Goal: Task Accomplishment & Management: Manage account settings

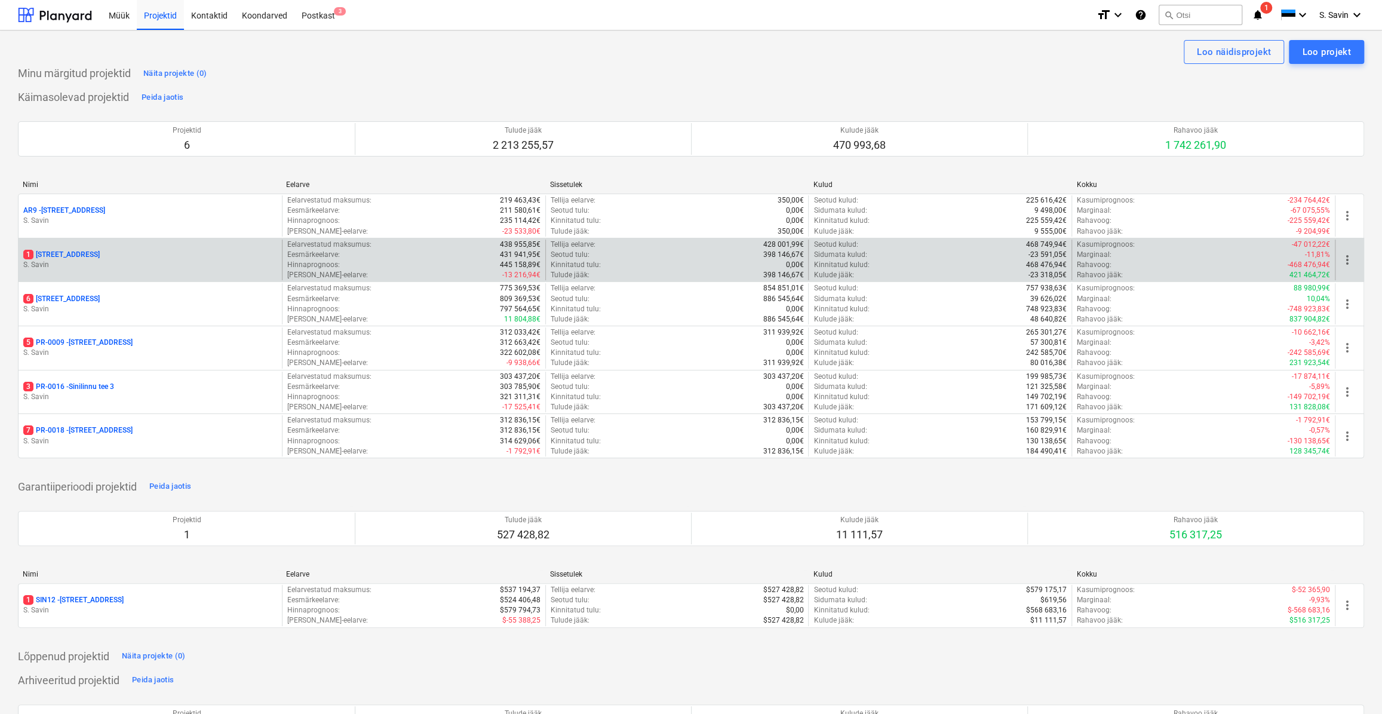
click at [170, 254] on div "1 [STREET_ADDRESS]" at bounding box center [150, 255] width 254 height 10
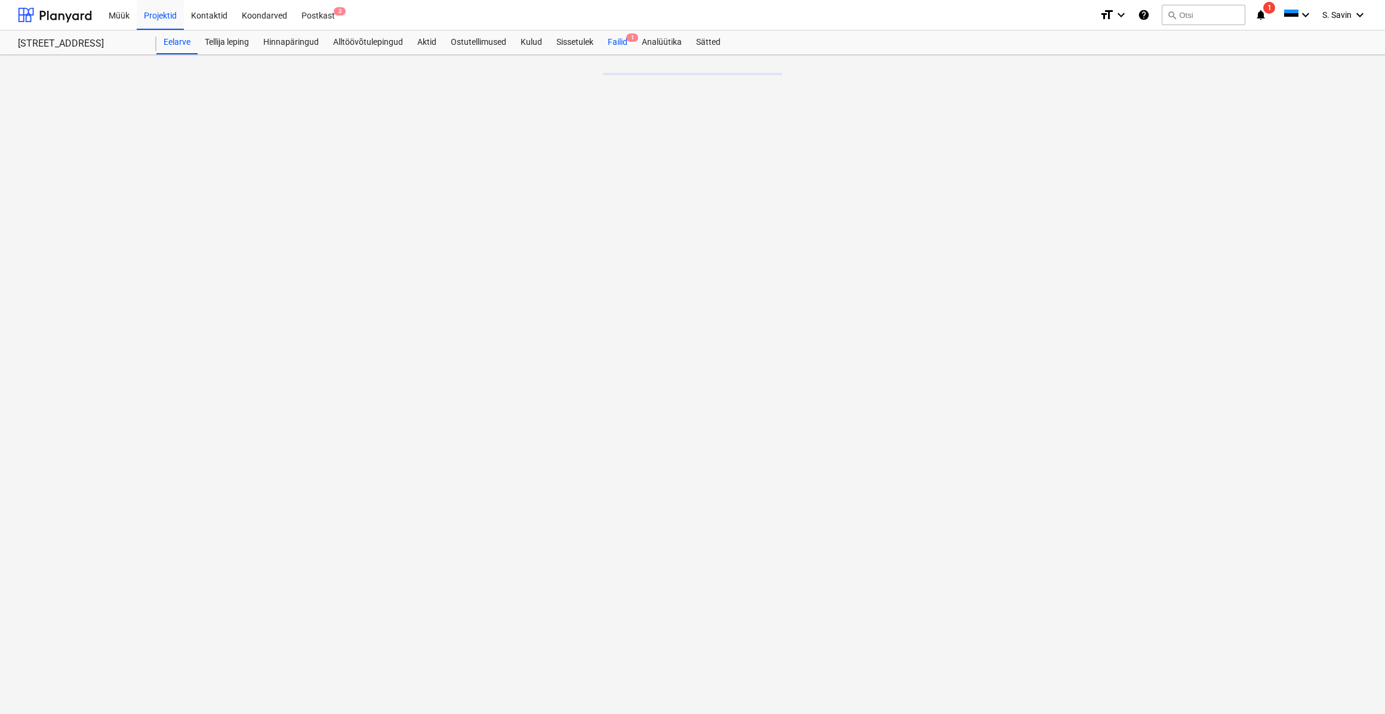
click at [631, 40] on span "1" at bounding box center [632, 37] width 12 height 8
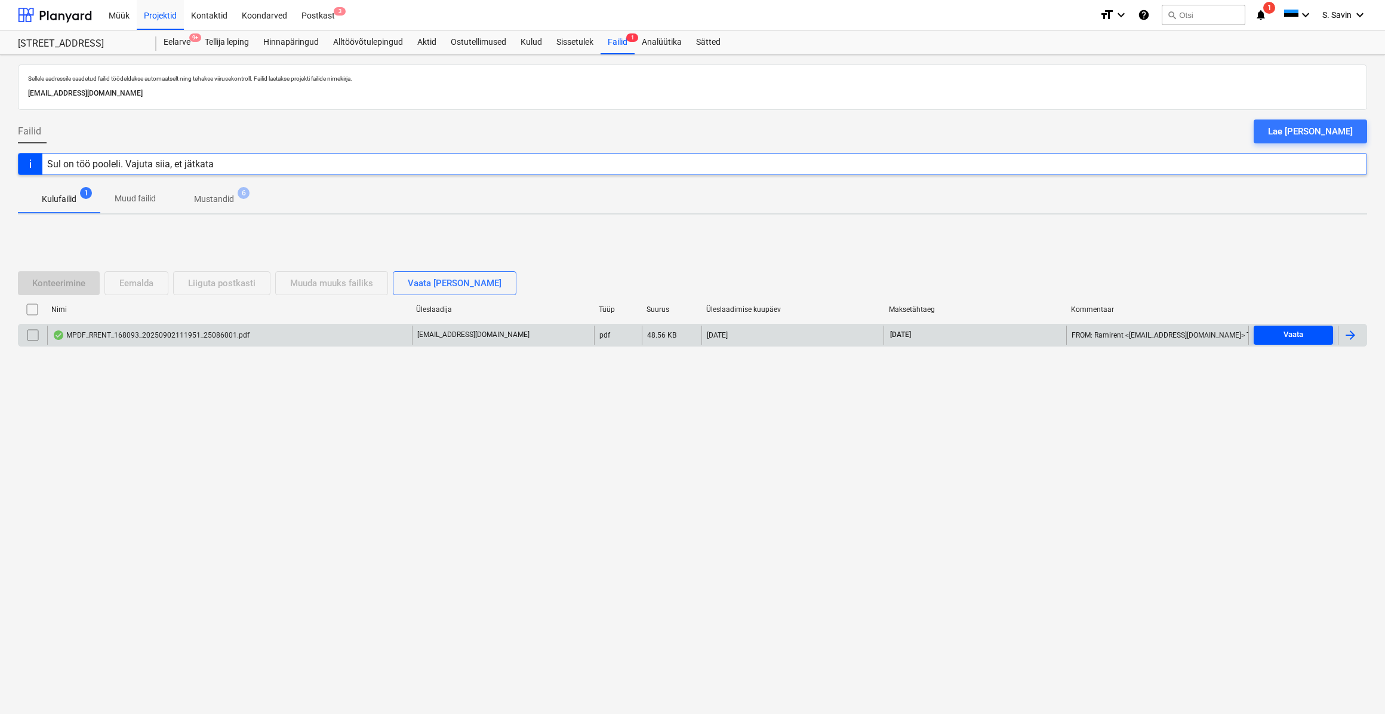
click at [1286, 329] on div "Vaata" at bounding box center [1294, 335] width 20 height 14
click at [1354, 328] on div at bounding box center [1350, 335] width 14 height 14
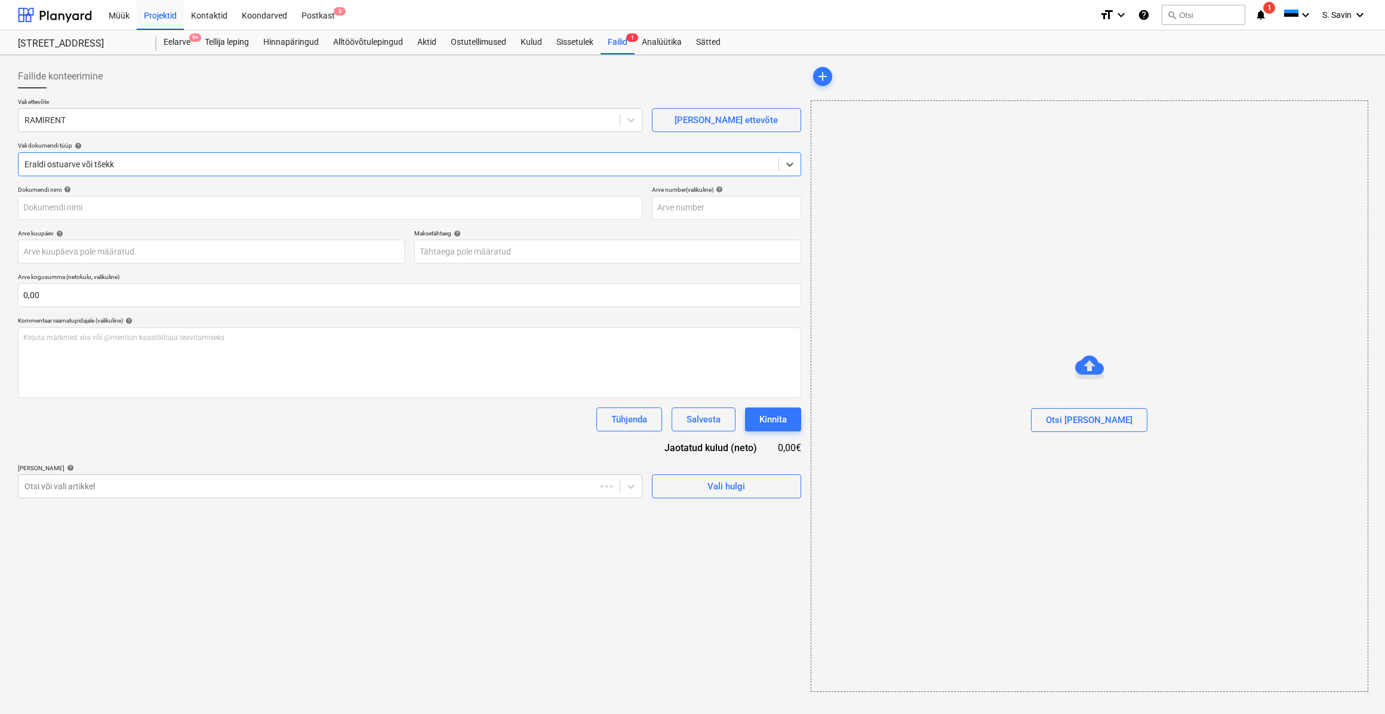
type input "25086001"
type input "[DATE]"
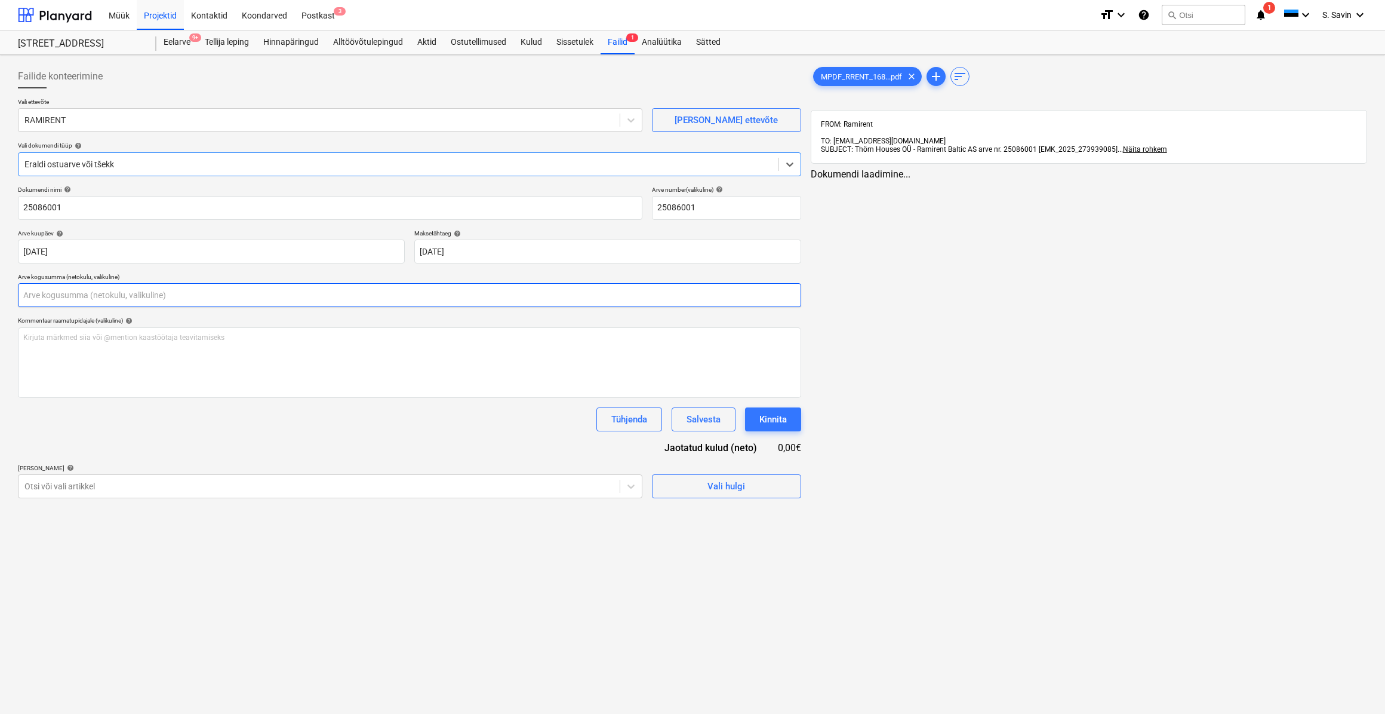
click at [112, 290] on input "text" at bounding box center [409, 295] width 783 height 24
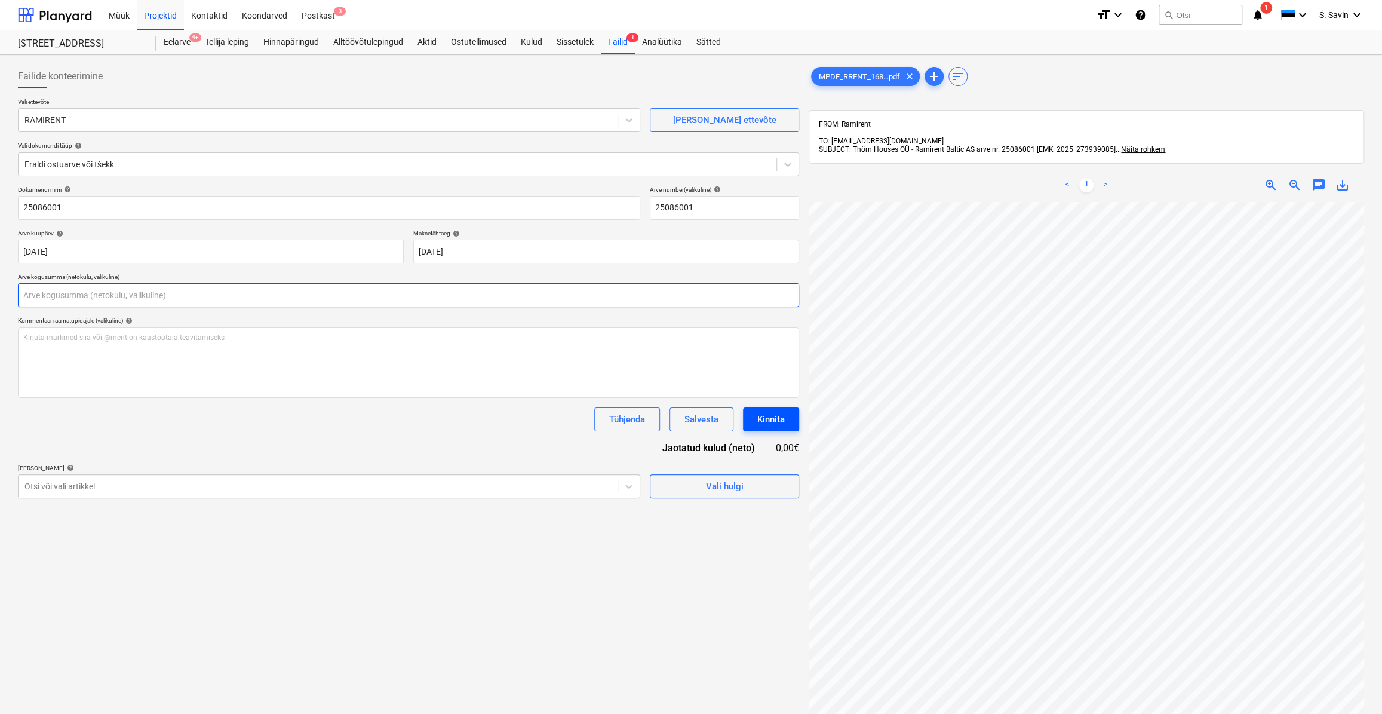
scroll to position [208, 0]
type input "0,00"
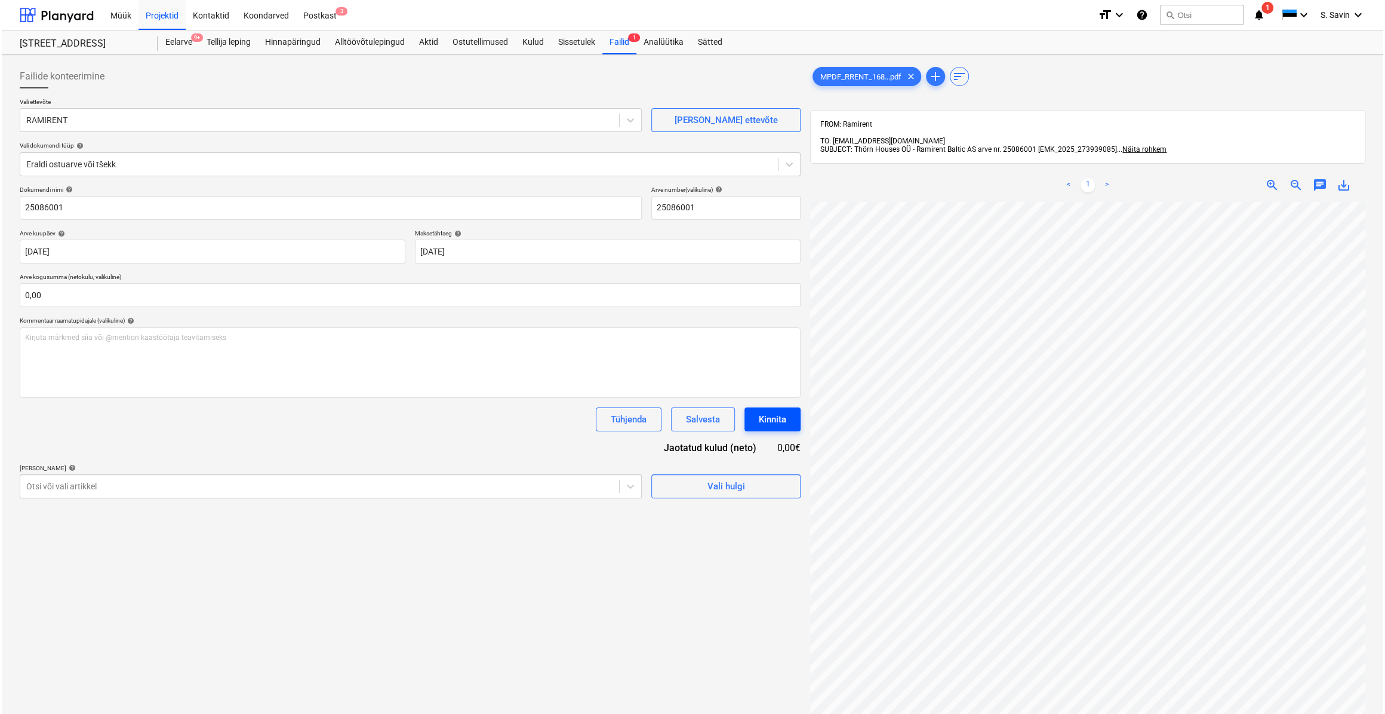
scroll to position [203, 58]
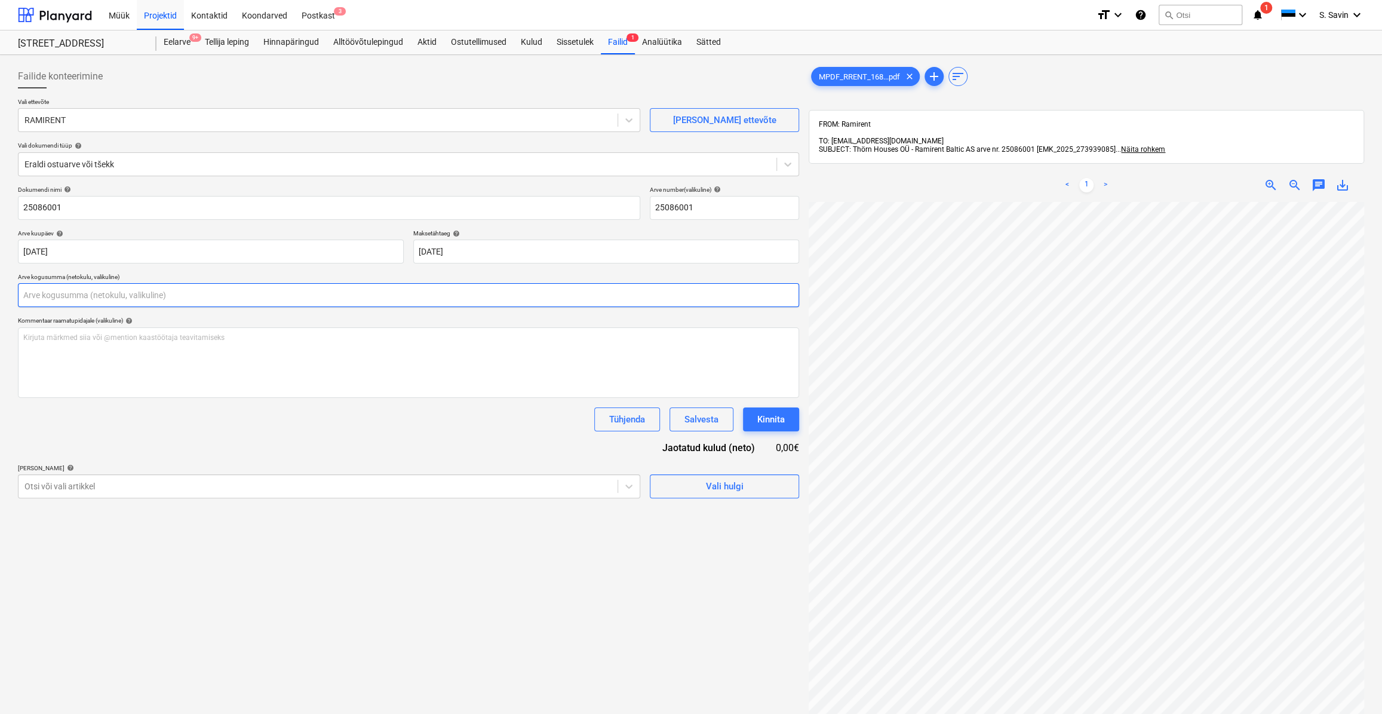
click at [227, 294] on input "text" at bounding box center [408, 295] width 781 height 24
type input "88,83"
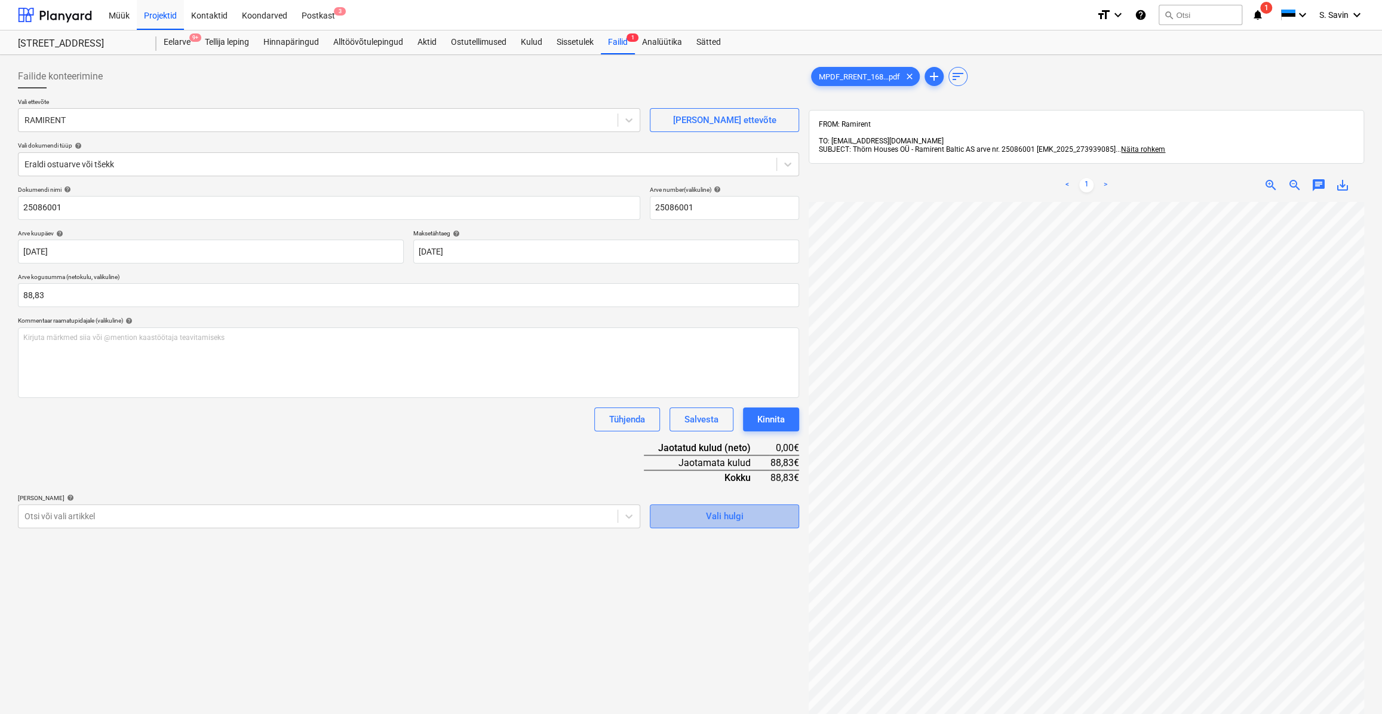
click at [763, 518] on span "Vali hulgi" at bounding box center [724, 516] width 119 height 16
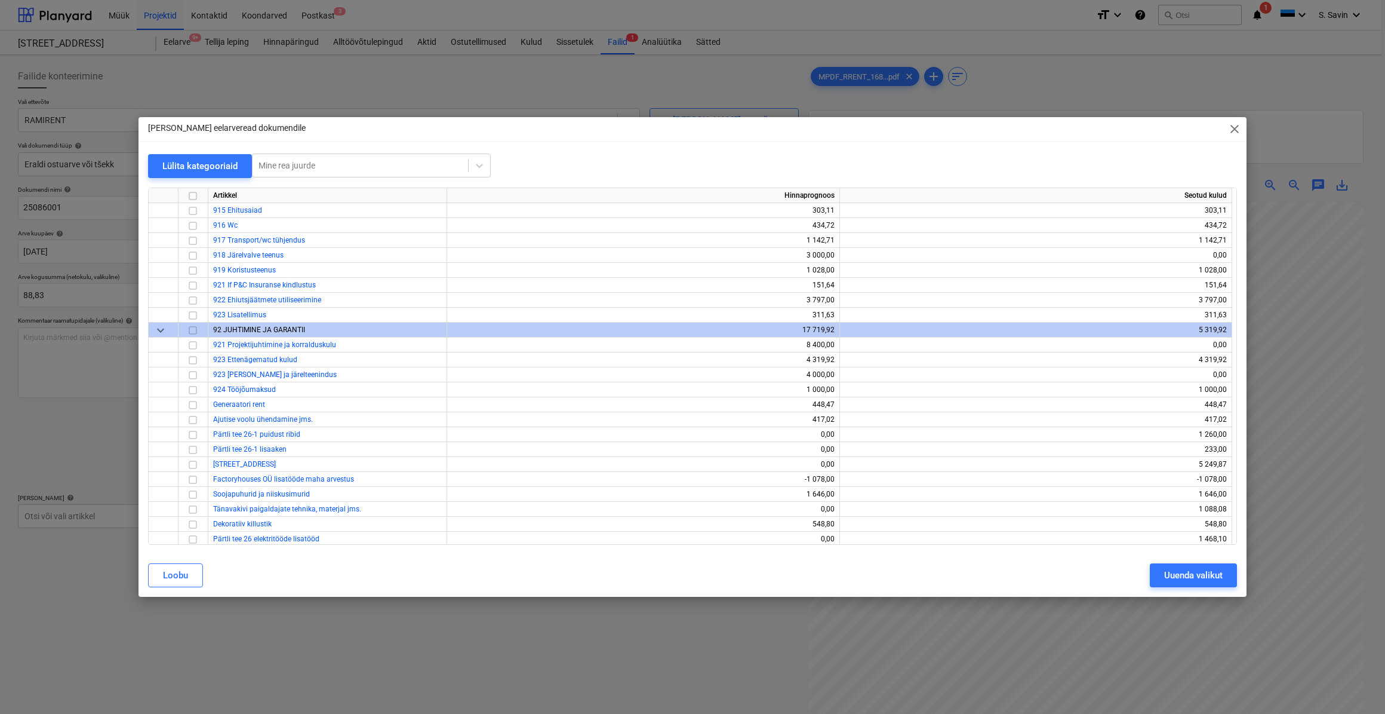
scroll to position [5004, 0]
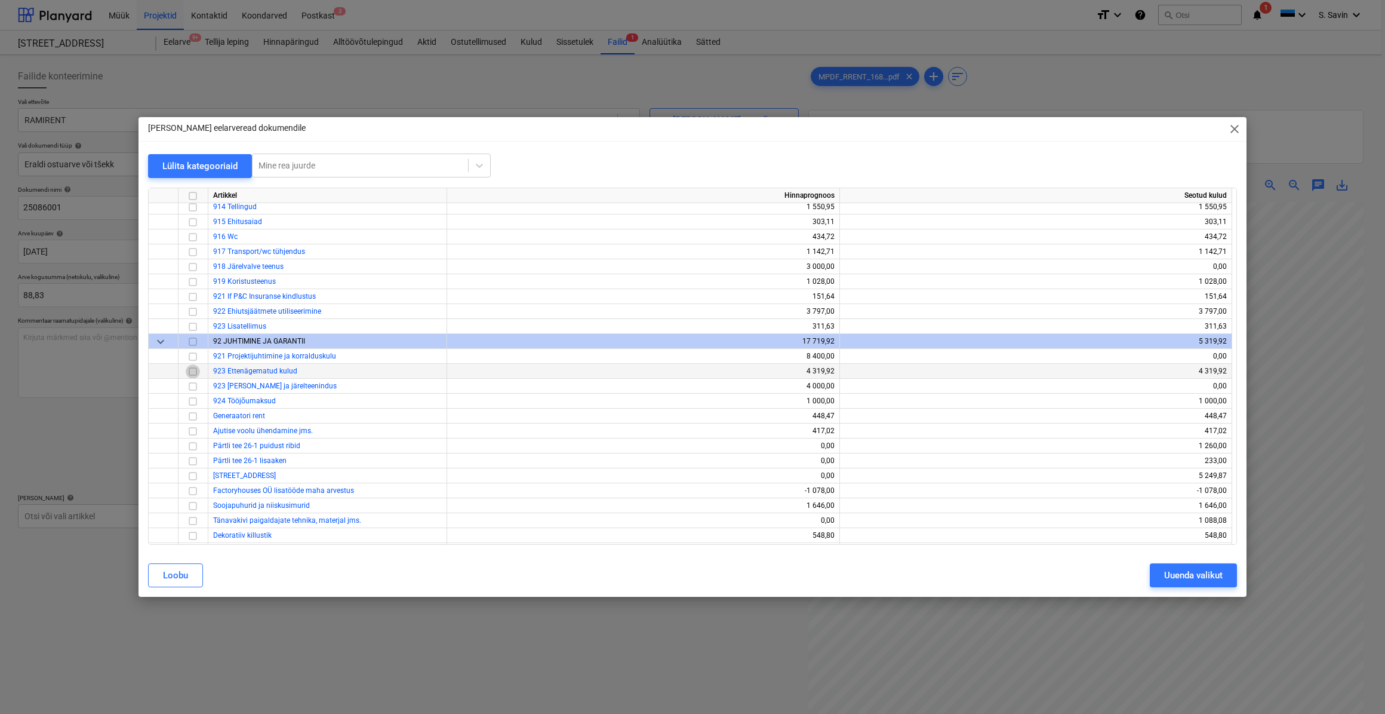
click at [192, 370] on input "checkbox" at bounding box center [193, 371] width 14 height 14
click at [1172, 591] on div "[PERSON_NAME] valikut" at bounding box center [692, 574] width 1103 height 33
click at [1171, 581] on div "Uuenda valikut" at bounding box center [1193, 575] width 59 height 16
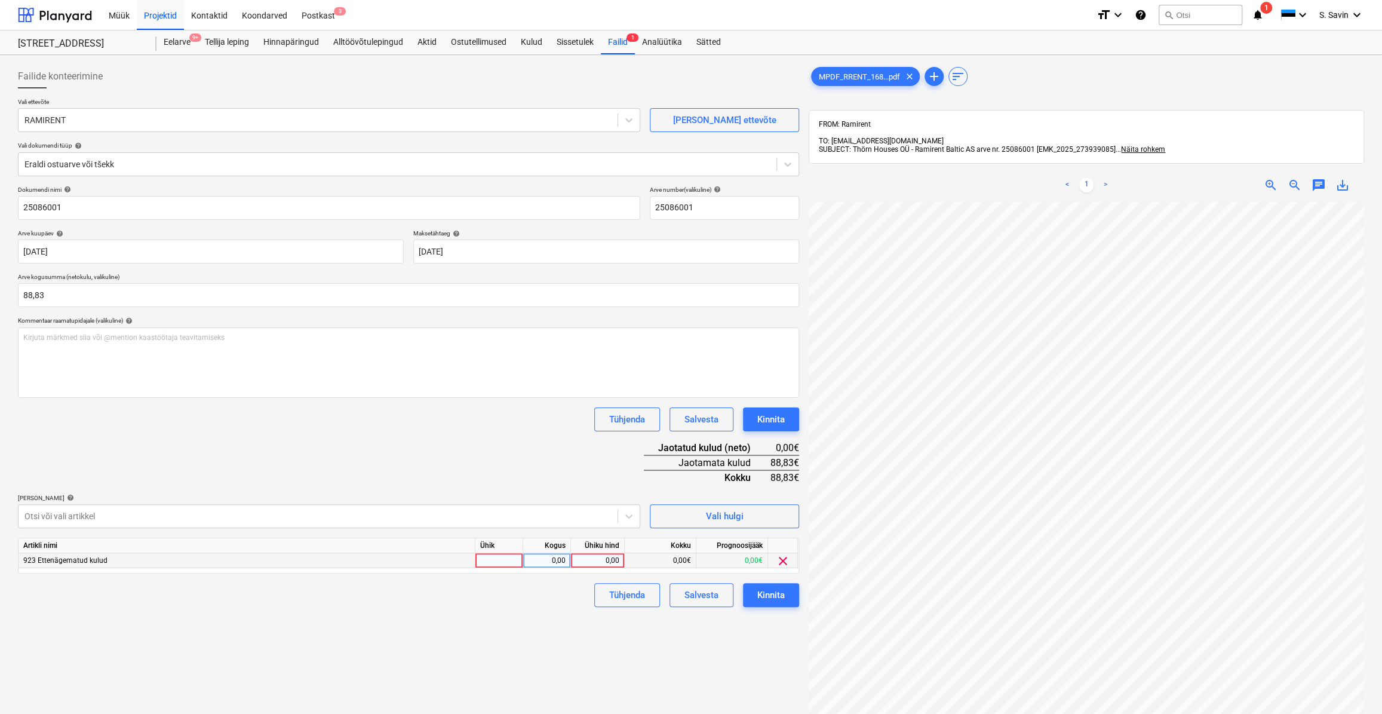
click at [488, 558] on div at bounding box center [499, 560] width 48 height 15
type input "K"
type input "kmpl."
click at [550, 561] on div "0,00" at bounding box center [547, 560] width 38 height 15
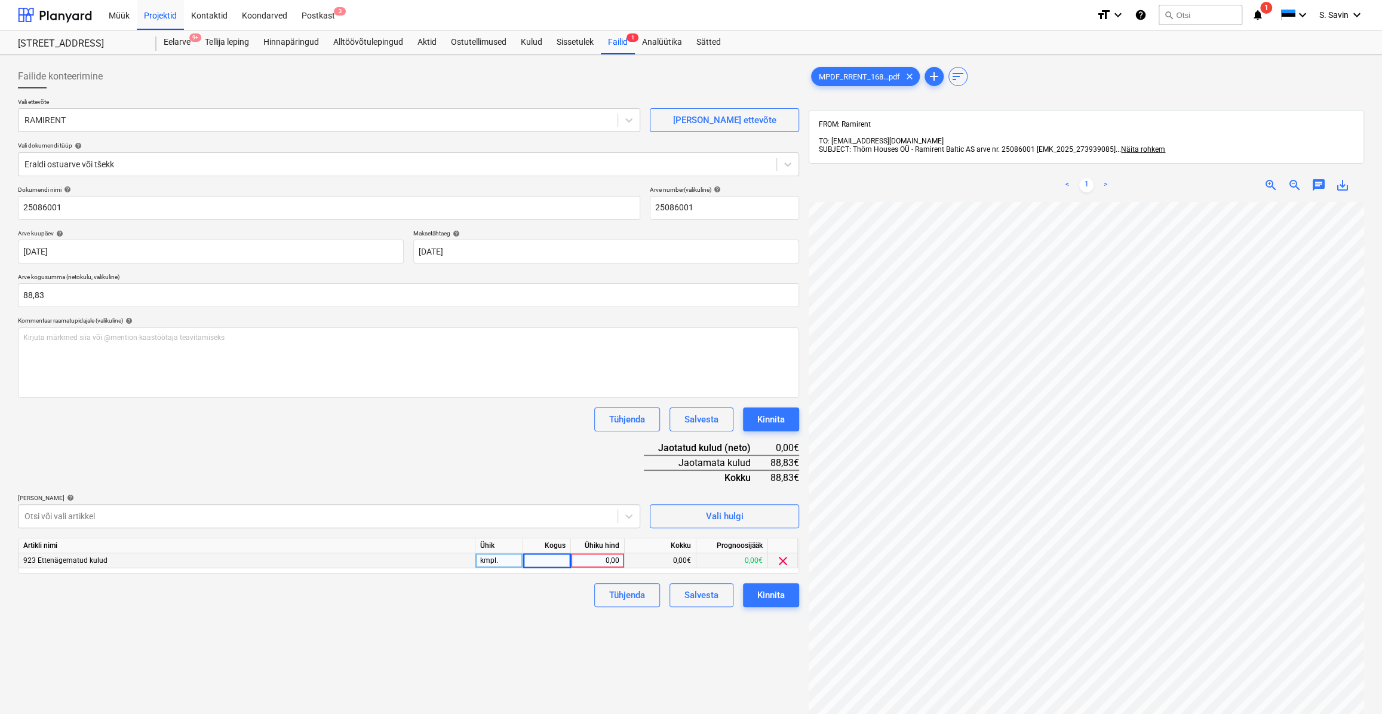
type input "1"
click at [597, 558] on div "0,00" at bounding box center [598, 560] width 44 height 15
type input "88,83"
click at [771, 593] on div "Kinnita" at bounding box center [770, 595] width 27 height 16
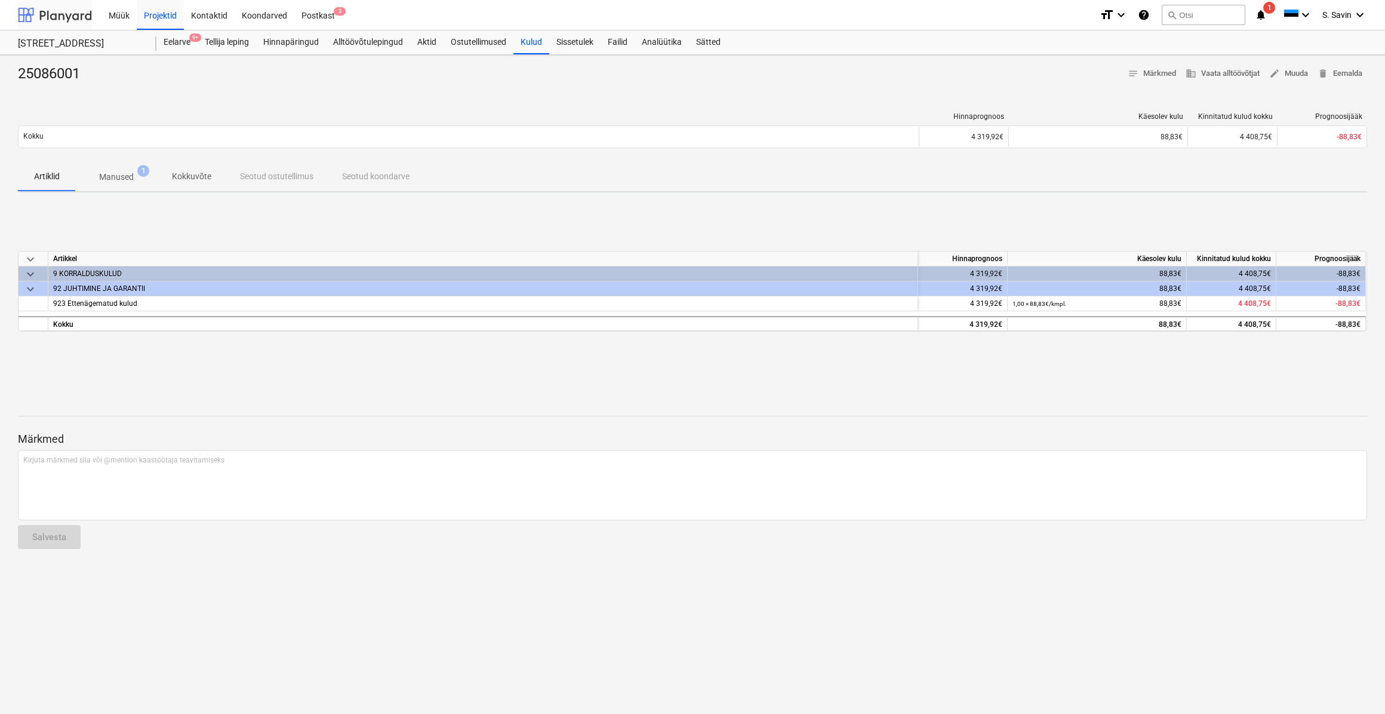
click at [55, 19] on div at bounding box center [55, 15] width 74 height 30
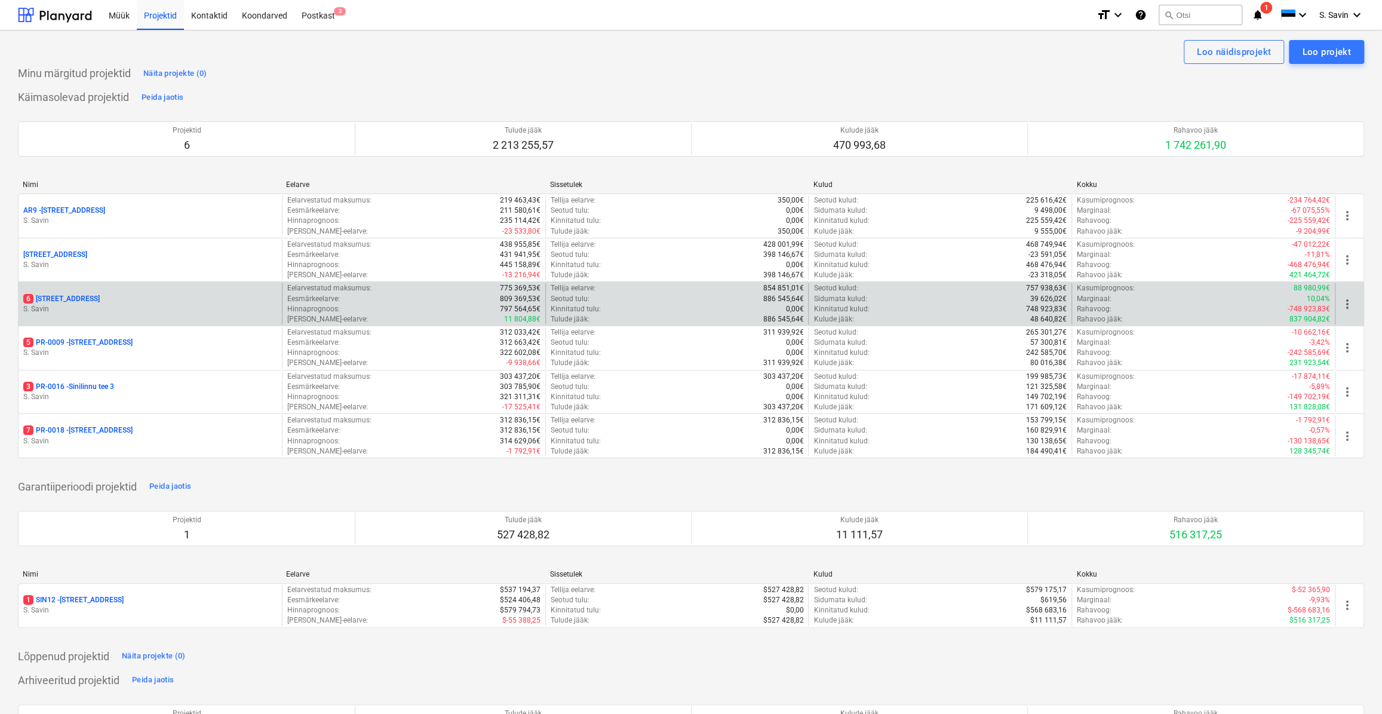
click at [85, 292] on div "6 Sinilille tee 14 [PERSON_NAME]" at bounding box center [150, 303] width 263 height 41
click at [133, 309] on p "S. Savin" at bounding box center [150, 309] width 254 height 10
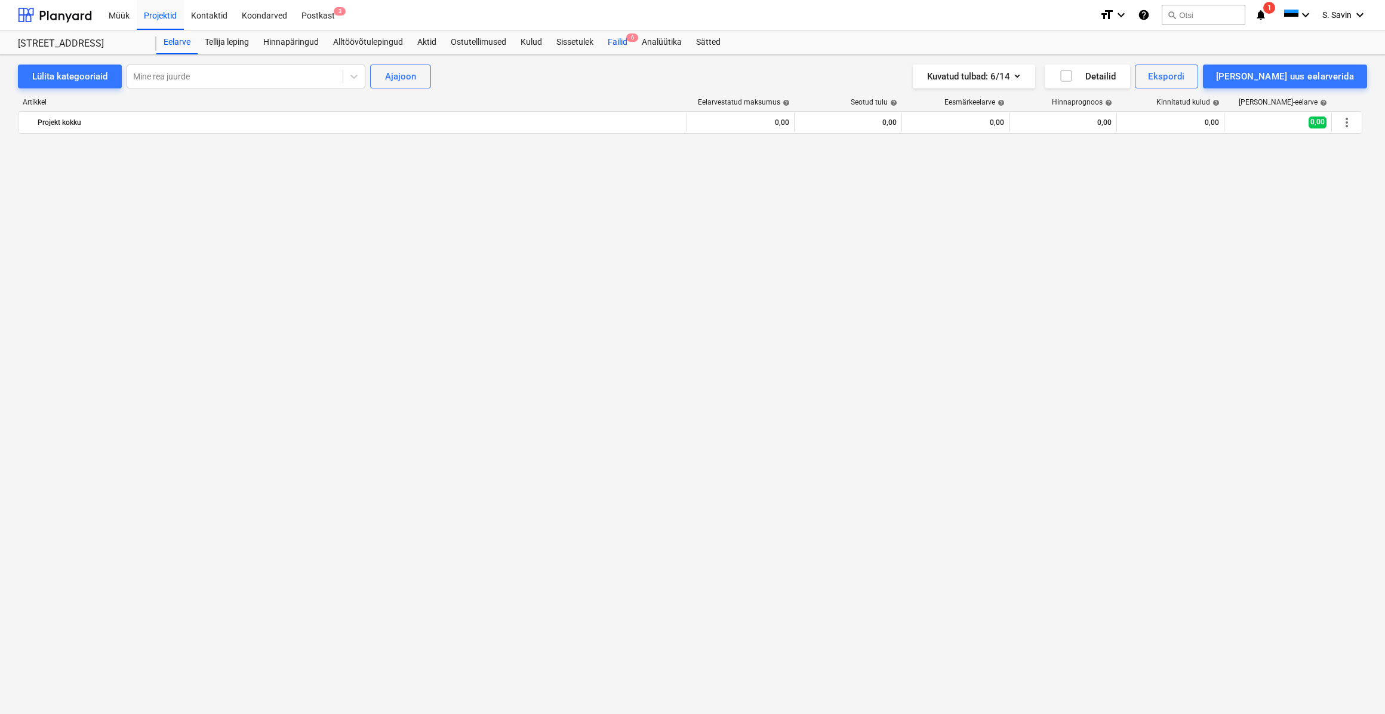
click at [625, 47] on div "Failid 6" at bounding box center [618, 42] width 34 height 24
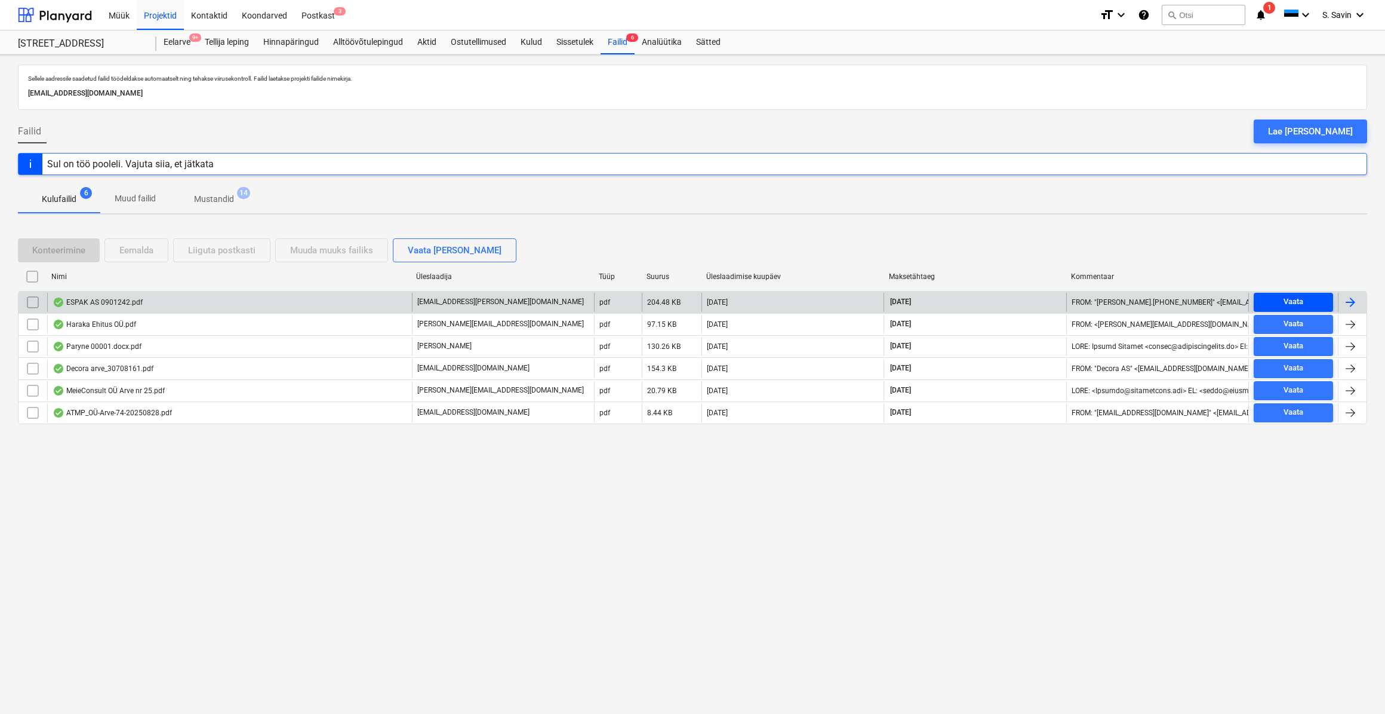
click at [1309, 299] on span "Vaata" at bounding box center [1294, 302] width 70 height 14
click at [1346, 301] on div at bounding box center [1350, 302] width 14 height 14
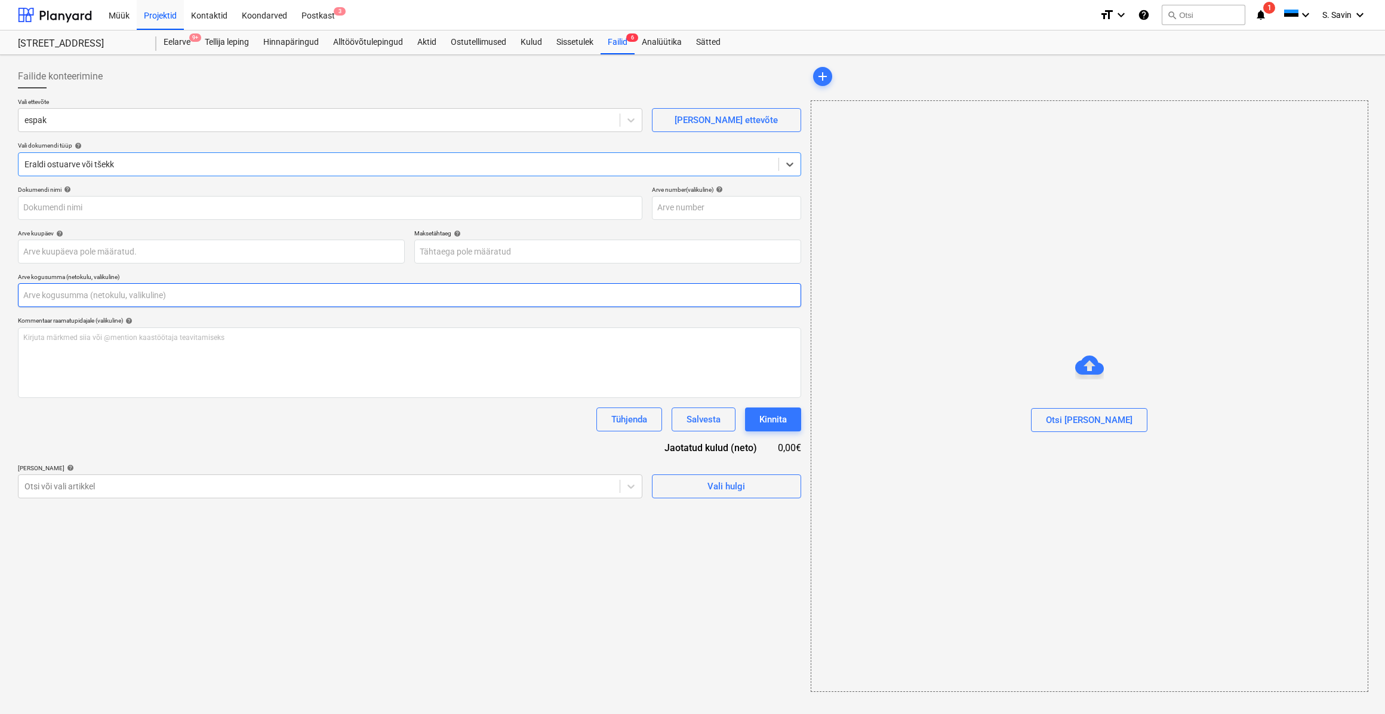
click at [195, 295] on input "text" at bounding box center [409, 295] width 783 height 24
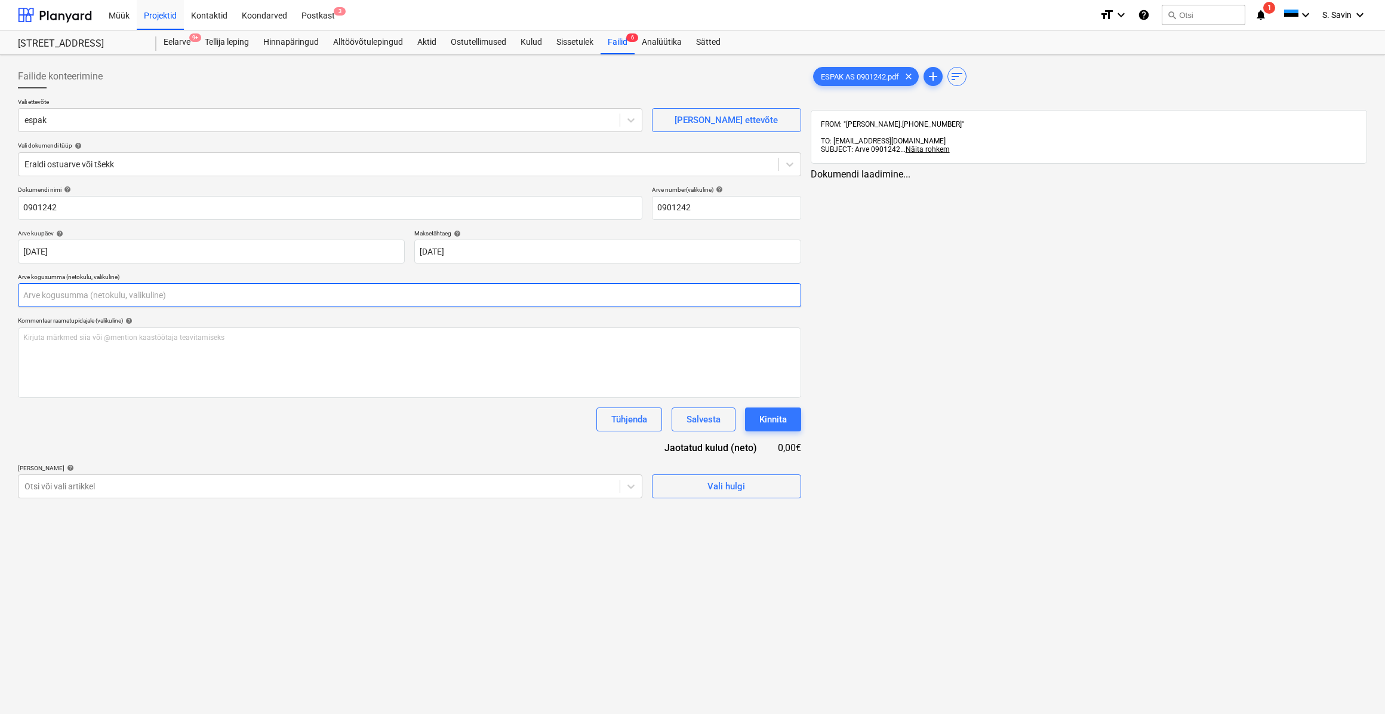
type input "0901242"
type input "[DATE]"
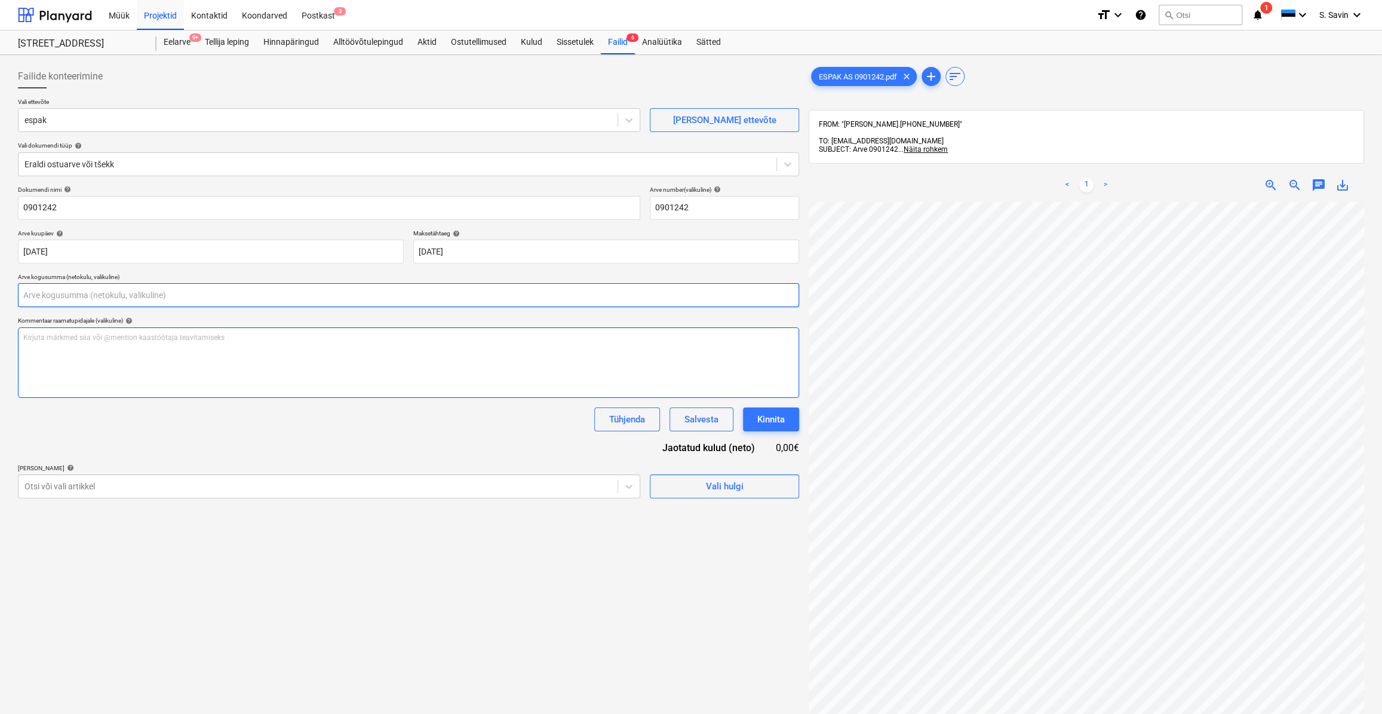
scroll to position [108, 0]
type input "0,00"
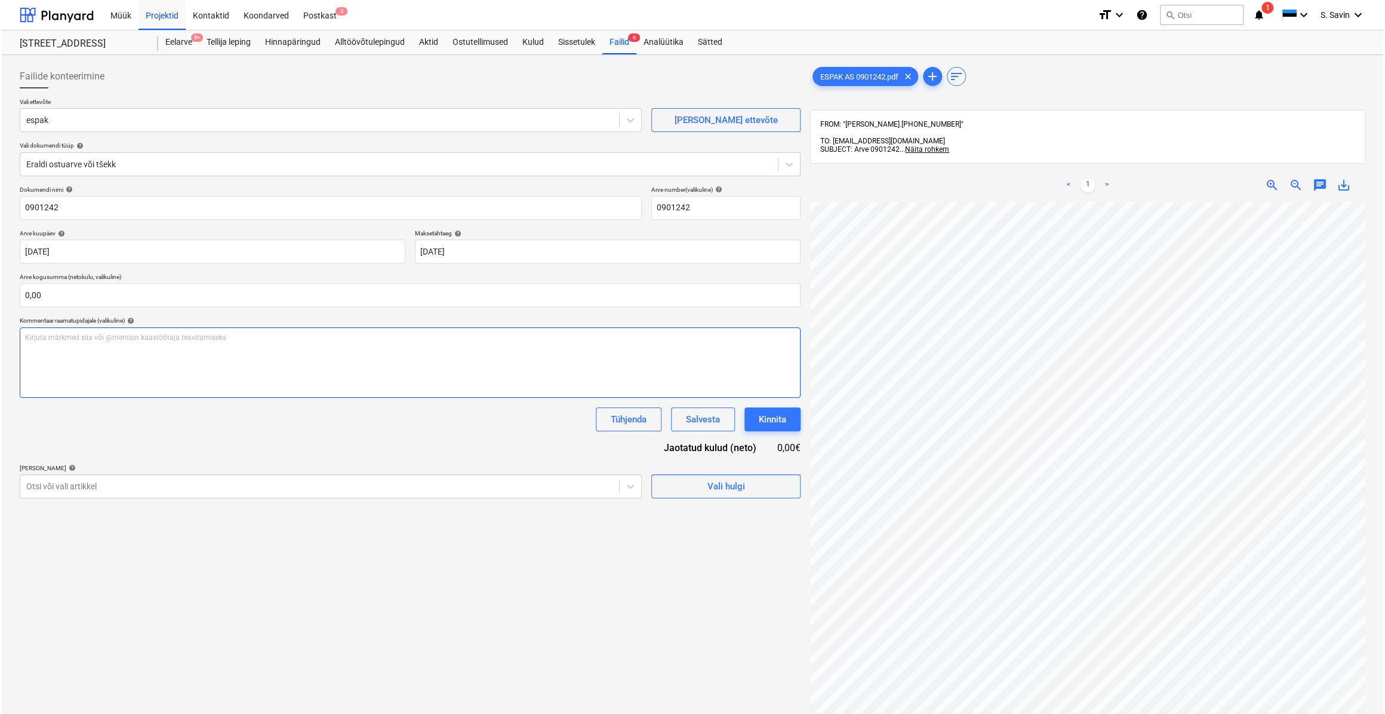
scroll to position [108, 73]
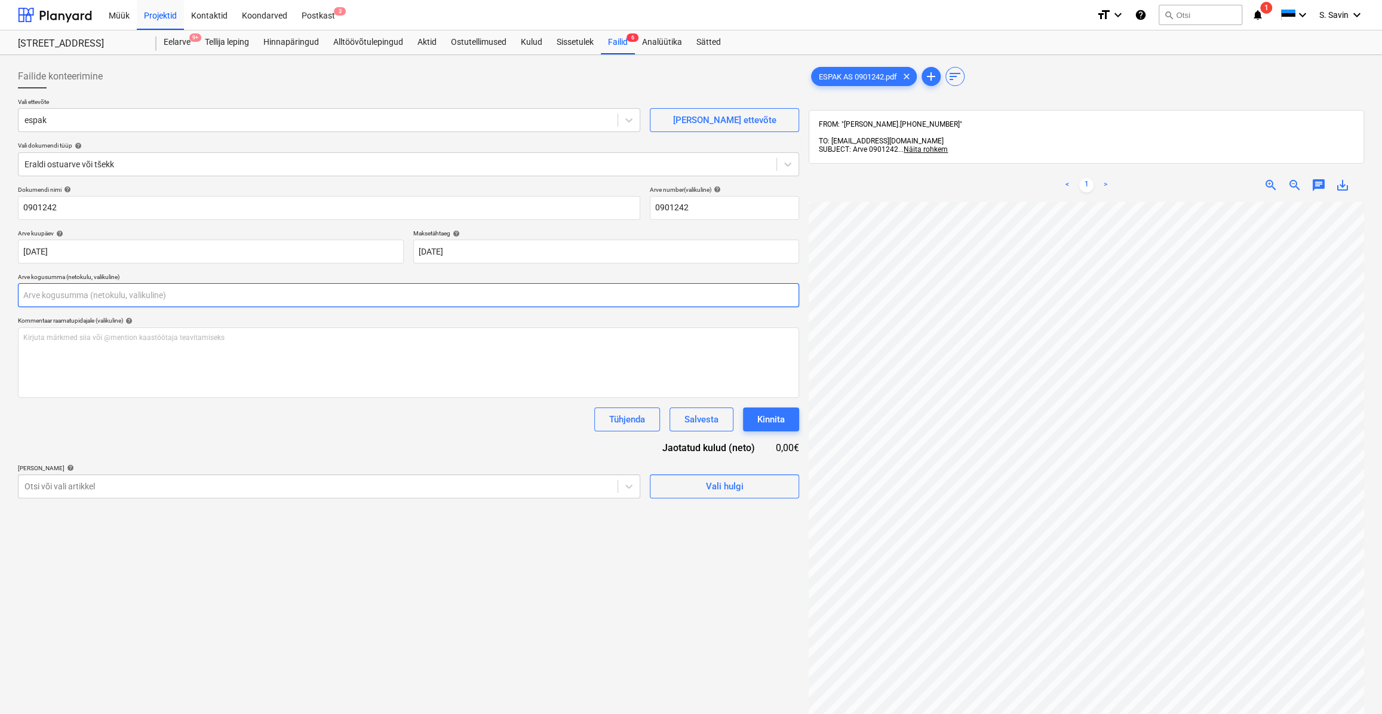
click at [245, 298] on input "text" at bounding box center [408, 295] width 781 height 24
type input "9,66"
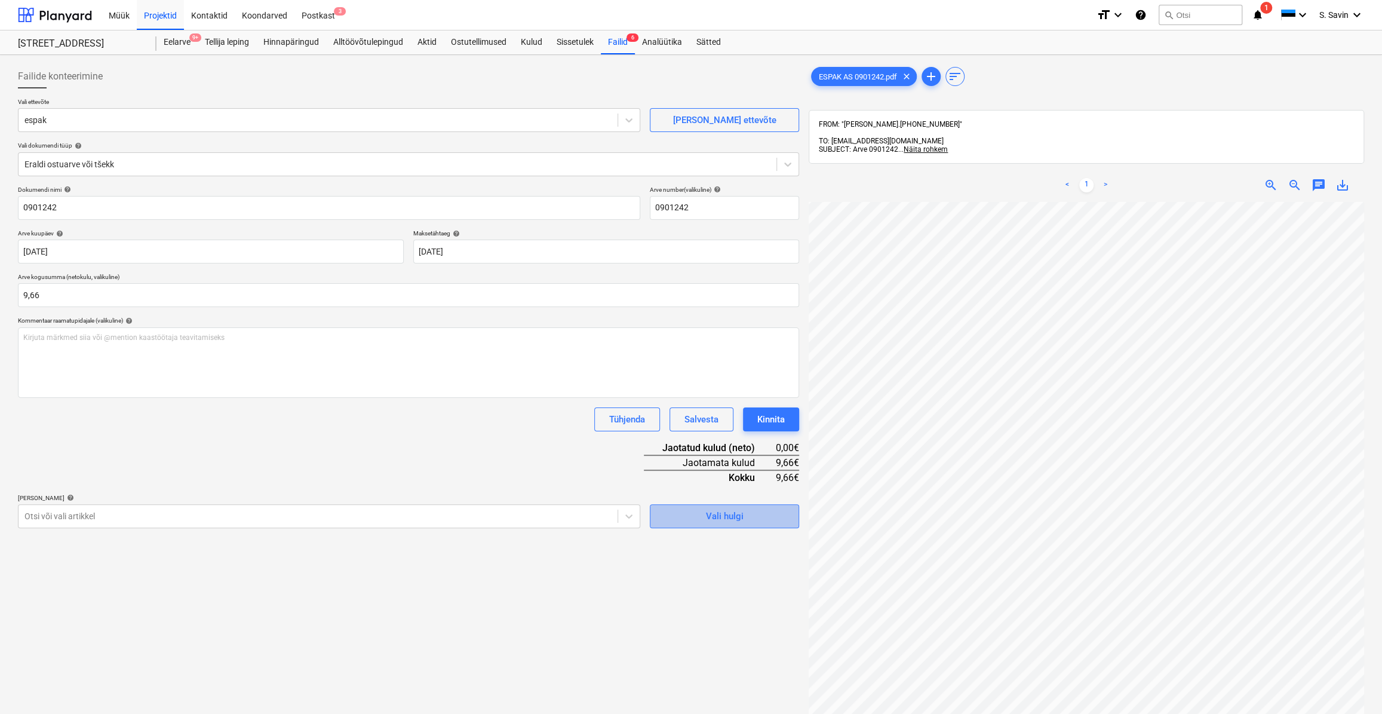
click at [672, 506] on button "Vali hulgi" at bounding box center [724, 516] width 149 height 24
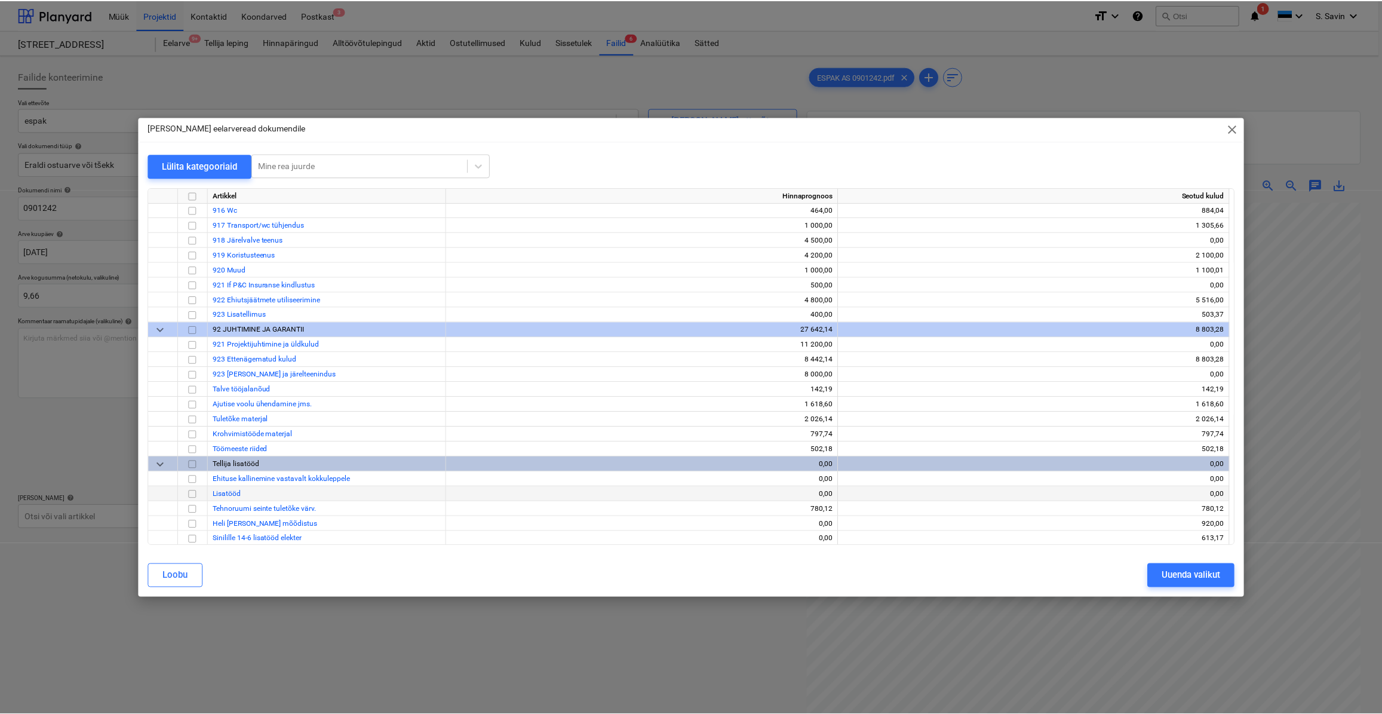
scroll to position [6458, 0]
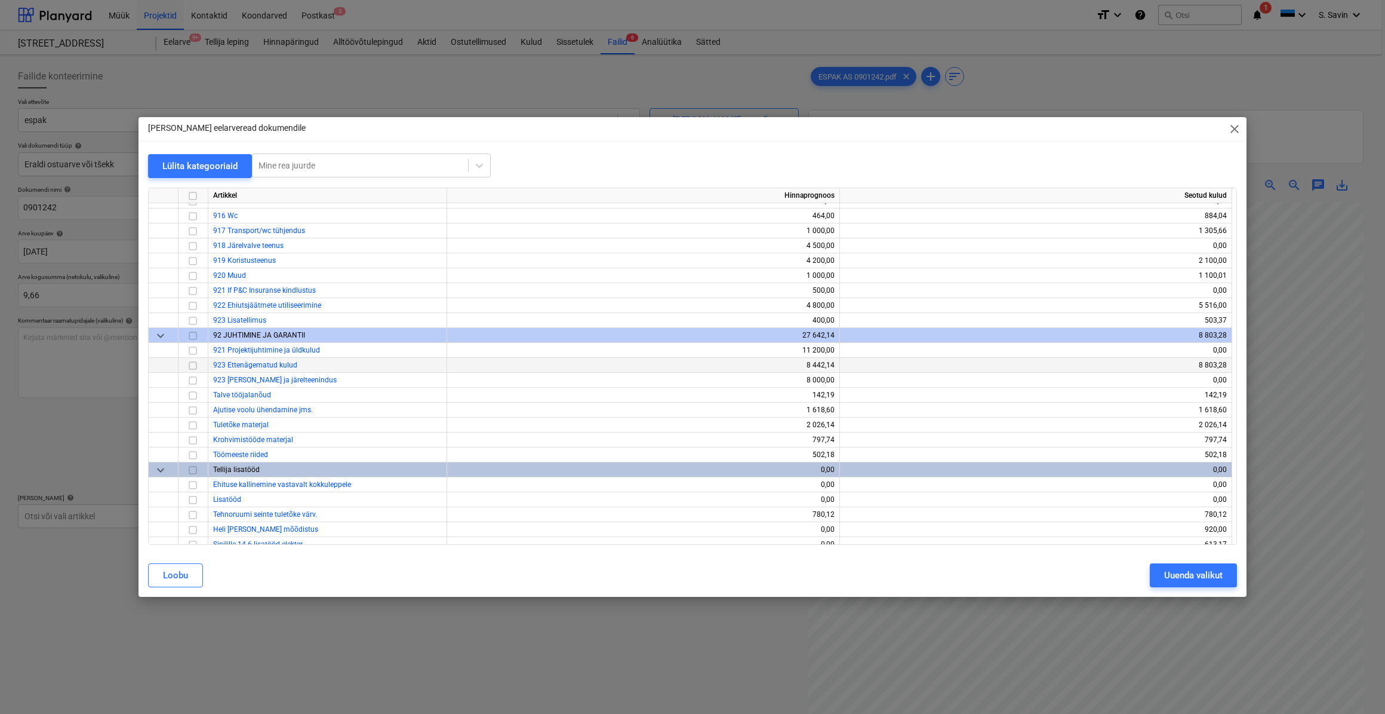
click at [196, 364] on input "checkbox" at bounding box center [193, 365] width 14 height 14
click at [1176, 571] on div "Uuenda valikut" at bounding box center [1193, 575] width 59 height 16
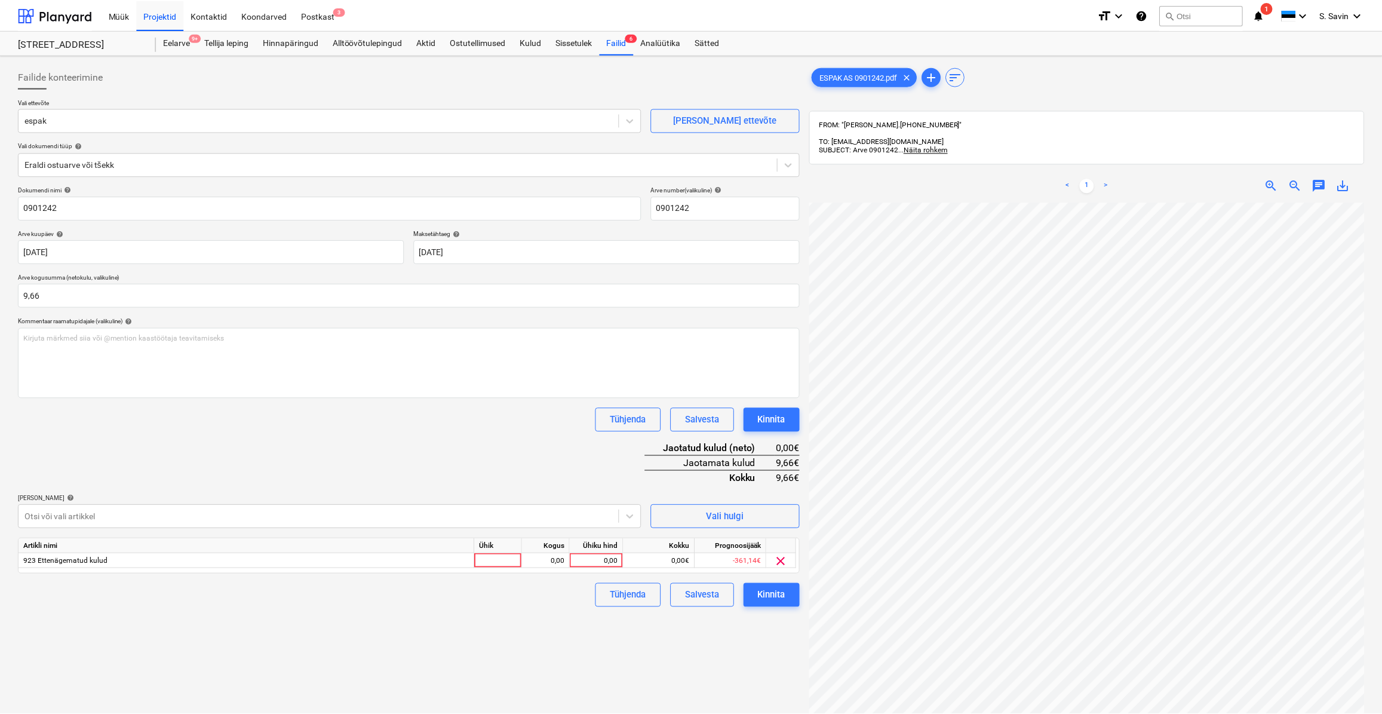
scroll to position [108, 72]
click at [493, 562] on div at bounding box center [499, 560] width 48 height 15
type input "kmpl."
click at [542, 553] on div "Artikli nimi Ühik Kogus Ühiku hind Kokku Prognoosijääk 923 Ettenägematud kulud …" at bounding box center [408, 555] width 781 height 36
click at [545, 558] on div "0,00" at bounding box center [547, 560] width 38 height 15
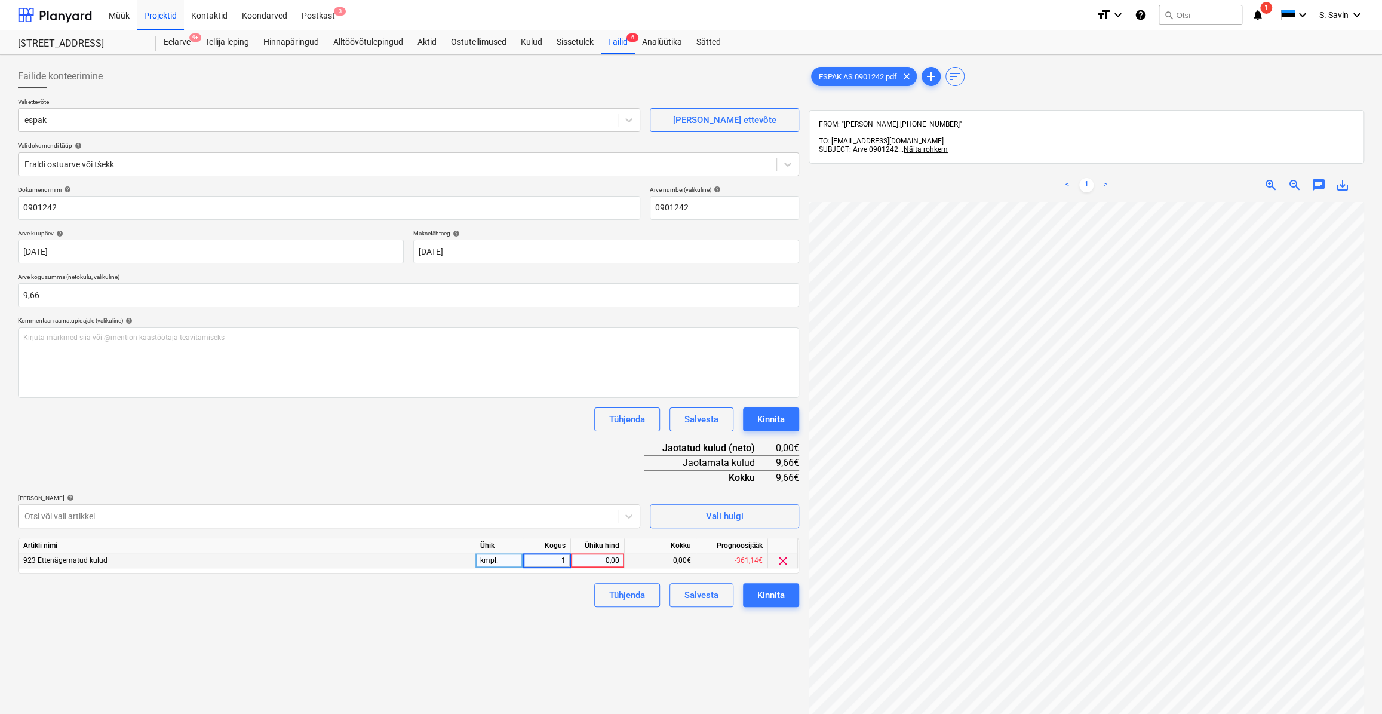
click at [604, 559] on div "0,00" at bounding box center [598, 560] width 44 height 15
type input "9,66"
click at [573, 622] on div "Failide konteerimine Vali ettevõte espak [PERSON_NAME] uus ettevõte Vali dokume…" at bounding box center [408, 473] width 791 height 827
click at [770, 602] on button "Kinnita" at bounding box center [771, 595] width 56 height 24
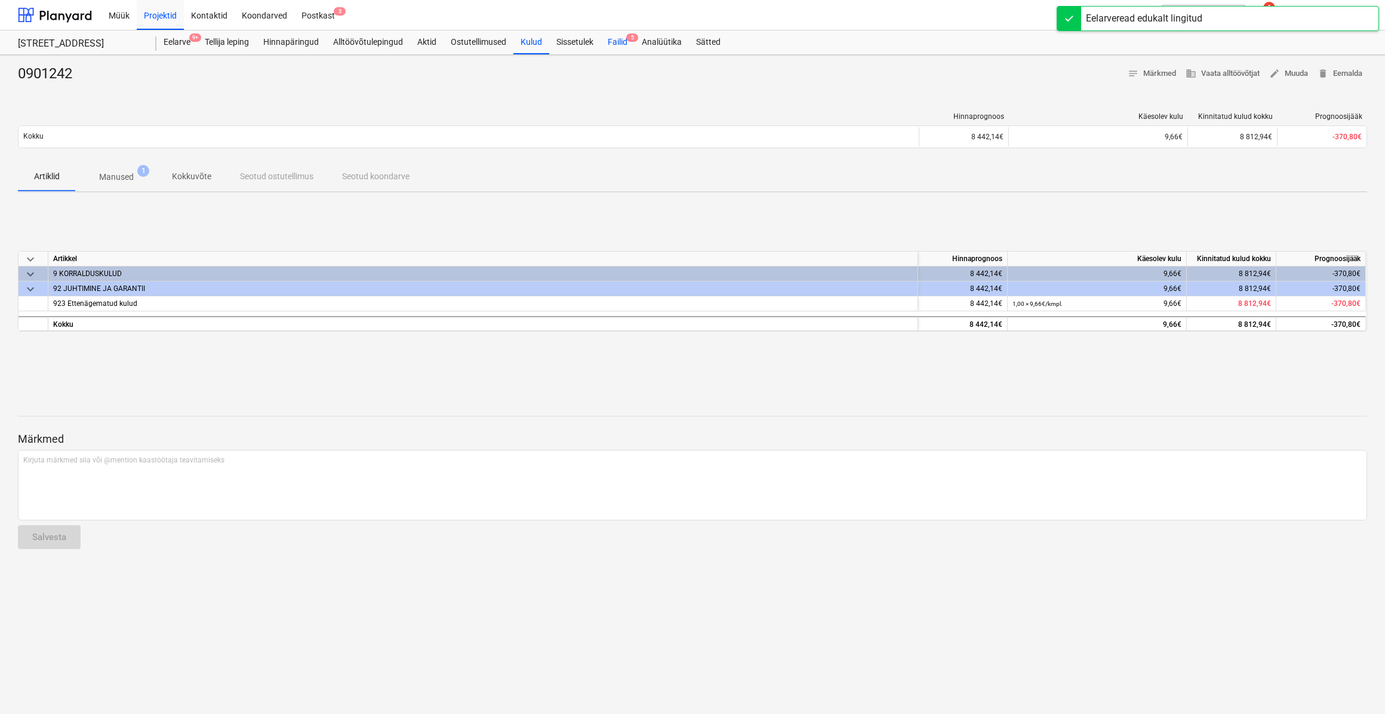
click at [631, 41] on span "5" at bounding box center [632, 37] width 12 height 8
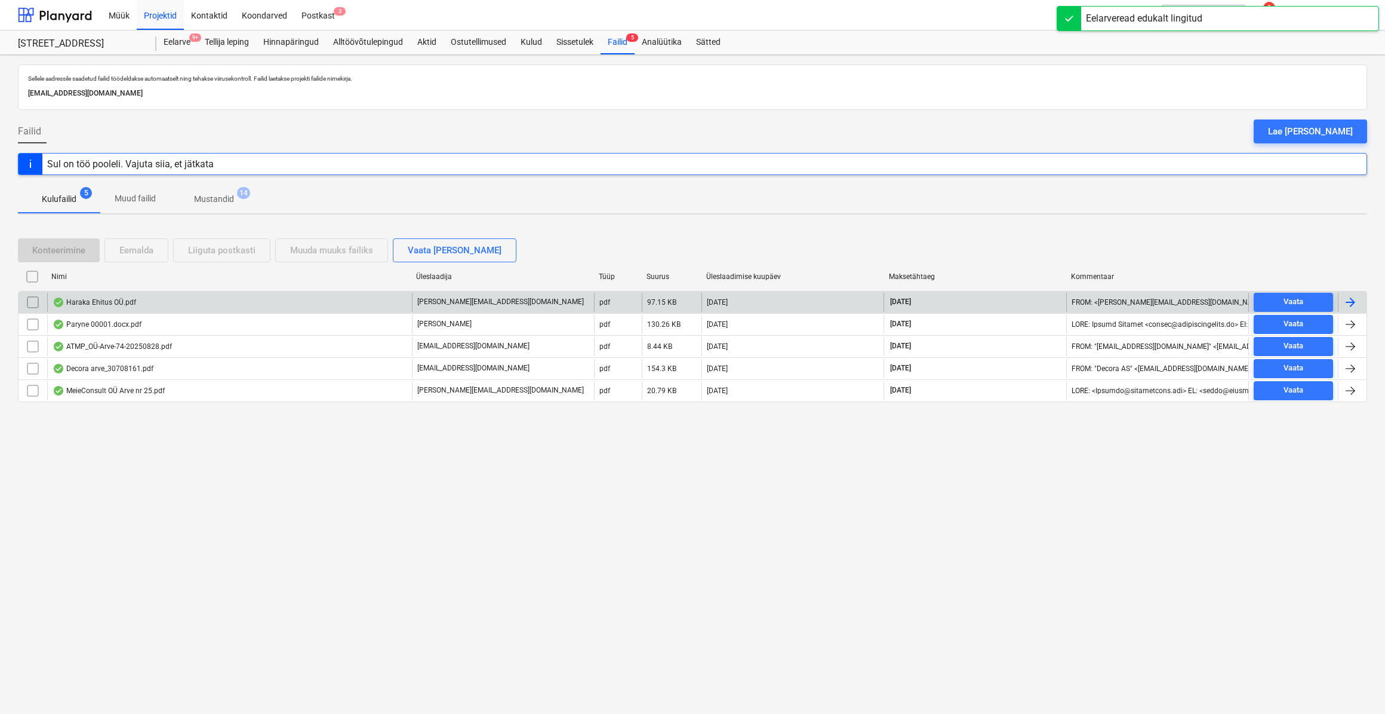
click at [1355, 299] on div at bounding box center [1350, 302] width 14 height 14
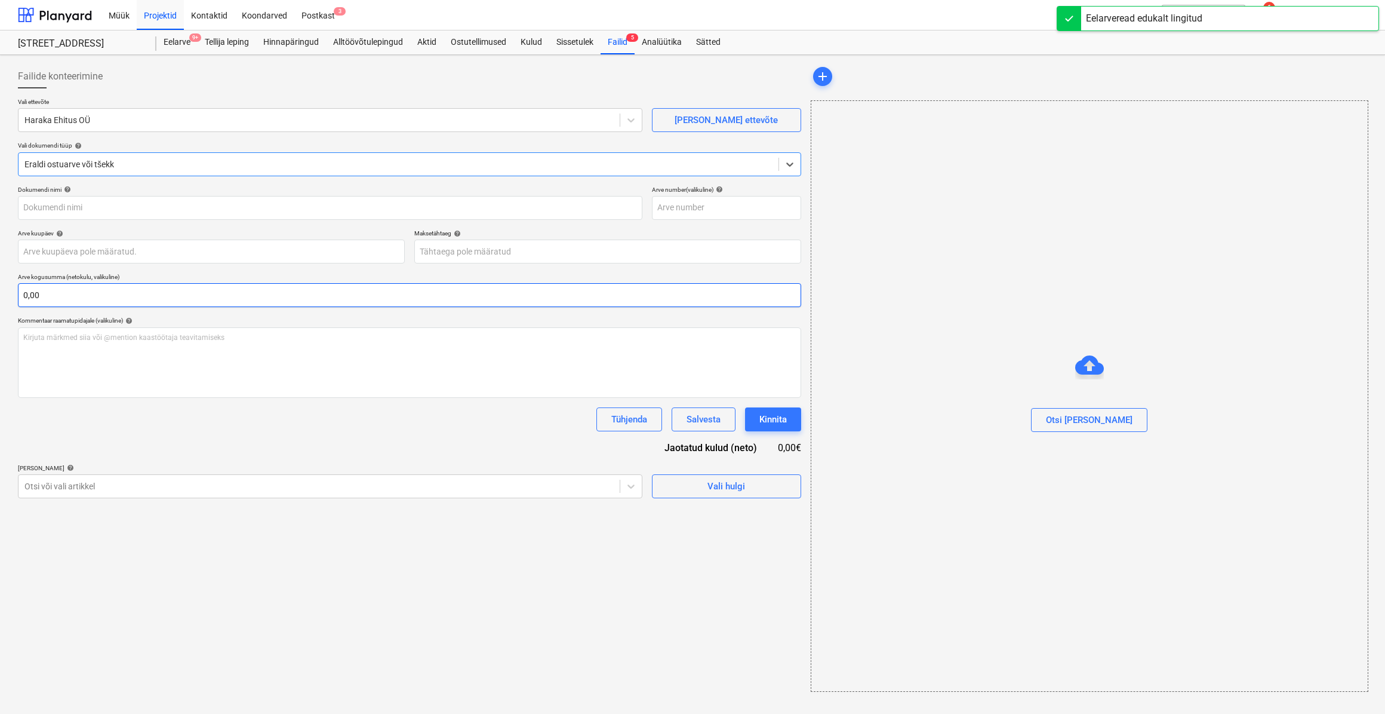
type input "89"
type input "[DATE]"
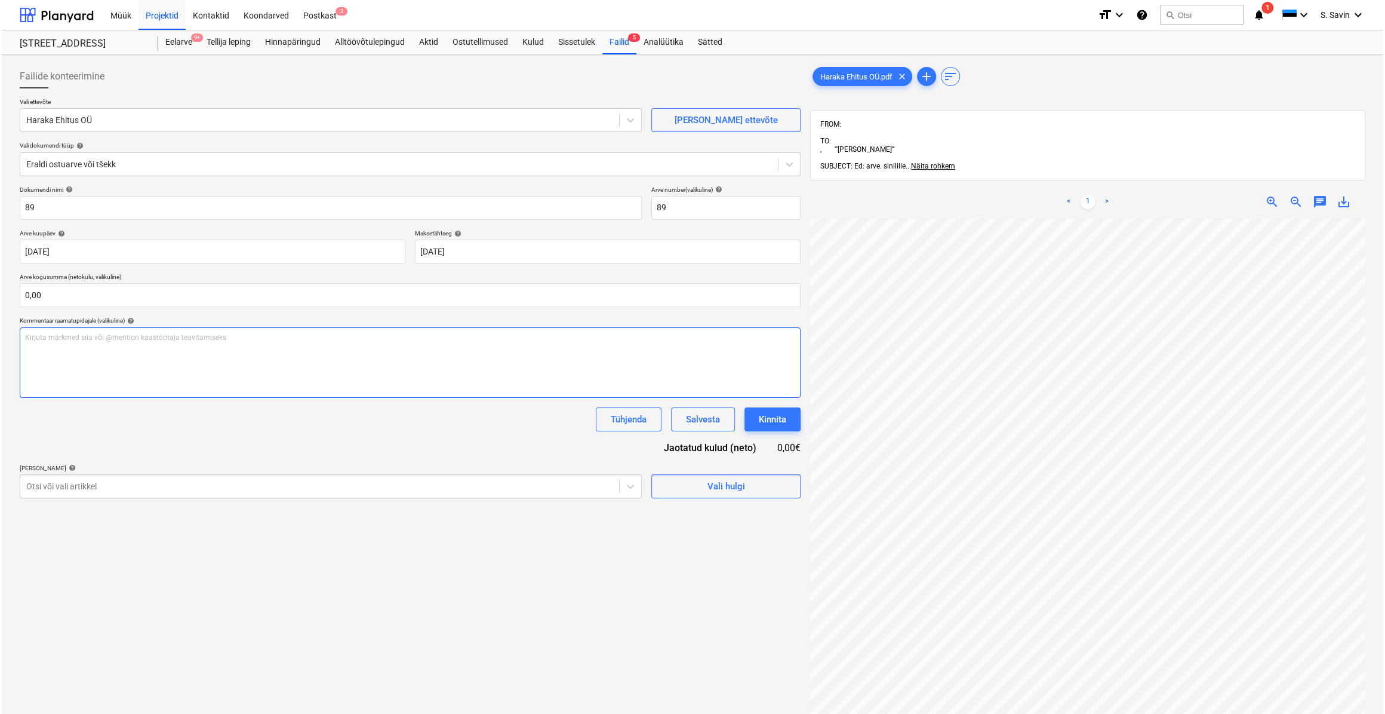
scroll to position [48, 73]
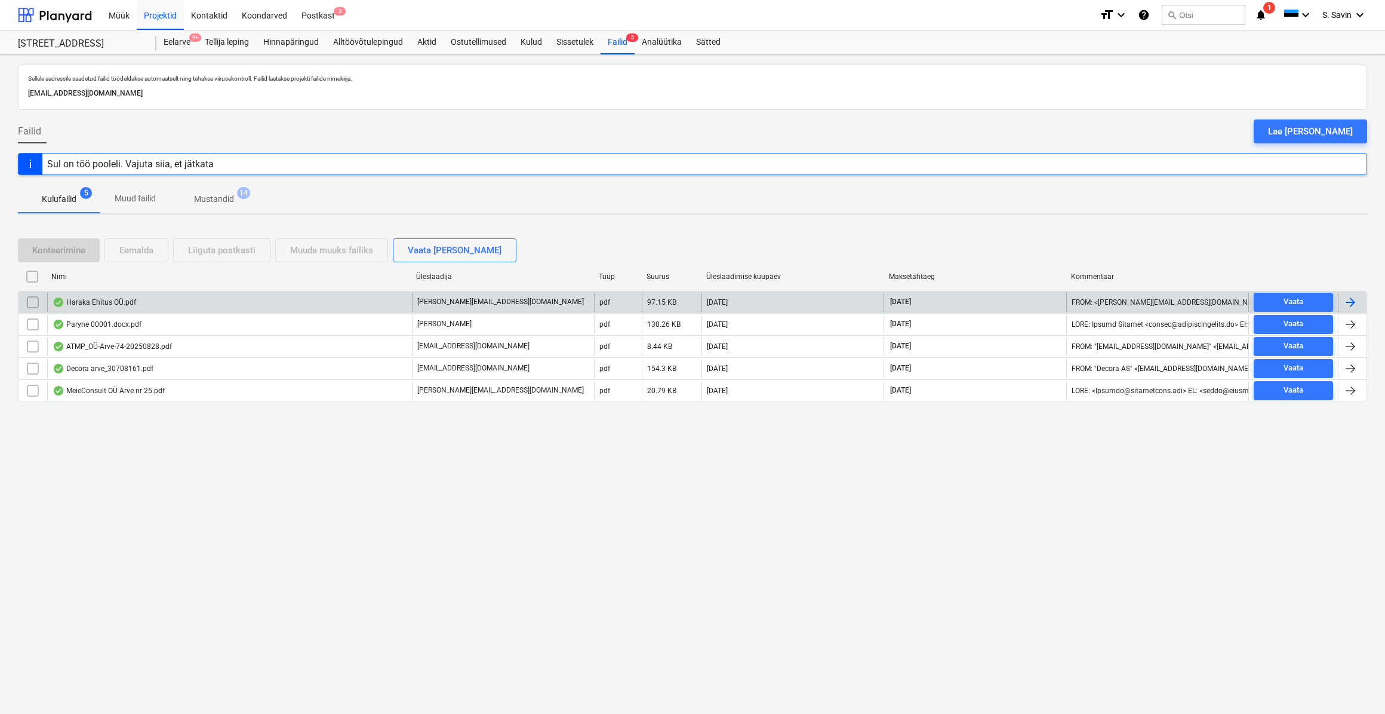
click at [1344, 296] on div at bounding box center [1350, 302] width 14 height 14
click at [27, 305] on input "checkbox" at bounding box center [32, 302] width 19 height 19
click at [203, 253] on div "Liiguta postkasti" at bounding box center [221, 250] width 67 height 16
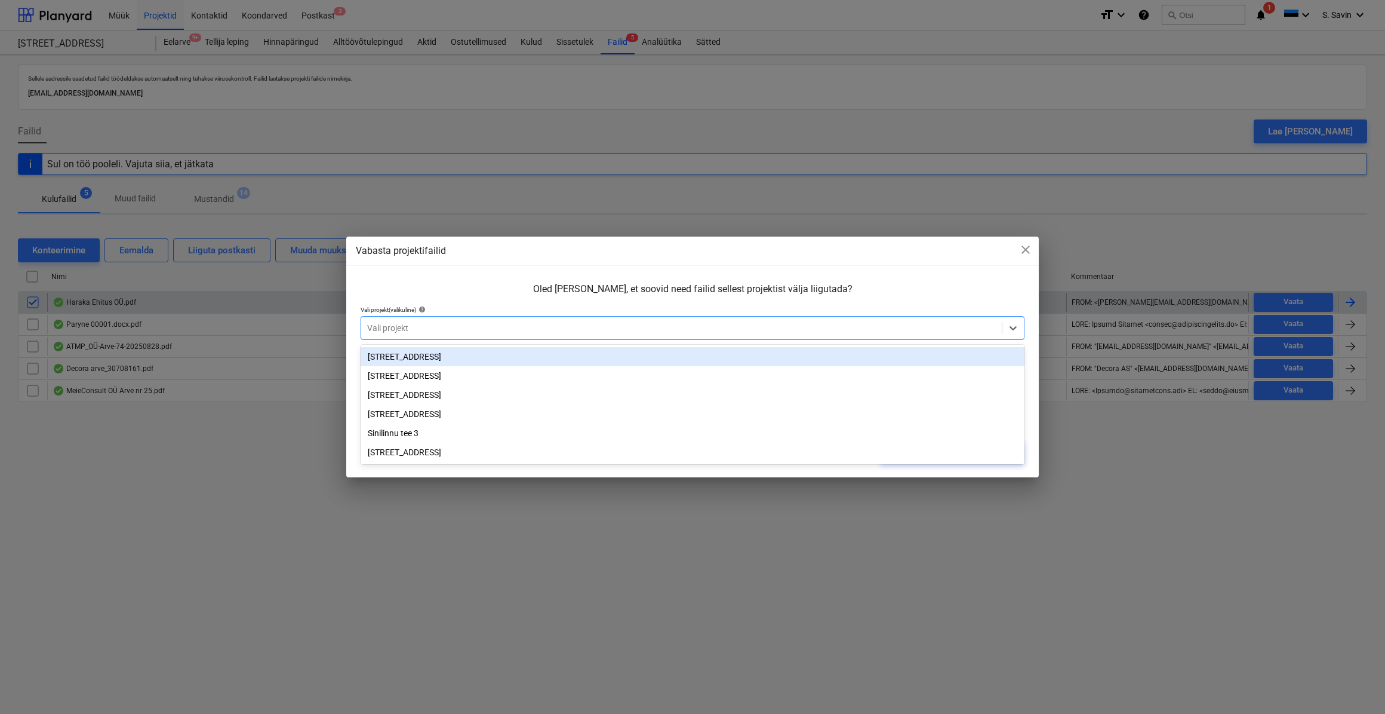
click at [890, 327] on div at bounding box center [681, 328] width 629 height 12
click at [450, 359] on div "[STREET_ADDRESS]" at bounding box center [693, 356] width 664 height 19
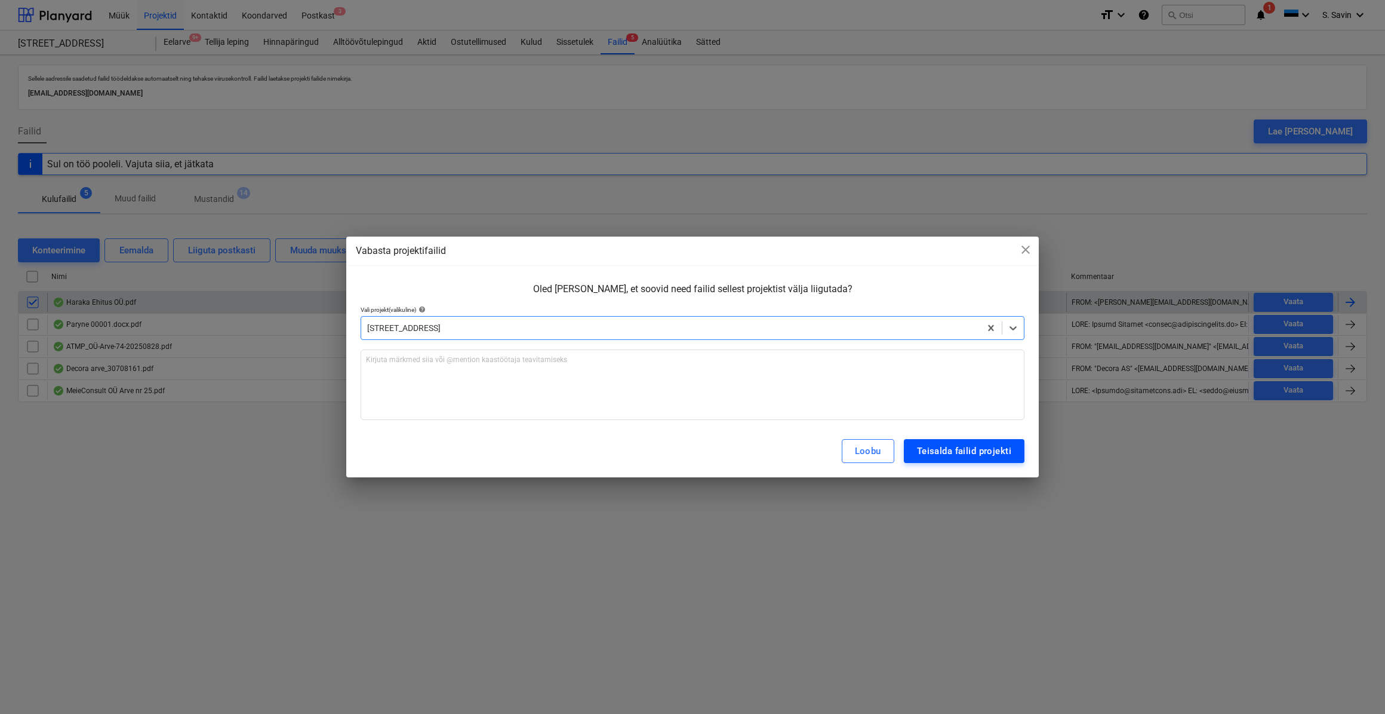
click at [1001, 453] on div "Teisalda failid projekti" at bounding box center [964, 451] width 94 height 16
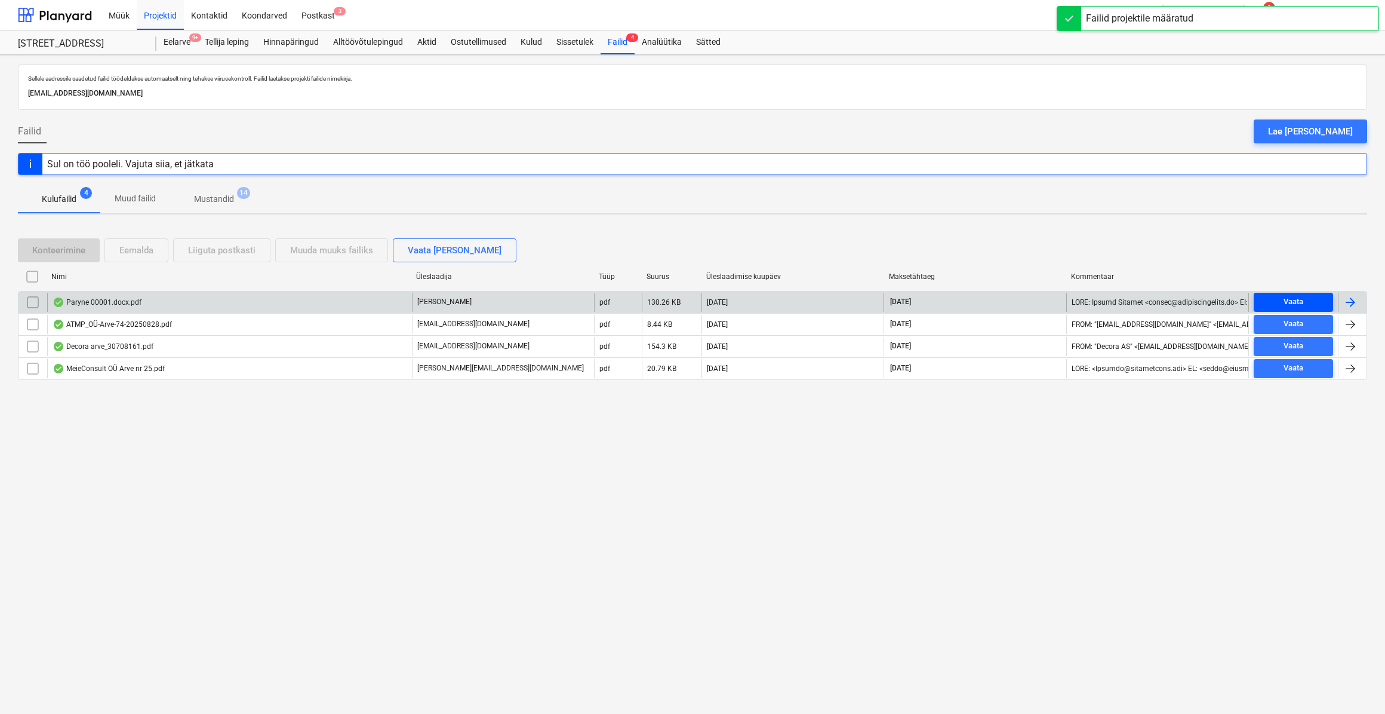
click at [1306, 296] on span "Vaata" at bounding box center [1294, 302] width 70 height 14
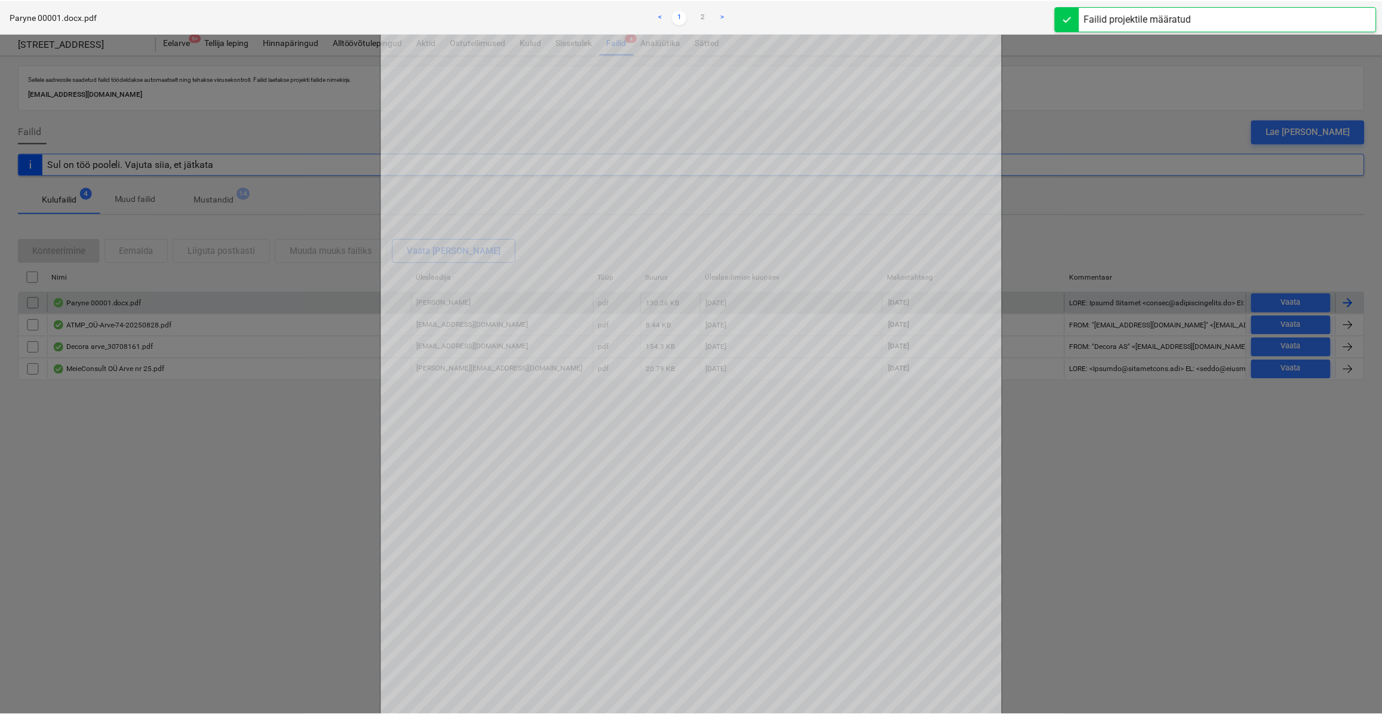
scroll to position [39, 0]
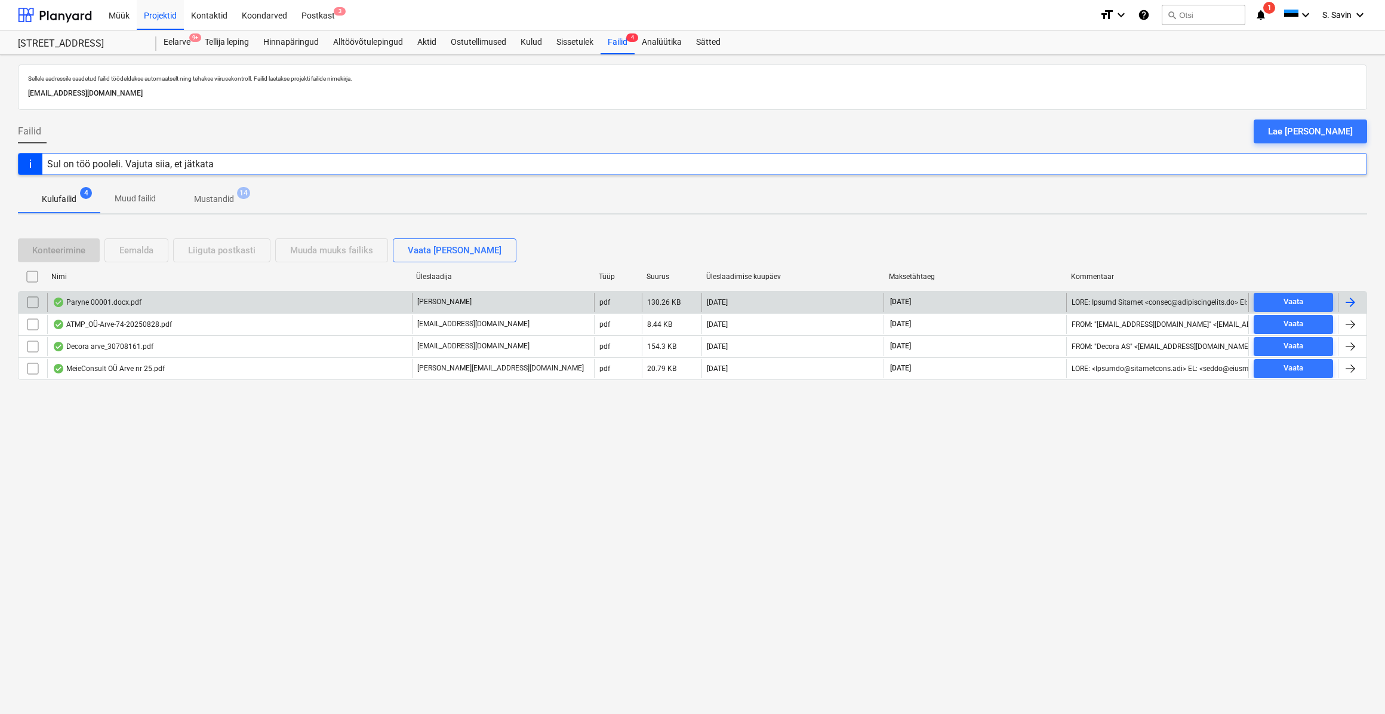
click at [1355, 300] on div at bounding box center [1350, 302] width 14 height 14
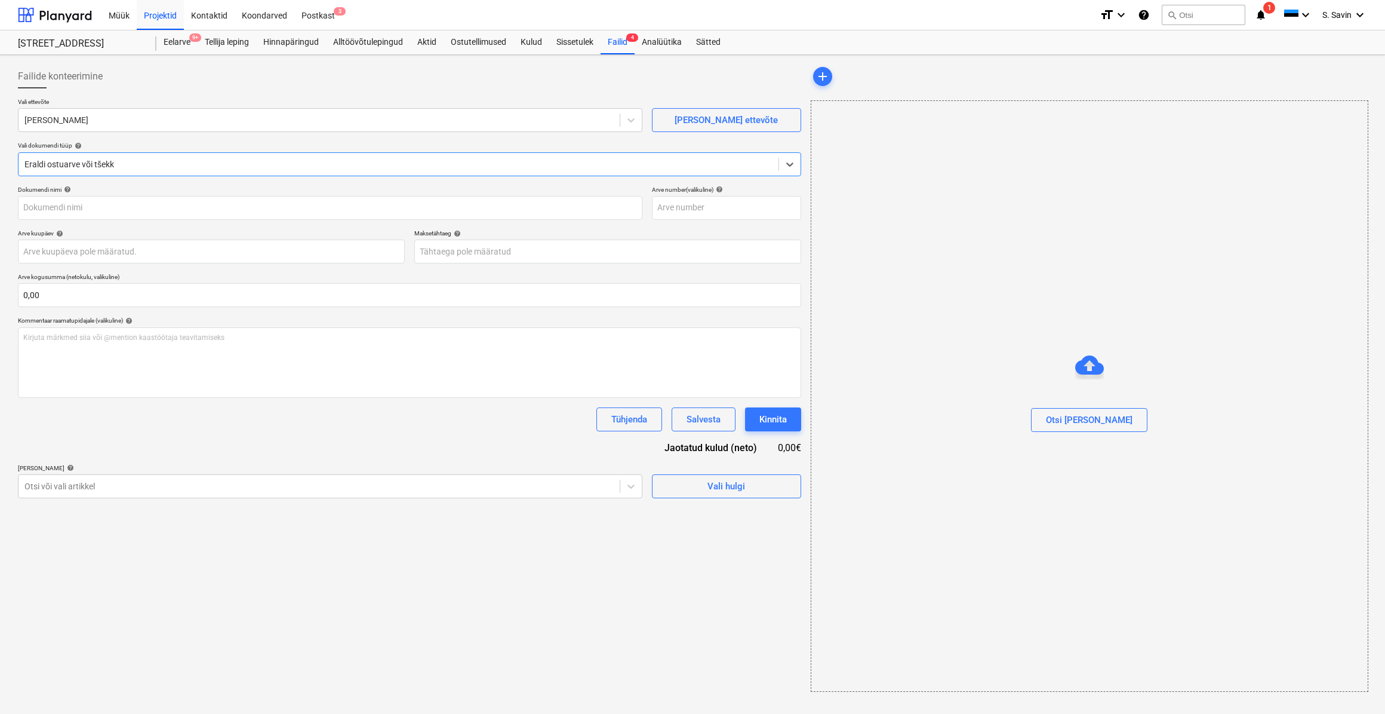
type input "00001"
type input "[DATE]"
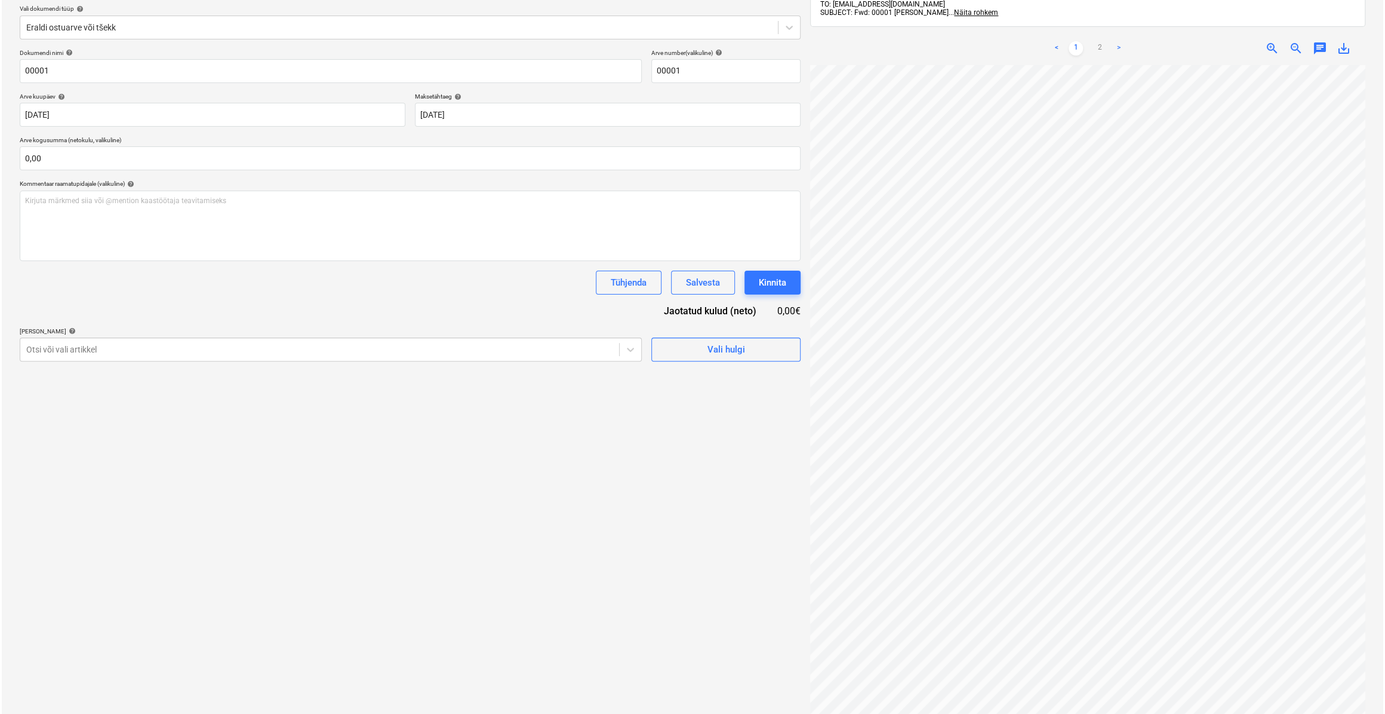
scroll to position [170, 0]
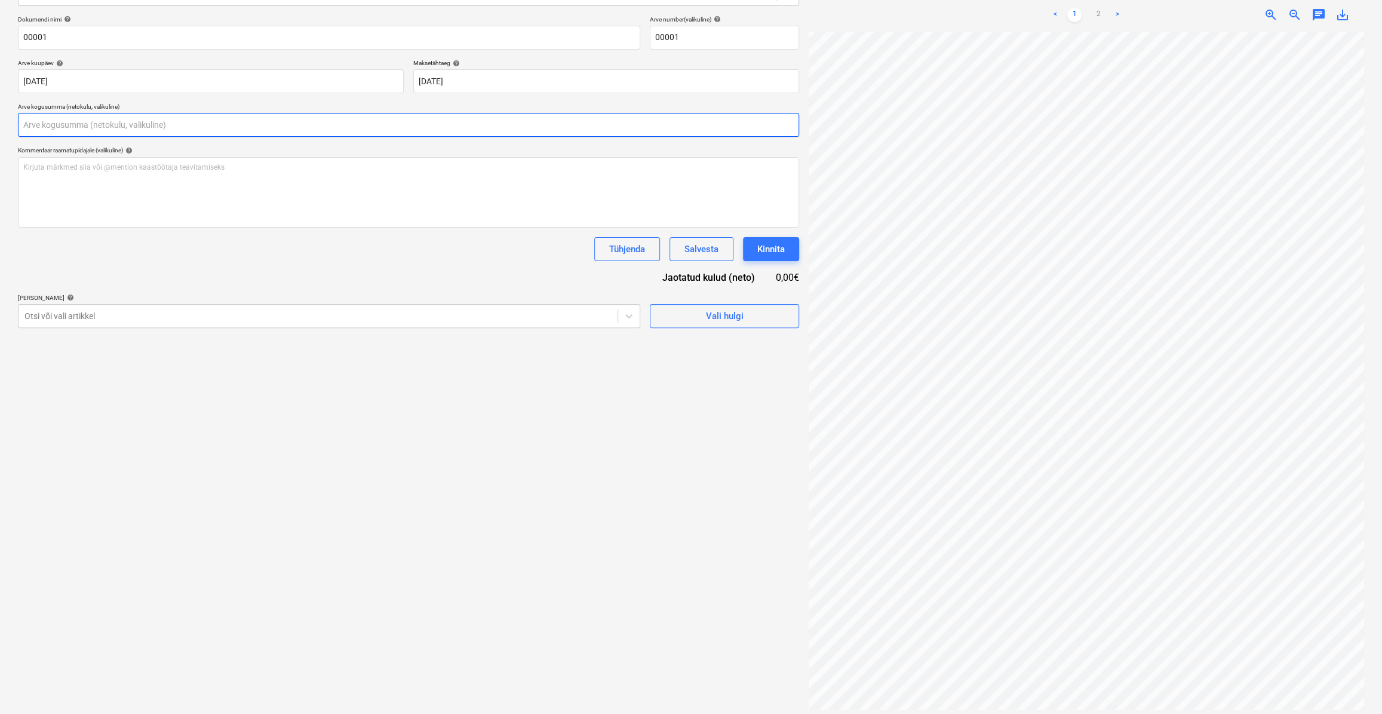
click at [78, 128] on input "text" at bounding box center [408, 125] width 781 height 24
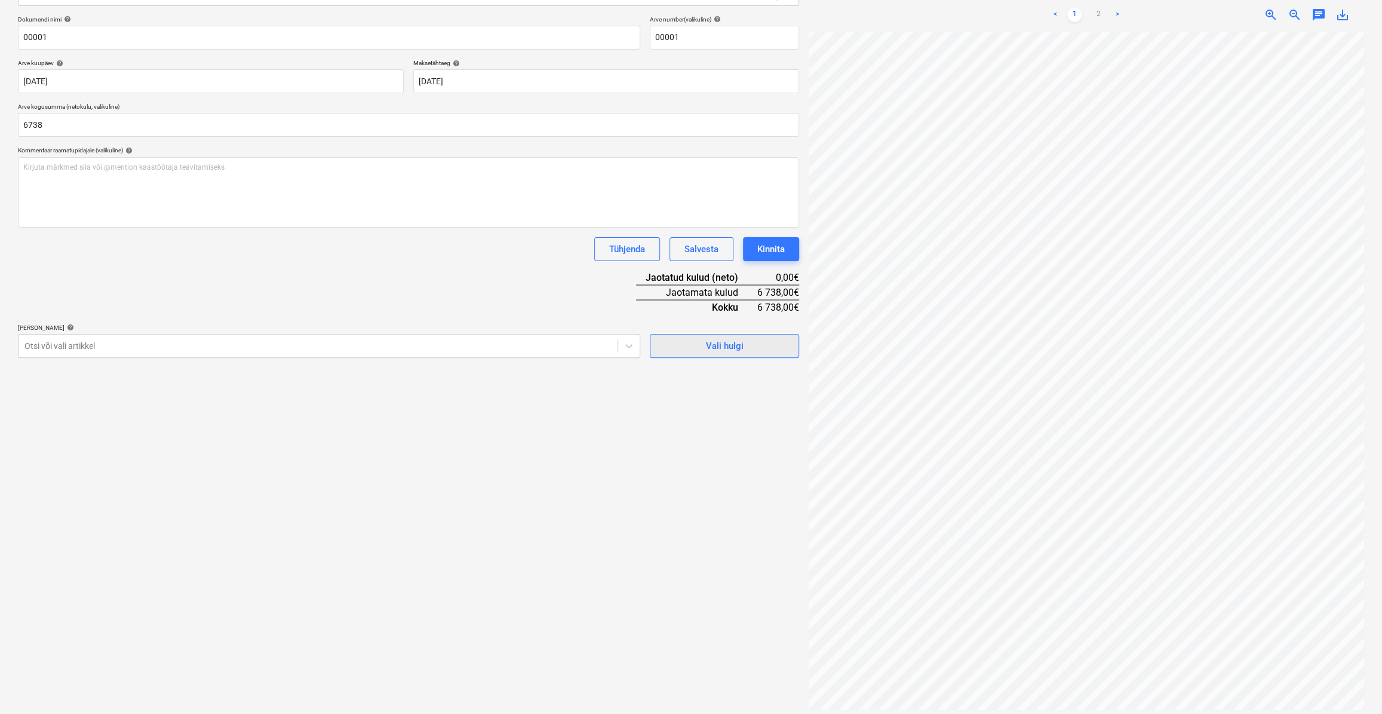
type input "6 738,00"
click at [747, 343] on span "Vali hulgi" at bounding box center [724, 346] width 119 height 16
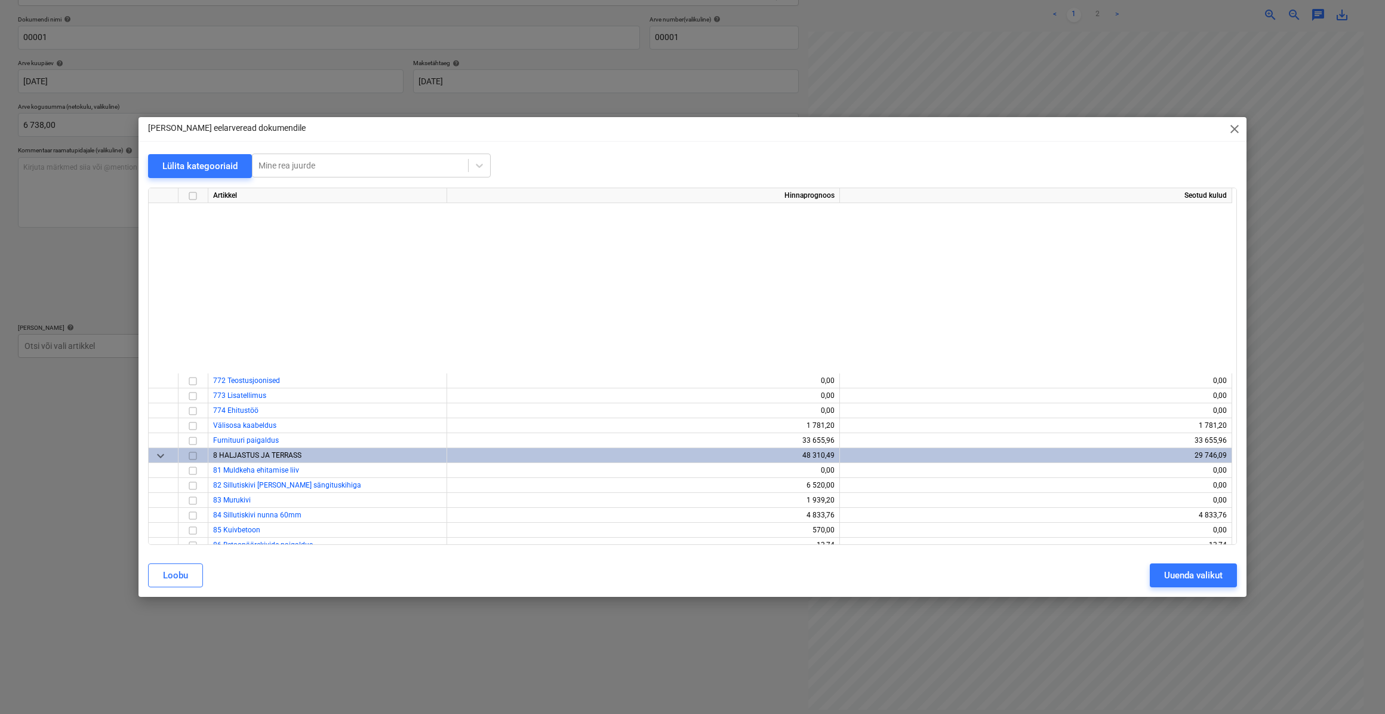
scroll to position [5808, 0]
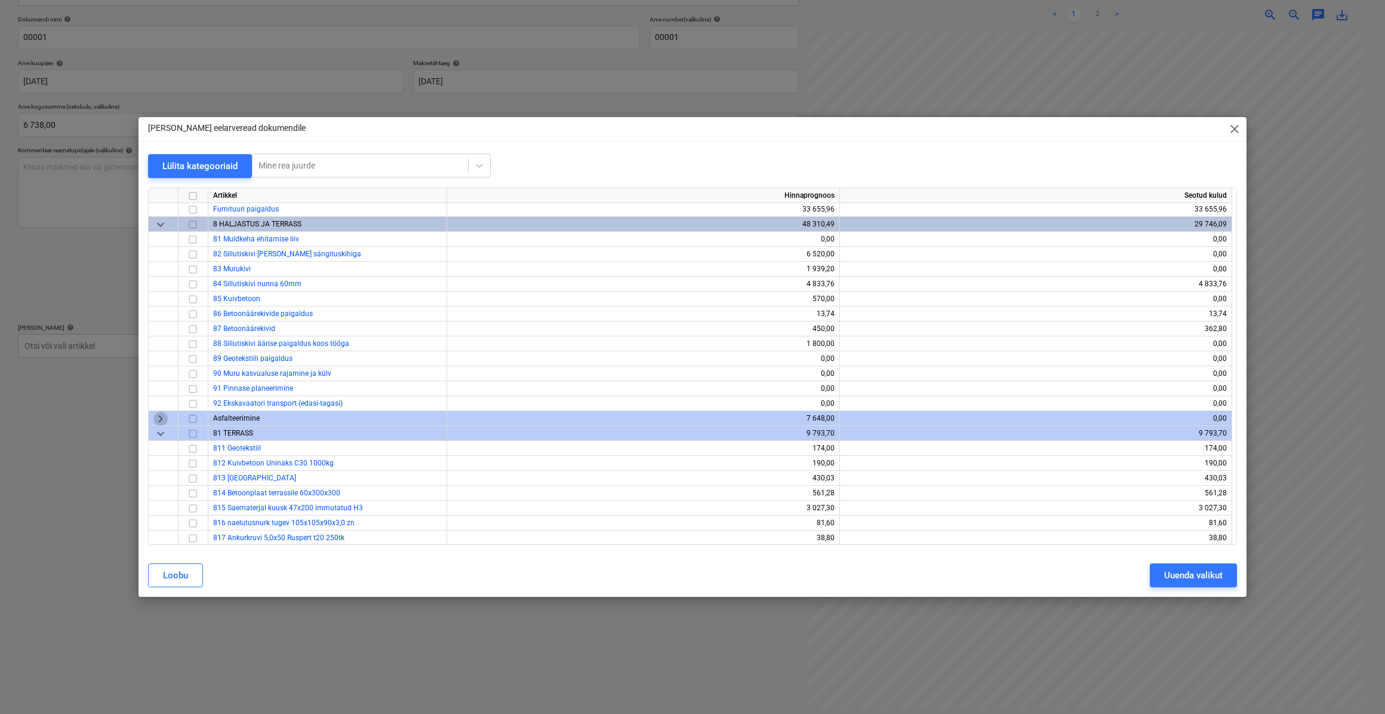
click at [164, 416] on span "keyboard_arrow_right" at bounding box center [160, 418] width 14 height 14
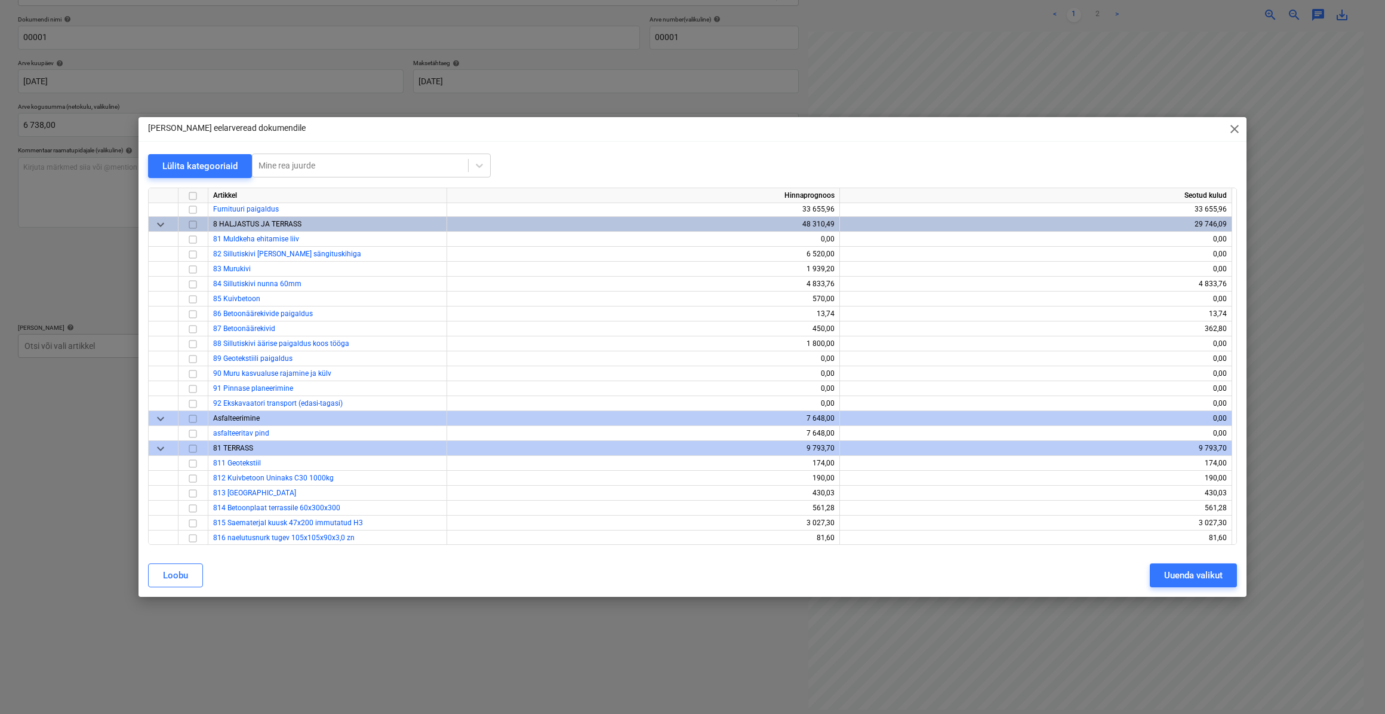
click at [164, 416] on span "keyboard_arrow_down" at bounding box center [160, 418] width 14 height 14
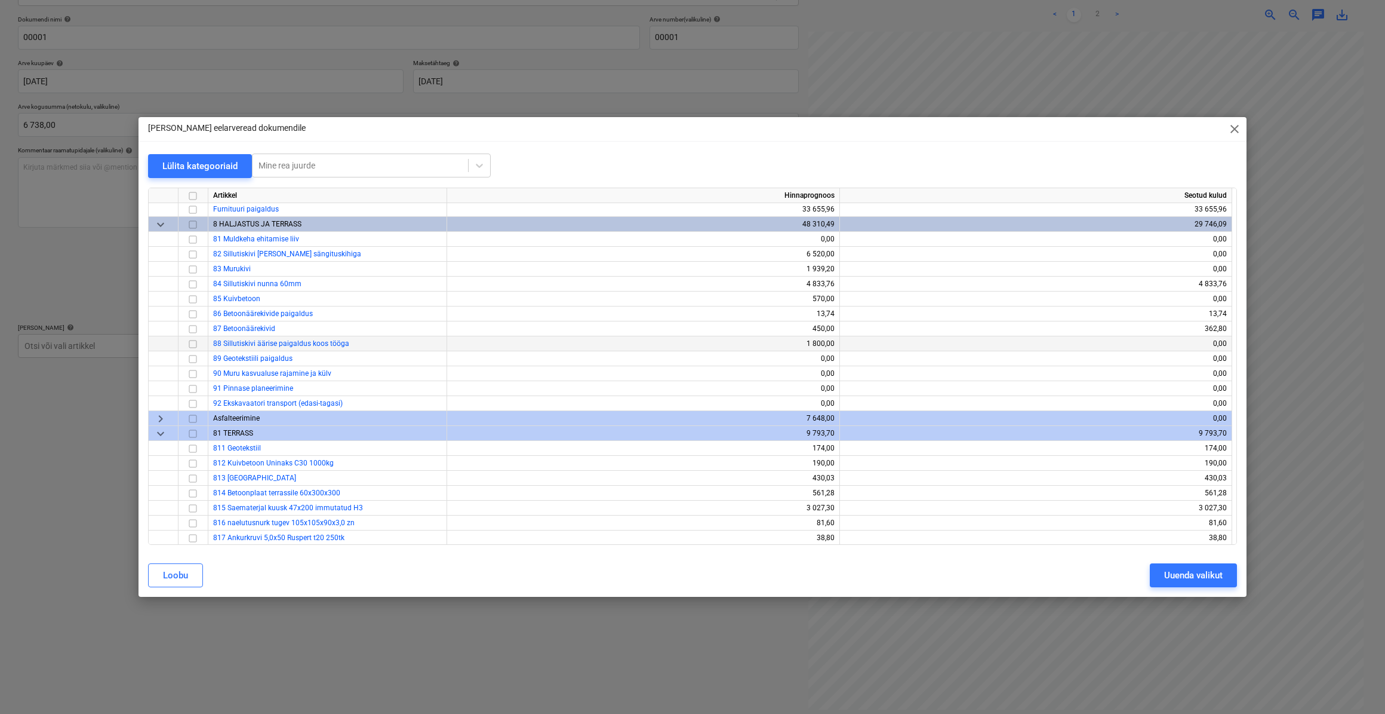
click at [191, 346] on input "checkbox" at bounding box center [193, 343] width 14 height 14
click at [192, 268] on input "checkbox" at bounding box center [193, 269] width 14 height 14
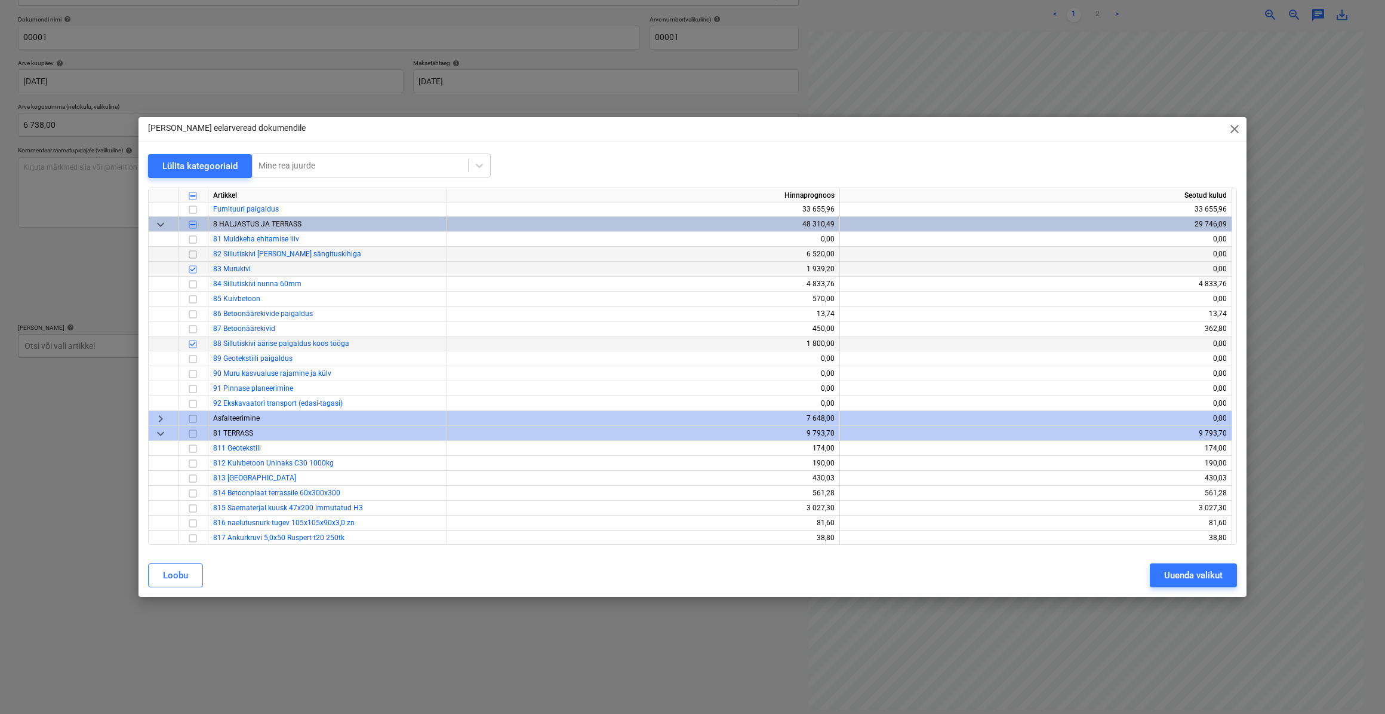
click at [188, 254] on input "checkbox" at bounding box center [193, 254] width 14 height 14
click at [190, 269] on input "checkbox" at bounding box center [193, 269] width 14 height 14
click at [190, 344] on input "checkbox" at bounding box center [193, 343] width 14 height 14
click at [1176, 579] on div "Uuenda valikut" at bounding box center [1193, 575] width 59 height 16
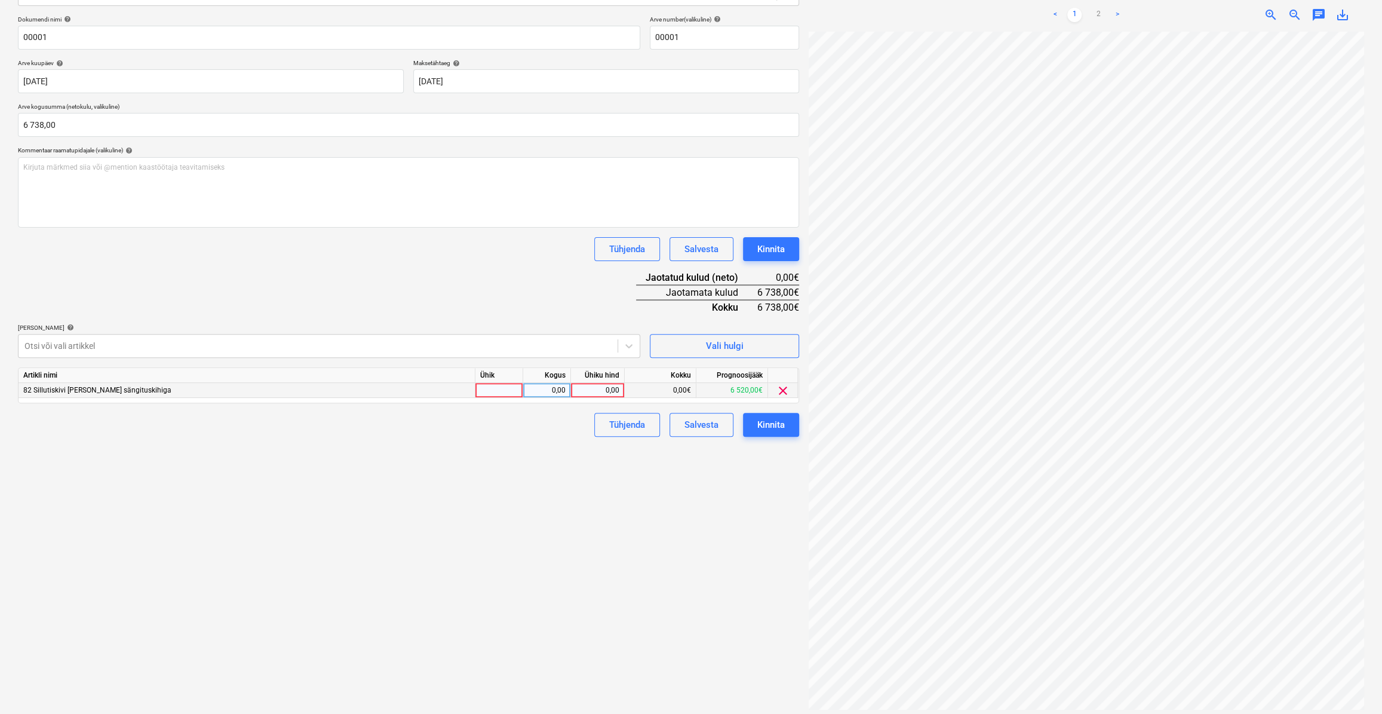
click at [475, 386] on div "82 Sillutiskivi [PERSON_NAME] sängituskihiga" at bounding box center [247, 390] width 457 height 15
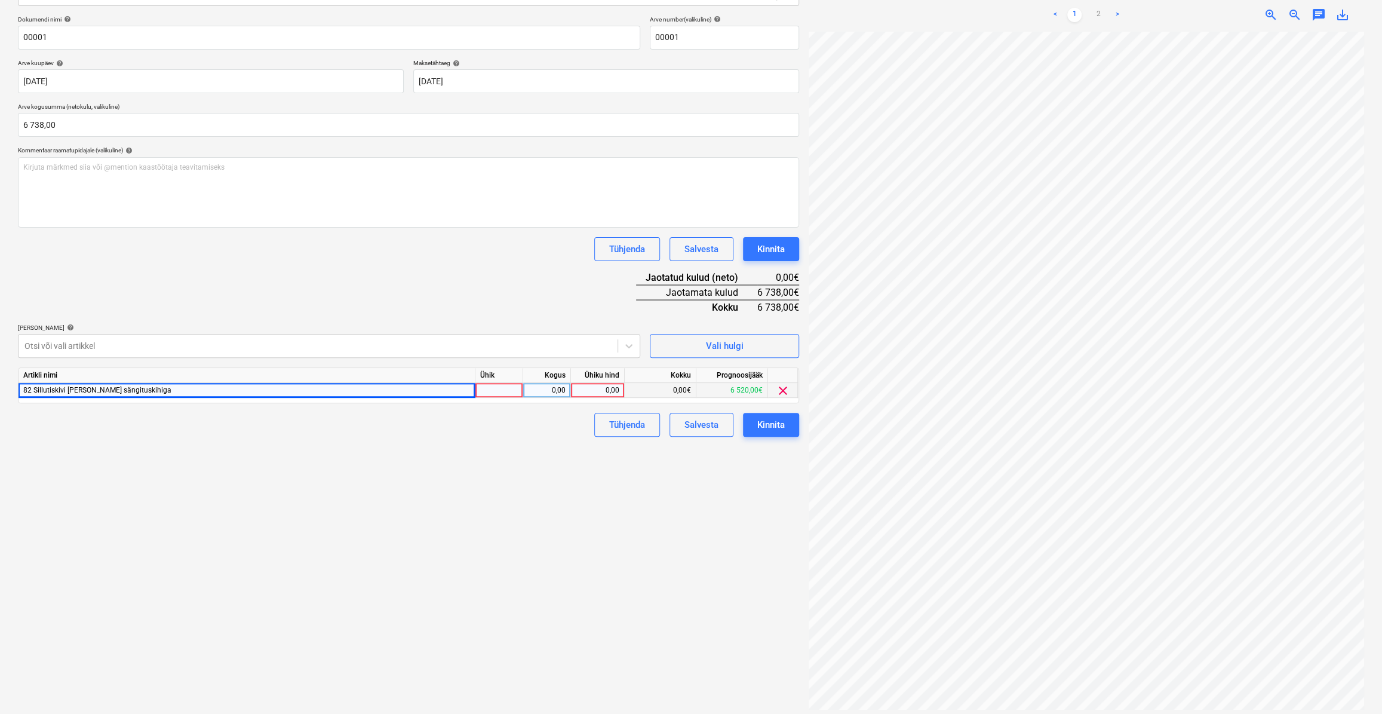
click at [485, 388] on div at bounding box center [499, 390] width 48 height 15
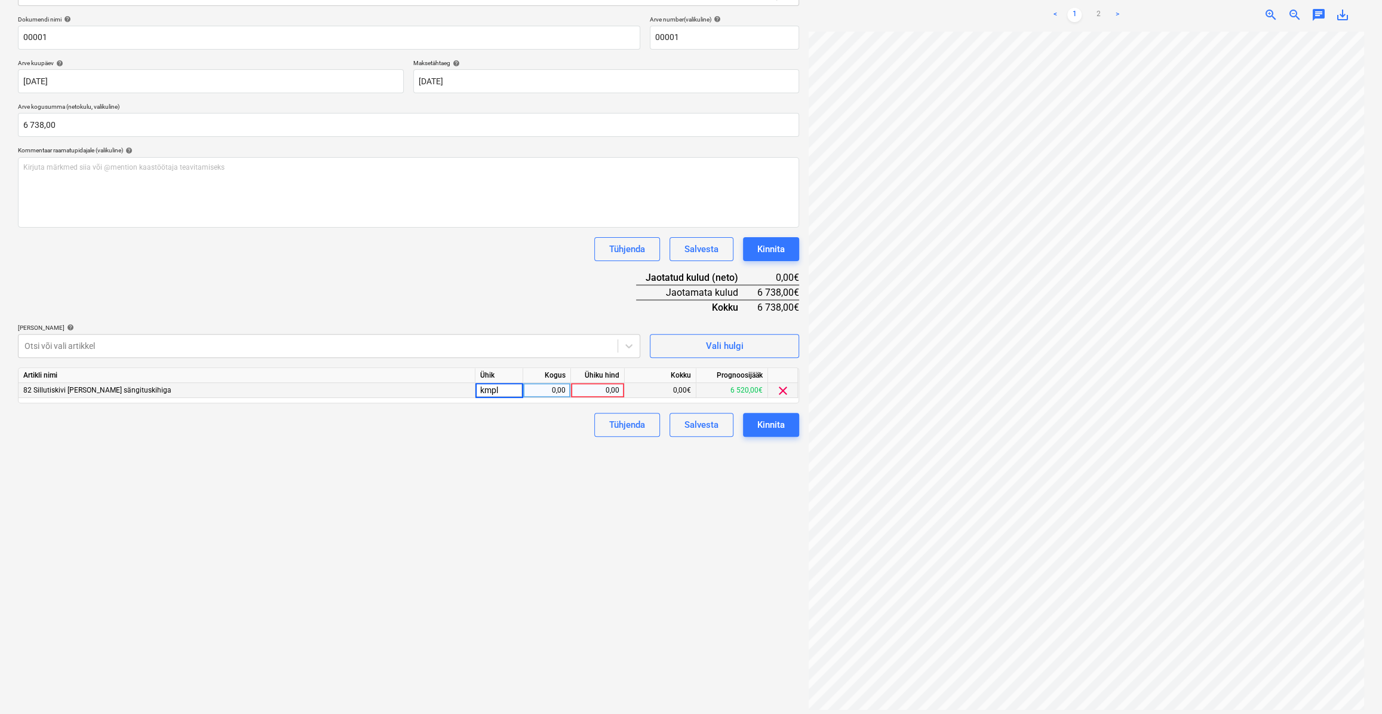
type input "kmpl."
click at [532, 395] on div "0,00" at bounding box center [547, 390] width 38 height 15
click at [589, 390] on div "0,00" at bounding box center [598, 390] width 44 height 15
type input "6520"
click at [562, 441] on div "Failide konteerimine Vali ettevõte Paryne OÜ [PERSON_NAME] uus ettevõte Vali do…" at bounding box center [408, 299] width 791 height 819
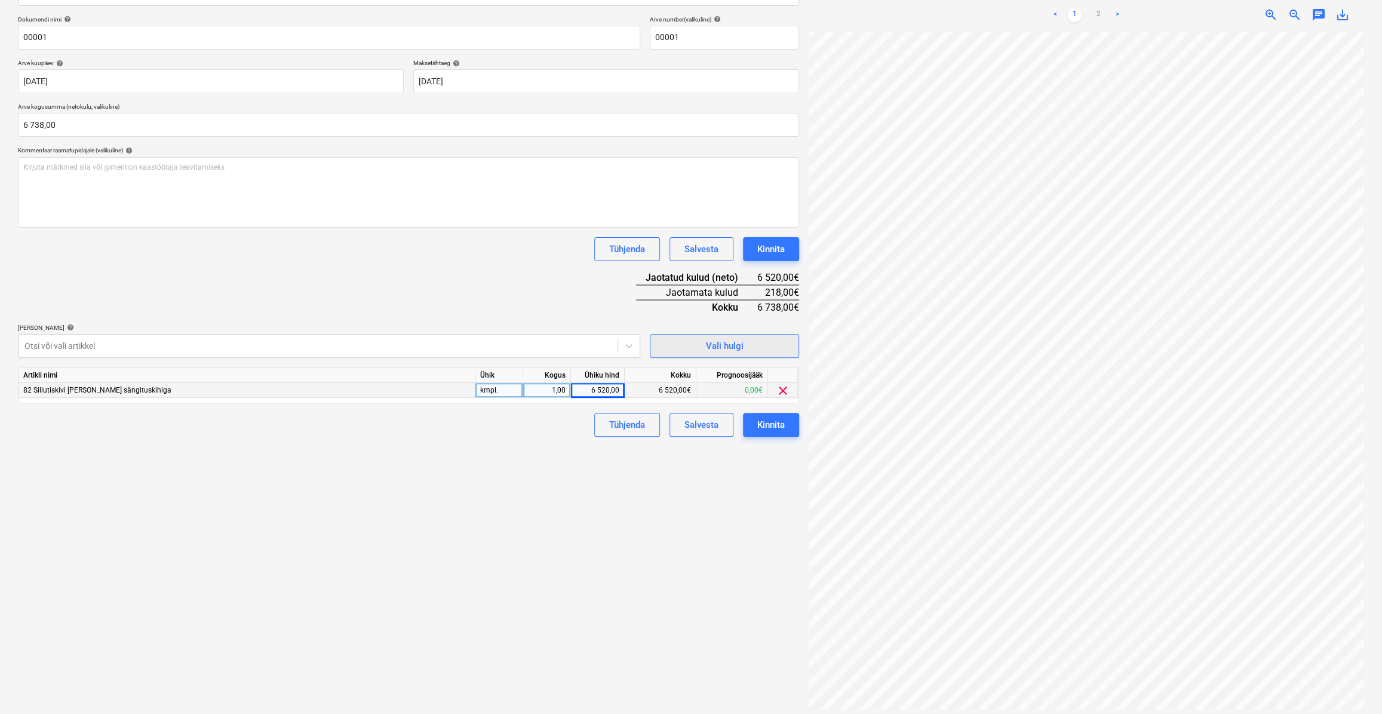
click at [700, 350] on span "Vali hulgi" at bounding box center [724, 346] width 119 height 16
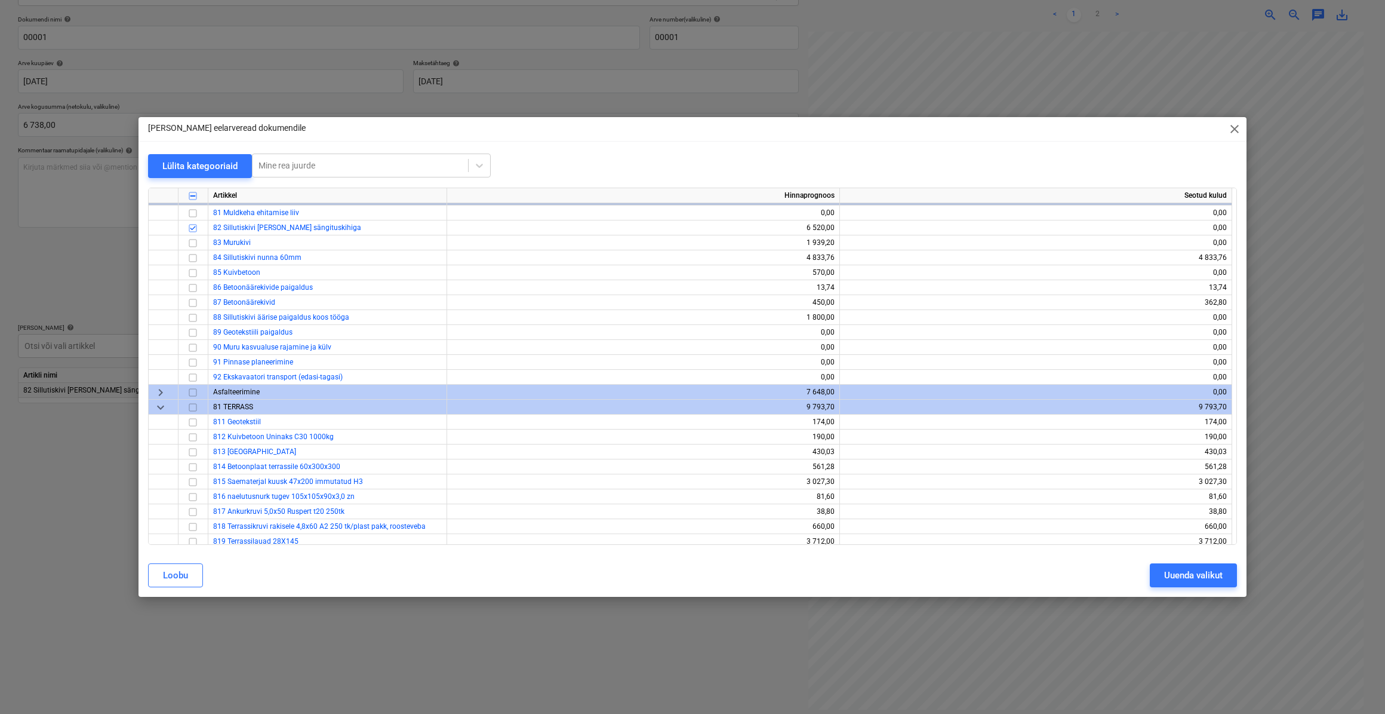
scroll to position [5807, 0]
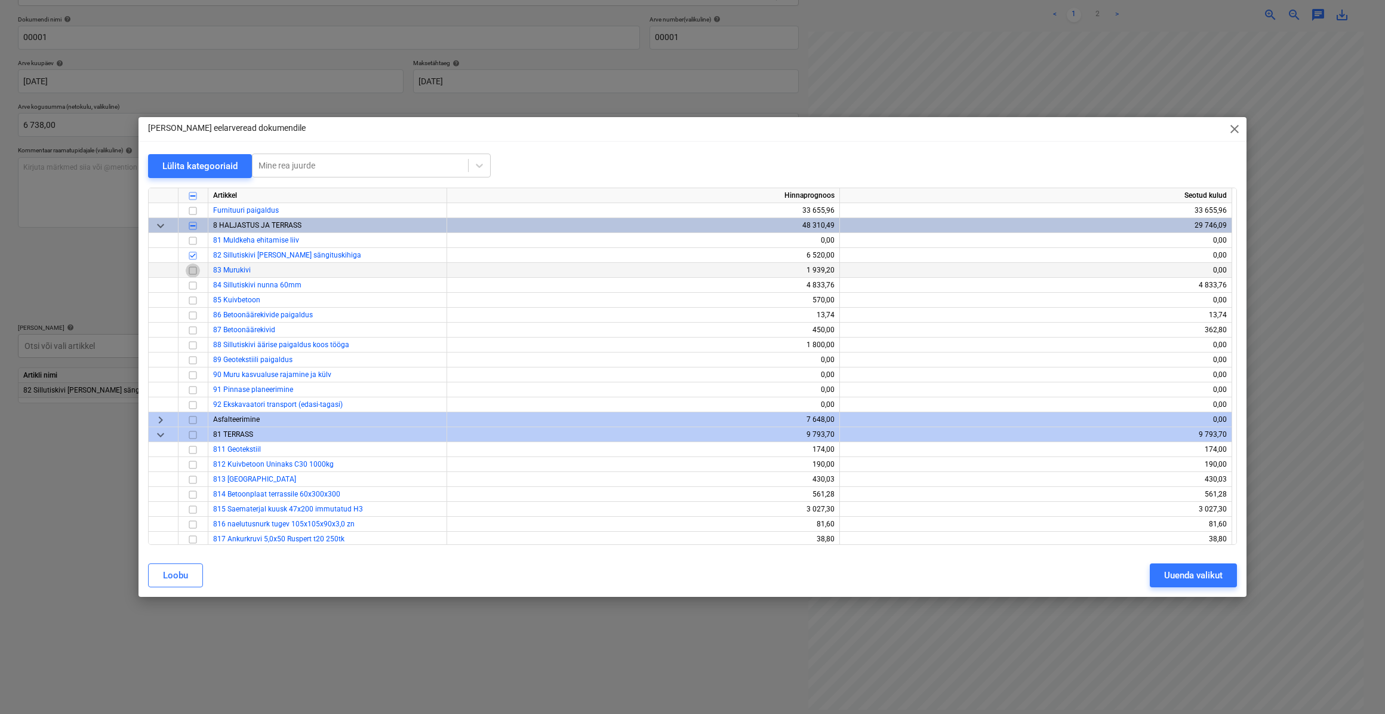
click at [193, 271] on input "checkbox" at bounding box center [193, 270] width 14 height 14
click at [1185, 573] on div "Uuenda valikut" at bounding box center [1193, 575] width 59 height 16
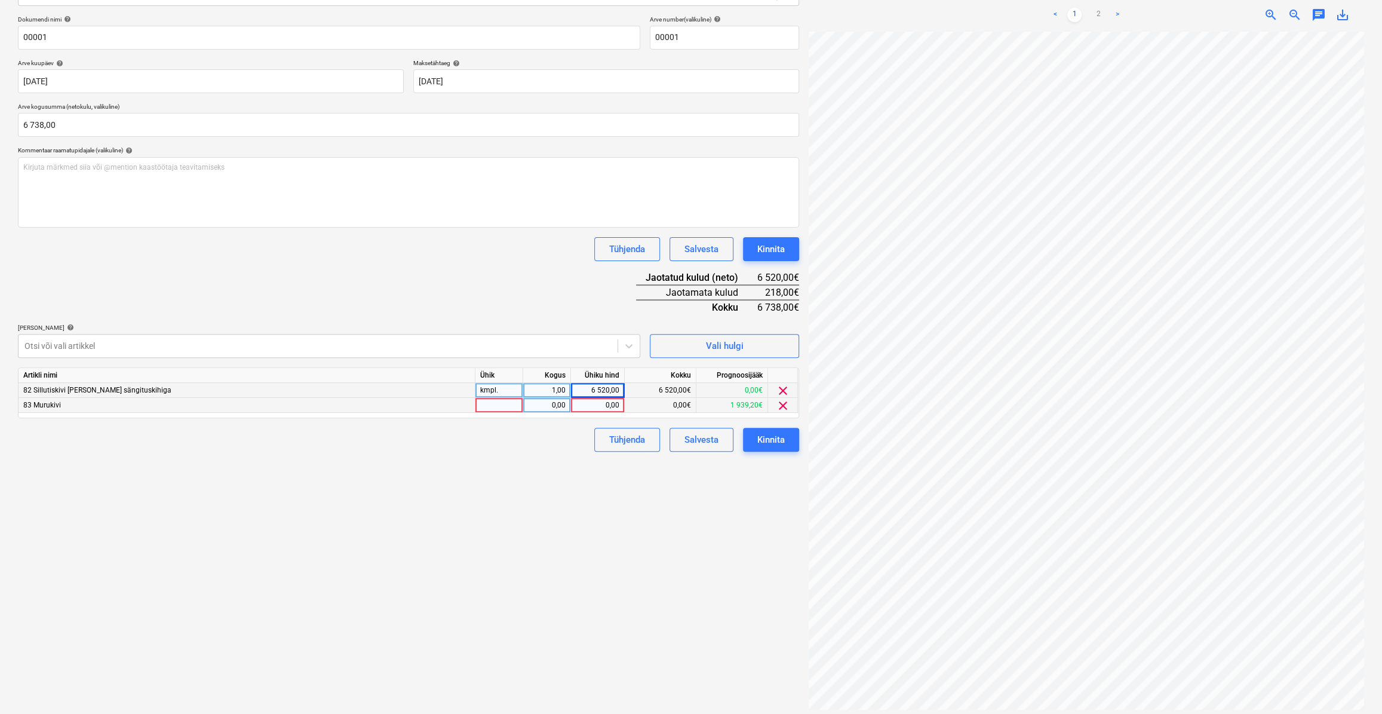
click at [494, 408] on div at bounding box center [499, 405] width 48 height 15
type input "kmpl."
click at [537, 406] on div "0,00" at bounding box center [547, 405] width 38 height 15
type input "1"
click at [607, 410] on div "0,00" at bounding box center [598, 405] width 44 height 15
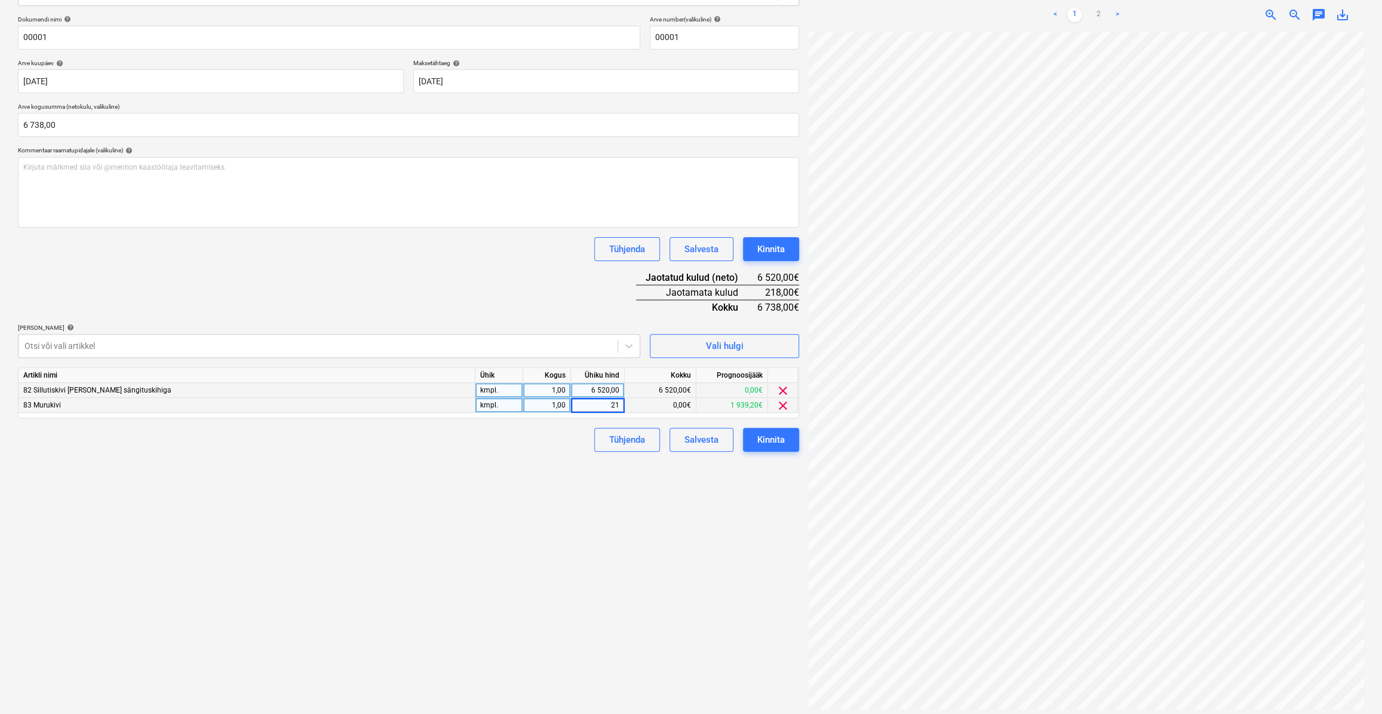
type input "218"
click at [570, 467] on div "Failide konteerimine Vali ettevõte Paryne OÜ [PERSON_NAME] uus ettevõte Vali do…" at bounding box center [408, 299] width 791 height 819
click at [779, 442] on div "Kinnita" at bounding box center [770, 440] width 27 height 16
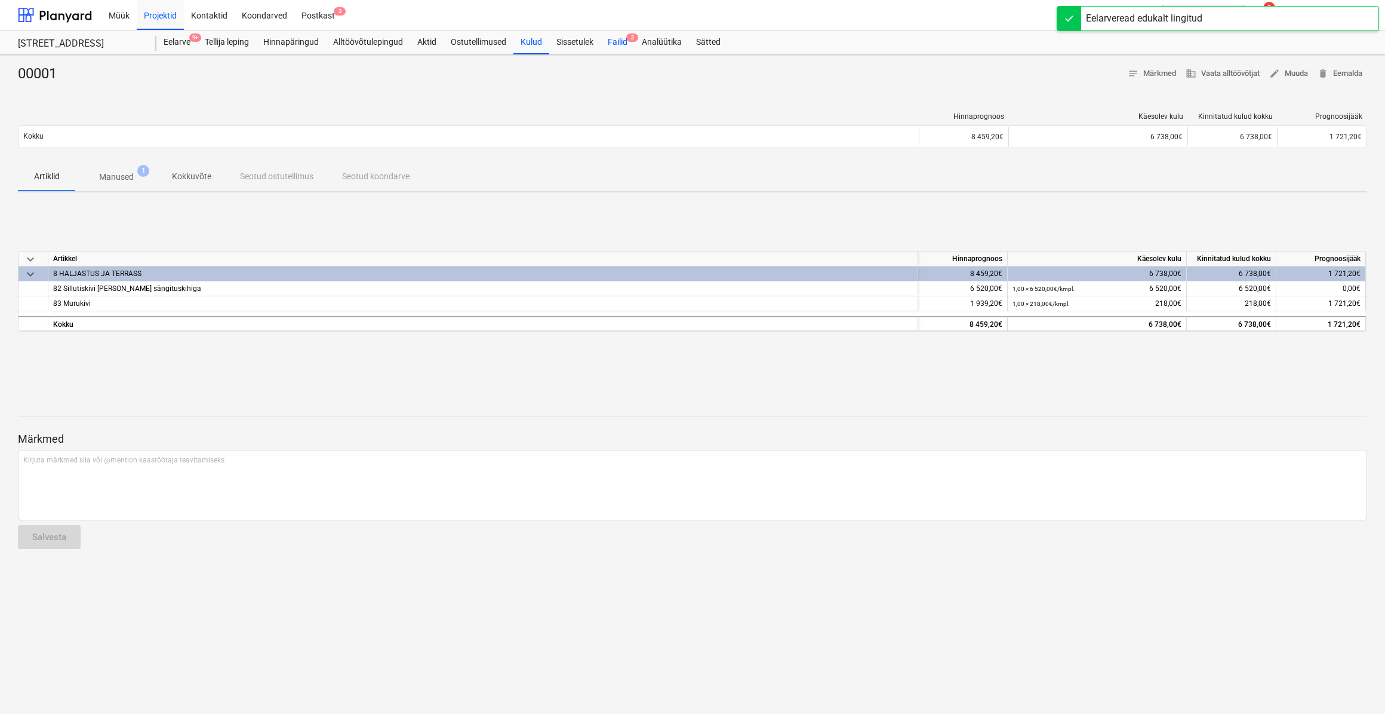
click at [636, 41] on span "3" at bounding box center [632, 37] width 12 height 8
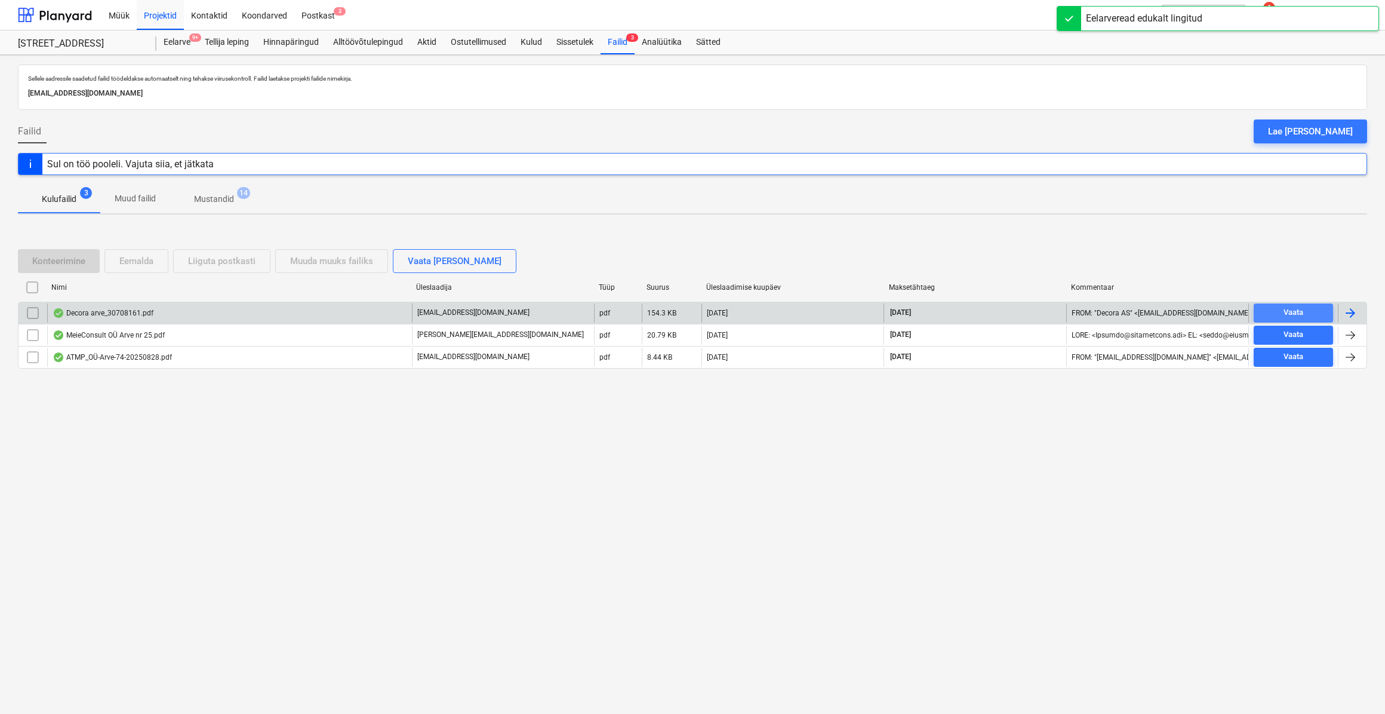
click at [1303, 313] on span "Vaata" at bounding box center [1294, 313] width 70 height 14
click at [1351, 307] on div at bounding box center [1350, 313] width 14 height 14
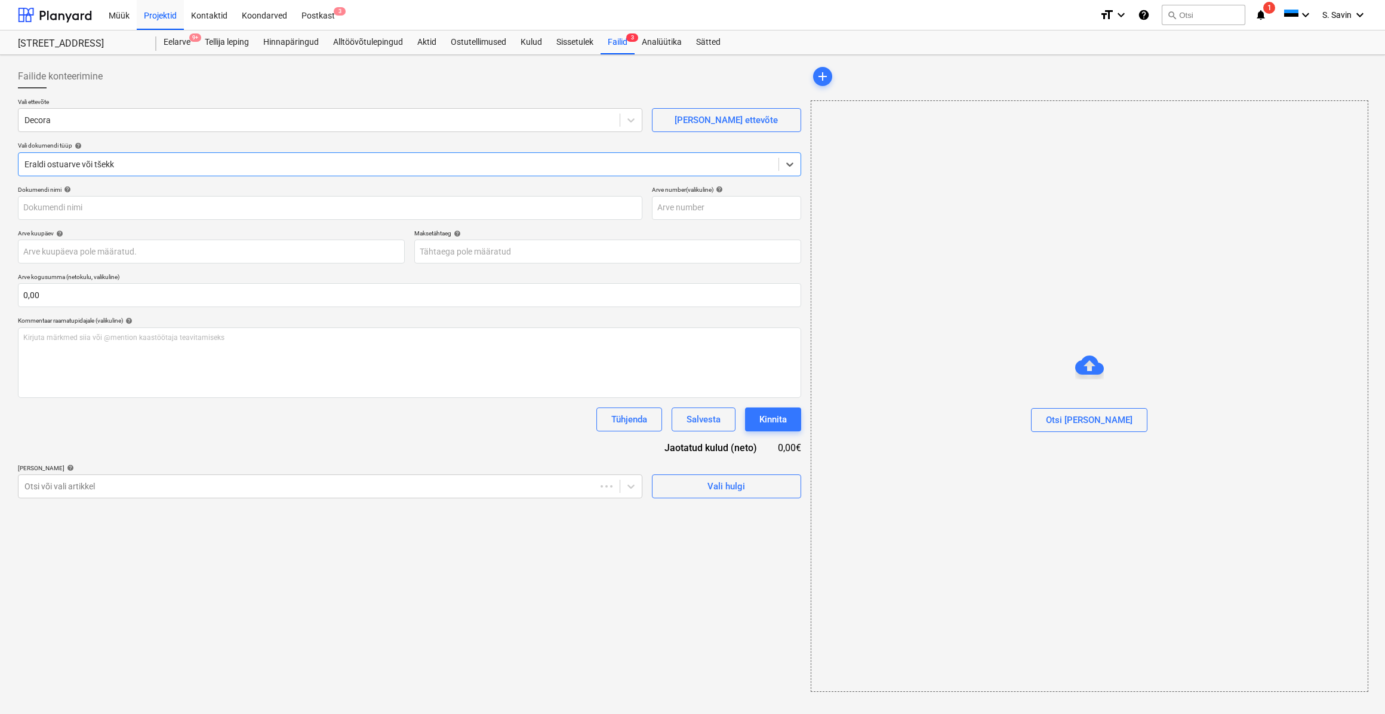
type input "30708161"
type input "[DATE]"
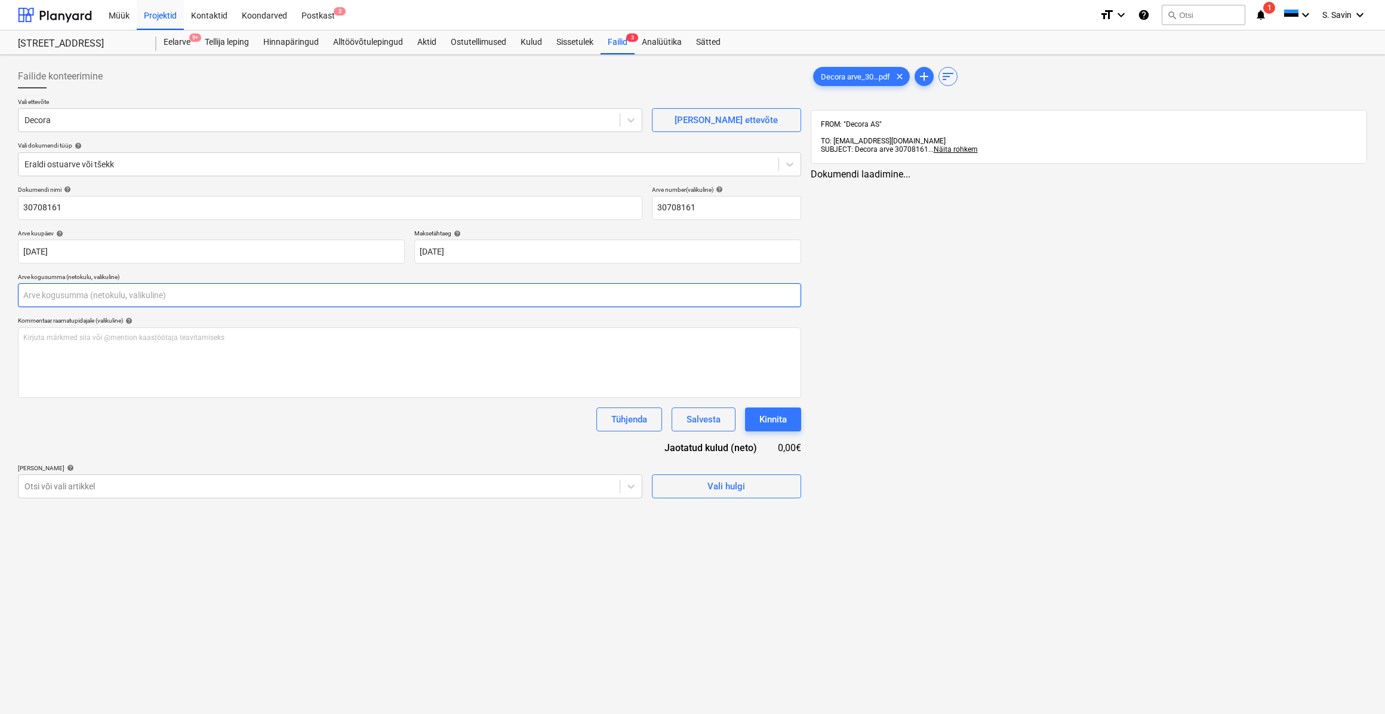
click at [148, 300] on input "text" at bounding box center [409, 295] width 783 height 24
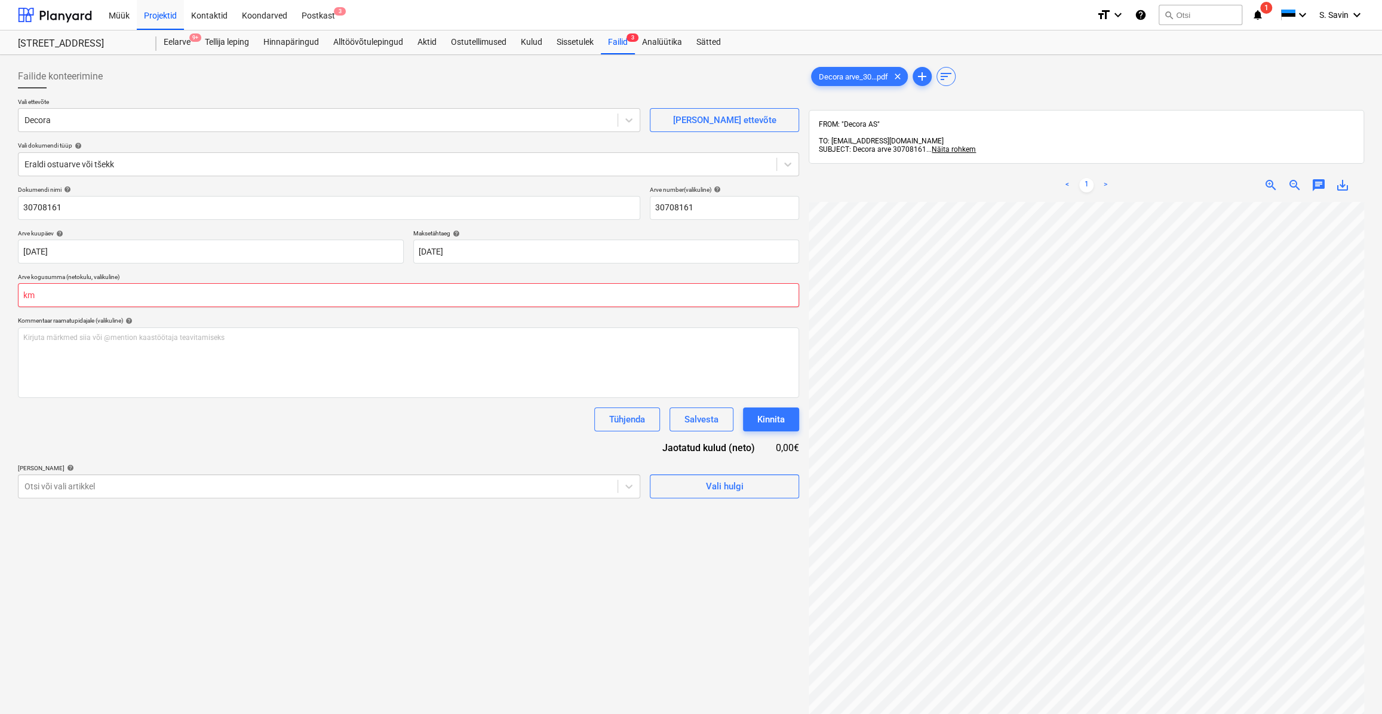
type input "k"
type input "0,00"
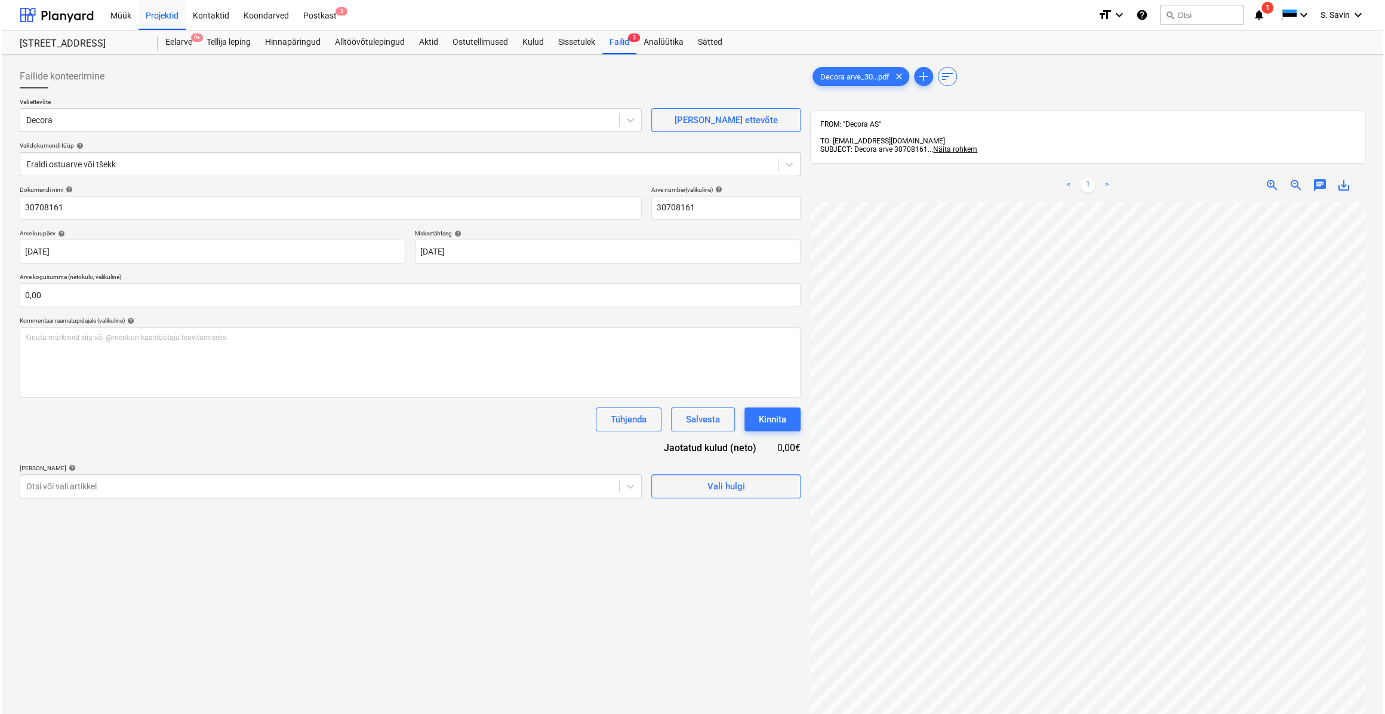
scroll to position [5, 72]
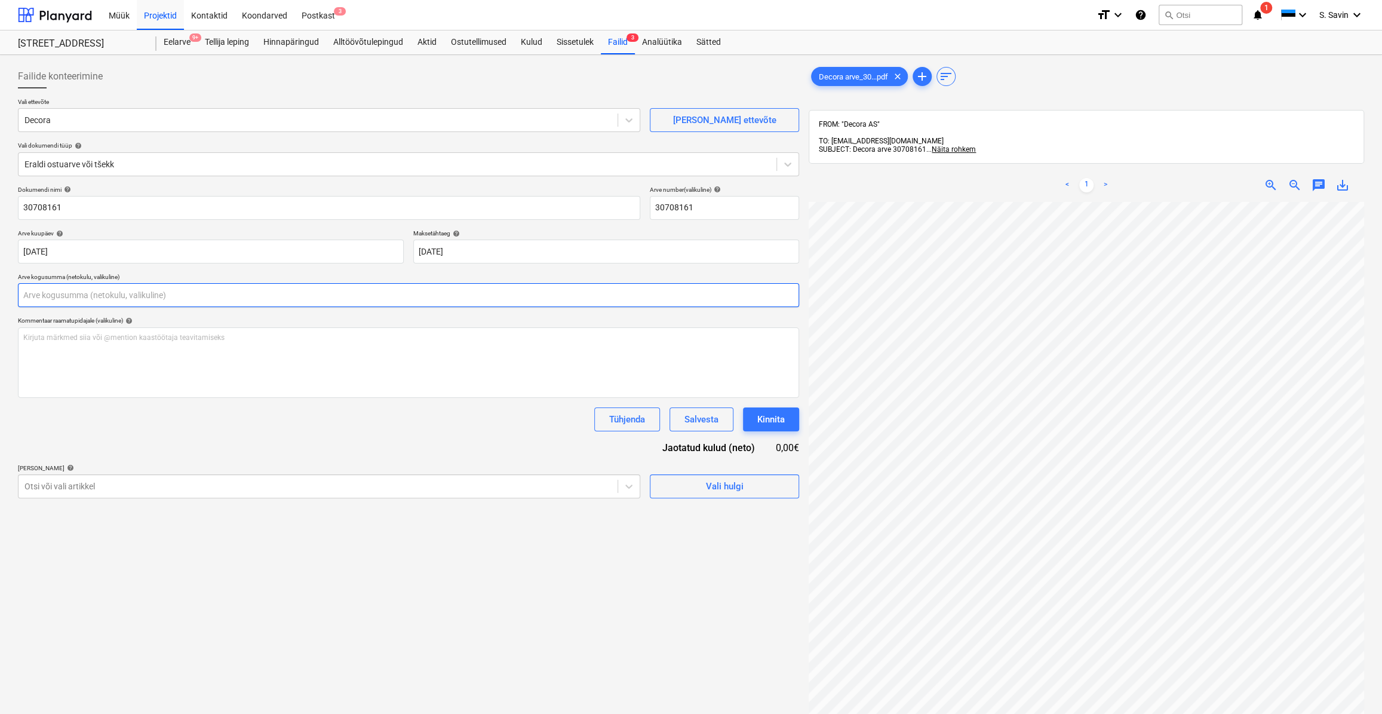
click at [63, 291] on input "text" at bounding box center [408, 295] width 781 height 24
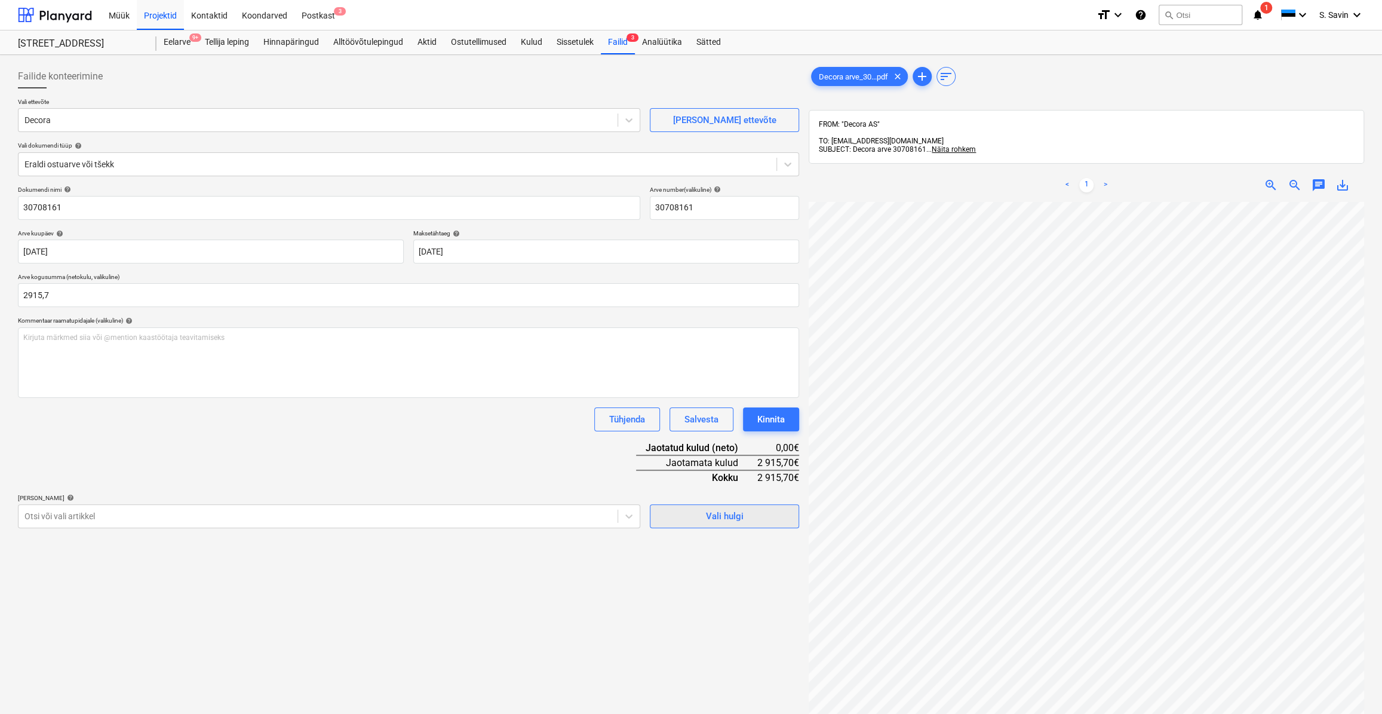
type input "2 915,70"
click at [692, 521] on span "Vali hulgi" at bounding box center [724, 516] width 119 height 16
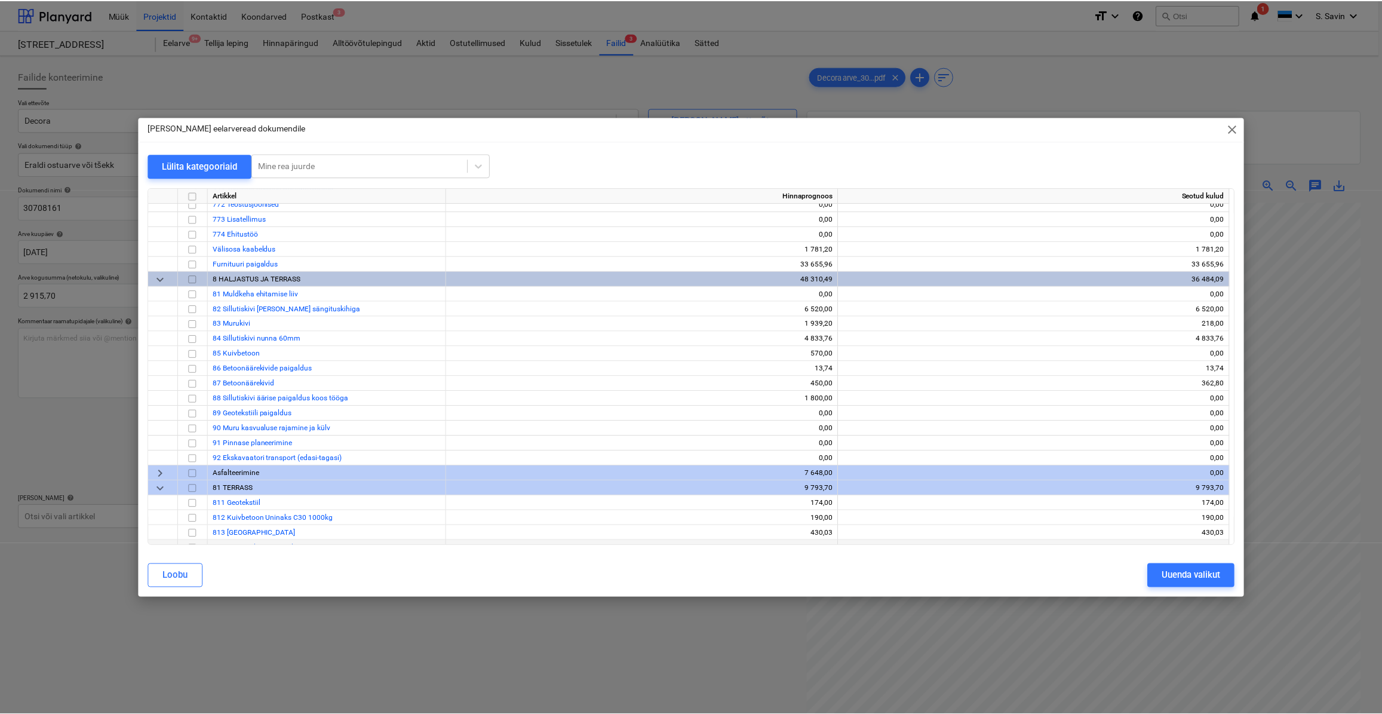
scroll to position [5752, 0]
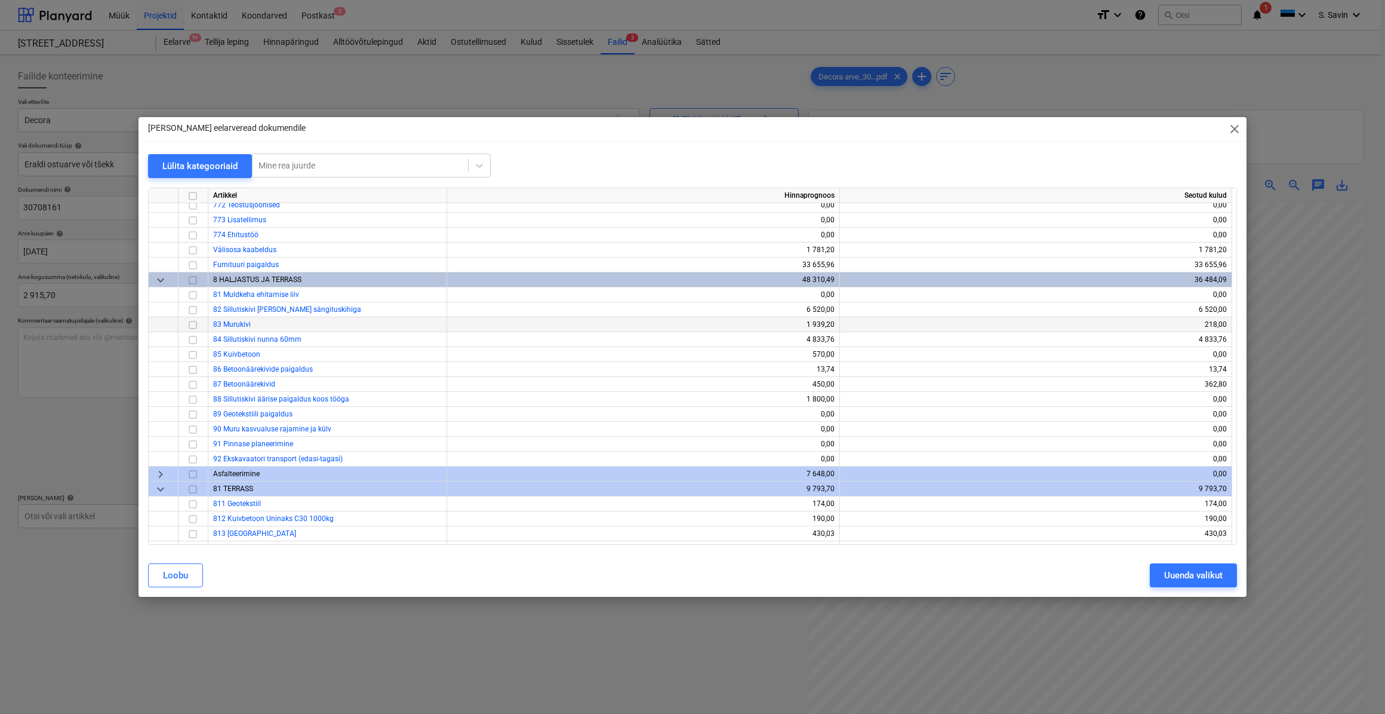
click at [189, 325] on input "checkbox" at bounding box center [193, 324] width 14 height 14
click at [191, 353] on input "checkbox" at bounding box center [193, 354] width 14 height 14
click at [1164, 579] on div "Uuenda valikut" at bounding box center [1193, 575] width 59 height 16
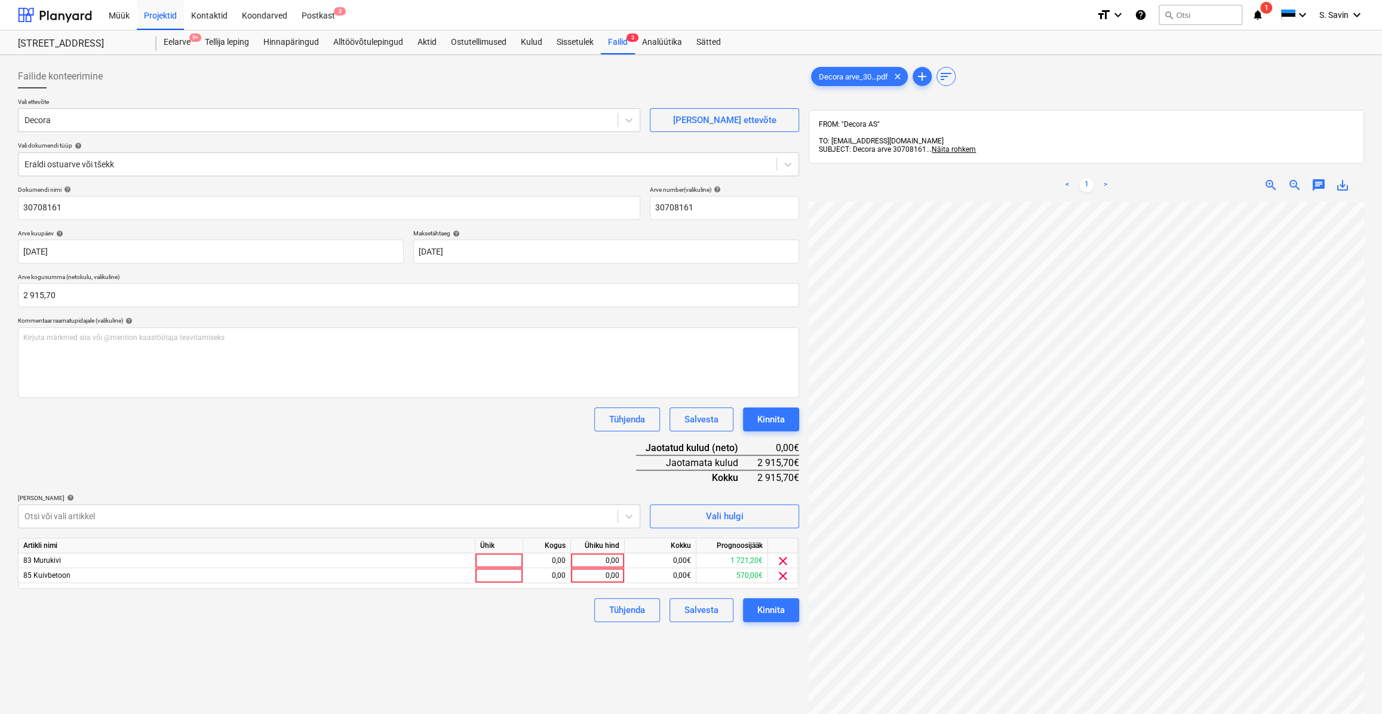
scroll to position [5, 71]
click at [494, 556] on div at bounding box center [499, 560] width 48 height 15
type input "kmpl."
click at [528, 562] on div "0,00" at bounding box center [547, 560] width 38 height 15
type input "1"
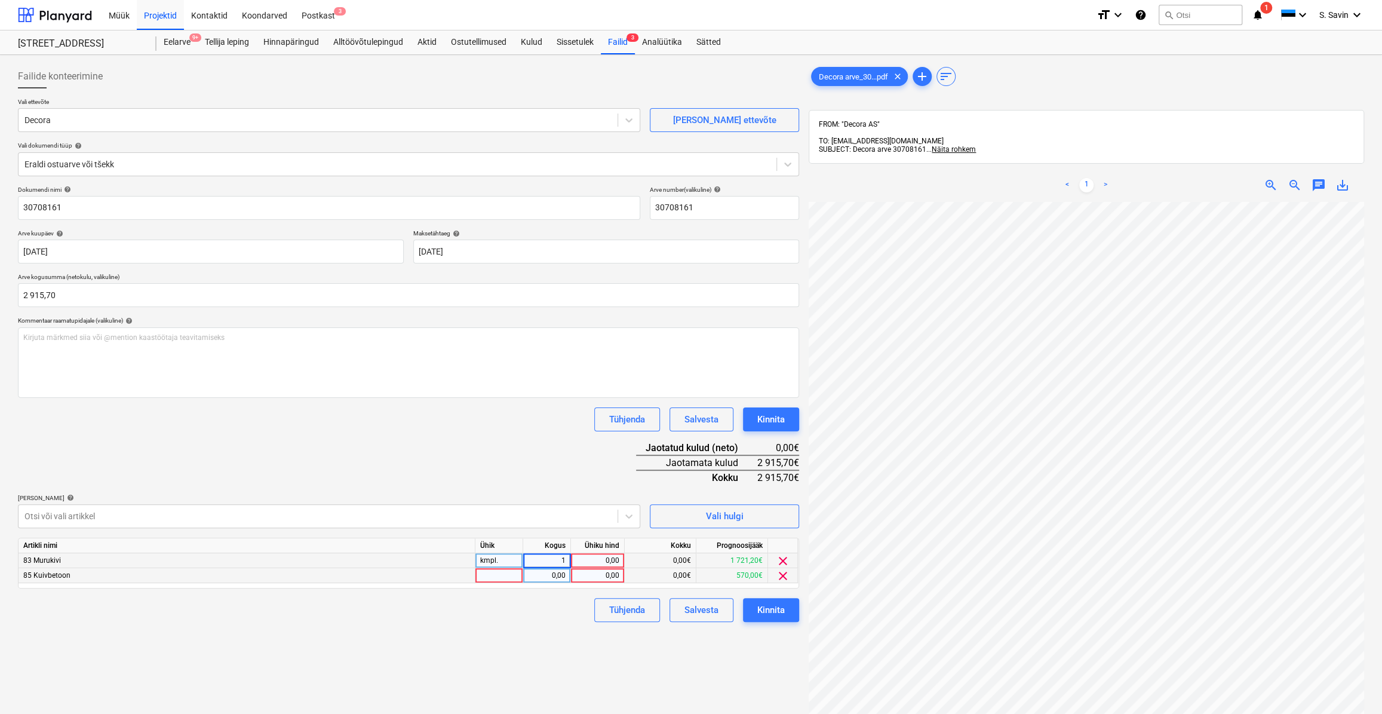
click at [499, 579] on div at bounding box center [499, 575] width 48 height 15
type input "kmpl."
click at [537, 578] on div "0,00" at bounding box center [547, 575] width 38 height 15
click at [589, 571] on div "0,00" at bounding box center [598, 575] width 44 height 15
type input "570"
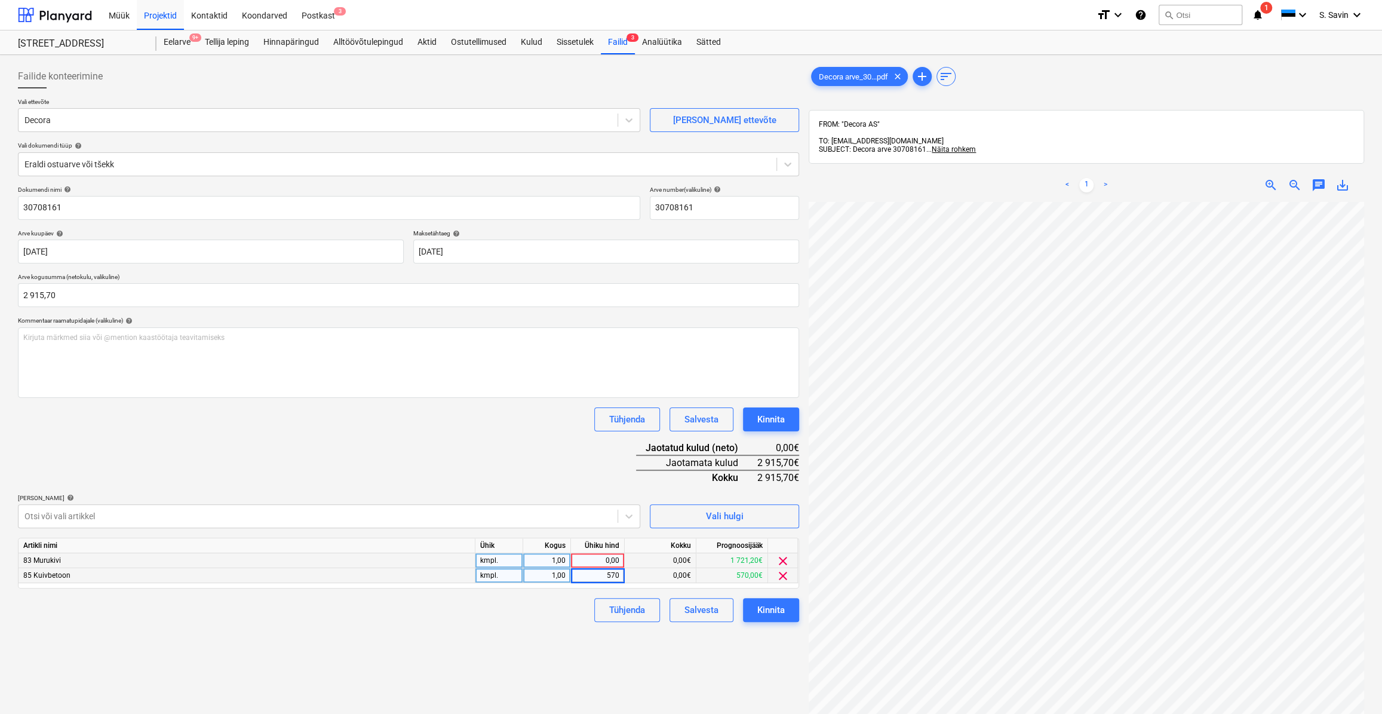
click at [607, 556] on div "0,00" at bounding box center [598, 560] width 44 height 15
type input "2345,7"
click at [543, 675] on div "Failide konteerimine Vali ettevõte [PERSON_NAME] uus ettevõte Vali dokumendi tü…" at bounding box center [408, 473] width 791 height 827
click at [769, 614] on div "Kinnita" at bounding box center [770, 610] width 27 height 16
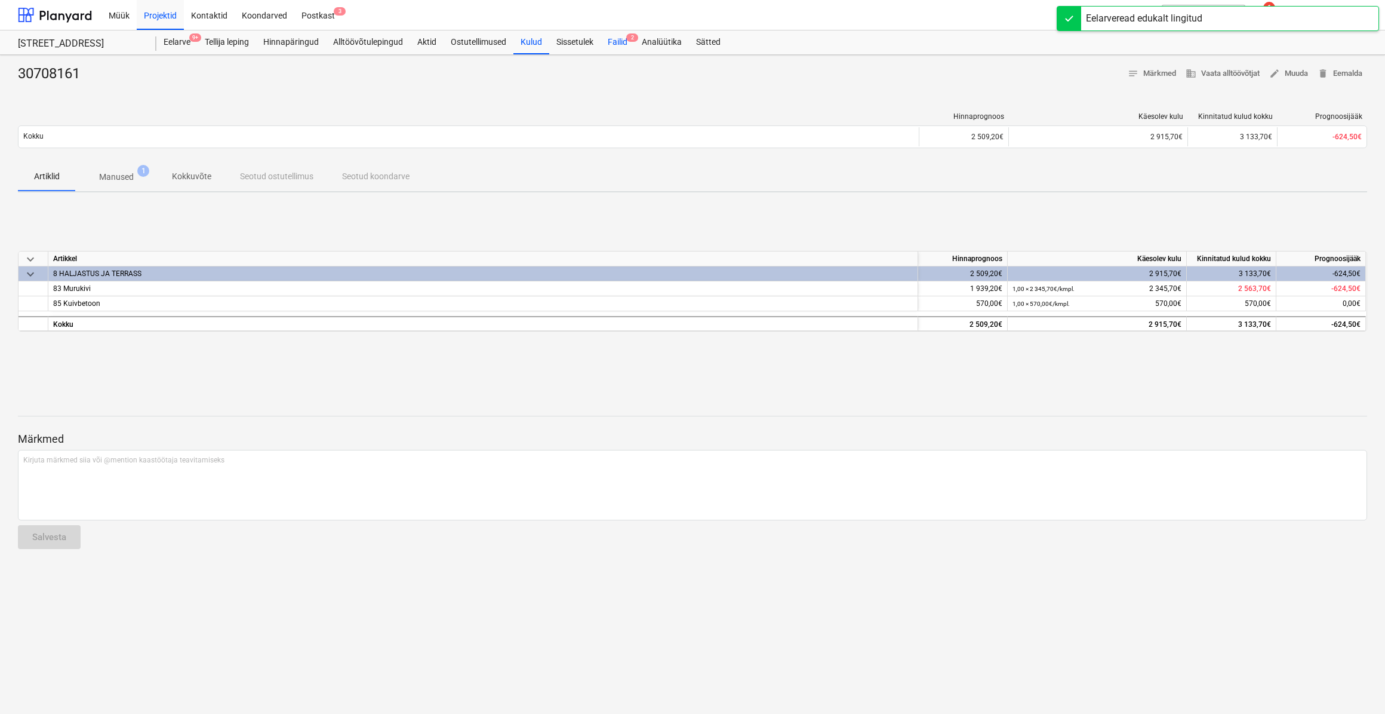
click at [628, 44] on div "Failid 2" at bounding box center [618, 42] width 34 height 24
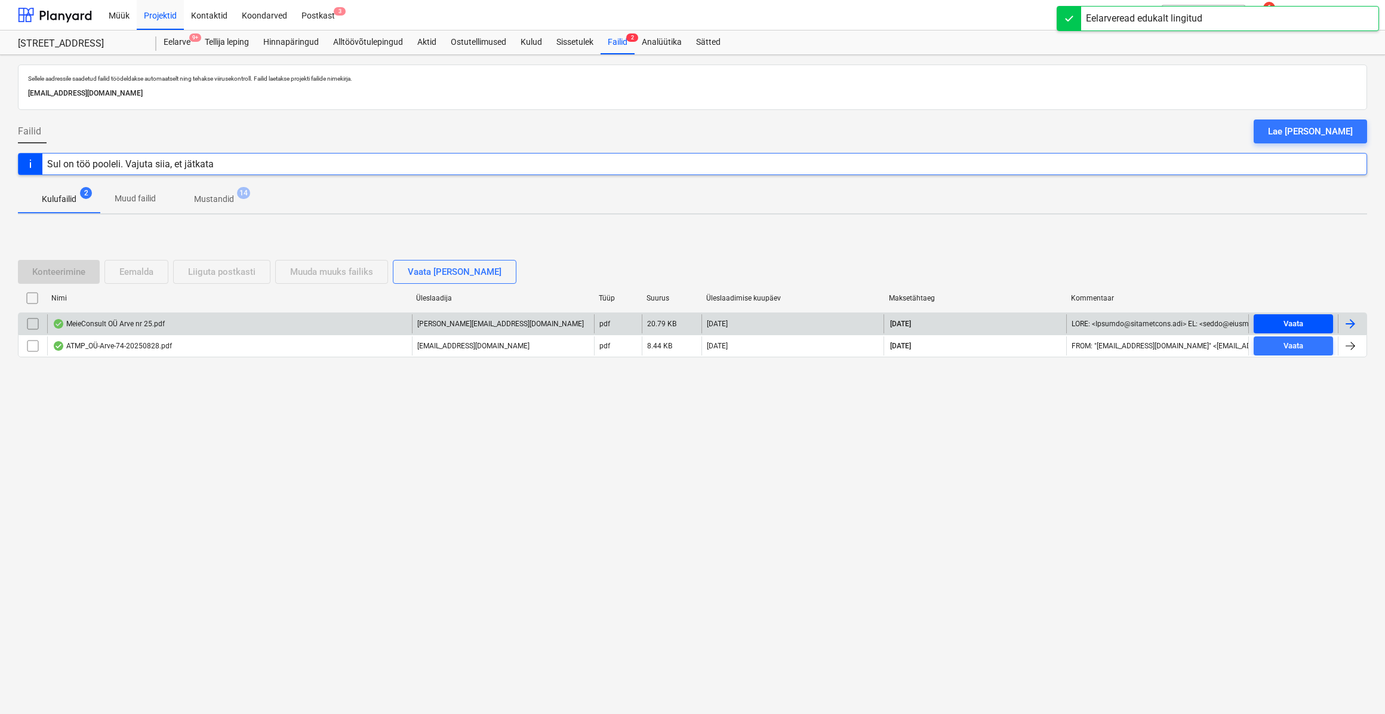
click at [1259, 317] on span "Vaata" at bounding box center [1294, 324] width 70 height 14
click at [1349, 317] on div at bounding box center [1350, 323] width 14 height 14
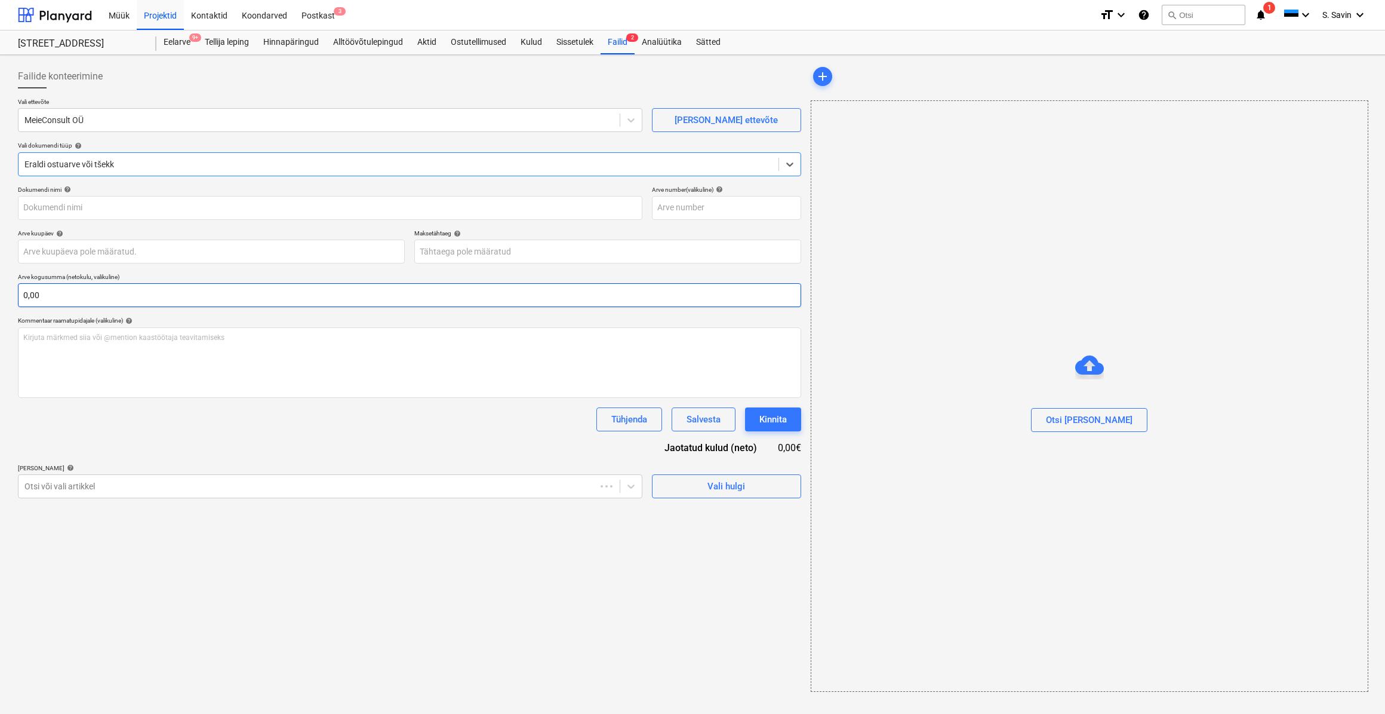
type input "25"
type input "[DATE]"
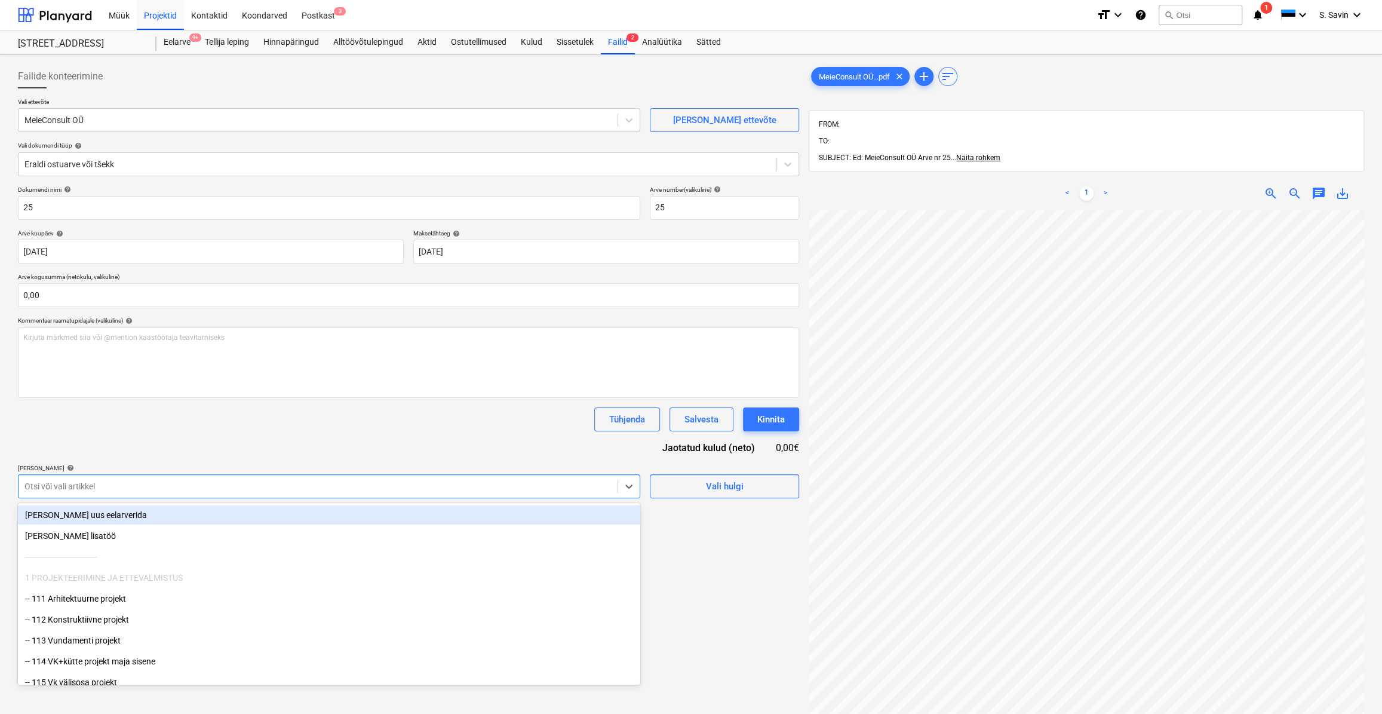
click at [137, 478] on div "Otsi või vali artikkel" at bounding box center [318, 486] width 599 height 17
click at [118, 513] on div "[PERSON_NAME] uus eelarverida" at bounding box center [329, 514] width 622 height 19
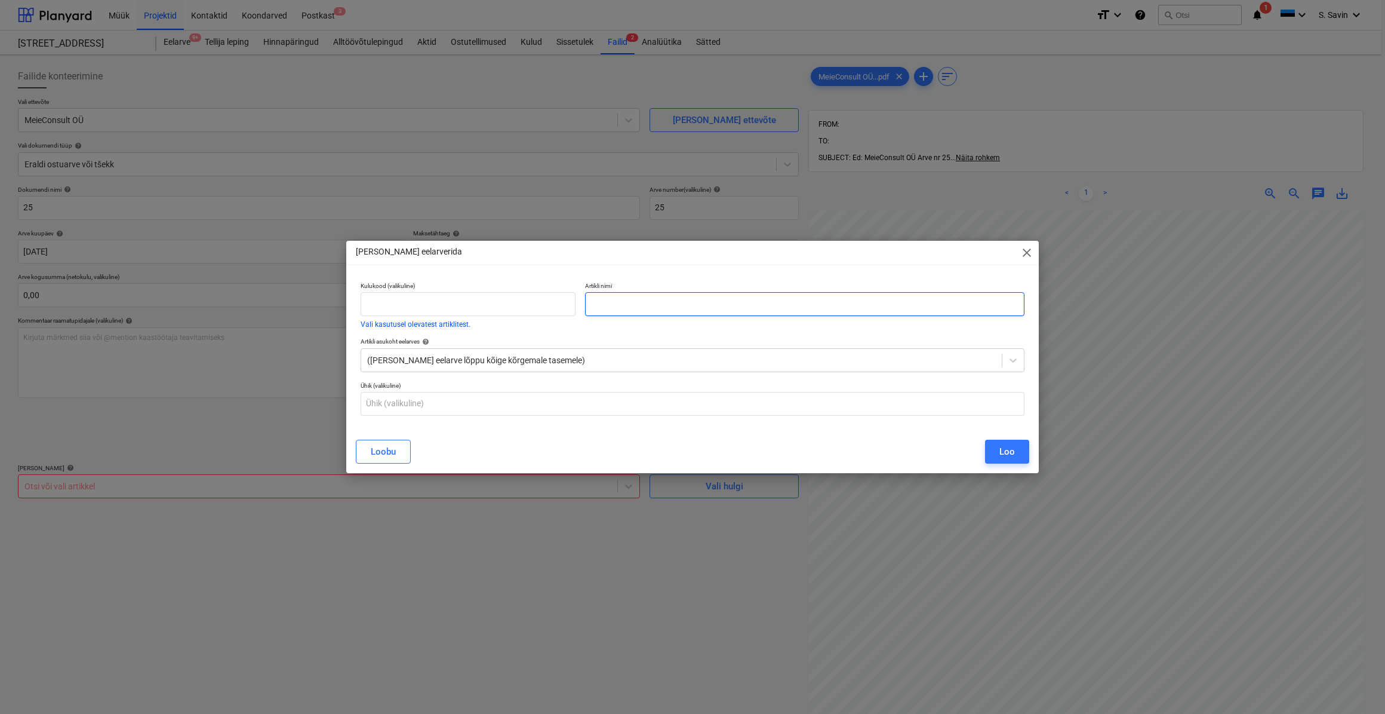
click at [610, 302] on input "text" at bounding box center [804, 304] width 439 height 24
type input "Tänava kandevõime mõõdistus"
click at [1027, 448] on button "Loo" at bounding box center [1007, 451] width 44 height 24
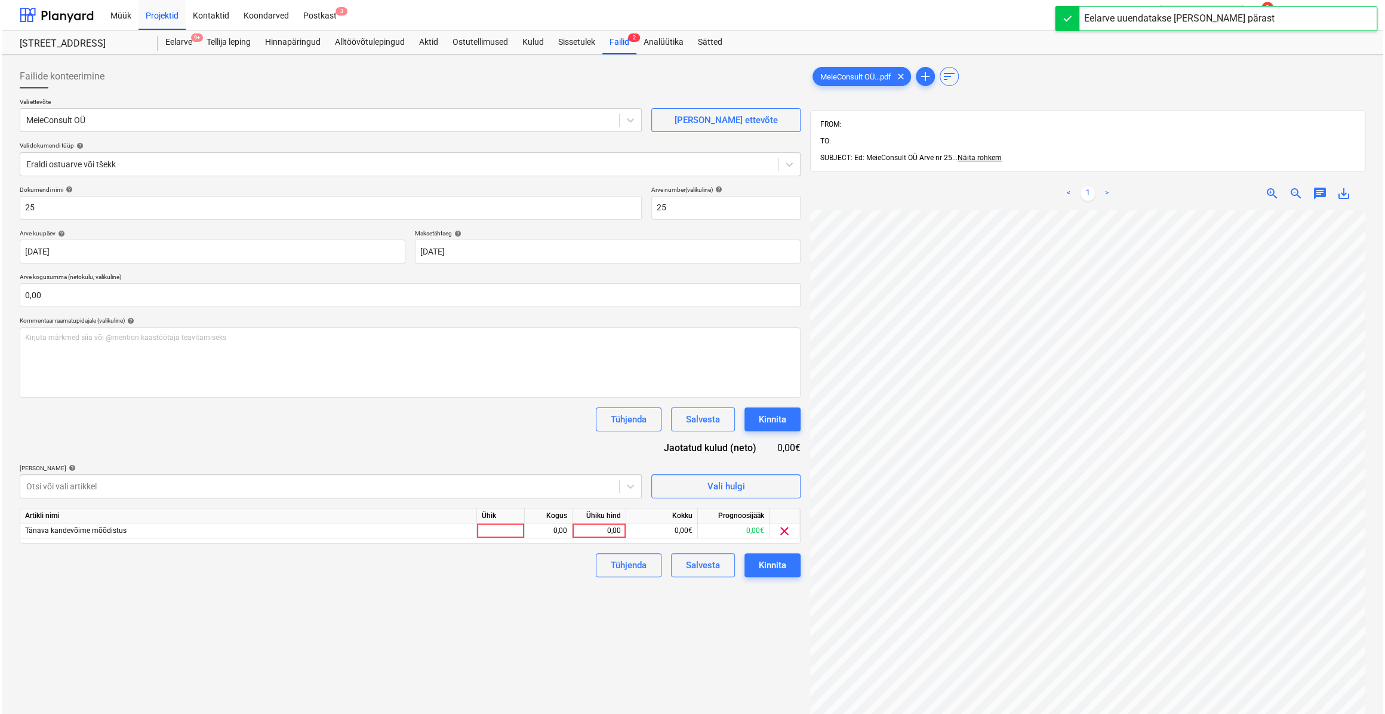
scroll to position [0, 72]
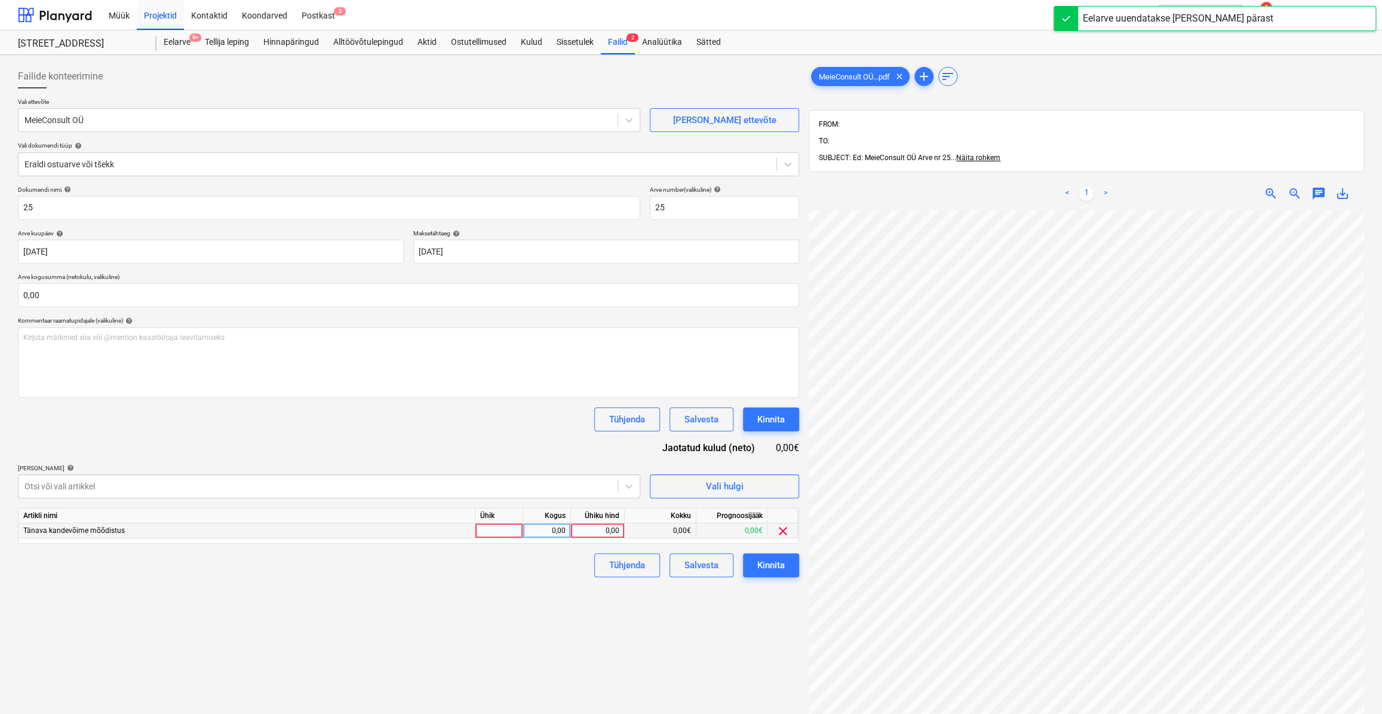
click at [479, 529] on div at bounding box center [499, 530] width 48 height 15
type input "kmpl."
click at [537, 534] on div "0,00" at bounding box center [547, 530] width 38 height 15
type input "1"
click at [598, 530] on div "0,00" at bounding box center [598, 530] width 44 height 15
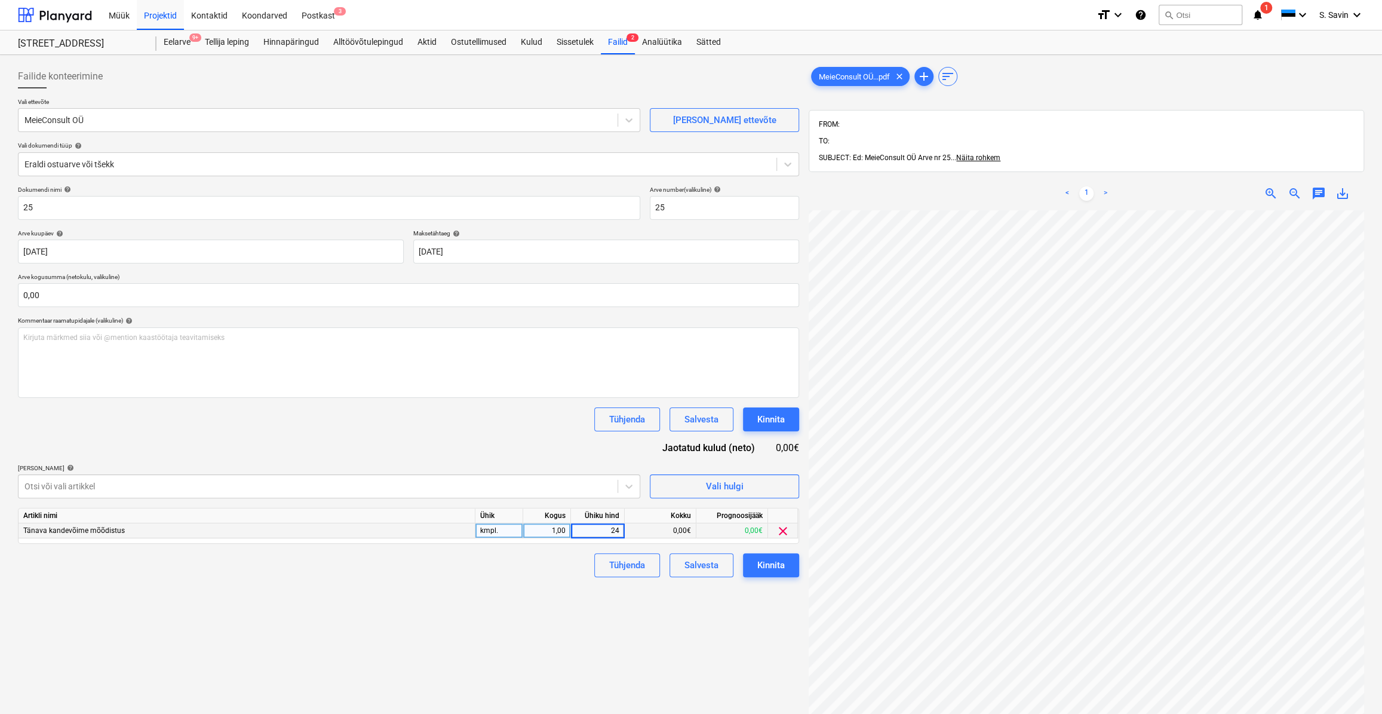
type input "242"
click at [575, 575] on div "Tühjenda Salvesta Kinnita" at bounding box center [408, 565] width 781 height 24
click at [762, 571] on div "Kinnita" at bounding box center [770, 565] width 27 height 16
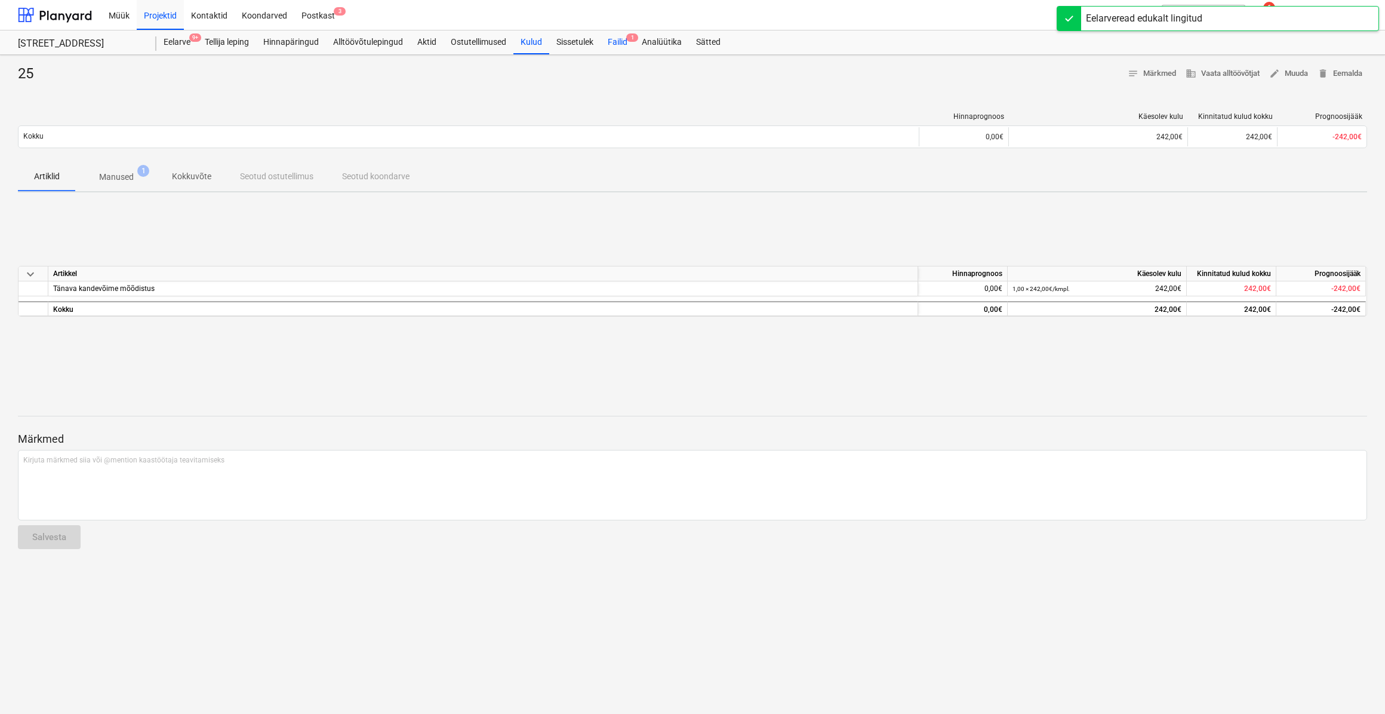
click at [629, 45] on div "Failid 1" at bounding box center [618, 42] width 34 height 24
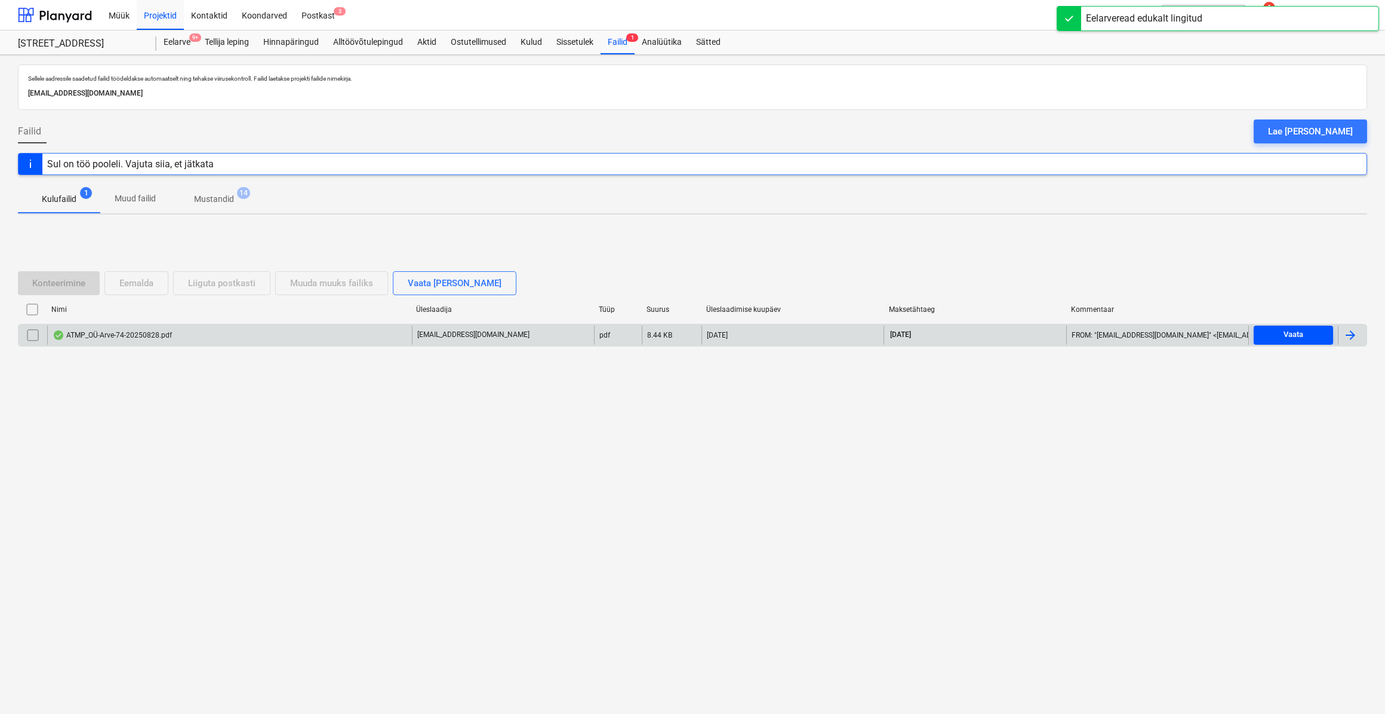
click at [1303, 336] on div "Vaata" at bounding box center [1294, 335] width 20 height 14
click at [1352, 336] on div at bounding box center [1350, 335] width 14 height 14
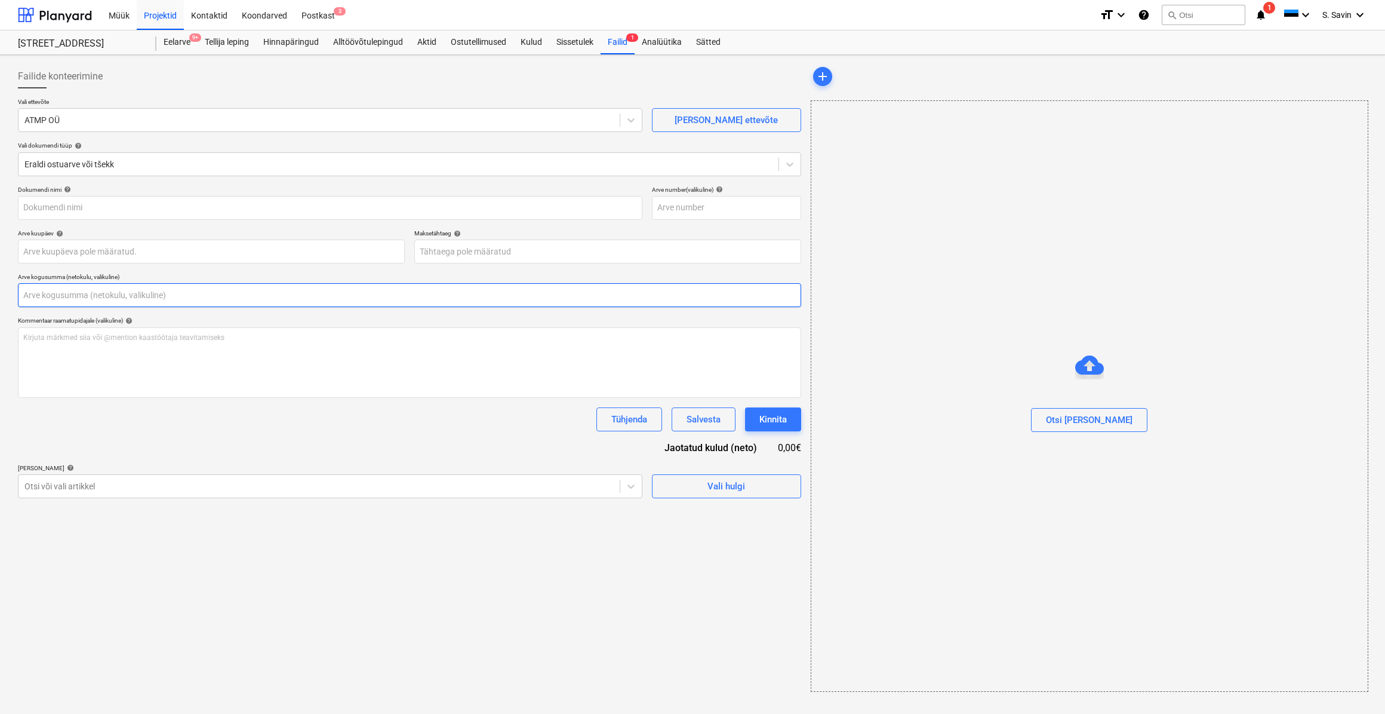
click at [47, 299] on input "text" at bounding box center [409, 295] width 783 height 24
type input "74"
type input "[DATE]"
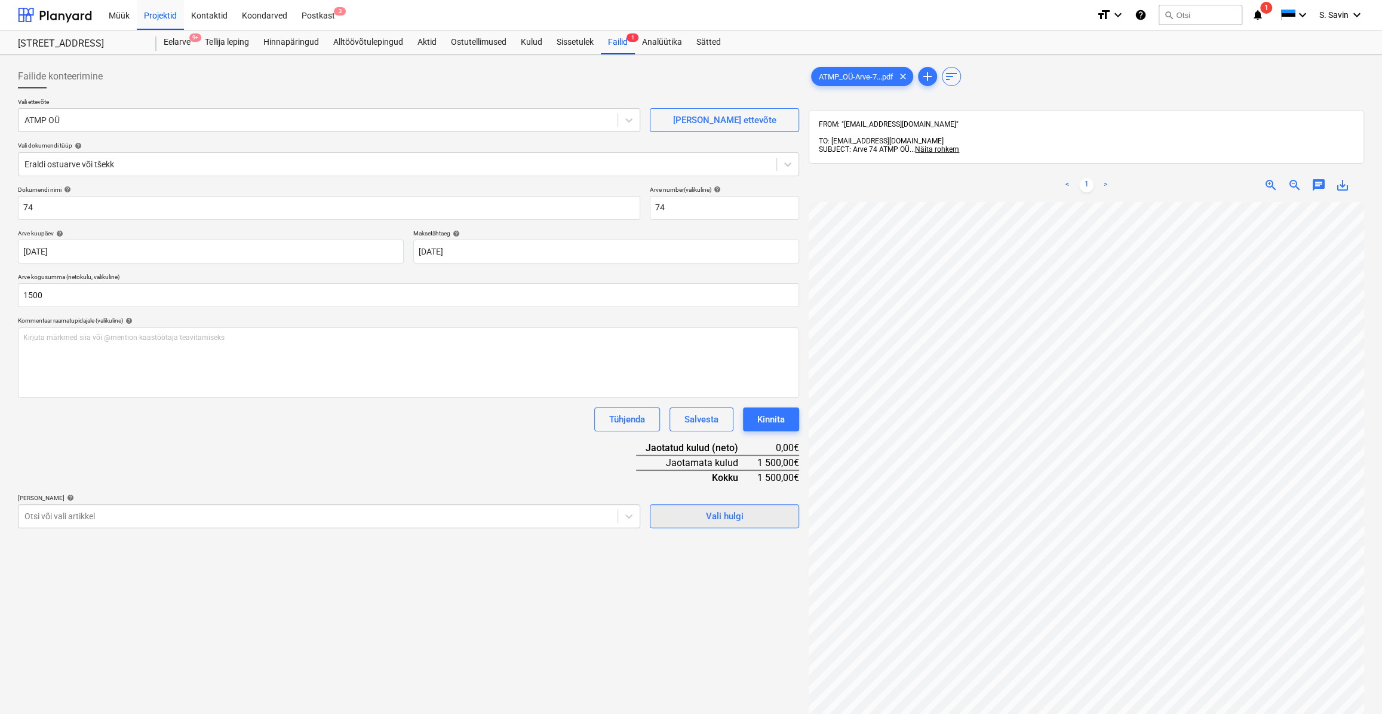
type input "1 500,00"
click at [696, 515] on span "Vali hulgi" at bounding box center [724, 516] width 119 height 16
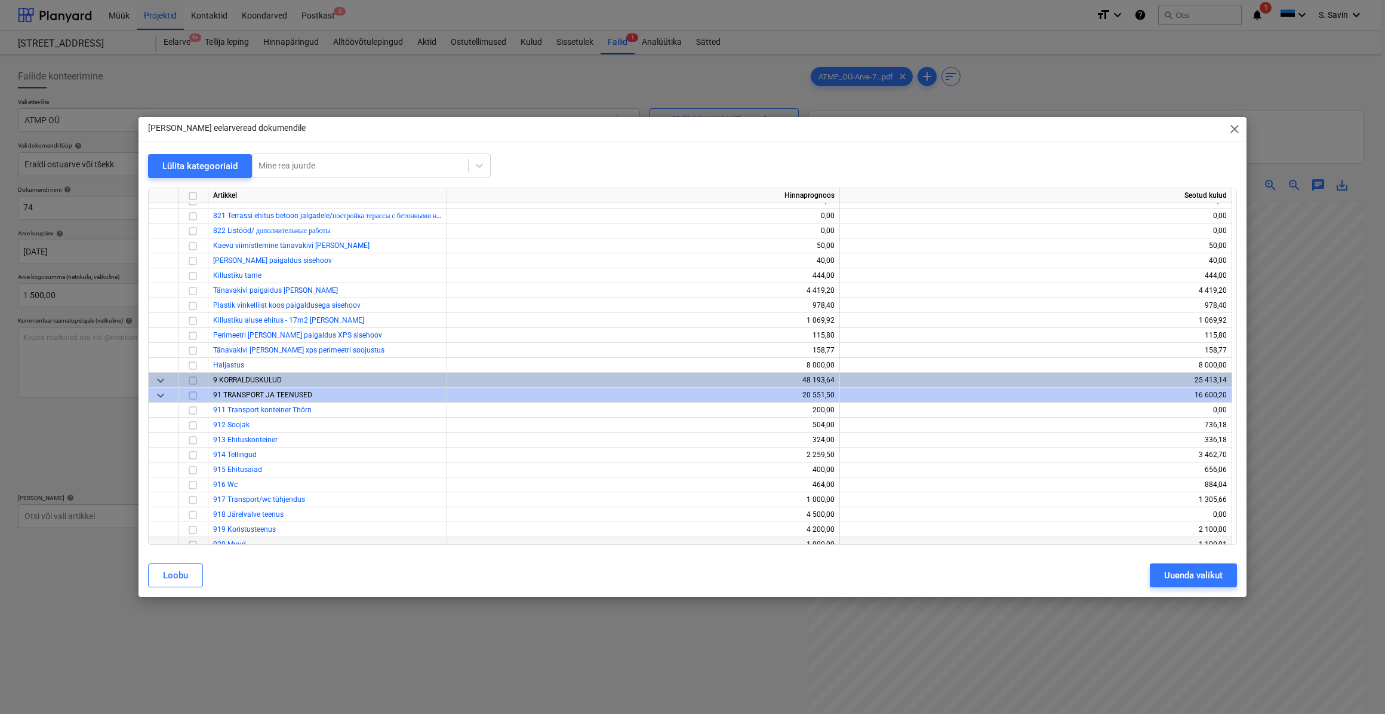
scroll to position [6147, 0]
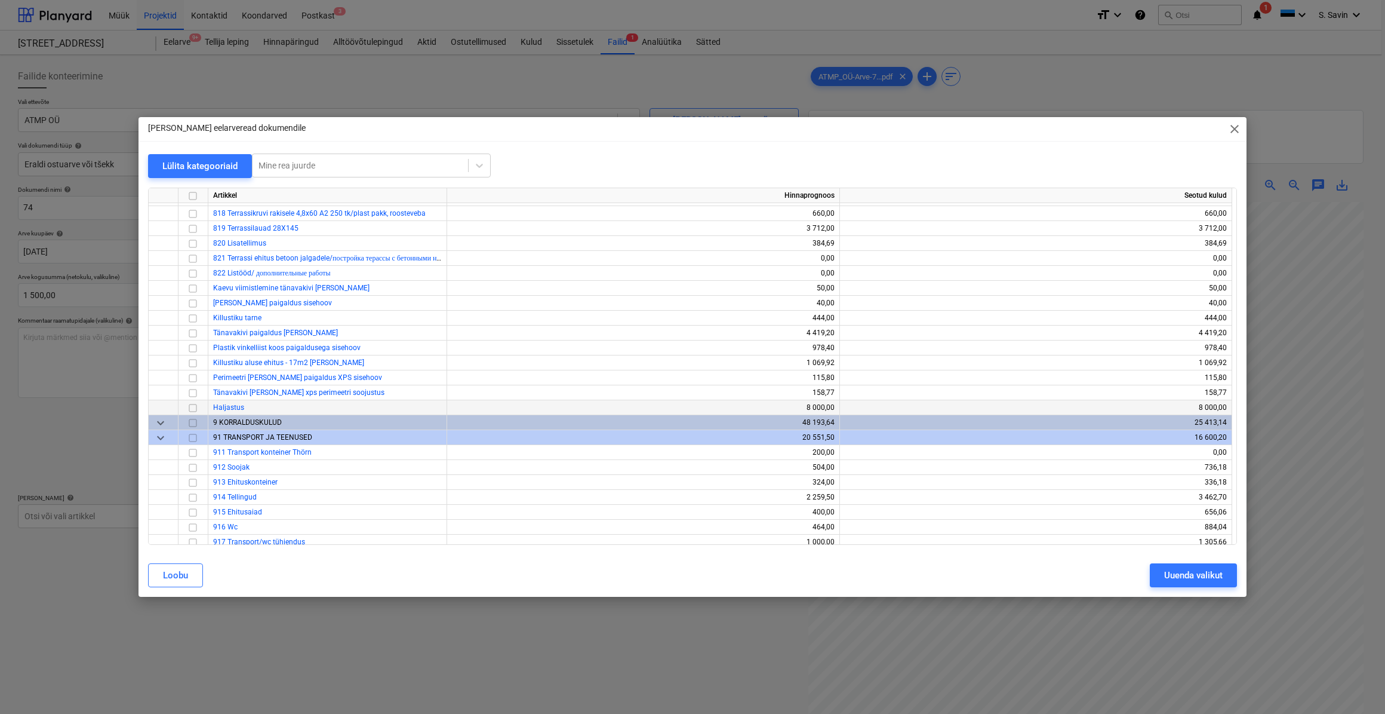
click at [189, 407] on input "checkbox" at bounding box center [193, 407] width 14 height 14
click at [1163, 574] on button "Uuenda valikut" at bounding box center [1193, 575] width 87 height 24
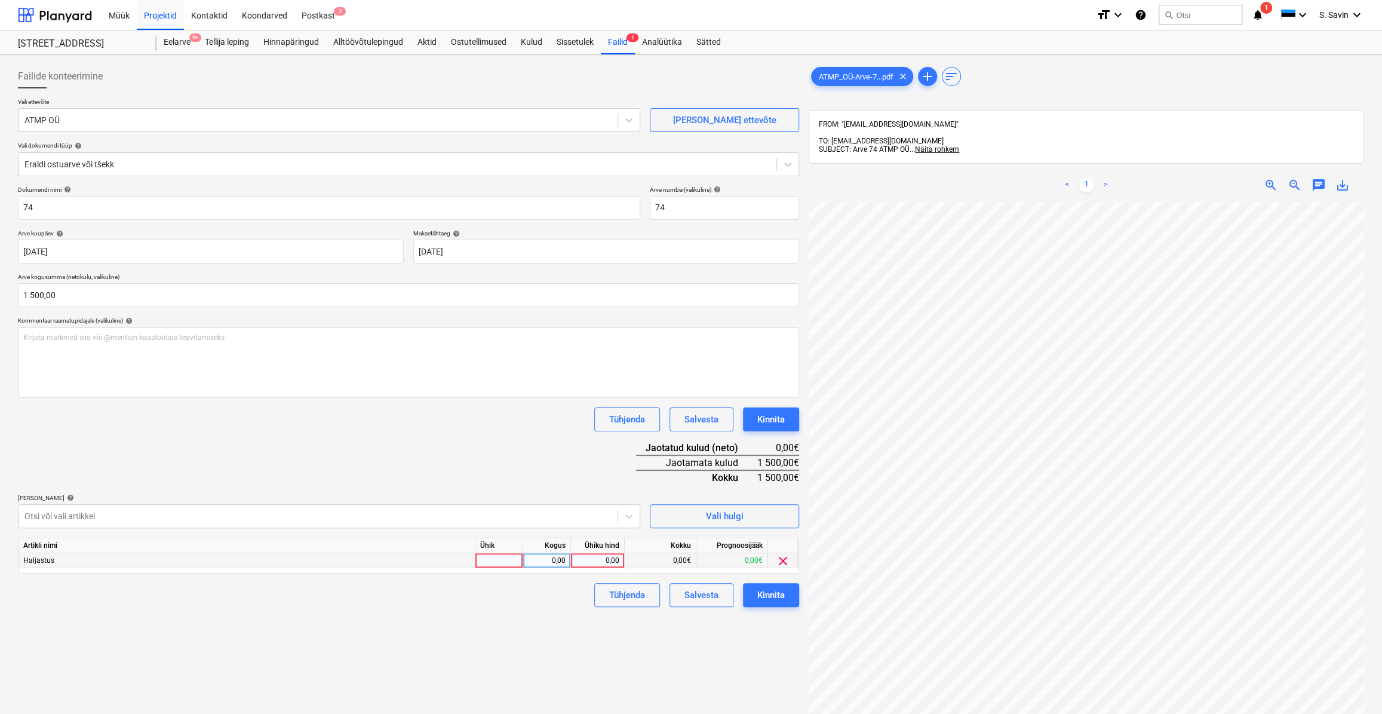
click at [503, 561] on div at bounding box center [499, 560] width 48 height 15
type input "kmpl."
click at [548, 558] on div "0,00" at bounding box center [547, 560] width 38 height 15
click at [601, 559] on div "0,00" at bounding box center [598, 560] width 44 height 15
type input "1500"
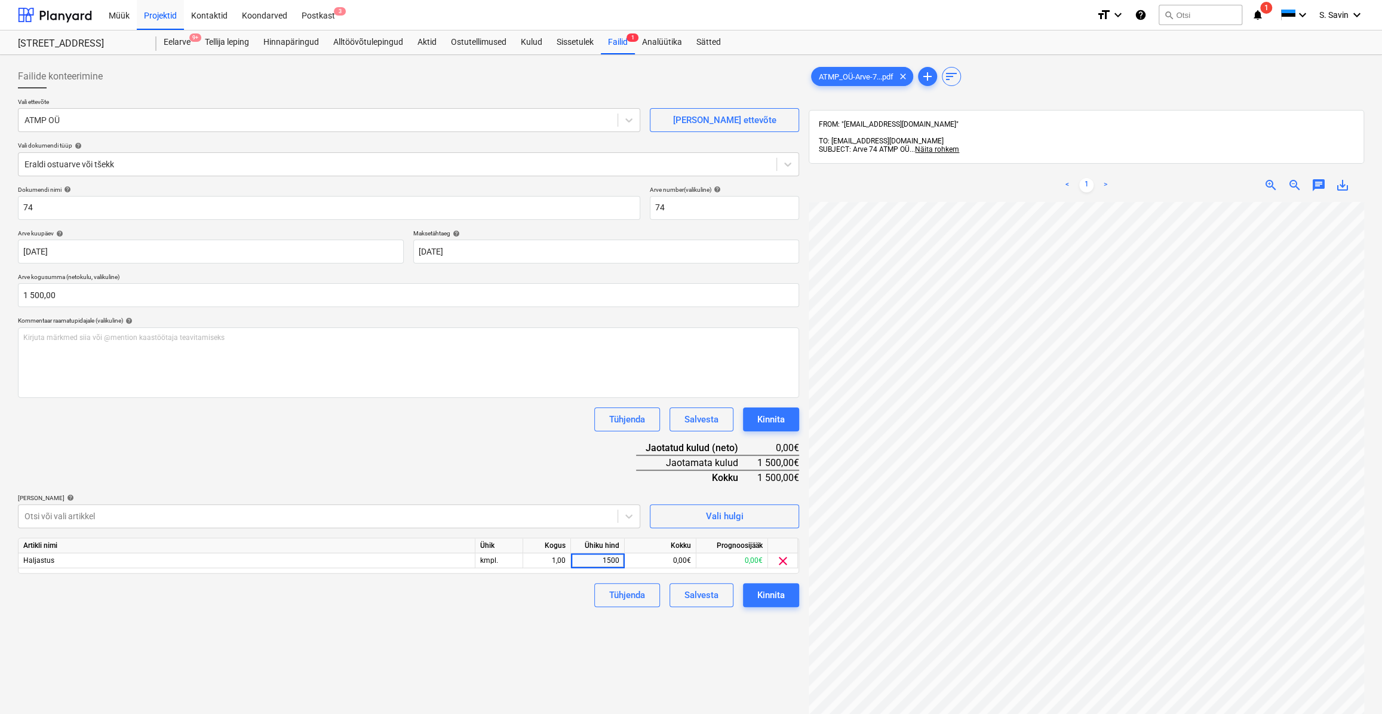
click at [573, 605] on div "Tühjenda Salvesta Kinnita" at bounding box center [408, 595] width 781 height 24
click at [779, 598] on div "Kinnita" at bounding box center [770, 595] width 27 height 16
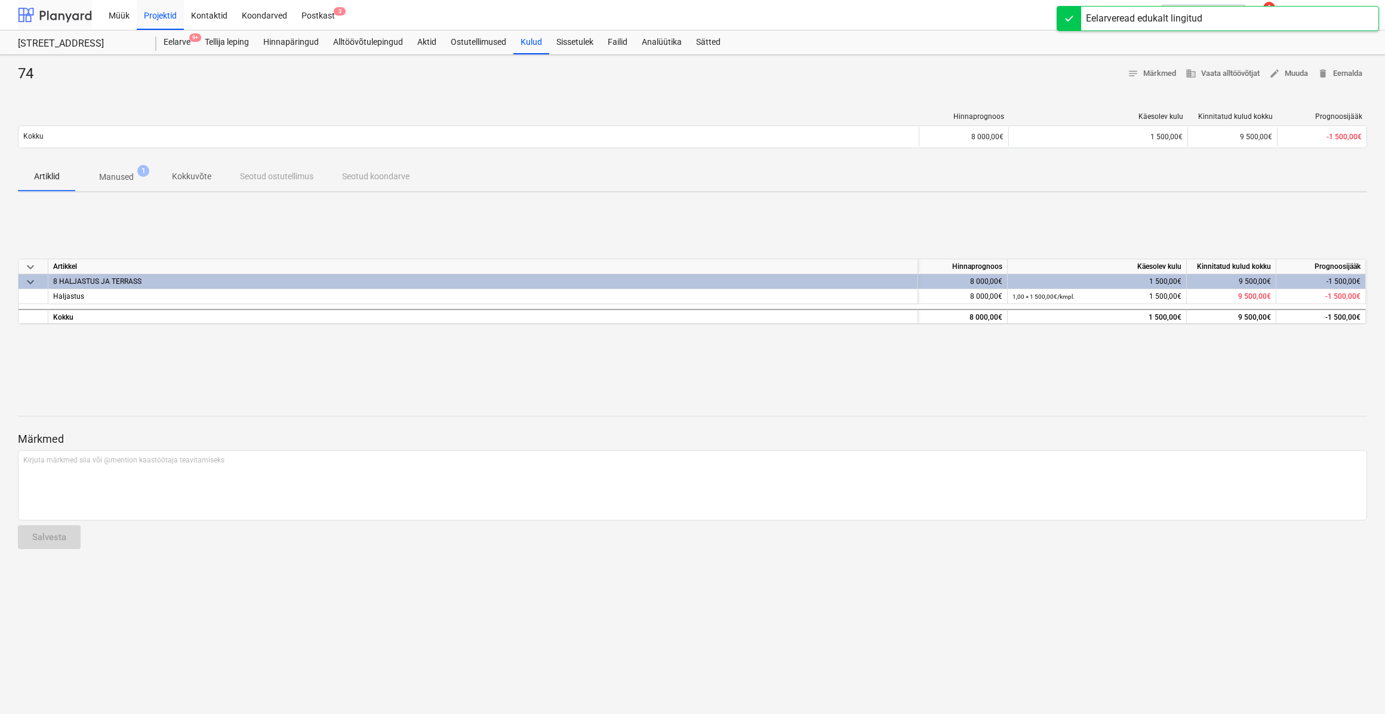
click at [82, 13] on div at bounding box center [55, 15] width 74 height 30
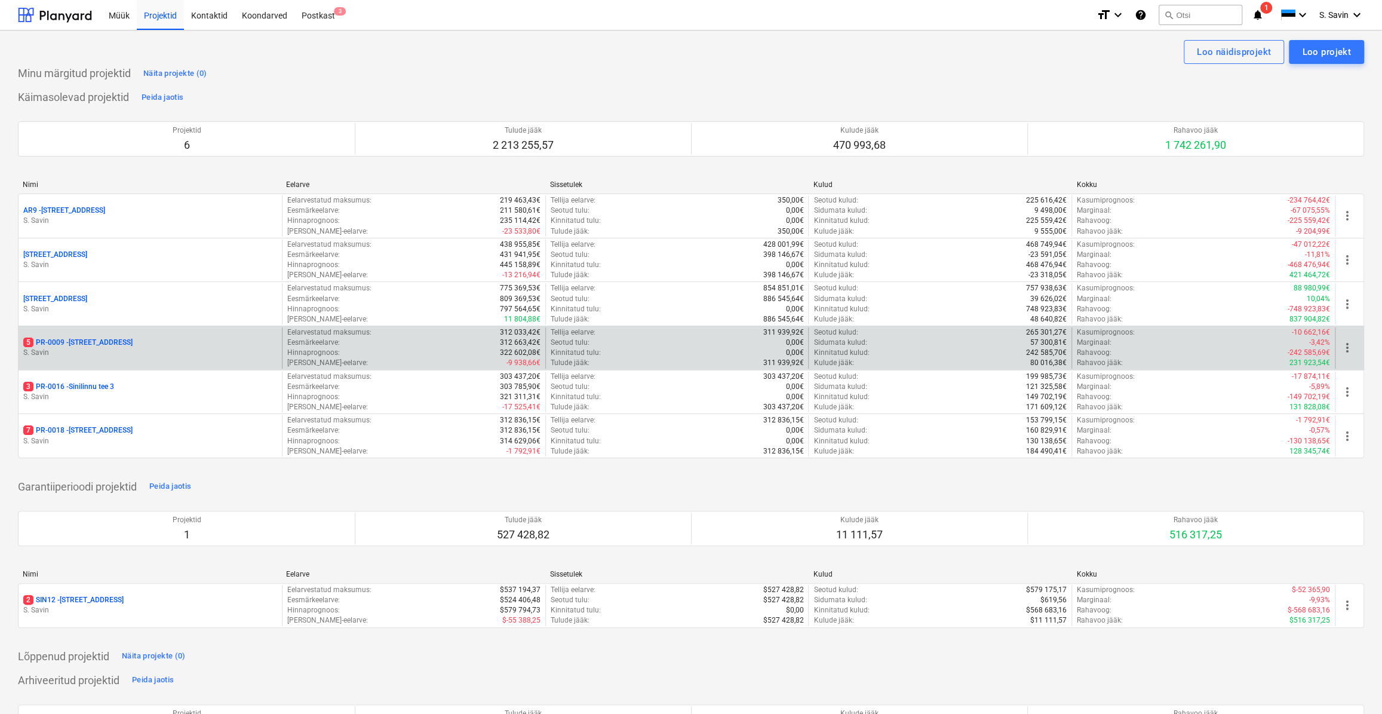
click at [186, 357] on p "S. Savin" at bounding box center [150, 353] width 254 height 10
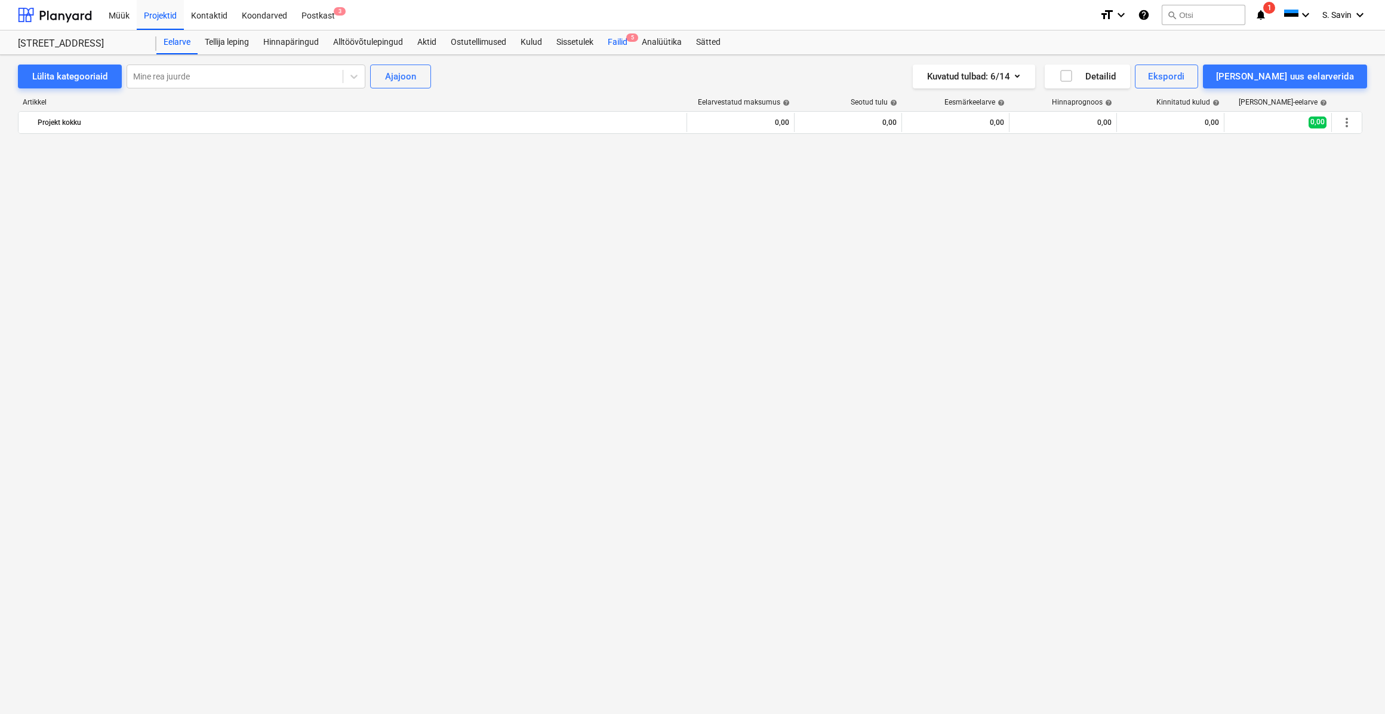
scroll to position [2720, 0]
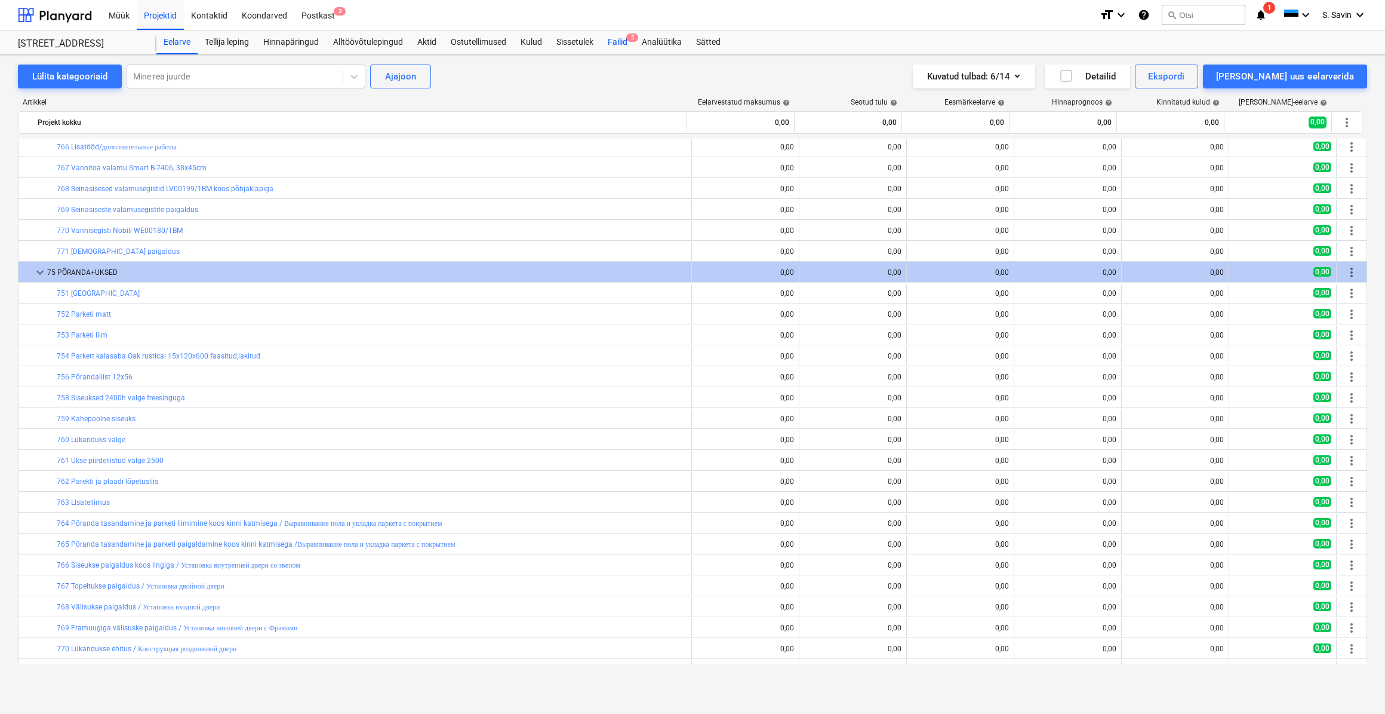
click at [632, 44] on div "Failid 5" at bounding box center [618, 42] width 34 height 24
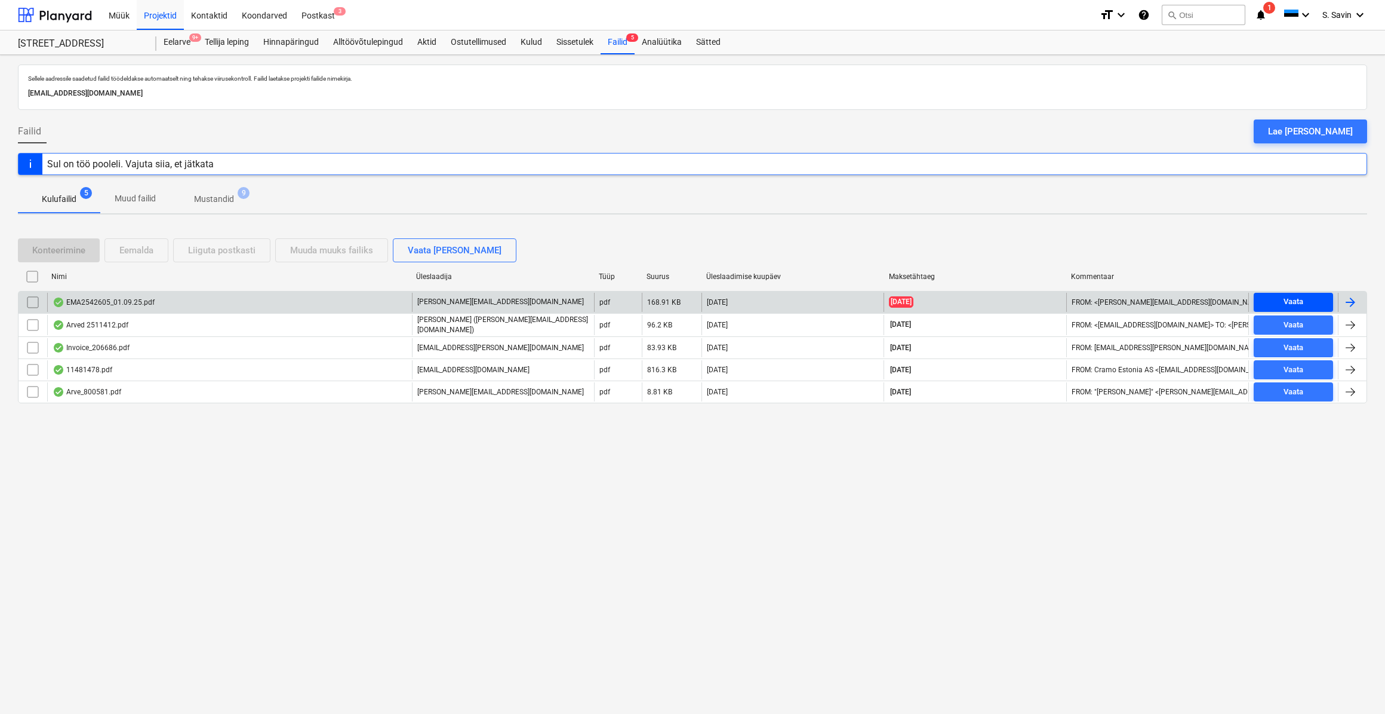
click at [1317, 300] on span "Vaata" at bounding box center [1294, 302] width 70 height 14
click at [1349, 296] on div at bounding box center [1350, 302] width 14 height 14
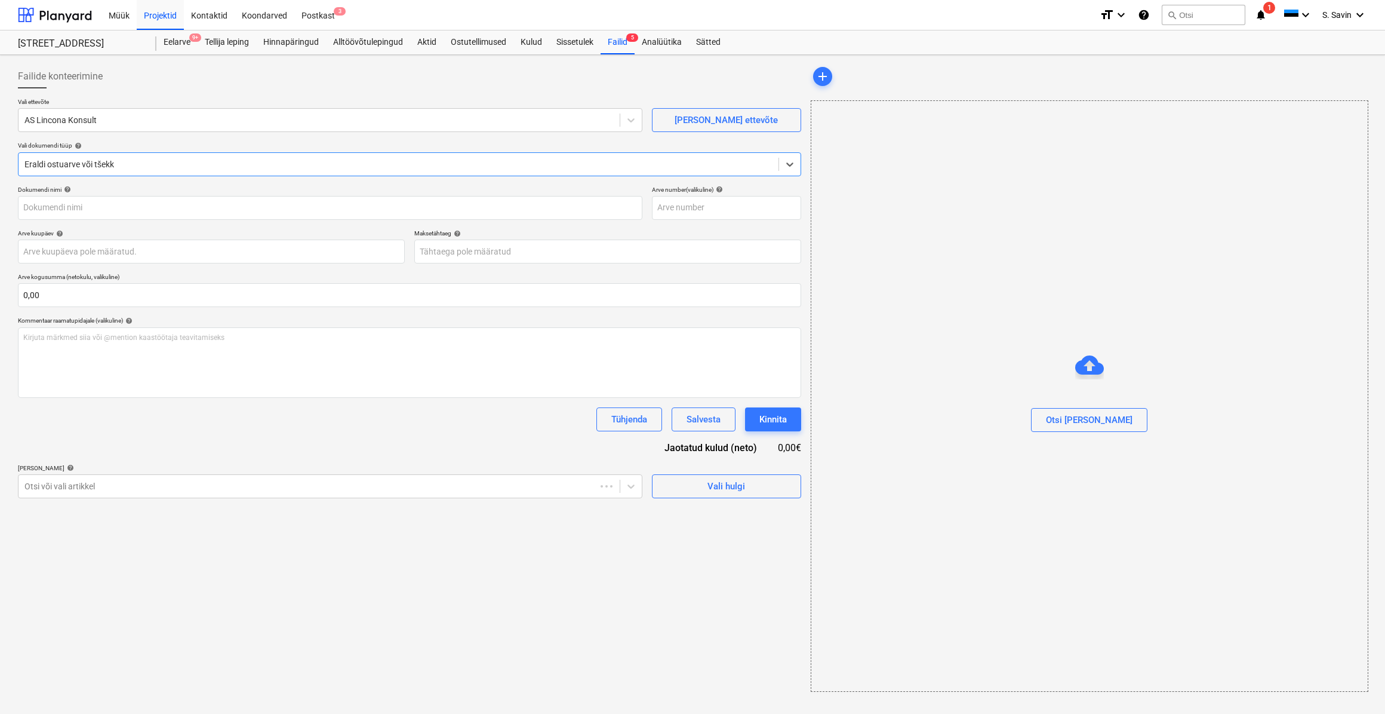
type input "EMA2542605"
type input "[DATE]"
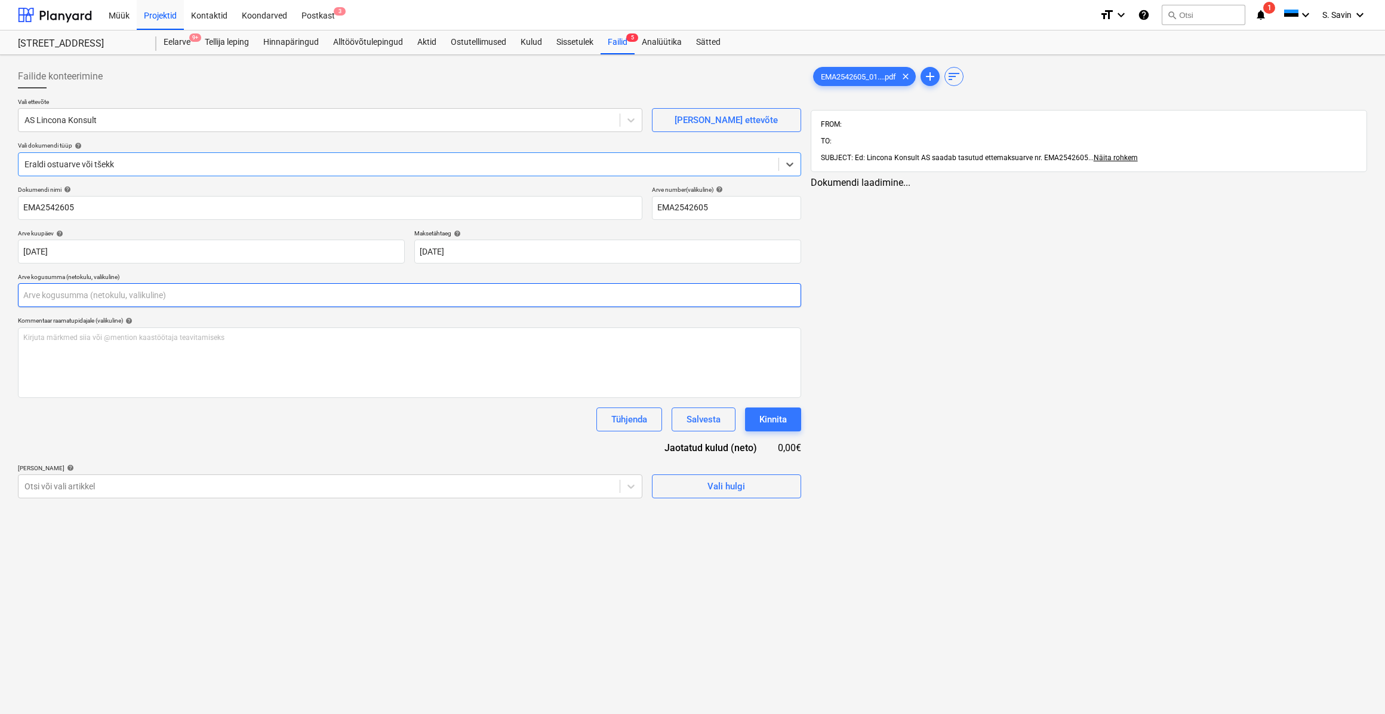
click at [47, 302] on input "text" at bounding box center [409, 295] width 783 height 24
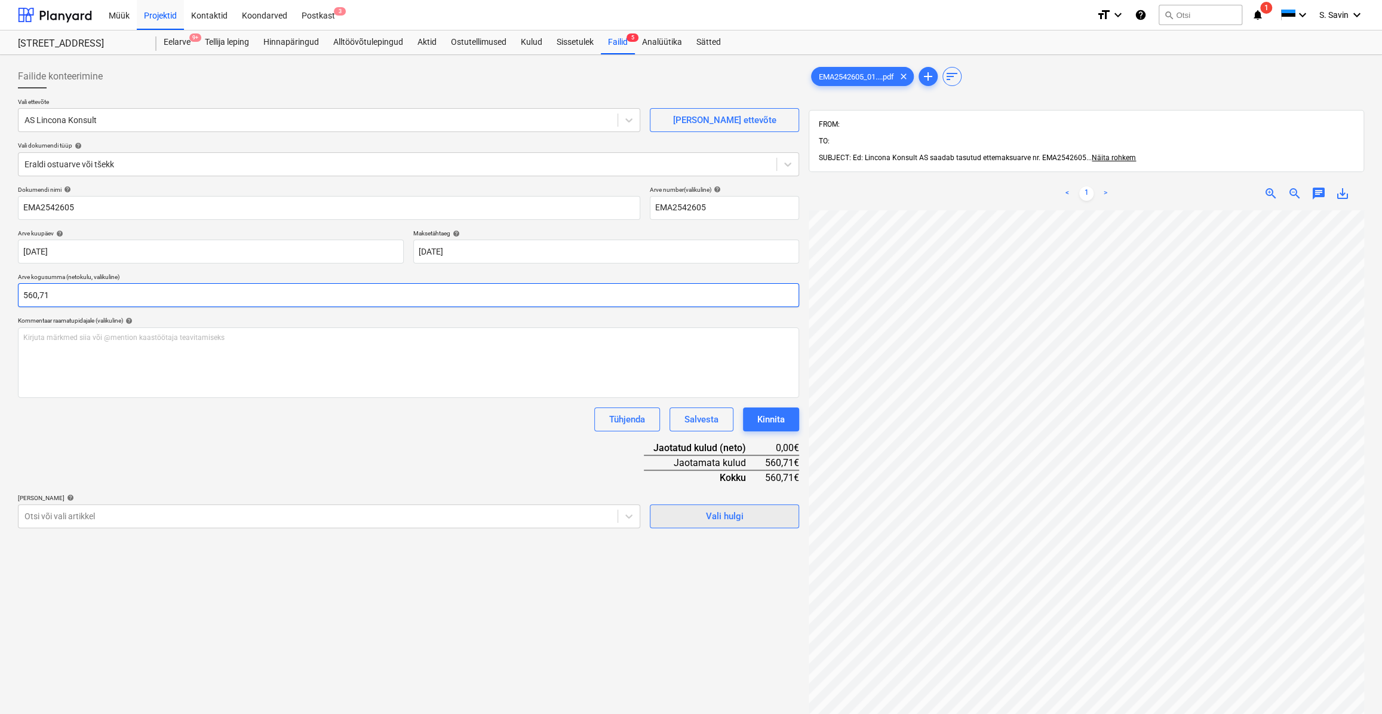
type input "560,71"
click at [757, 516] on span "Vali hulgi" at bounding box center [724, 516] width 119 height 16
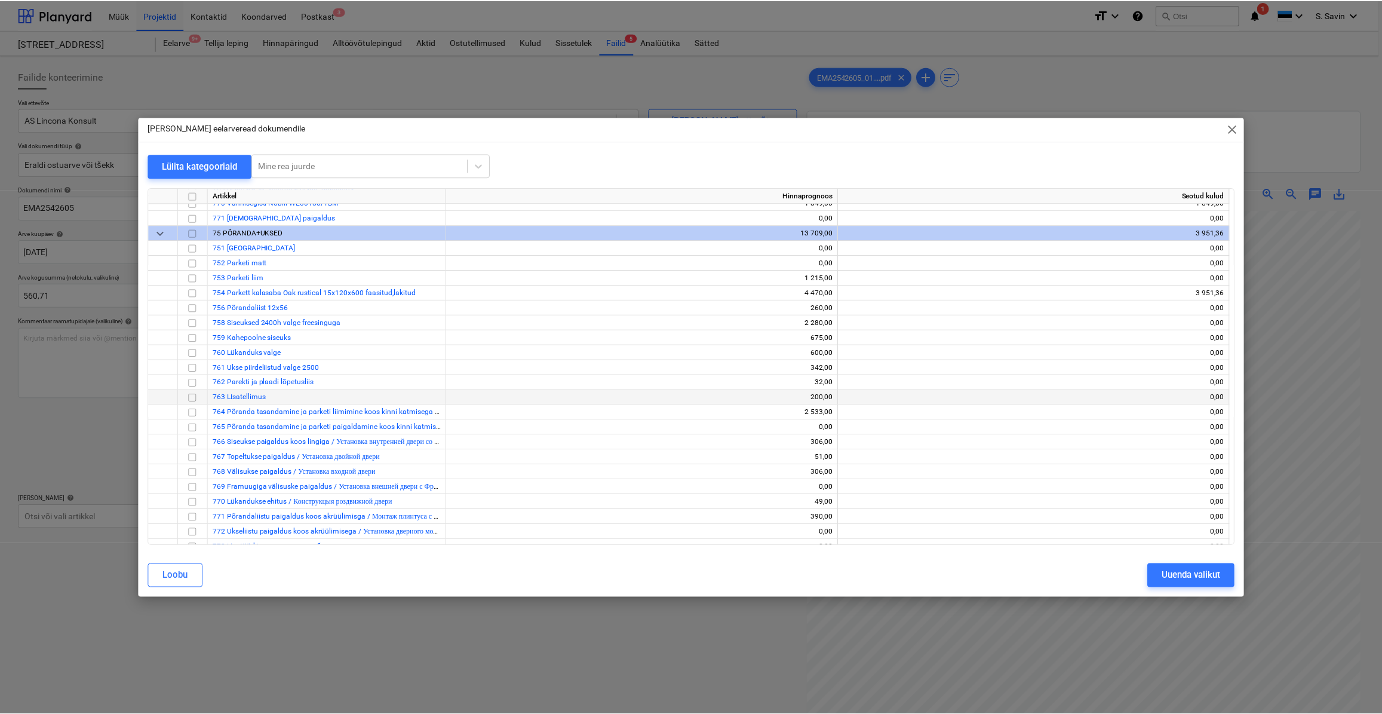
scroll to position [6133, 0]
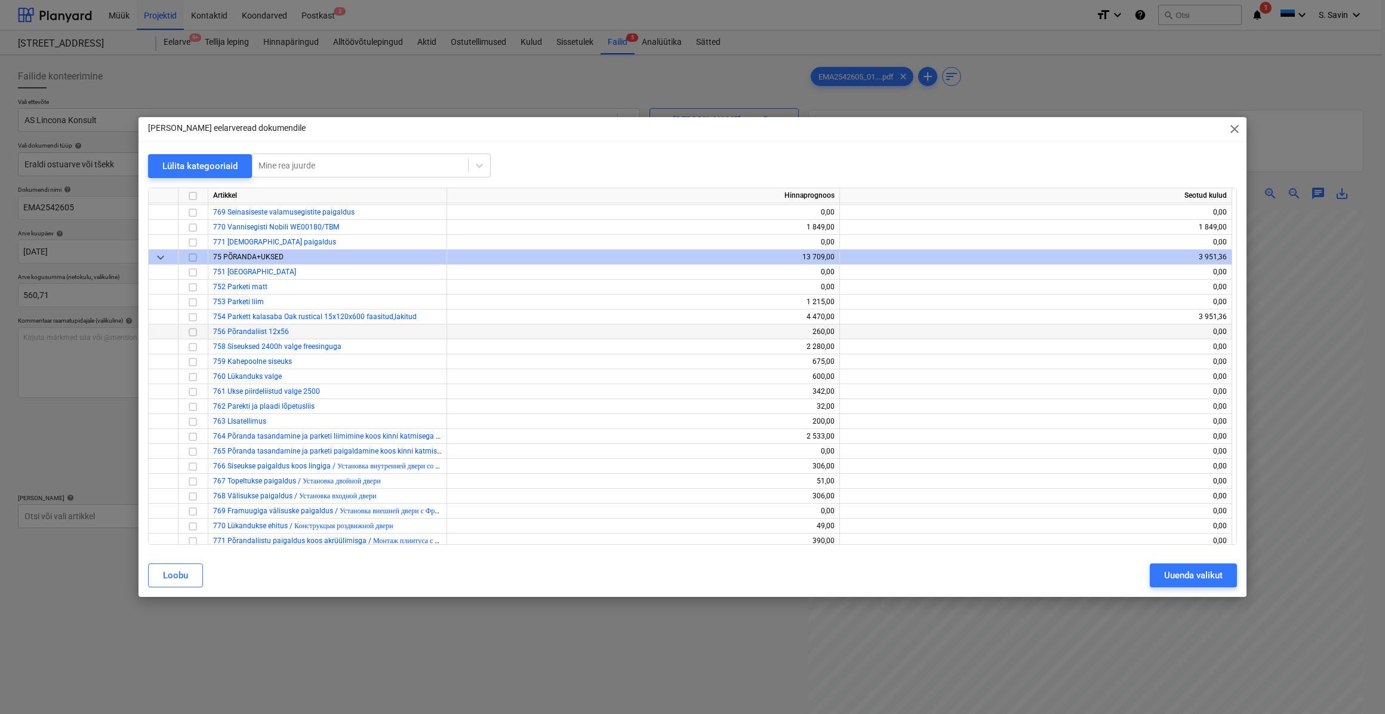
click at [191, 333] on input "checkbox" at bounding box center [193, 331] width 14 height 14
click at [1182, 572] on div "Uuenda valikut" at bounding box center [1193, 575] width 59 height 16
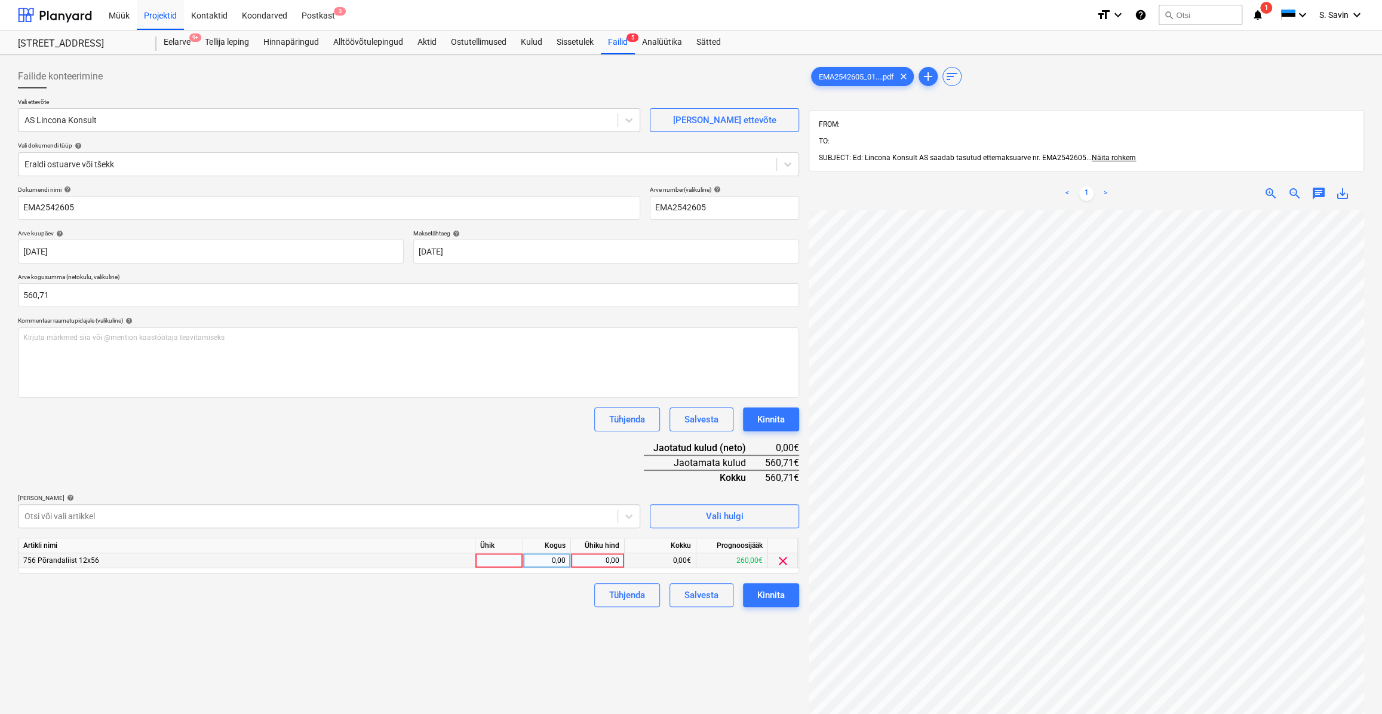
click at [503, 562] on div at bounding box center [499, 560] width 48 height 15
type input "kmpl."
click at [545, 558] on div "0,00" at bounding box center [547, 560] width 38 height 15
click at [598, 558] on div "0,00" at bounding box center [598, 560] width 44 height 15
type input "560,71"
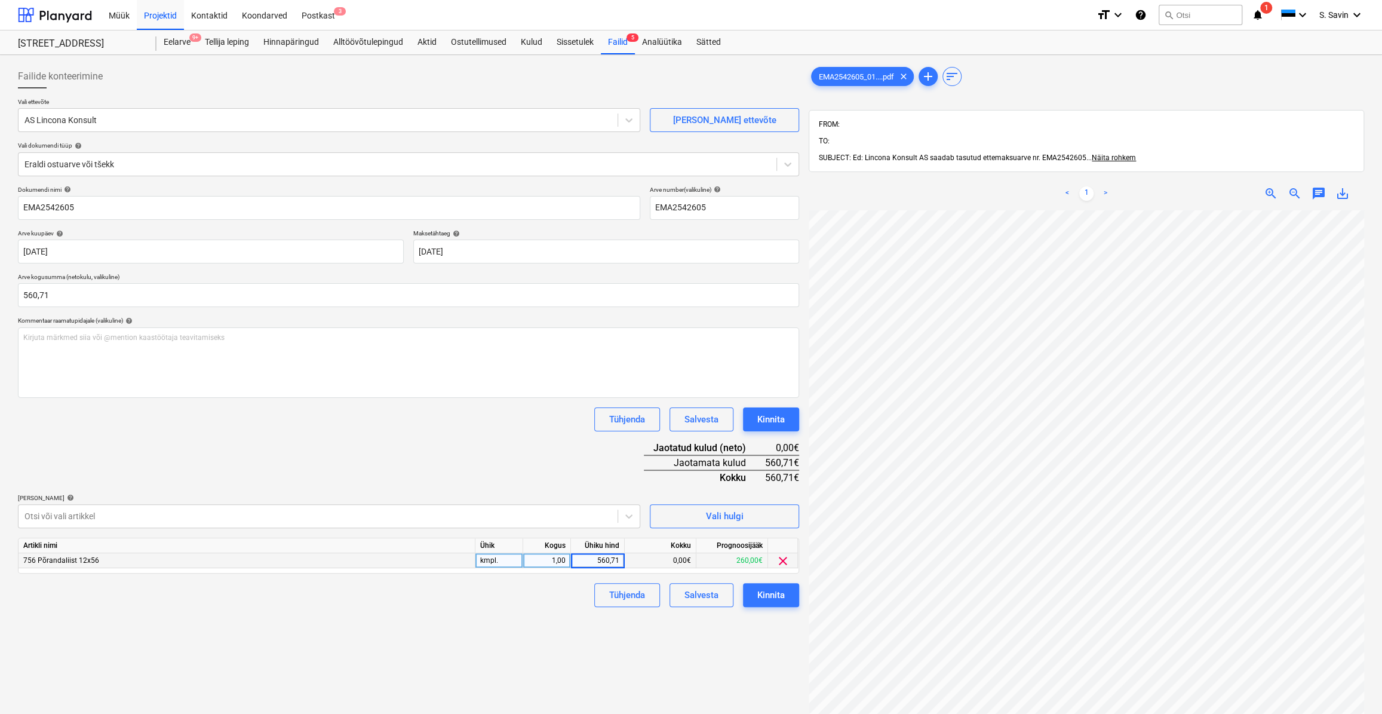
click at [632, 628] on div "Failide konteerimine Vali ettevõte AS Lincona Konsult [PERSON_NAME] uus ettevõt…" at bounding box center [408, 477] width 791 height 835
click at [776, 591] on div "Kinnita" at bounding box center [770, 595] width 27 height 16
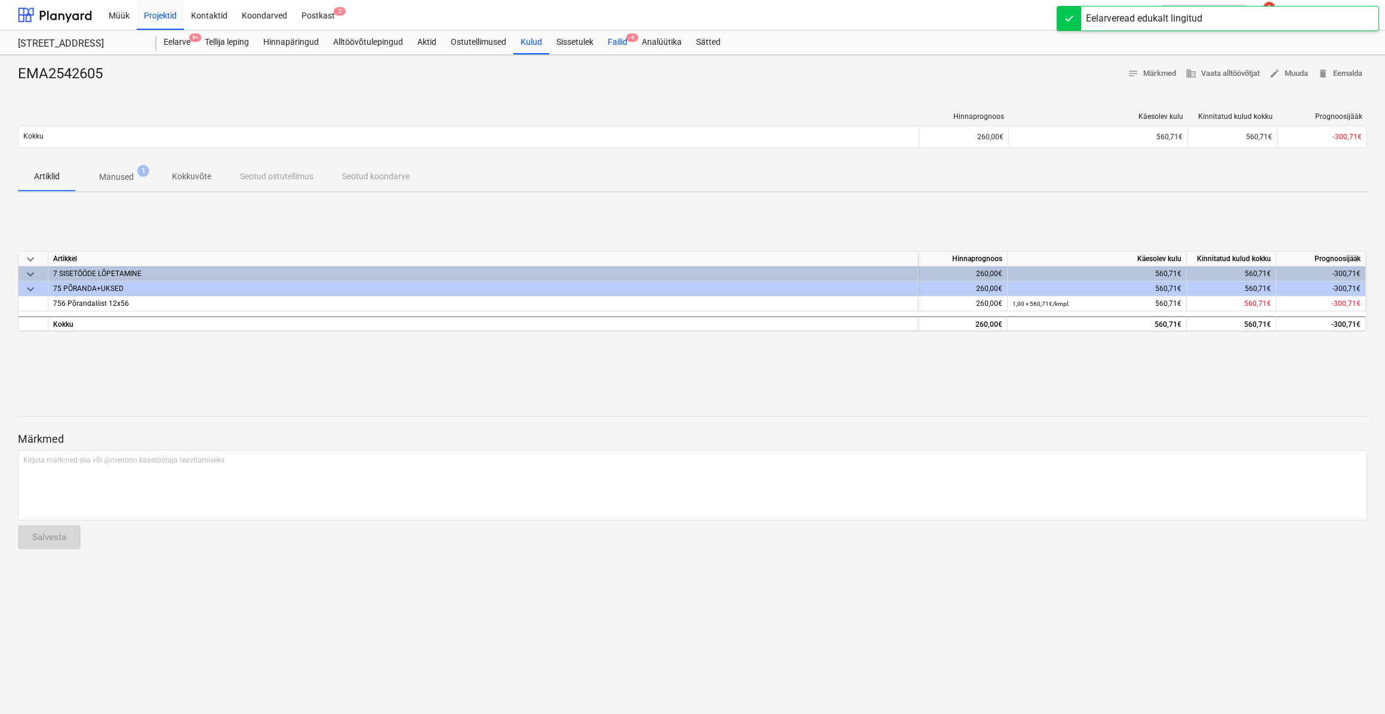
click at [625, 41] on div "Failid 4" at bounding box center [618, 42] width 34 height 24
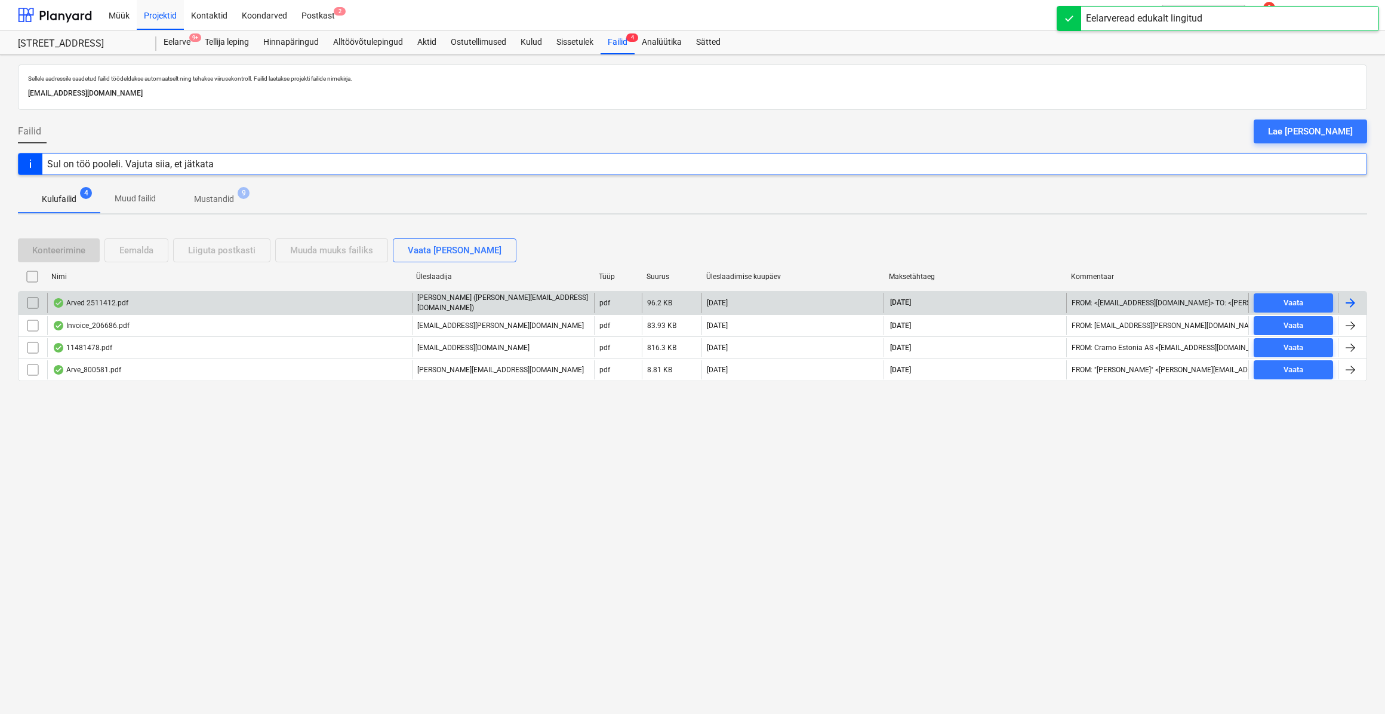
click at [1345, 298] on div at bounding box center [1350, 303] width 14 height 14
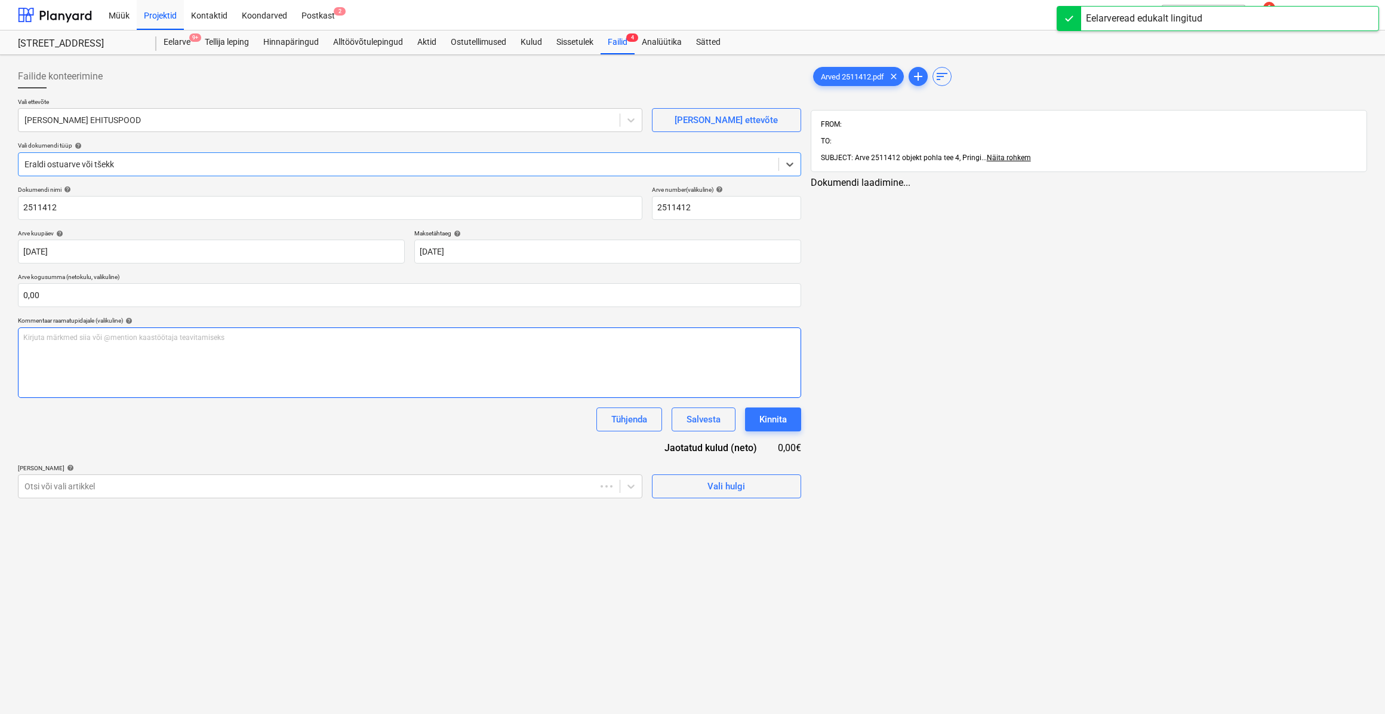
type input "2511412"
type input "[DATE]"
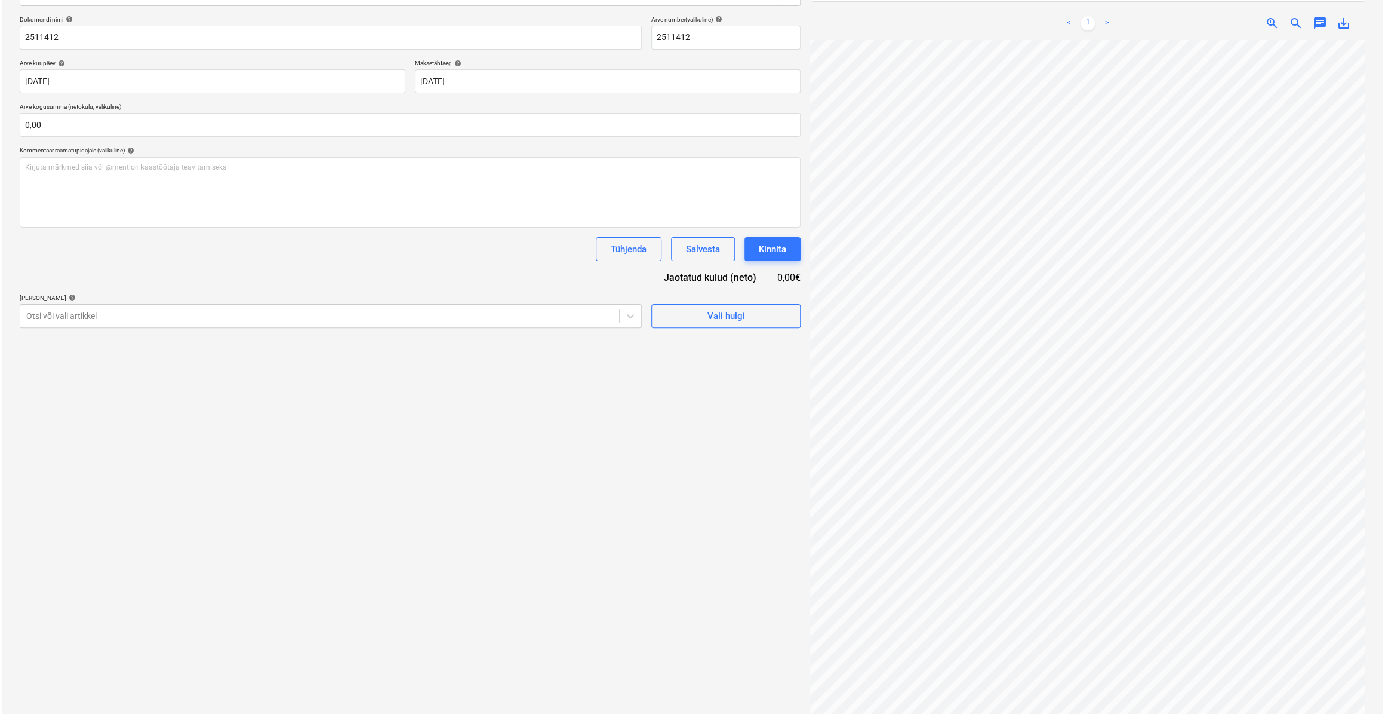
scroll to position [19, 72]
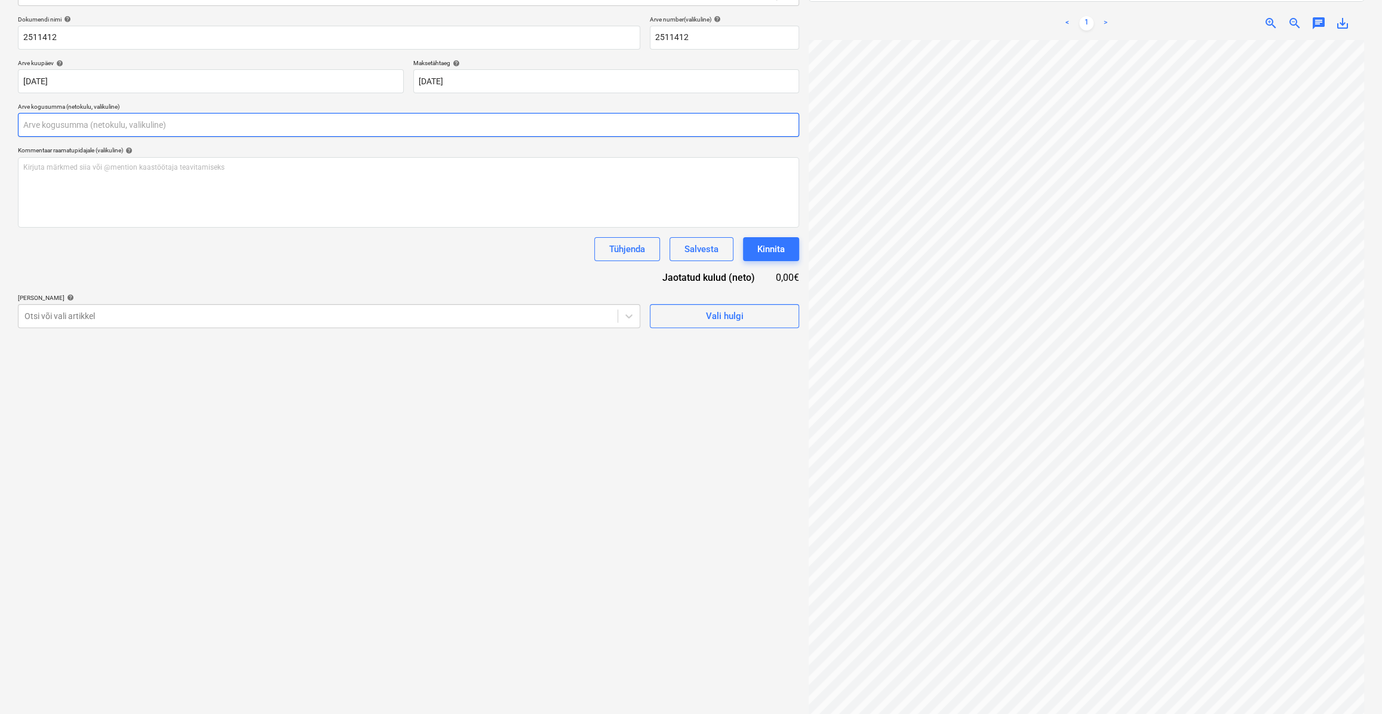
click at [48, 128] on input "text" at bounding box center [408, 125] width 781 height 24
type input "360,26"
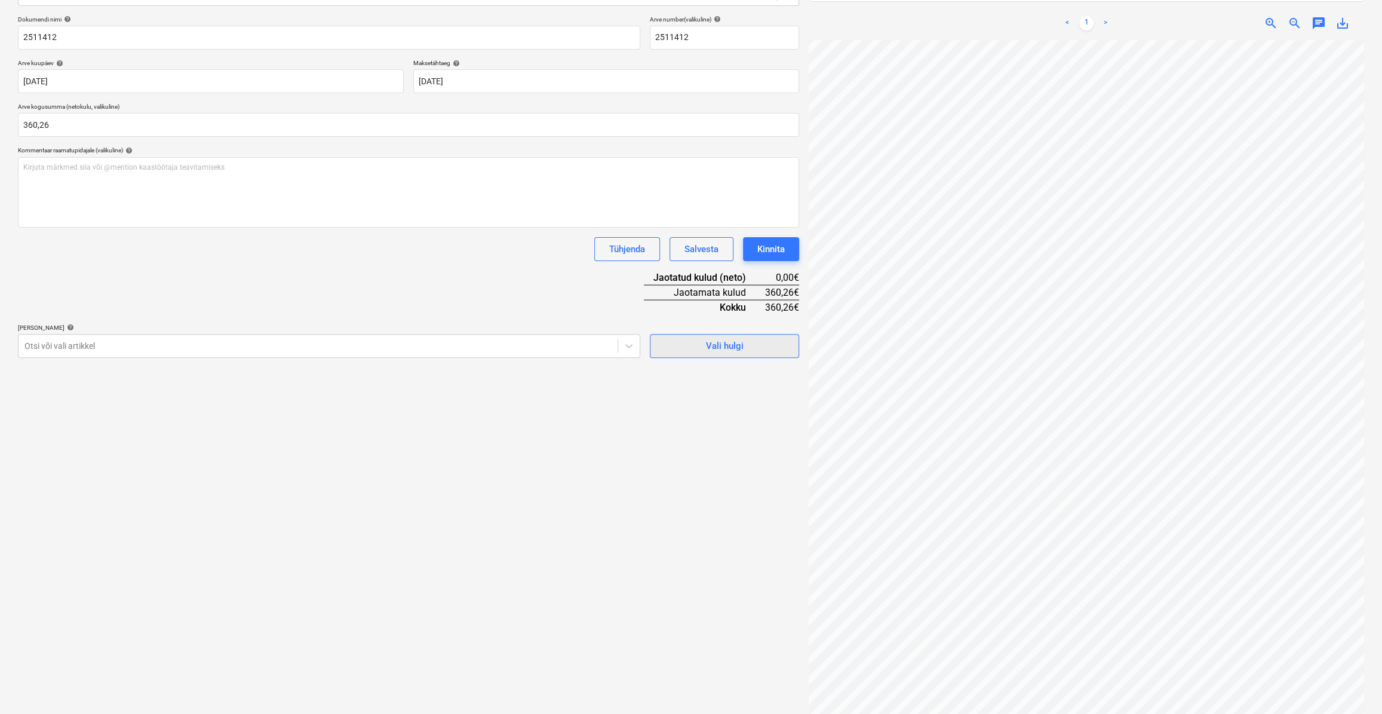
click at [721, 352] on div "Vali hulgi" at bounding box center [725, 346] width 38 height 16
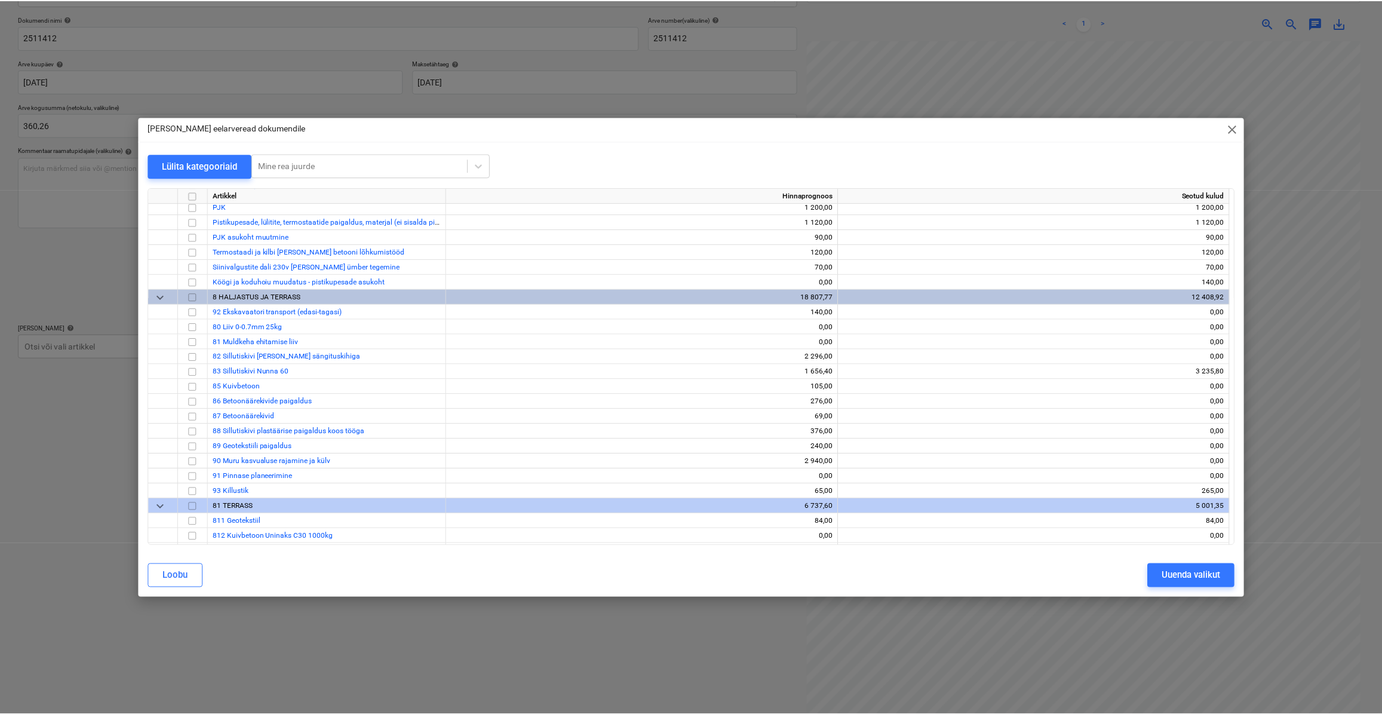
scroll to position [6911, 0]
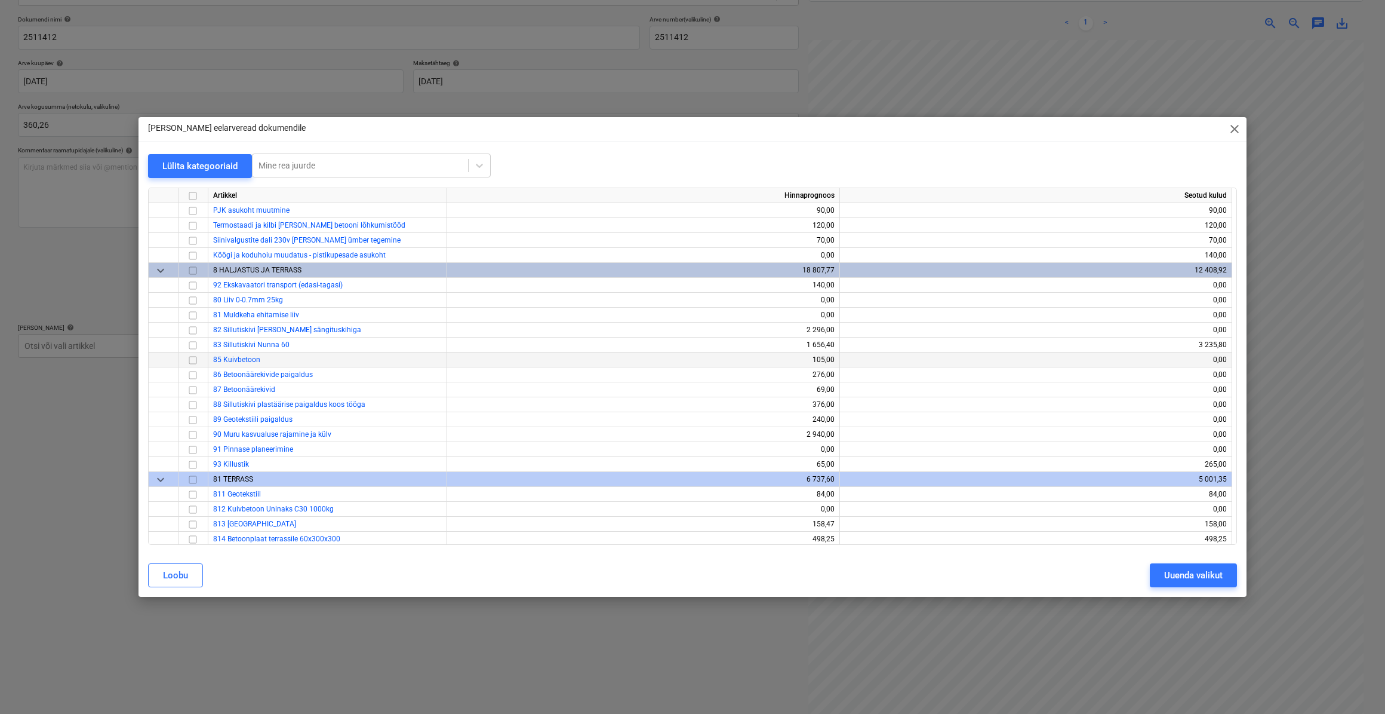
click at [191, 359] on input "checkbox" at bounding box center [193, 359] width 14 height 14
click at [187, 376] on input "checkbox" at bounding box center [193, 374] width 14 height 14
click at [189, 370] on input "checkbox" at bounding box center [193, 374] width 14 height 14
click at [189, 389] on input "checkbox" at bounding box center [193, 389] width 14 height 14
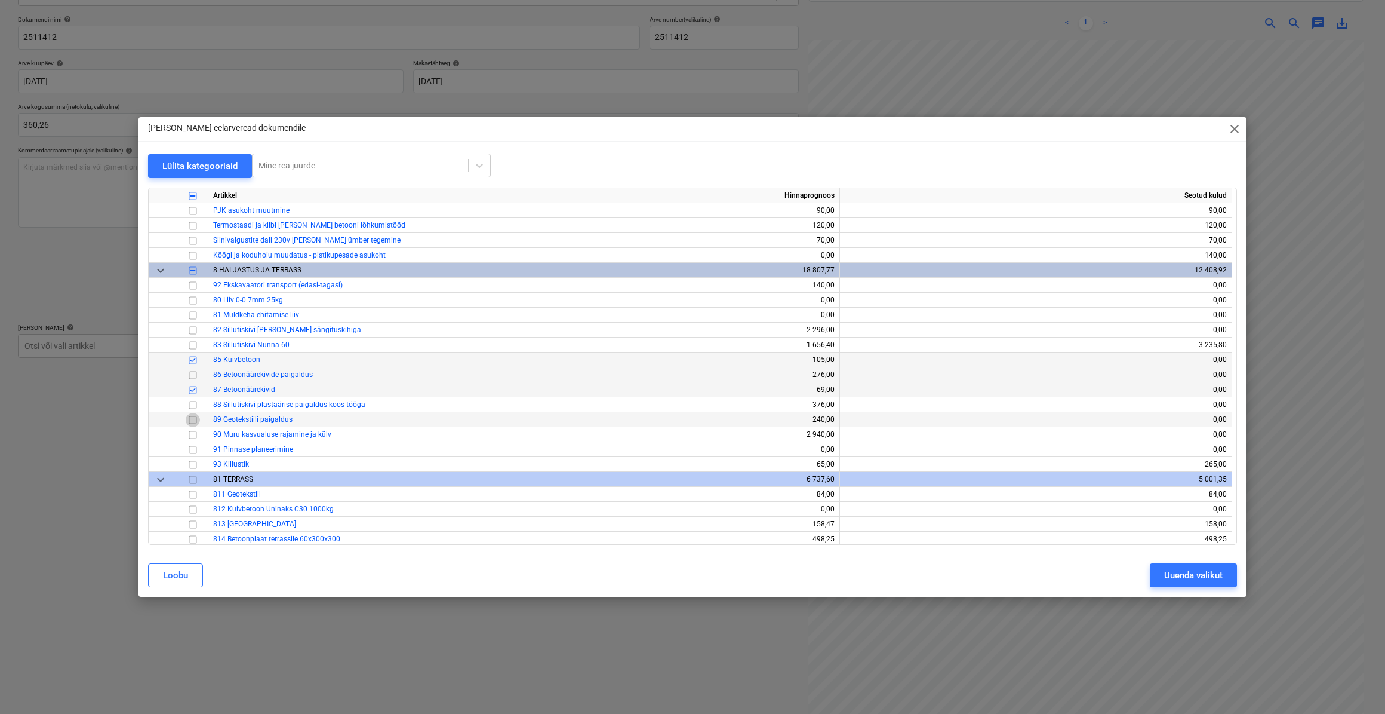
click at [189, 420] on input "checkbox" at bounding box center [193, 419] width 14 height 14
click at [1207, 571] on div "Uuenda valikut" at bounding box center [1193, 575] width 59 height 16
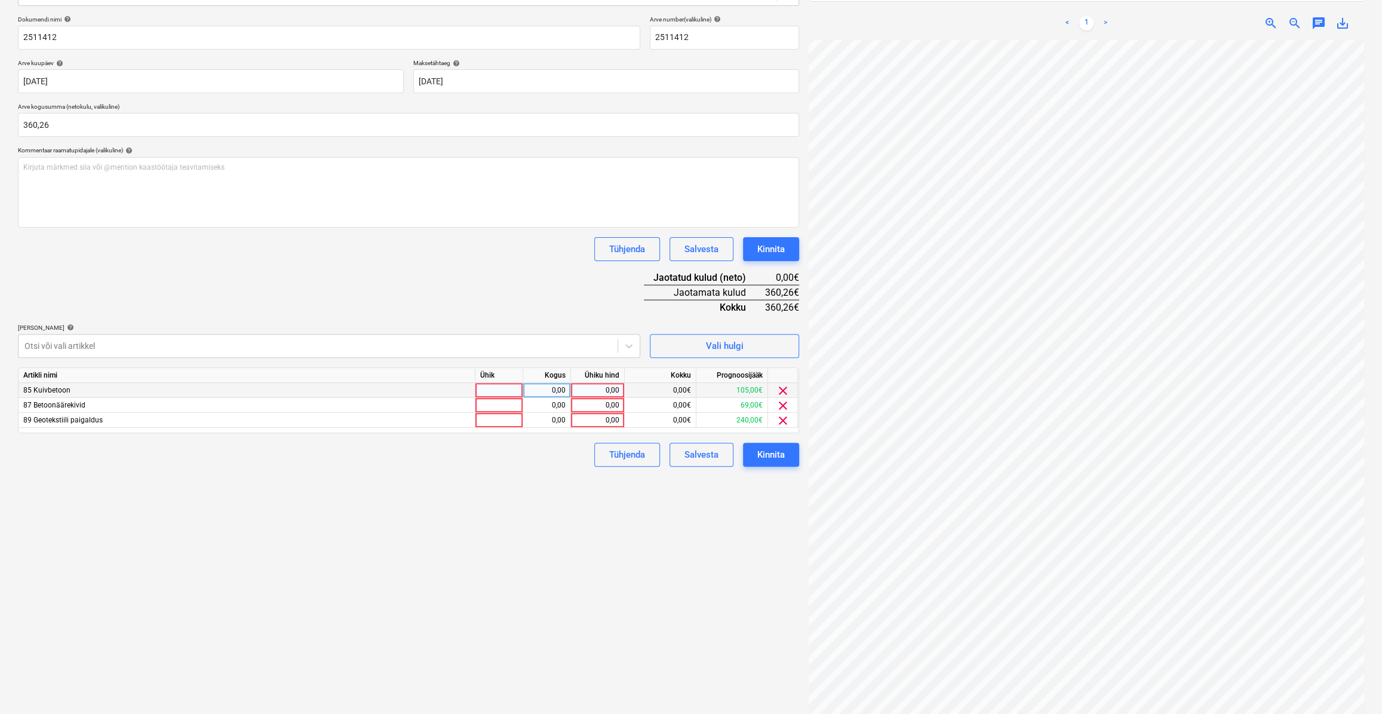
click at [496, 387] on div at bounding box center [499, 390] width 48 height 15
type input "kmpl."
click at [551, 389] on div "0,00" at bounding box center [547, 390] width 38 height 15
click at [580, 390] on div "0,00" at bounding box center [598, 390] width 44 height 15
type input "105"
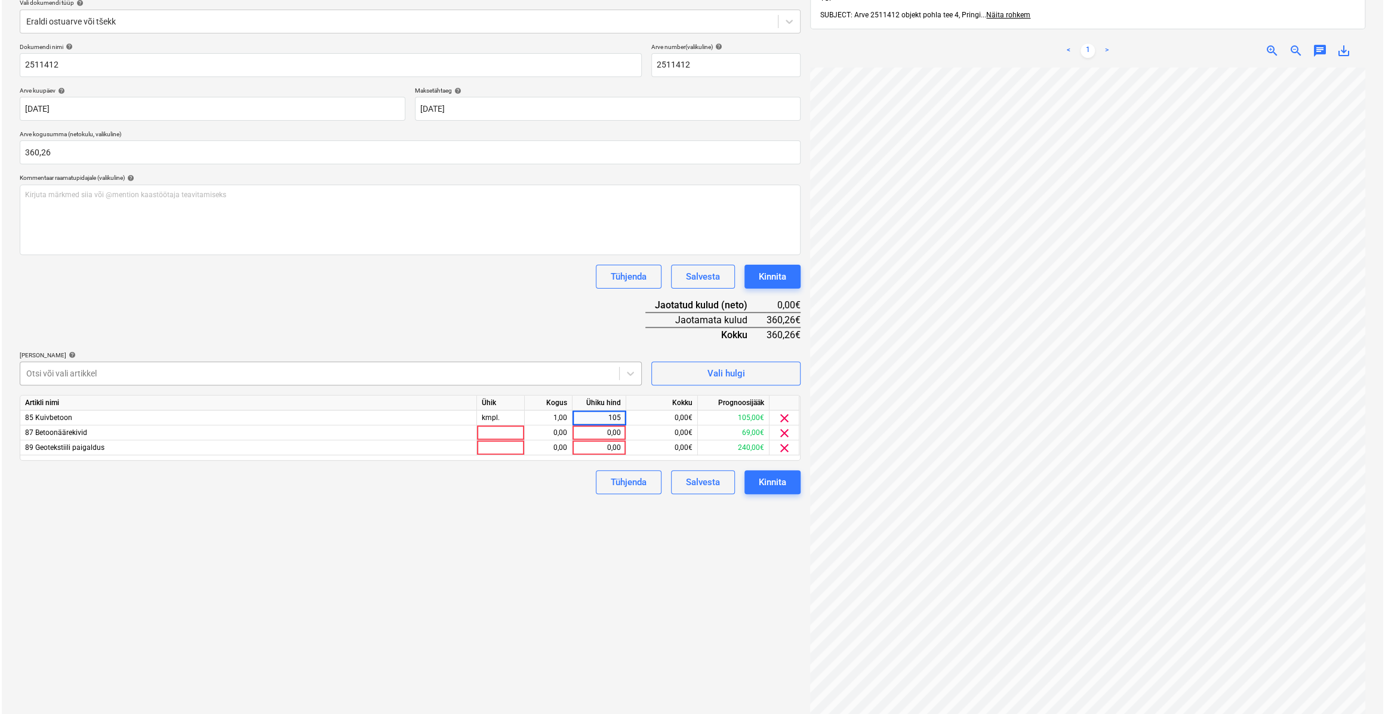
scroll to position [116, 0]
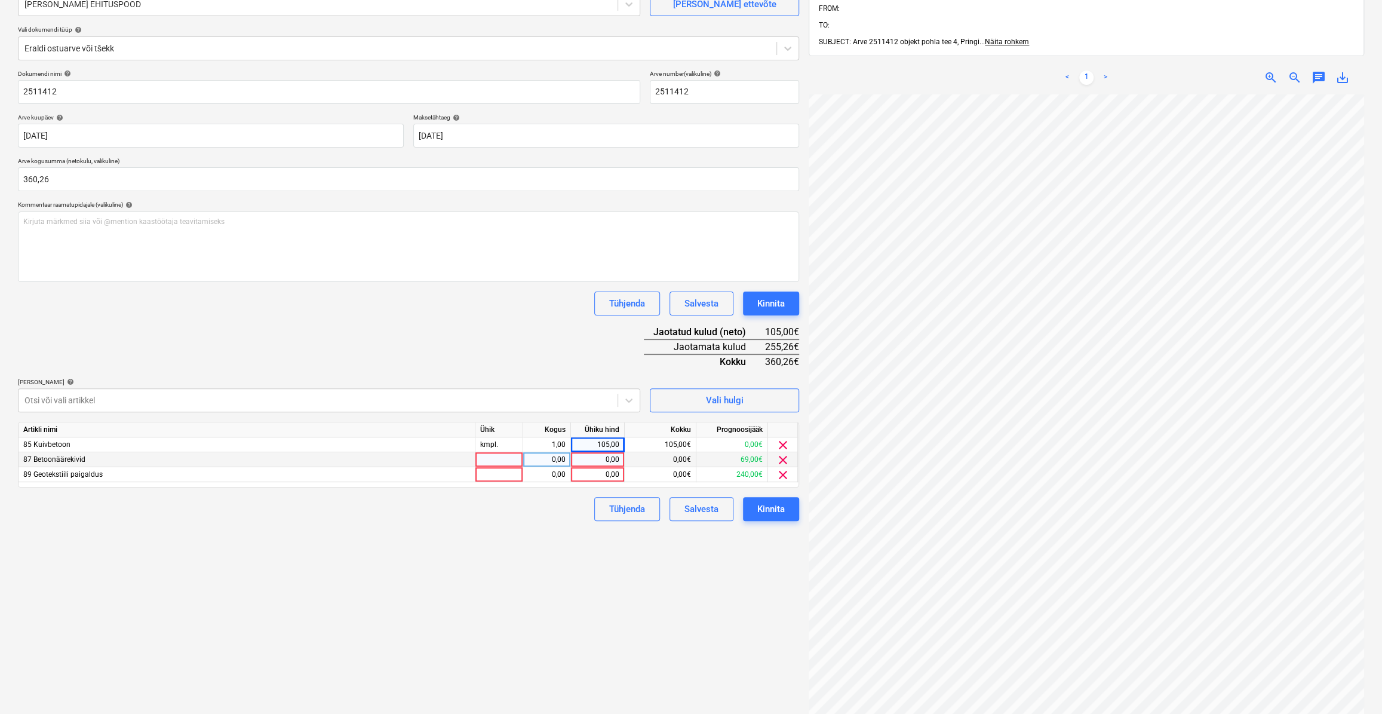
click at [493, 457] on div at bounding box center [499, 459] width 48 height 15
type input "kmpl."
click at [555, 455] on div "0,00" at bounding box center [547, 459] width 38 height 15
click at [599, 459] on div "0,00" at bounding box center [598, 459] width 44 height 15
type input "69"
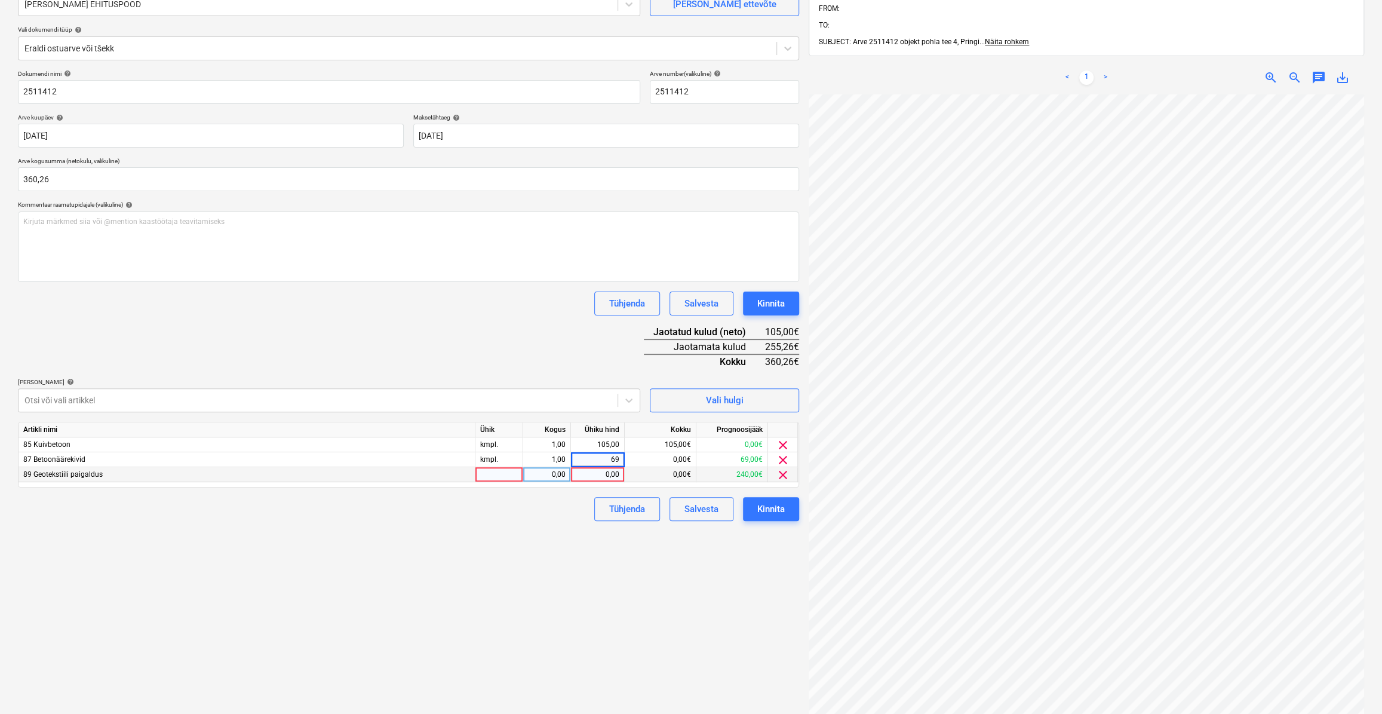
click at [499, 472] on div at bounding box center [499, 474] width 48 height 15
type input "kmpl."
click at [545, 475] on div "0,00" at bounding box center [547, 474] width 38 height 15
click at [602, 475] on div "0,00" at bounding box center [598, 474] width 44 height 15
type input "186,26"
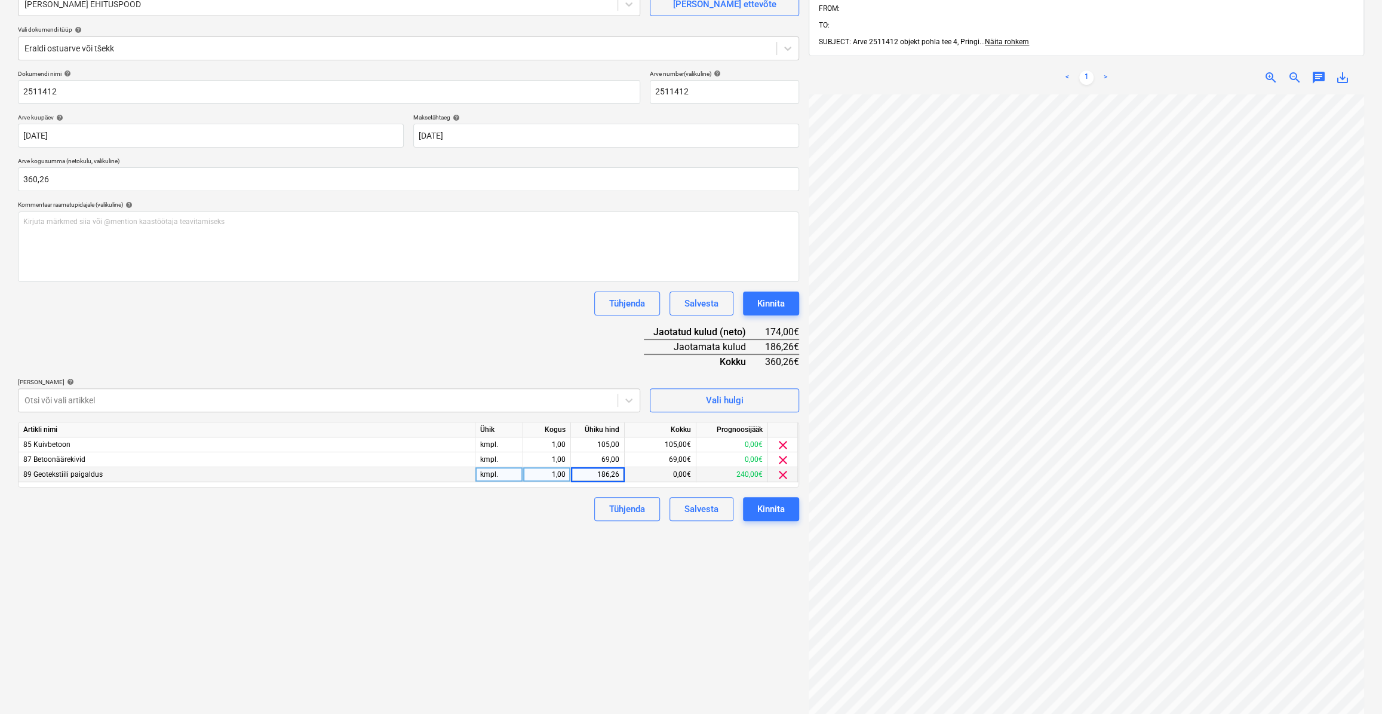
click at [516, 512] on div "Tühjenda Salvesta Kinnita" at bounding box center [408, 509] width 781 height 24
click at [784, 509] on div "Kinnita" at bounding box center [770, 509] width 27 height 16
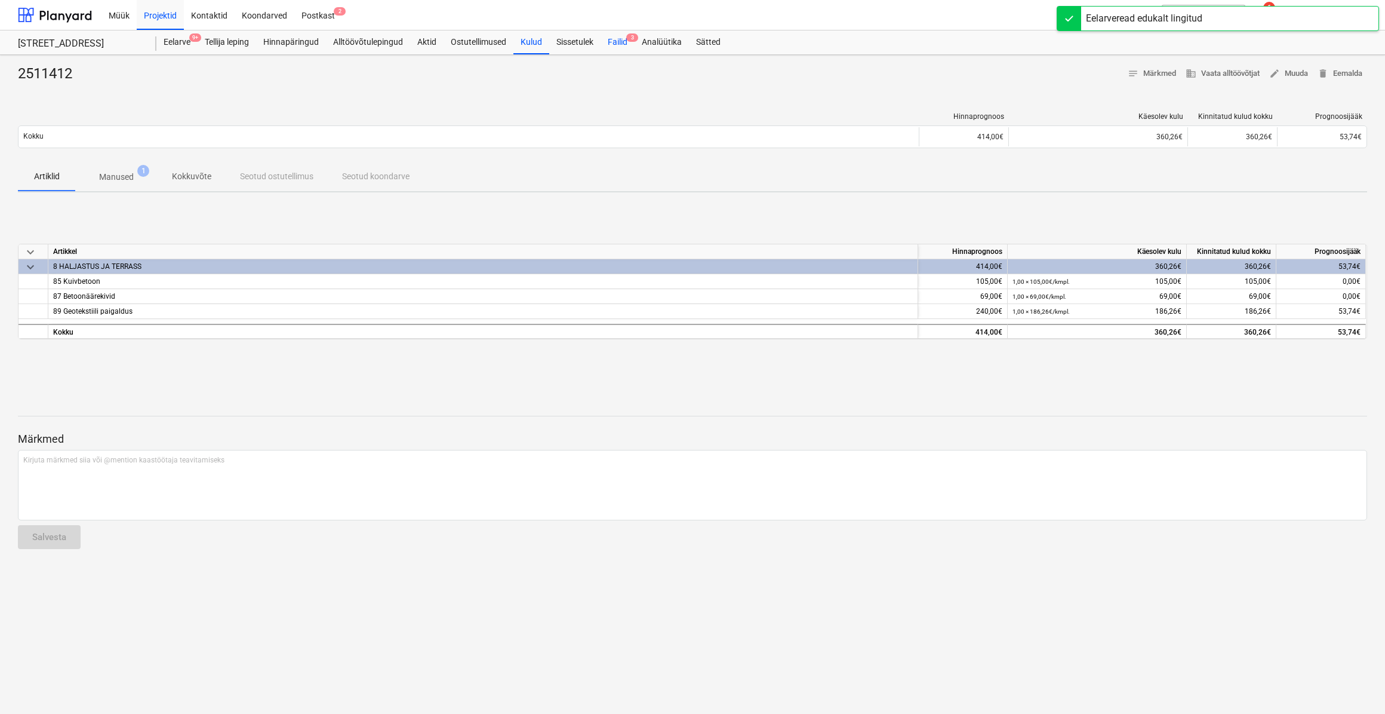
click at [627, 53] on div "Failid 3" at bounding box center [618, 42] width 34 height 24
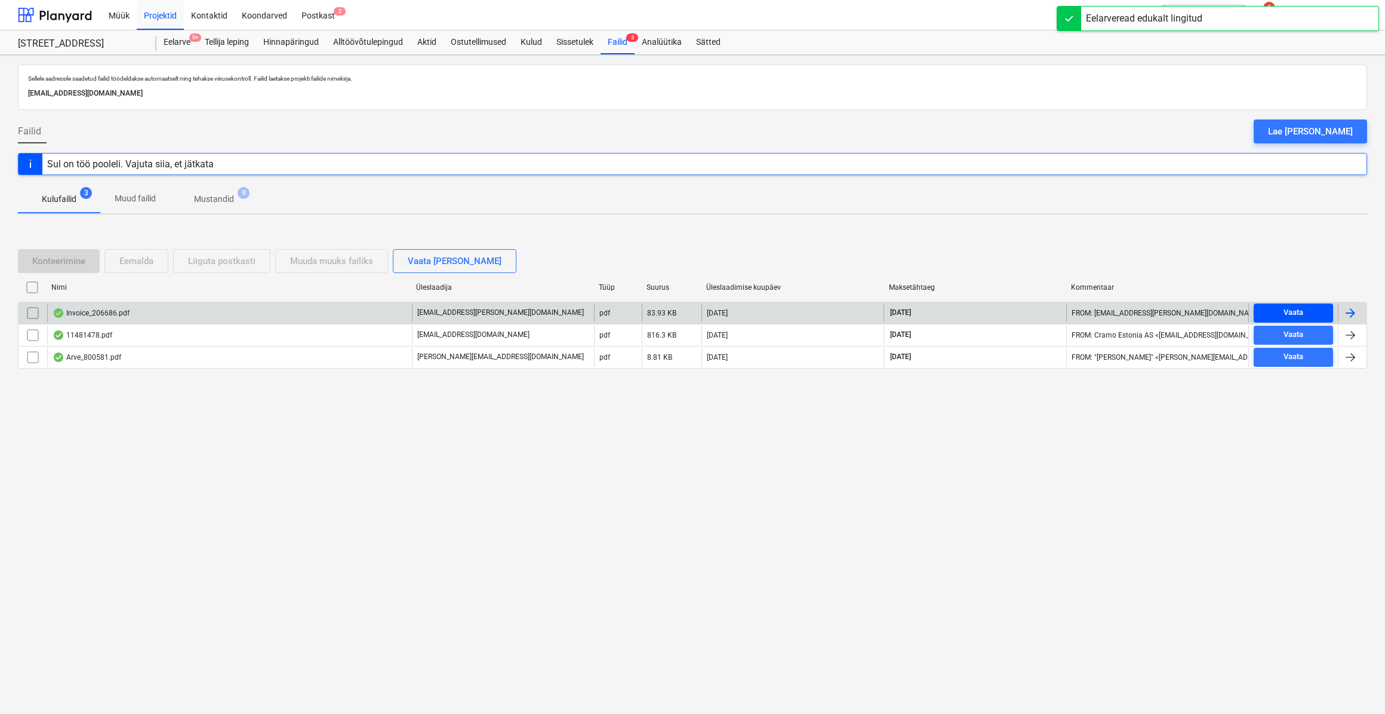
click at [1303, 309] on div "Vaata" at bounding box center [1294, 313] width 20 height 14
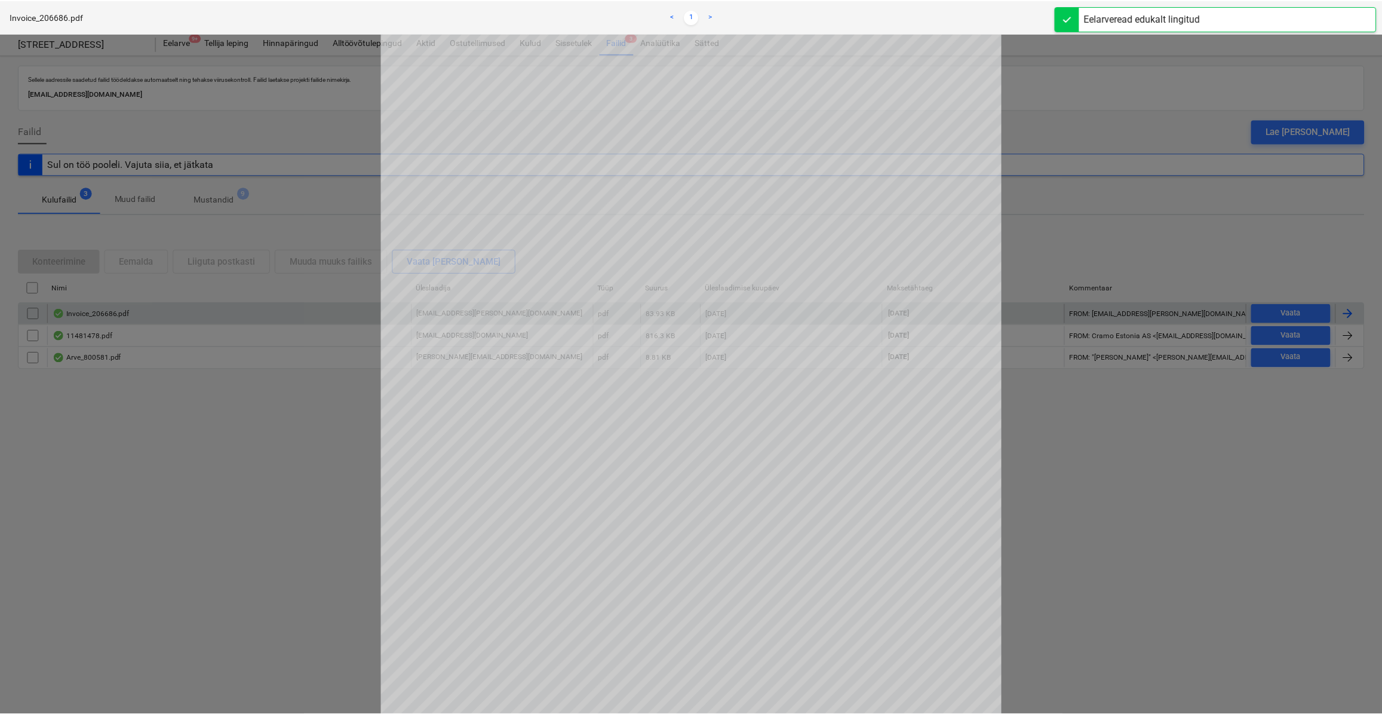
scroll to position [108, 0]
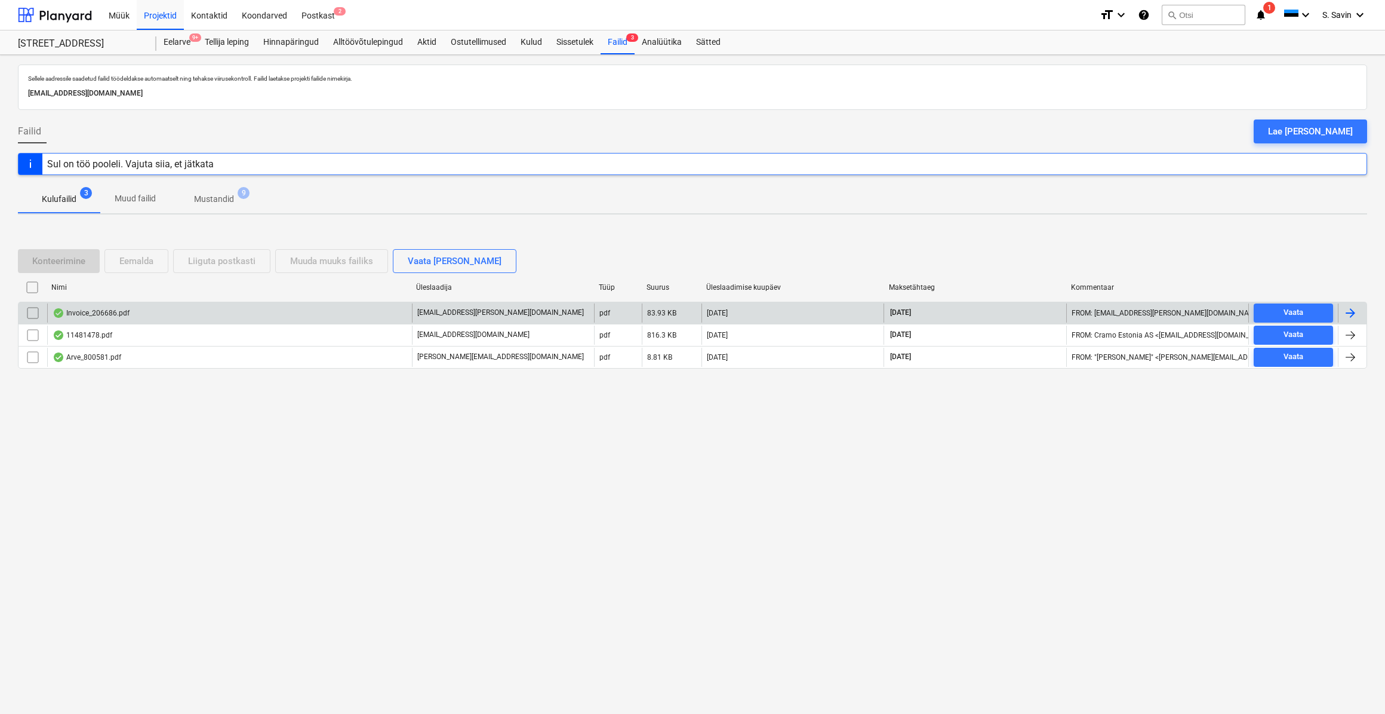
click at [1352, 310] on div at bounding box center [1350, 313] width 14 height 14
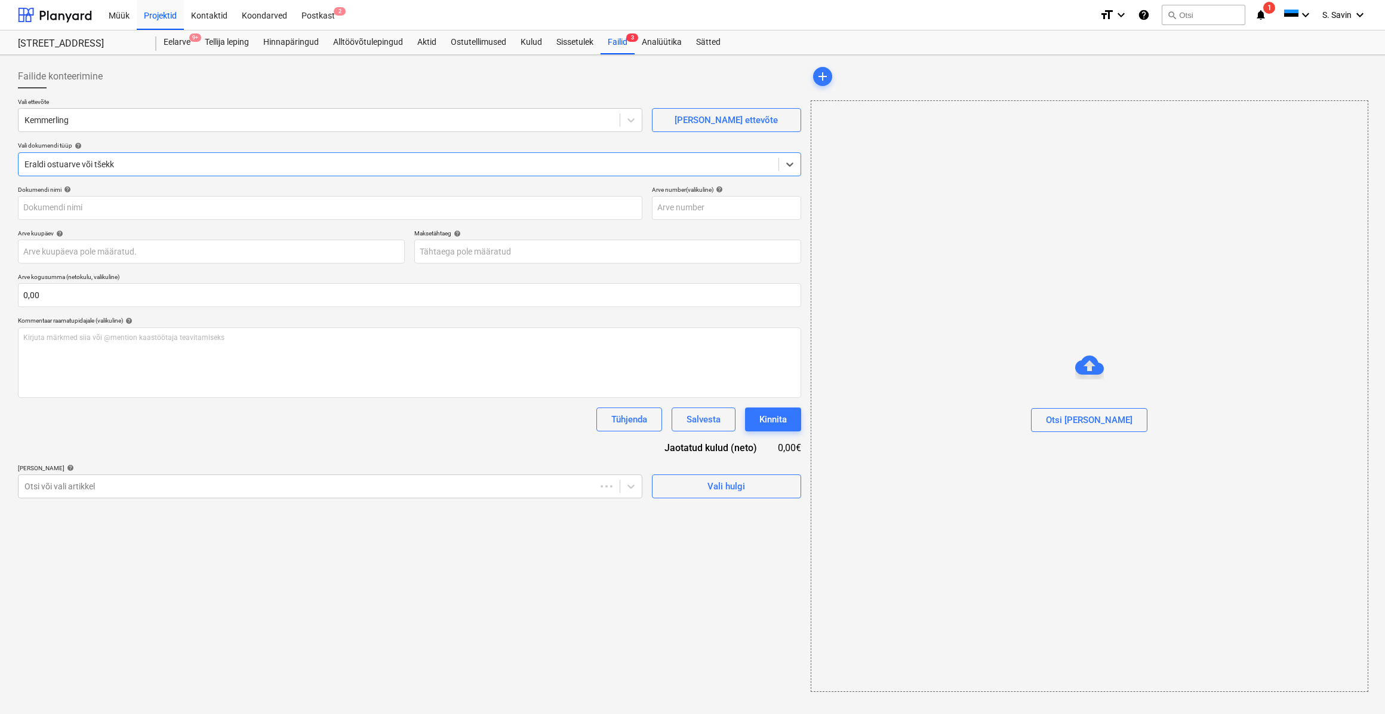
type input "206686"
type input "[DATE]"
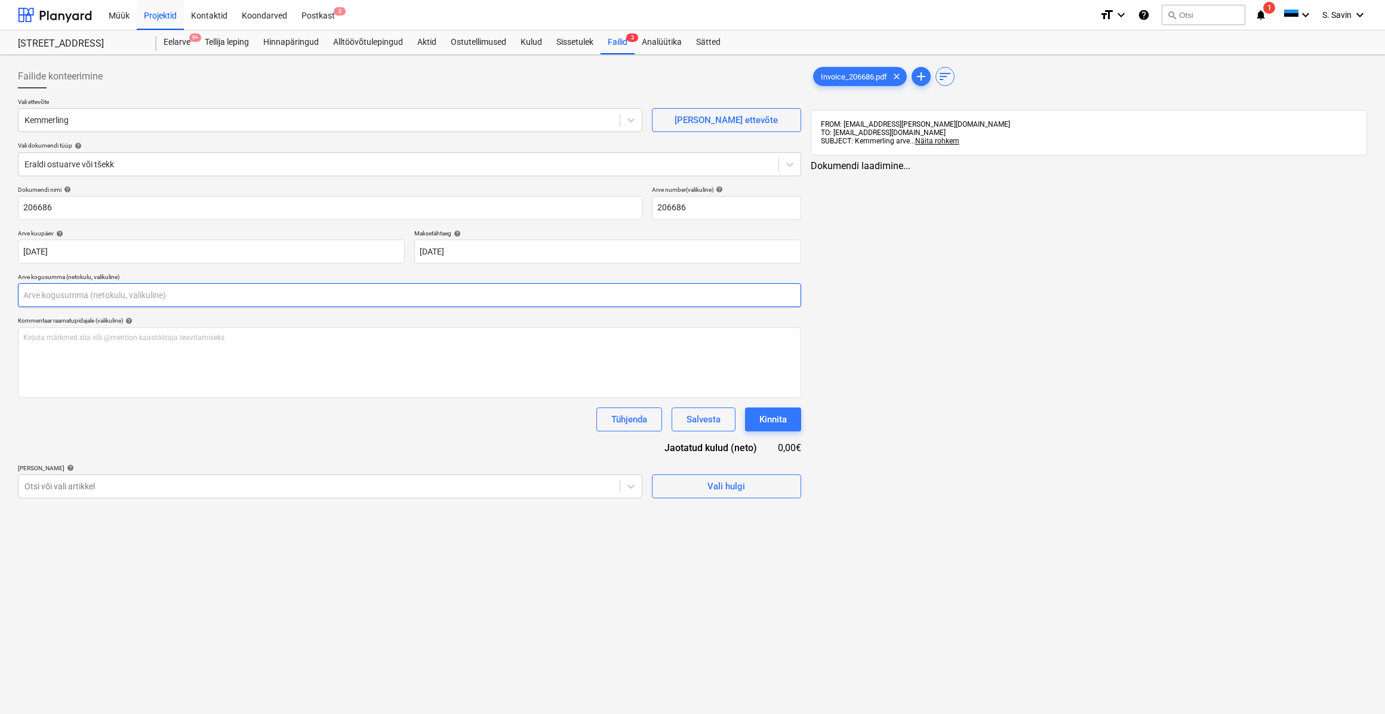
click at [155, 299] on input "text" at bounding box center [409, 295] width 783 height 24
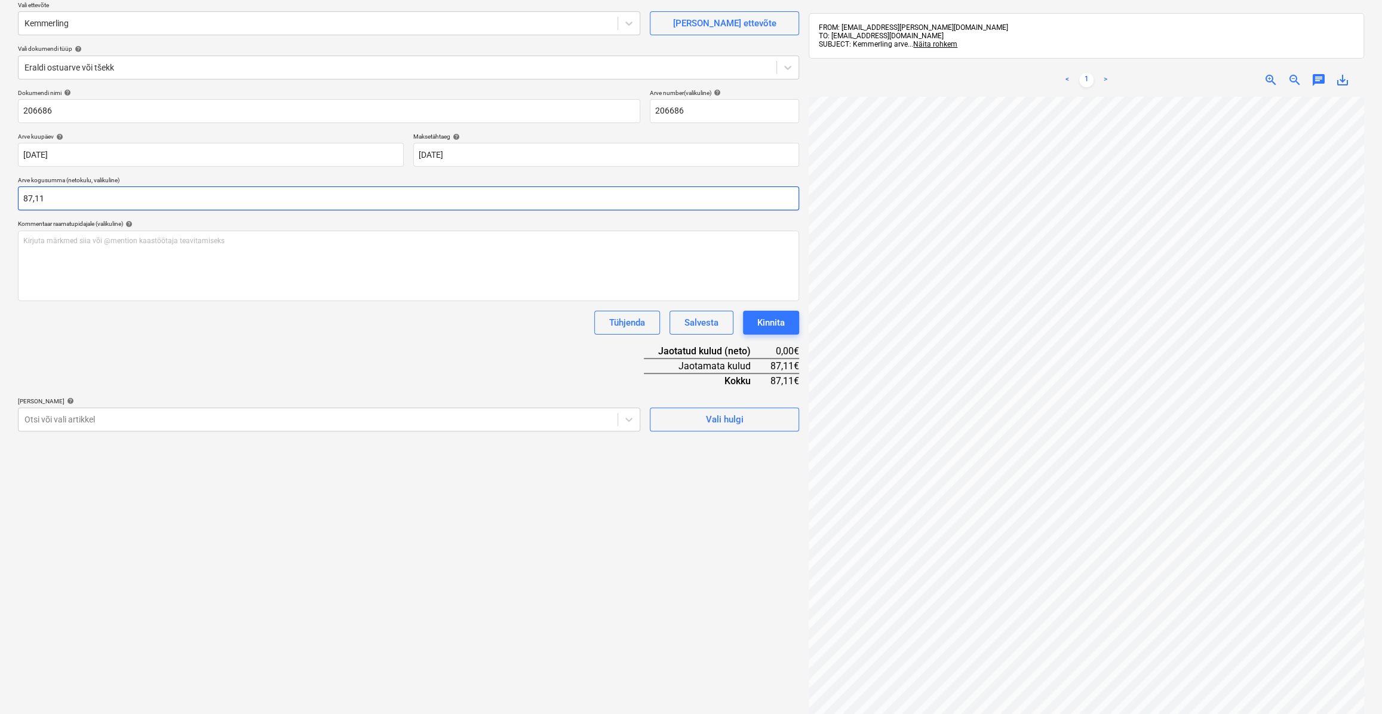
scroll to position [108, 0]
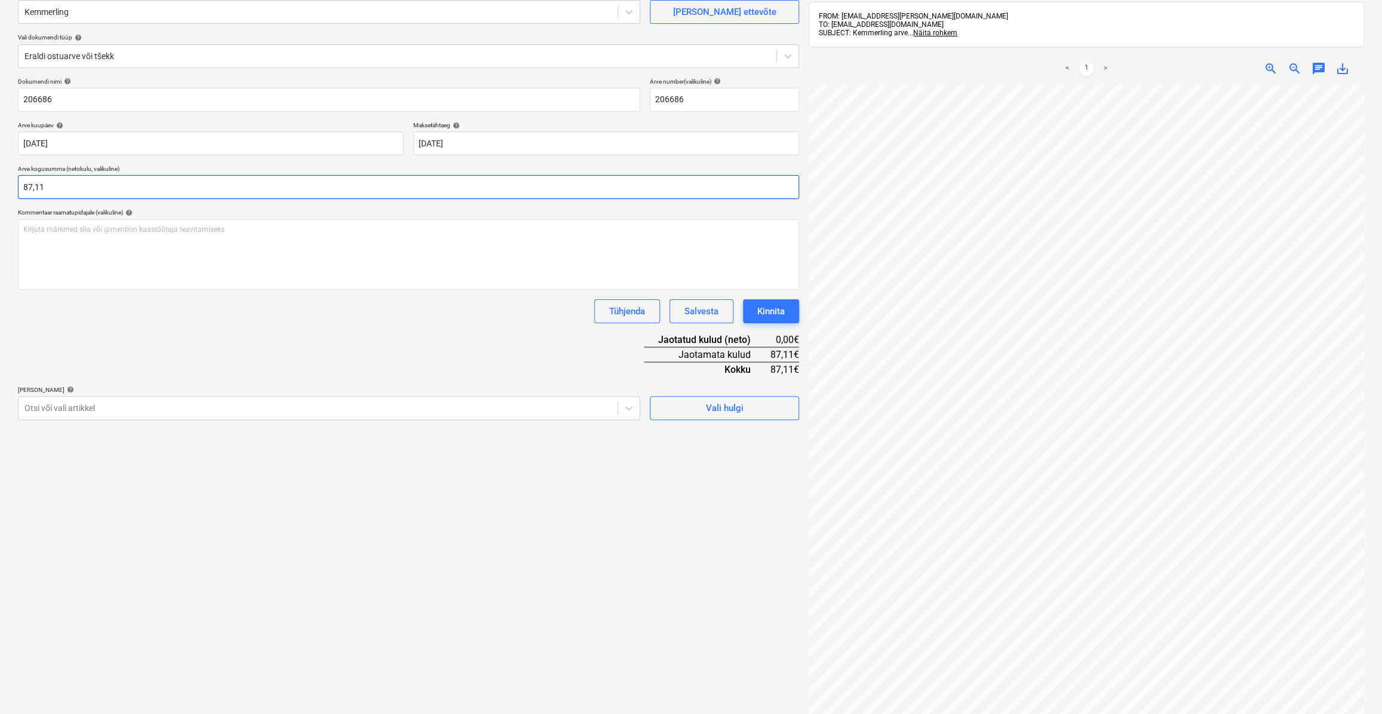
type input "87,11"
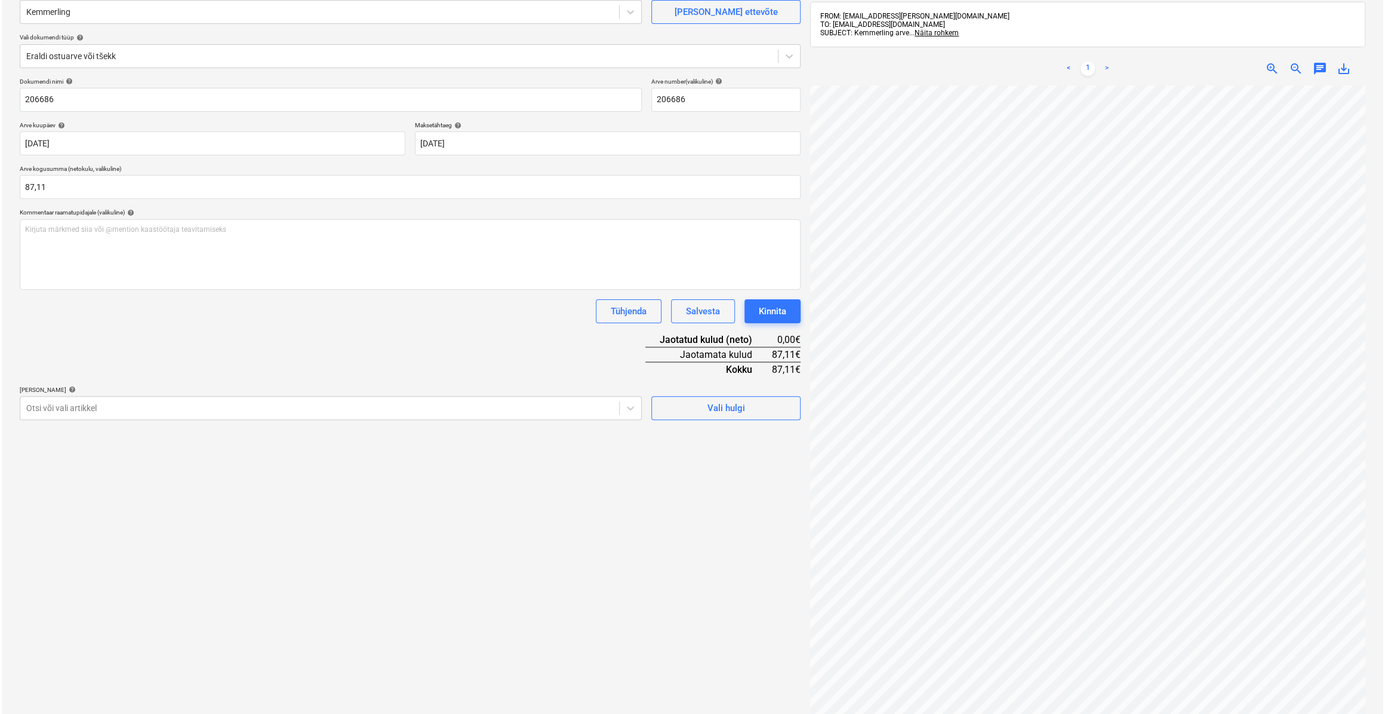
scroll to position [209, 57]
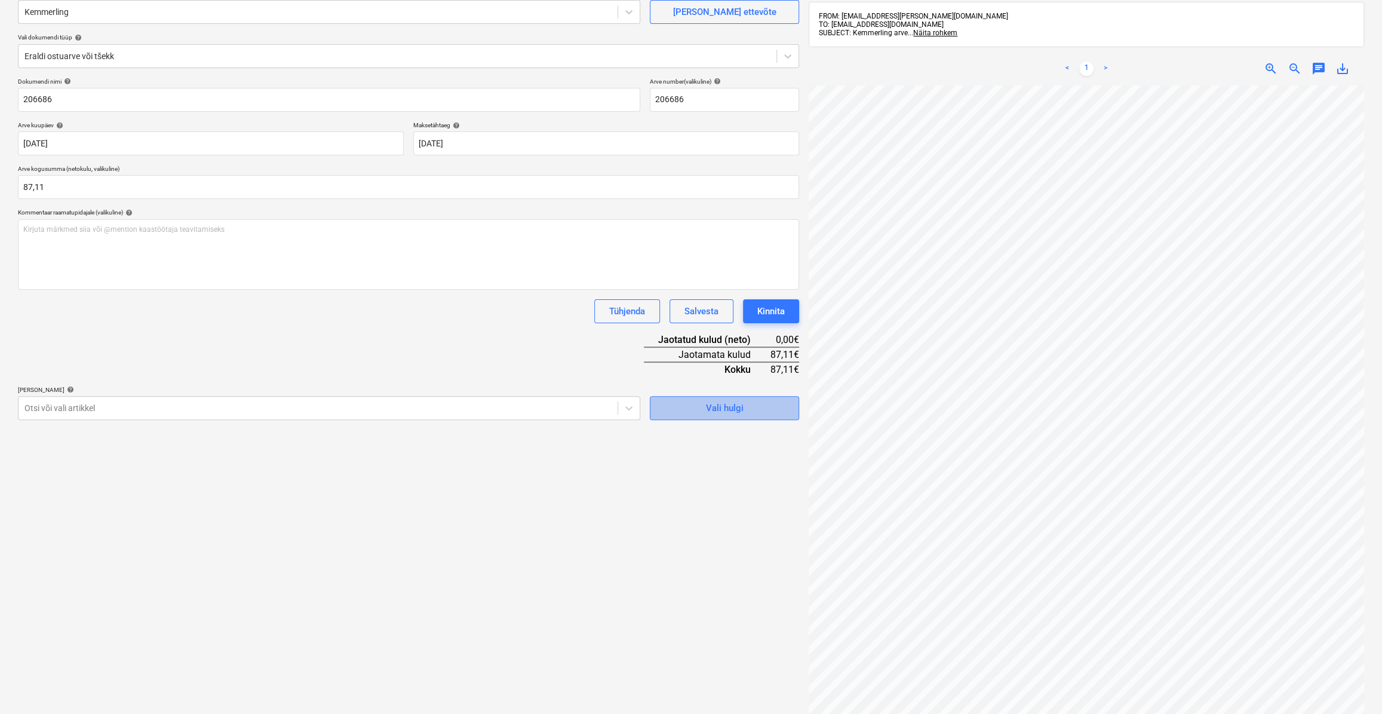
click at [702, 413] on span "Vali hulgi" at bounding box center [724, 408] width 119 height 16
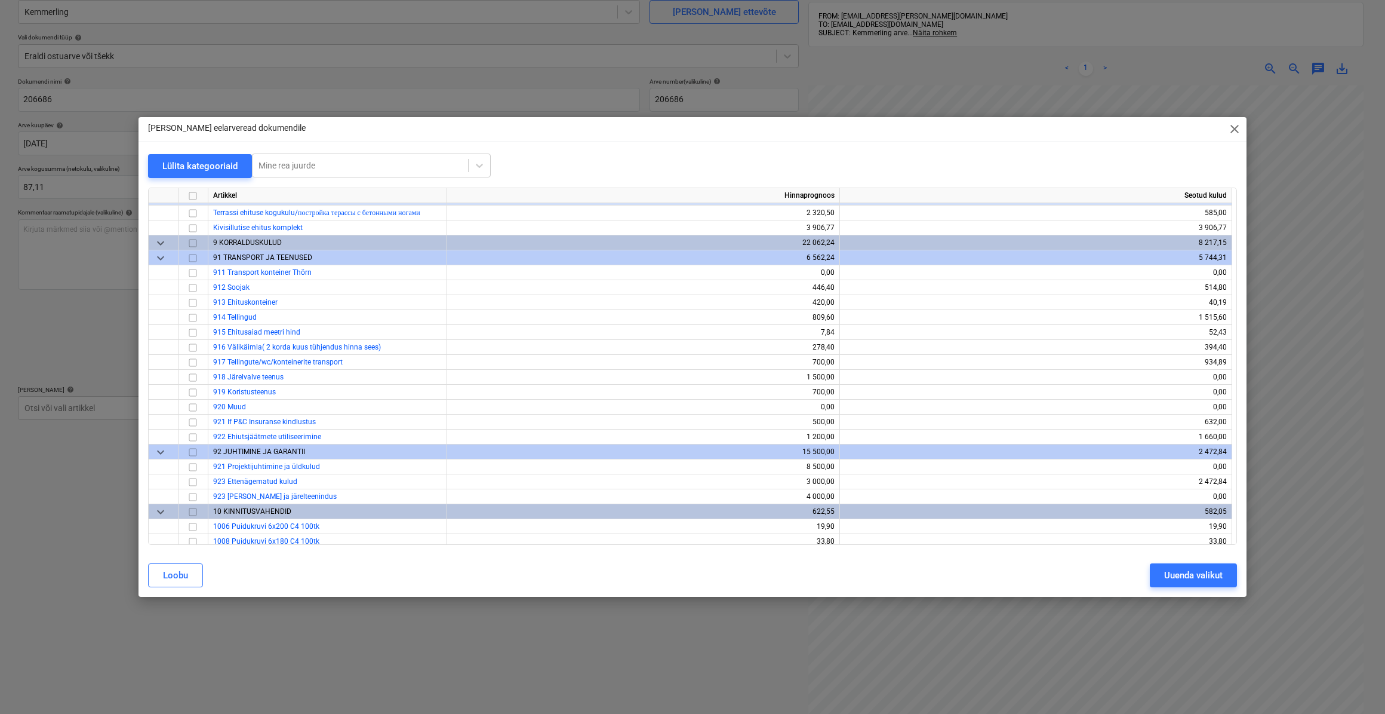
scroll to position [7345, 0]
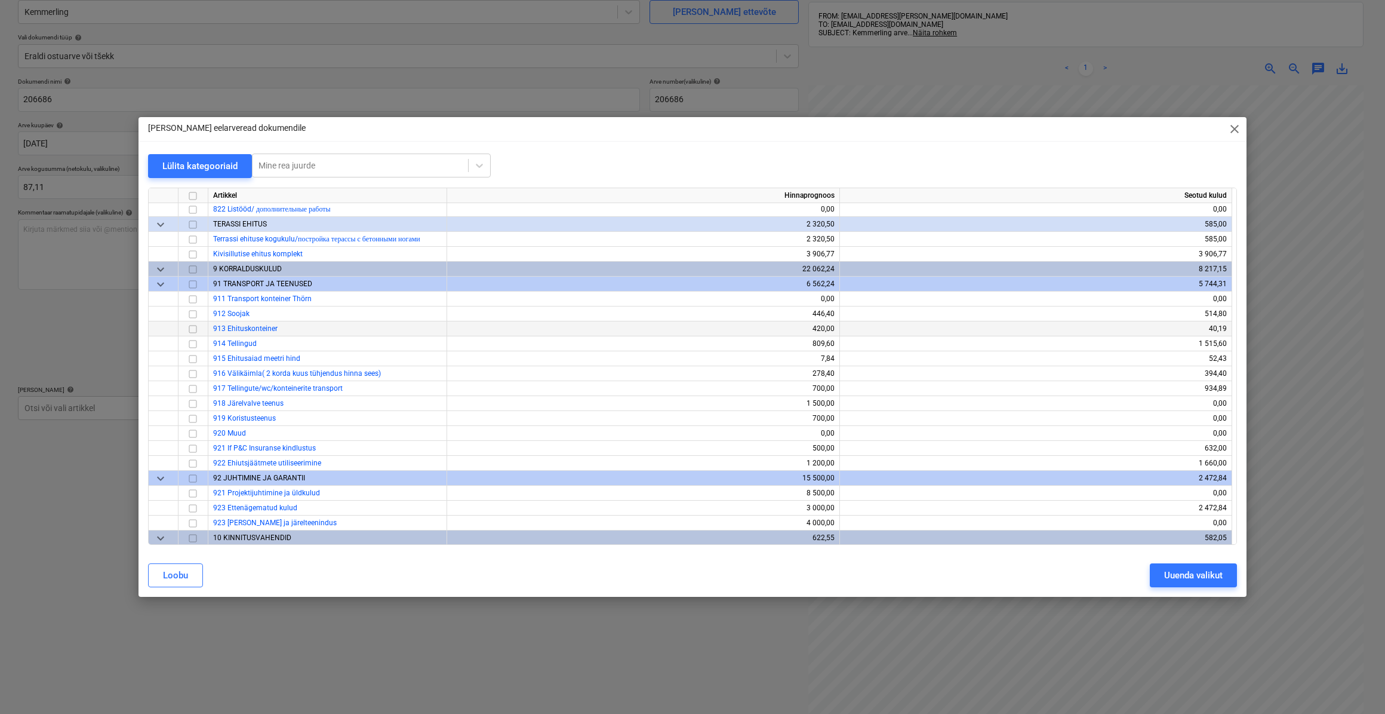
click at [196, 331] on input "checkbox" at bounding box center [193, 328] width 14 height 14
click at [1188, 573] on div "Uuenda valikut" at bounding box center [1193, 575] width 59 height 16
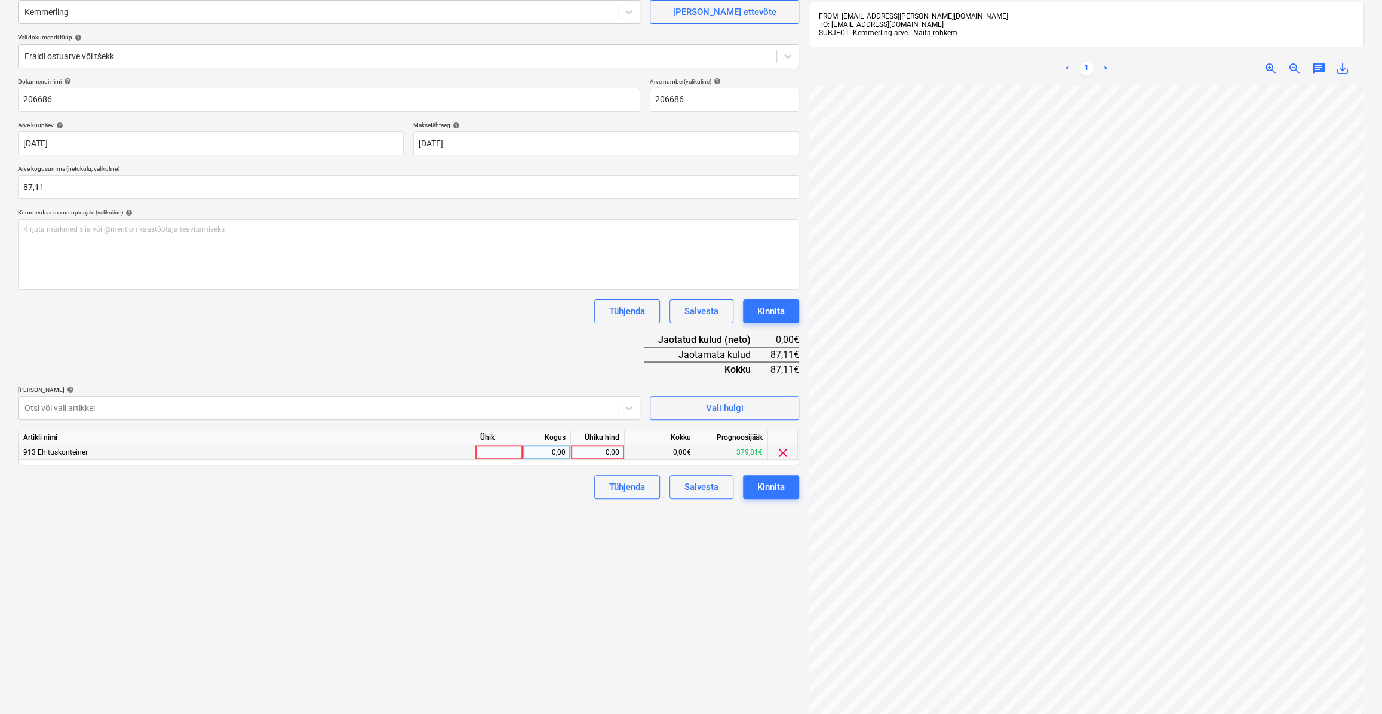
click at [509, 454] on div at bounding box center [499, 452] width 48 height 15
type input "kmpl."
click at [546, 453] on div "0,00" at bounding box center [547, 452] width 38 height 15
click at [619, 457] on div "0,00" at bounding box center [598, 452] width 44 height 15
type input "87,11"
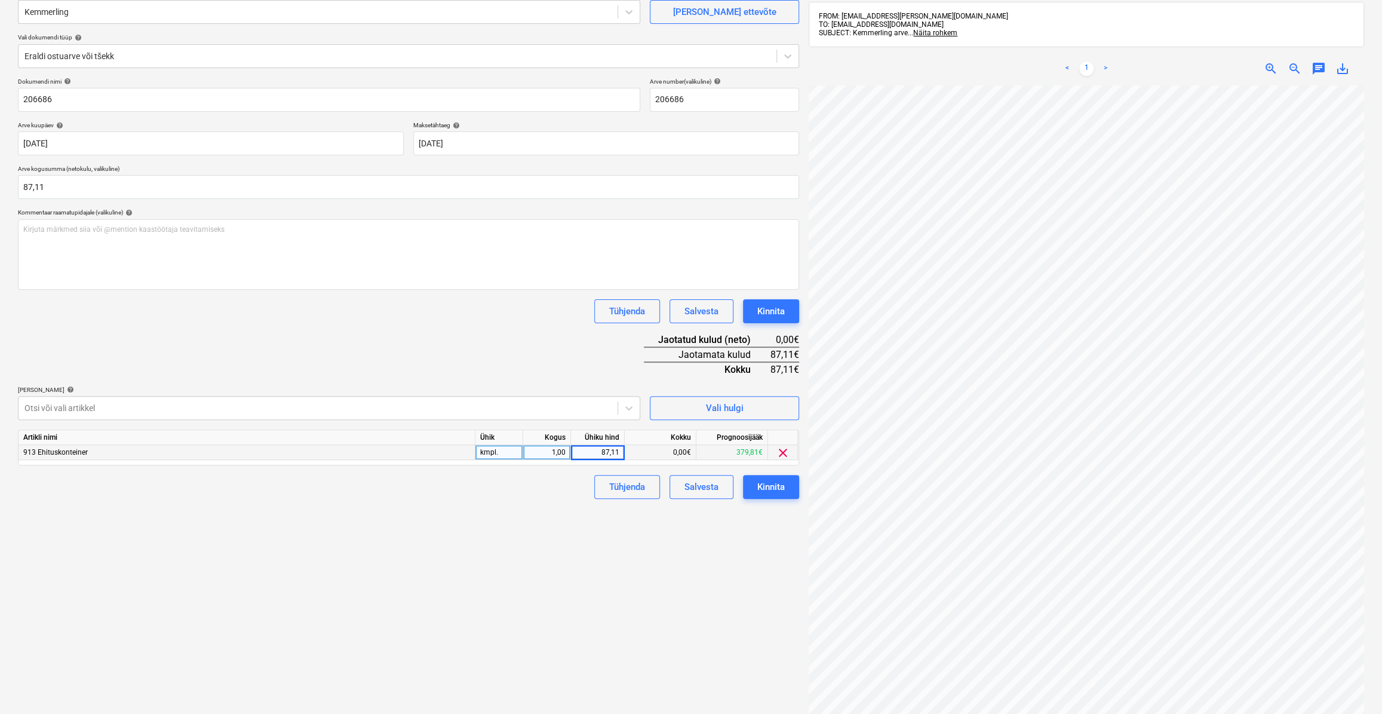
click at [578, 507] on div "Failide konteerimine Vali ettevõte [PERSON_NAME] uus ettevõte Vali dokumendi tü…" at bounding box center [408, 361] width 791 height 819
click at [765, 483] on div "Kinnita" at bounding box center [770, 487] width 27 height 16
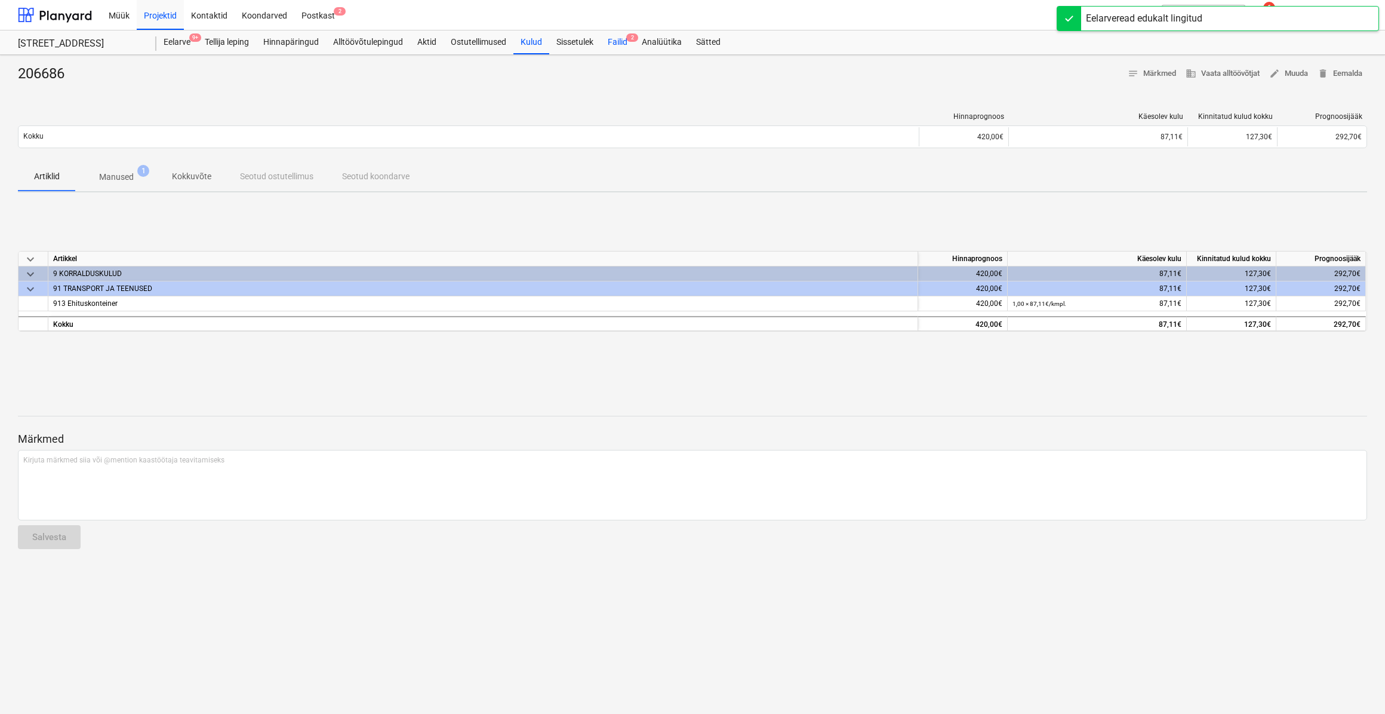
click at [622, 43] on div "Failid 2" at bounding box center [618, 42] width 34 height 24
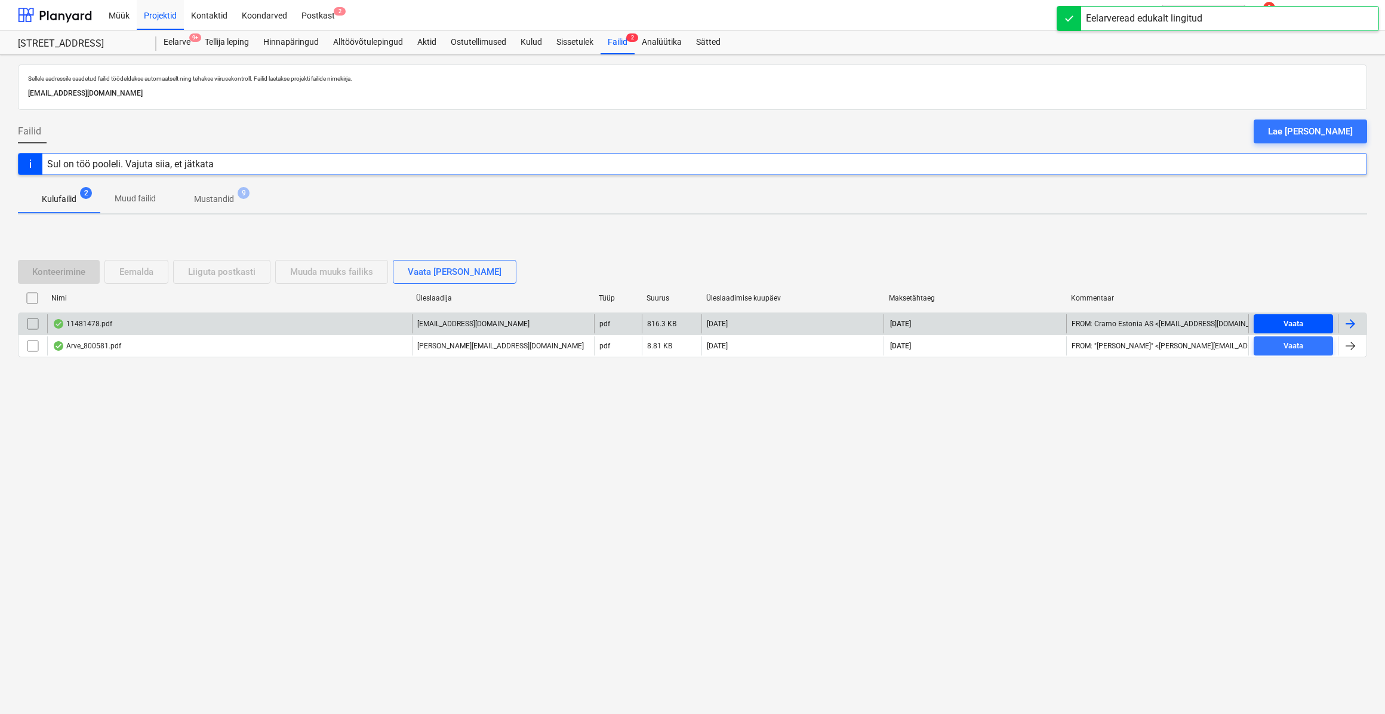
click at [1312, 314] on button "Vaata" at bounding box center [1293, 323] width 79 height 19
click at [1345, 325] on div at bounding box center [1350, 323] width 14 height 14
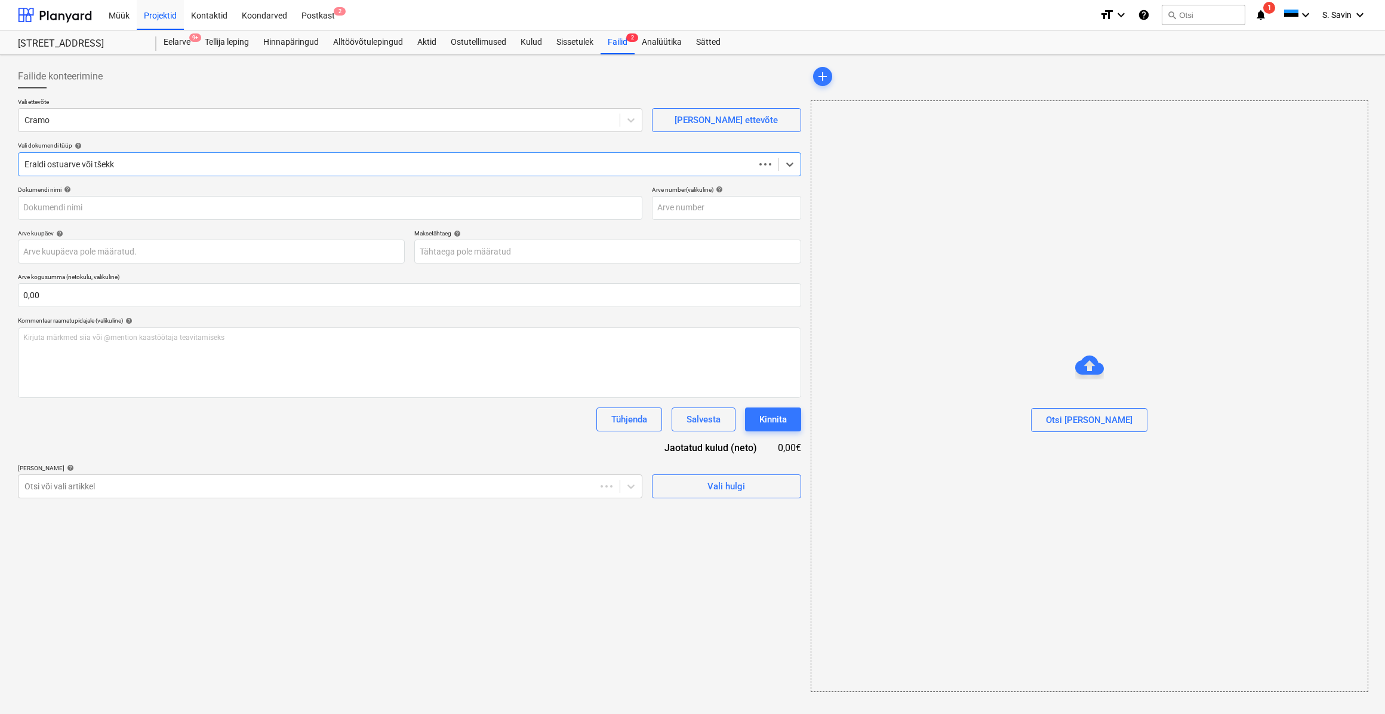
type input "11481478"
type input "[DATE]"
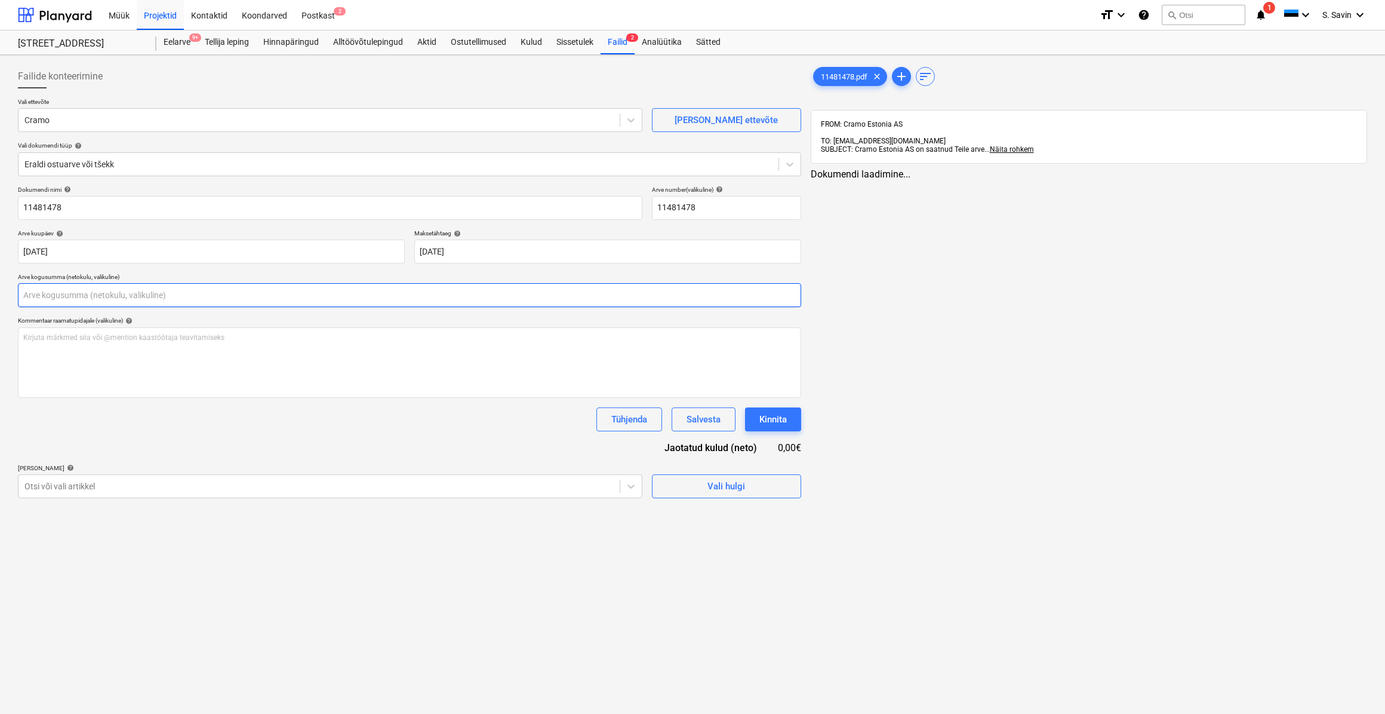
click at [63, 300] on input "text" at bounding box center [409, 295] width 783 height 24
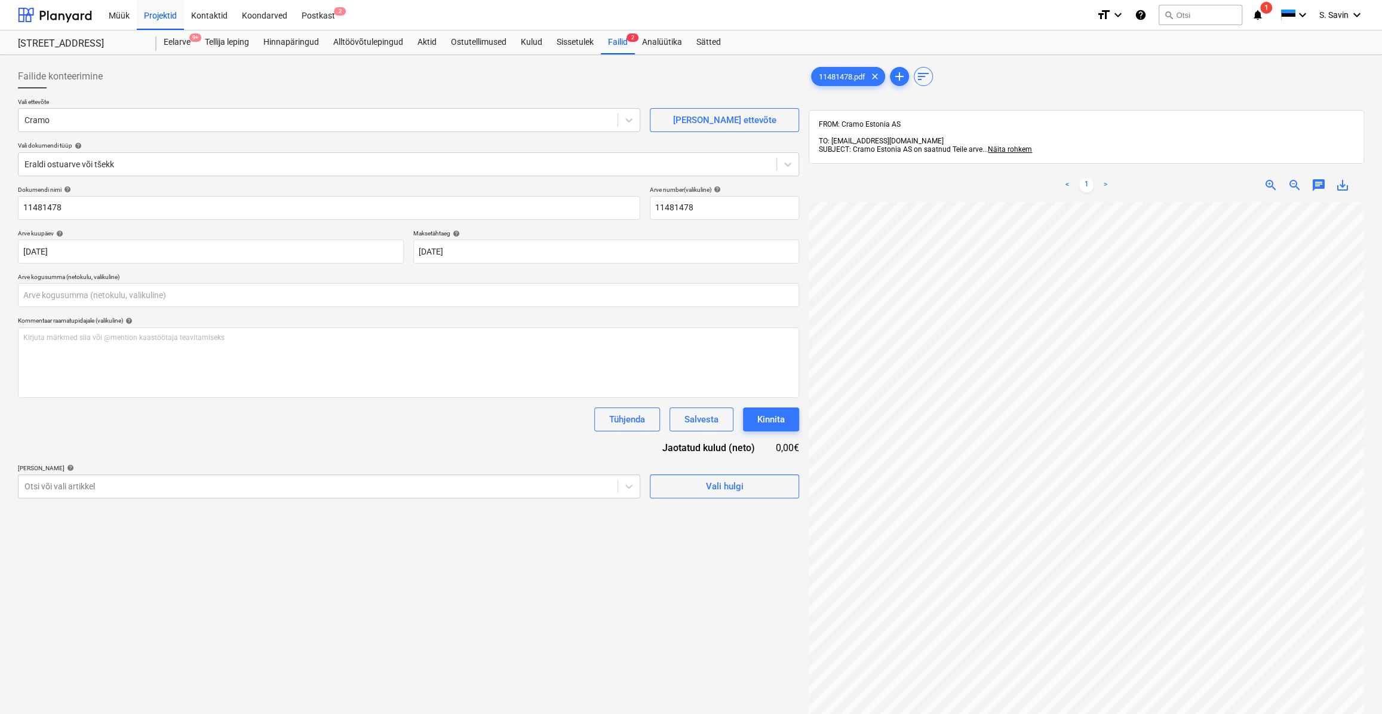
type input "0,00"
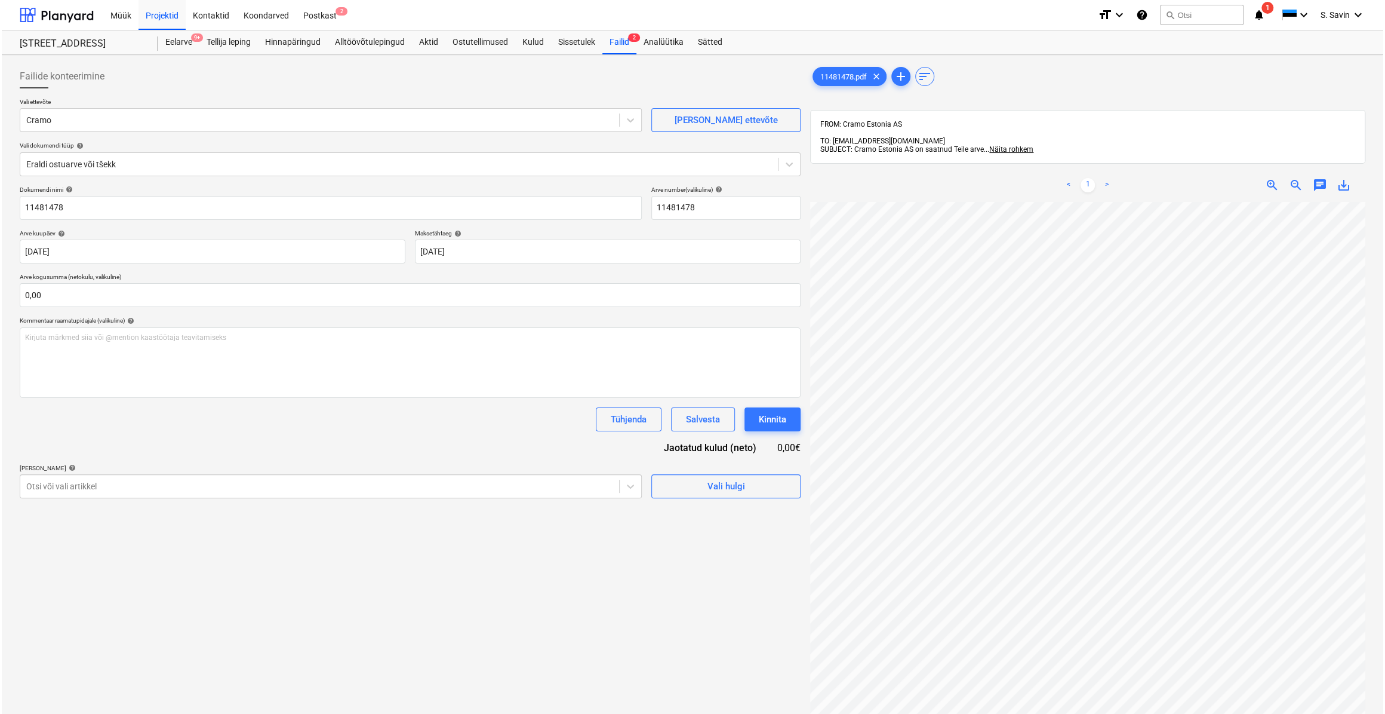
scroll to position [170, 0]
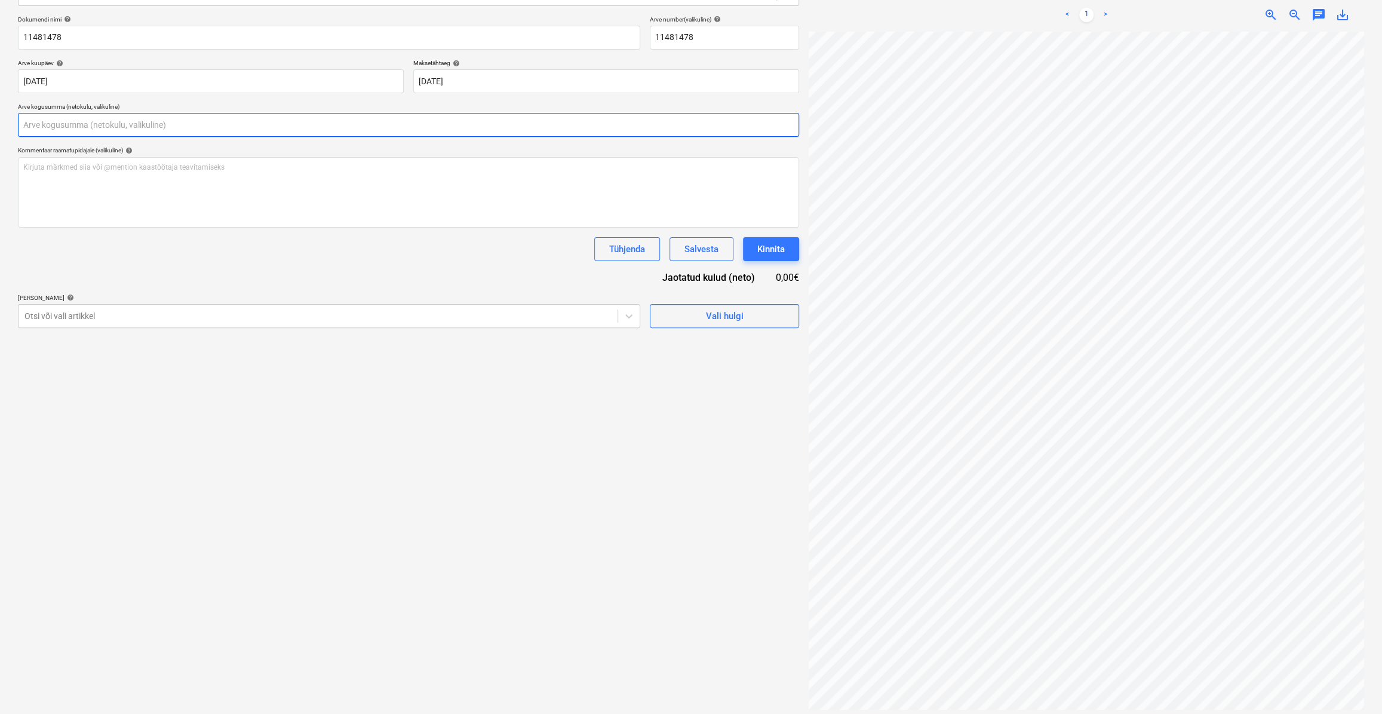
click at [46, 132] on input "text" at bounding box center [408, 125] width 781 height 24
type input "105,26"
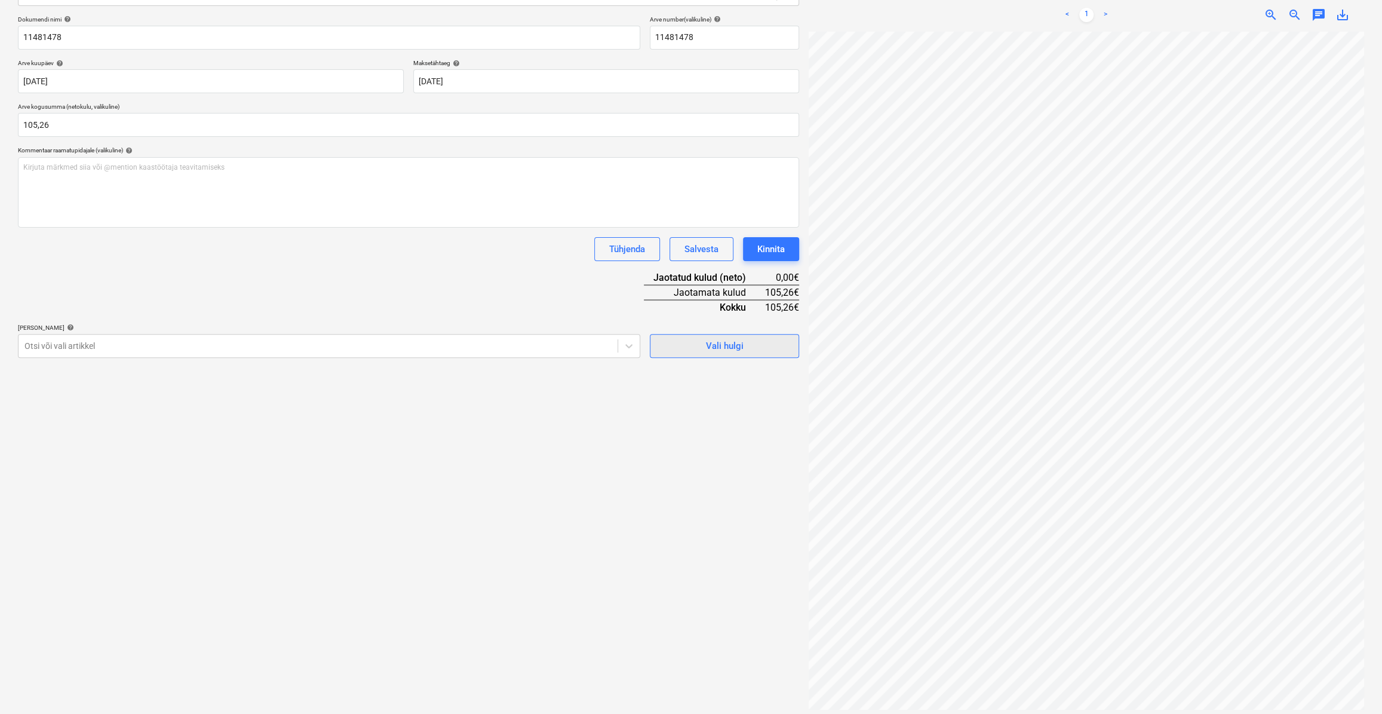
click at [721, 344] on div "Vali hulgi" at bounding box center [725, 346] width 38 height 16
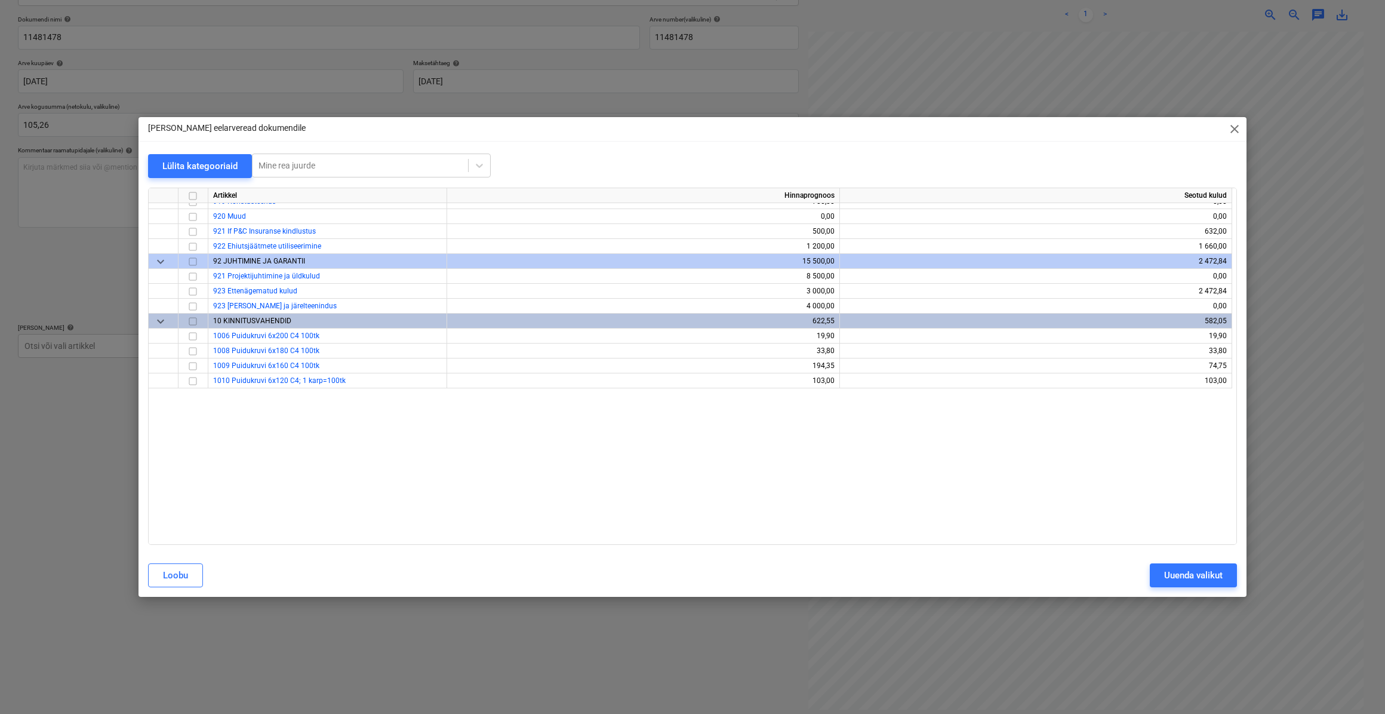
scroll to position [7345, 0]
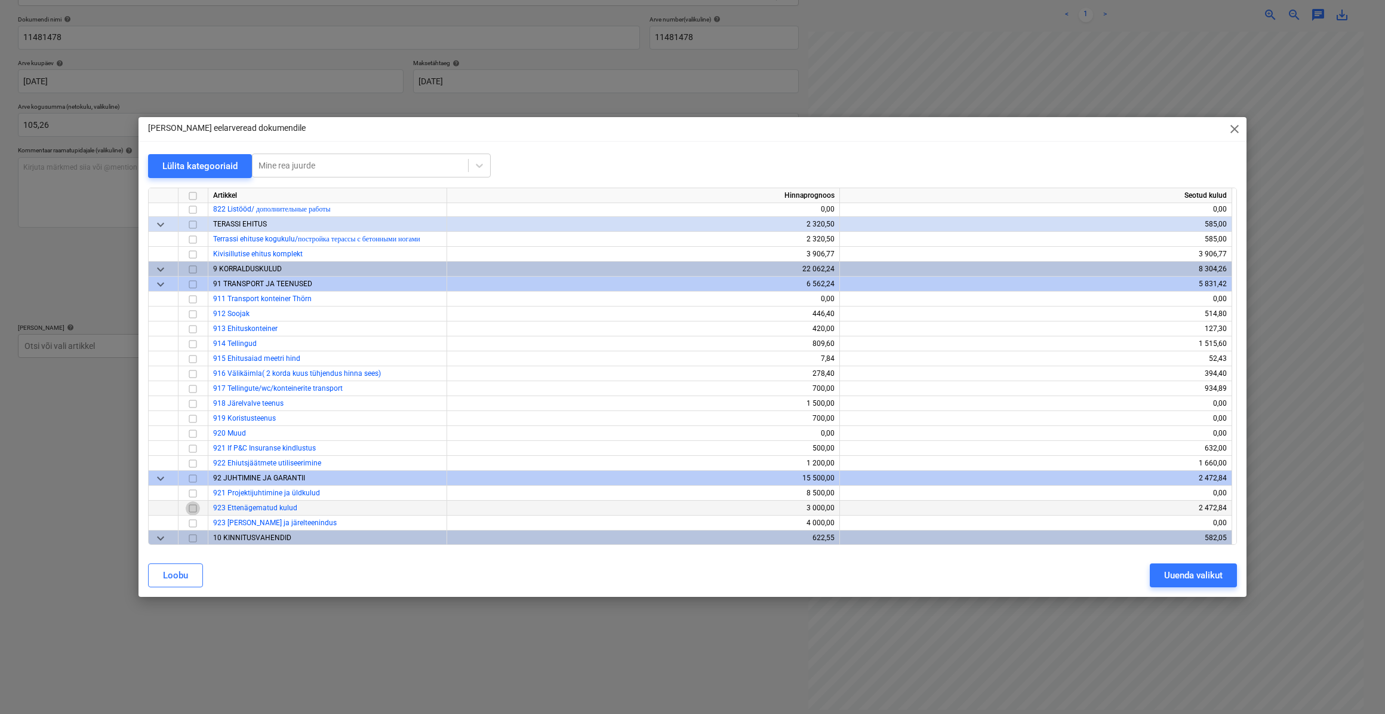
click at [189, 508] on input "checkbox" at bounding box center [193, 507] width 14 height 14
click at [1217, 582] on div "Uuenda valikut" at bounding box center [1193, 575] width 59 height 16
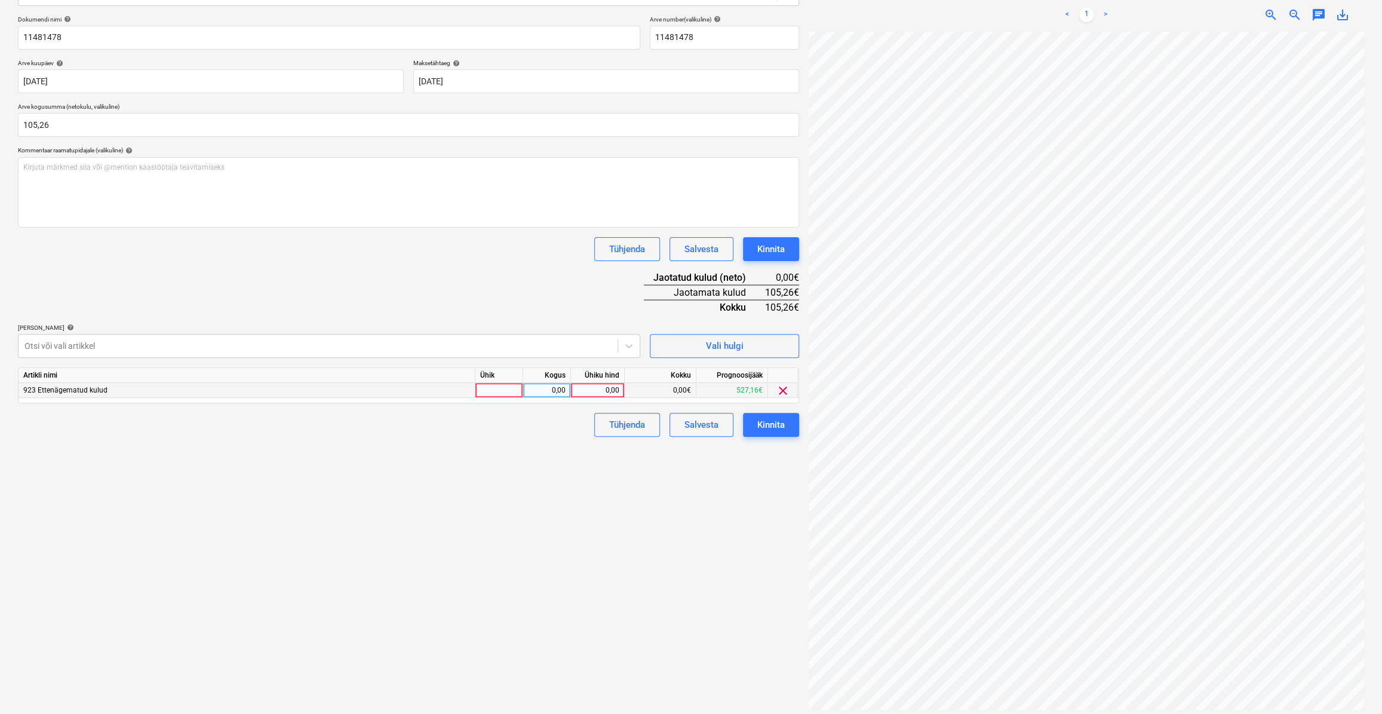
click at [511, 390] on div at bounding box center [499, 390] width 48 height 15
type input "kmpl."
click at [537, 383] on div "0,00" at bounding box center [547, 390] width 38 height 15
type input "1"
click at [587, 389] on div "0,00" at bounding box center [598, 390] width 44 height 15
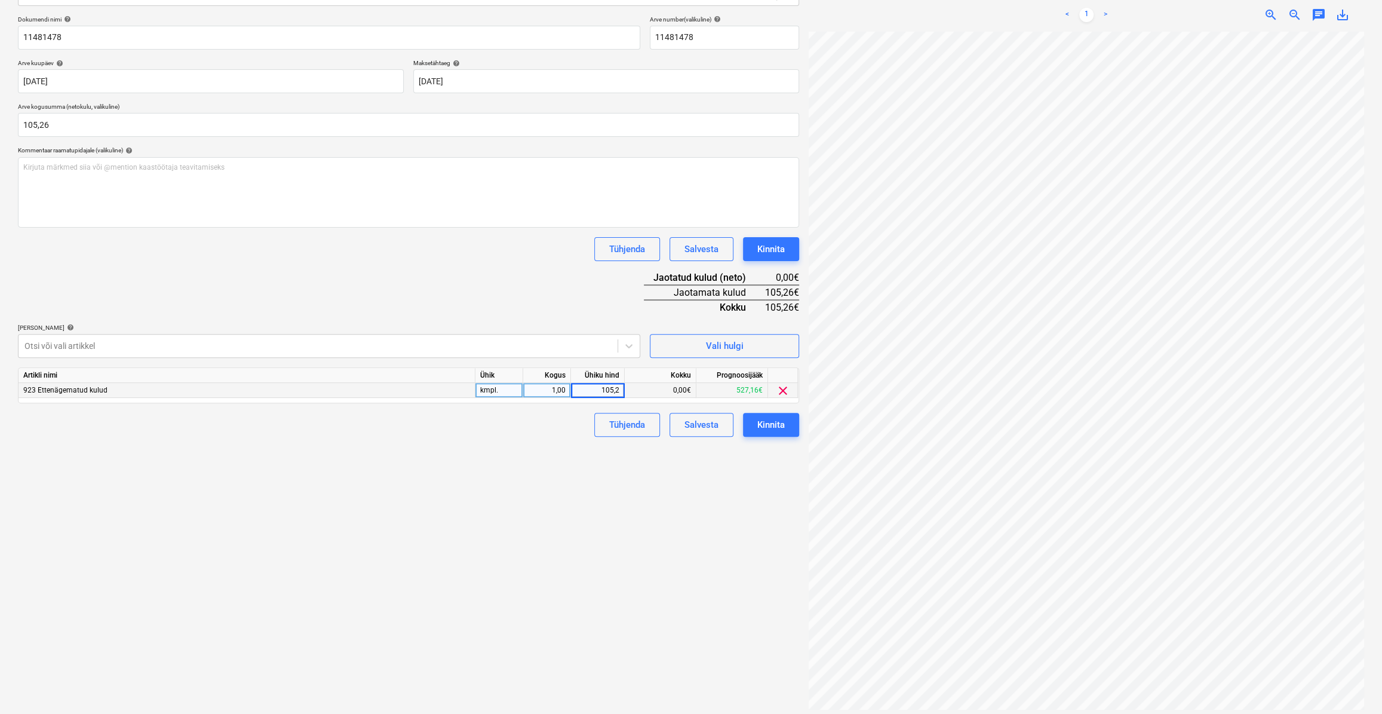
type input "105,26"
click at [577, 445] on div "Failide konteerimine Vali ettevõte Cramo [PERSON_NAME] uus ettevõte Vali dokume…" at bounding box center [408, 299] width 791 height 819
click at [763, 427] on div "Kinnita" at bounding box center [770, 425] width 27 height 16
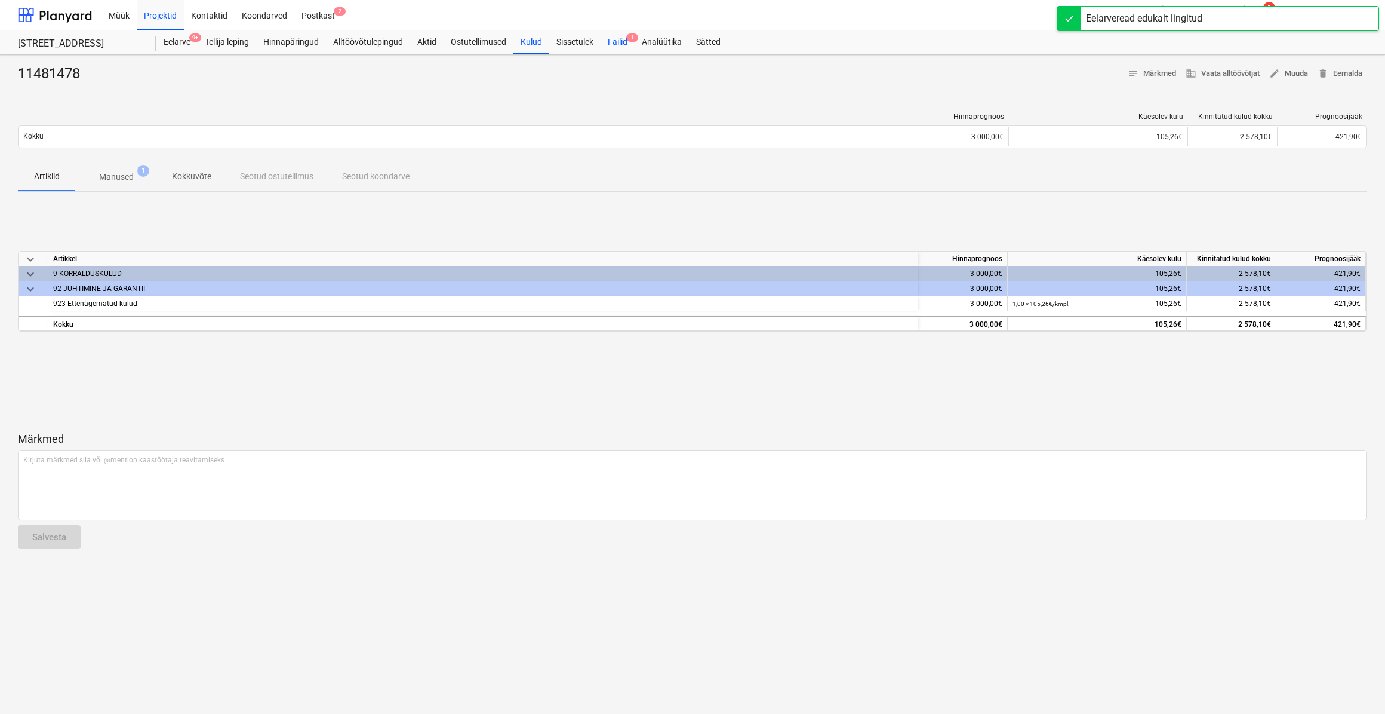
click at [619, 38] on div "Failid 1" at bounding box center [618, 42] width 34 height 24
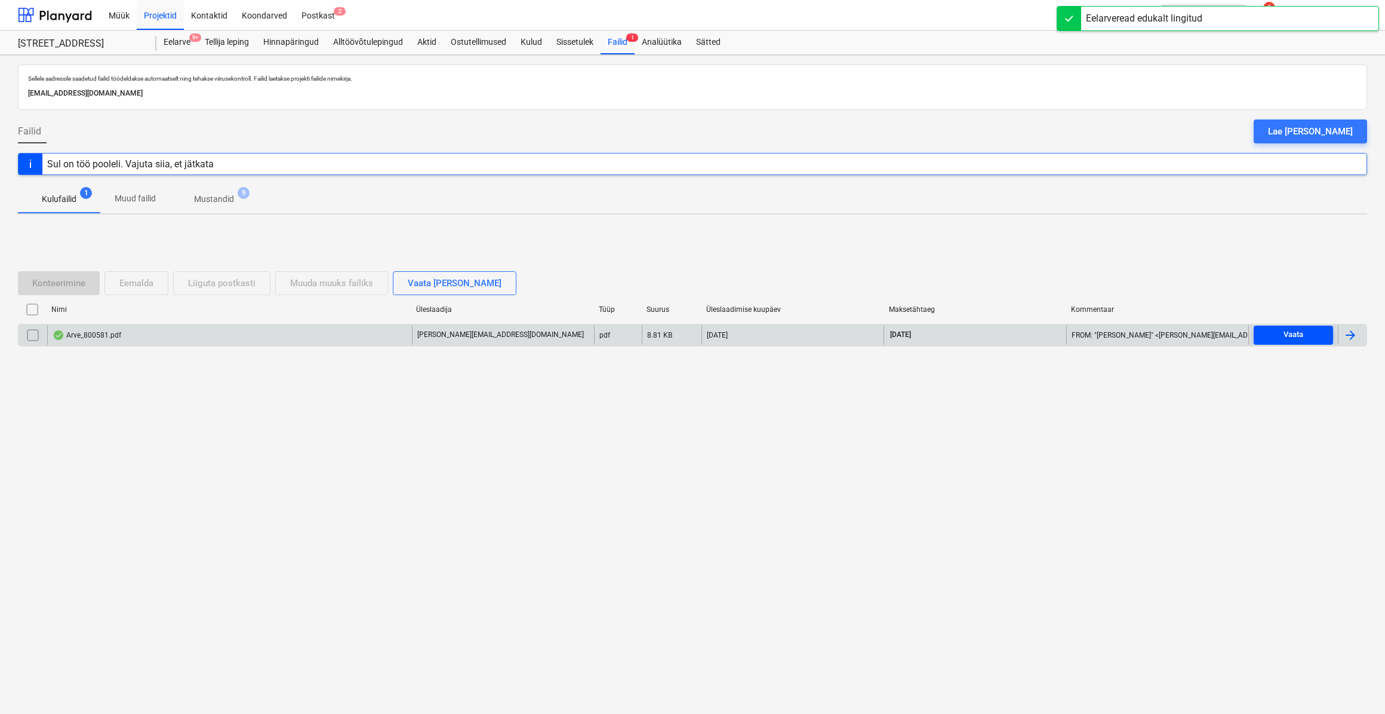
click at [1269, 330] on span "Vaata" at bounding box center [1294, 335] width 70 height 14
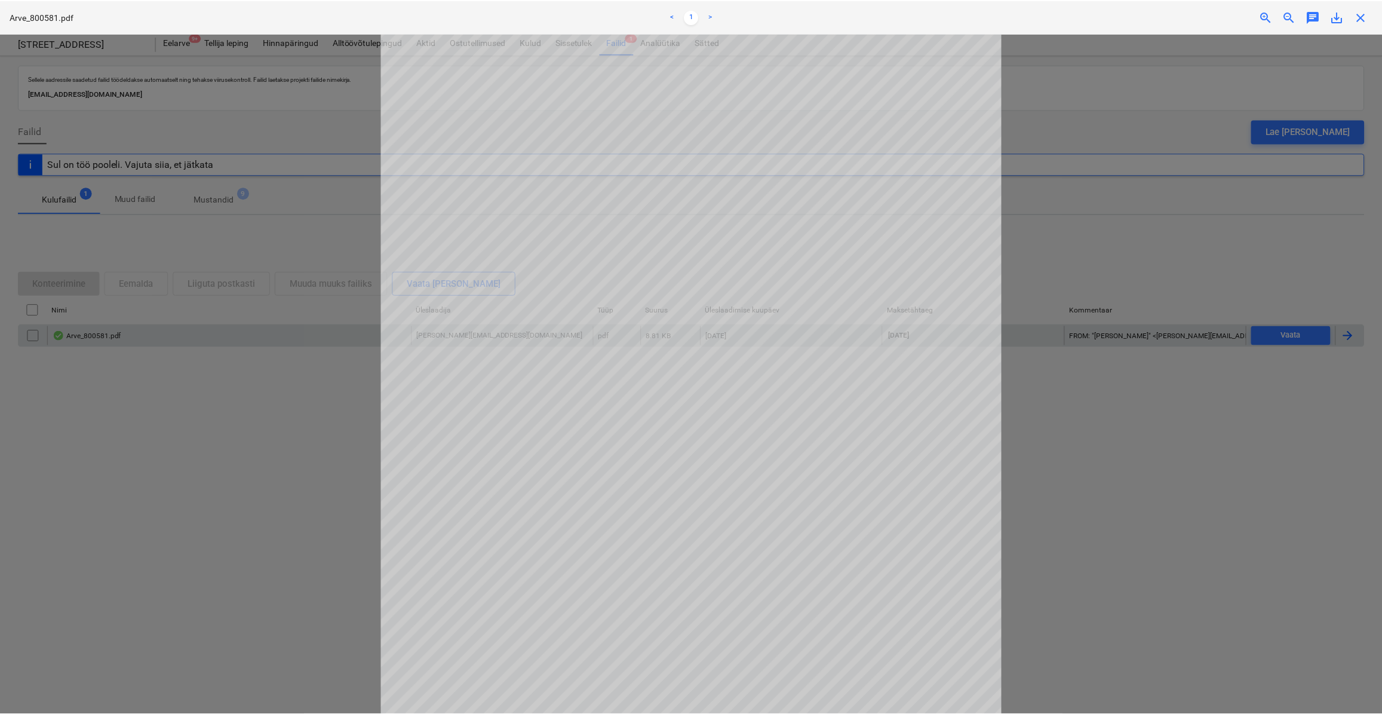
scroll to position [147, 0]
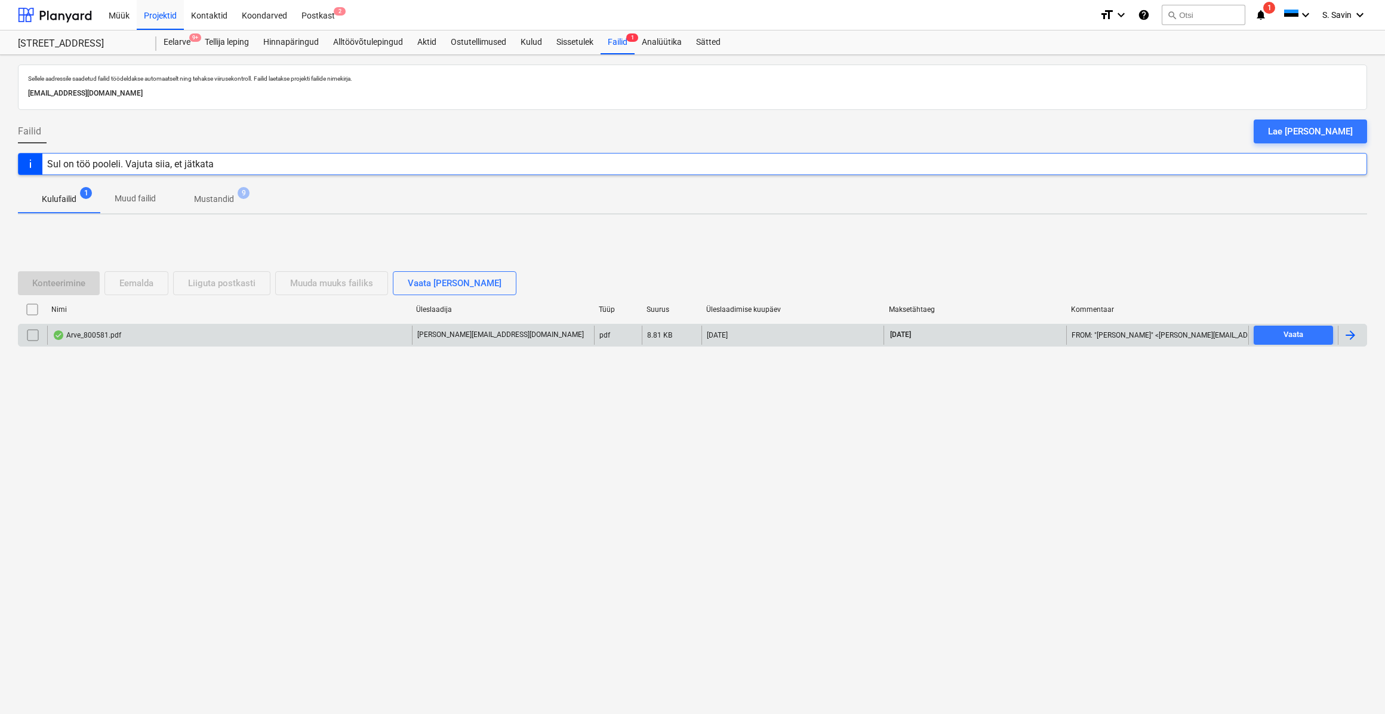
click at [1345, 334] on div at bounding box center [1350, 335] width 14 height 14
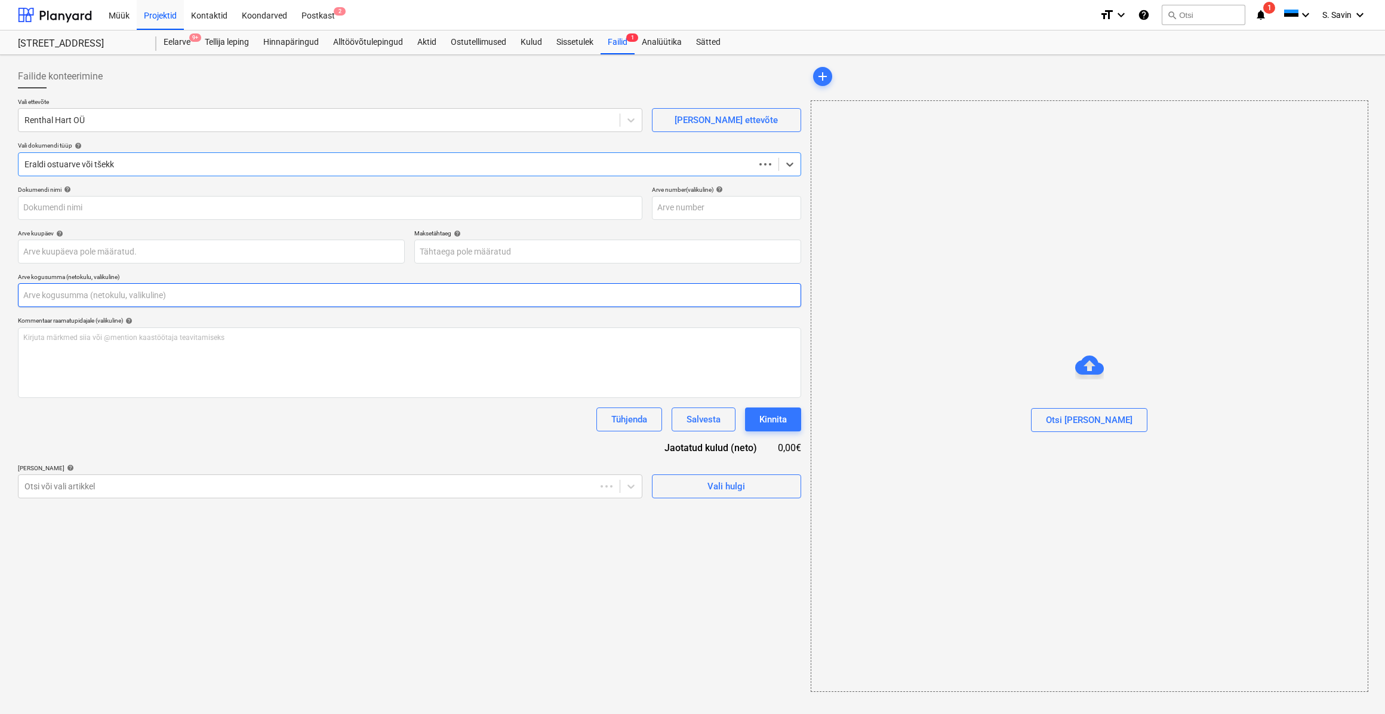
click at [94, 290] on input "text" at bounding box center [409, 295] width 783 height 24
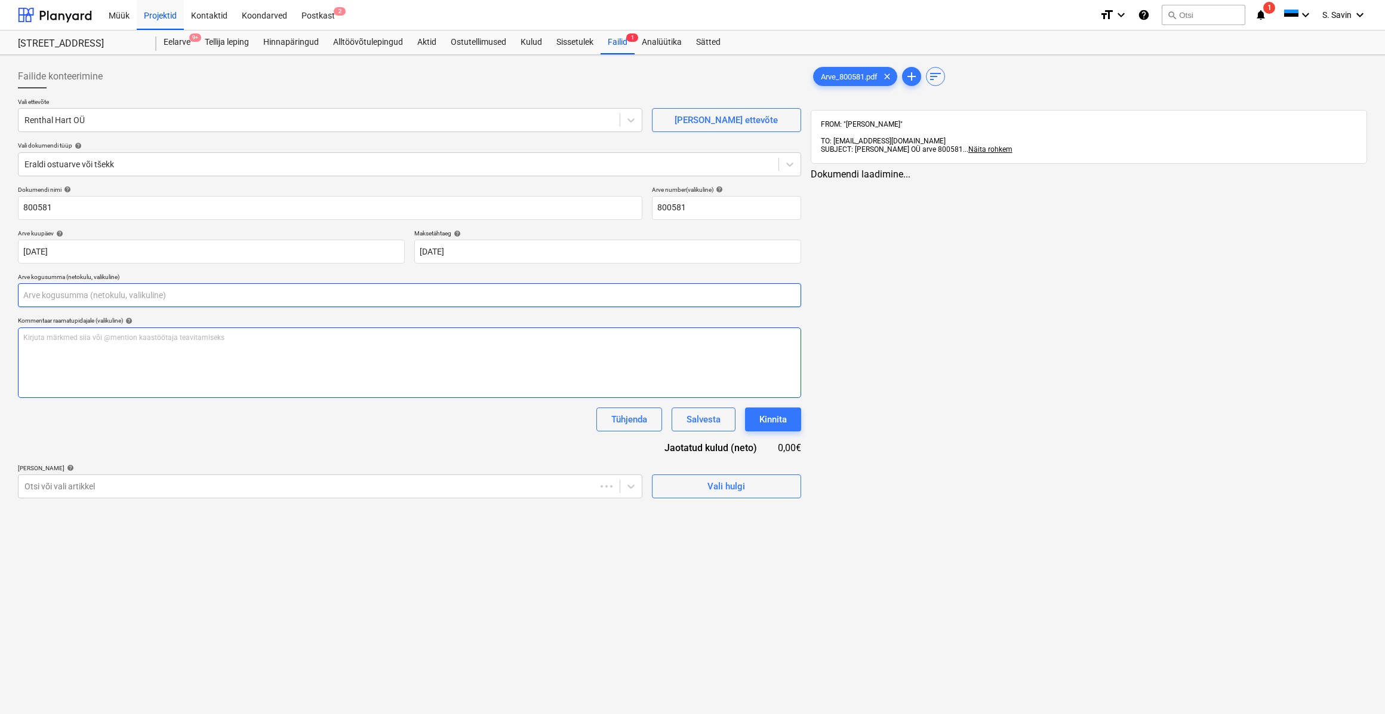
type input "800581"
type input "[DATE]"
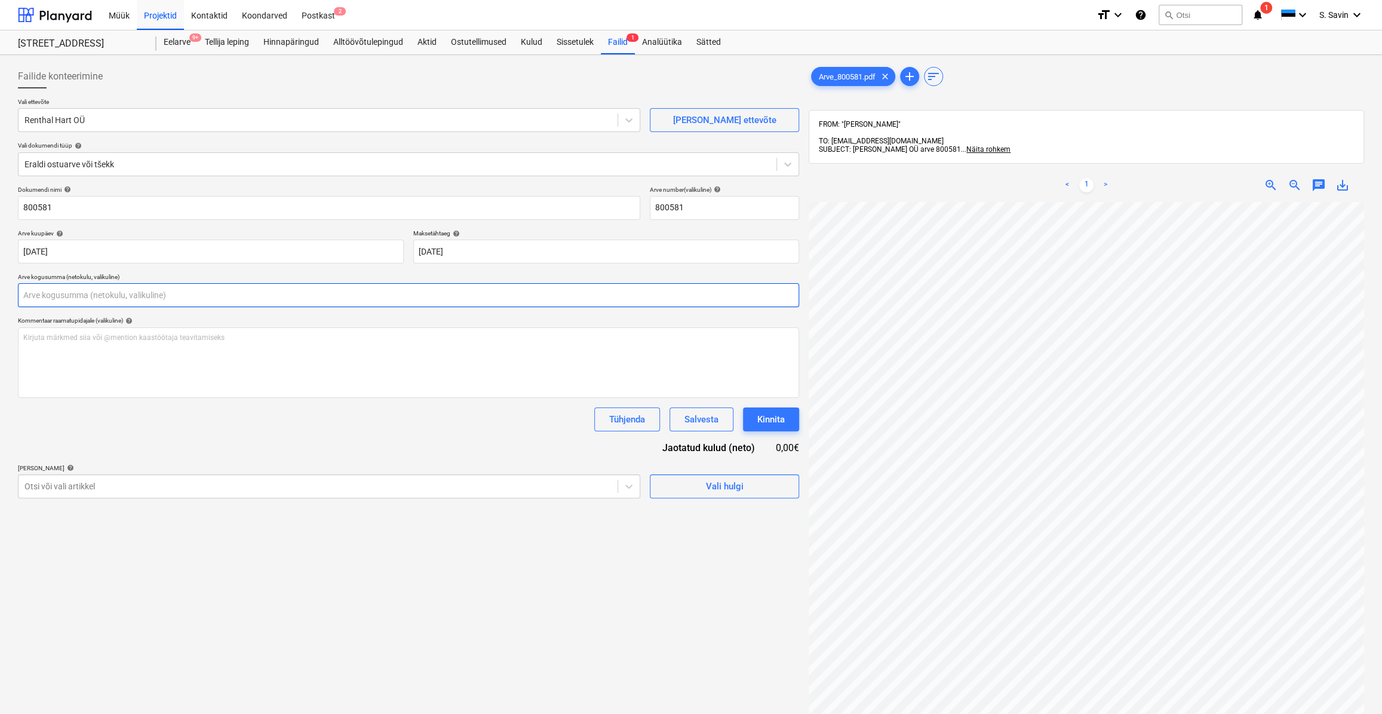
scroll to position [162, 0]
type input "0,00"
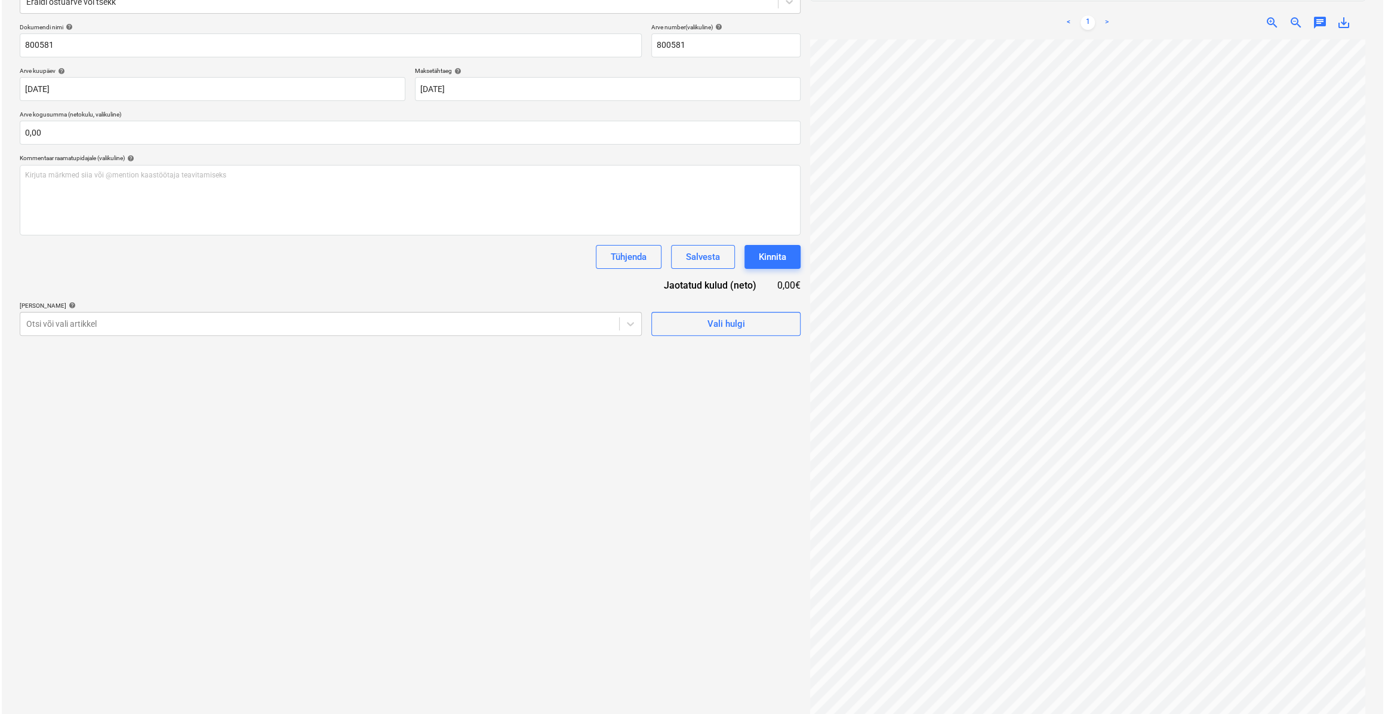
scroll to position [155, 72]
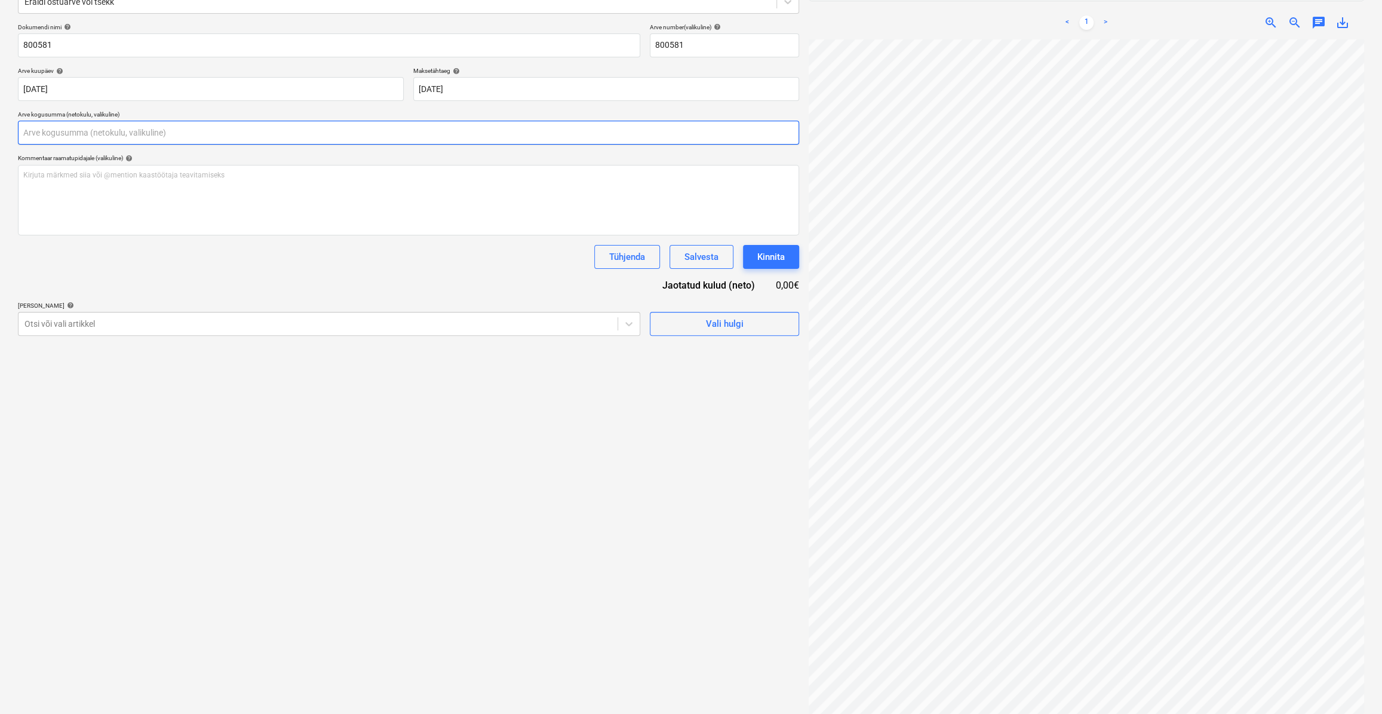
click at [100, 143] on input "text" at bounding box center [408, 133] width 781 height 24
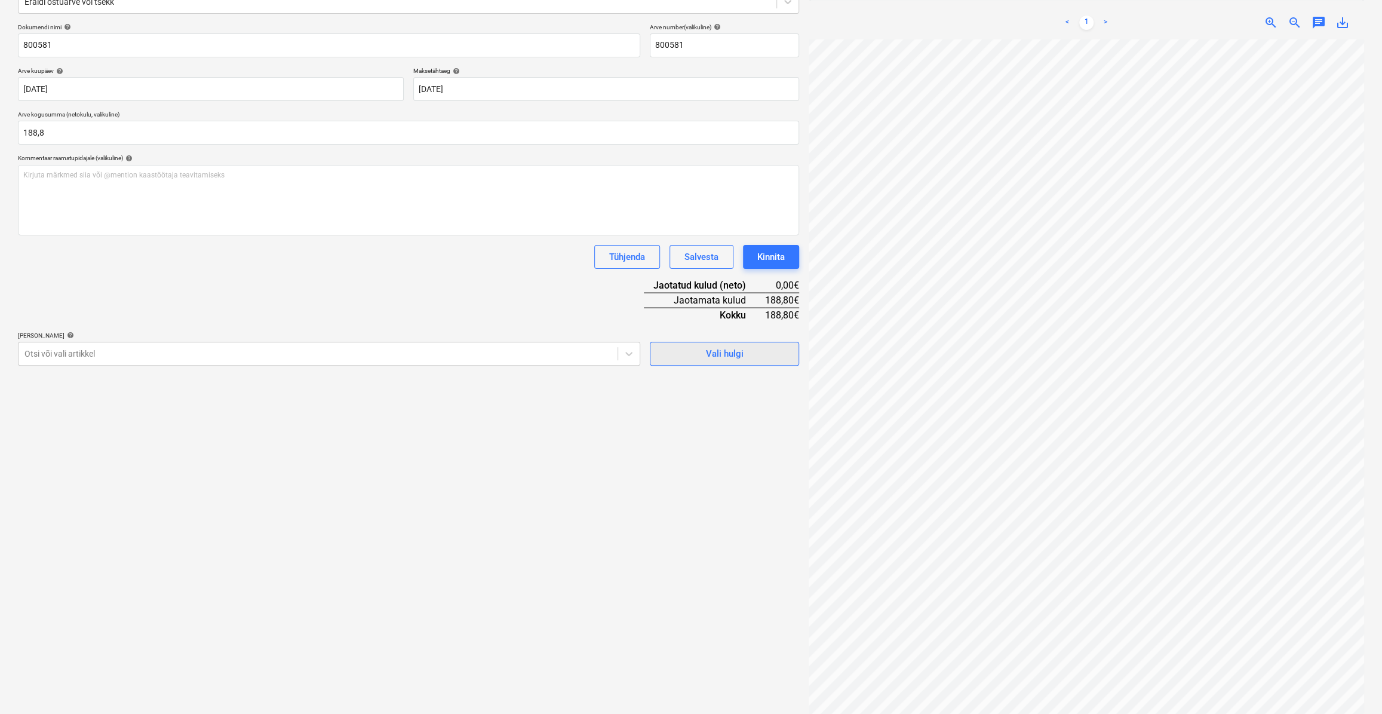
type input "188,80"
click at [743, 346] on span "Vali hulgi" at bounding box center [724, 354] width 119 height 16
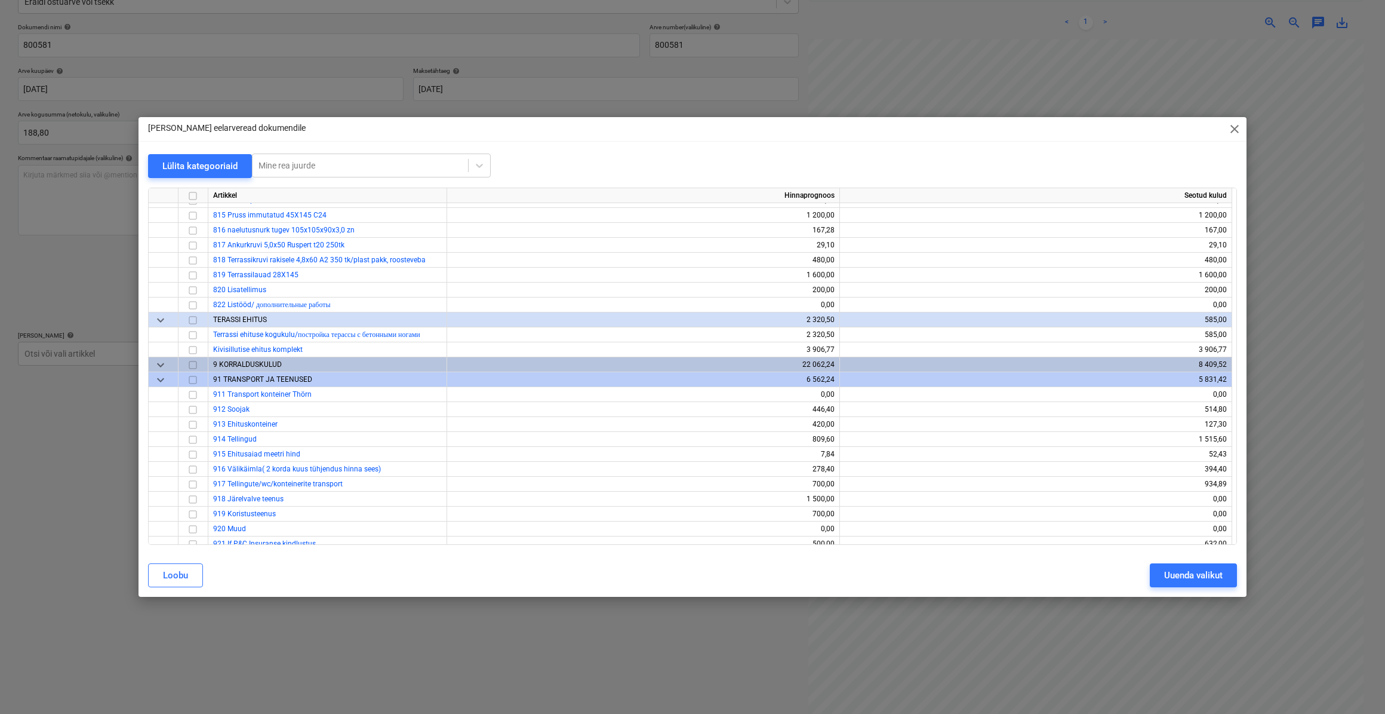
scroll to position [7273, 0]
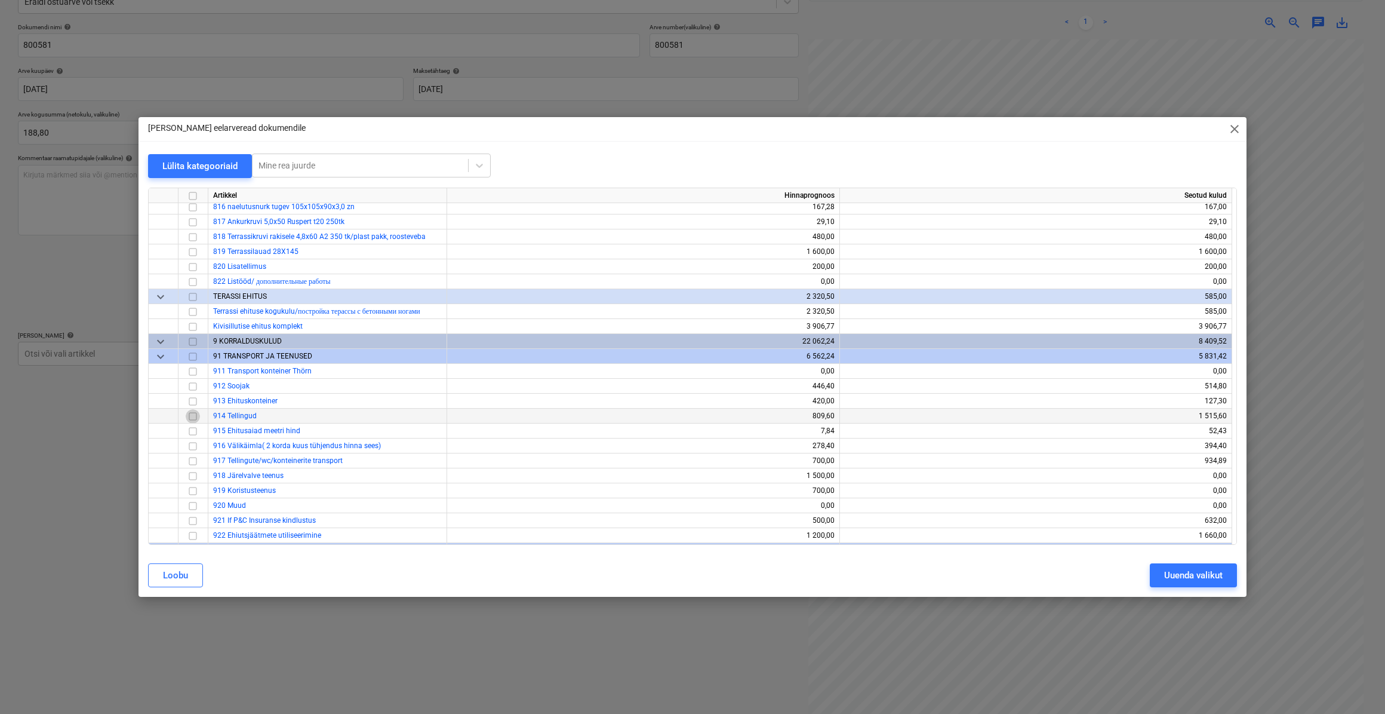
click at [188, 413] on input "checkbox" at bounding box center [193, 415] width 14 height 14
click at [1169, 567] on button "Uuenda valikut" at bounding box center [1193, 575] width 87 height 24
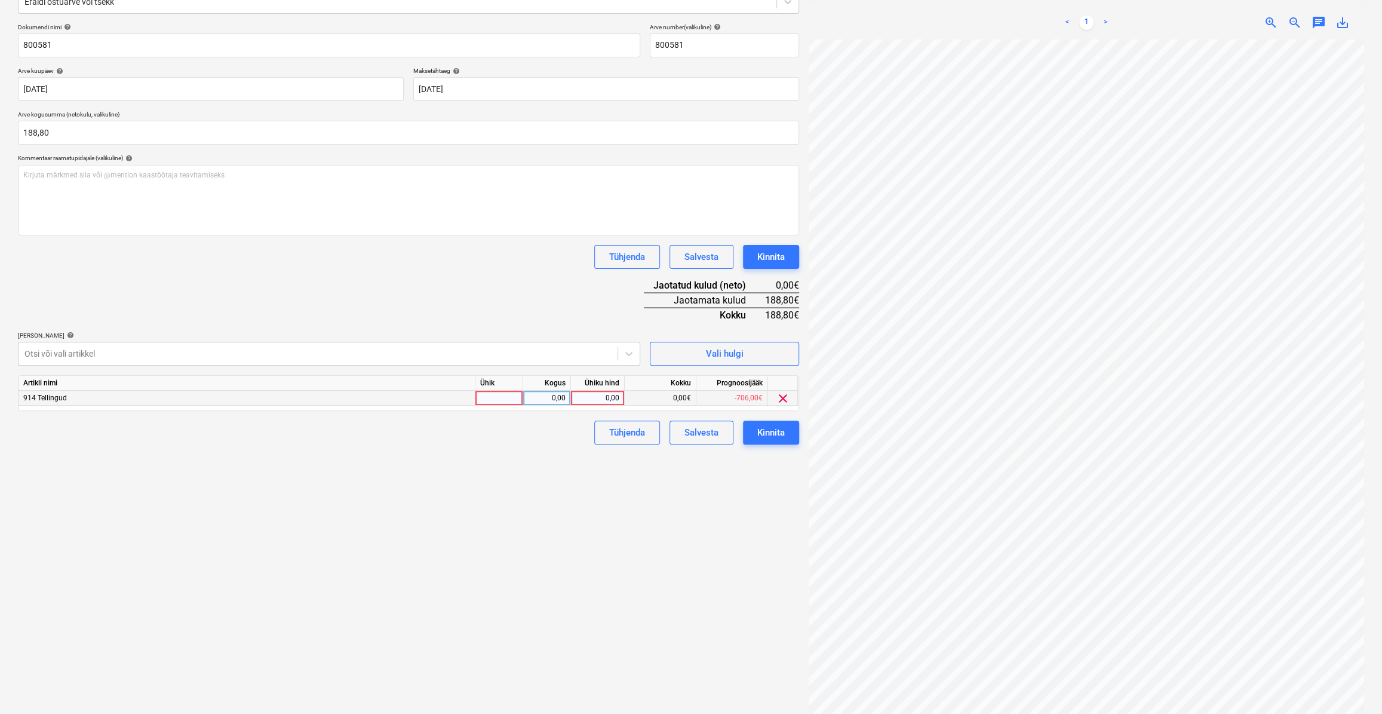
click at [478, 395] on div at bounding box center [499, 397] width 48 height 15
type input "kmpl."
click at [561, 396] on div "0,00" at bounding box center [547, 397] width 38 height 15
click at [588, 396] on div "0,00" at bounding box center [598, 397] width 44 height 15
type input "188,80"
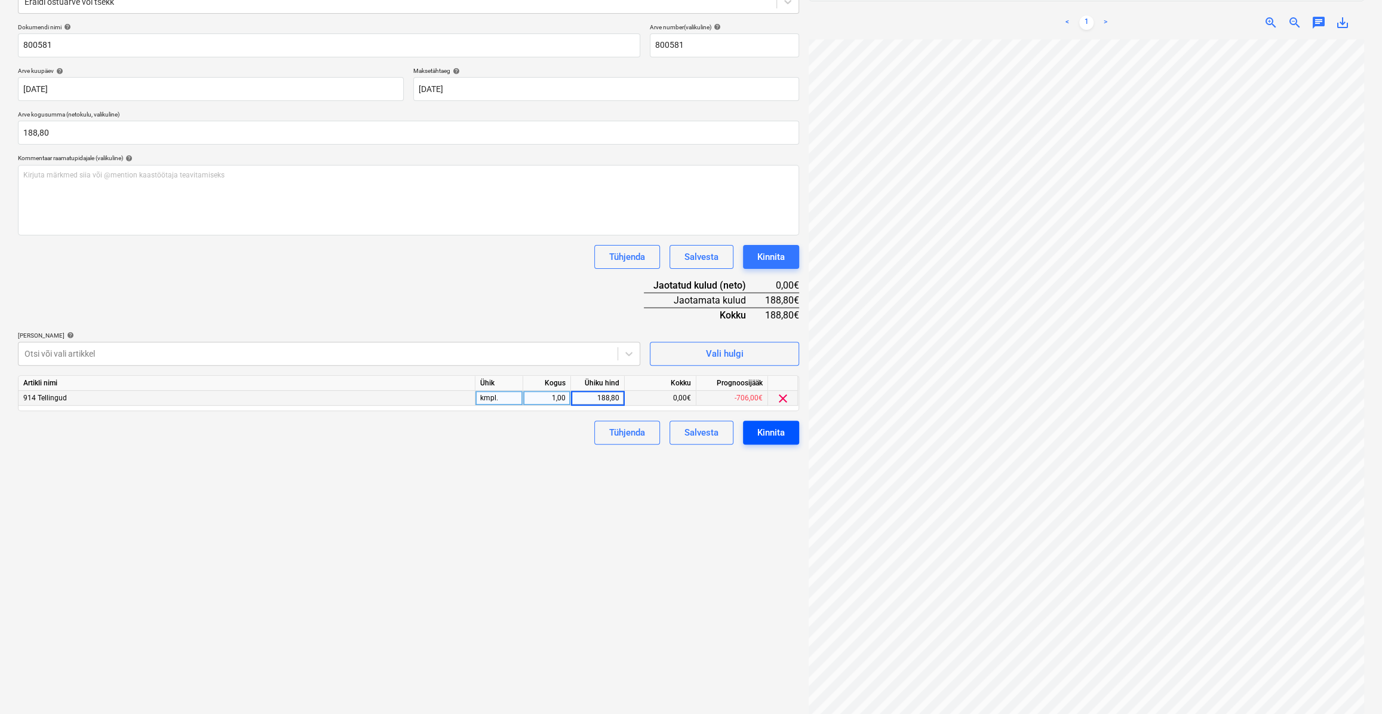
click at [776, 427] on div "Kinnita" at bounding box center [770, 433] width 27 height 16
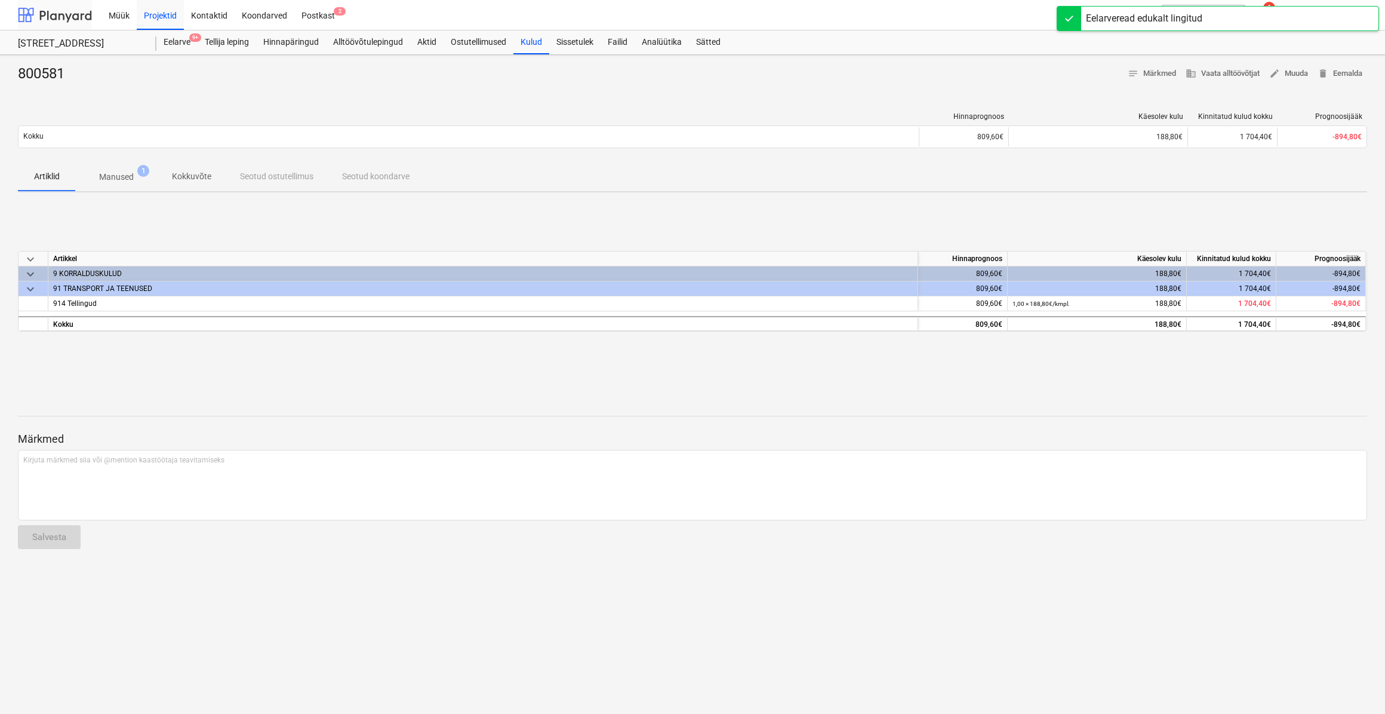
click at [77, 13] on div at bounding box center [55, 15] width 74 height 30
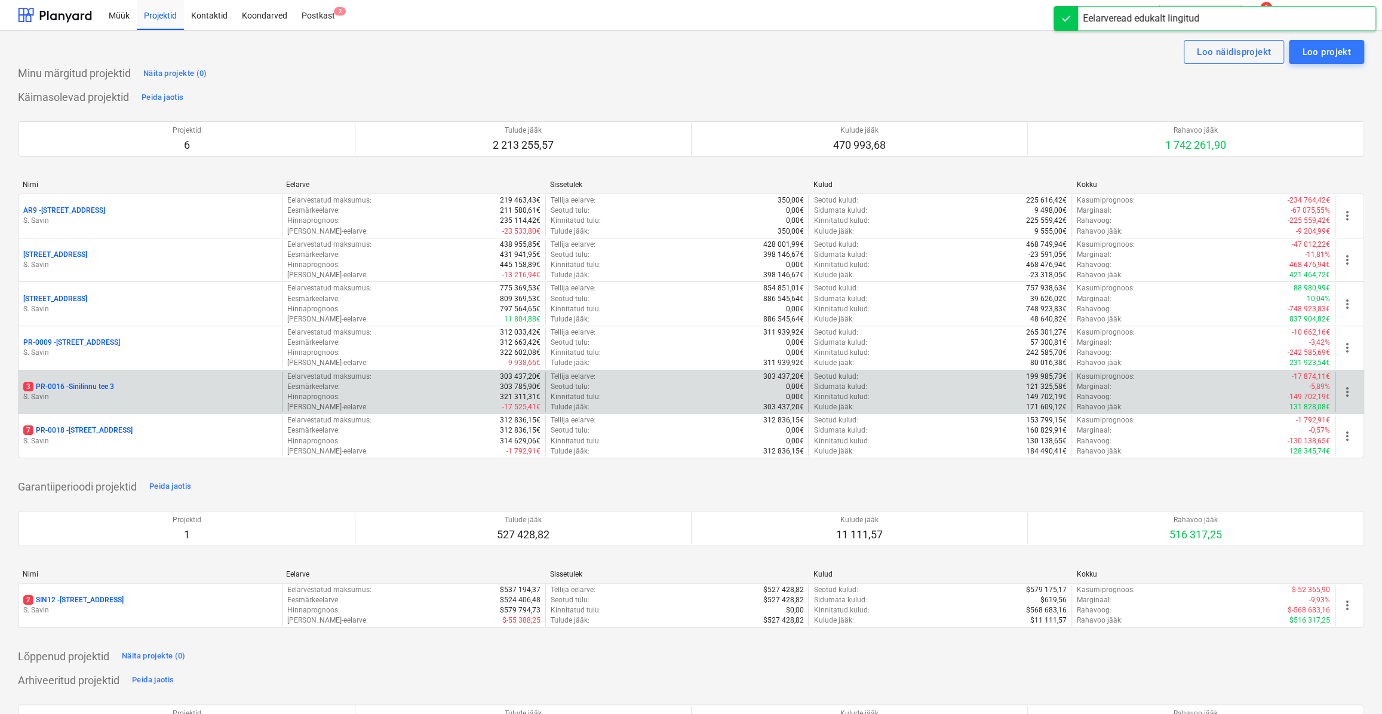
click at [184, 386] on div "3 PR-0016 - Sinilinnu tee 3" at bounding box center [150, 387] width 254 height 10
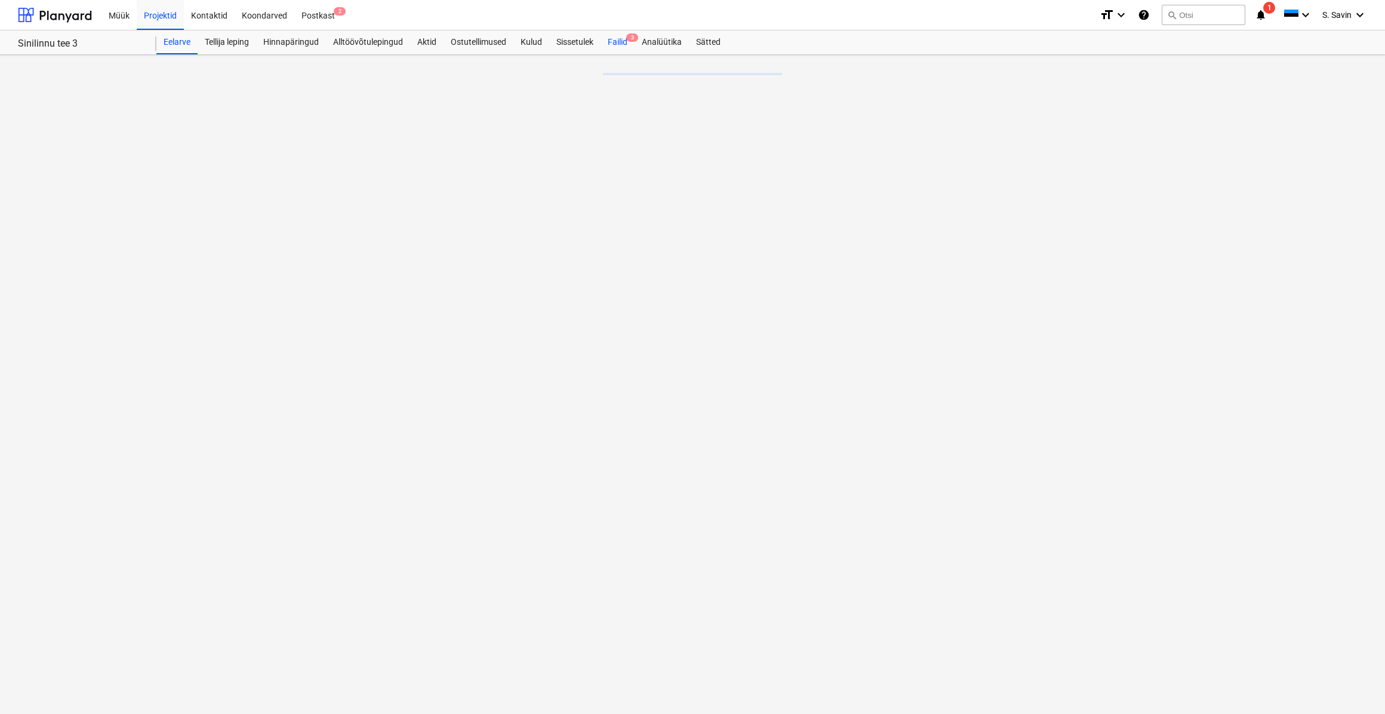
click at [620, 42] on div "Failid 3" at bounding box center [618, 42] width 34 height 24
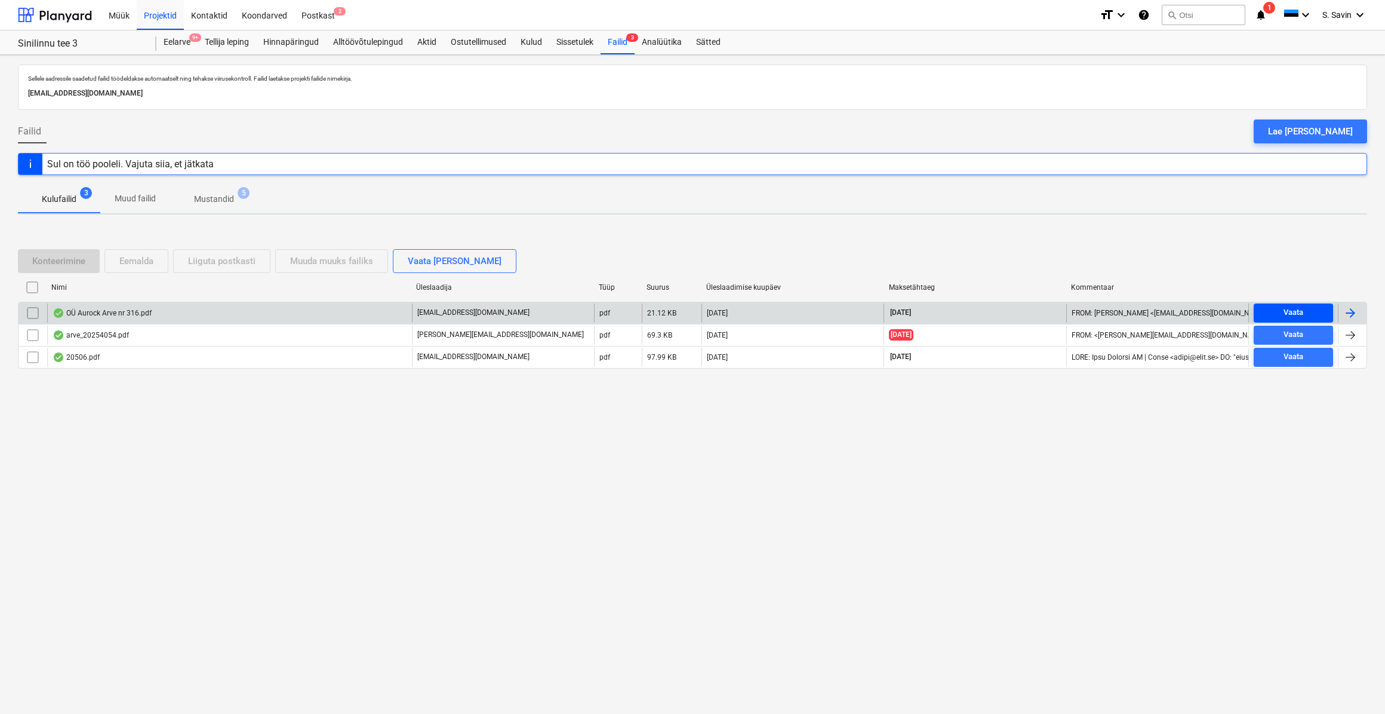
click at [1280, 311] on span "Vaata" at bounding box center [1294, 313] width 70 height 14
click at [1351, 308] on div at bounding box center [1350, 313] width 14 height 14
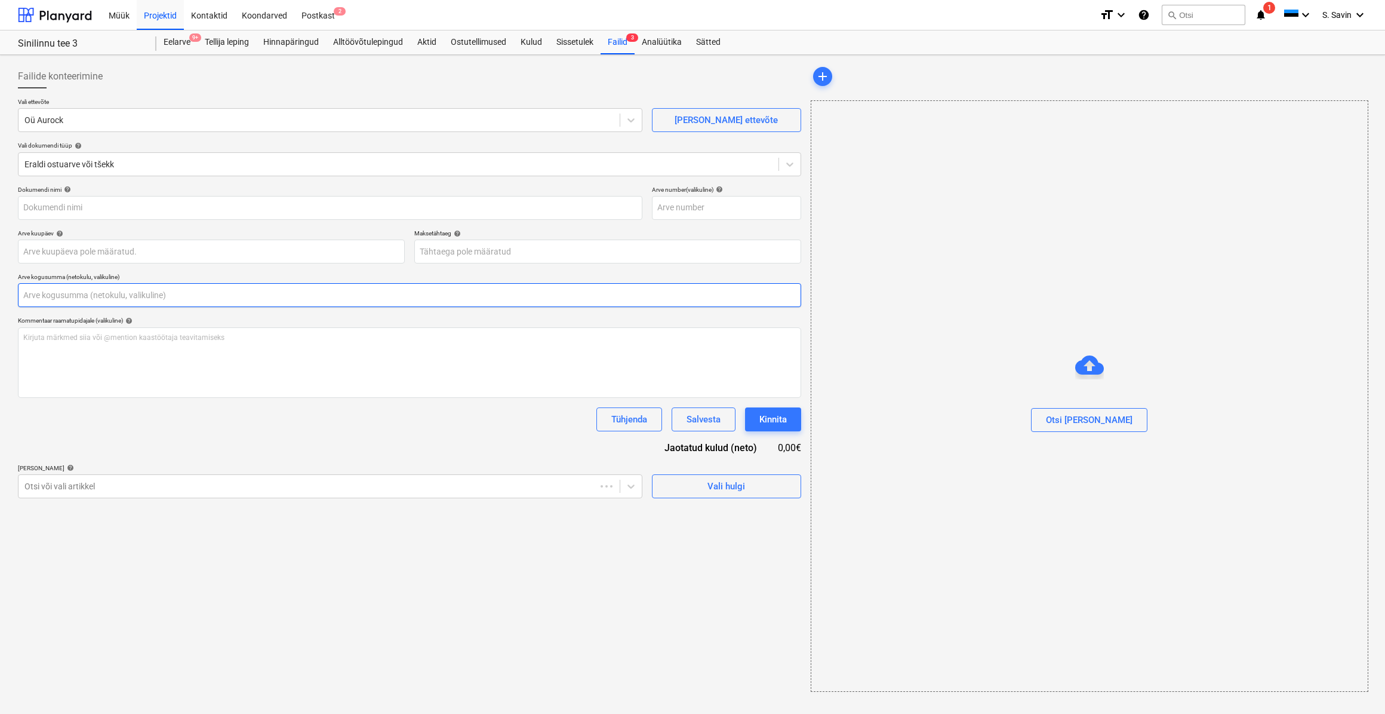
click at [113, 296] on input "text" at bounding box center [409, 295] width 783 height 24
type input "316"
type input "[DATE]"
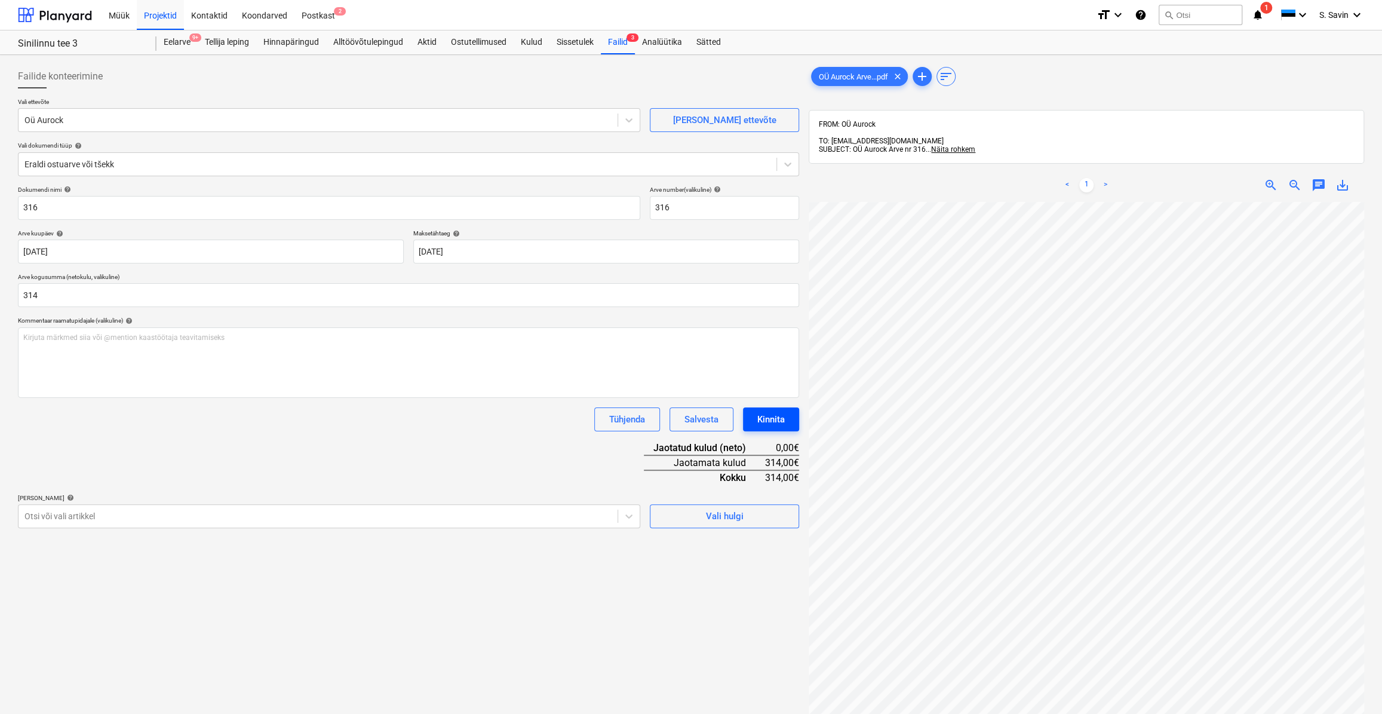
type input "314,00"
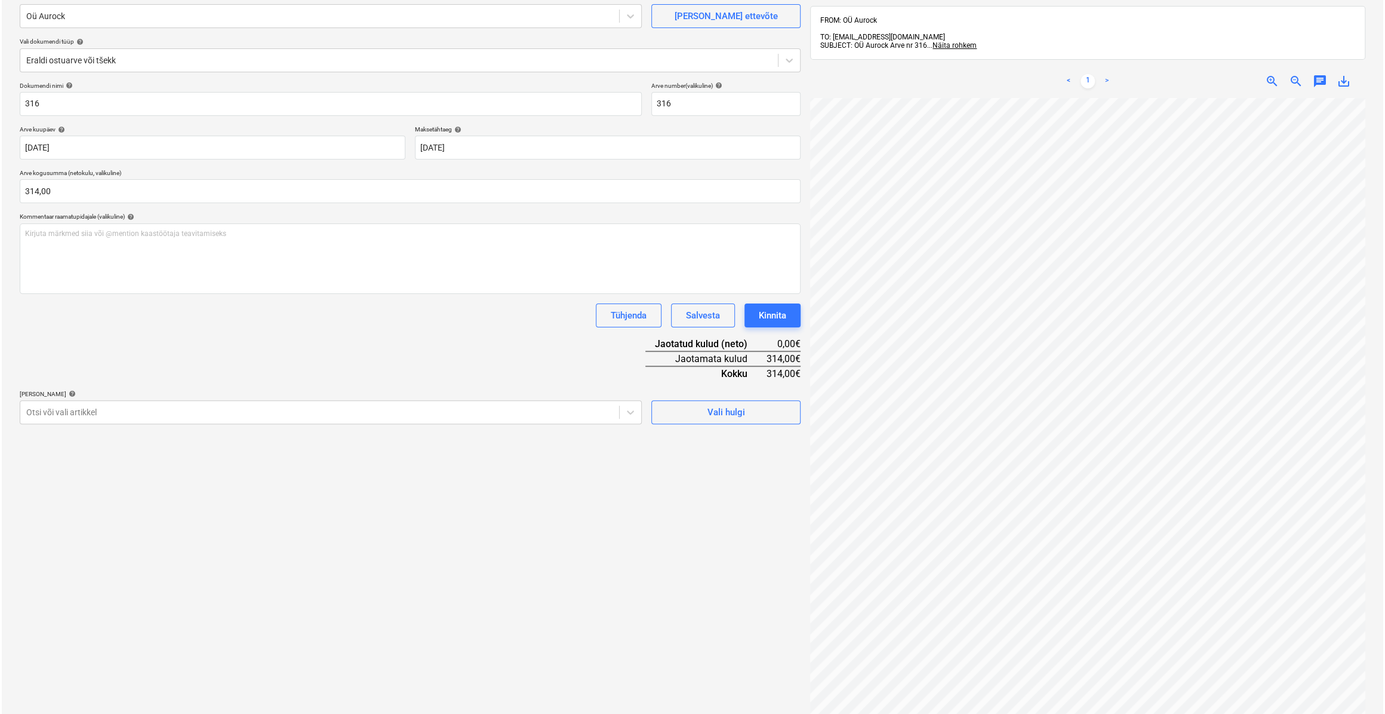
scroll to position [108, 0]
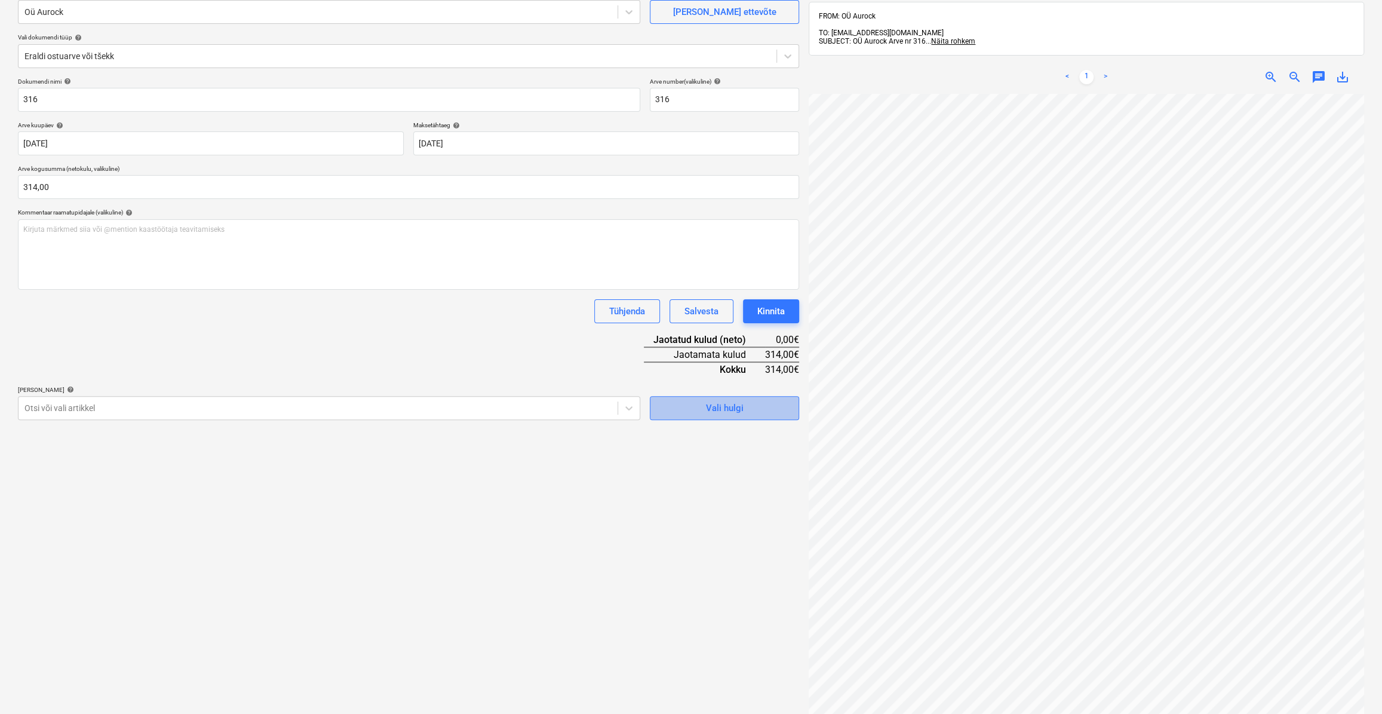
click at [707, 408] on div "Vali hulgi" at bounding box center [725, 408] width 38 height 16
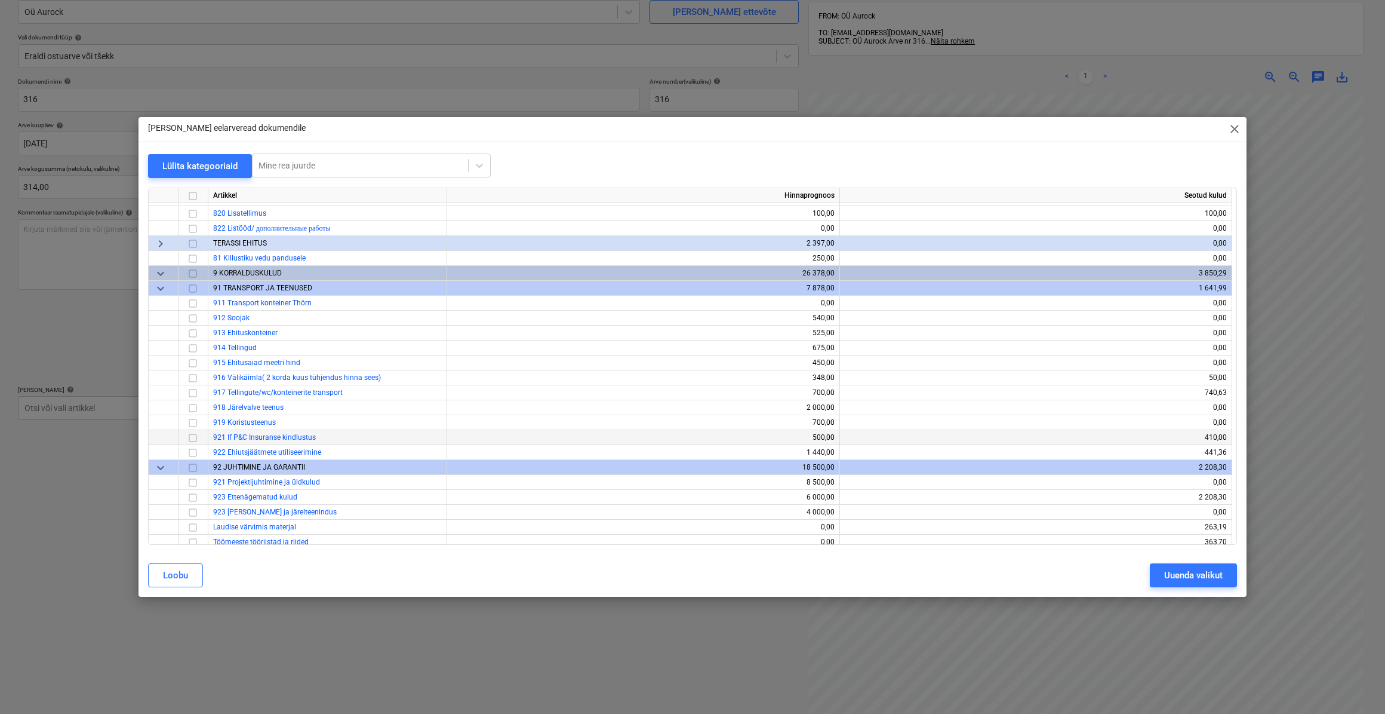
scroll to position [8591, 0]
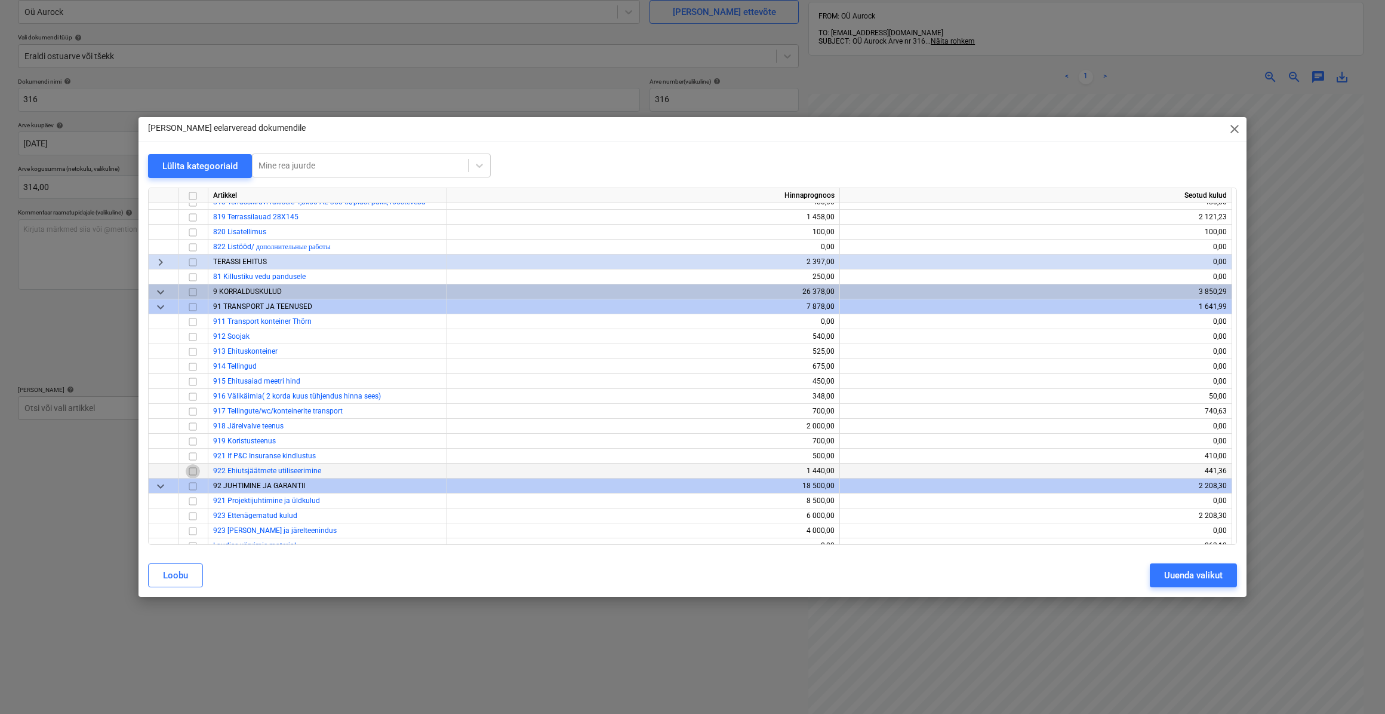
click at [197, 472] on input "checkbox" at bounding box center [193, 470] width 14 height 14
click at [1169, 569] on div "Uuenda valikut" at bounding box center [1193, 575] width 59 height 16
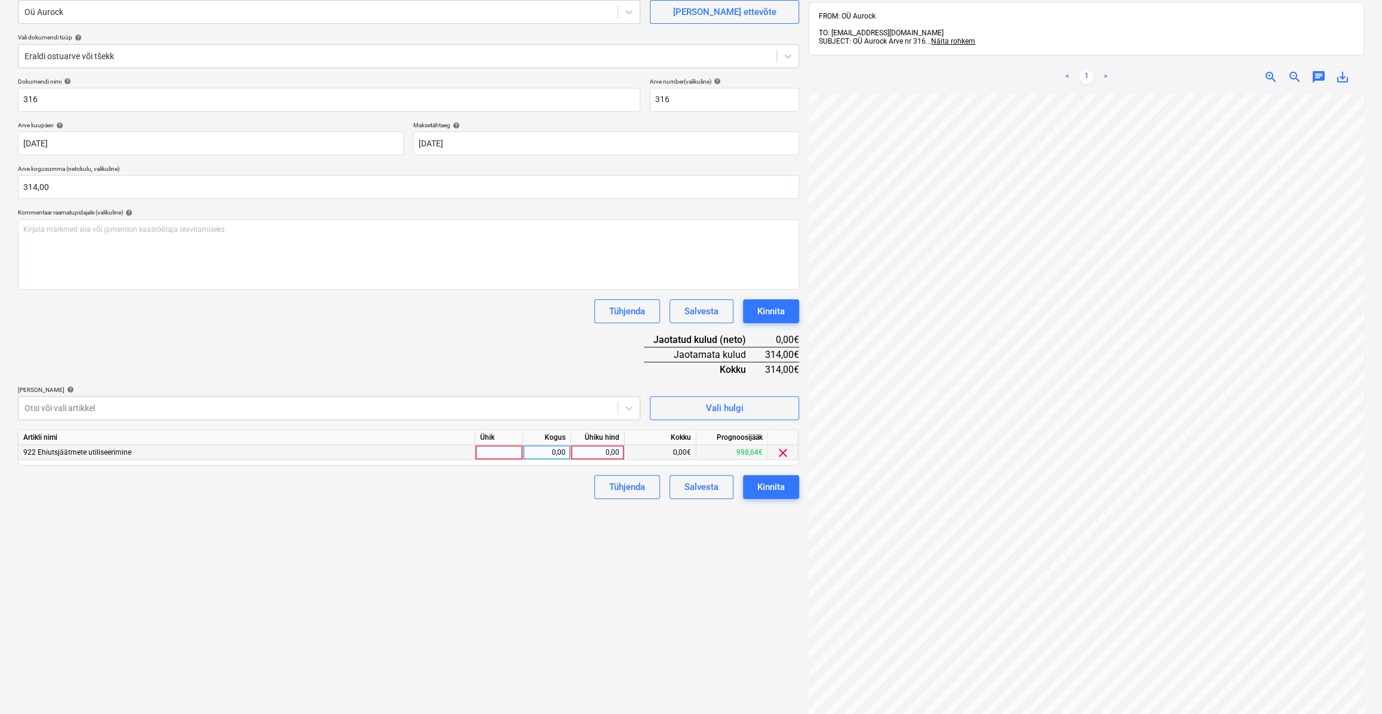
click at [519, 455] on div at bounding box center [499, 452] width 48 height 15
type input "kmpl."
click at [560, 454] on div "0,00" at bounding box center [547, 452] width 38 height 15
type input "1"
click at [602, 451] on div "0,00" at bounding box center [598, 452] width 44 height 15
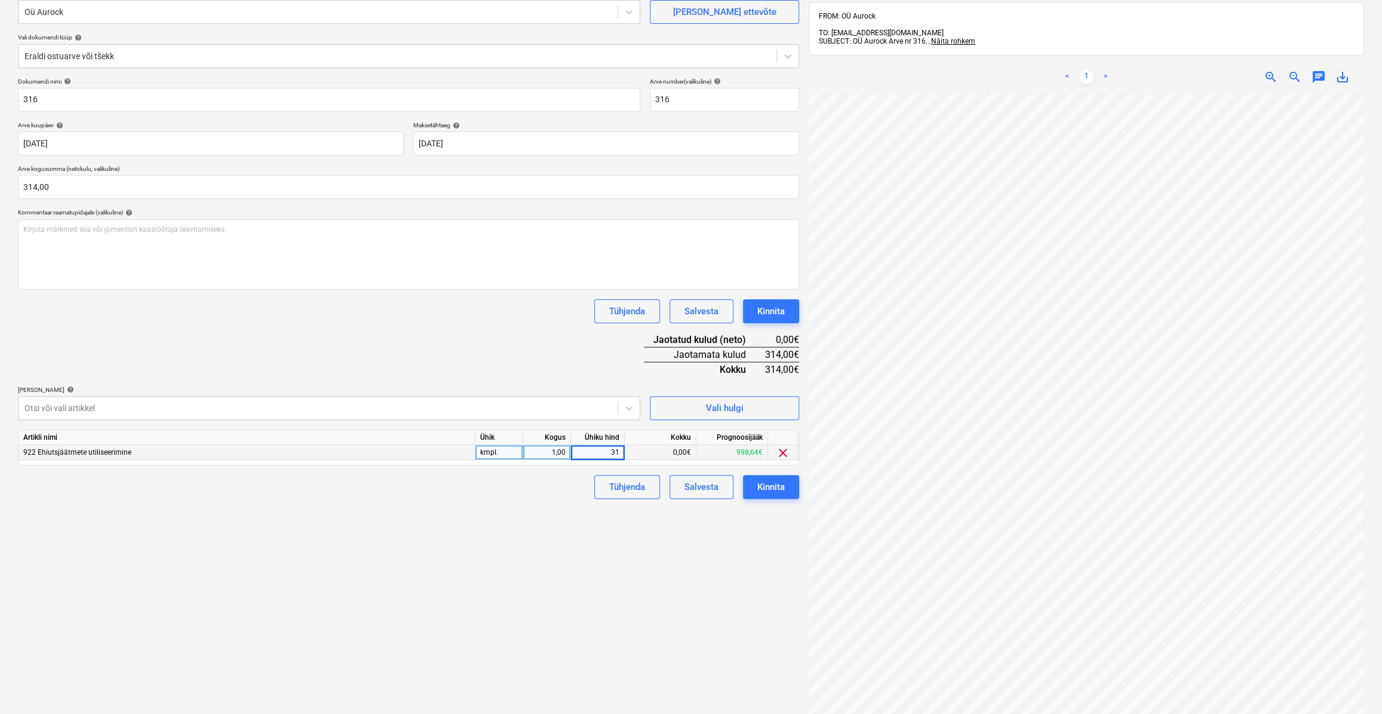
type input "314"
click at [612, 506] on div "Failide konteerimine Vali ettevõte Oü Aurock [PERSON_NAME] uus ettevõte Vali do…" at bounding box center [408, 361] width 791 height 819
click at [757, 487] on div "Kinnita" at bounding box center [770, 487] width 27 height 16
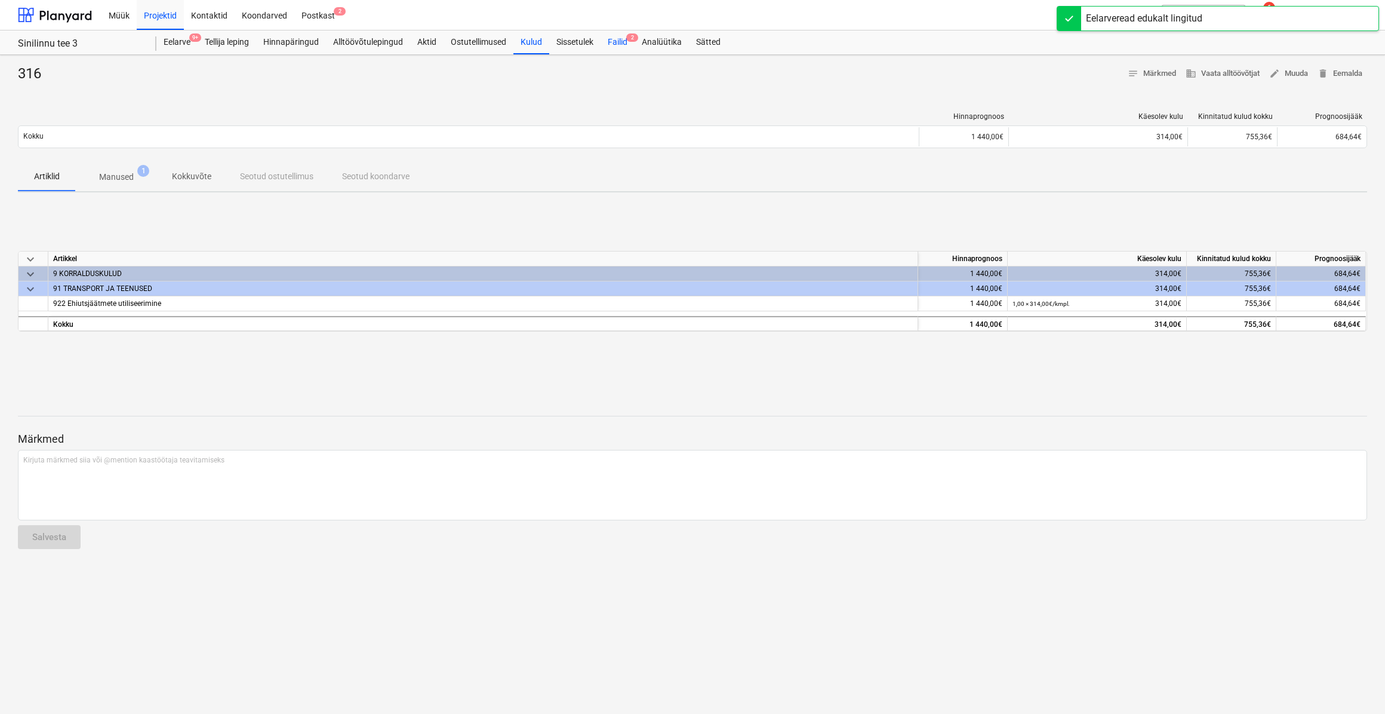
click at [623, 40] on div "Failid 2" at bounding box center [618, 42] width 34 height 24
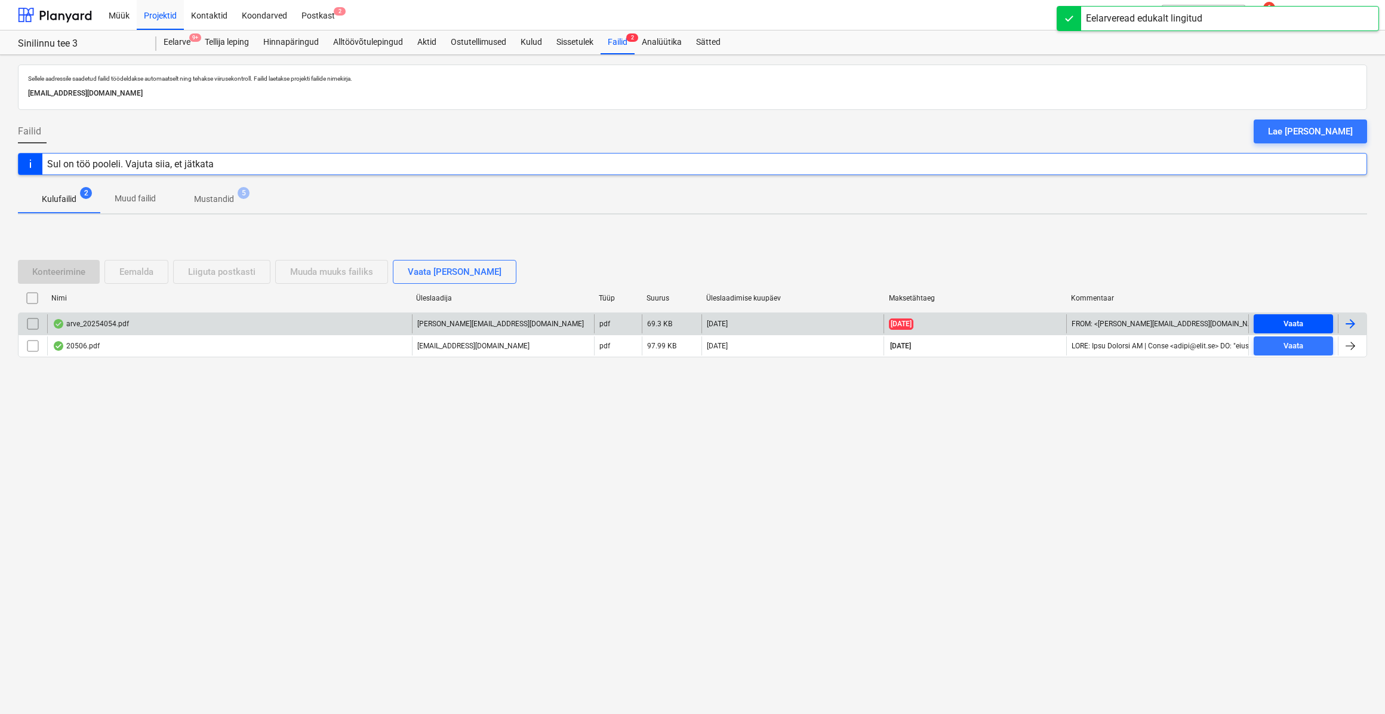
click at [1277, 317] on span "Vaata" at bounding box center [1294, 324] width 70 height 14
click at [1348, 318] on div at bounding box center [1350, 323] width 14 height 14
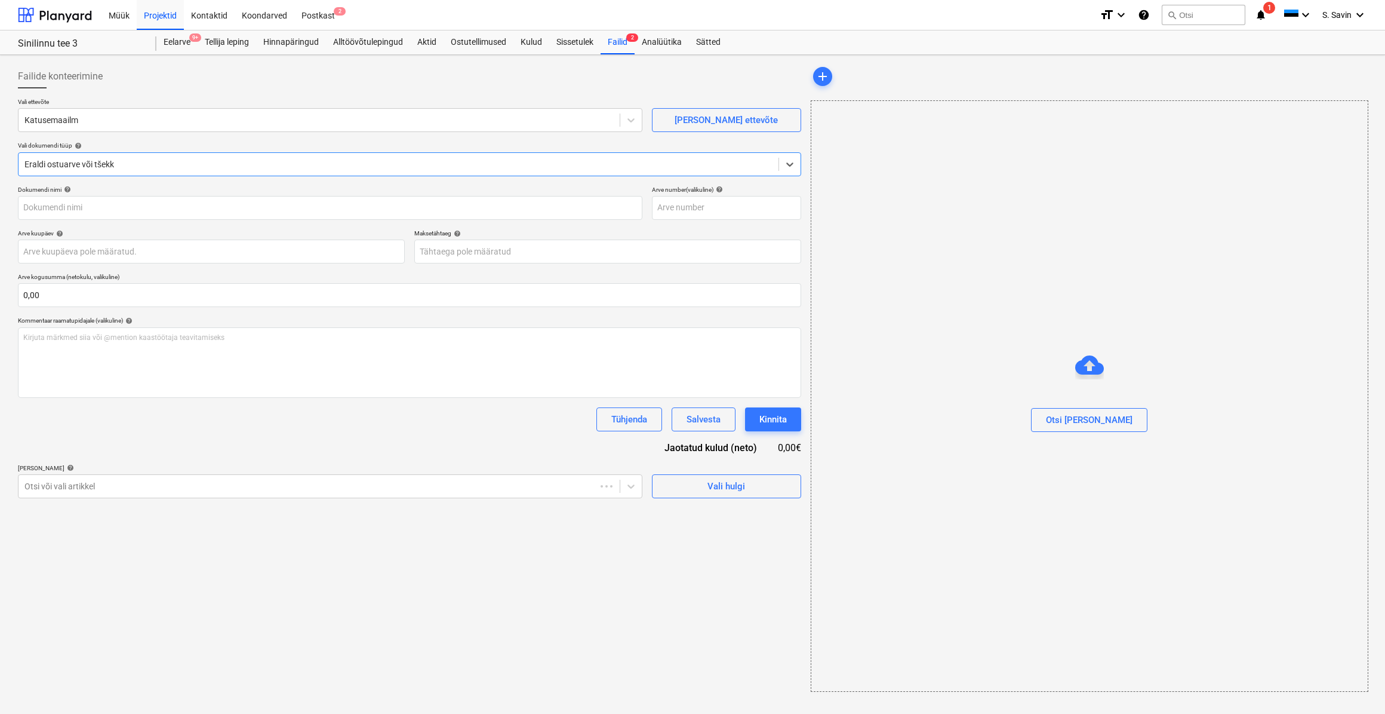
type input "20254054"
type input "[DATE]"
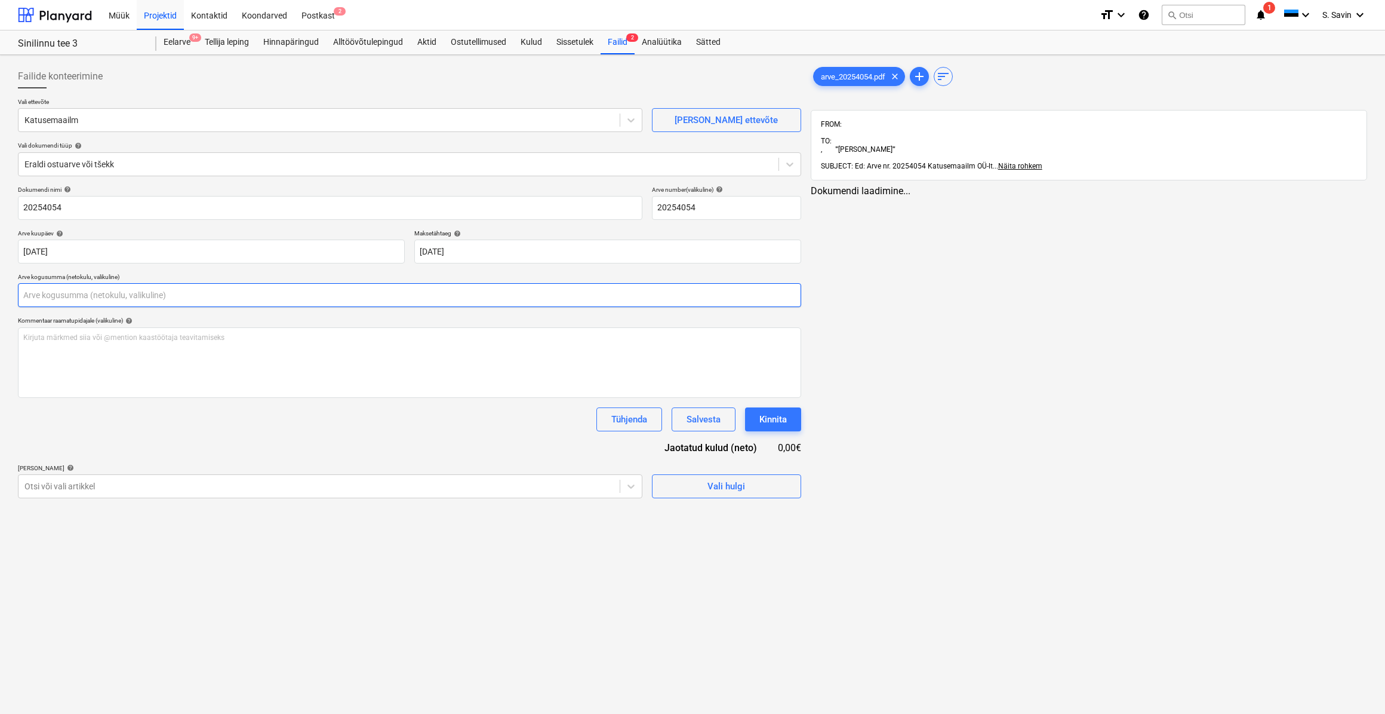
click at [38, 296] on input "text" at bounding box center [409, 295] width 783 height 24
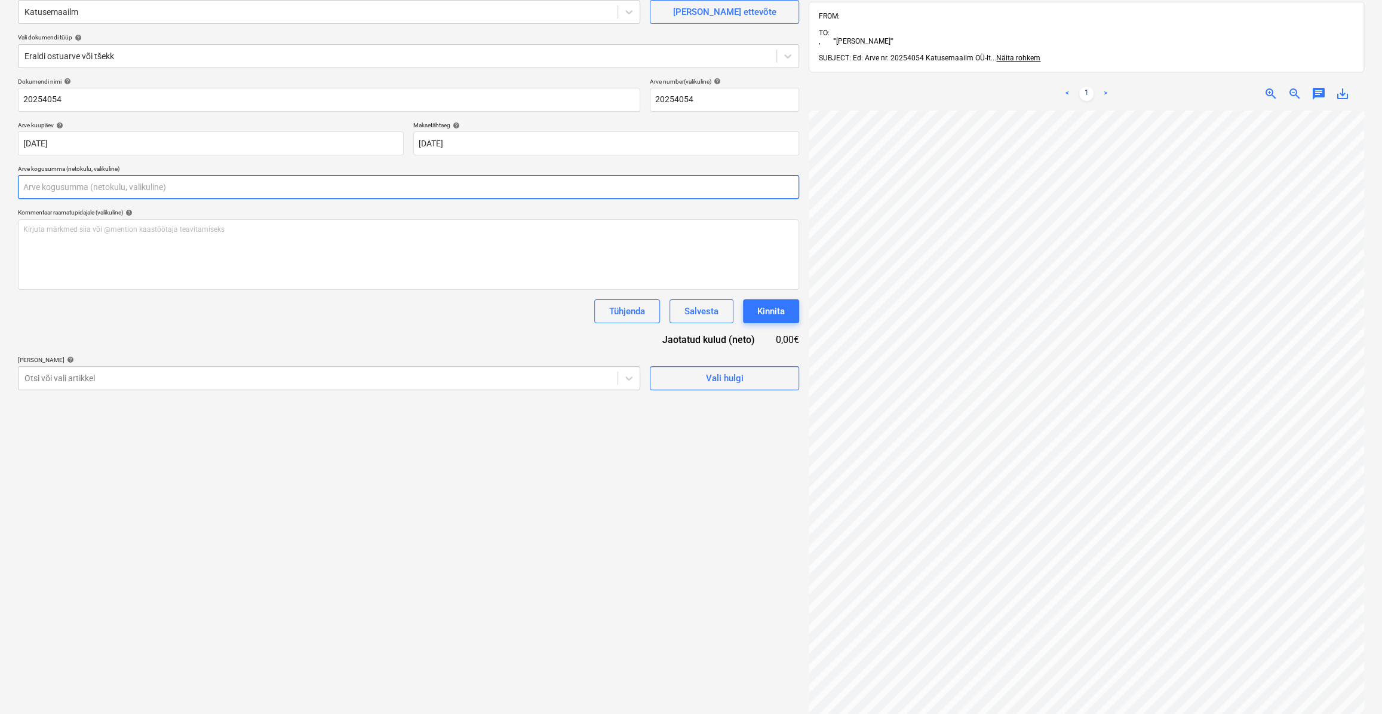
scroll to position [108, 0]
type input "0,00"
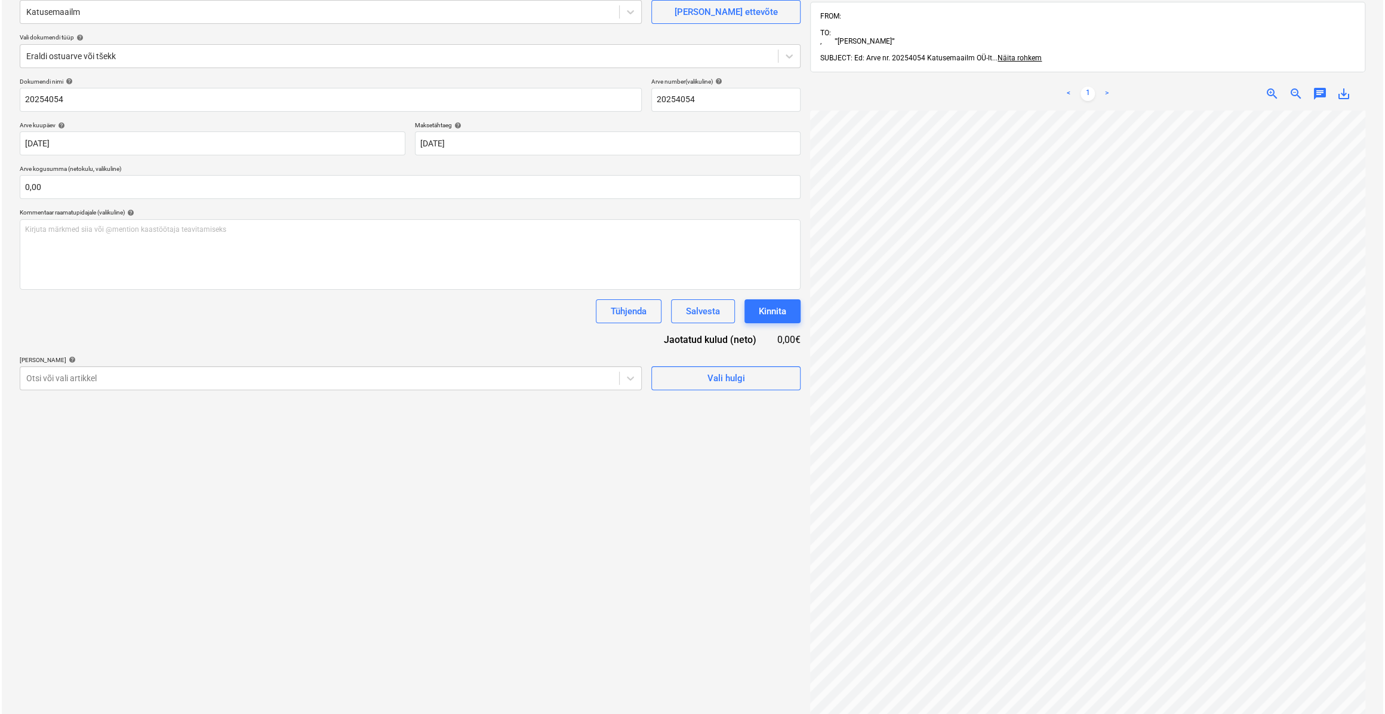
scroll to position [103, 73]
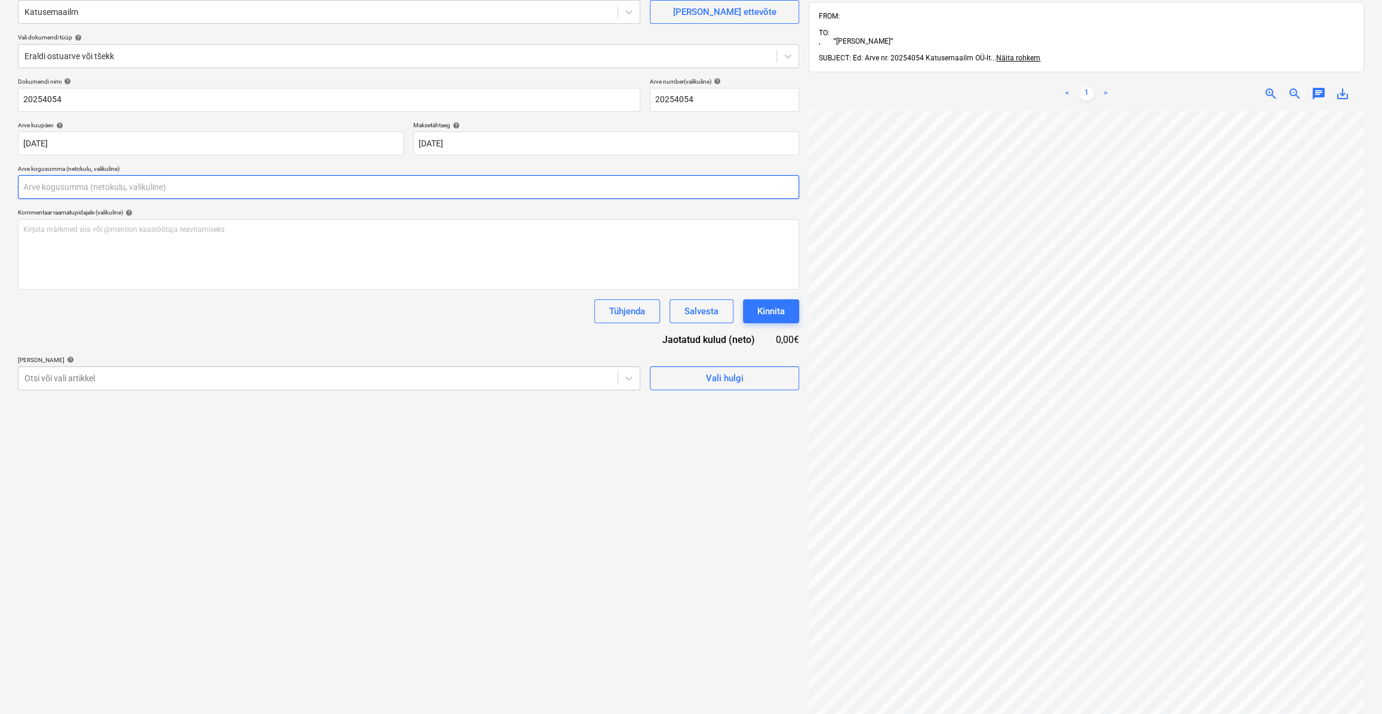
click at [184, 189] on input "text" at bounding box center [408, 187] width 781 height 24
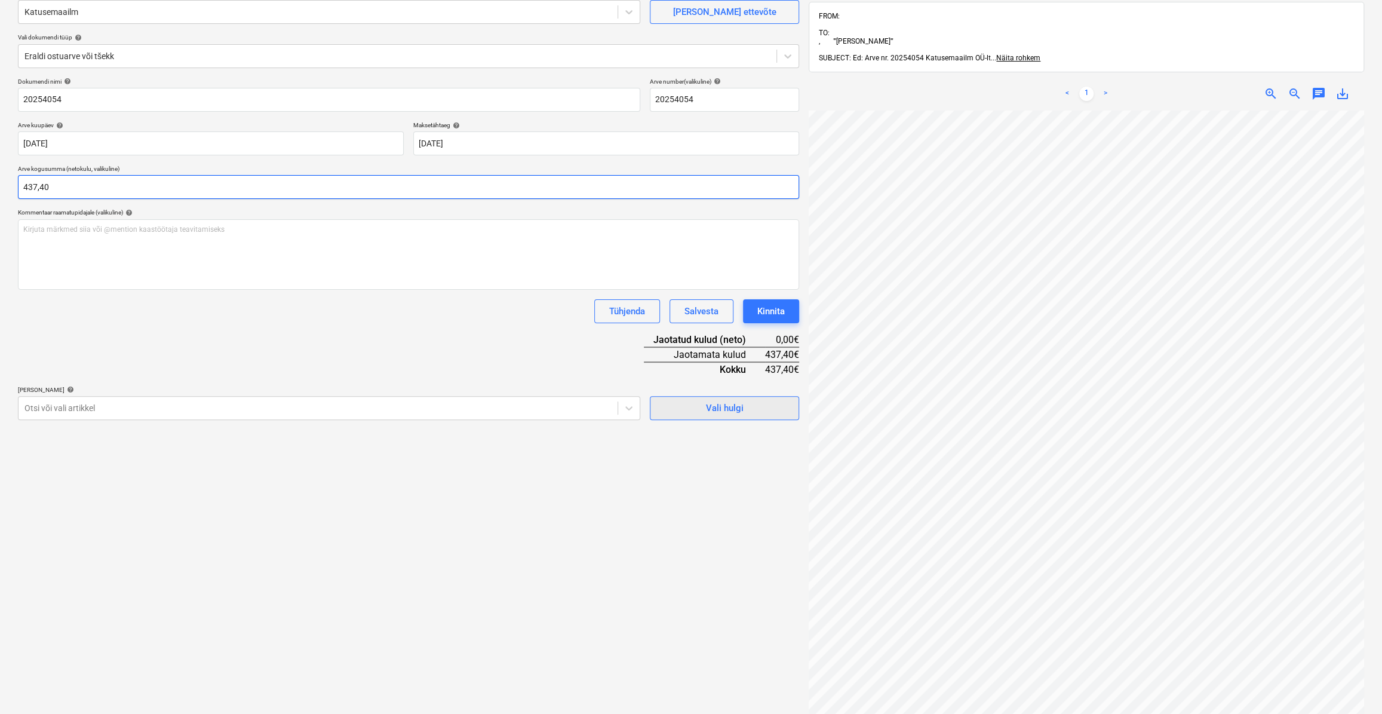
type input "437,40"
click at [754, 411] on span "Vali hulgi" at bounding box center [724, 408] width 119 height 16
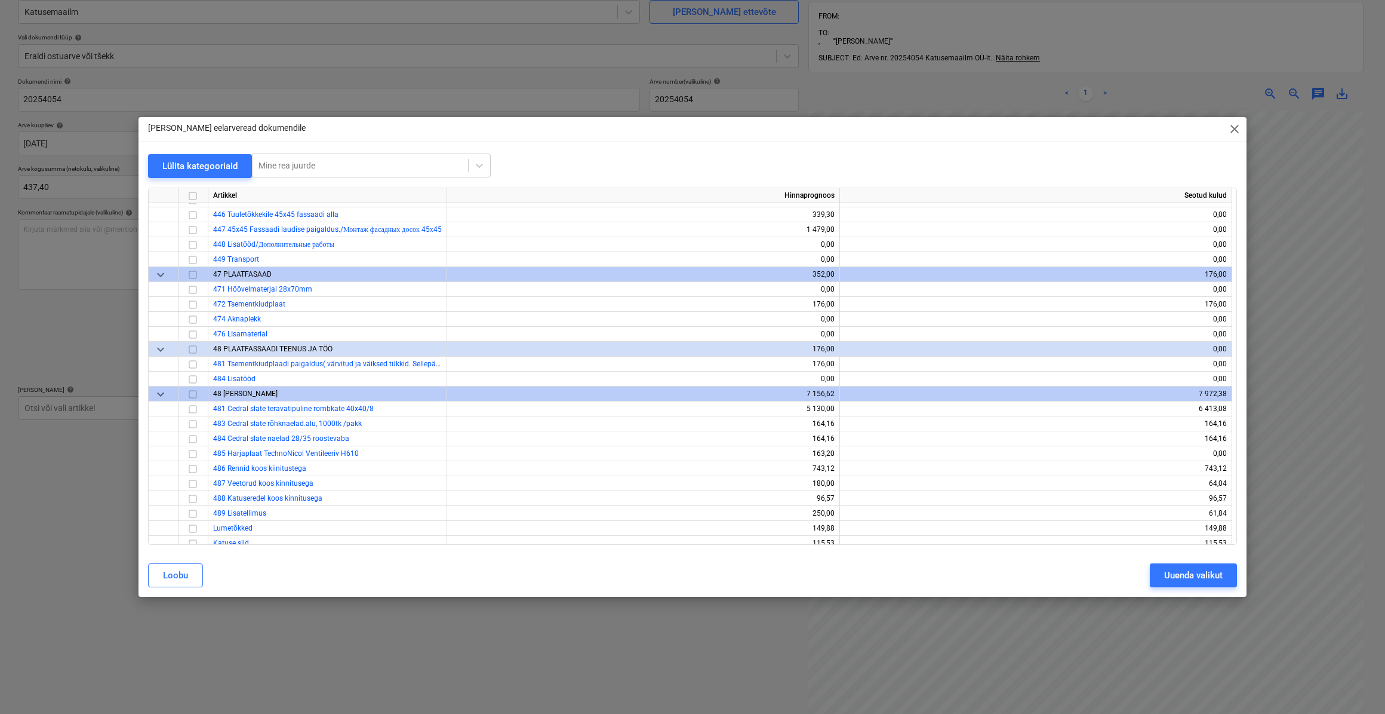
scroll to position [4125, 0]
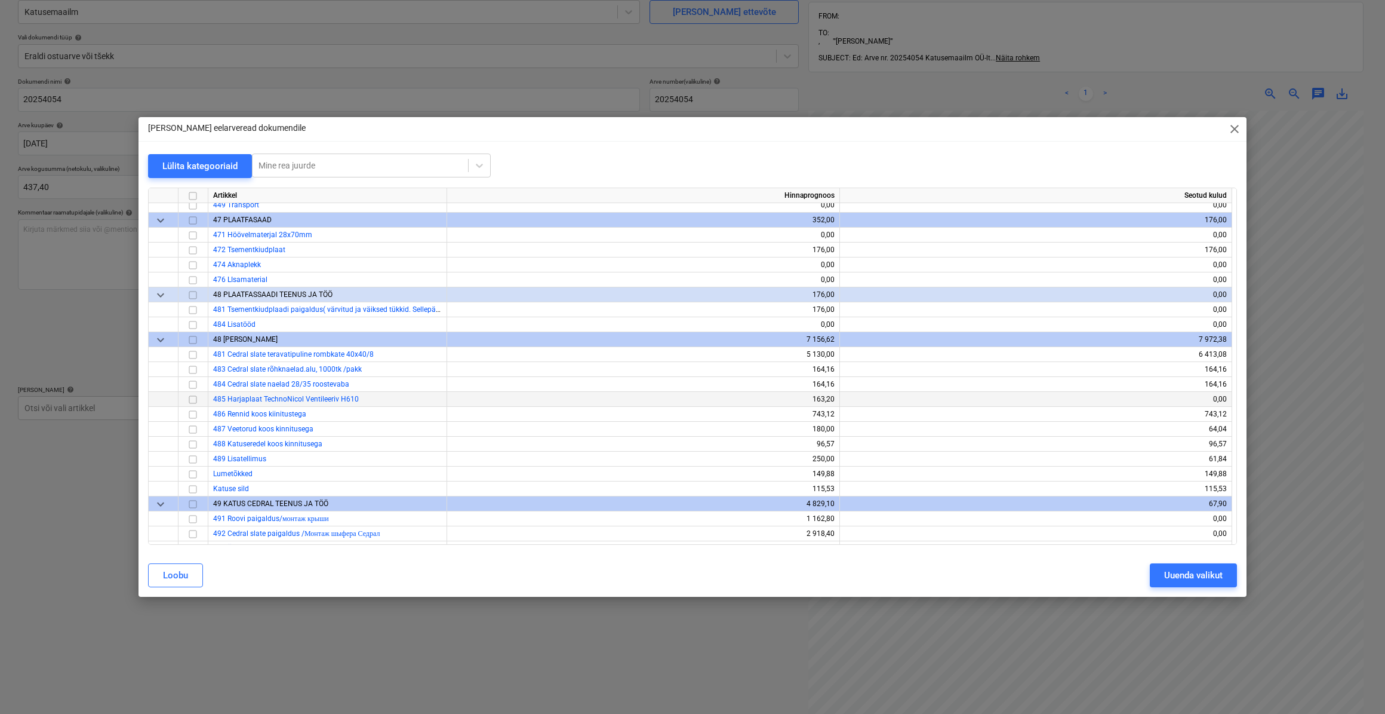
click at [195, 396] on input "checkbox" at bounding box center [193, 399] width 14 height 14
click at [1164, 573] on div "Uuenda valikut" at bounding box center [1193, 575] width 59 height 16
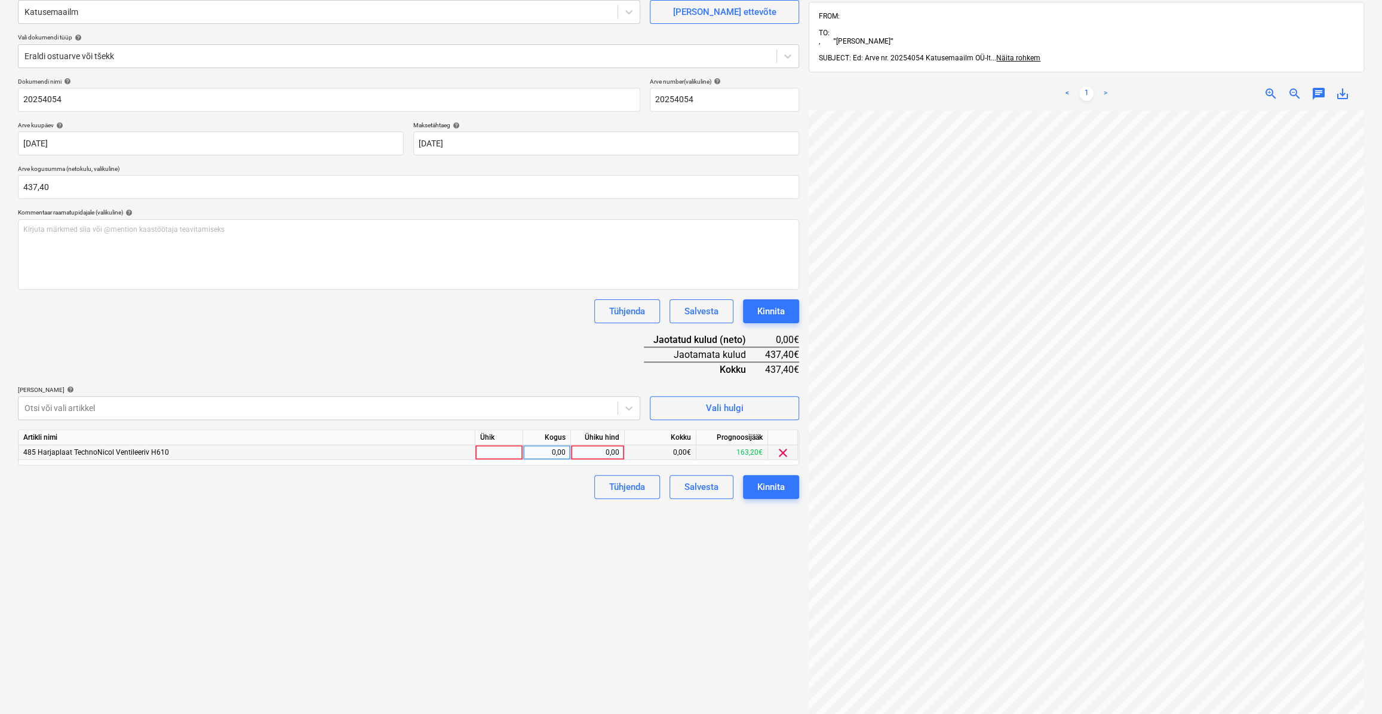
click at [497, 451] on div at bounding box center [499, 452] width 48 height 15
type input "kmpl."
click at [530, 450] on div "0,00" at bounding box center [547, 452] width 38 height 15
type input "1"
click at [614, 452] on div "0,00" at bounding box center [598, 452] width 44 height 15
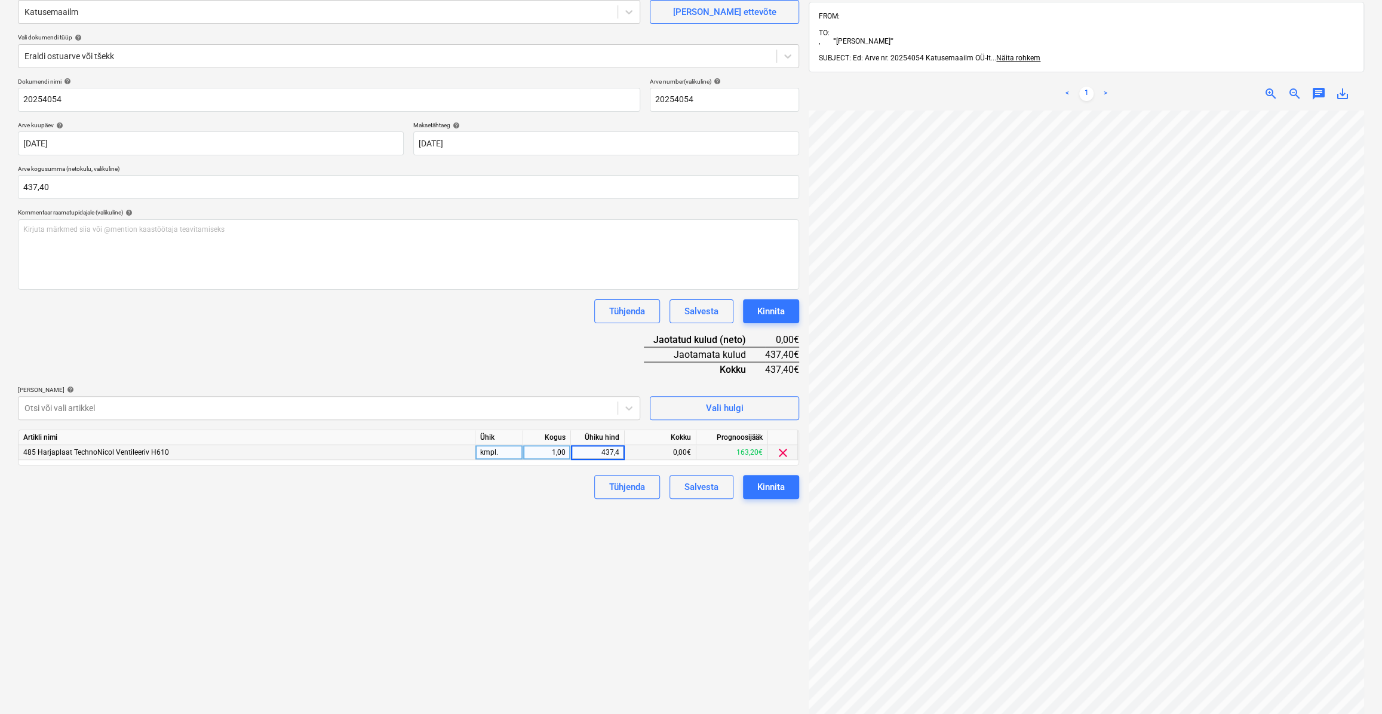
type input "437,40"
click at [663, 547] on div "Failide konteerimine Vali ettevõte Katusemaailm [PERSON_NAME] uus ettevõte Vali…" at bounding box center [408, 361] width 791 height 819
click at [779, 482] on div "Kinnita" at bounding box center [770, 487] width 27 height 16
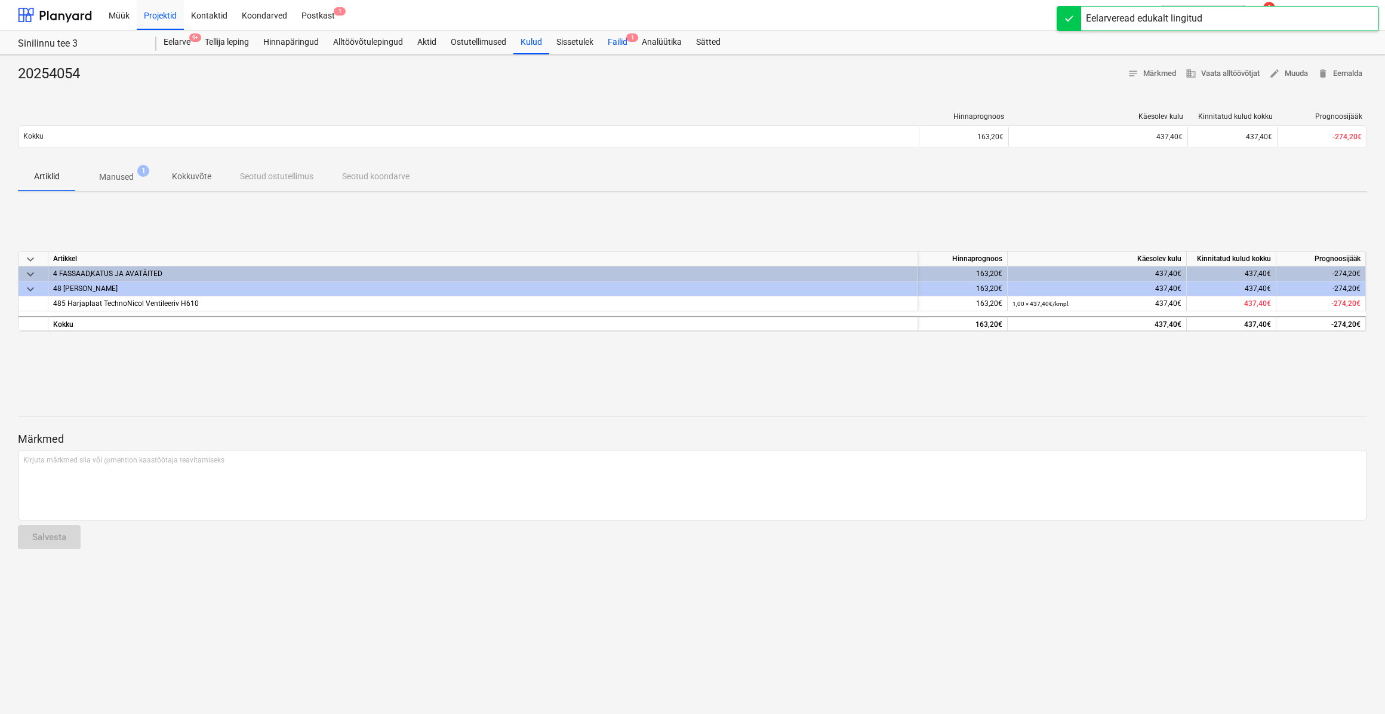
click at [616, 42] on div "Failid 1" at bounding box center [618, 42] width 34 height 24
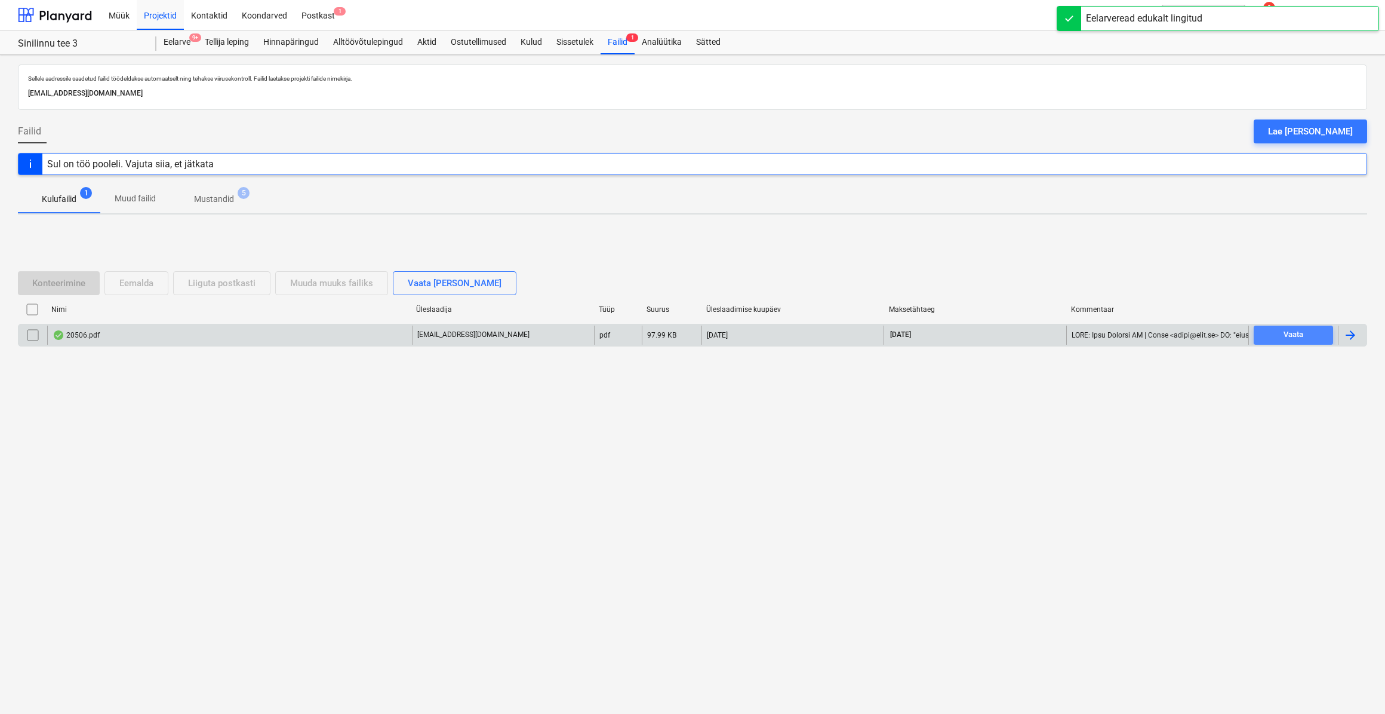
click at [1264, 331] on span "Vaata" at bounding box center [1294, 335] width 70 height 14
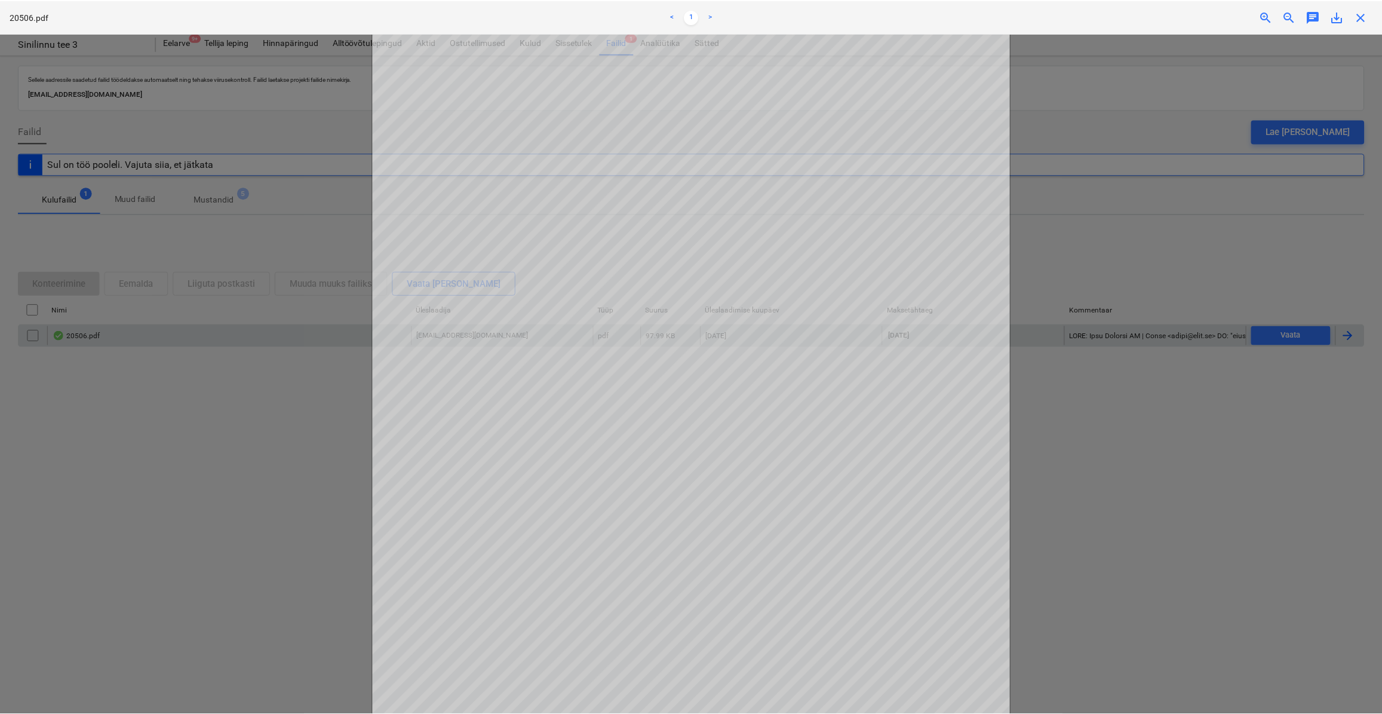
scroll to position [54, 0]
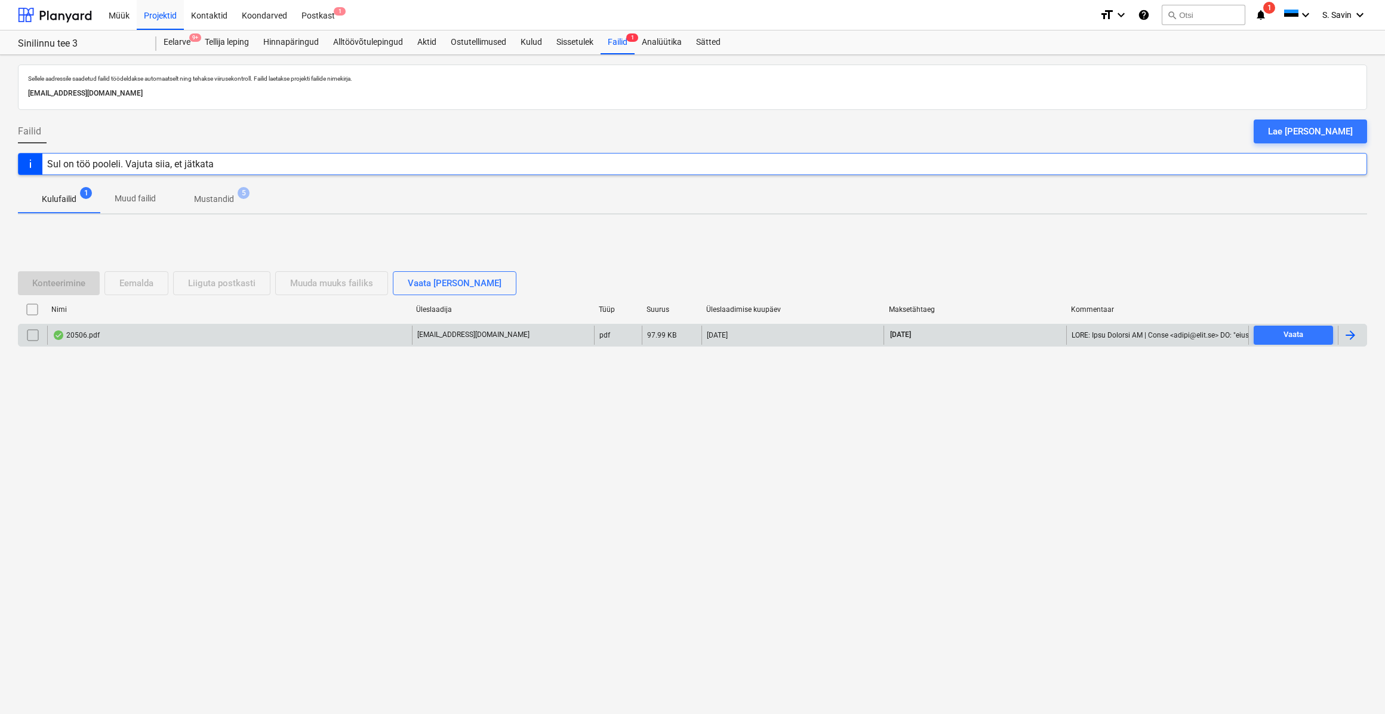
click at [1340, 330] on div at bounding box center [1352, 334] width 29 height 19
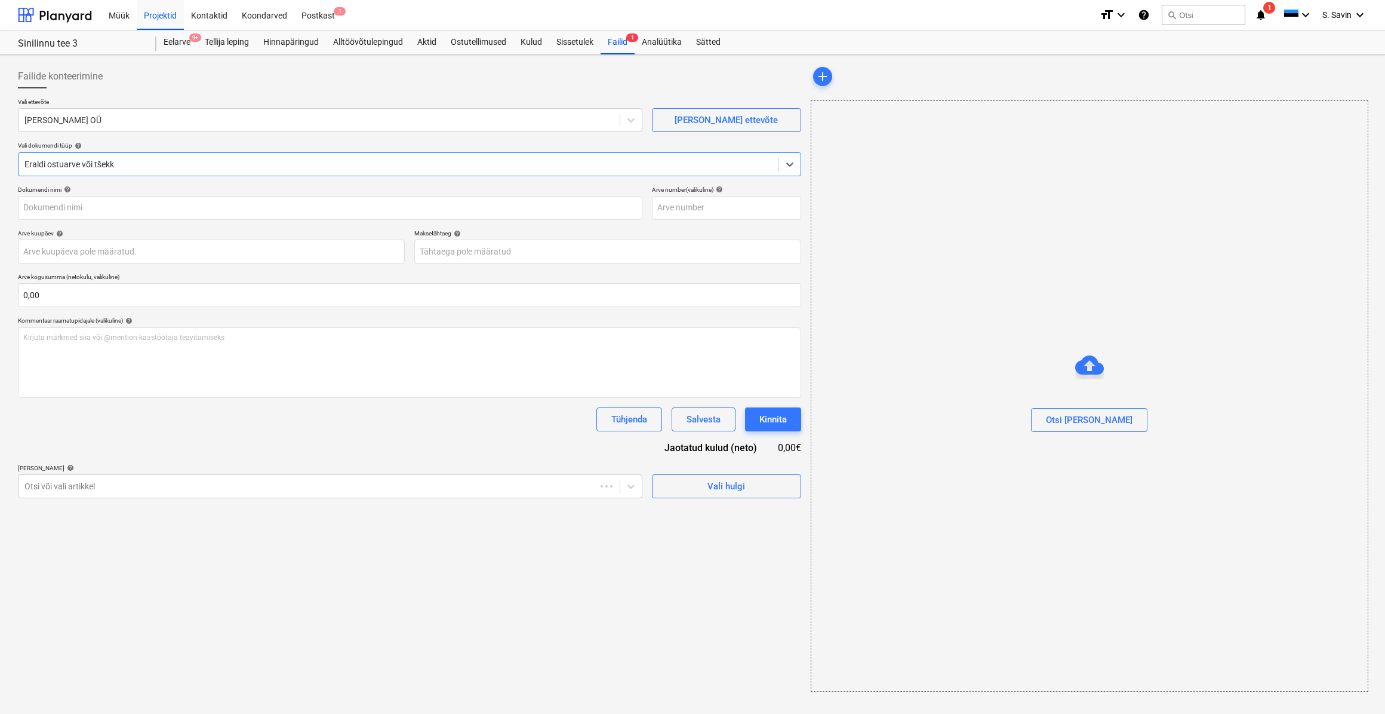
type input "20506"
type input "[DATE]"
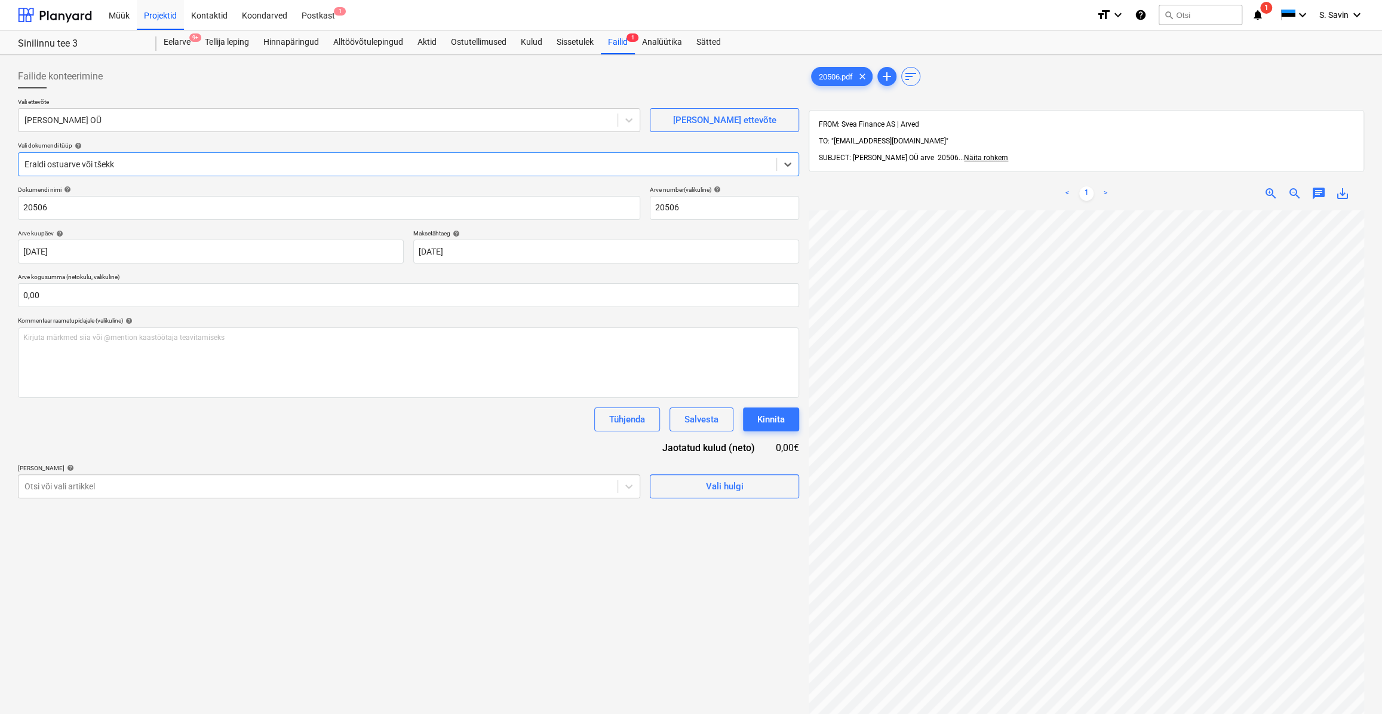
click at [102, 161] on div at bounding box center [397, 164] width 746 height 12
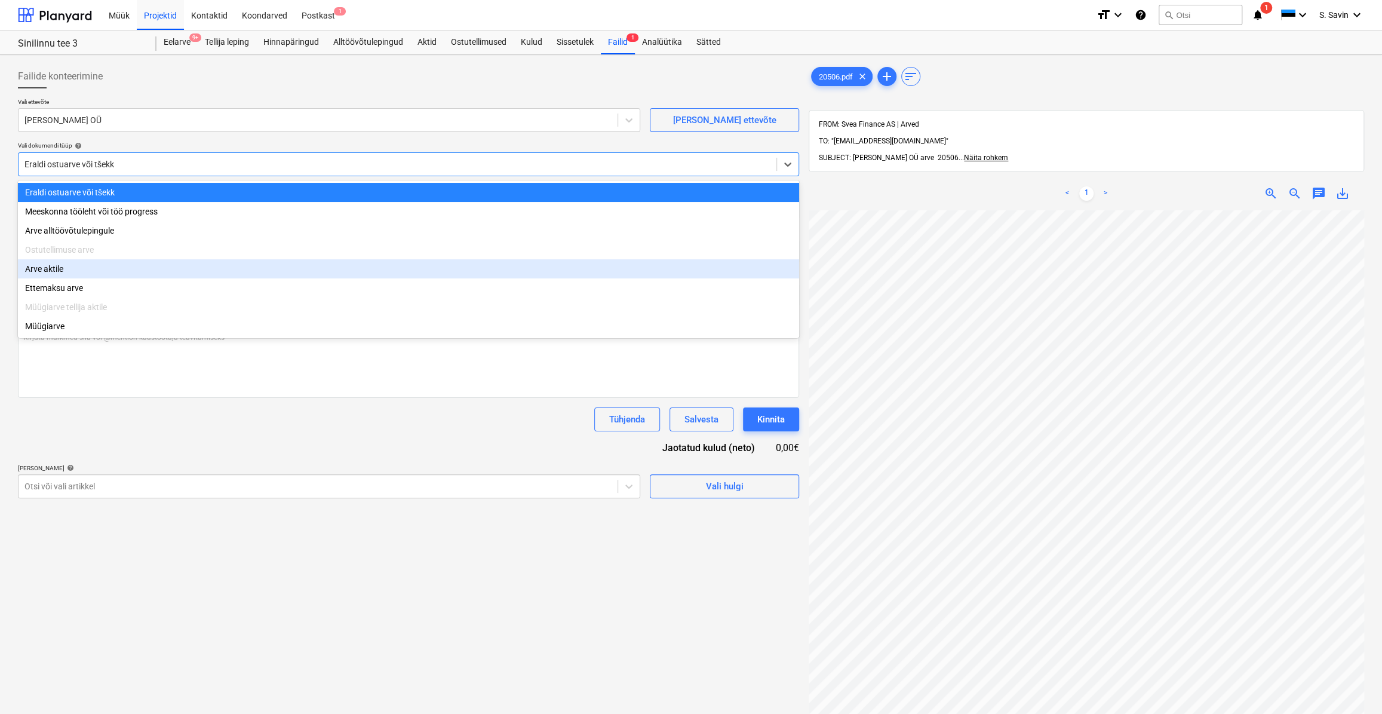
click at [87, 270] on div "Arve aktile" at bounding box center [408, 268] width 781 height 19
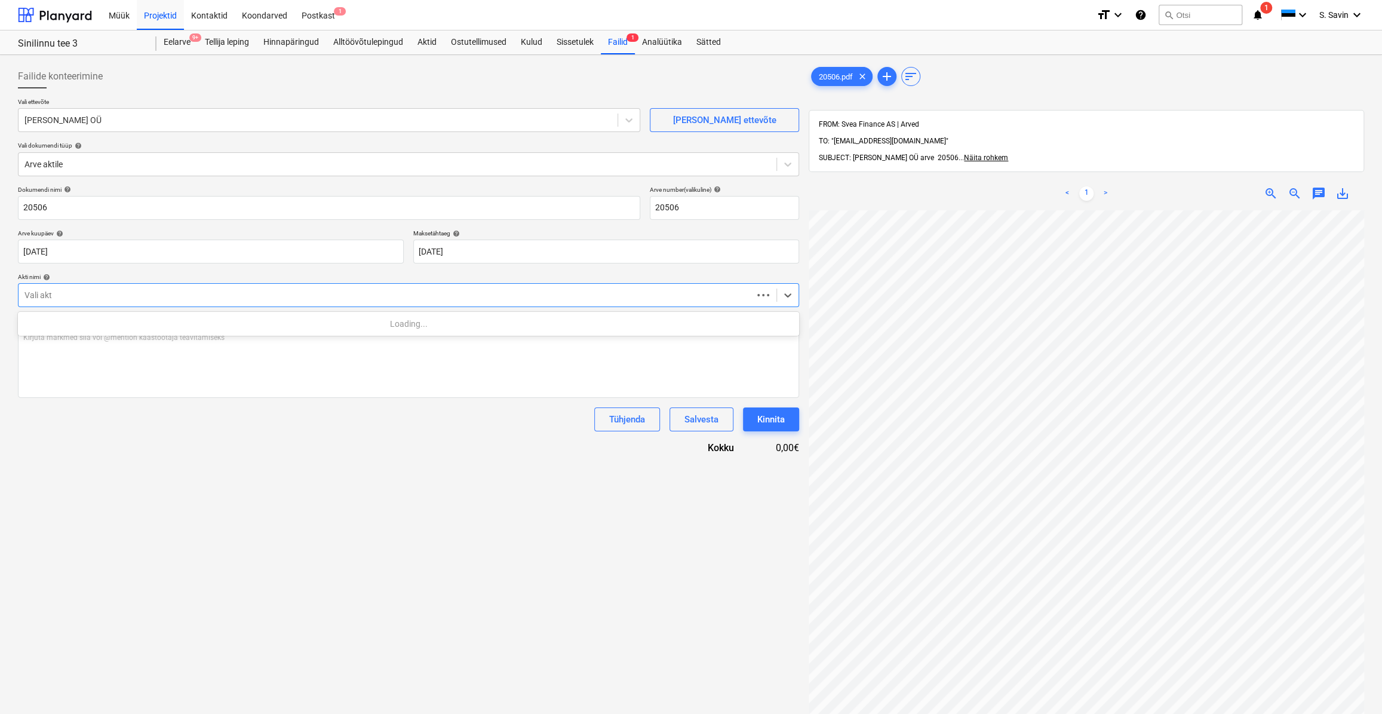
click at [118, 300] on div at bounding box center [385, 295] width 722 height 12
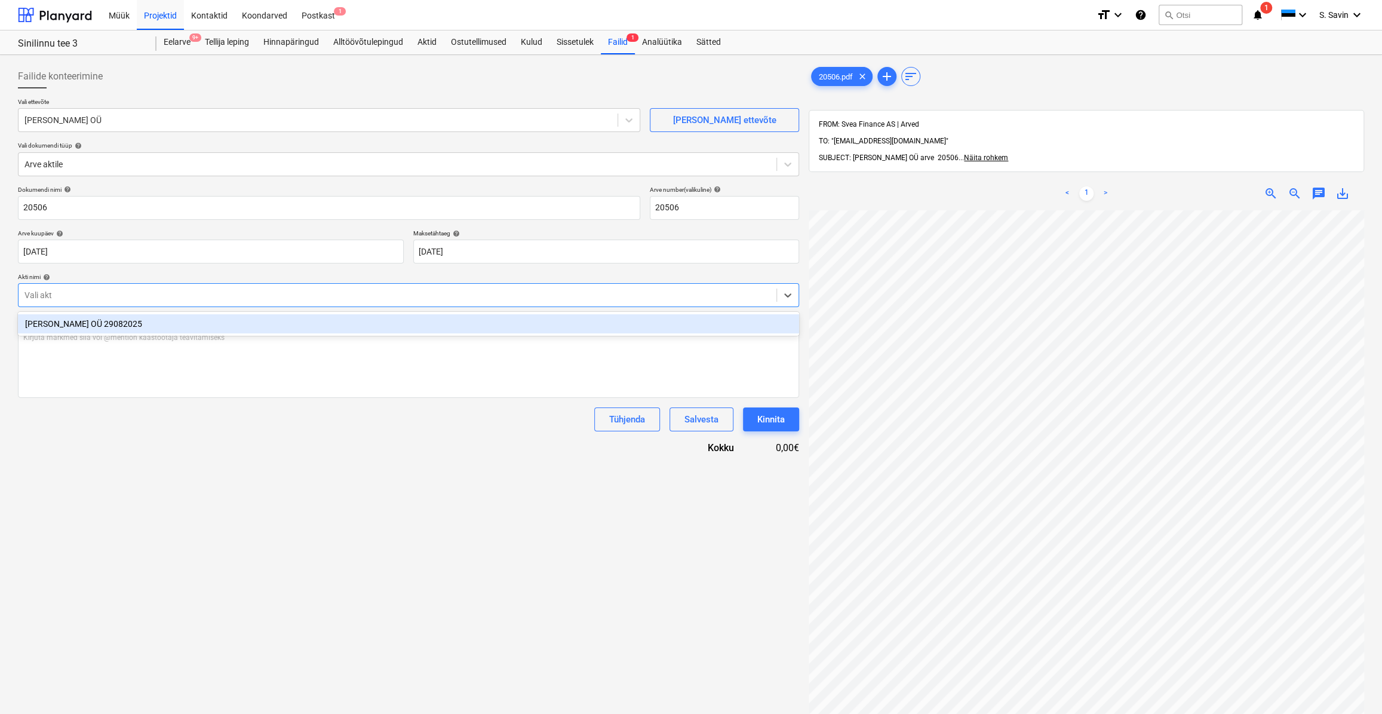
click at [131, 330] on div "[PERSON_NAME] OÜ 29082025" at bounding box center [408, 323] width 781 height 19
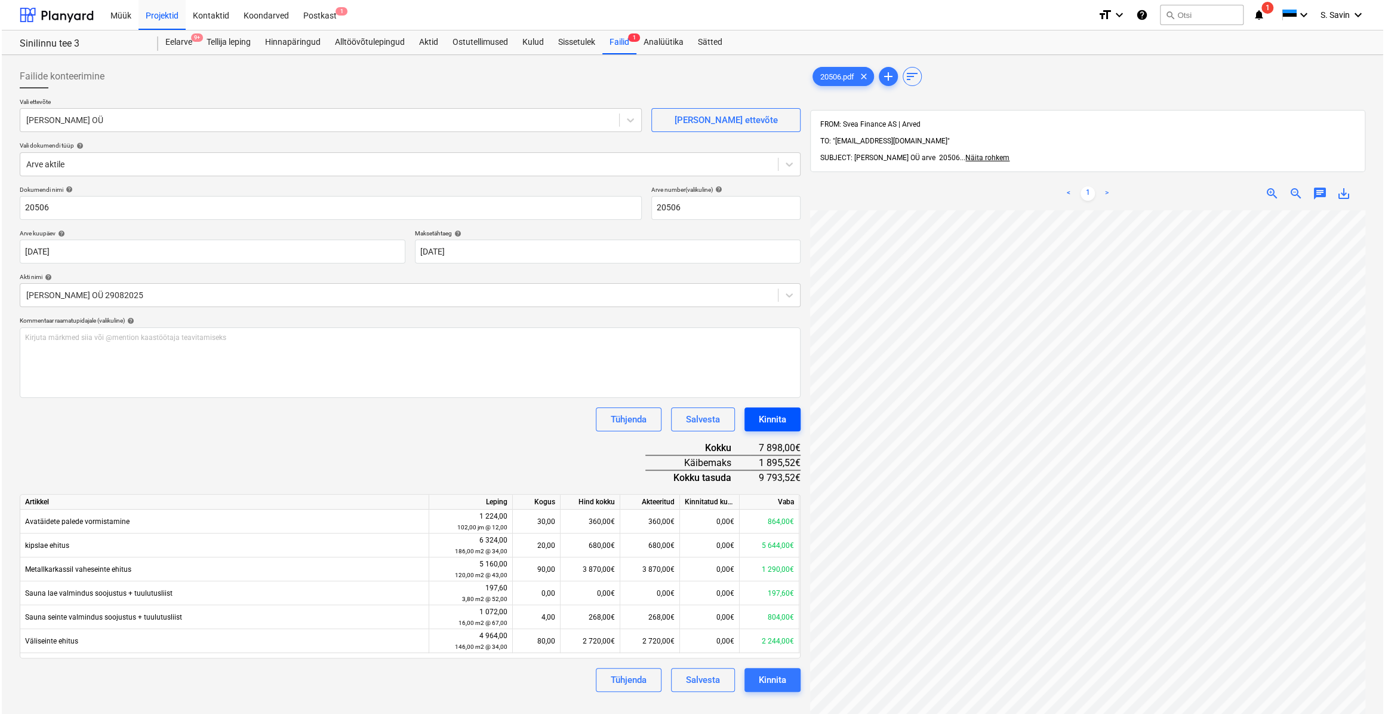
scroll to position [156, 45]
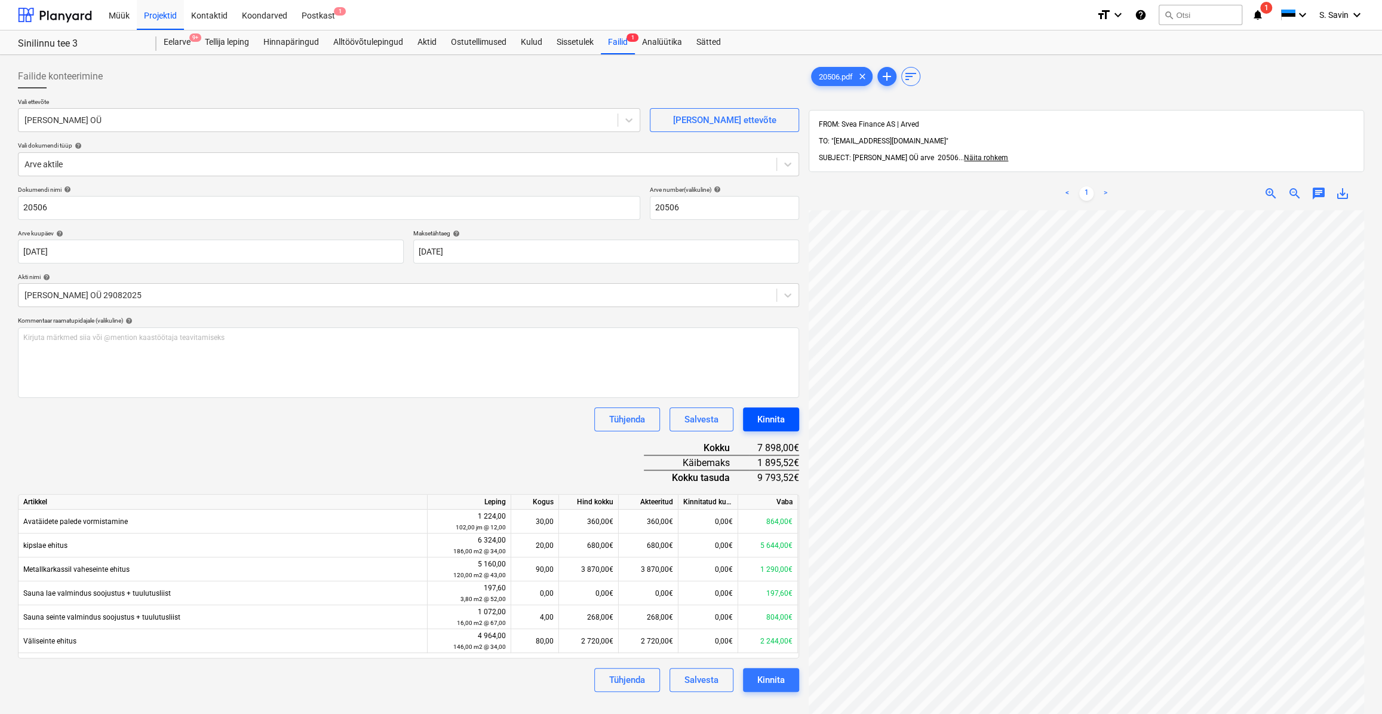
click at [760, 411] on div "Kinnita" at bounding box center [770, 419] width 27 height 16
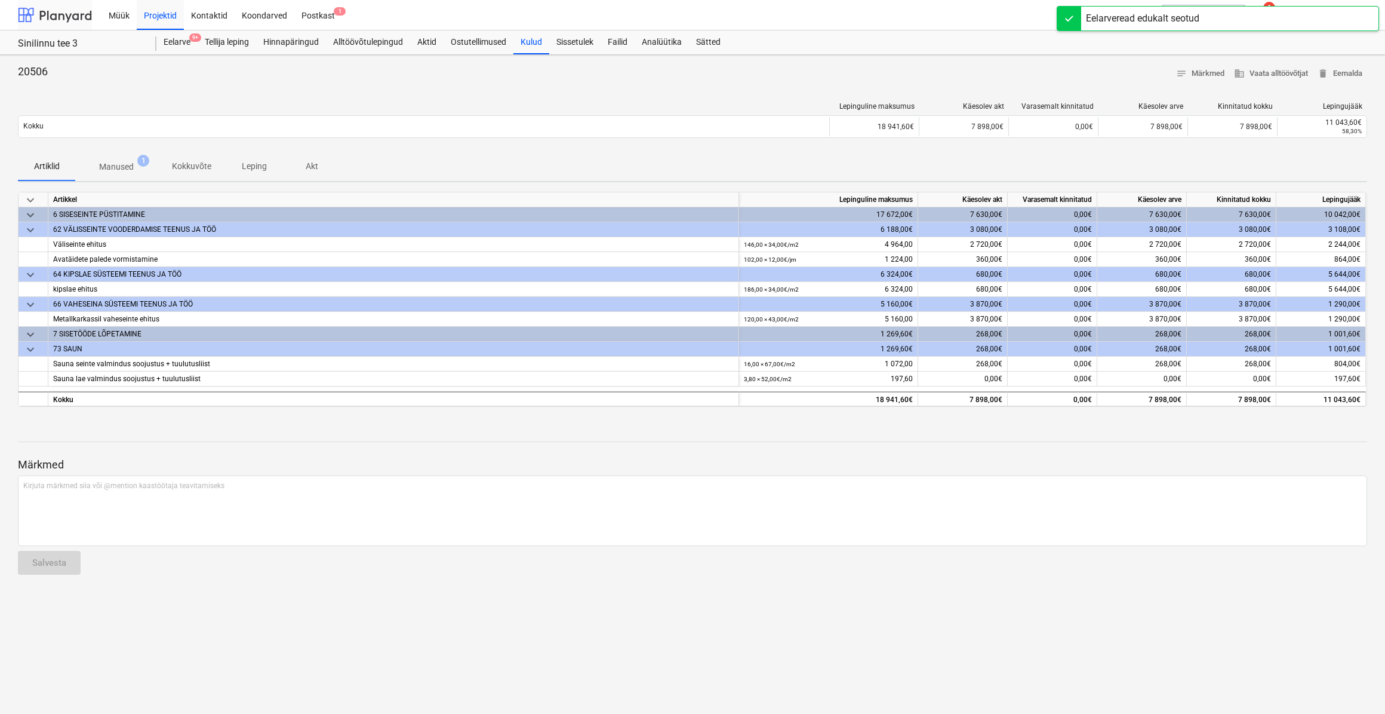
click at [84, 14] on div at bounding box center [55, 15] width 74 height 30
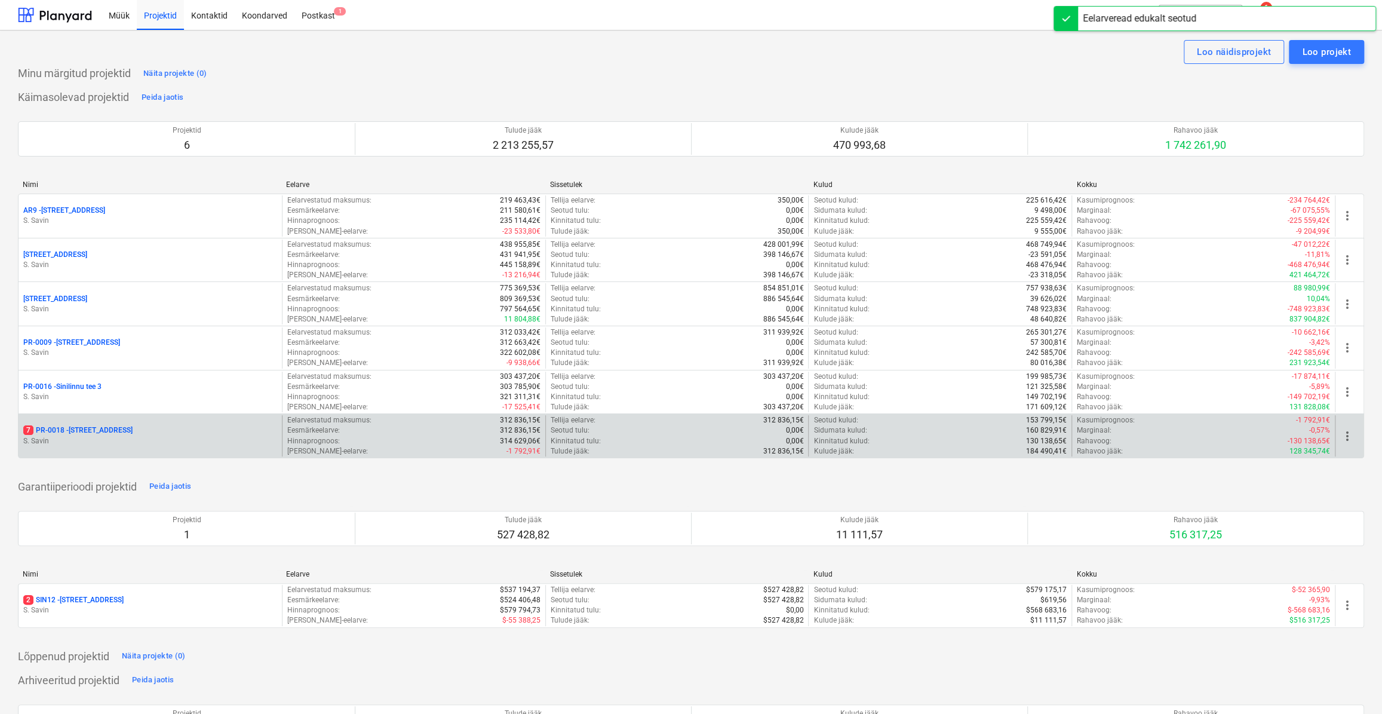
click at [184, 432] on div "7 PR-0018 - Matso tee 9" at bounding box center [150, 430] width 254 height 10
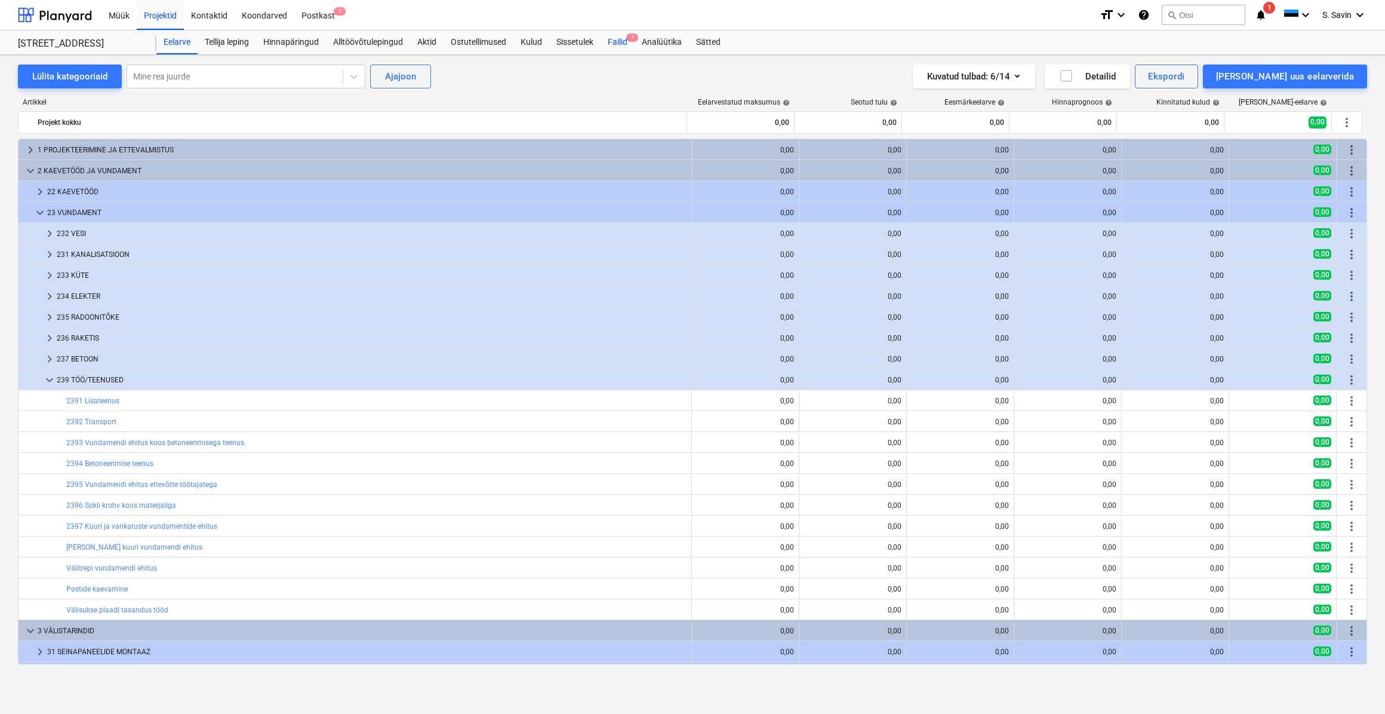
click at [616, 50] on div "Failid 7" at bounding box center [618, 42] width 34 height 24
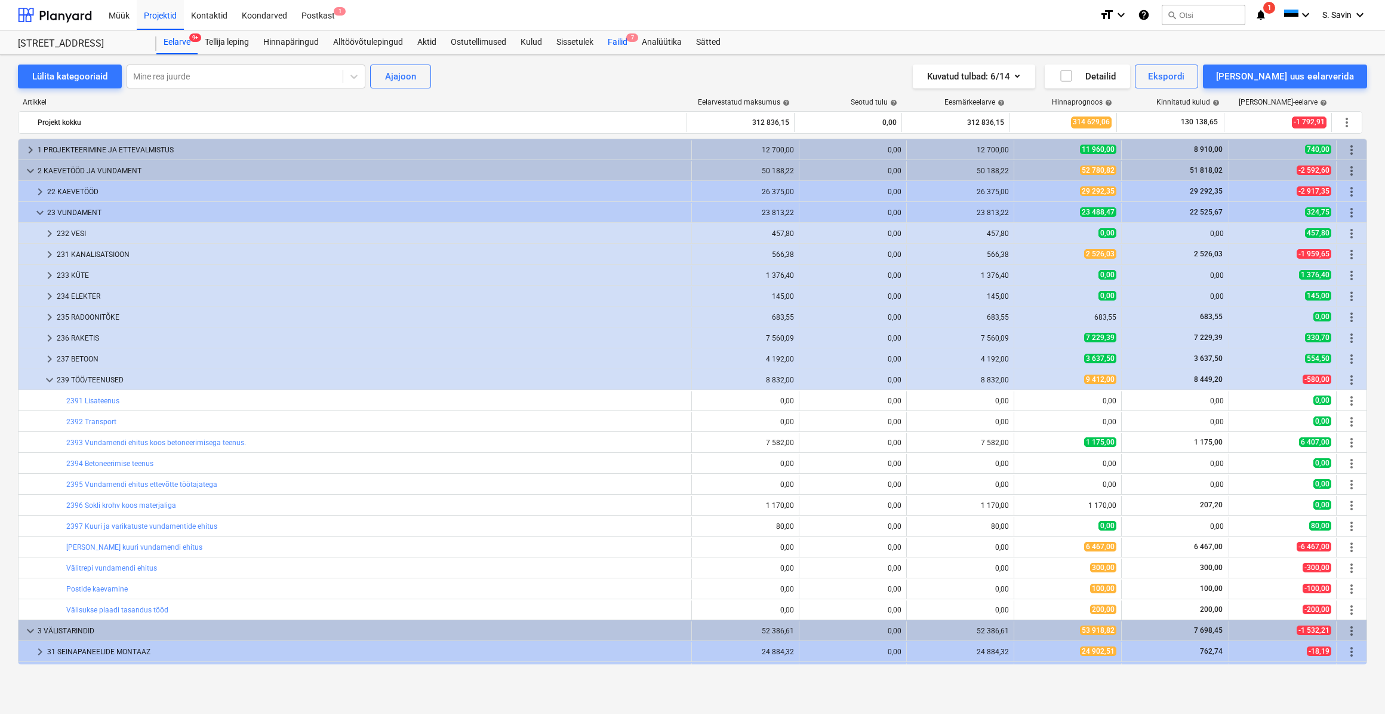
click at [622, 45] on div "Failid 7" at bounding box center [618, 42] width 34 height 24
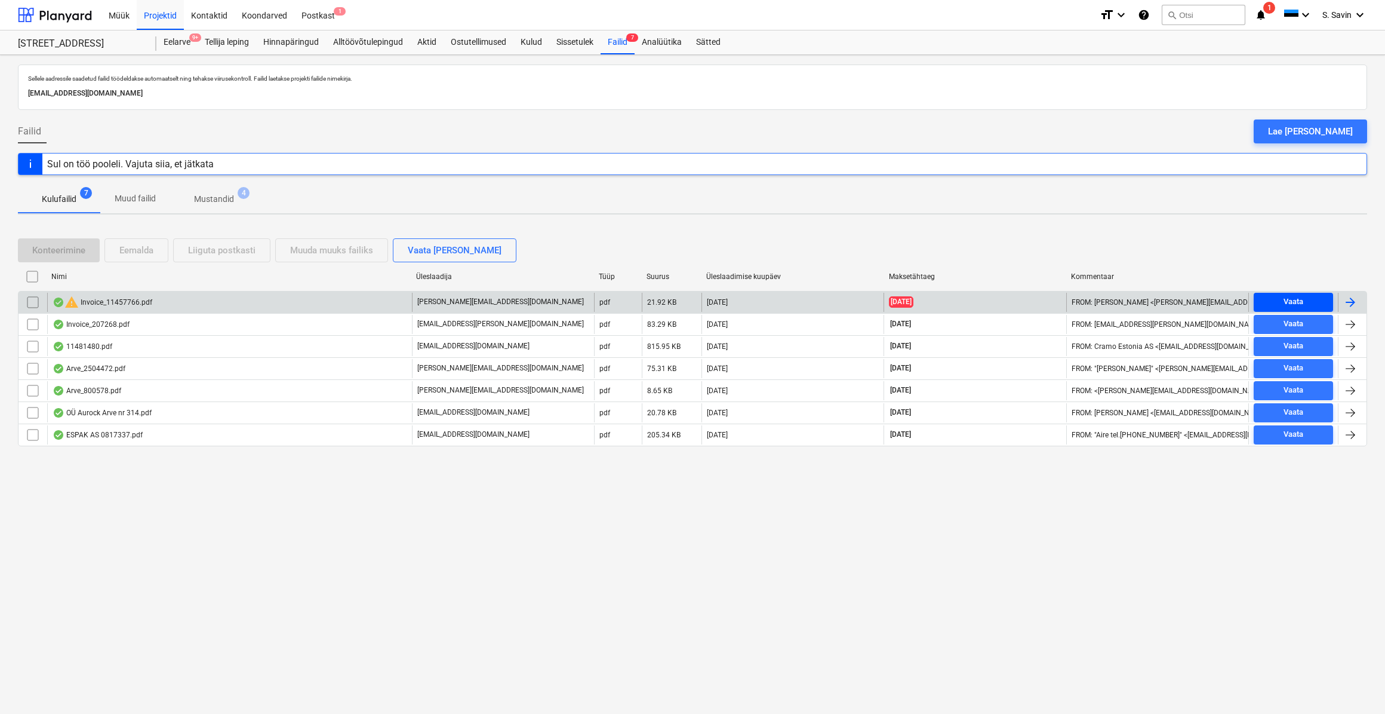
click at [1281, 300] on span "Vaata" at bounding box center [1294, 302] width 70 height 14
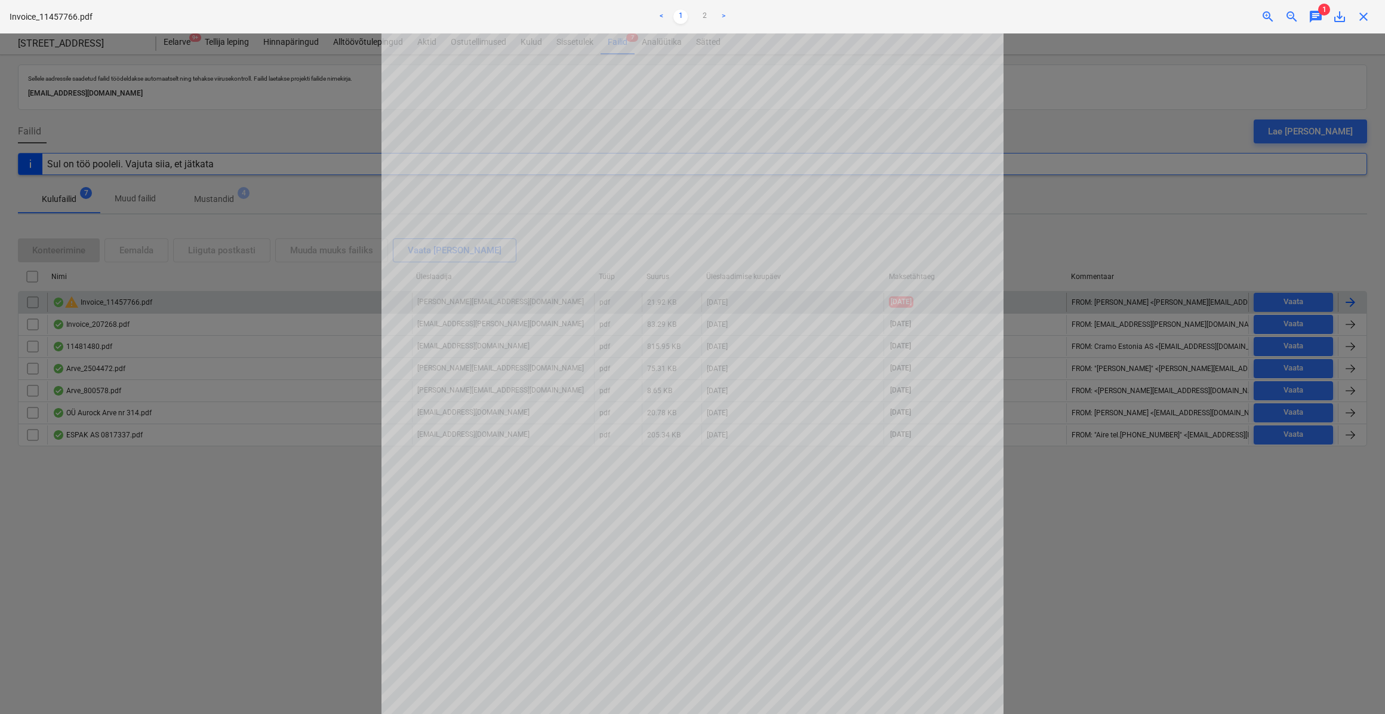
drag, startPoint x: 1281, startPoint y: 300, endPoint x: 1260, endPoint y: 256, distance: 49.4
click at [1260, 256] on div at bounding box center [692, 373] width 1385 height 680
click at [1298, 309] on div at bounding box center [692, 373] width 1385 height 680
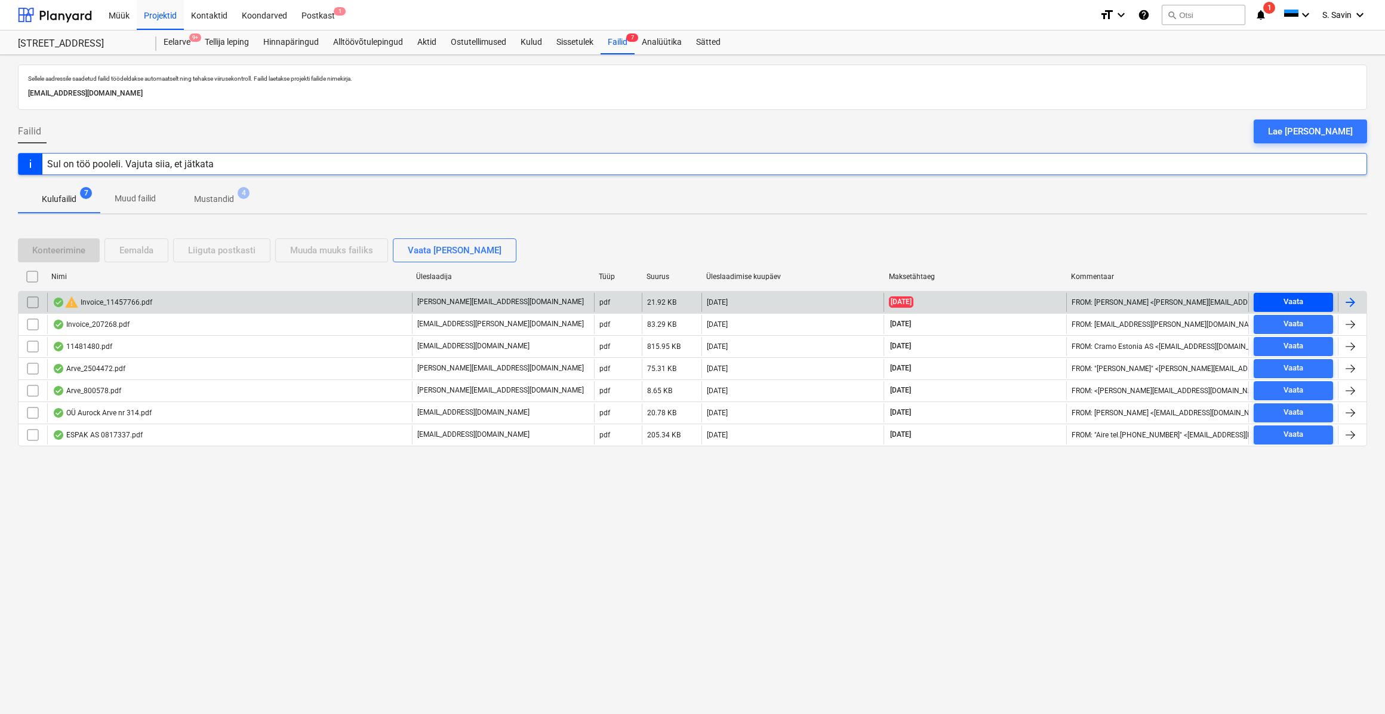
click at [1297, 298] on div "Vaata" at bounding box center [1294, 302] width 20 height 14
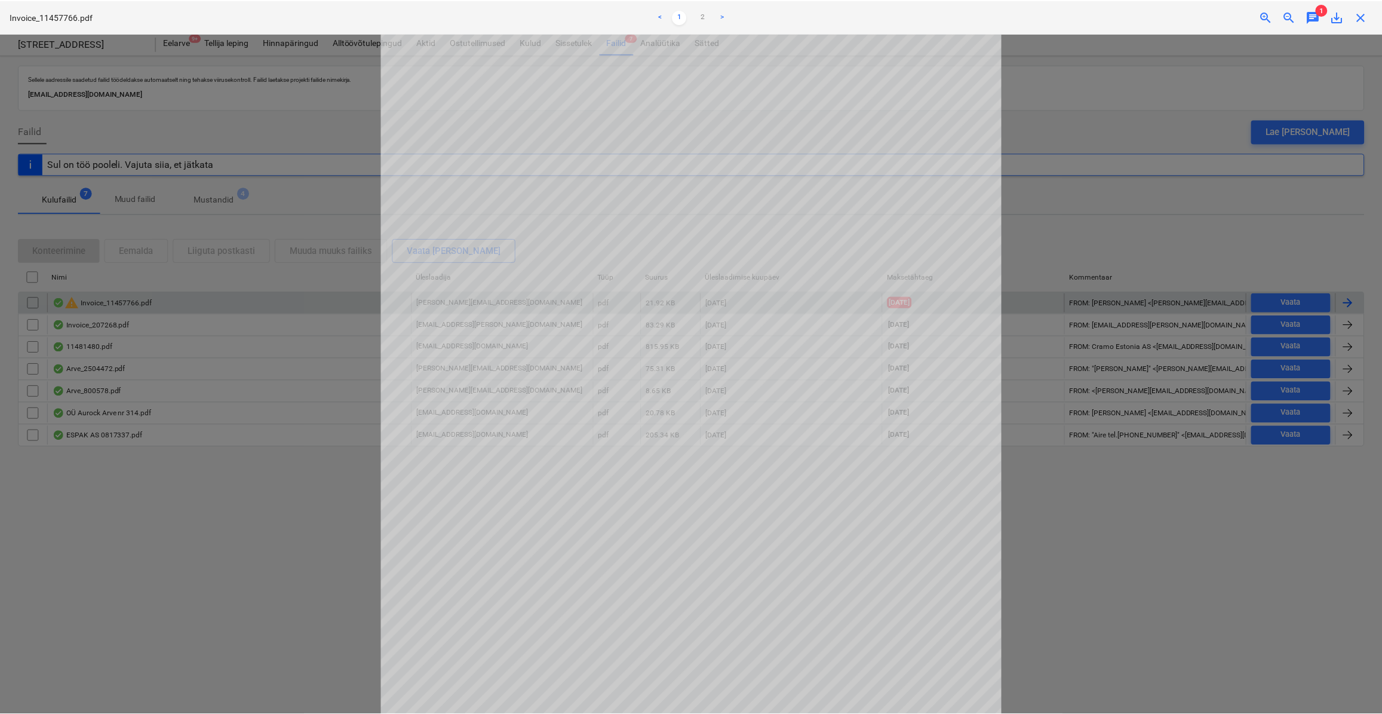
scroll to position [202, 0]
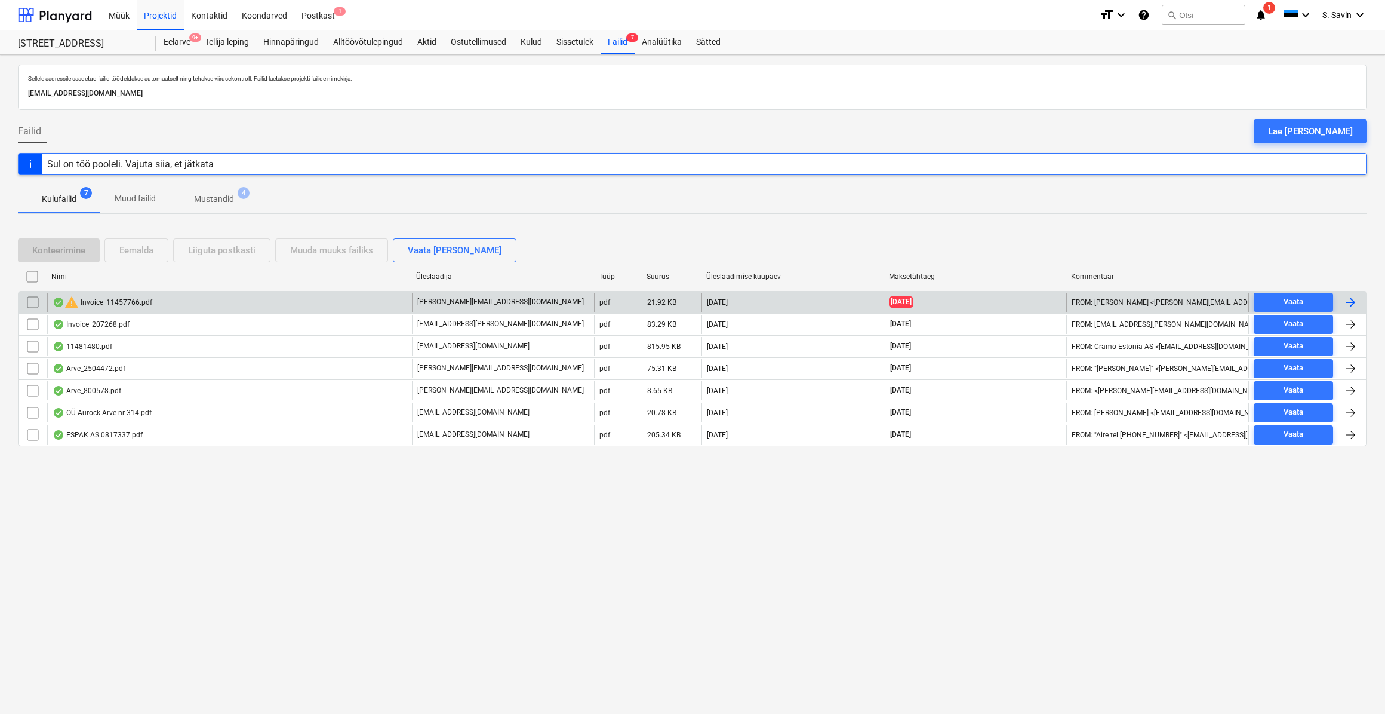
click at [1355, 302] on div at bounding box center [1350, 302] width 14 height 14
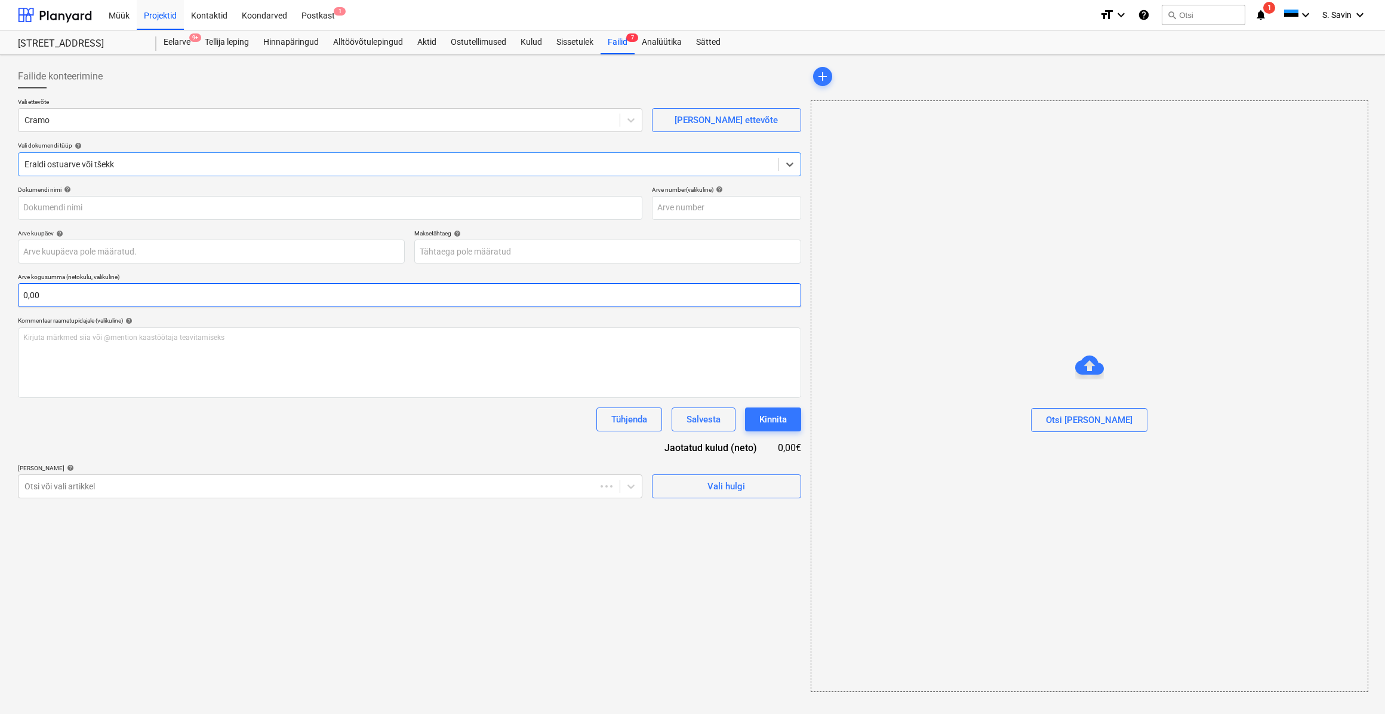
type input "11457766"
type input "[DATE]"
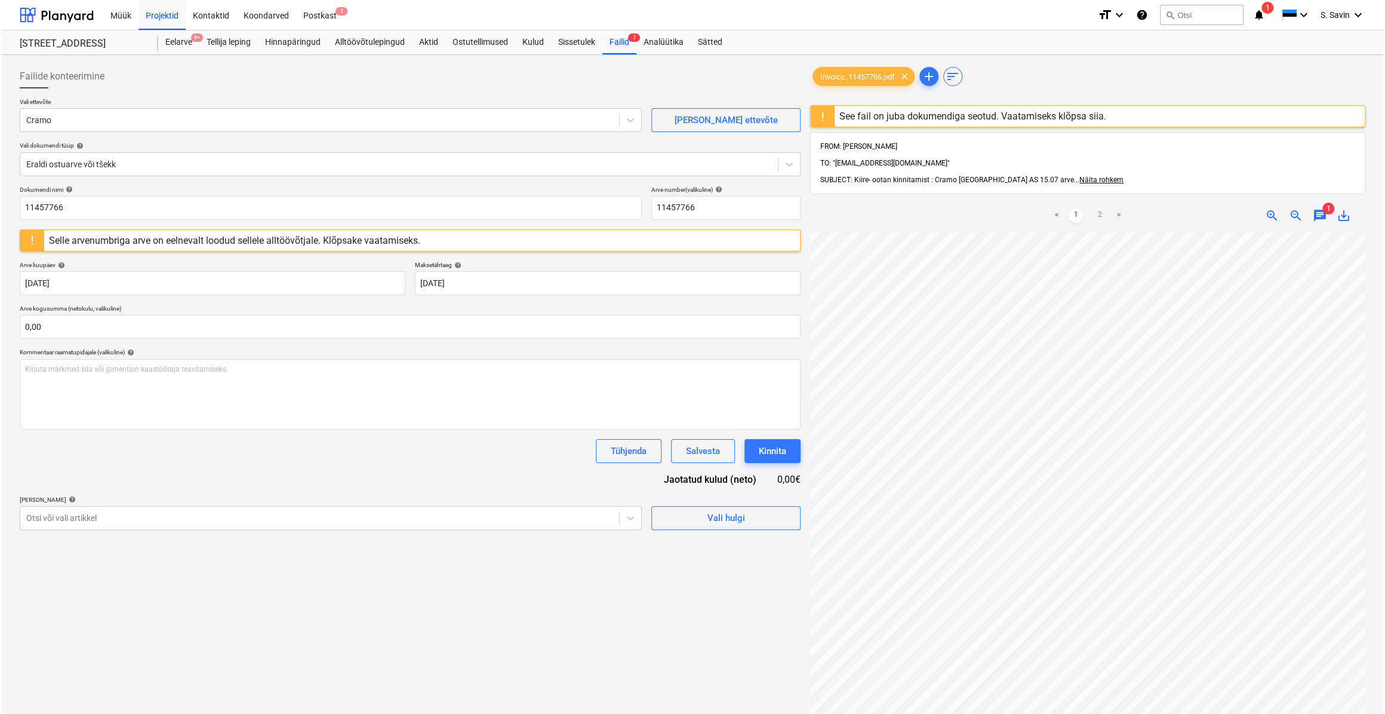
scroll to position [205, 73]
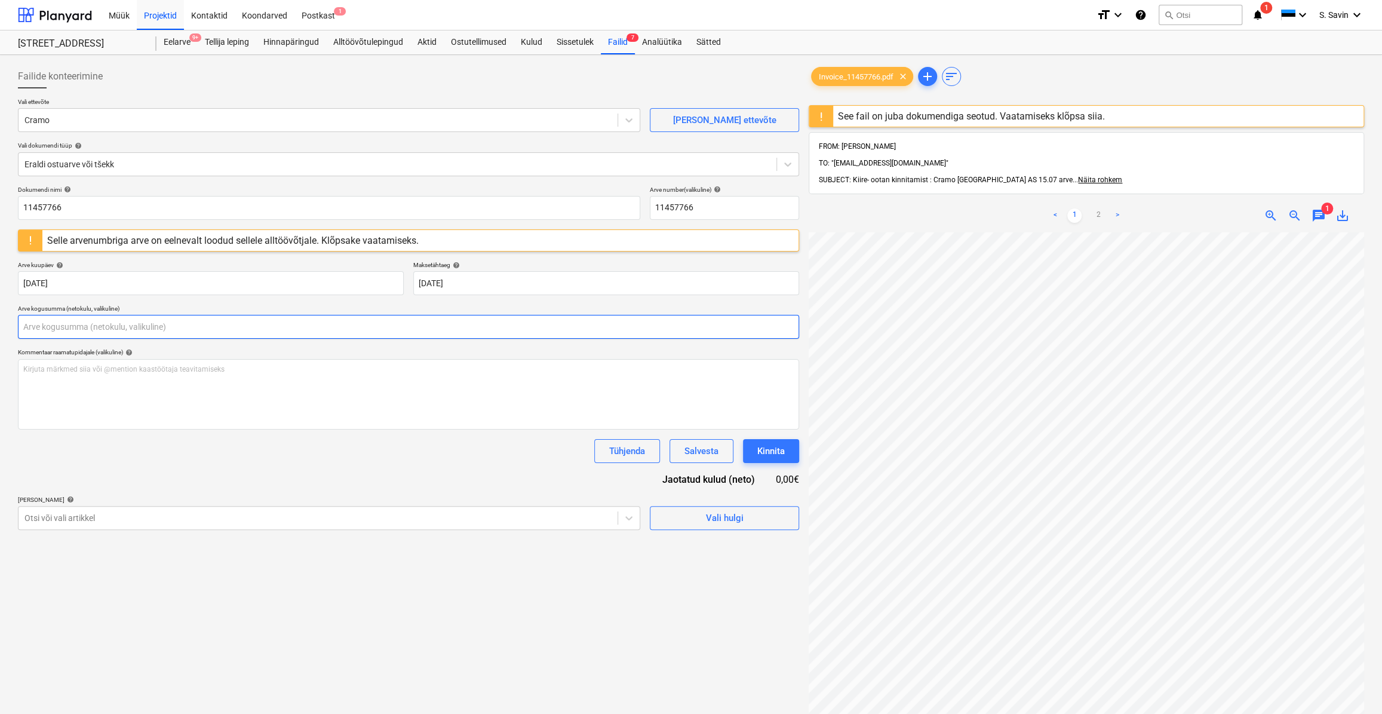
click at [161, 332] on input "text" at bounding box center [408, 327] width 781 height 24
drag, startPoint x: 73, startPoint y: 333, endPoint x: 0, endPoint y: 339, distance: 73.1
click at [0, 339] on html "Müük Projektid Kontaktid Koondarved Postkast 1 format_size keyboard_arrow_down …" at bounding box center [691, 357] width 1382 height 714
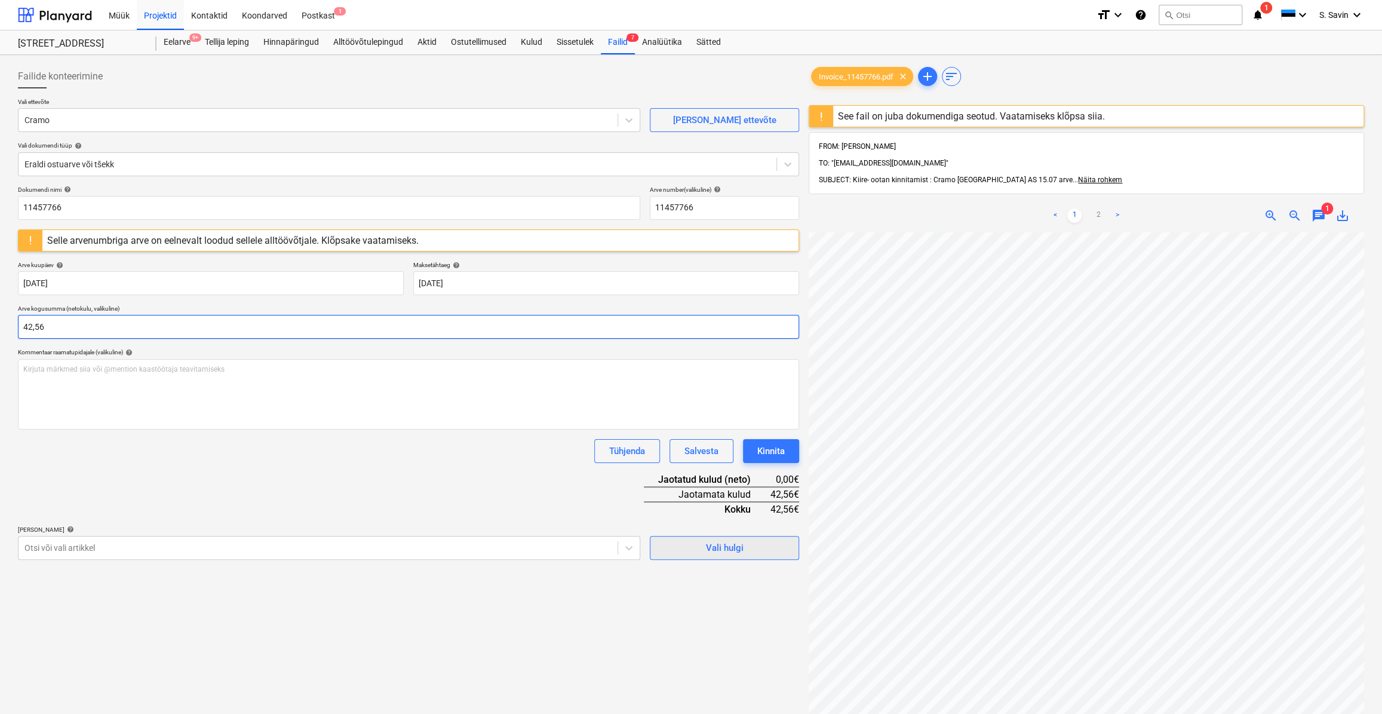
type input "42,56"
click at [672, 549] on span "Vali hulgi" at bounding box center [724, 548] width 119 height 16
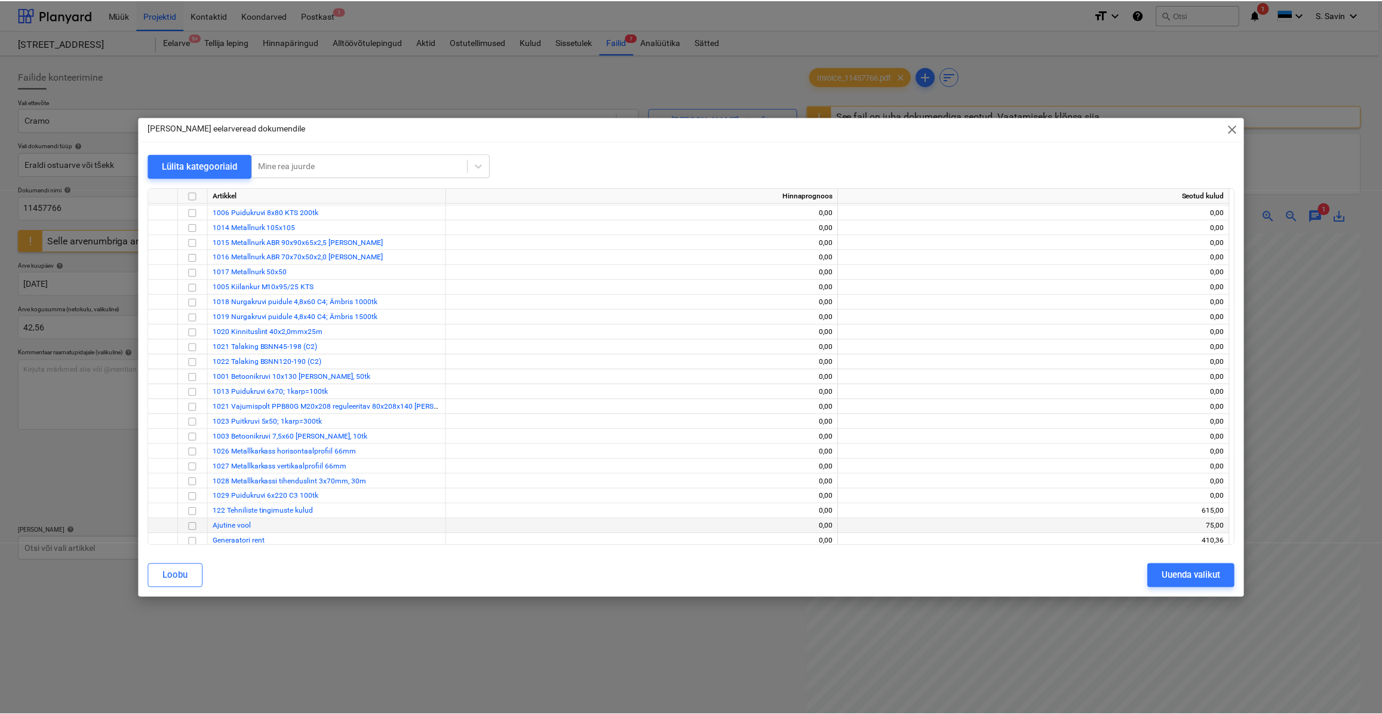
scroll to position [5376, 0]
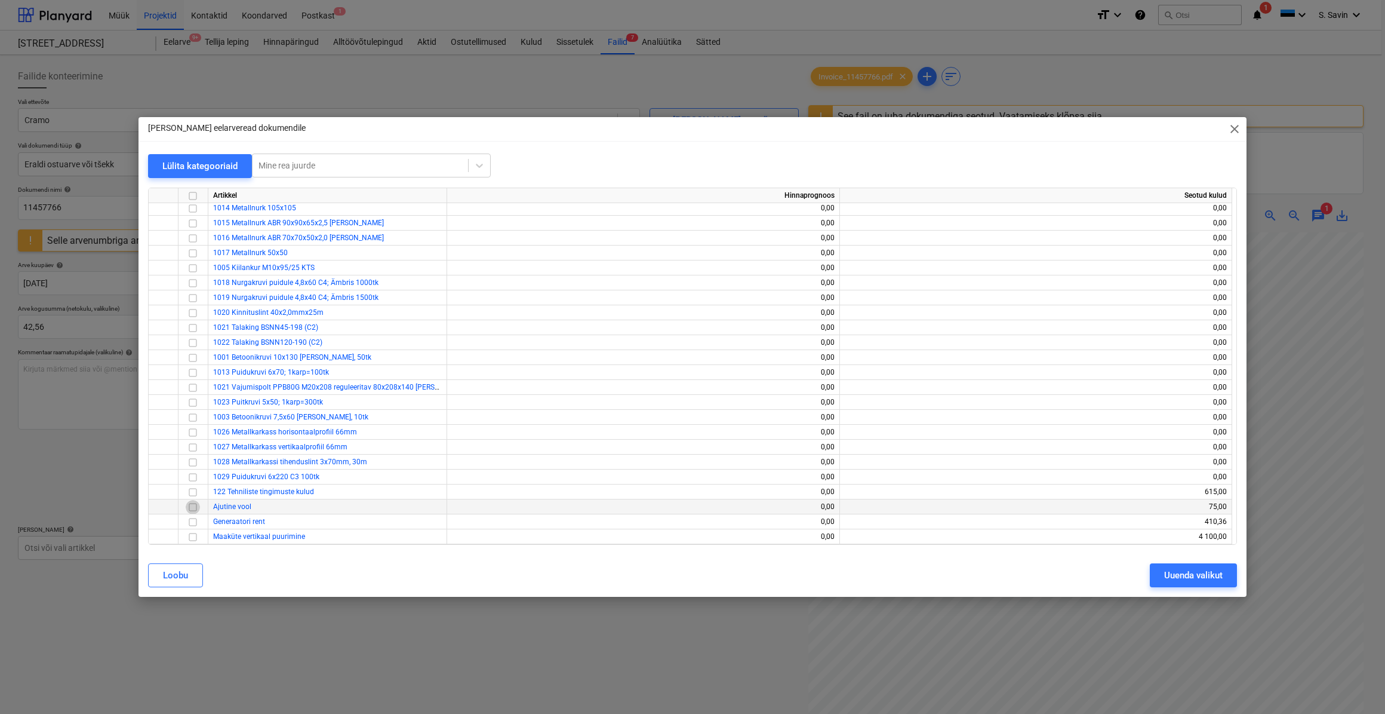
click at [191, 505] on input "checkbox" at bounding box center [193, 506] width 14 height 14
click at [1189, 579] on div "Uuenda valikut" at bounding box center [1193, 575] width 59 height 16
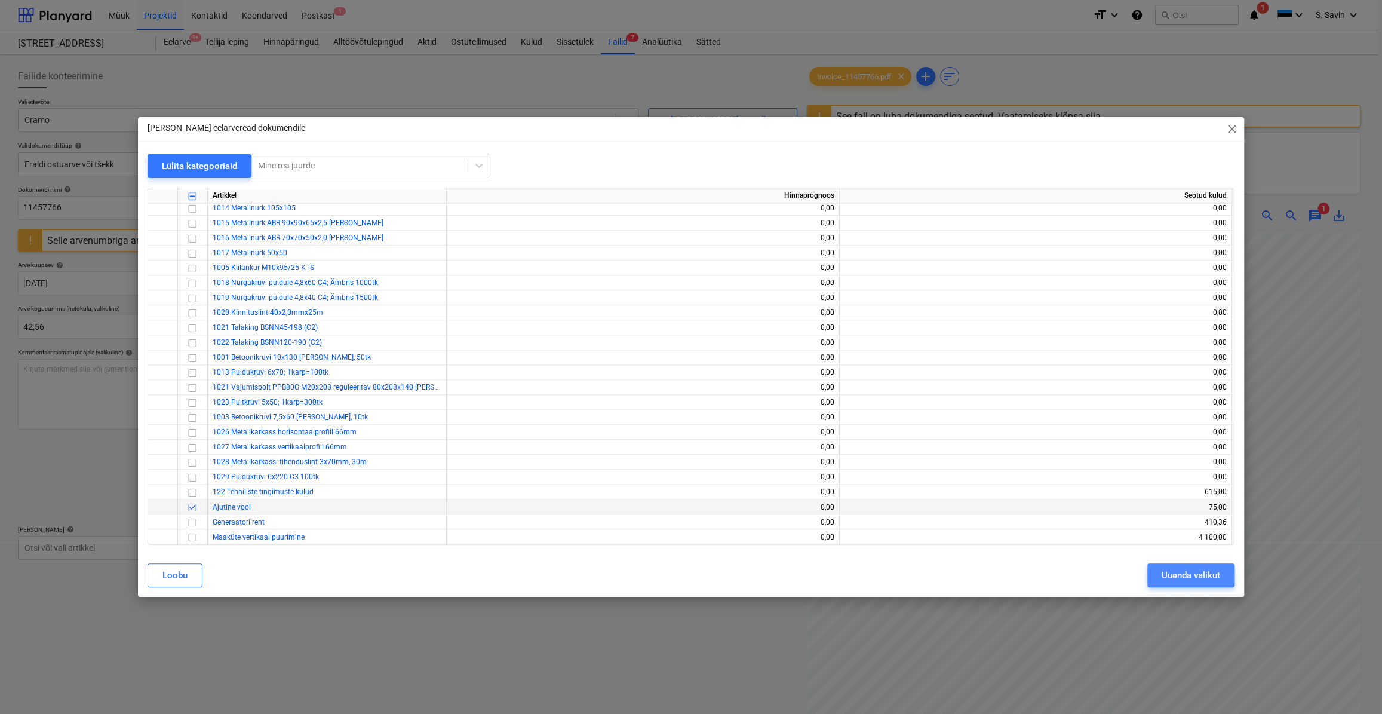
scroll to position [205, 72]
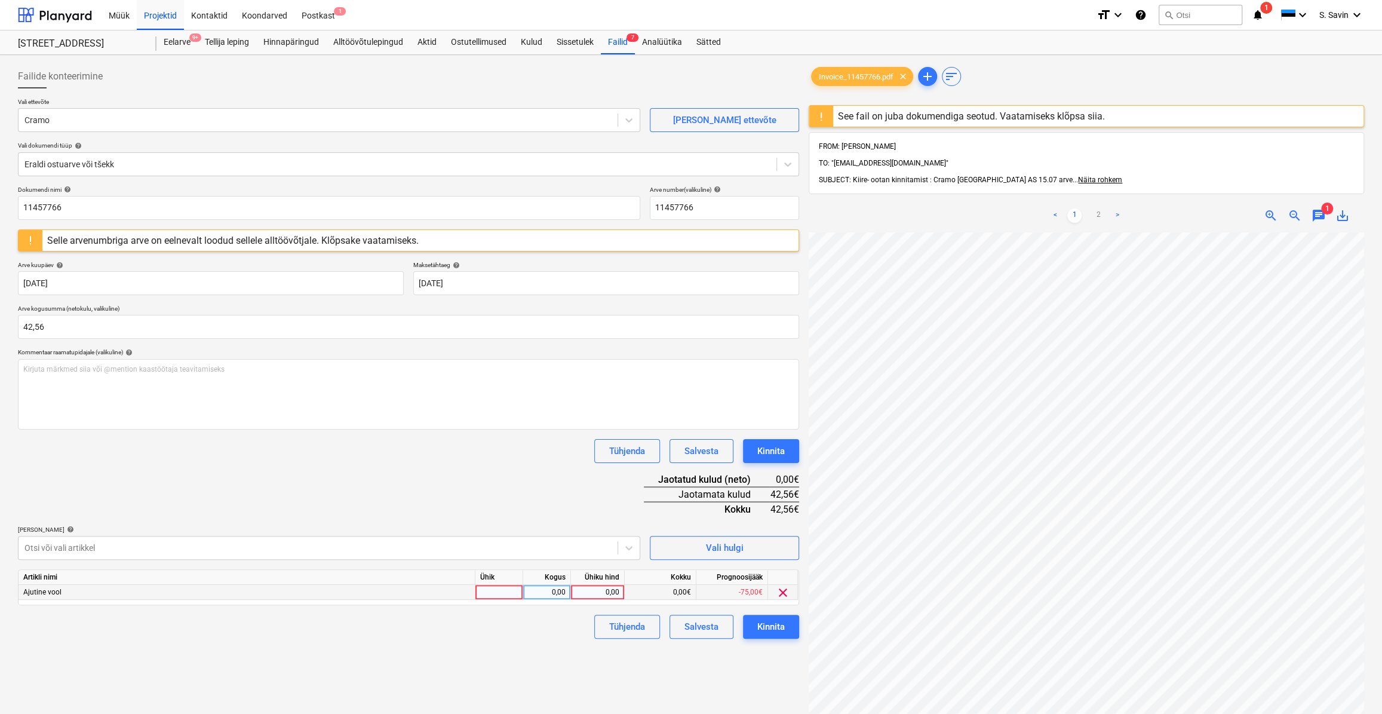
click at [499, 593] on div at bounding box center [499, 592] width 48 height 15
type input "kmpl."
click at [568, 588] on div "0,00" at bounding box center [547, 592] width 48 height 15
type input "1"
click at [611, 591] on div "0,00" at bounding box center [598, 592] width 44 height 15
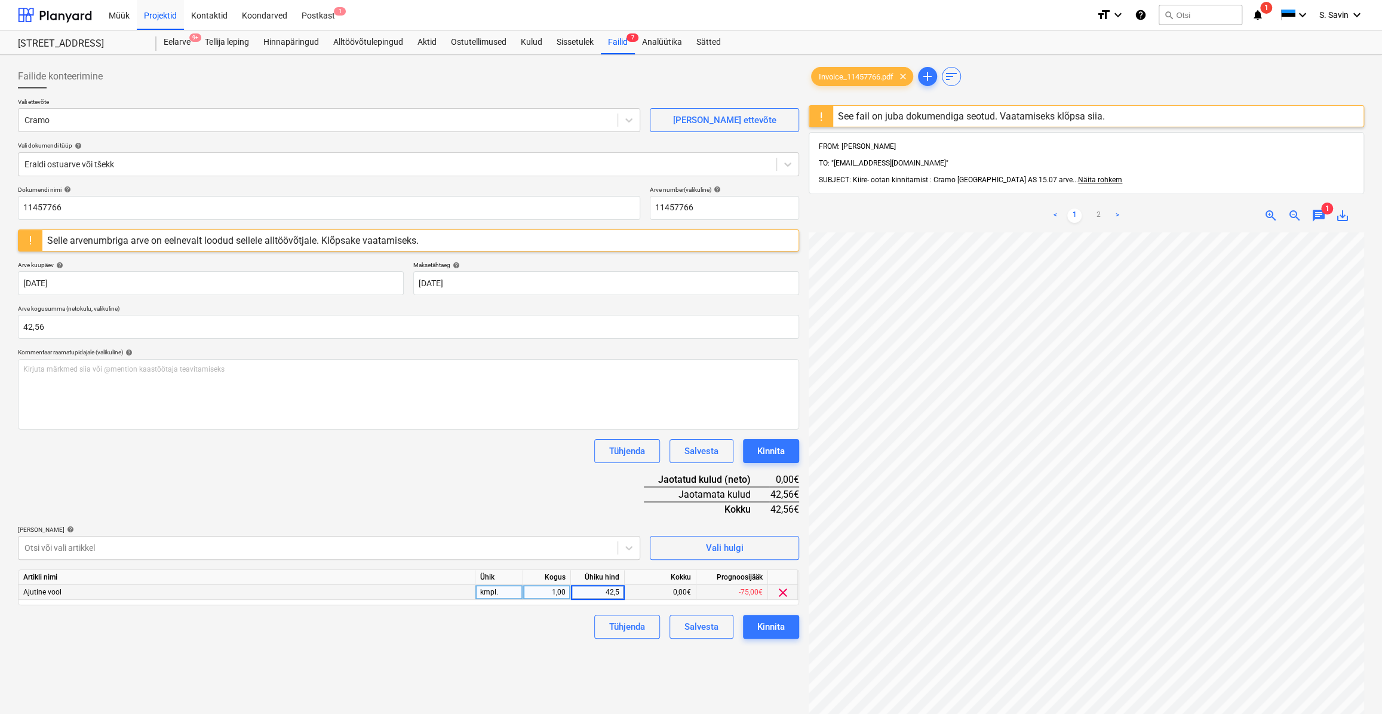
type input "42,56"
click at [579, 639] on div "Failide konteerimine Vali ettevõte Cramo [PERSON_NAME] uus ettevõte Vali dokume…" at bounding box center [408, 488] width 791 height 857
click at [757, 632] on div "Kinnita" at bounding box center [770, 627] width 27 height 16
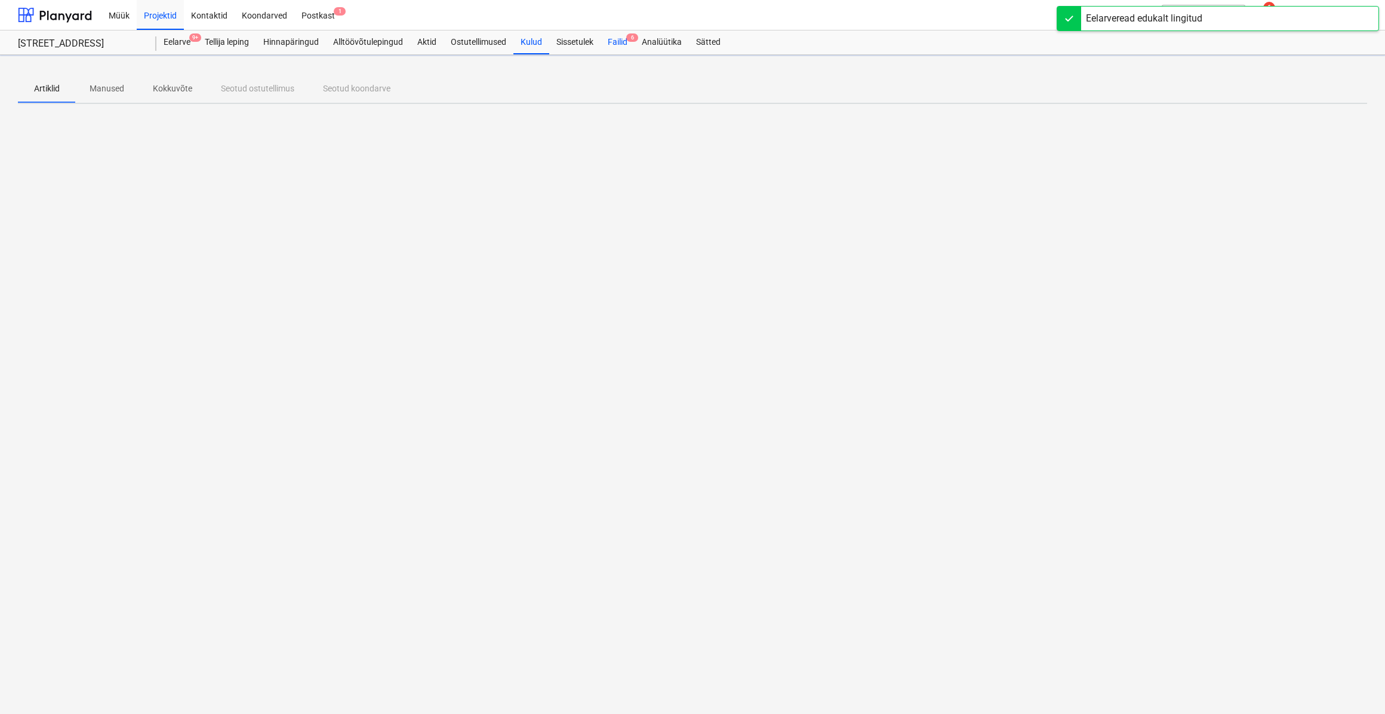
click at [633, 45] on div "Failid 6" at bounding box center [618, 42] width 34 height 24
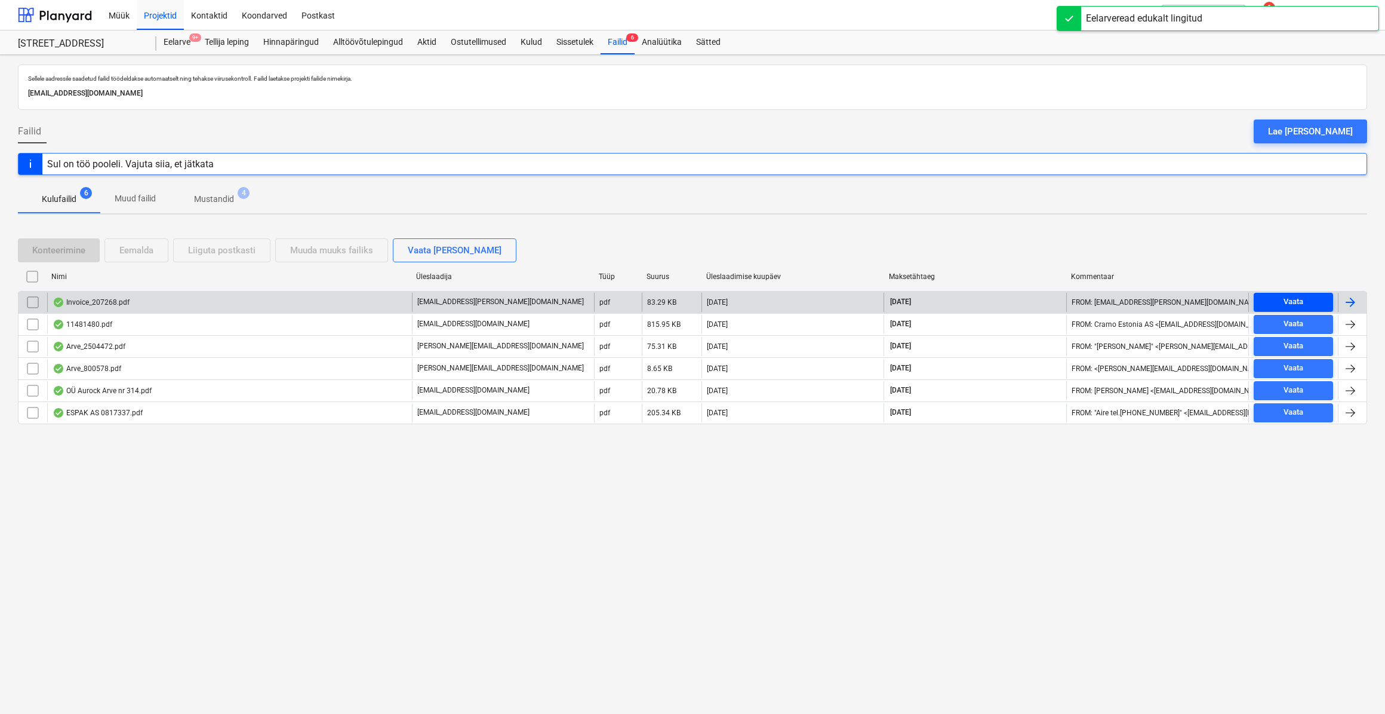
click at [1280, 296] on span "Vaata" at bounding box center [1294, 302] width 70 height 14
click at [1351, 297] on div at bounding box center [1350, 302] width 14 height 14
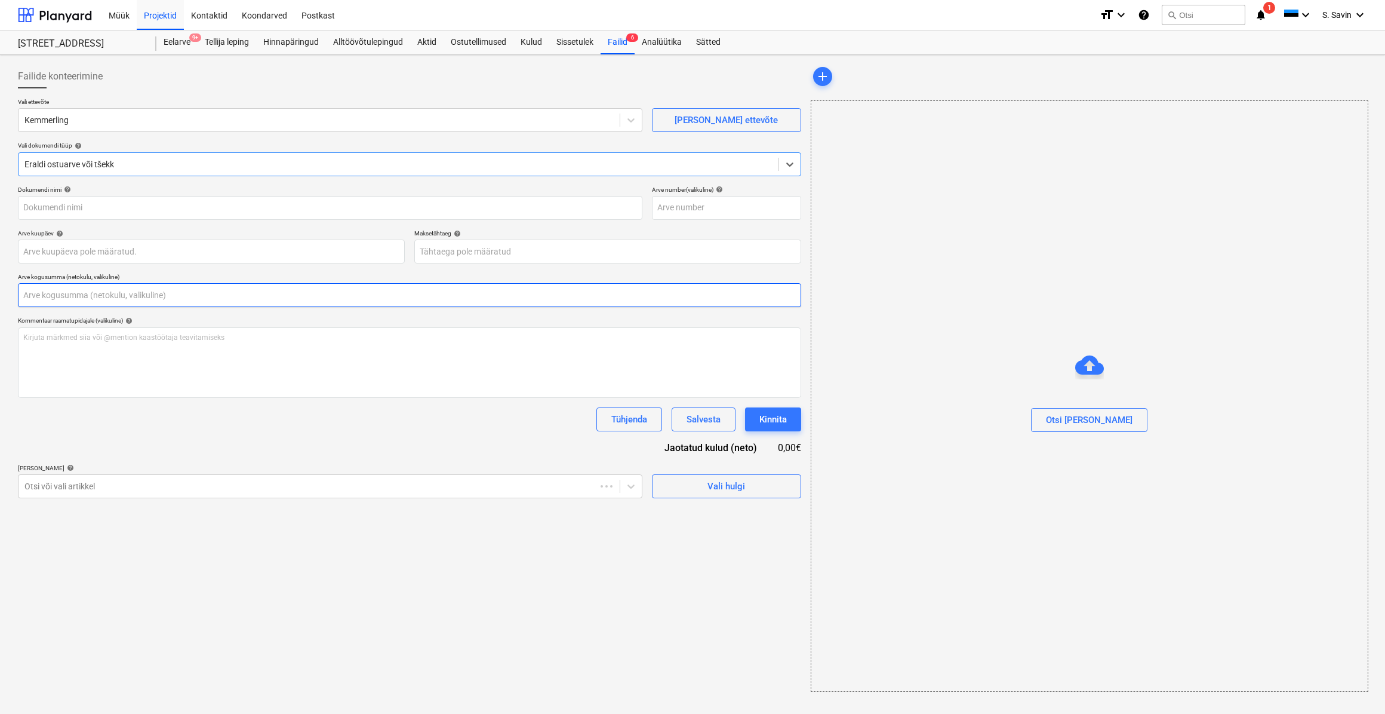
click at [66, 291] on input "text" at bounding box center [409, 295] width 783 height 24
type input "207268"
type input "[DATE]"
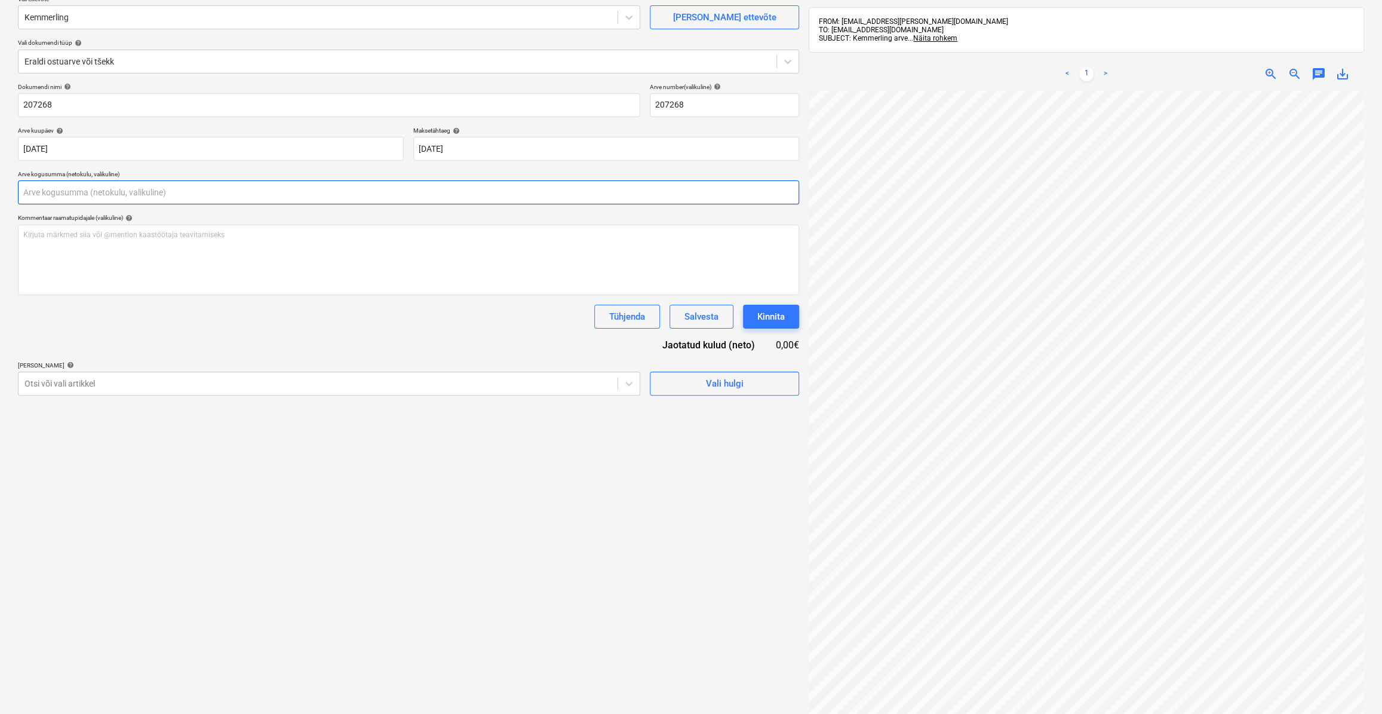
scroll to position [170, 0]
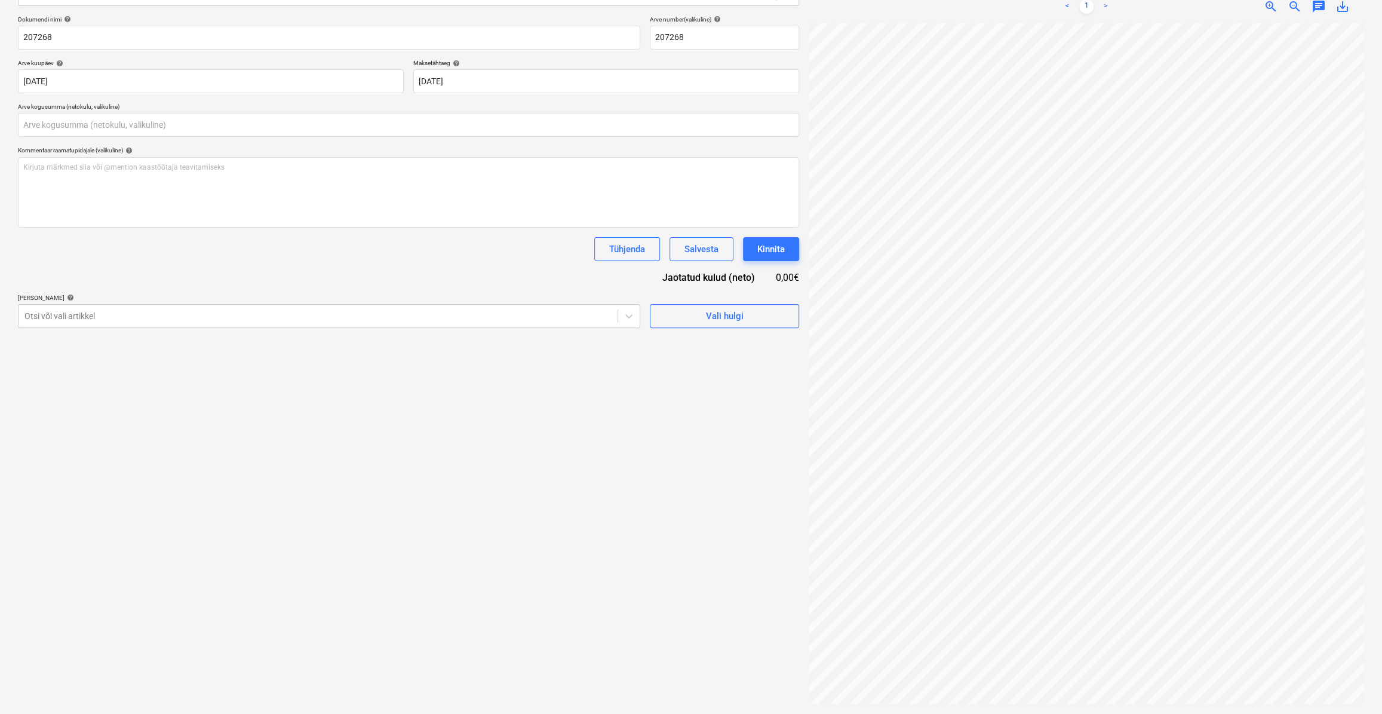
type input "0,00"
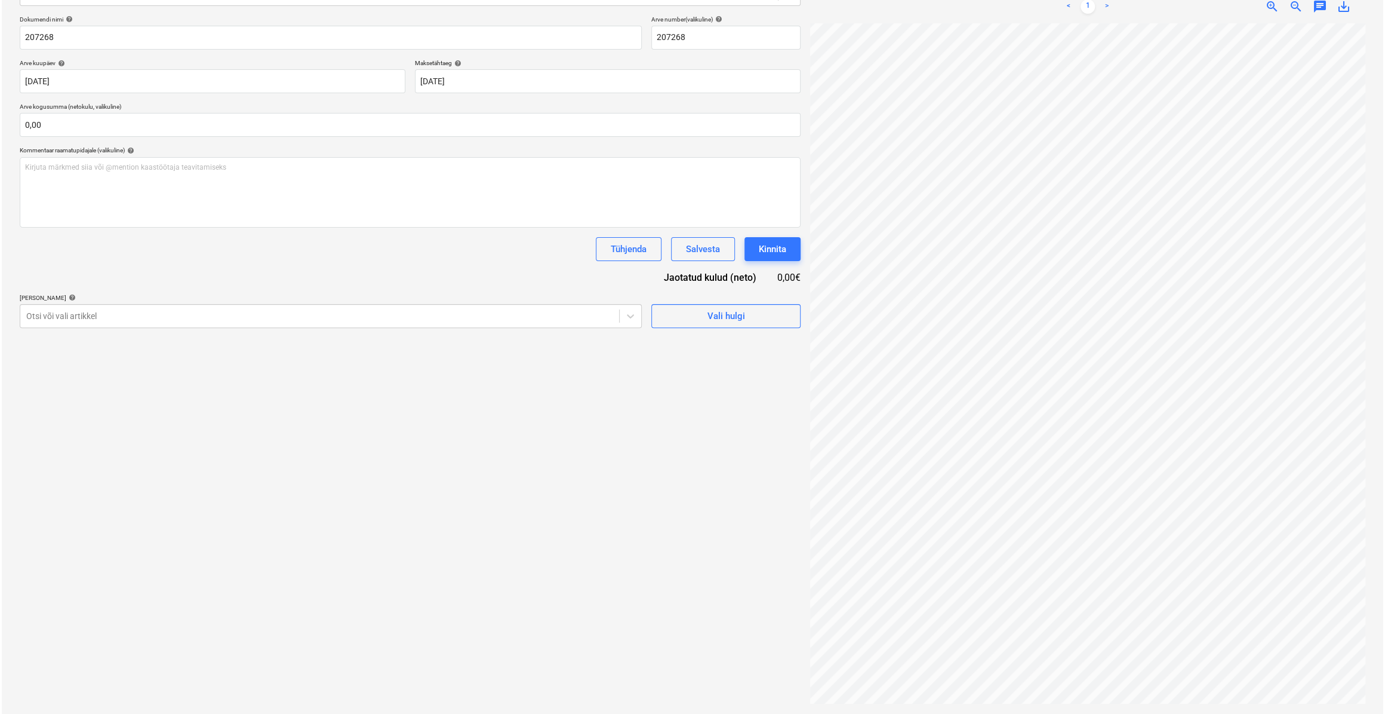
scroll to position [0, 72]
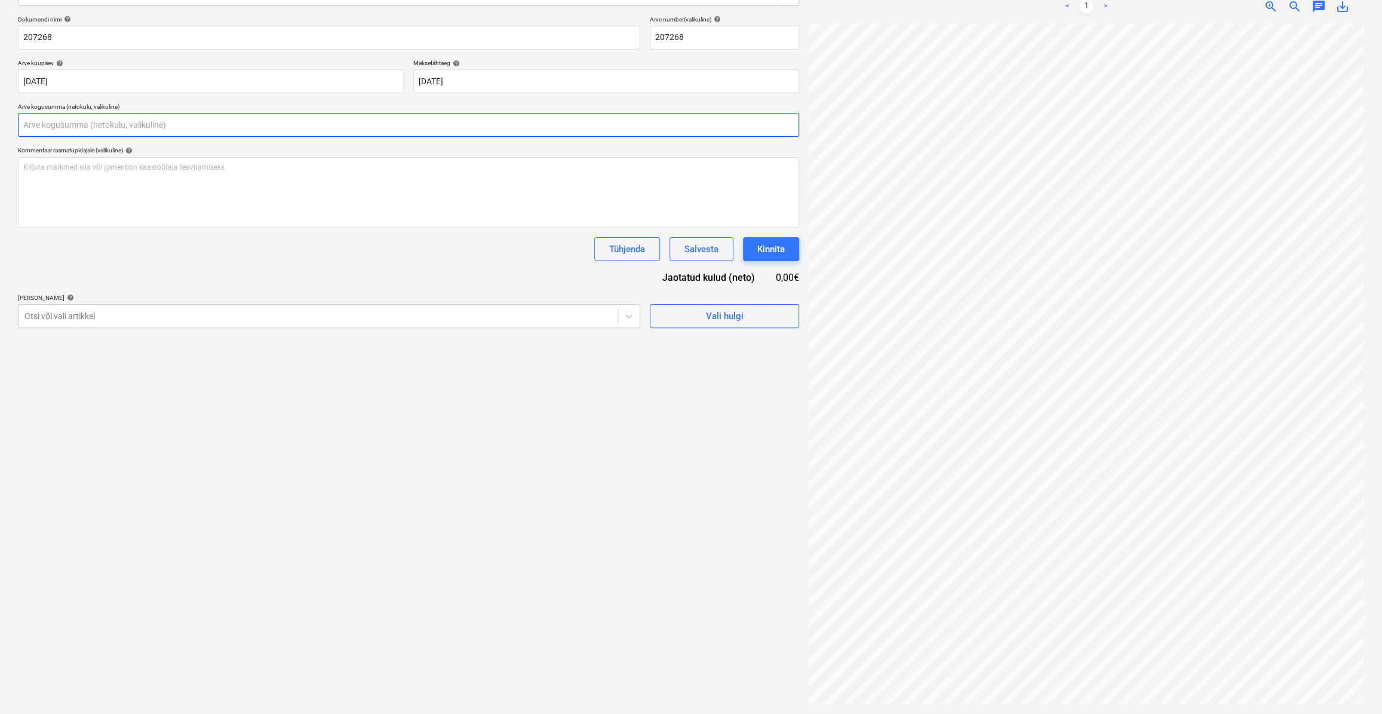
click at [140, 120] on input "text" at bounding box center [408, 125] width 781 height 24
type input "49,91"
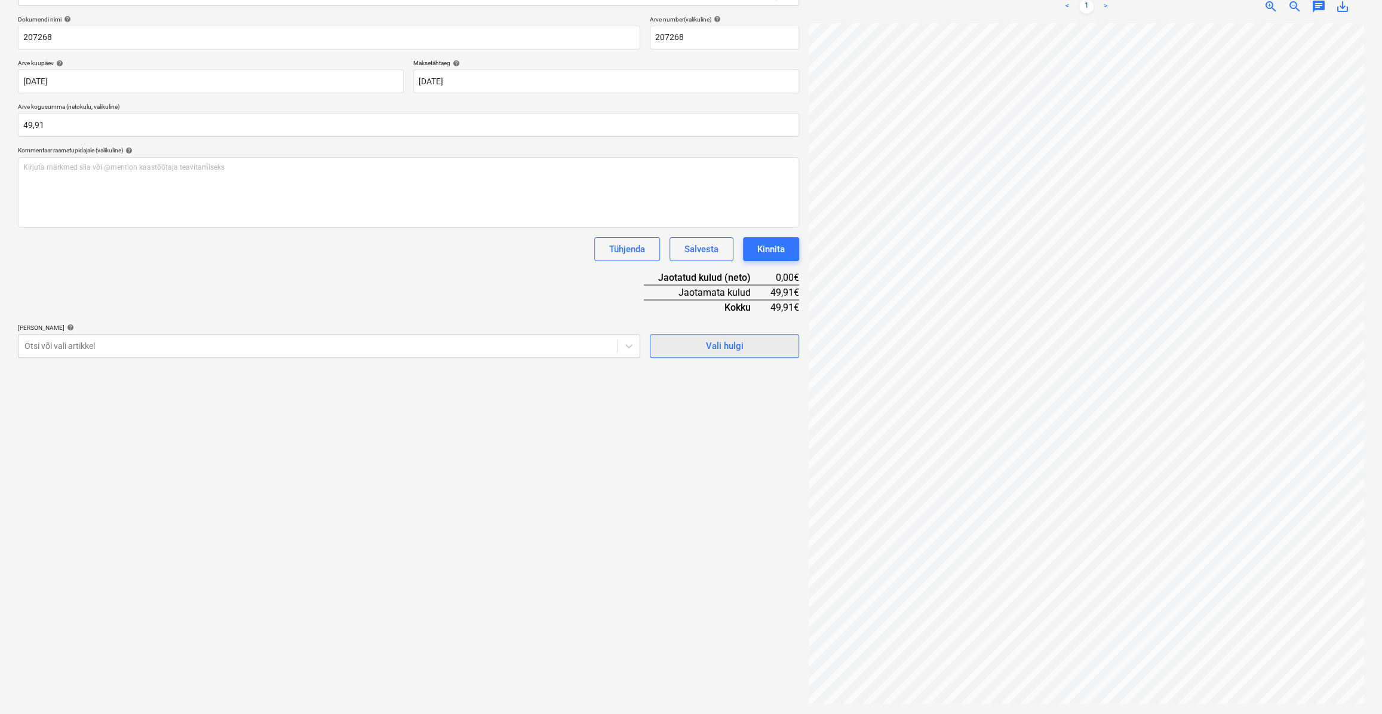
click at [731, 345] on div "Vali hulgi" at bounding box center [725, 346] width 38 height 16
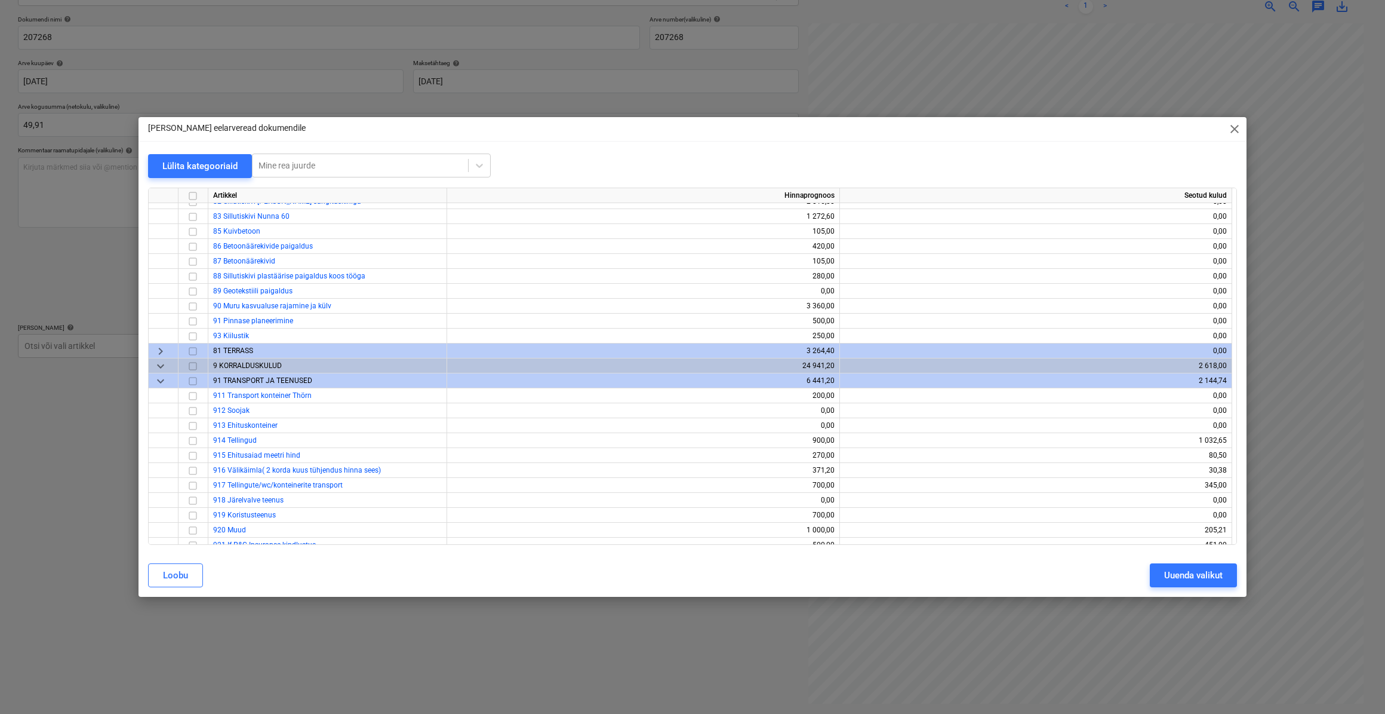
scroll to position [4830, 0]
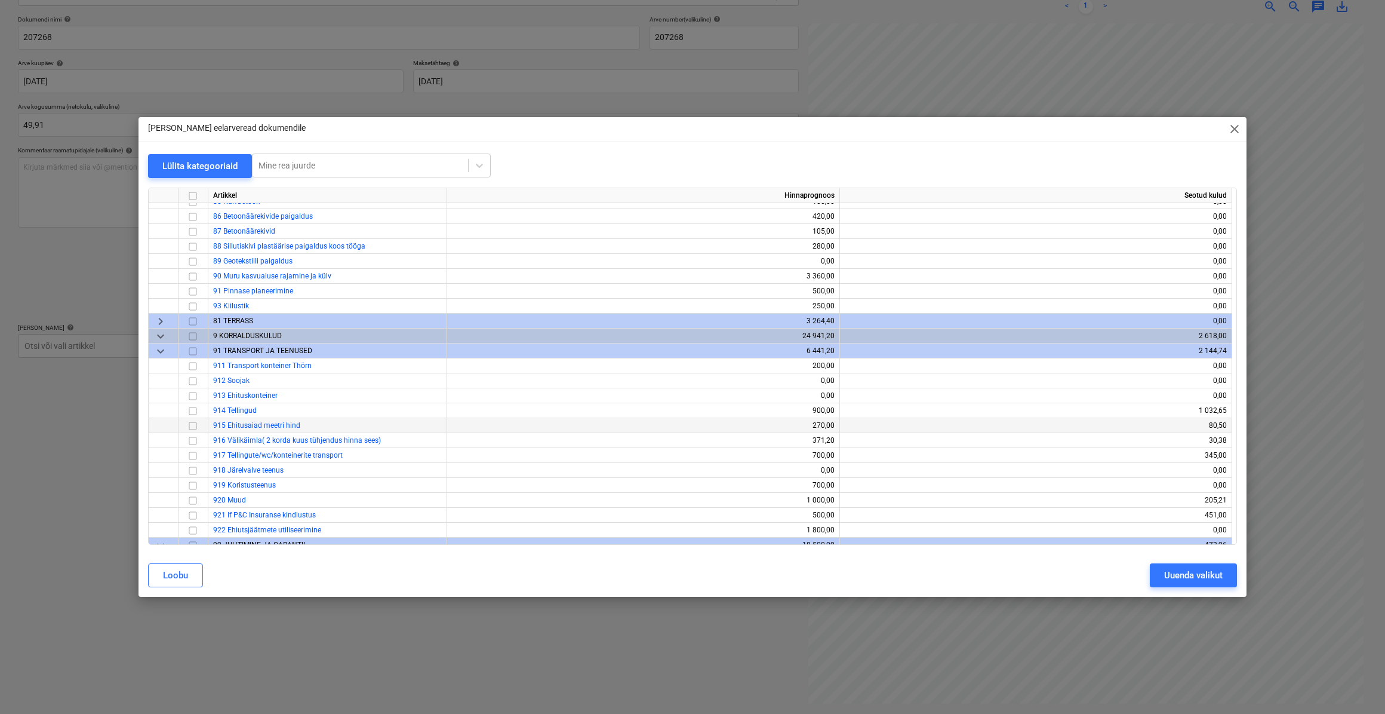
click at [189, 425] on input "checkbox" at bounding box center [193, 425] width 14 height 14
click at [1205, 568] on div "Uuenda valikut" at bounding box center [1193, 575] width 59 height 16
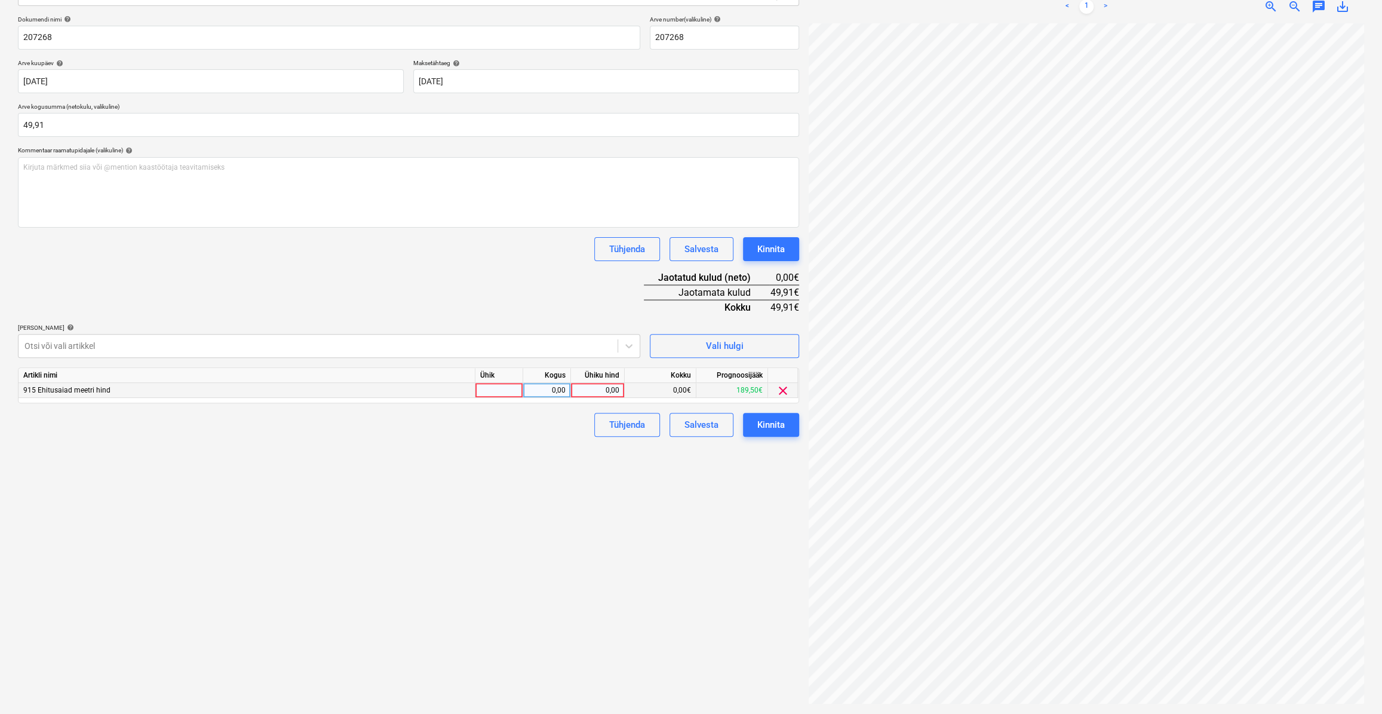
click at [511, 392] on div at bounding box center [499, 390] width 48 height 15
type input "kmpl."
click at [531, 388] on div "0,00" at bounding box center [547, 390] width 38 height 15
type input "11"
click at [579, 395] on div "0,00" at bounding box center [598, 390] width 44 height 15
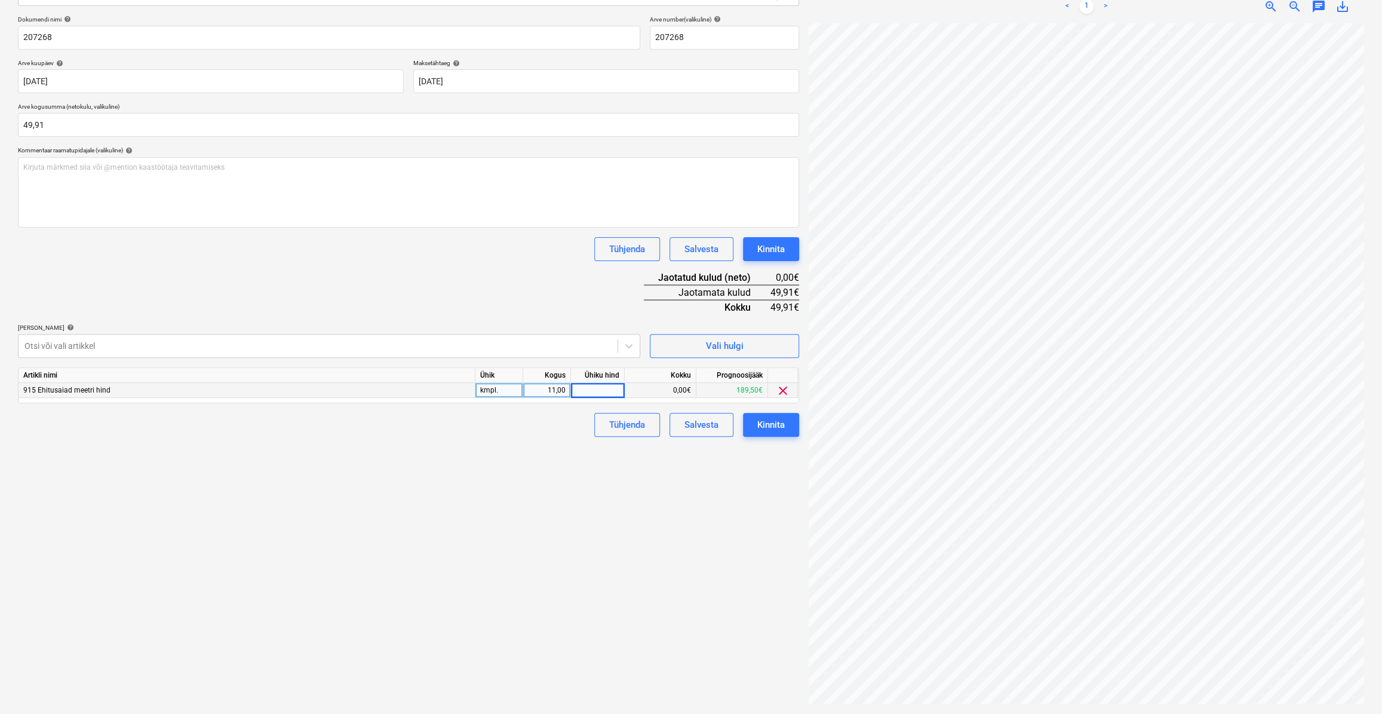
click at [583, 390] on input at bounding box center [597, 390] width 53 height 14
click at [561, 392] on div "11,00" at bounding box center [547, 390] width 38 height 15
type input "1"
click at [591, 392] on div "0,00" at bounding box center [598, 390] width 44 height 15
type input "49,91"
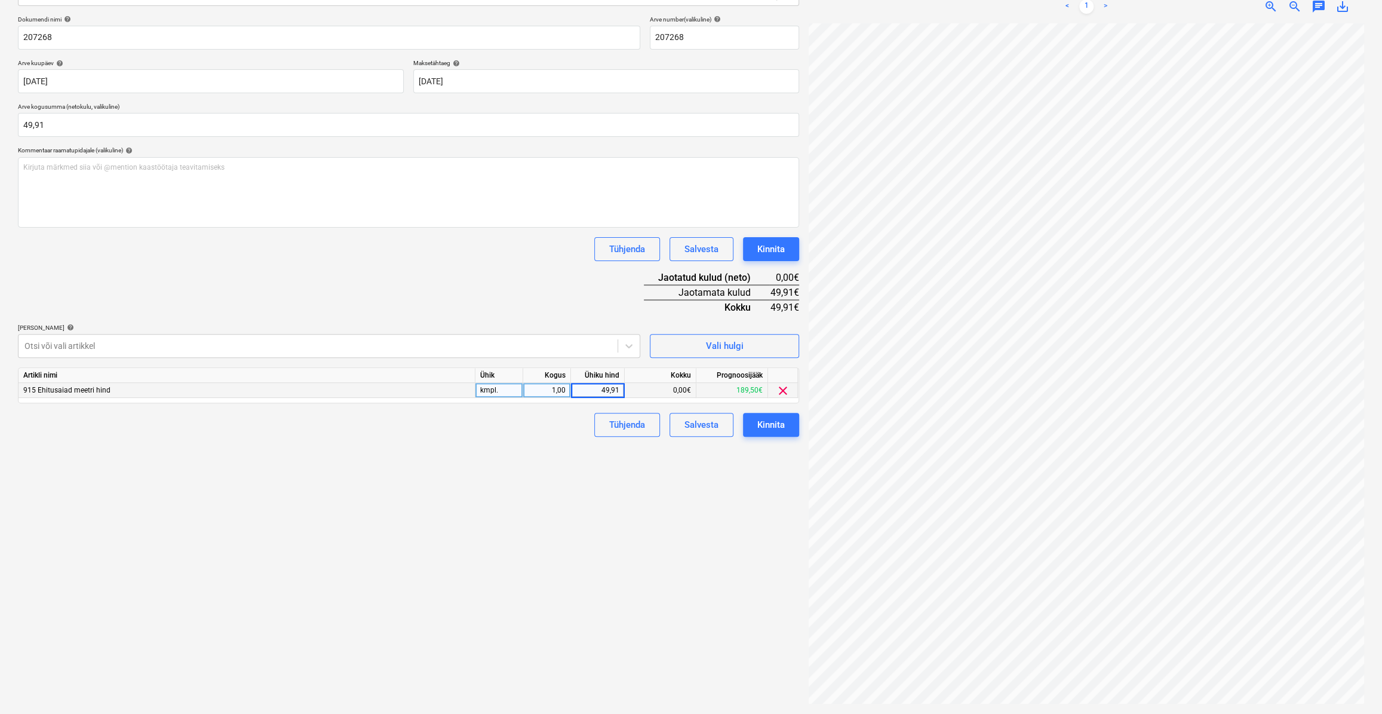
click at [549, 464] on div "Failide konteerimine Vali ettevõte [PERSON_NAME] uus ettevõte Vali dokumendi tü…" at bounding box center [408, 299] width 791 height 819
click at [784, 428] on div "Kinnita" at bounding box center [770, 425] width 27 height 16
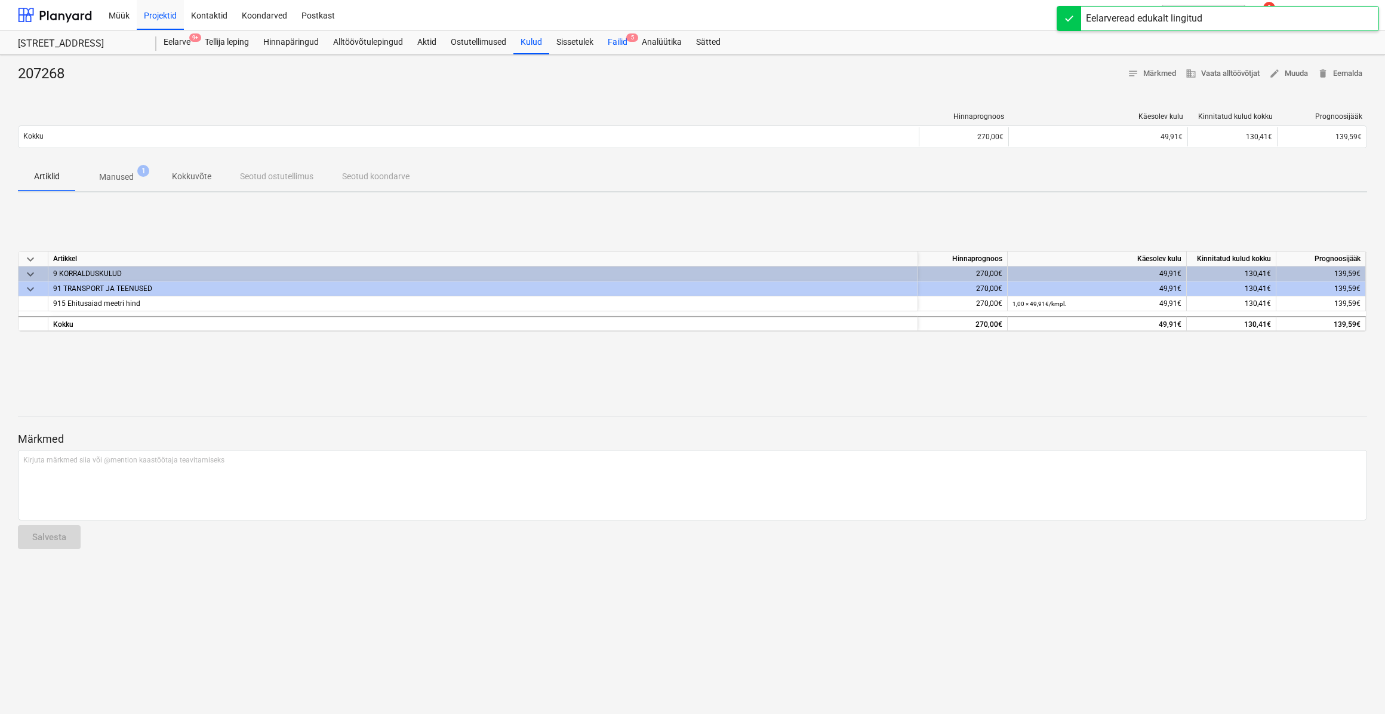
click at [631, 41] on span "5" at bounding box center [632, 37] width 12 height 8
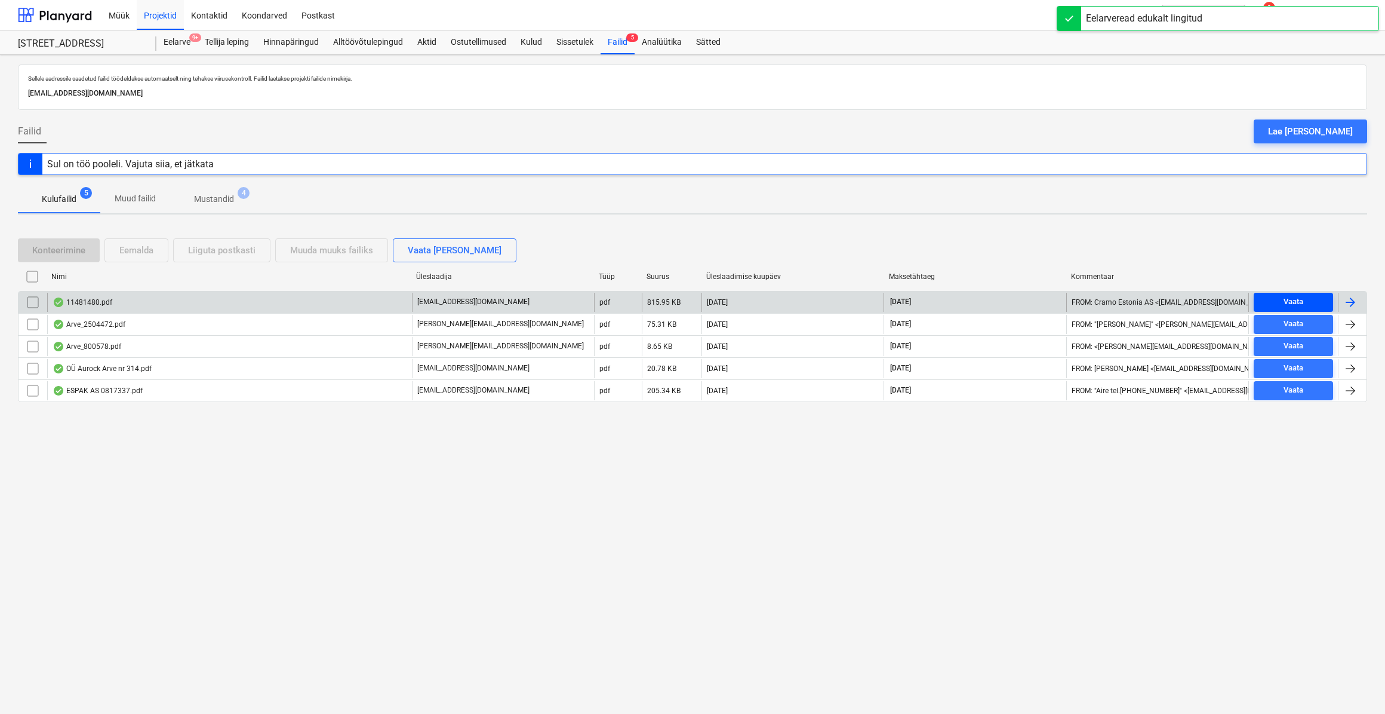
click at [1303, 298] on div "Vaata" at bounding box center [1294, 302] width 20 height 14
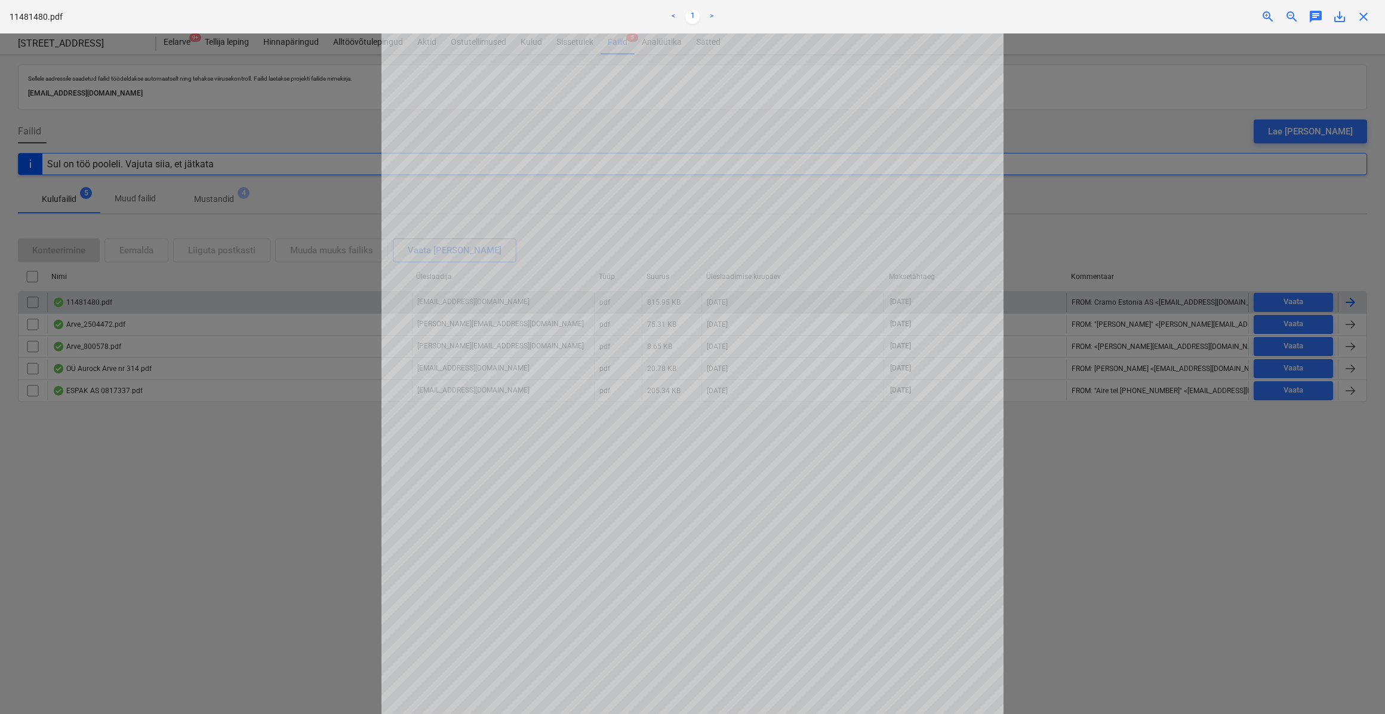
drag, startPoint x: 1272, startPoint y: 318, endPoint x: 1234, endPoint y: 299, distance: 42.5
click at [1234, 299] on div at bounding box center [692, 373] width 1385 height 680
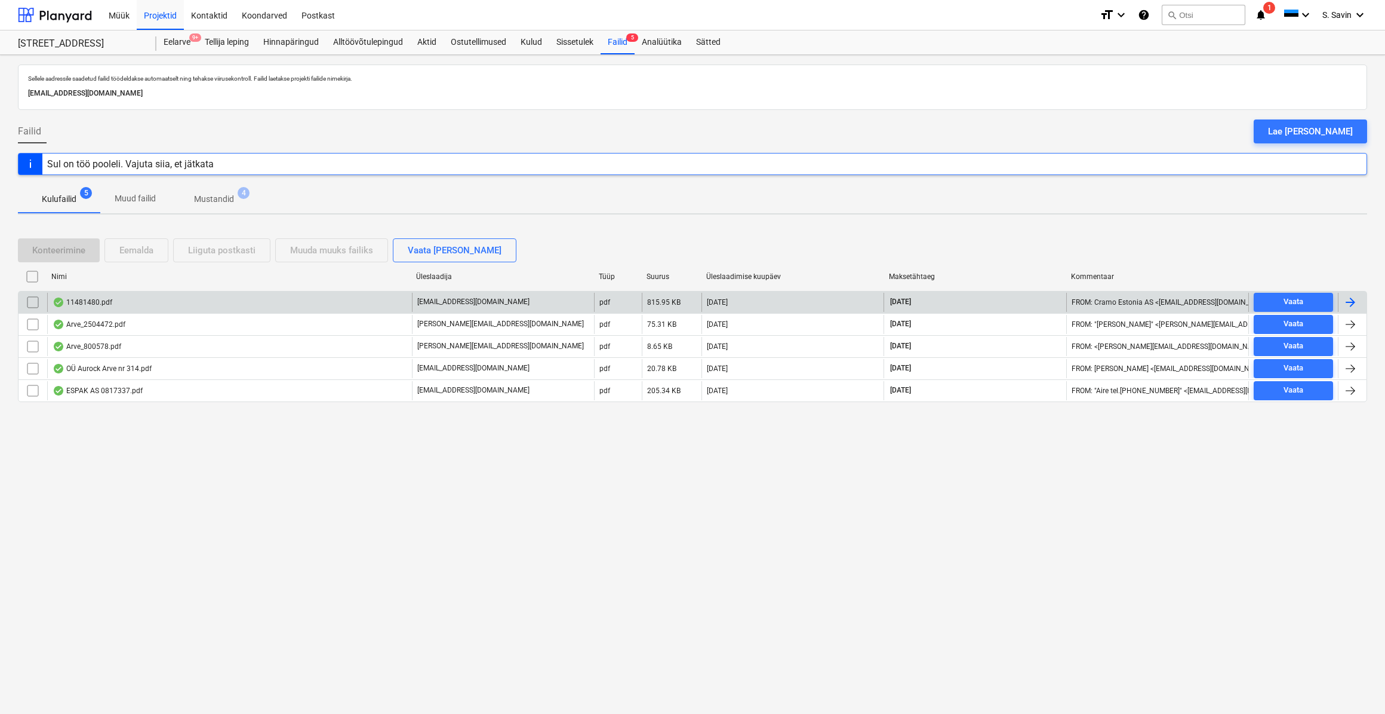
click at [1357, 306] on div at bounding box center [1350, 302] width 14 height 14
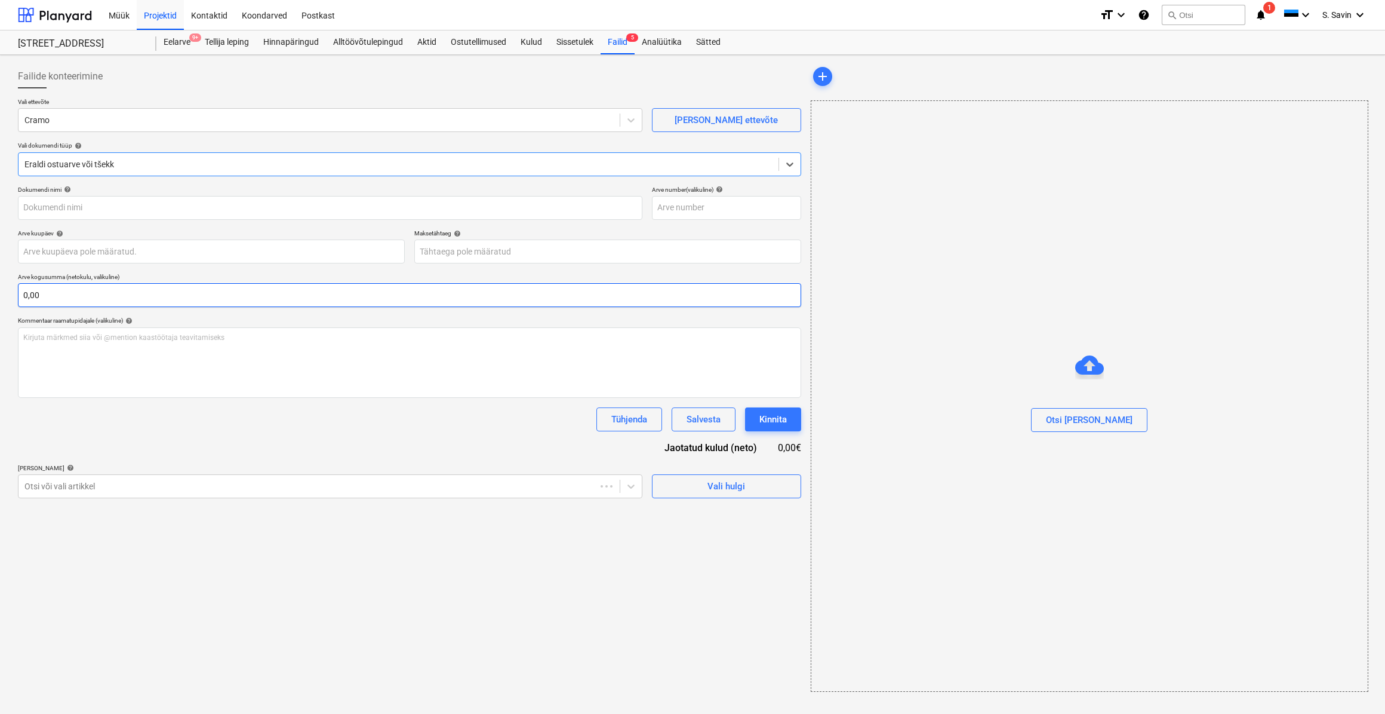
type input "11481480"
type input "[DATE]"
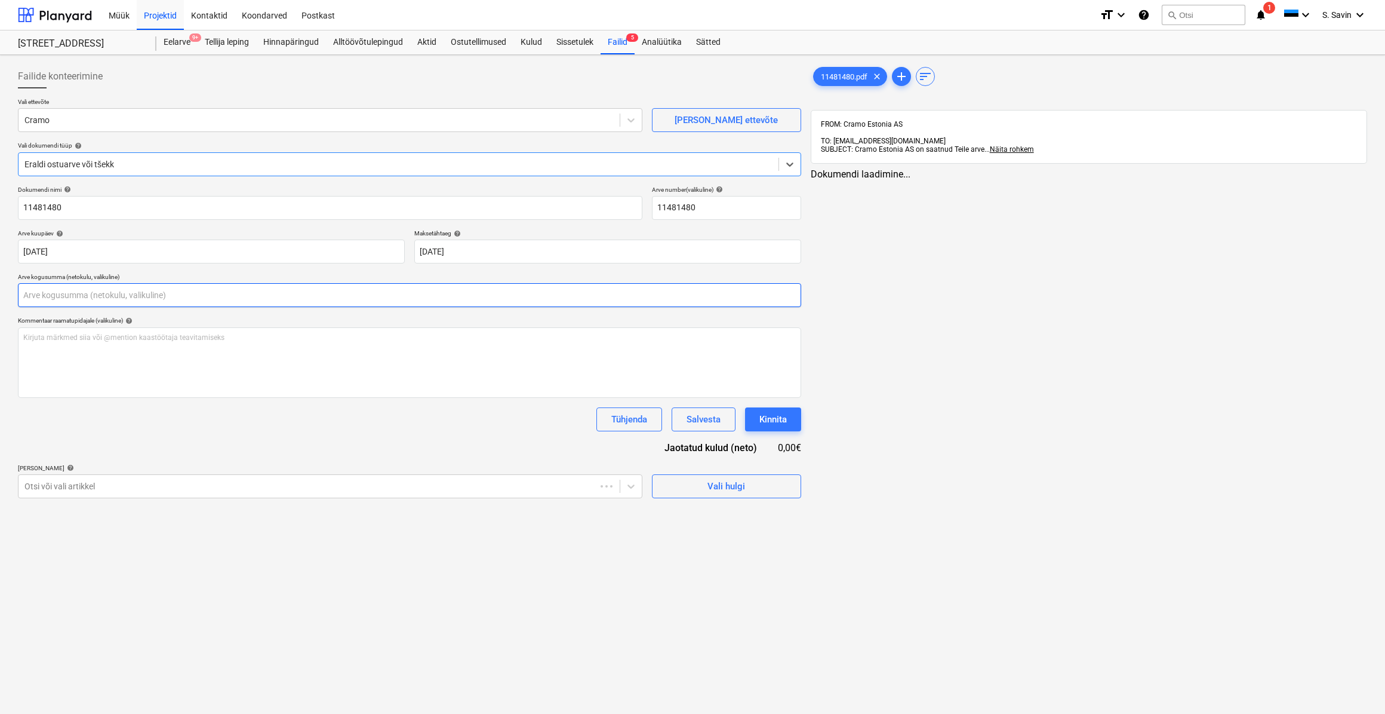
click at [164, 302] on input "text" at bounding box center [409, 295] width 783 height 24
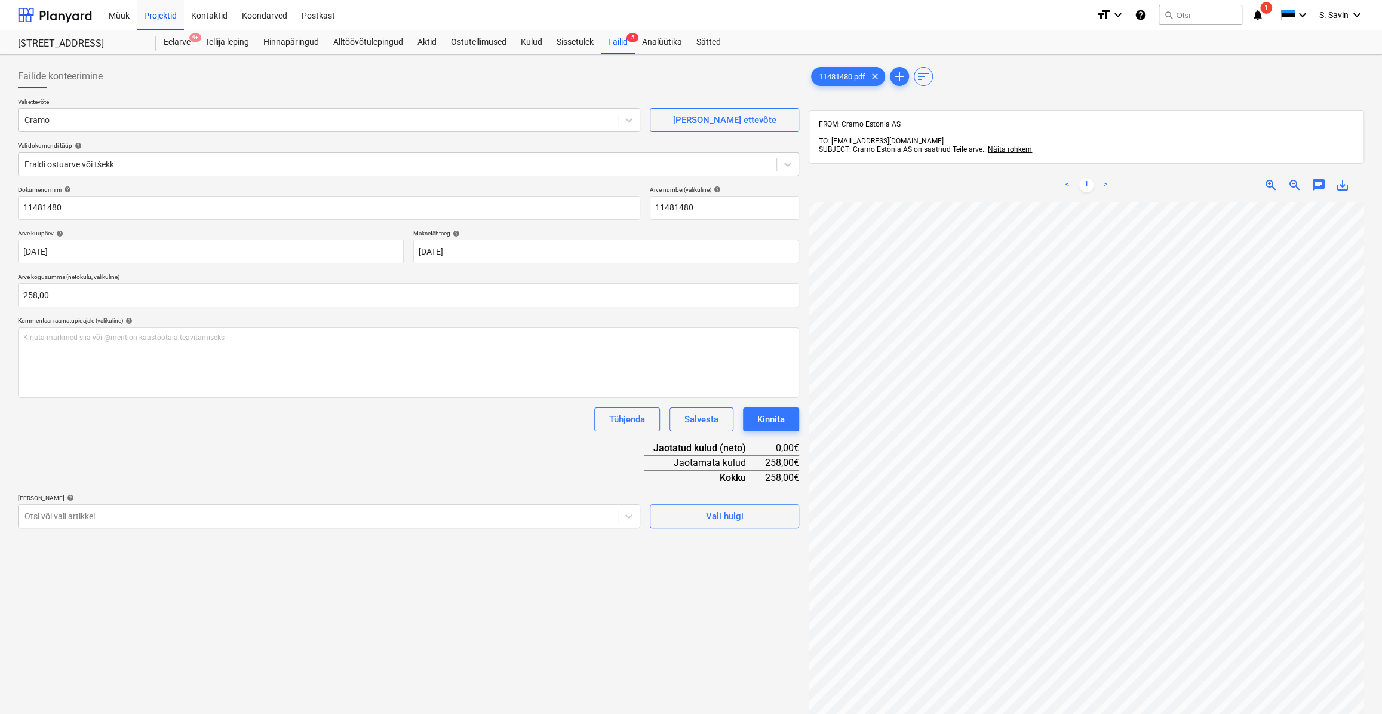
scroll to position [173, 73]
click at [103, 292] on input "258" at bounding box center [408, 295] width 781 height 24
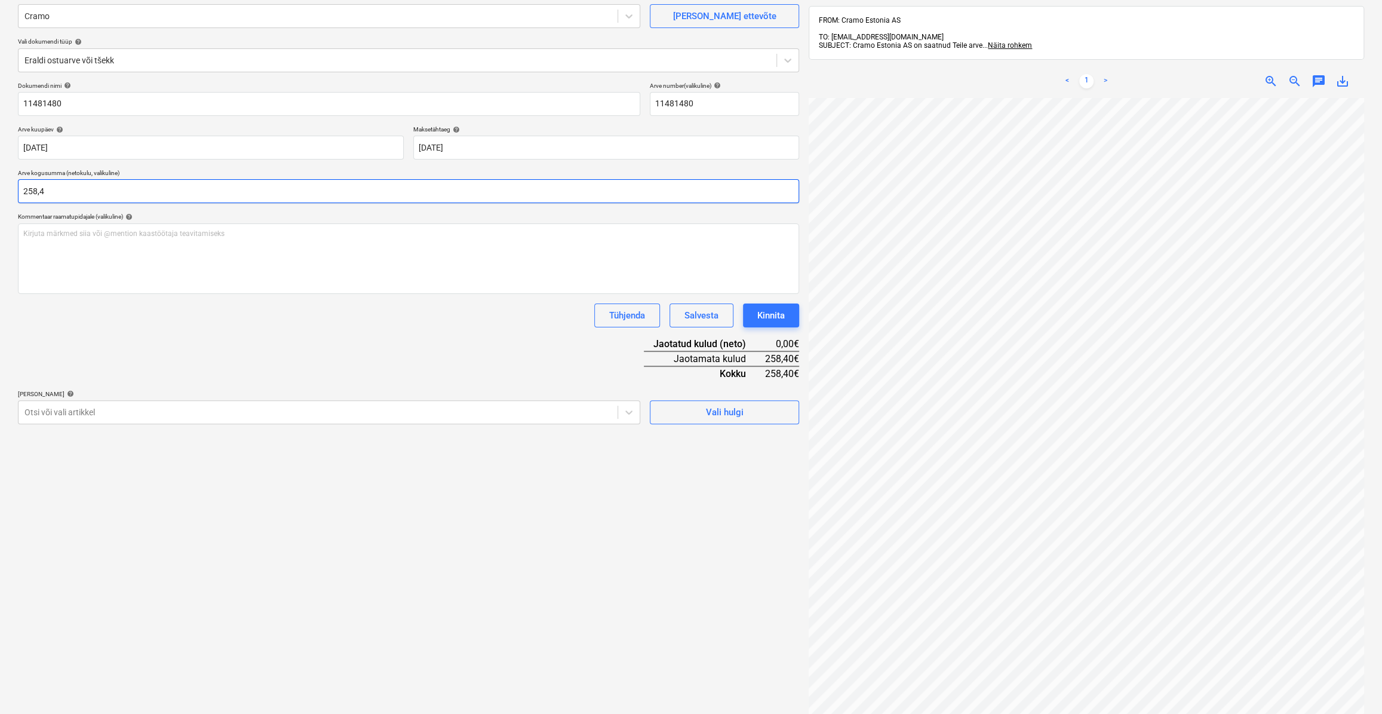
scroll to position [108, 0]
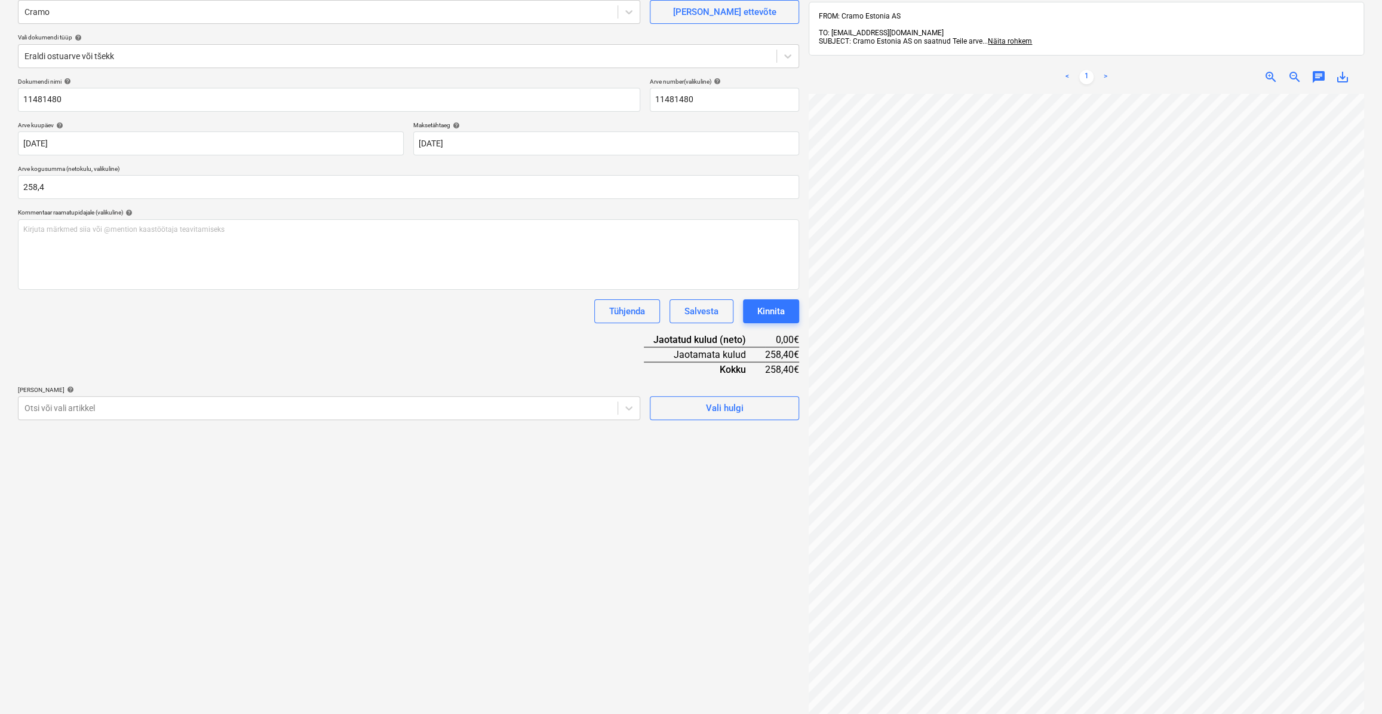
type input "258,40"
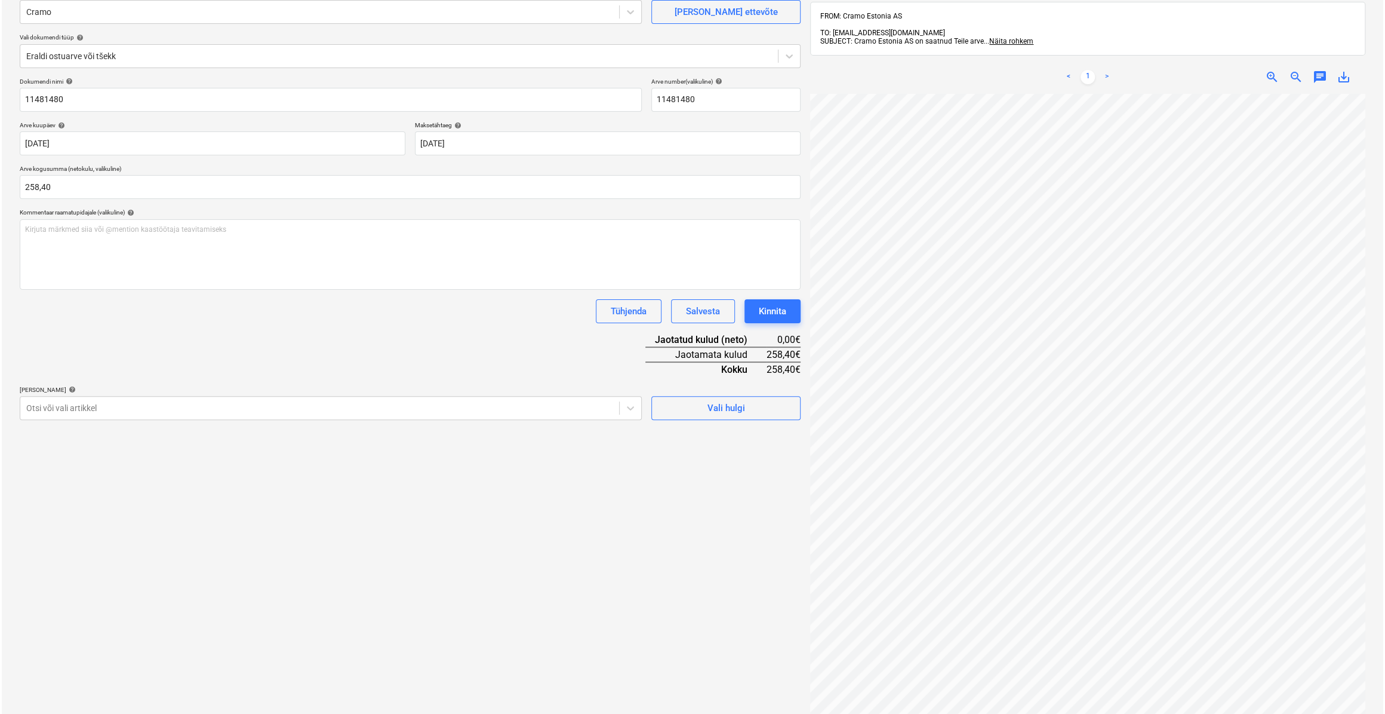
scroll to position [209, 73]
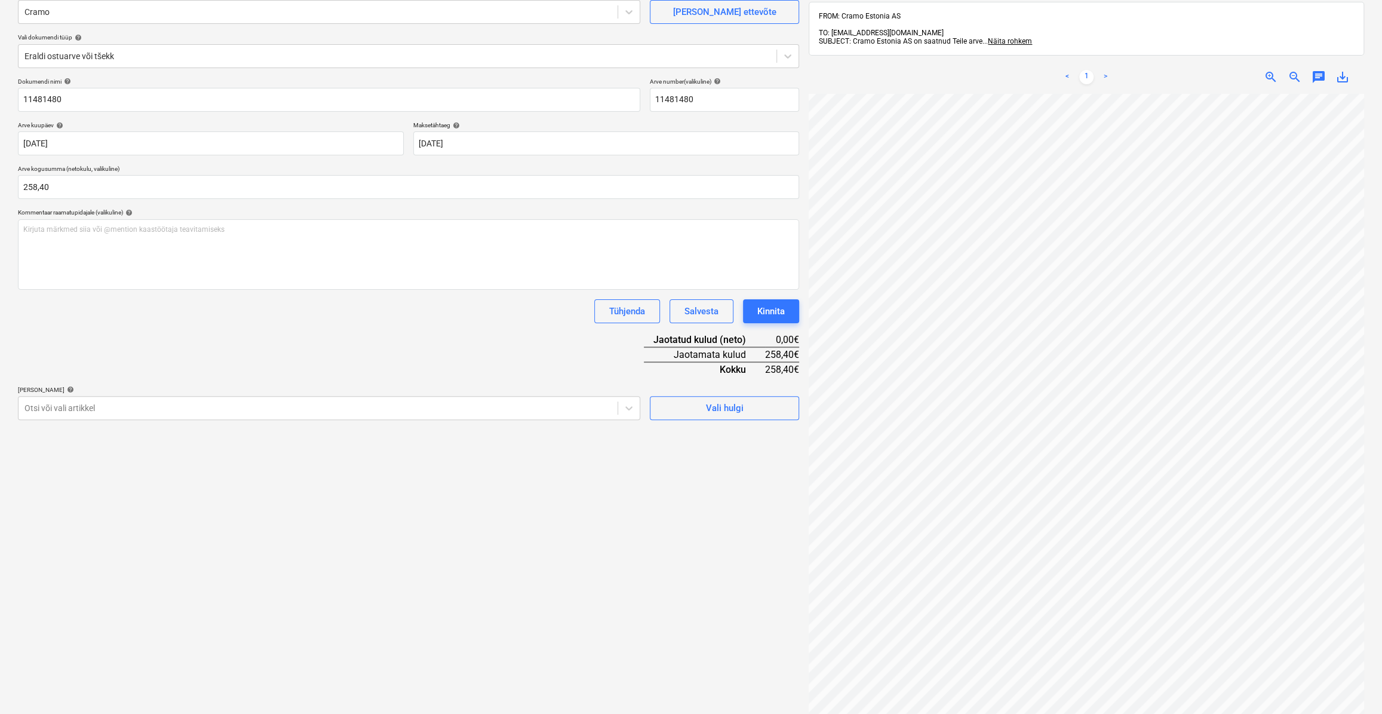
click at [711, 390] on div "Vali hulgi" at bounding box center [724, 403] width 149 height 34
click at [700, 405] on span "Vali hulgi" at bounding box center [724, 408] width 119 height 16
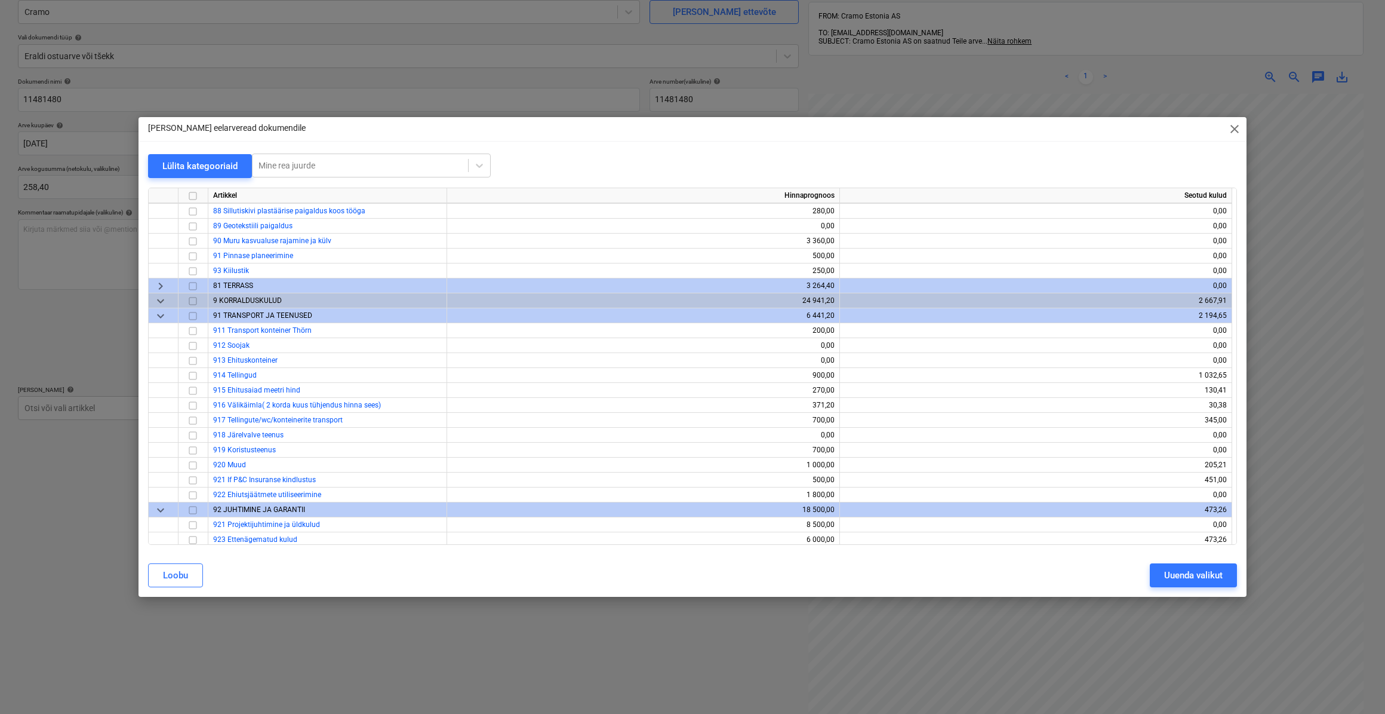
scroll to position [4833, 0]
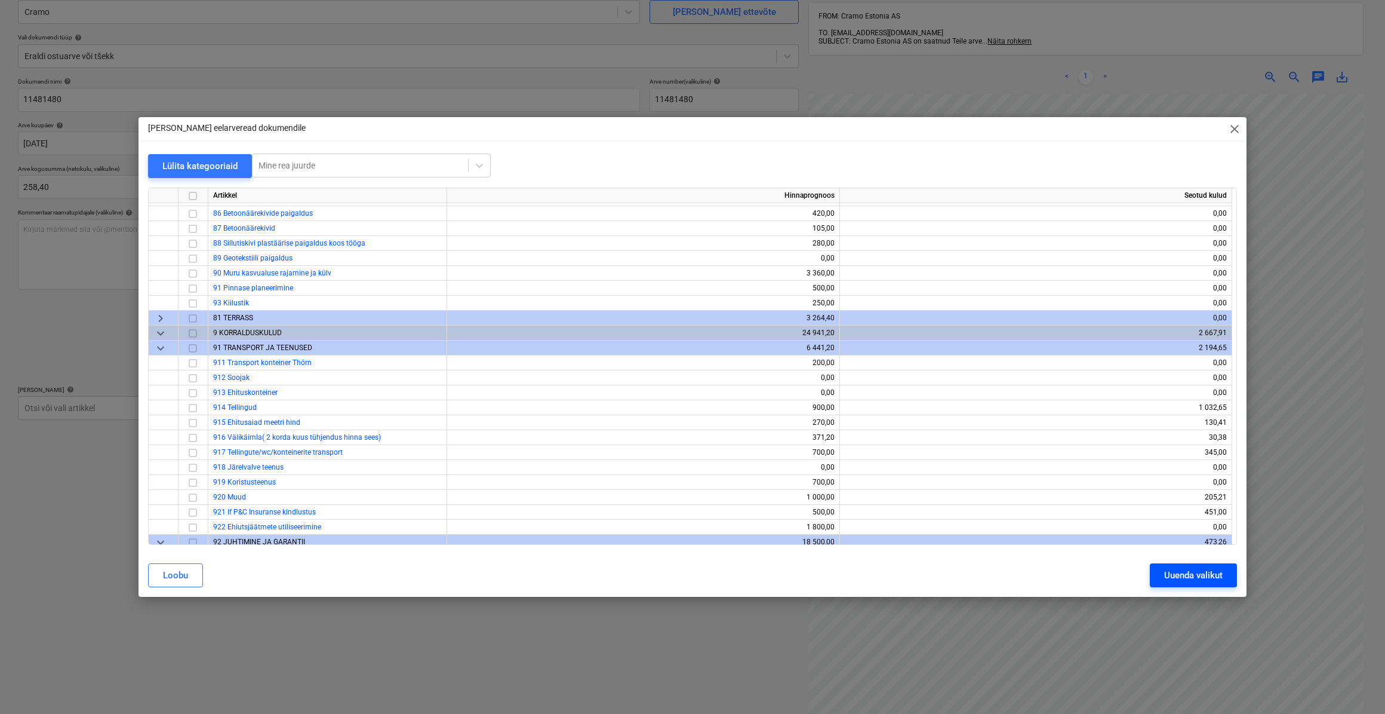
click at [1167, 575] on div "Uuenda valikut" at bounding box center [1193, 575] width 59 height 16
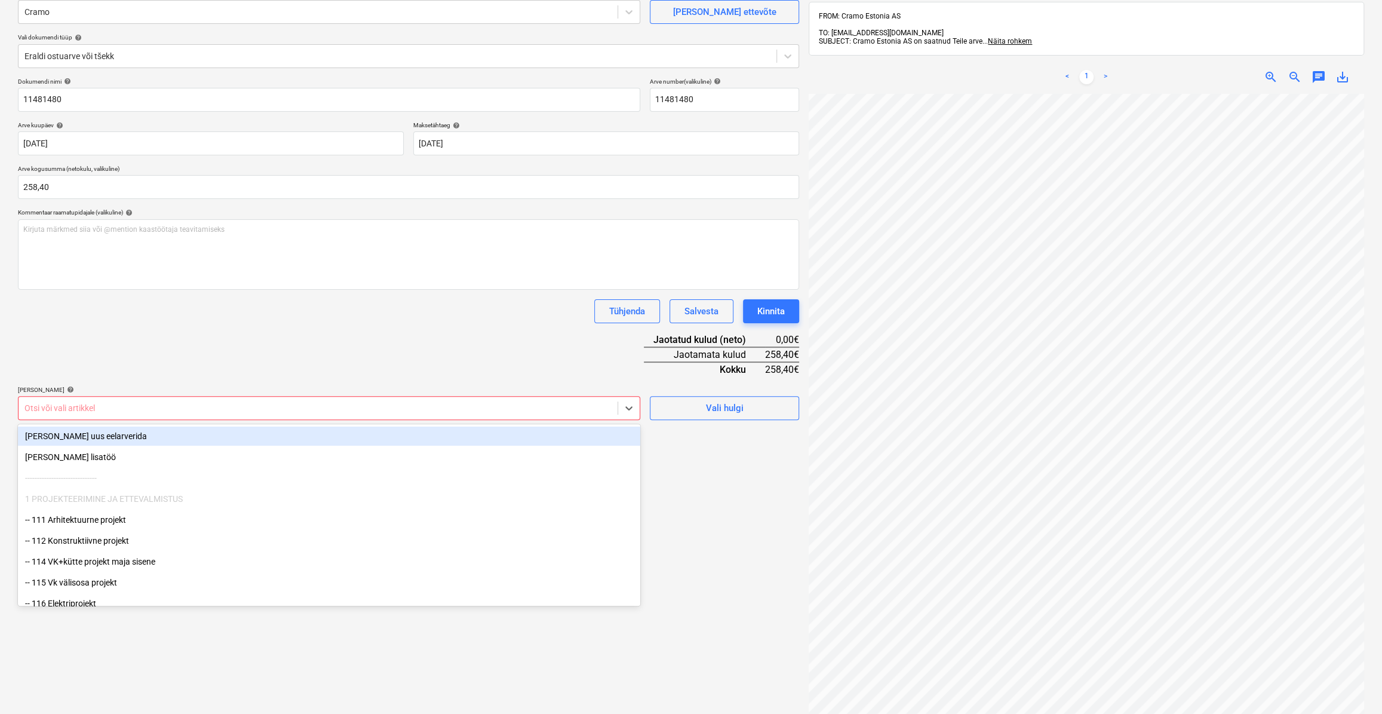
click at [90, 405] on div at bounding box center [317, 408] width 587 height 12
click at [87, 431] on div "[PERSON_NAME] uus eelarverida" at bounding box center [329, 435] width 622 height 19
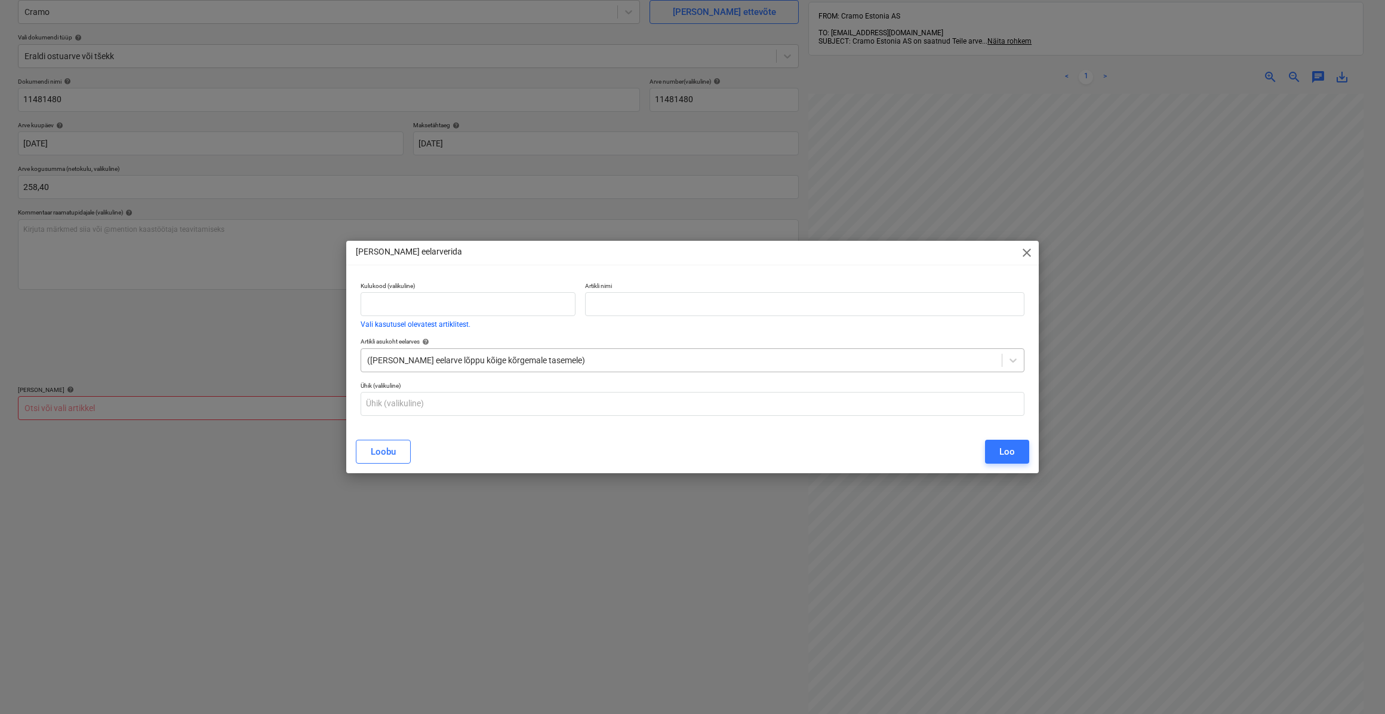
click at [583, 359] on div at bounding box center [681, 360] width 629 height 12
click at [1028, 253] on span "close" at bounding box center [1027, 252] width 14 height 14
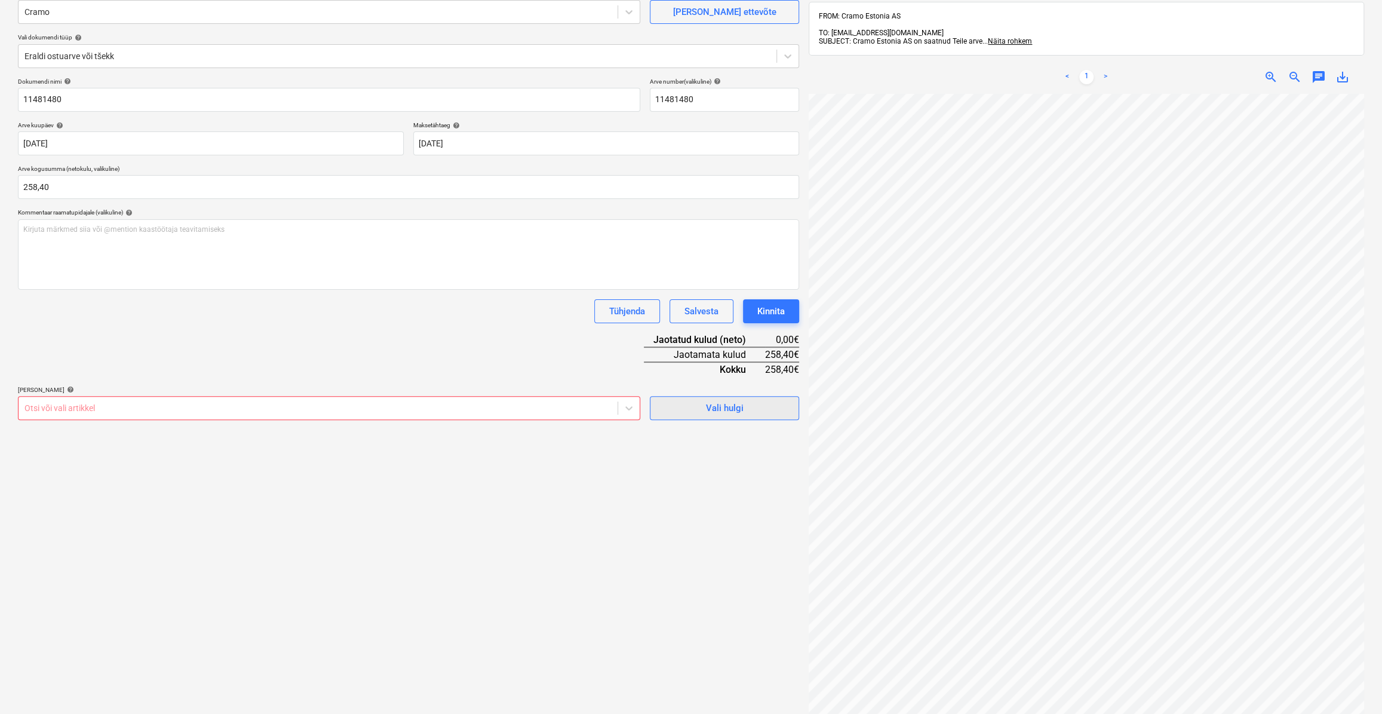
click at [703, 400] on span "Vali hulgi" at bounding box center [724, 408] width 119 height 16
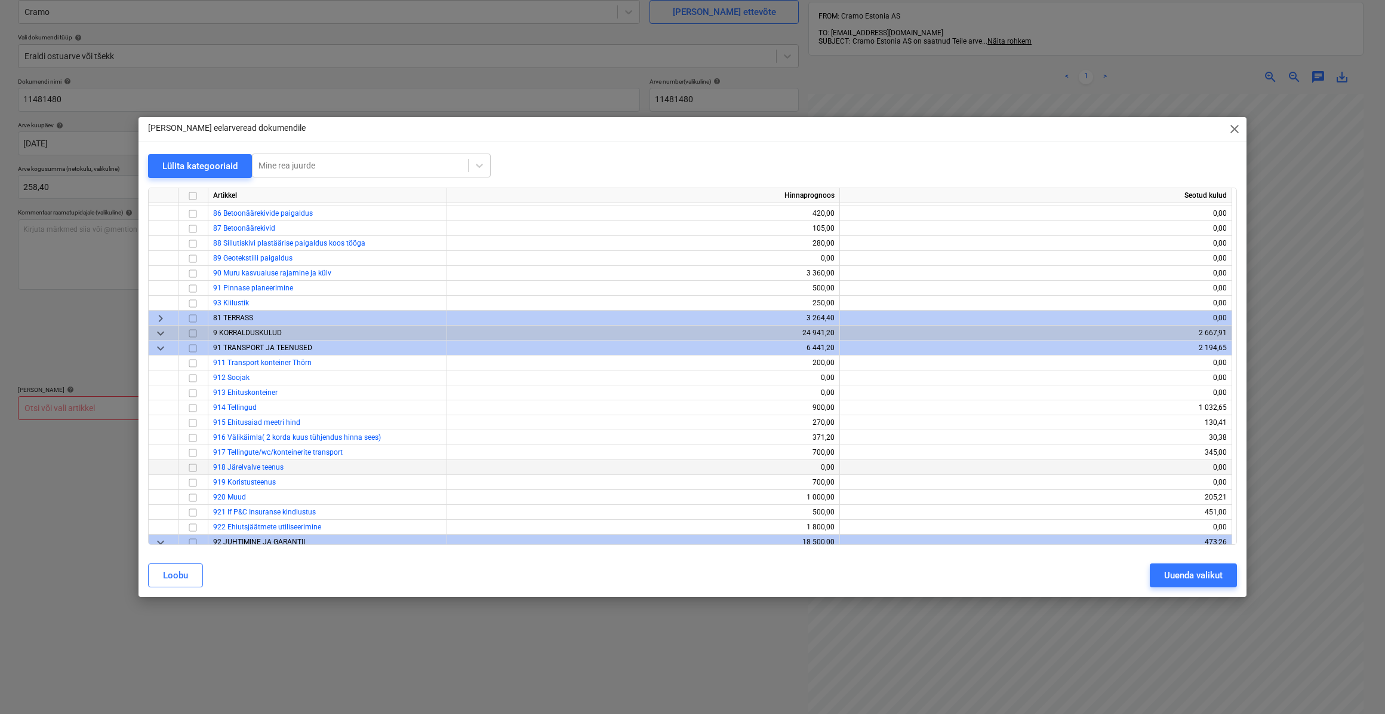
scroll to position [4942, 0]
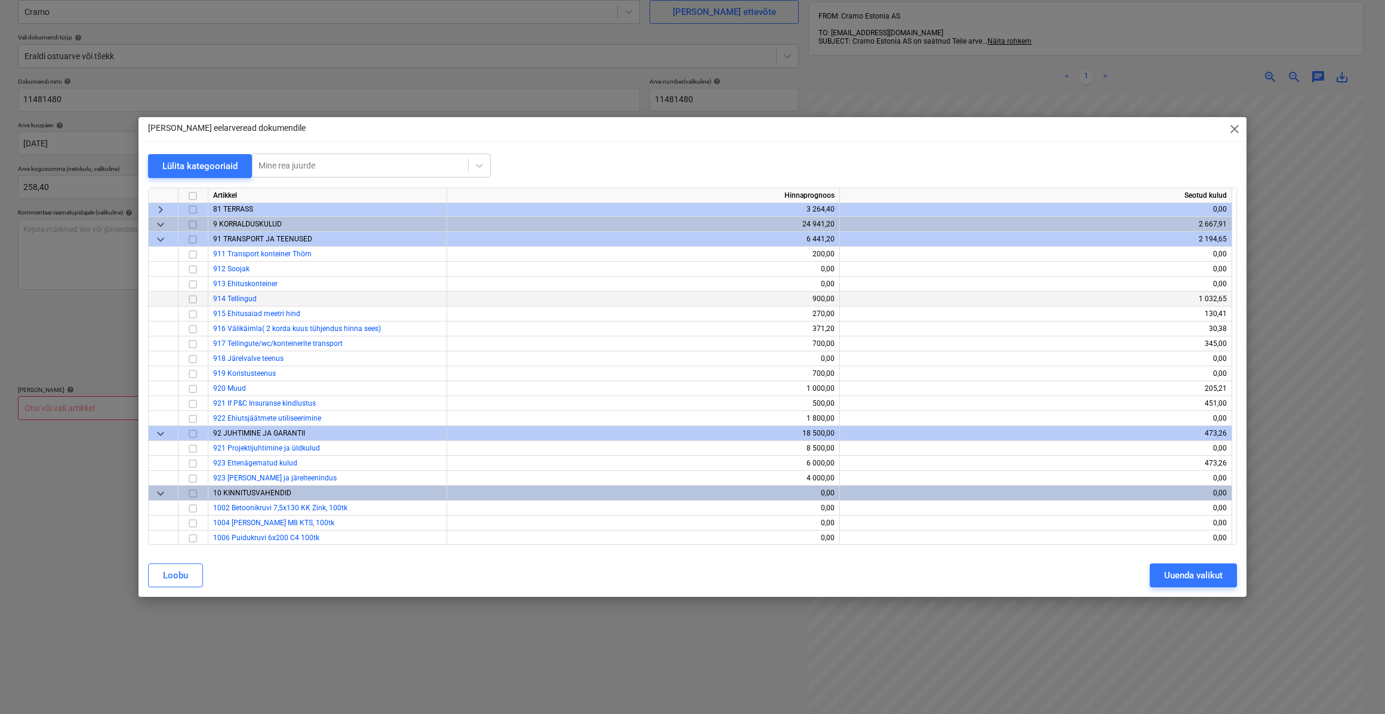
click at [190, 302] on input "checkbox" at bounding box center [193, 298] width 14 height 14
click at [1221, 579] on div "Uuenda valikut" at bounding box center [1193, 575] width 59 height 16
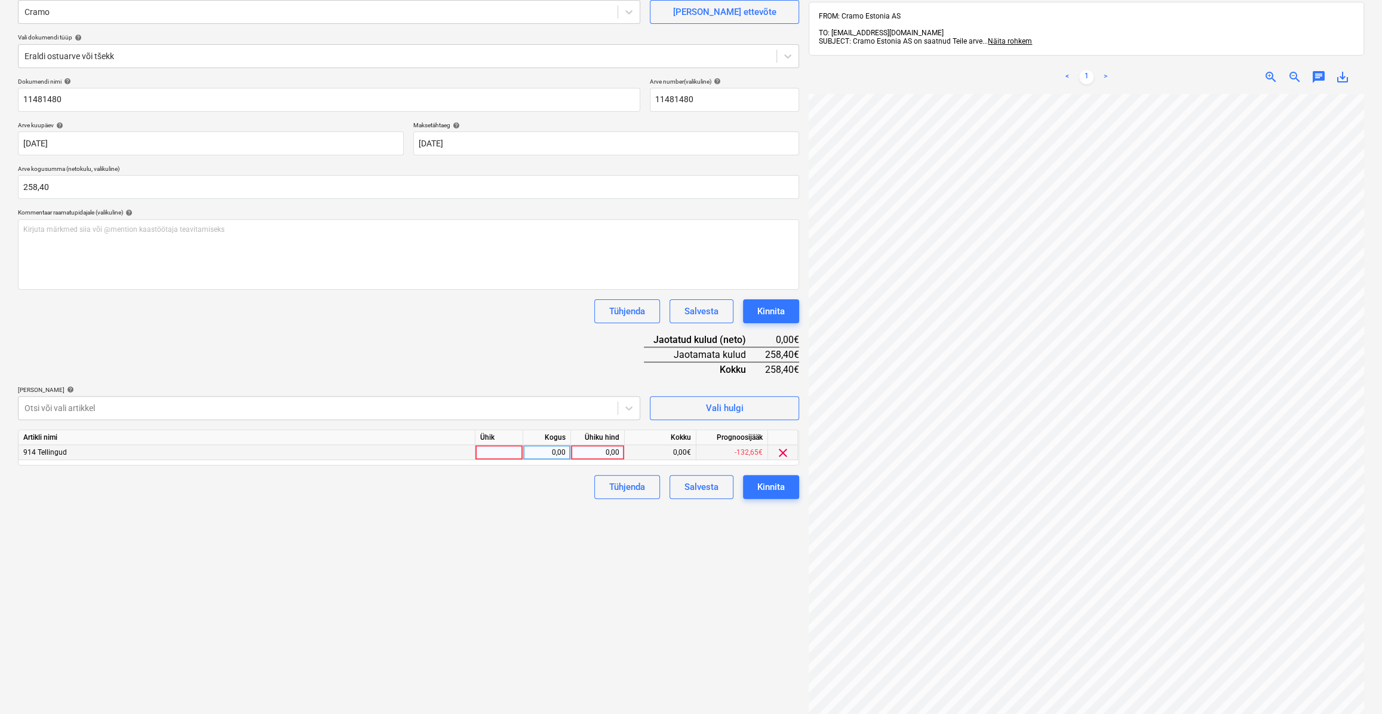
click at [502, 446] on div at bounding box center [499, 452] width 48 height 15
type input "kmpl."
click at [542, 450] on div "0,00" at bounding box center [547, 452] width 38 height 15
click at [601, 448] on div "0,00" at bounding box center [598, 452] width 44 height 15
type input "258,40"
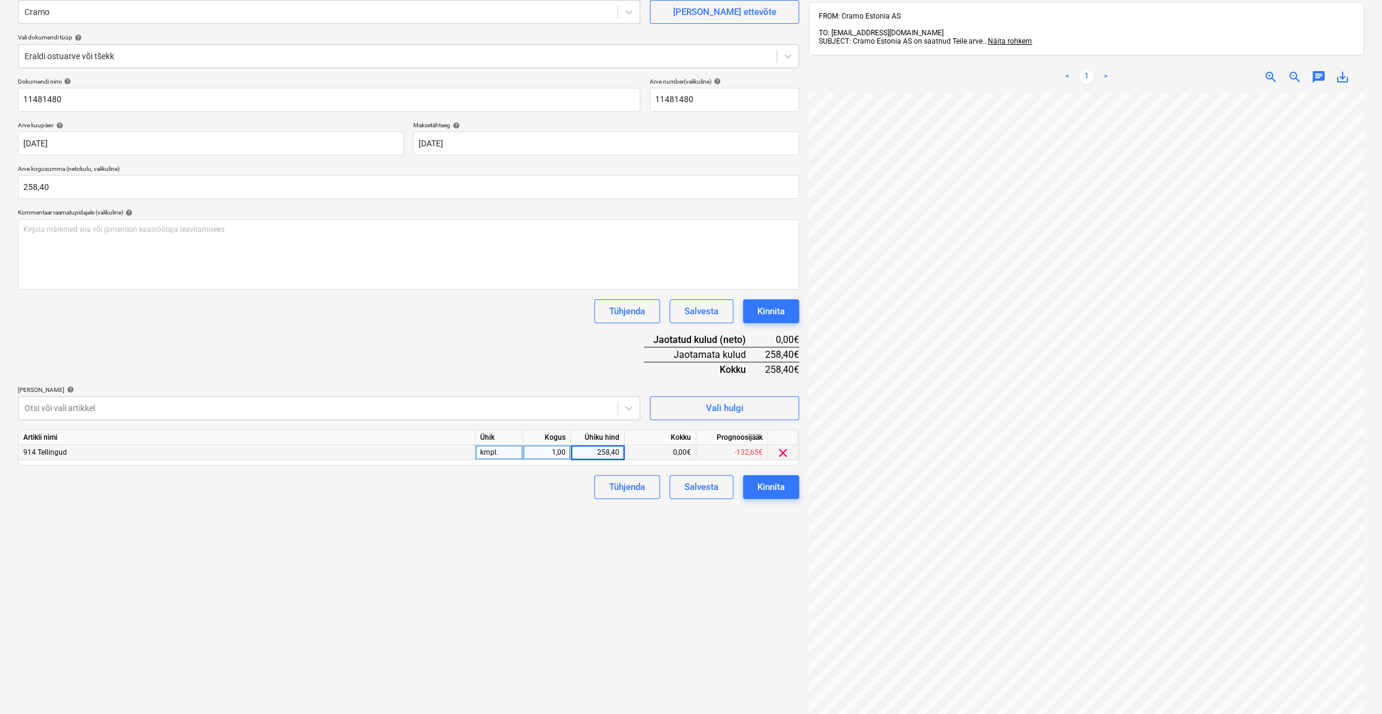
click at [516, 352] on div "Dokumendi nimi help 11481480 Arve number (valikuline) help 11481480 Arve kuupäe…" at bounding box center [408, 288] width 781 height 421
click at [759, 492] on div "Kinnita" at bounding box center [770, 487] width 27 height 16
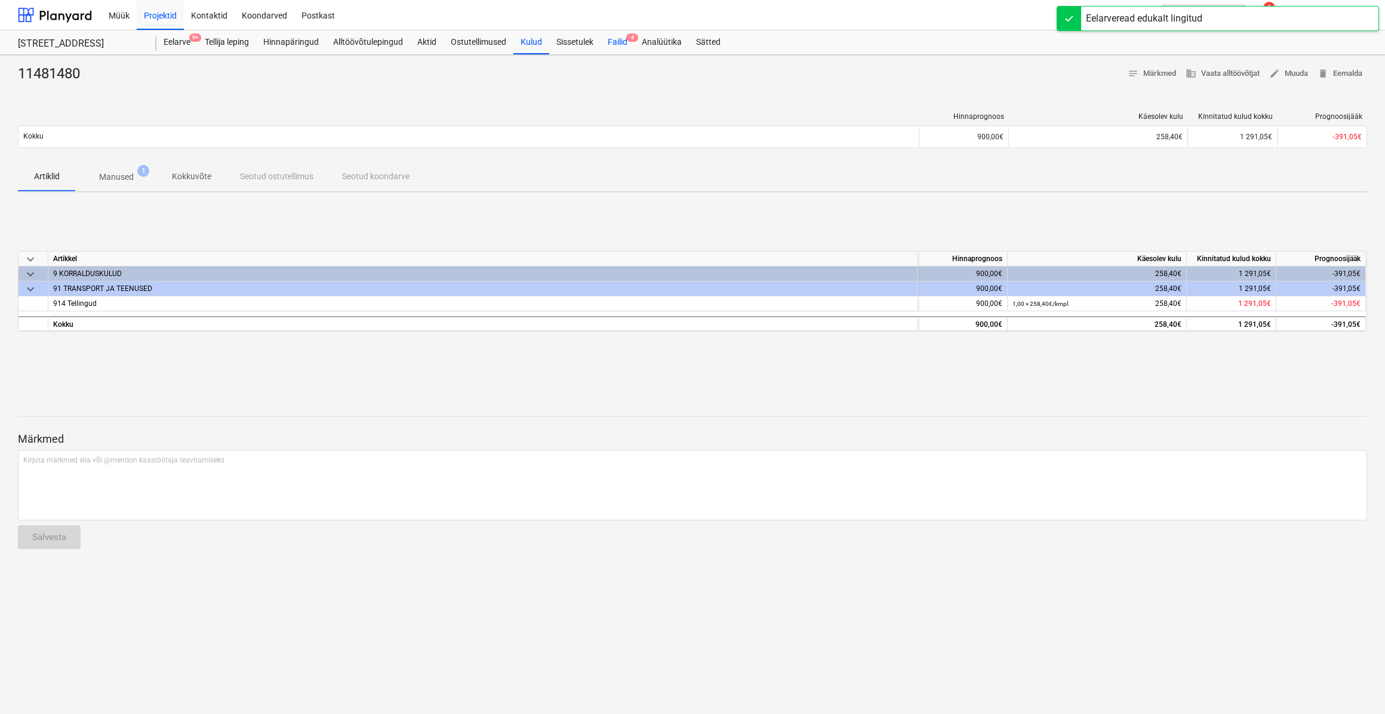
click at [620, 41] on div "Failid 4" at bounding box center [618, 42] width 34 height 24
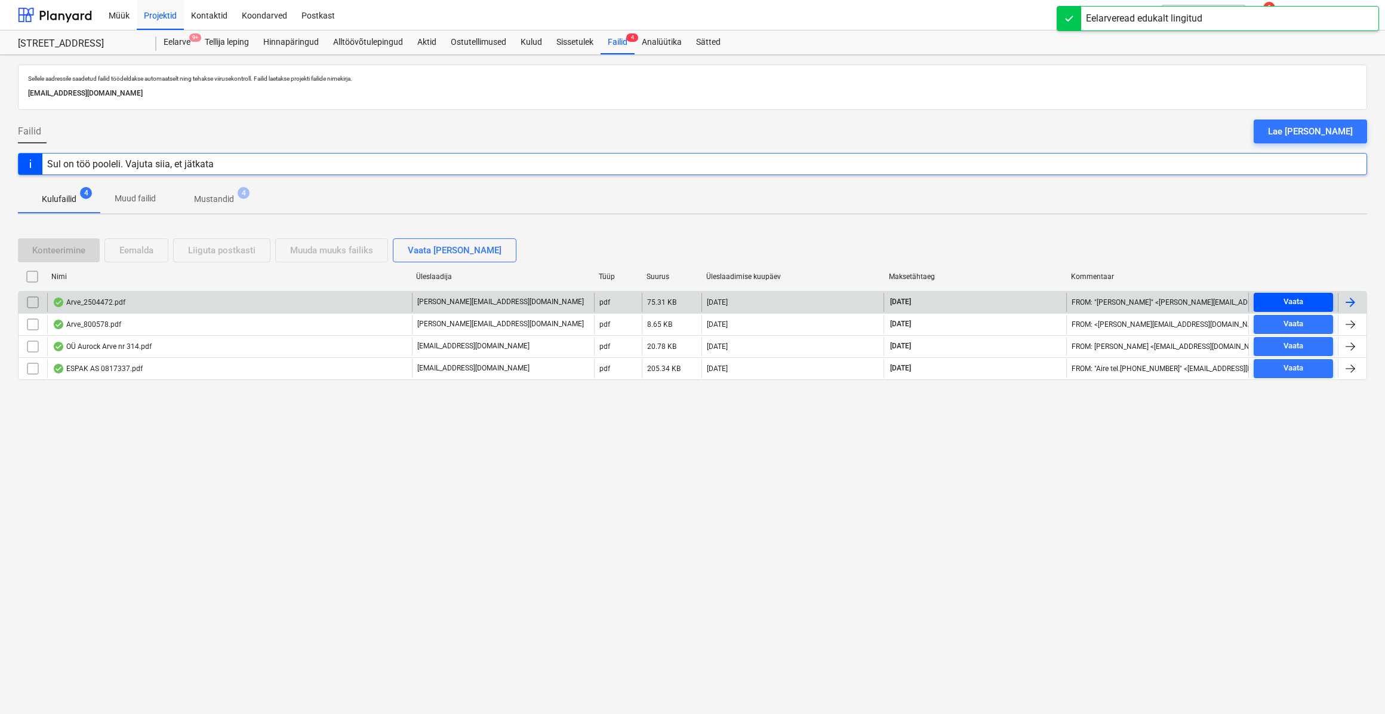
click at [1302, 302] on div "Vaata" at bounding box center [1294, 302] width 20 height 14
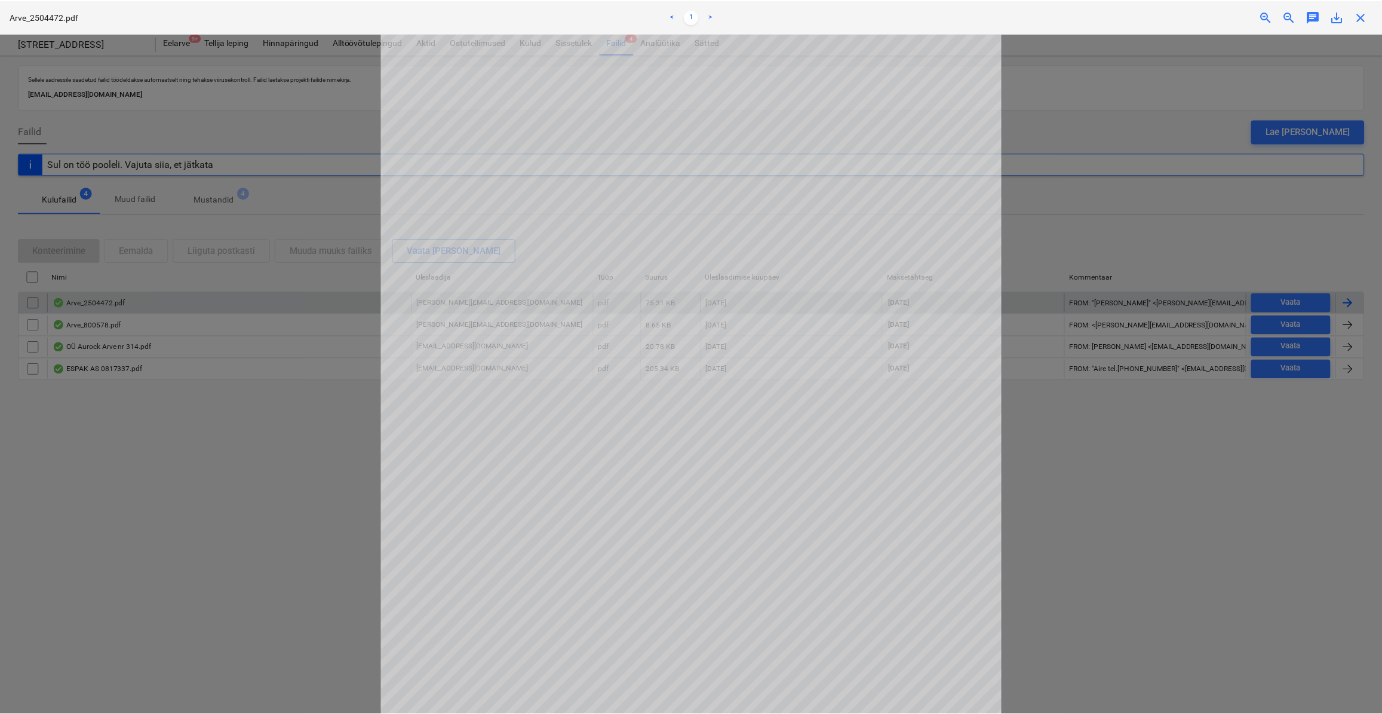
scroll to position [39, 0]
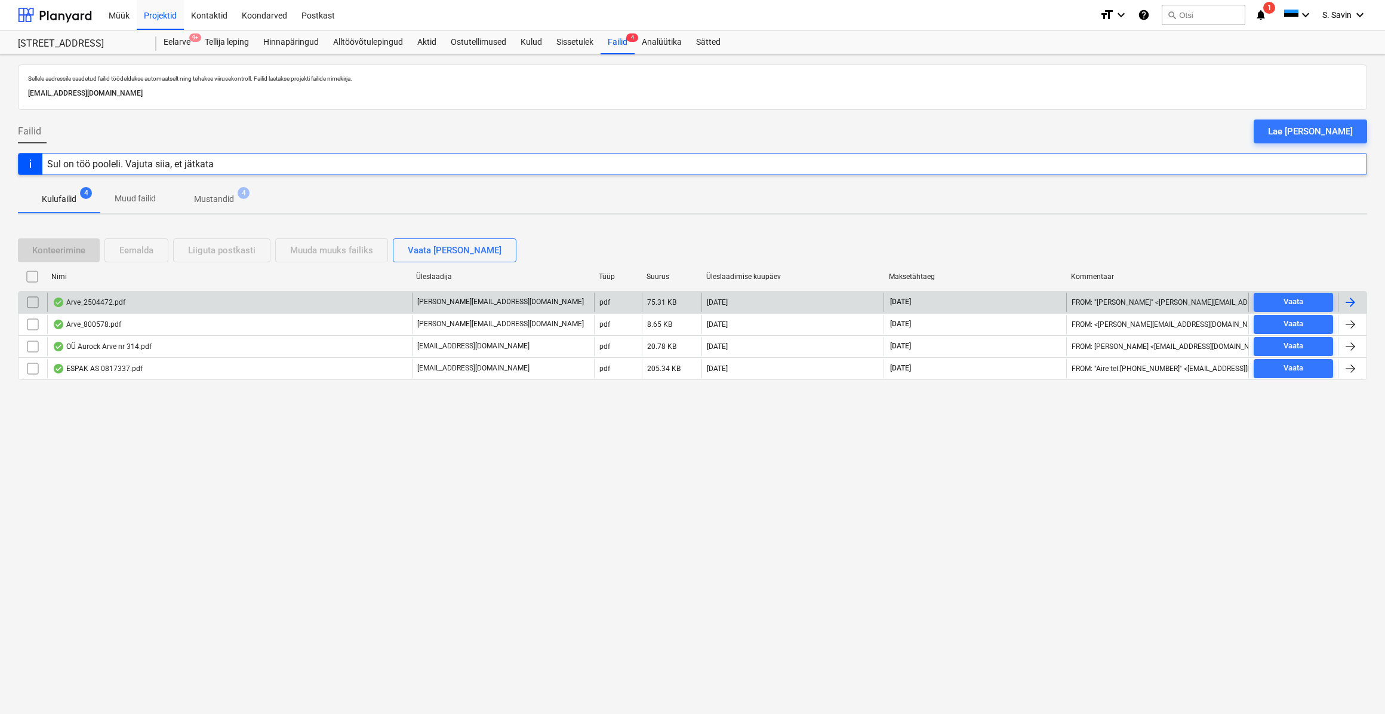
click at [1358, 294] on div at bounding box center [1352, 302] width 29 height 19
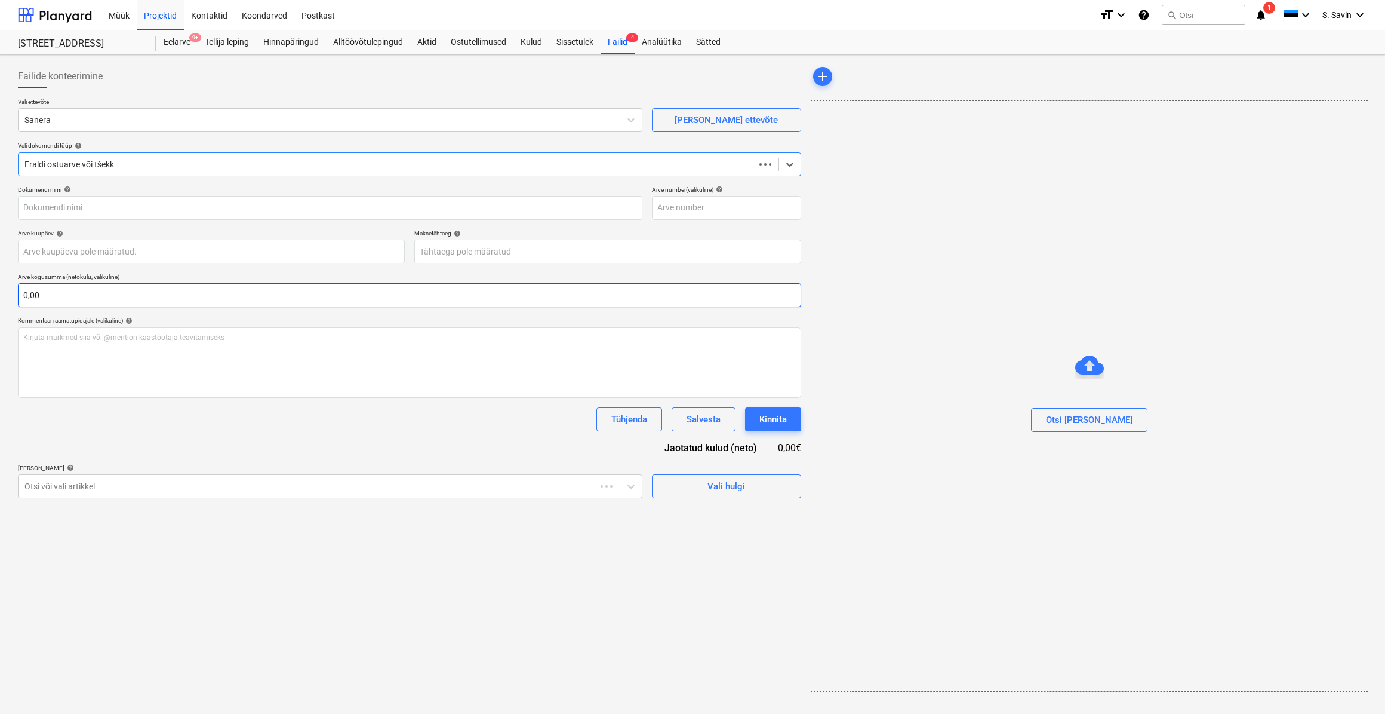
type input "2504472"
type input "[DATE]"
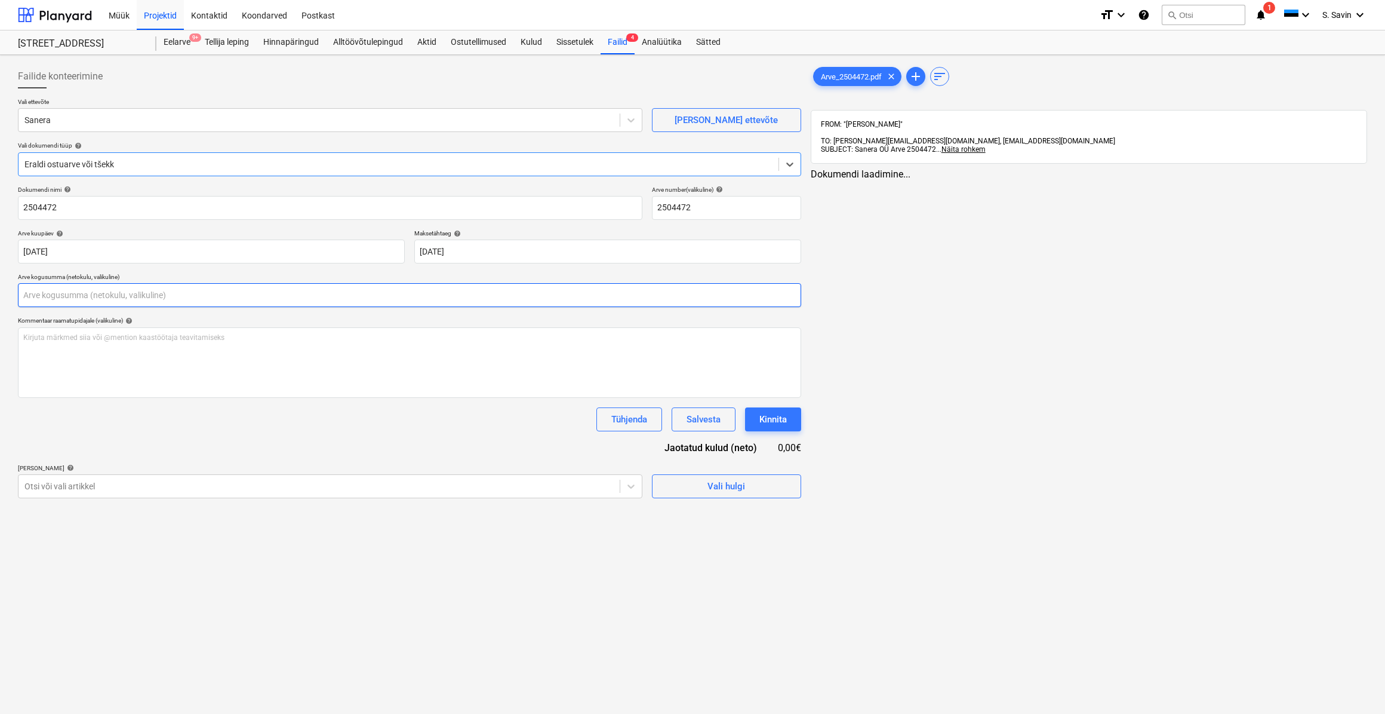
click at [114, 290] on input "text" at bounding box center [409, 295] width 783 height 24
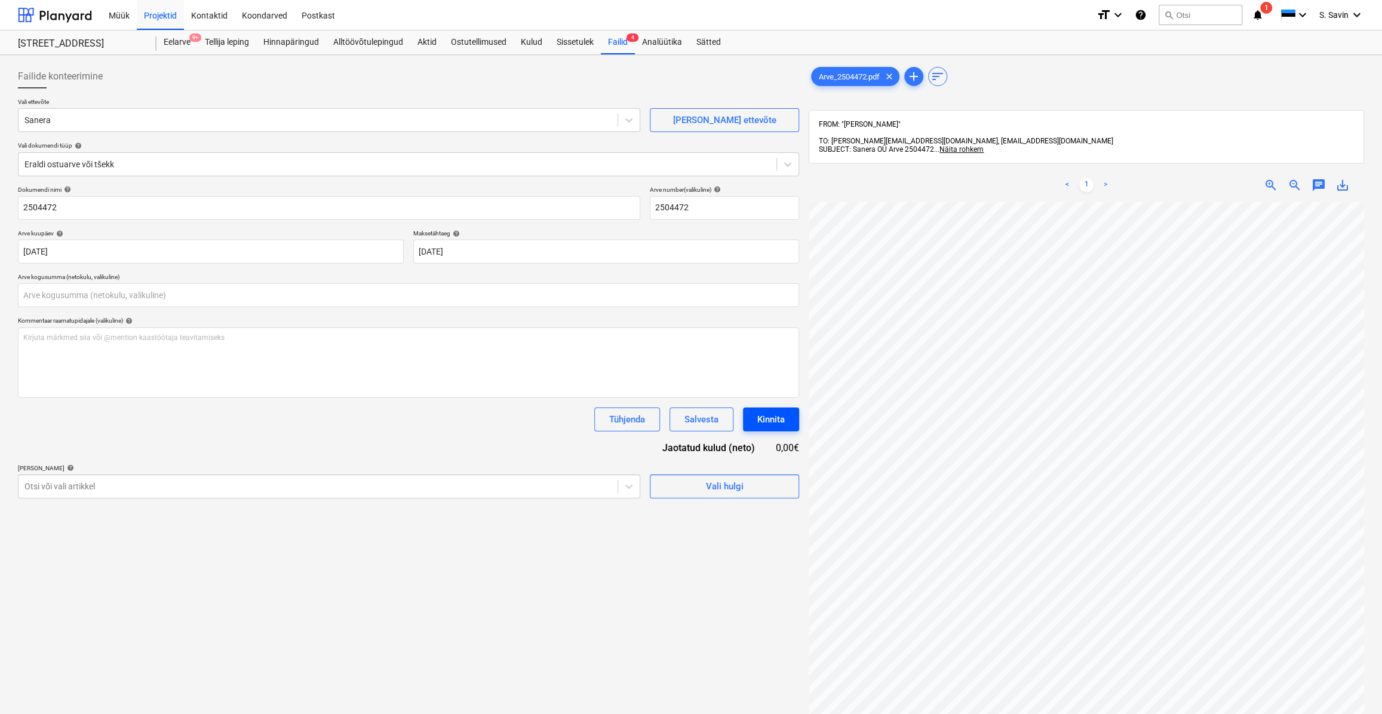
type input "0,00"
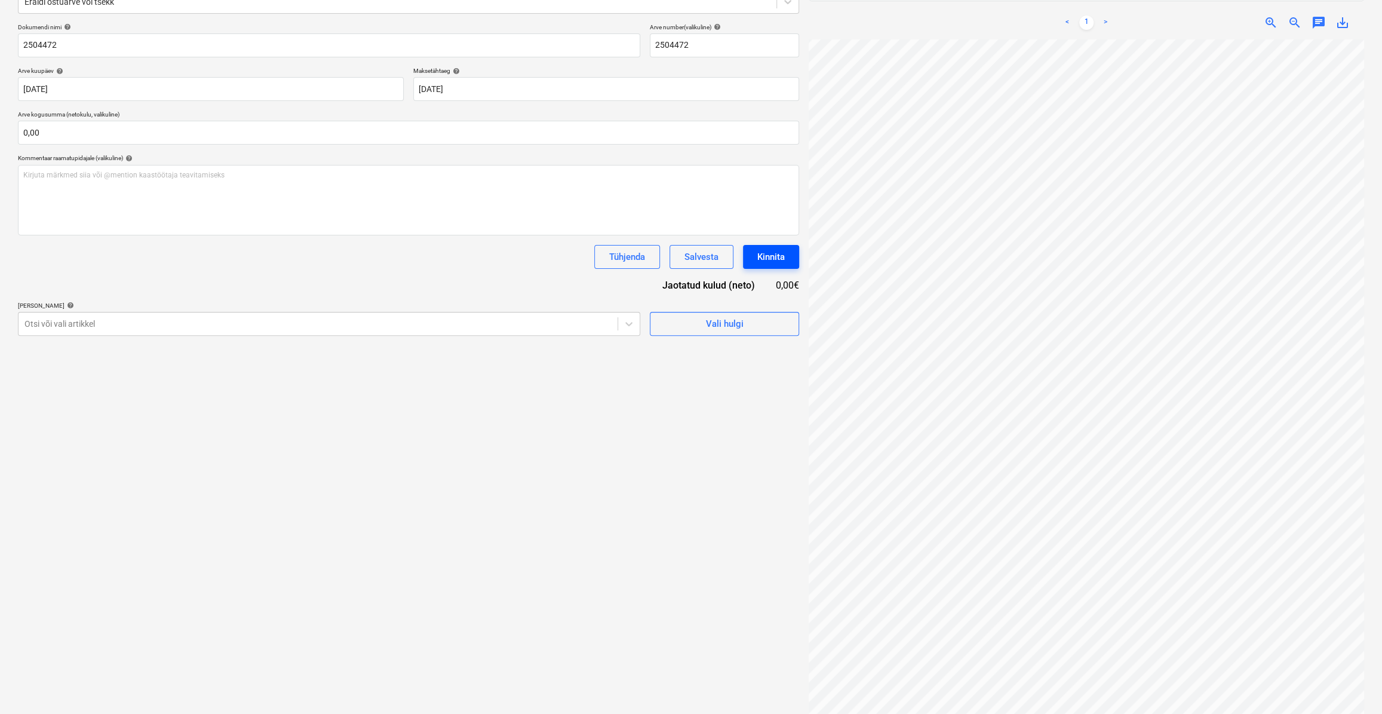
scroll to position [0, 72]
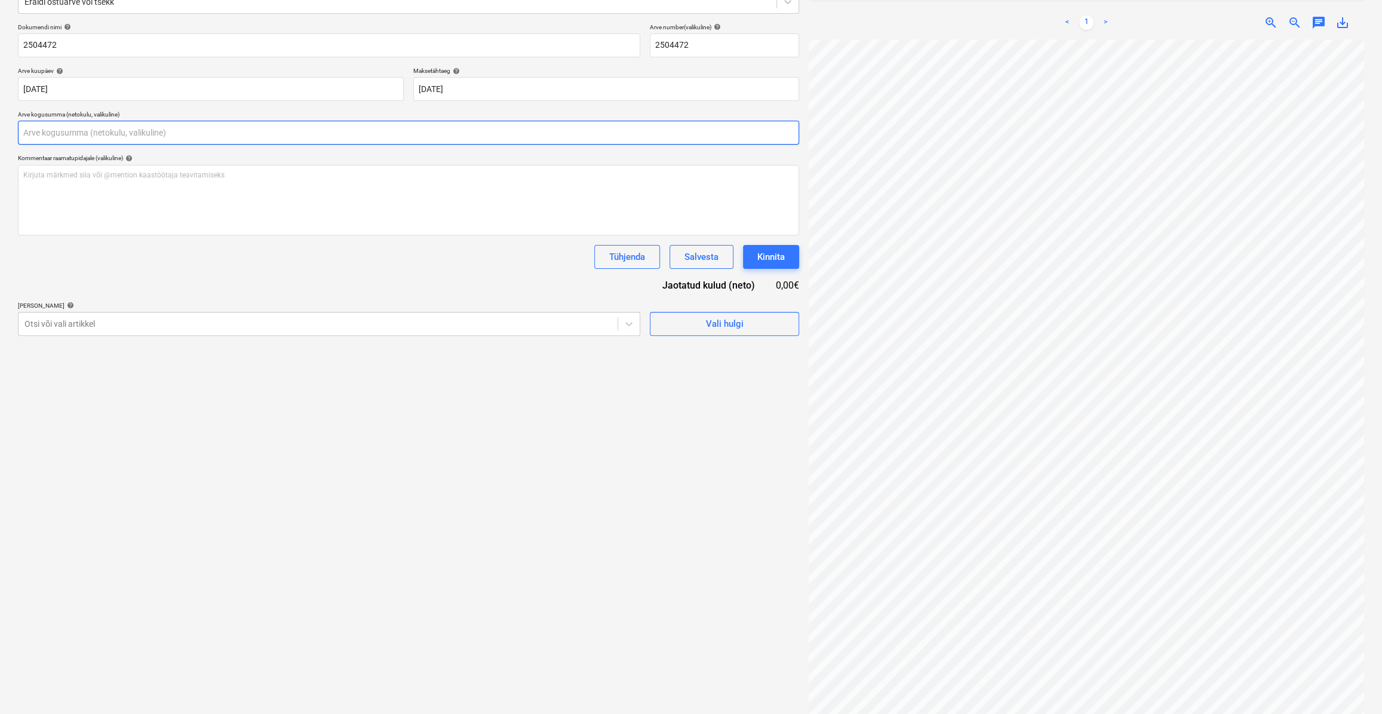
click at [83, 135] on input "text" at bounding box center [408, 133] width 781 height 24
type input "294,08"
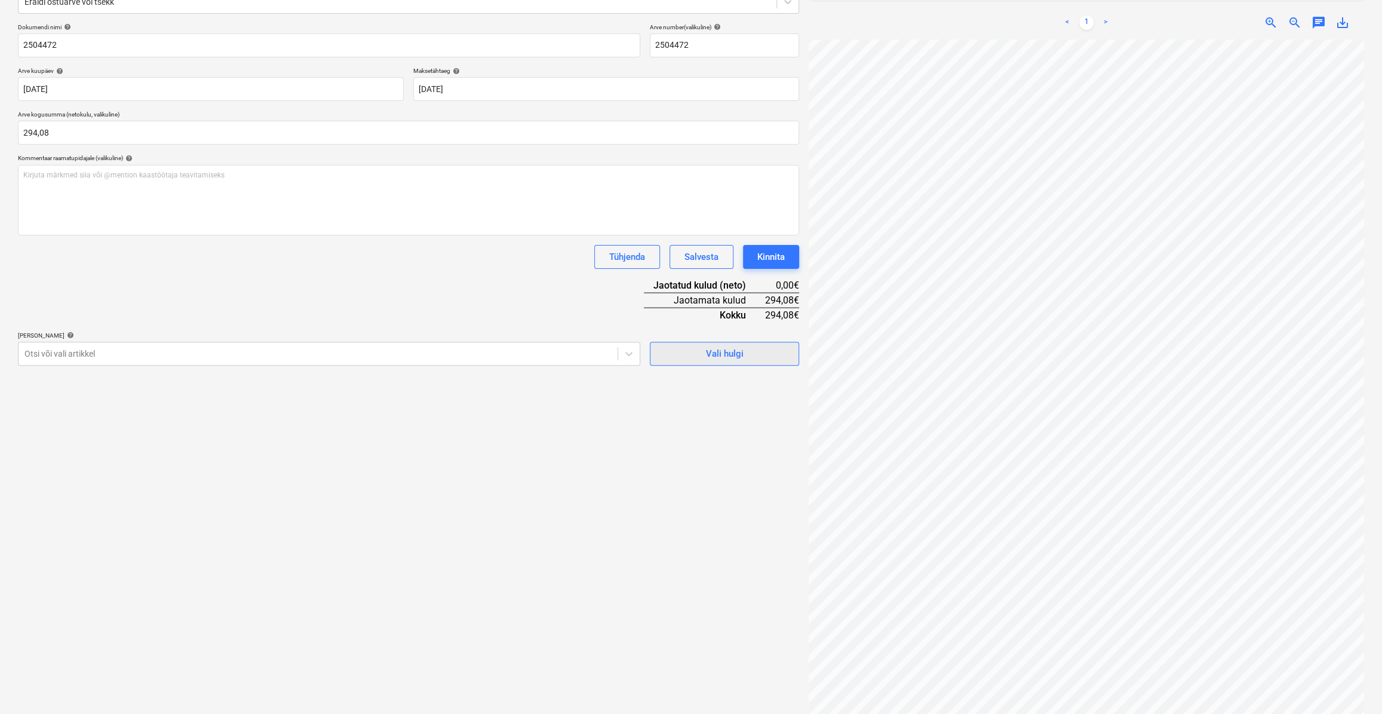
click at [743, 352] on span "Vali hulgi" at bounding box center [724, 354] width 119 height 16
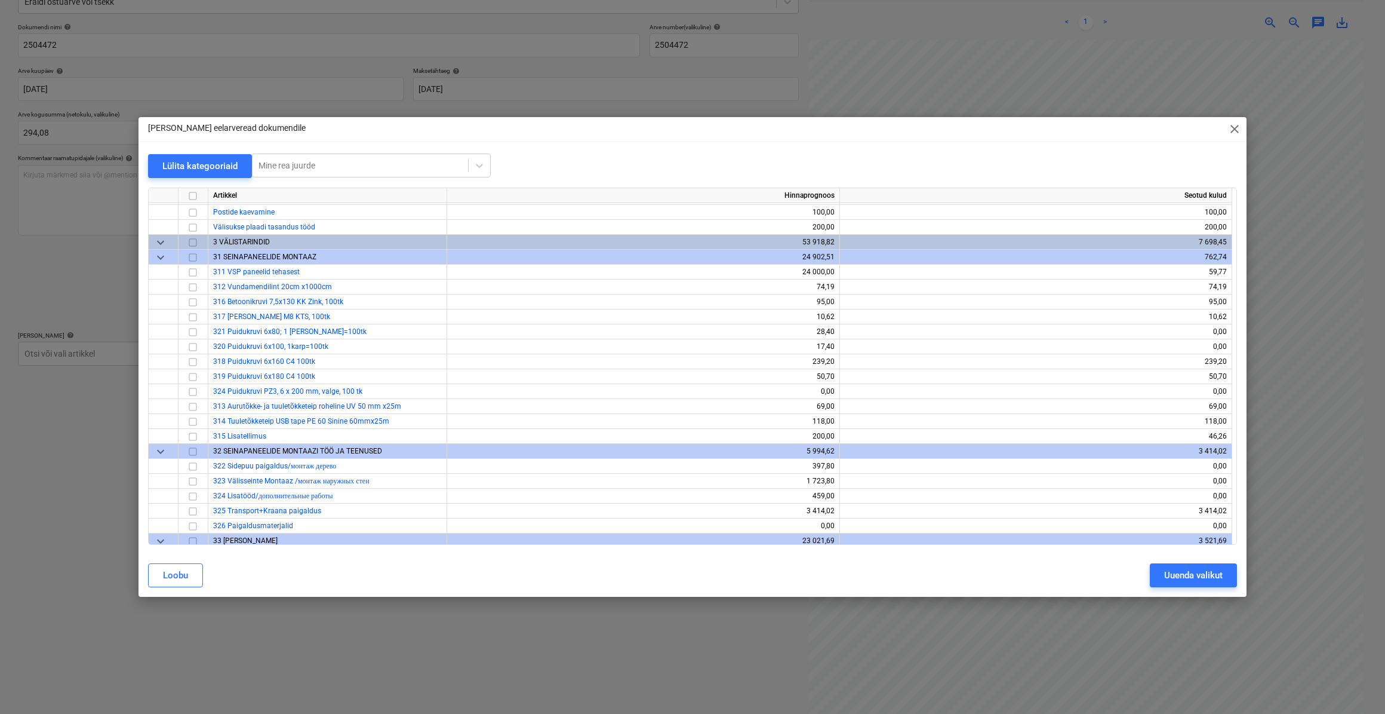
scroll to position [2008, 0]
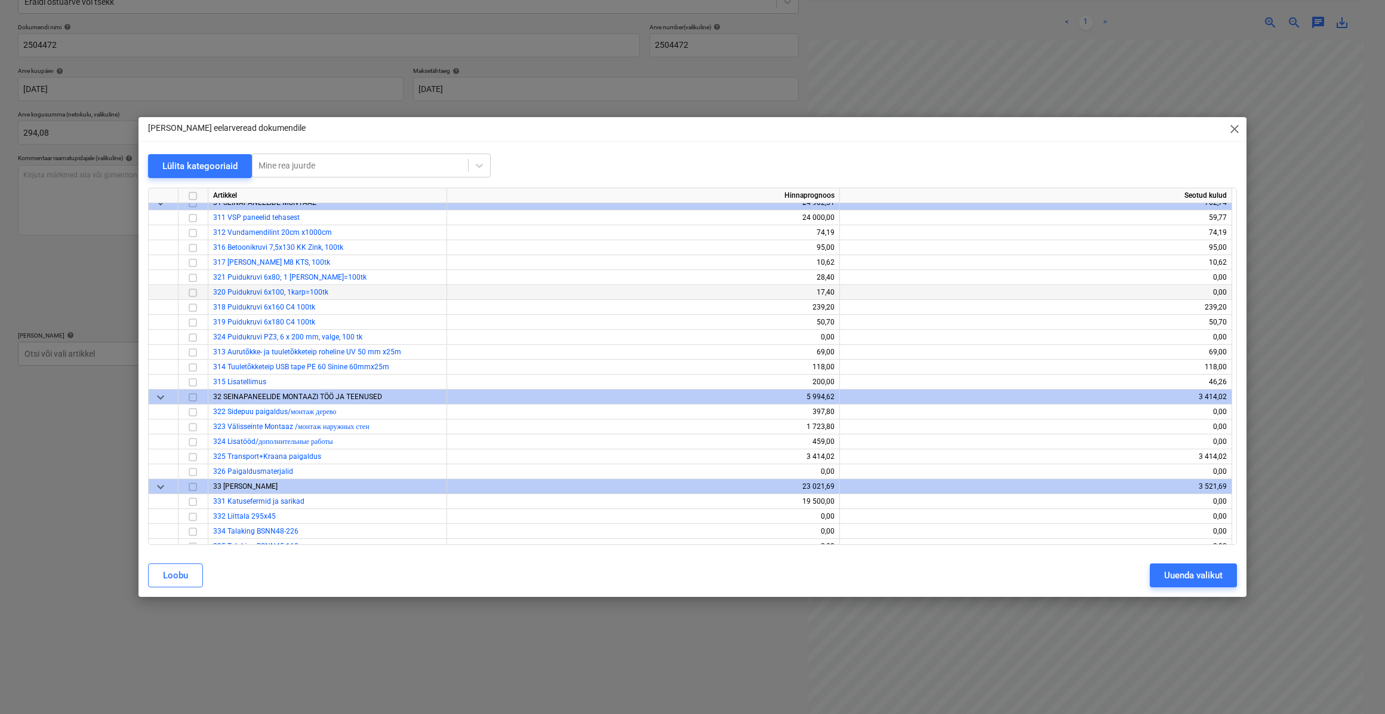
click at [190, 294] on input "checkbox" at bounding box center [193, 292] width 14 height 14
click at [190, 276] on input "checkbox" at bounding box center [193, 277] width 14 height 14
click at [193, 383] on input "checkbox" at bounding box center [193, 381] width 14 height 14
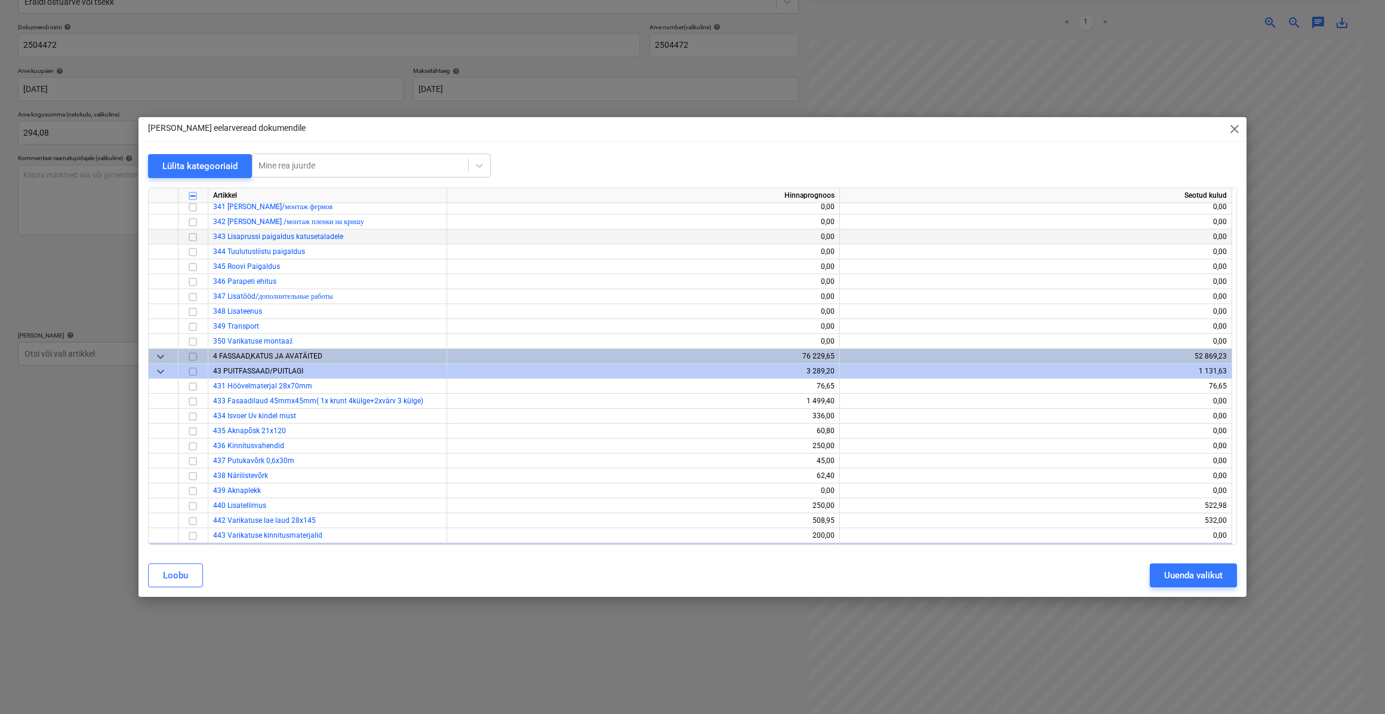
scroll to position [3148, 0]
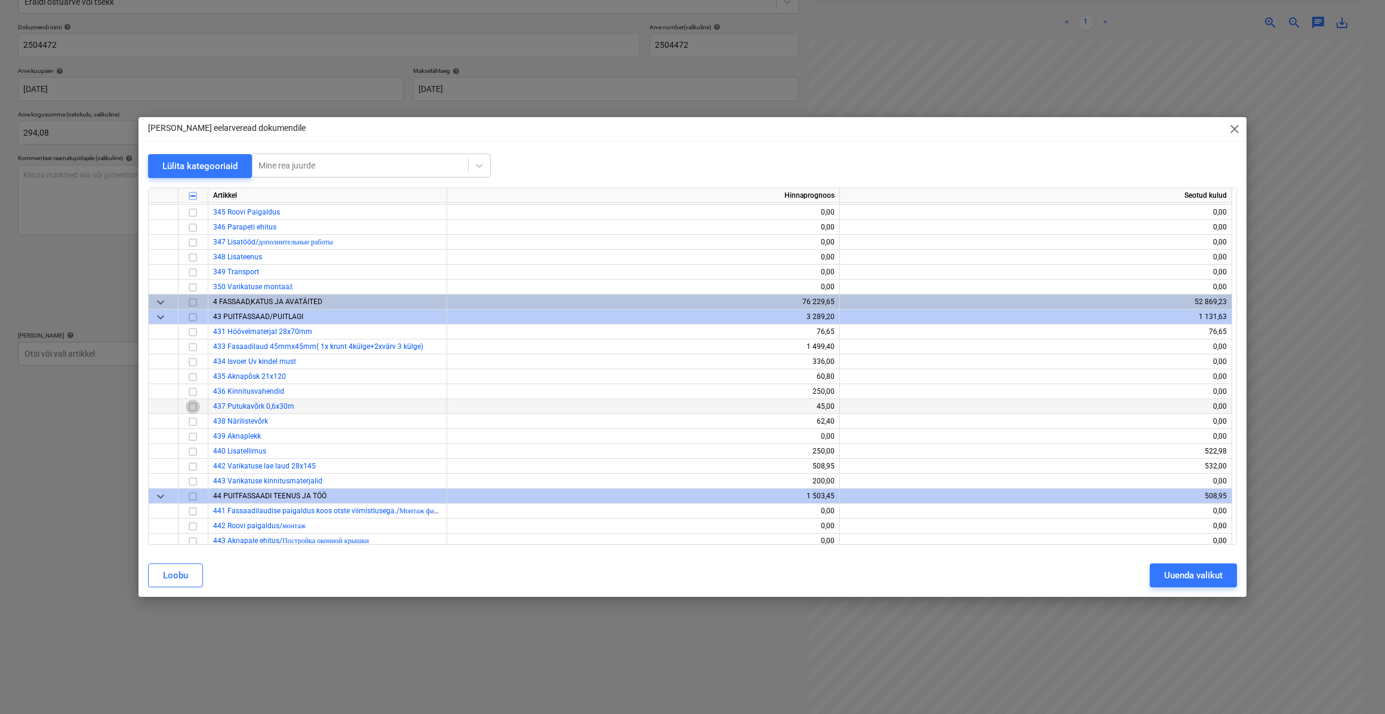
click at [191, 406] on input "checkbox" at bounding box center [193, 406] width 14 height 14
click at [195, 423] on input "checkbox" at bounding box center [193, 421] width 14 height 14
click at [1180, 573] on div "Uuenda valikut" at bounding box center [1193, 575] width 59 height 16
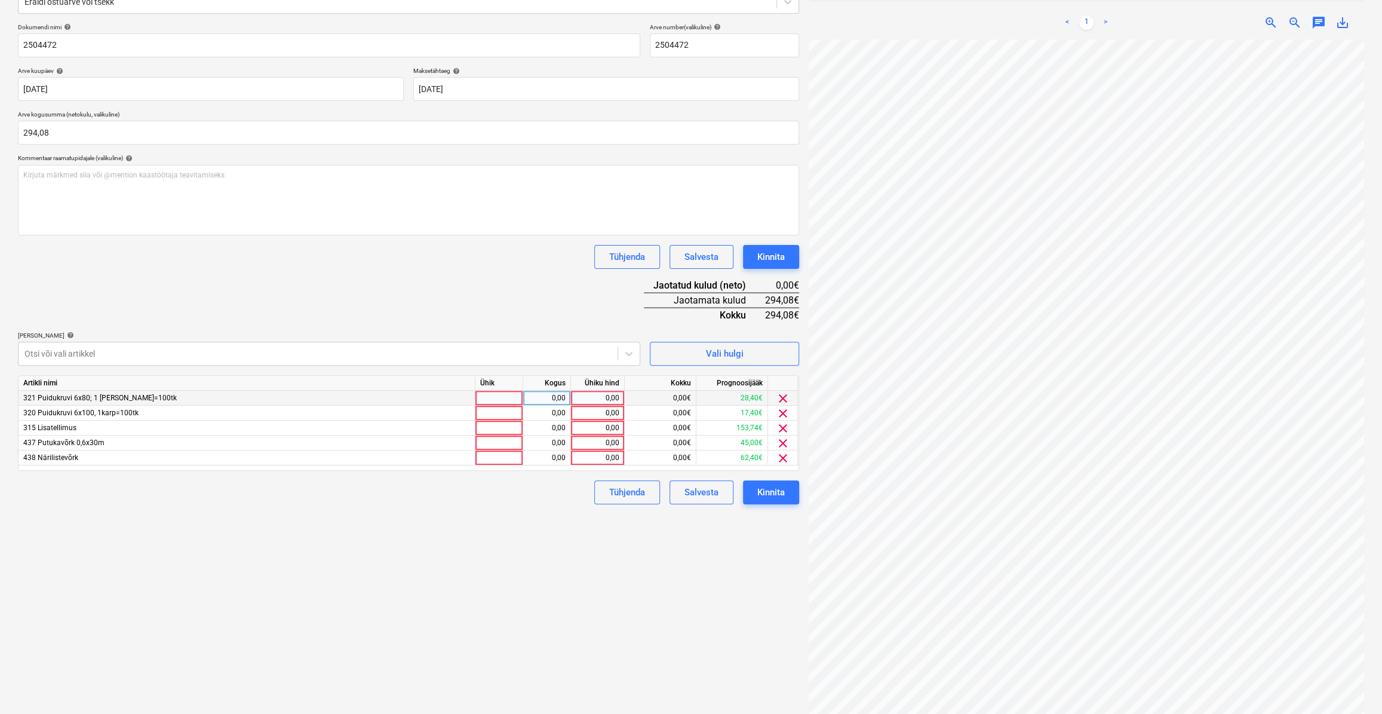
click at [496, 395] on div at bounding box center [499, 397] width 48 height 15
type input "kmpl."
click at [555, 399] on div "0,00" at bounding box center [547, 397] width 38 height 15
type input "1"
click at [576, 394] on div "0,00" at bounding box center [598, 397] width 44 height 15
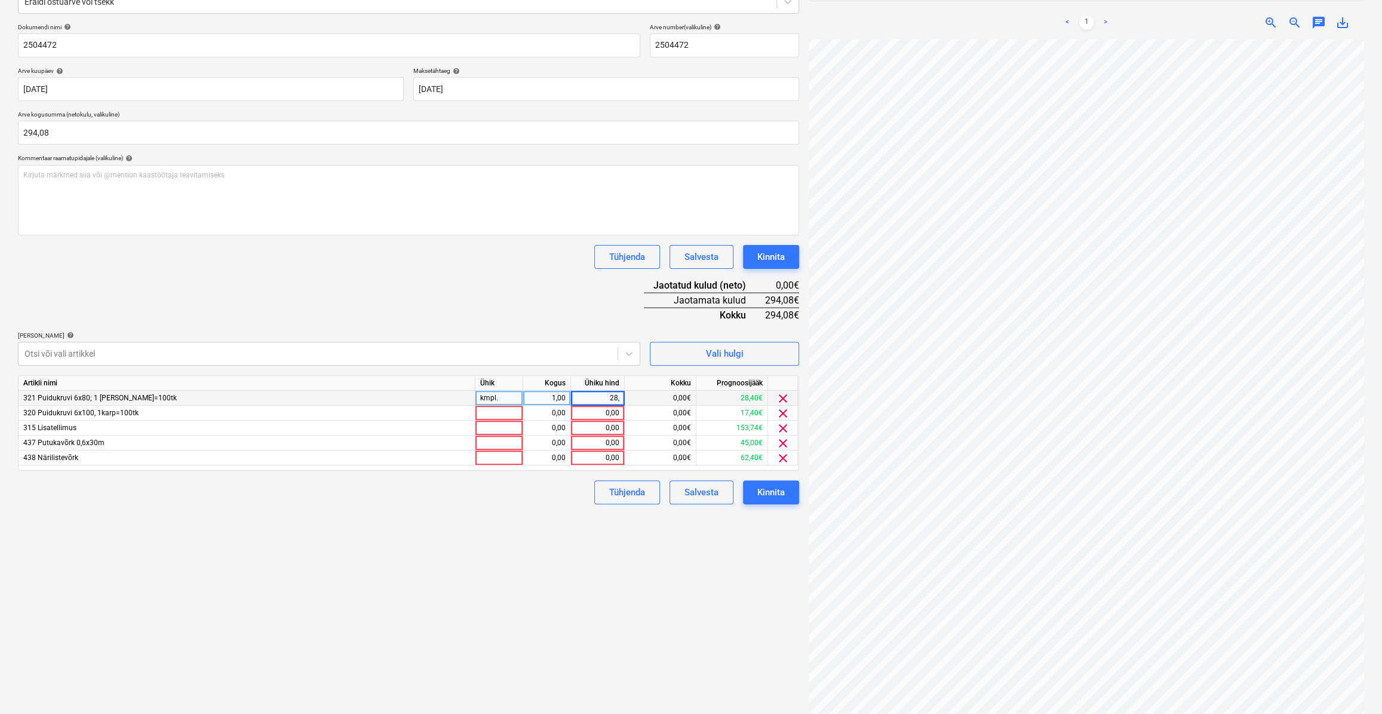
type input "28,4"
click at [493, 415] on div at bounding box center [499, 412] width 48 height 15
type input "kmpl."
click at [561, 414] on div "0,00" at bounding box center [547, 412] width 38 height 15
click at [593, 413] on div "0,00" at bounding box center [598, 412] width 44 height 15
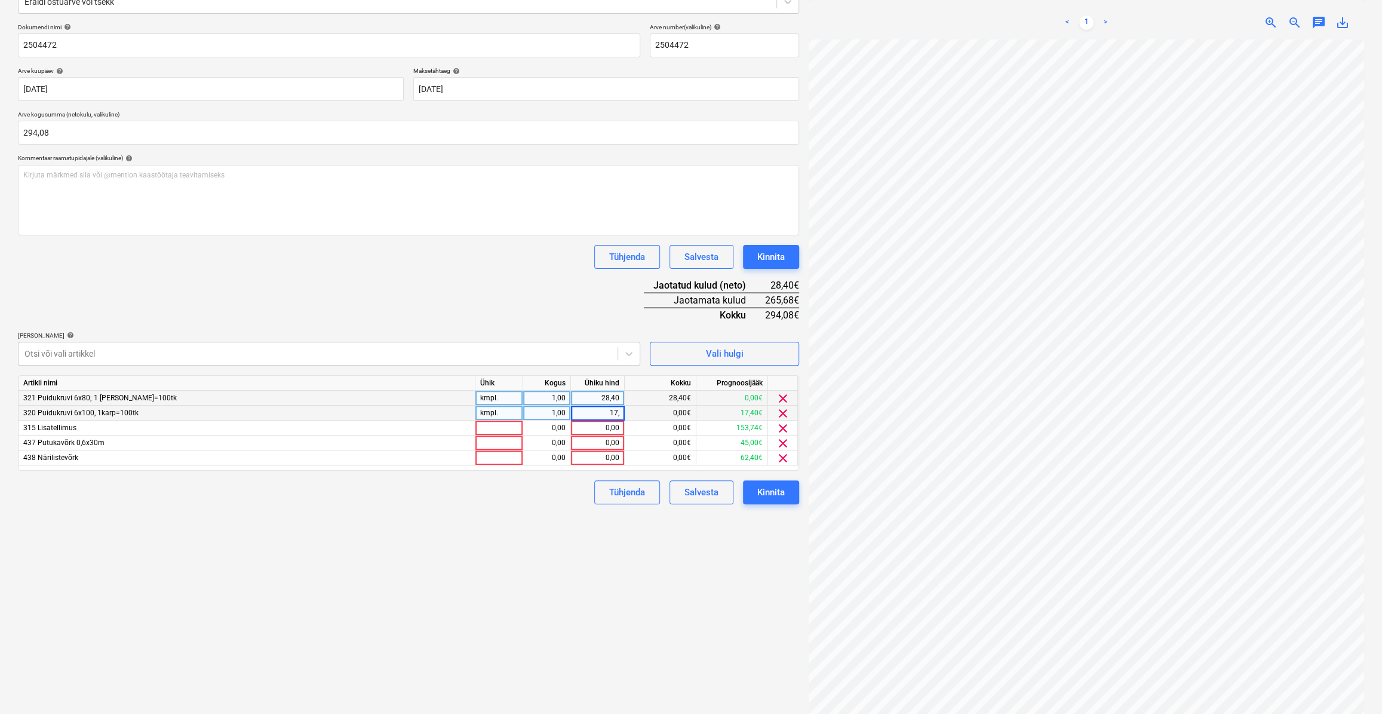
type input "17,4"
click at [484, 425] on div at bounding box center [499, 427] width 48 height 15
type input "kmpl."
click at [551, 429] on div "0,00" at bounding box center [547, 427] width 38 height 15
click at [585, 428] on div "0,00" at bounding box center [598, 427] width 44 height 15
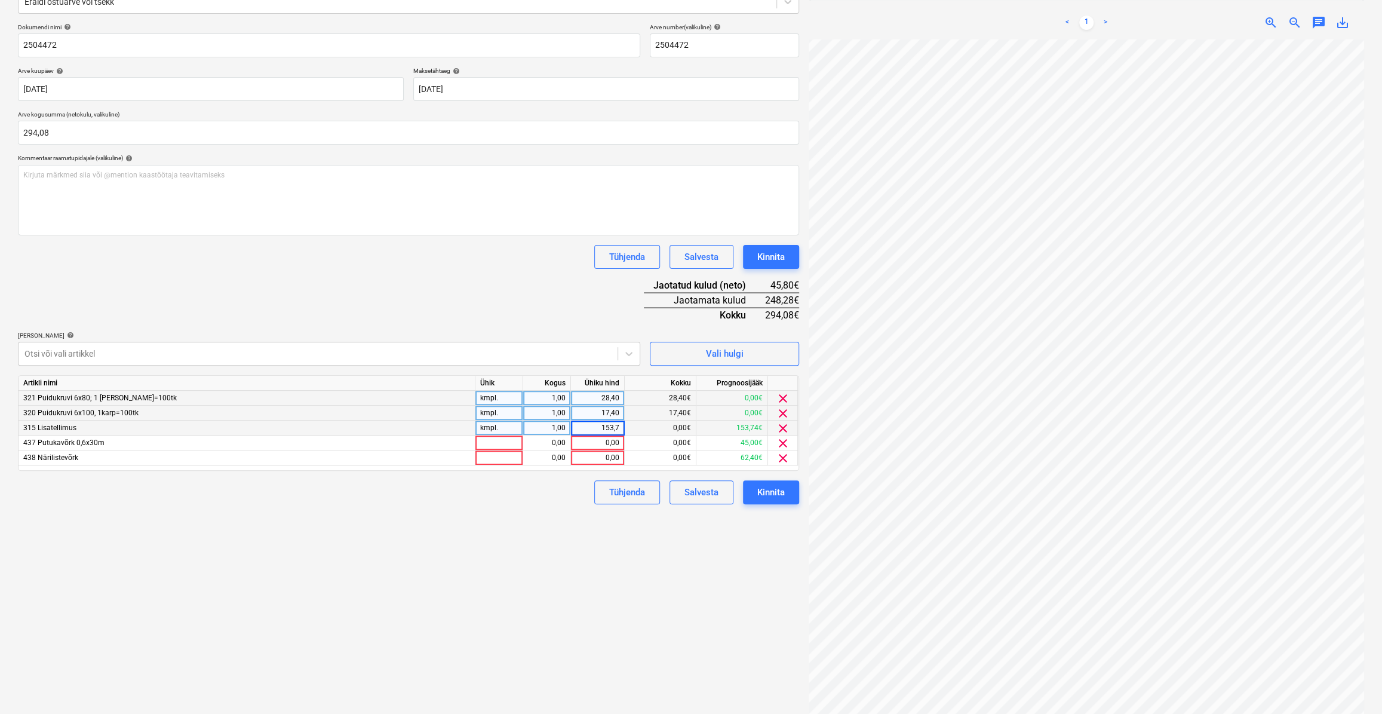
type input "153,74"
click at [493, 441] on div at bounding box center [499, 442] width 48 height 15
type input "kmpl."
click at [534, 442] on div "0,00" at bounding box center [547, 442] width 38 height 15
type input "1"
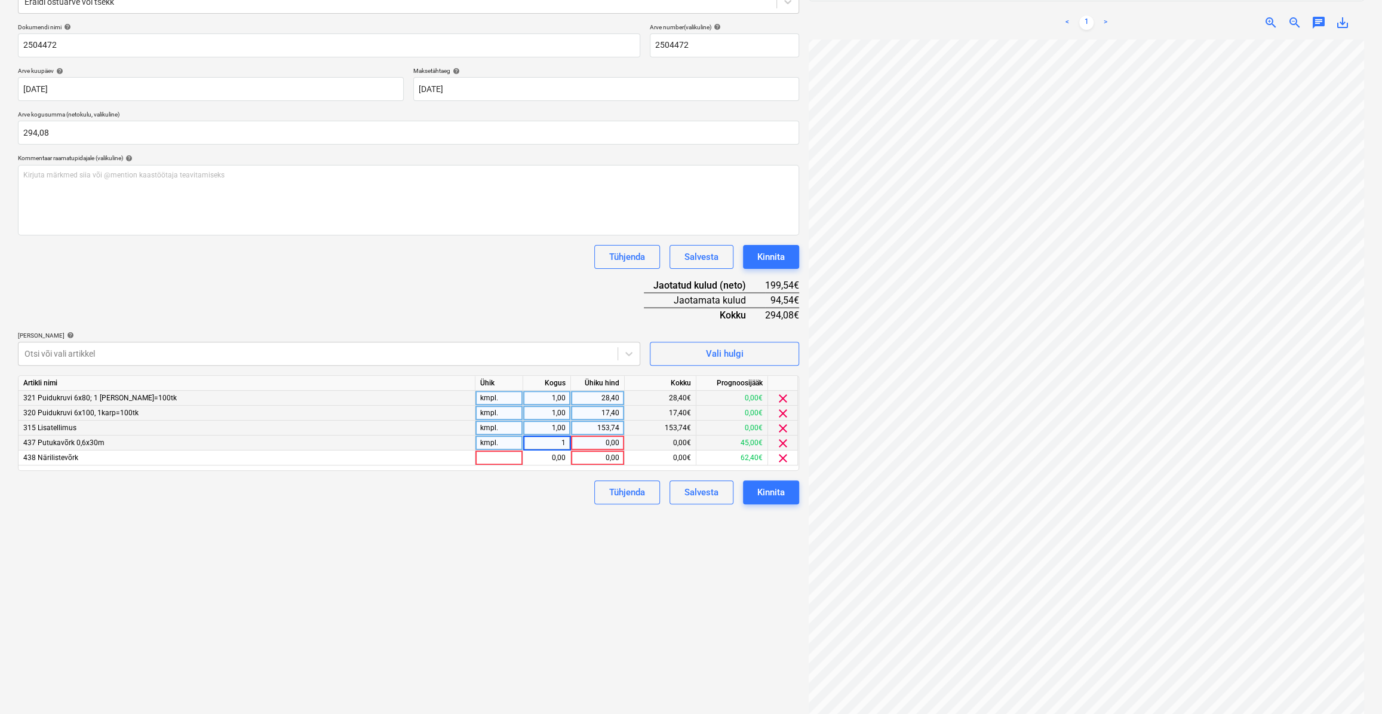
click at [595, 445] on div "0,00" at bounding box center [598, 442] width 44 height 15
type input "45"
click at [491, 458] on div at bounding box center [499, 457] width 48 height 15
type input "kmpl."
click at [557, 457] on div "0,00" at bounding box center [547, 457] width 38 height 15
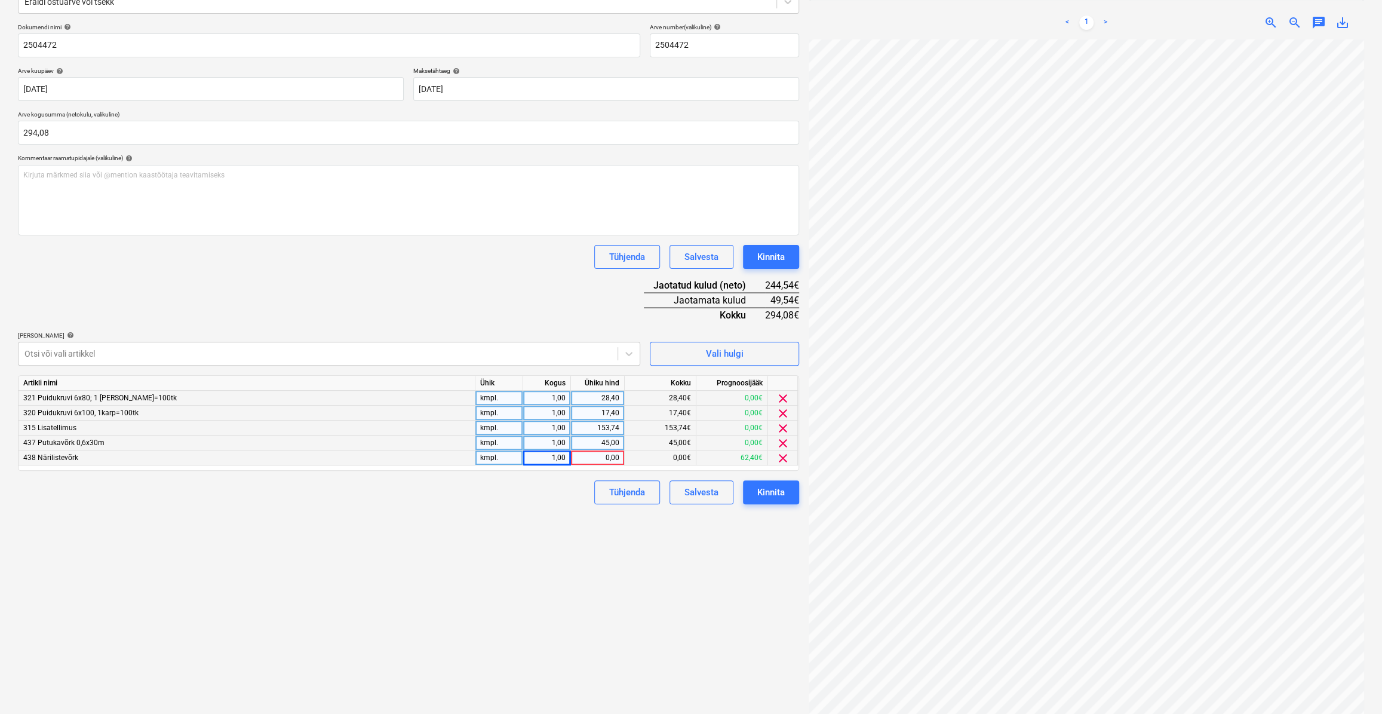
click at [588, 460] on div "0,00" at bounding box center [598, 457] width 44 height 15
type input "62,4"
drag, startPoint x: 570, startPoint y: 492, endPoint x: 572, endPoint y: 499, distance: 6.8
click at [570, 491] on div "Tühjenda Salvesta Kinnita" at bounding box center [408, 492] width 781 height 24
click at [611, 457] on div "62,40" at bounding box center [598, 457] width 44 height 15
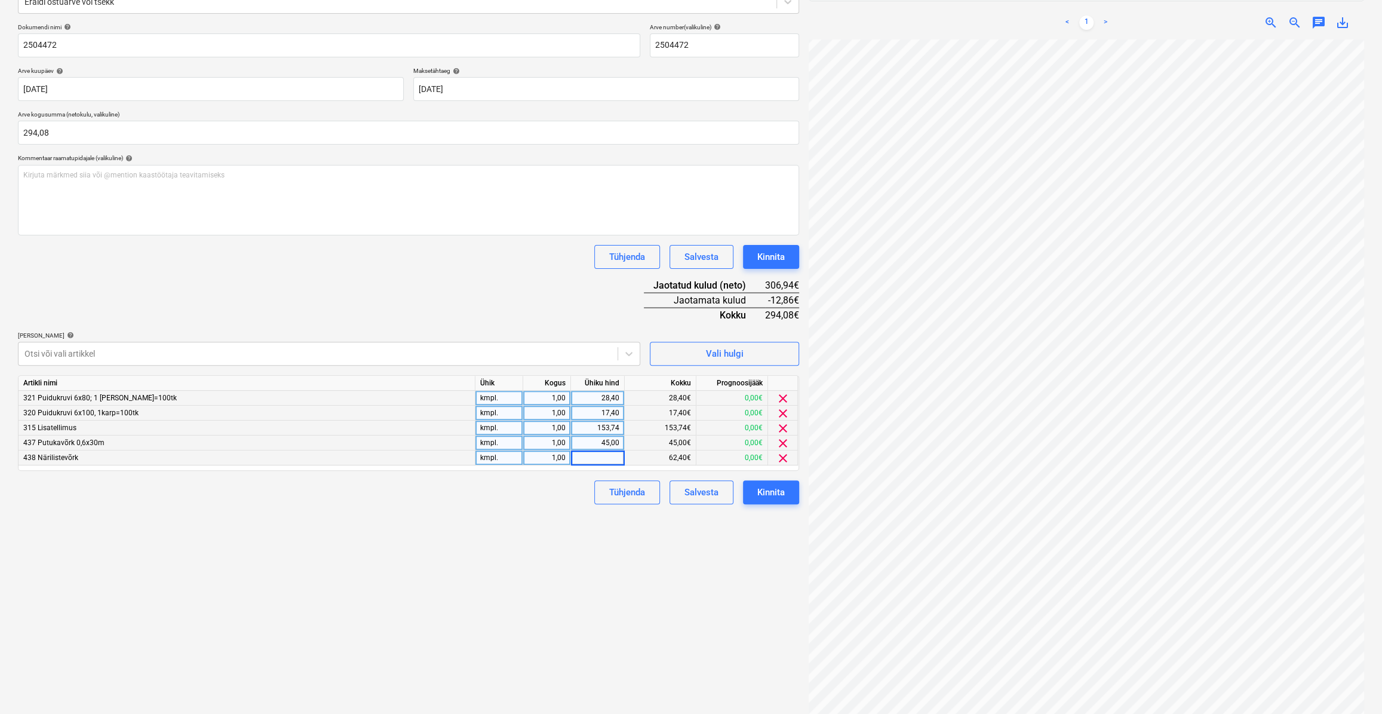
click at [543, 500] on div "Tühjenda Salvesta Kinnita" at bounding box center [408, 492] width 781 height 24
click at [593, 454] on div "0,00" at bounding box center [598, 457] width 44 height 15
type input "49,53"
click at [577, 513] on div "Failide konteerimine Vali ettevõte [PERSON_NAME] uus ettevõte Vali dokumendi tü…" at bounding box center [408, 306] width 791 height 819
click at [620, 460] on div "49,53" at bounding box center [598, 457] width 54 height 15
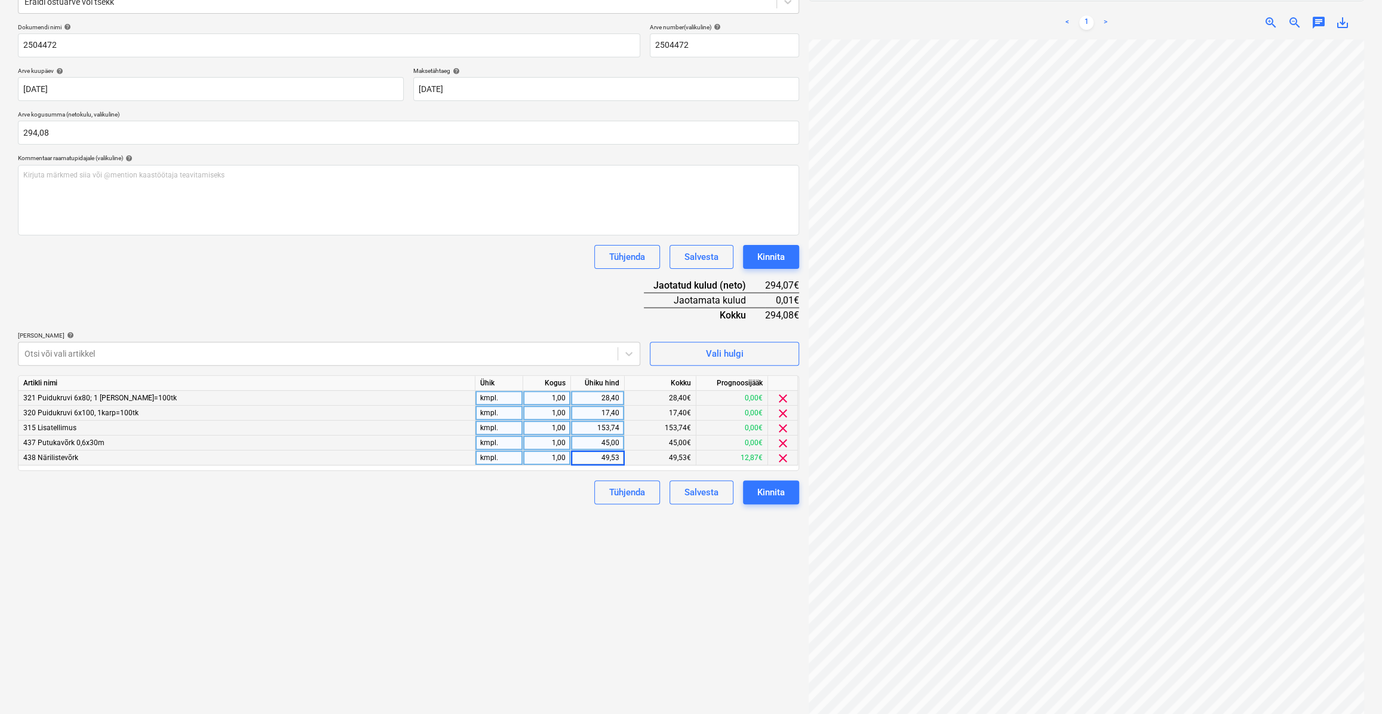
click at [620, 460] on input "49,53" at bounding box center [597, 457] width 53 height 14
type input "49,54"
click at [586, 520] on div "Failide konteerimine Vali ettevõte [PERSON_NAME] uus ettevõte Vali dokumendi tü…" at bounding box center [408, 306] width 791 height 819
click at [774, 492] on div "Kinnita" at bounding box center [770, 492] width 27 height 16
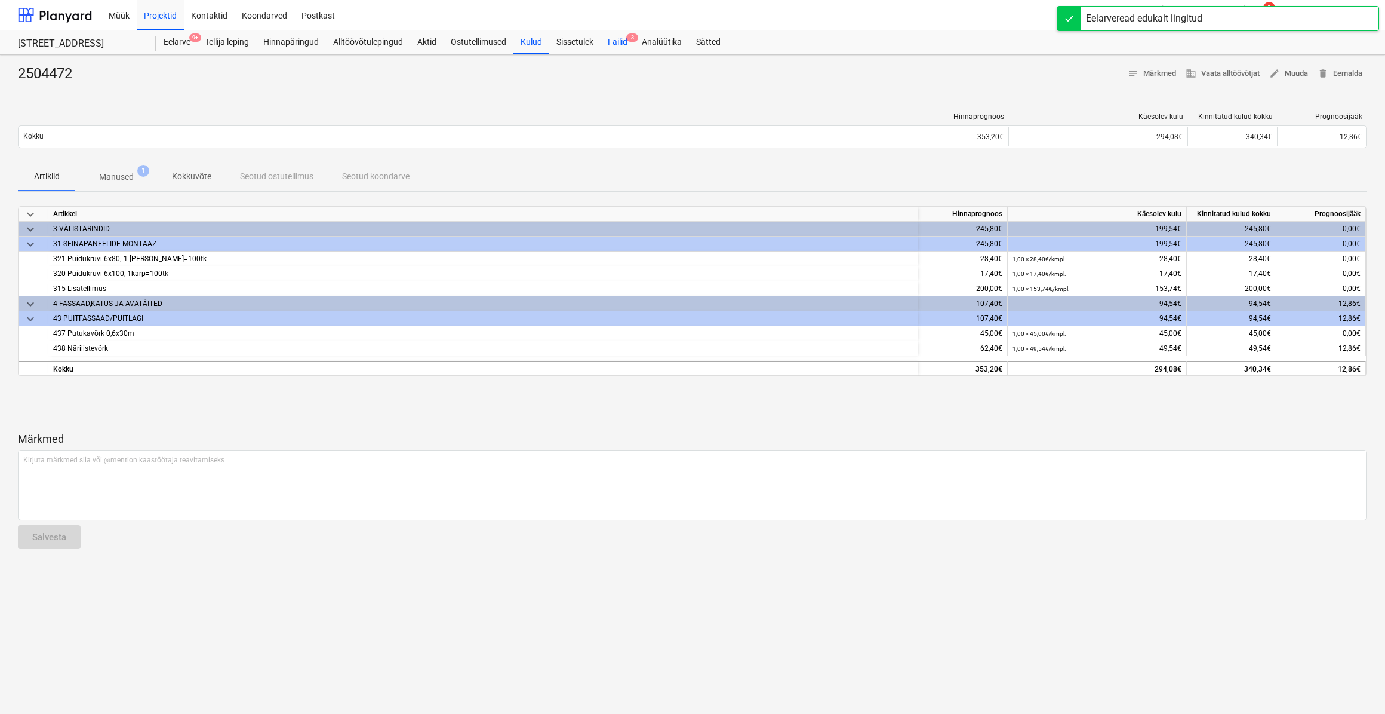
click at [608, 42] on div "Failid 3" at bounding box center [618, 42] width 34 height 24
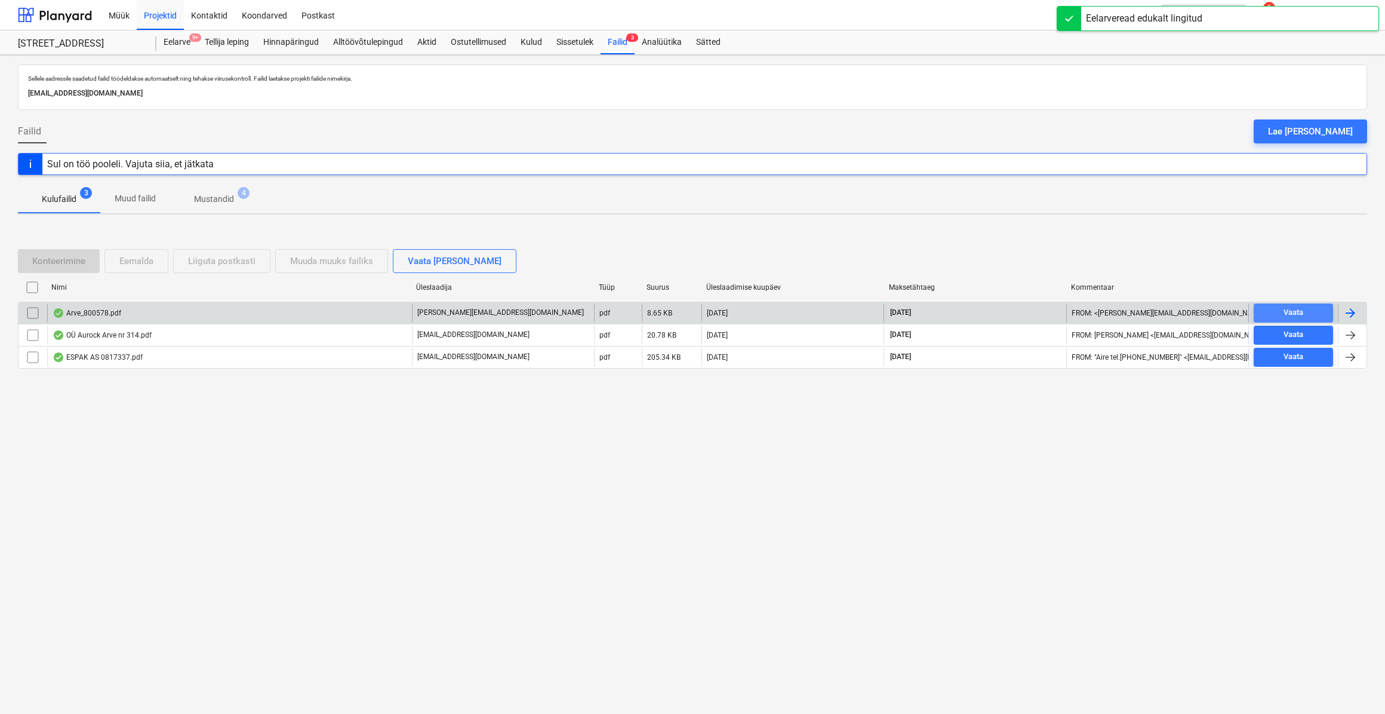
click at [1316, 310] on span "Vaata" at bounding box center [1294, 313] width 70 height 14
click at [1349, 311] on div at bounding box center [1350, 313] width 14 height 14
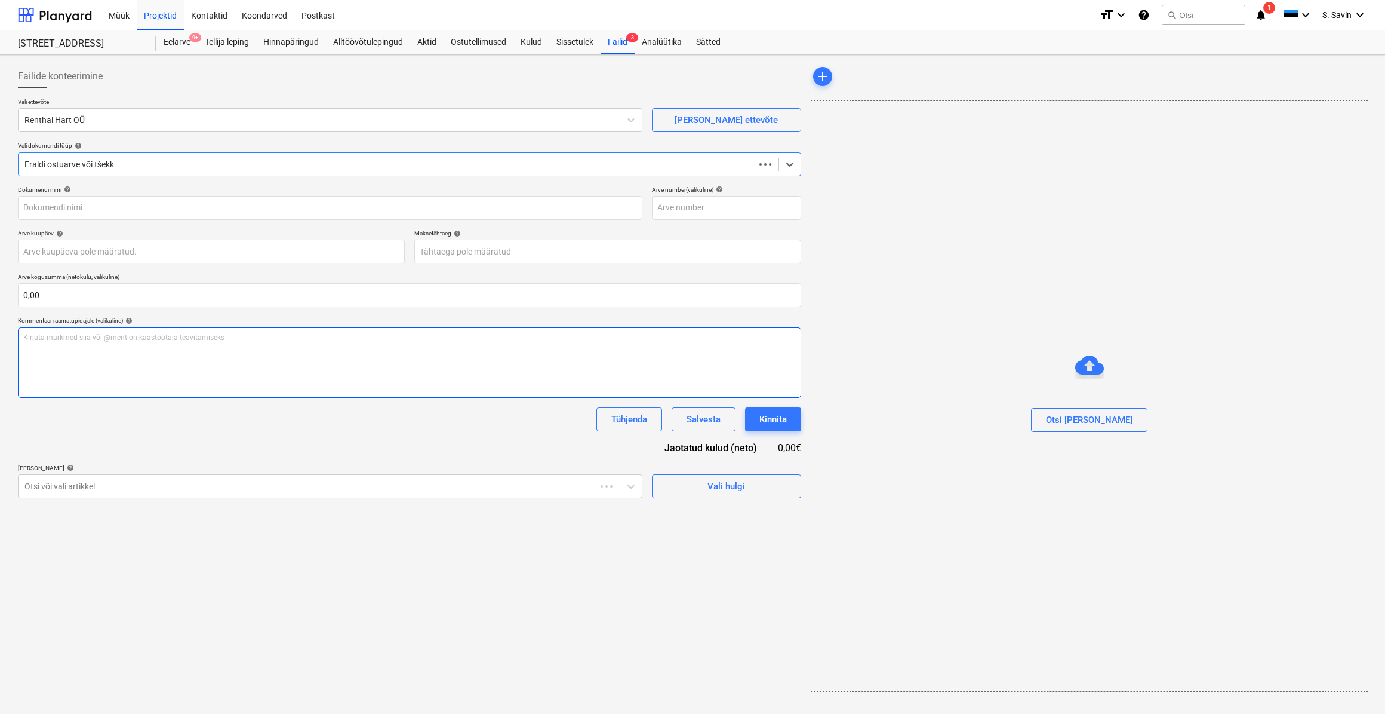
type input "800578"
type input "[DATE]"
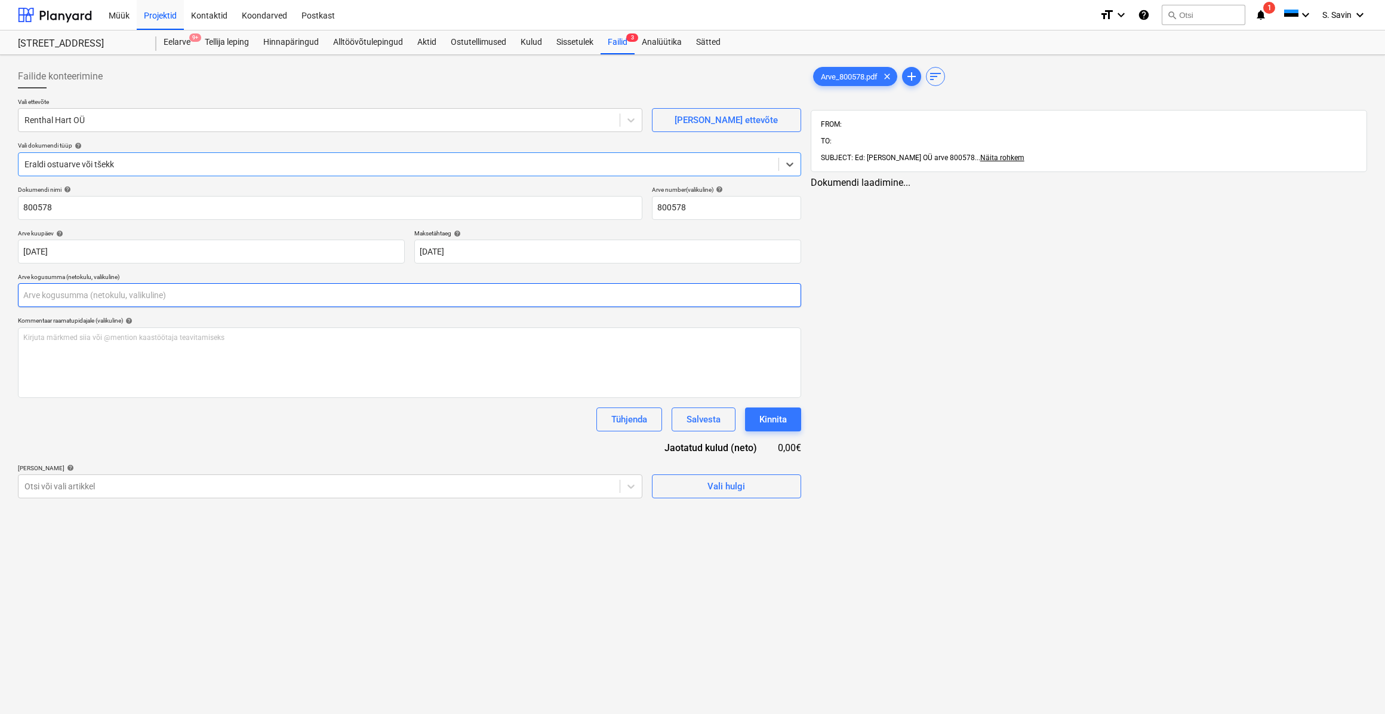
click at [57, 295] on input "text" at bounding box center [409, 295] width 783 height 24
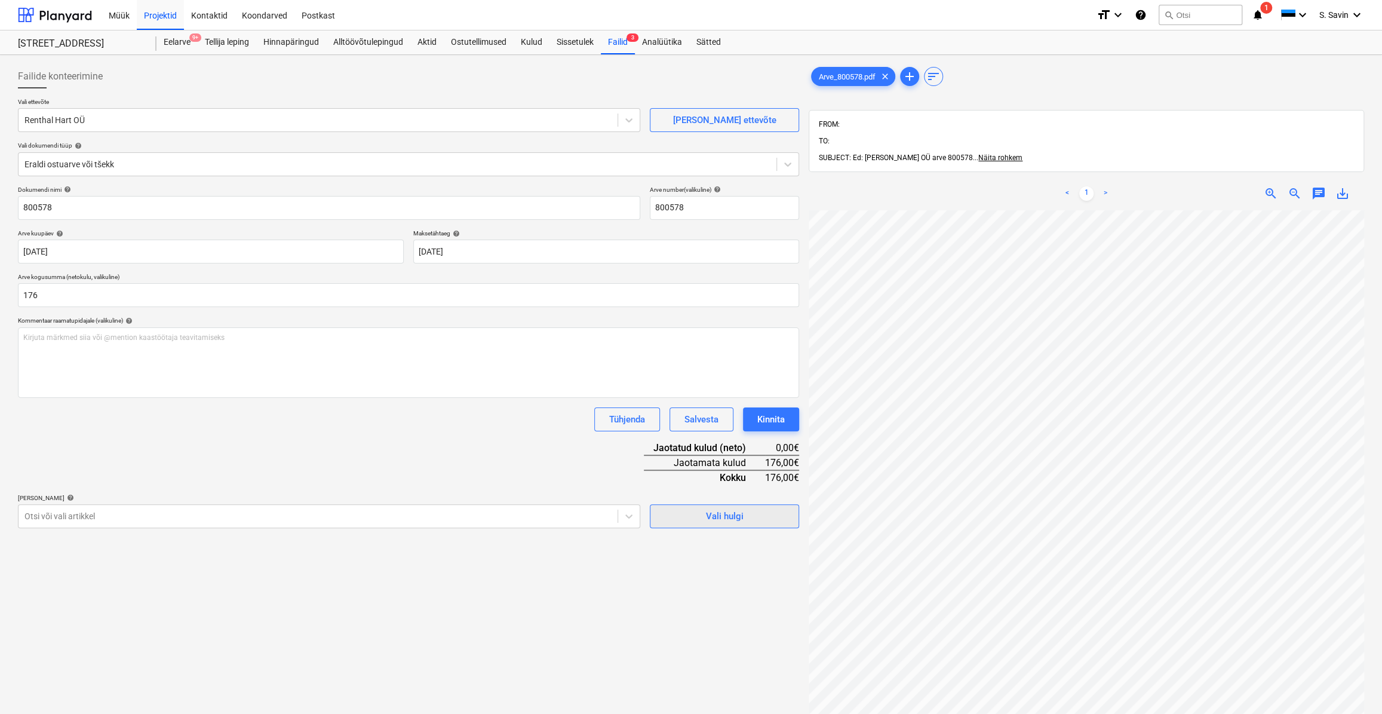
type input "176,00"
click at [721, 515] on div "Vali hulgi" at bounding box center [725, 516] width 38 height 16
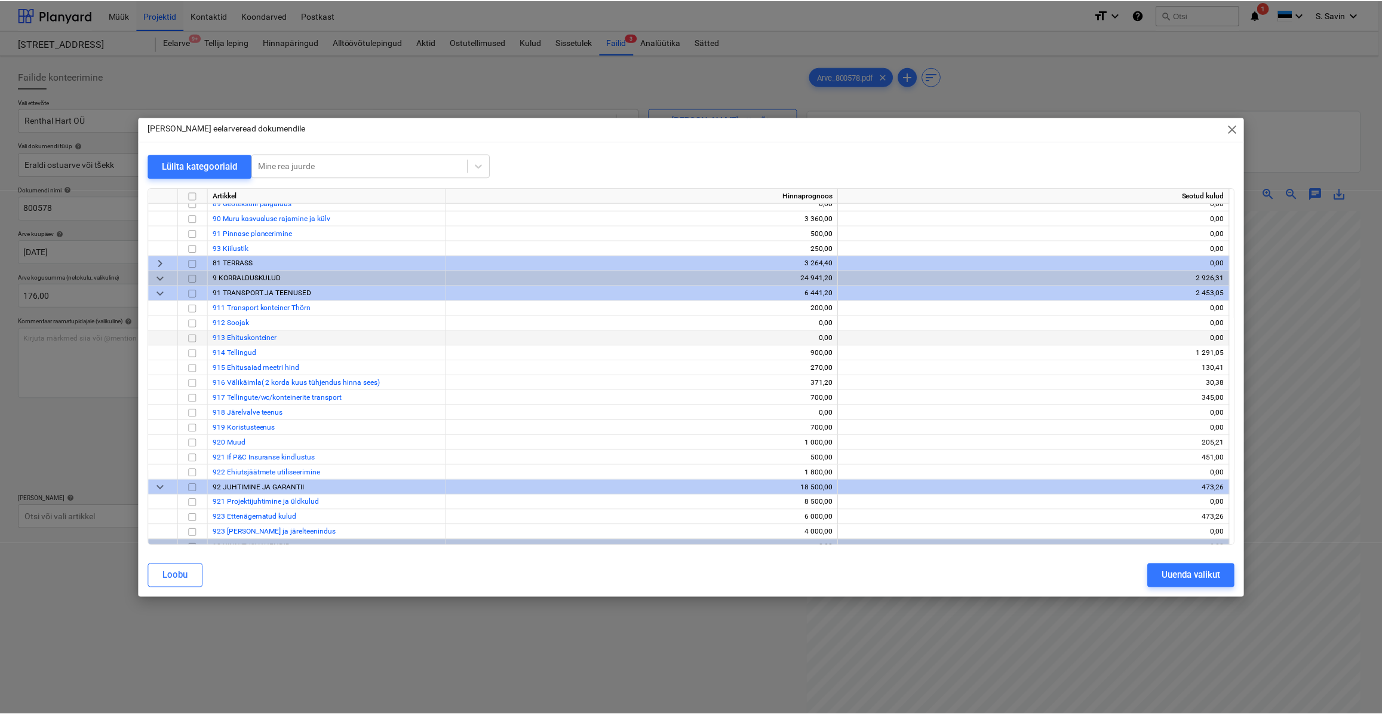
scroll to position [4888, 0]
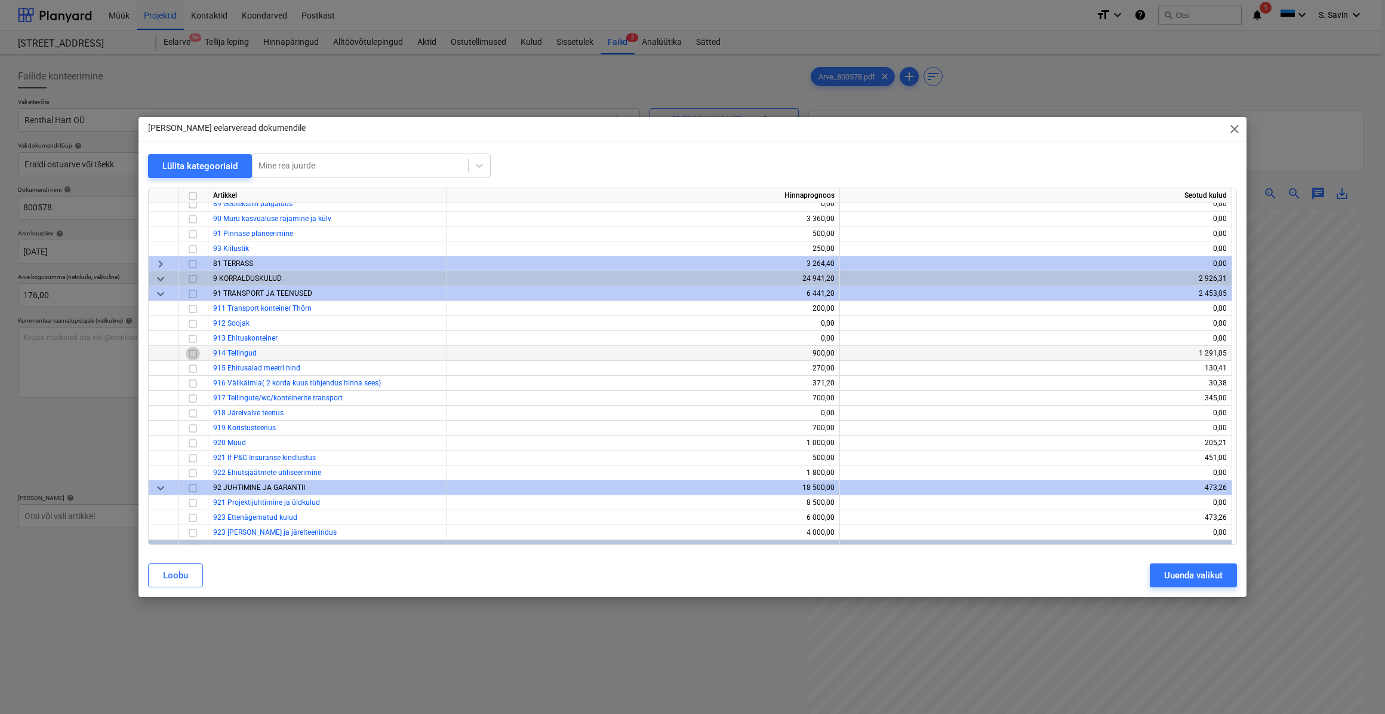
click at [191, 355] on input "checkbox" at bounding box center [193, 353] width 14 height 14
click at [1182, 572] on div "Uuenda valikut" at bounding box center [1193, 575] width 59 height 16
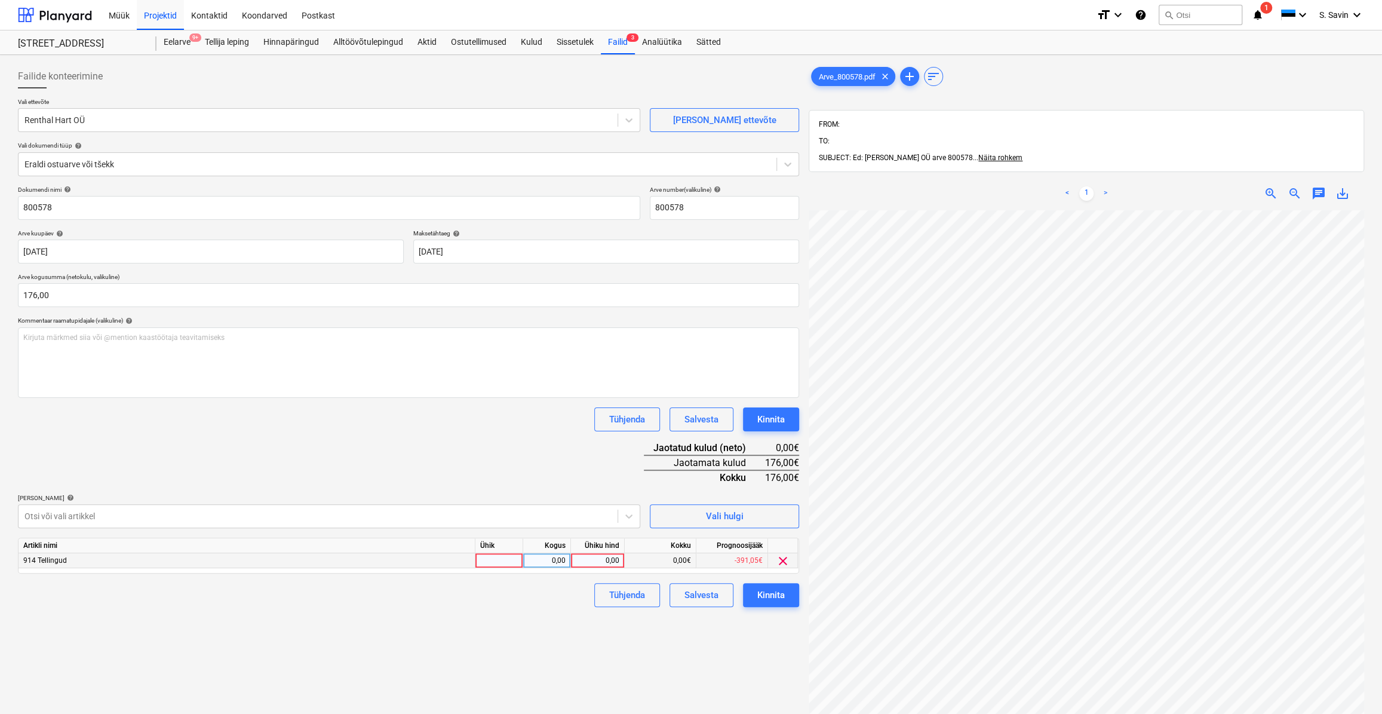
click at [510, 556] on div at bounding box center [499, 560] width 48 height 15
type input "kmpl."
click at [539, 559] on div "0,00" at bounding box center [547, 560] width 38 height 15
type input "1"
click at [613, 558] on div "0,00" at bounding box center [598, 560] width 44 height 15
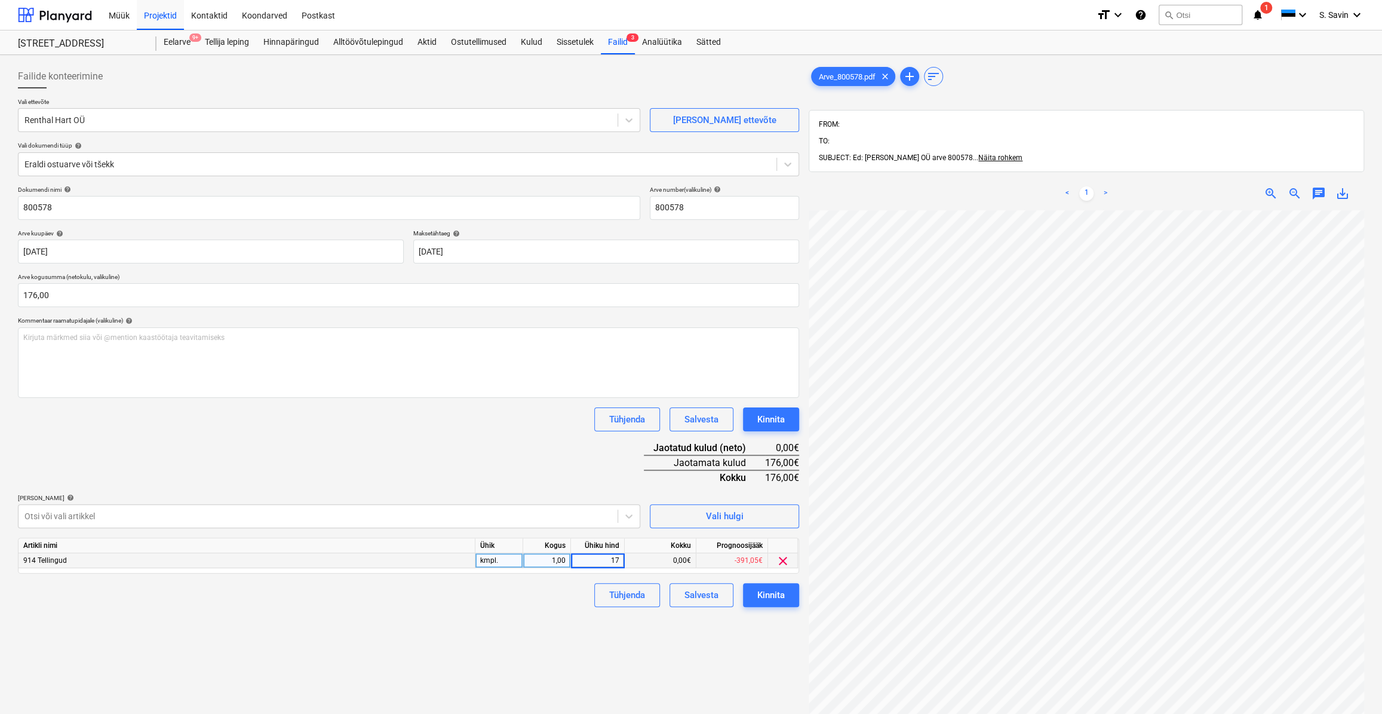
type input "176"
click at [598, 637] on div "Failide konteerimine Vali ettevõte Renthal [PERSON_NAME] OÜ [PERSON_NAME] uus e…" at bounding box center [408, 477] width 791 height 835
click at [758, 606] on div "Failide konteerimine Vali ettevõte Renthal [PERSON_NAME] OÜ [PERSON_NAME] uus e…" at bounding box center [408, 477] width 791 height 835
click at [759, 591] on div "Kinnita" at bounding box center [770, 595] width 27 height 16
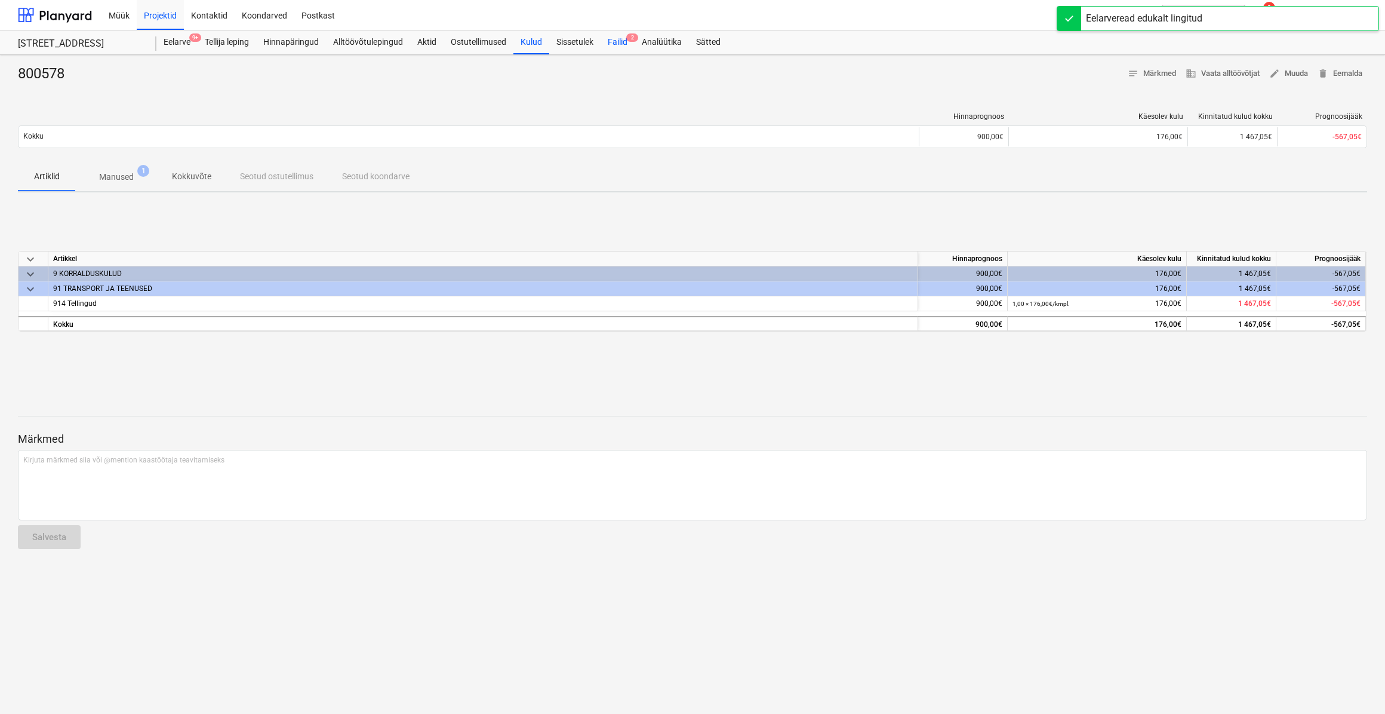
click at [626, 44] on div "Failid 2" at bounding box center [618, 42] width 34 height 24
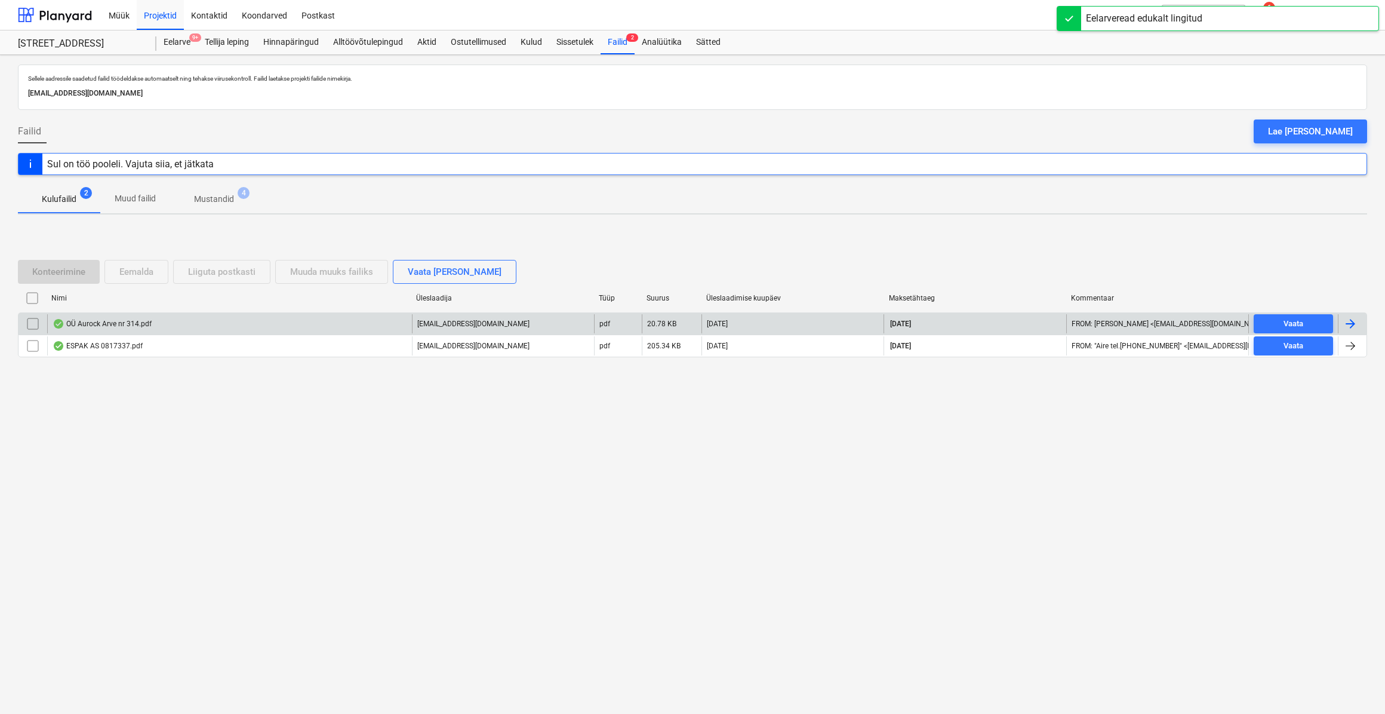
click at [1350, 318] on div at bounding box center [1350, 323] width 14 height 14
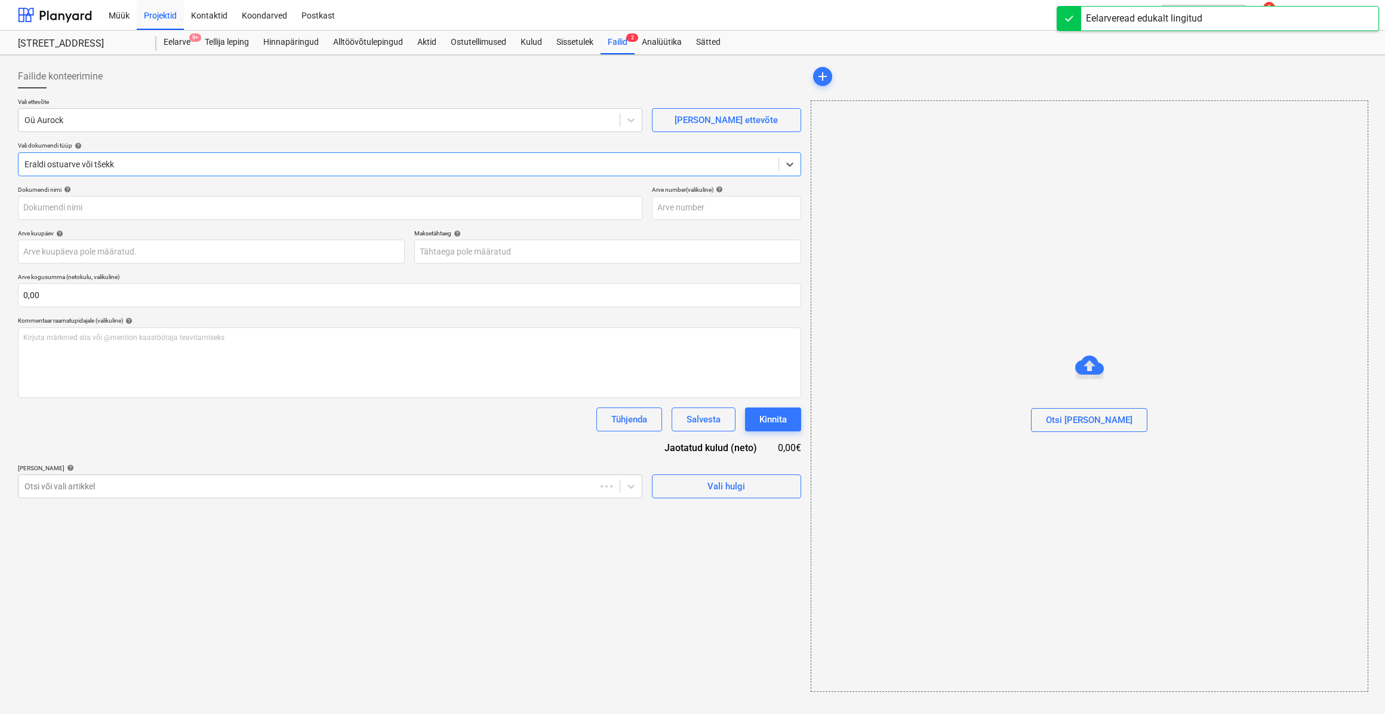
type input "314"
type input "[DATE]"
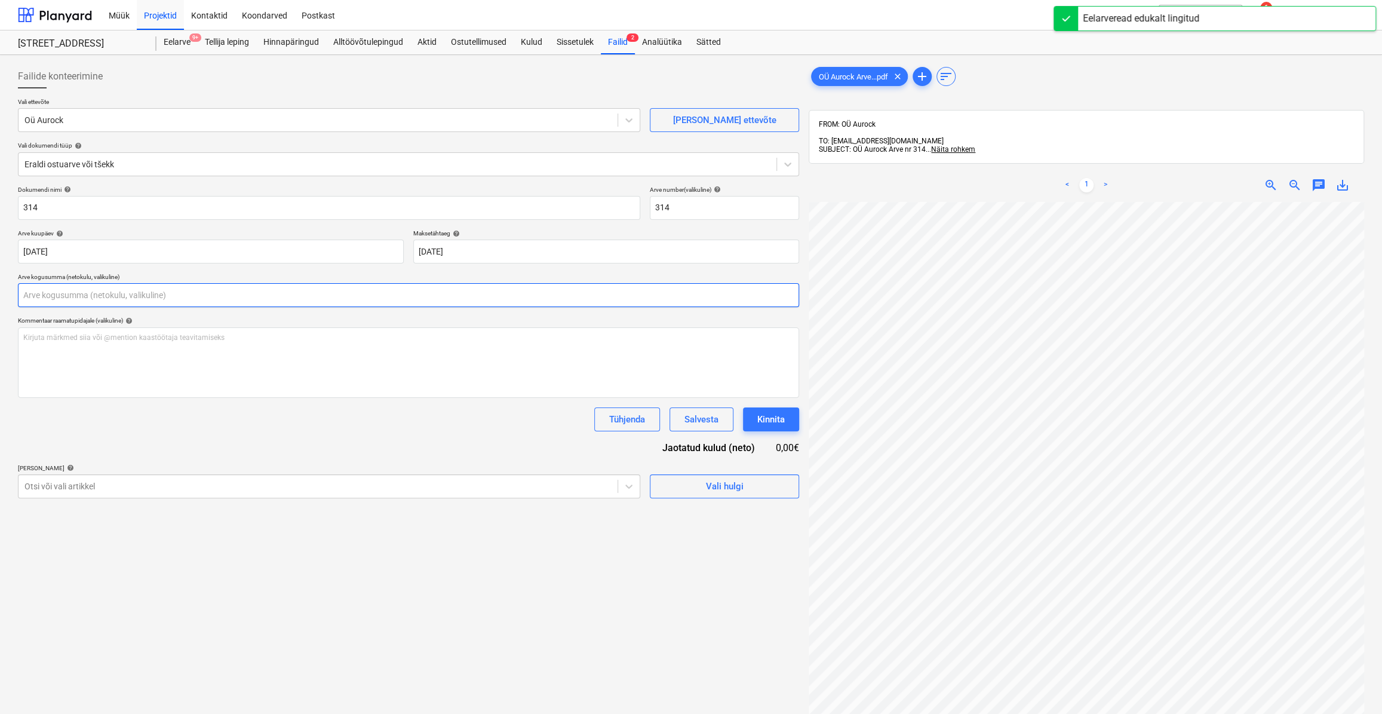
click at [73, 294] on input "text" at bounding box center [408, 295] width 781 height 24
type input "0,00"
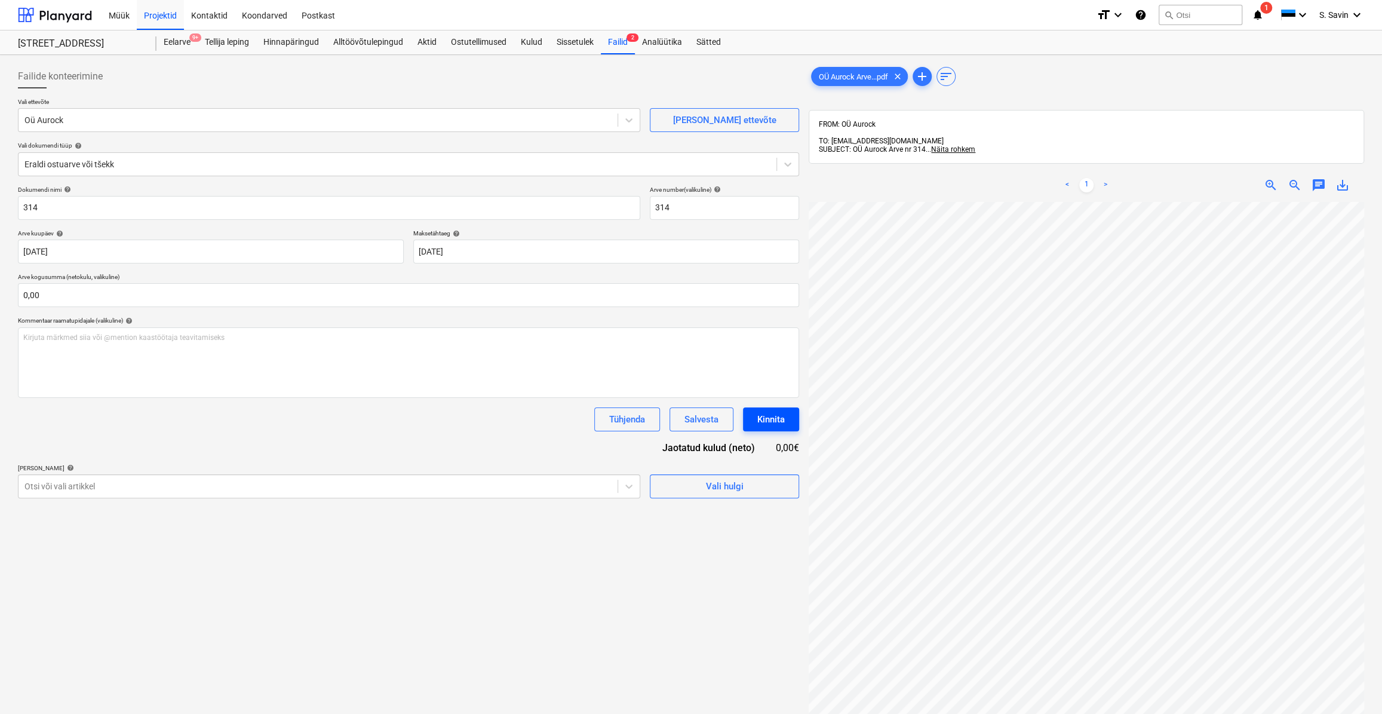
scroll to position [13, 0]
click at [371, 308] on div "Dokumendi nimi help 314 Arve number (valikuline) help 314 Arve kuupäev help [DA…" at bounding box center [408, 342] width 781 height 312
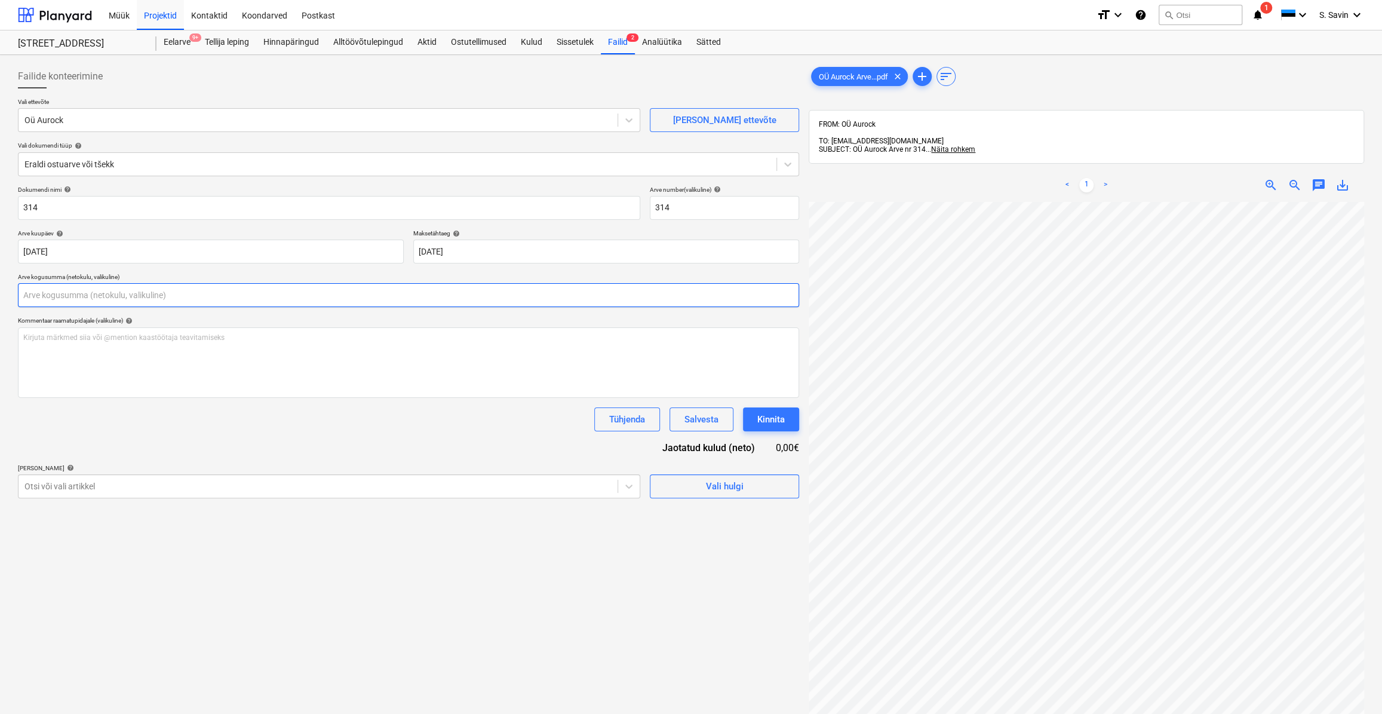
click at [372, 303] on input "text" at bounding box center [408, 295] width 781 height 24
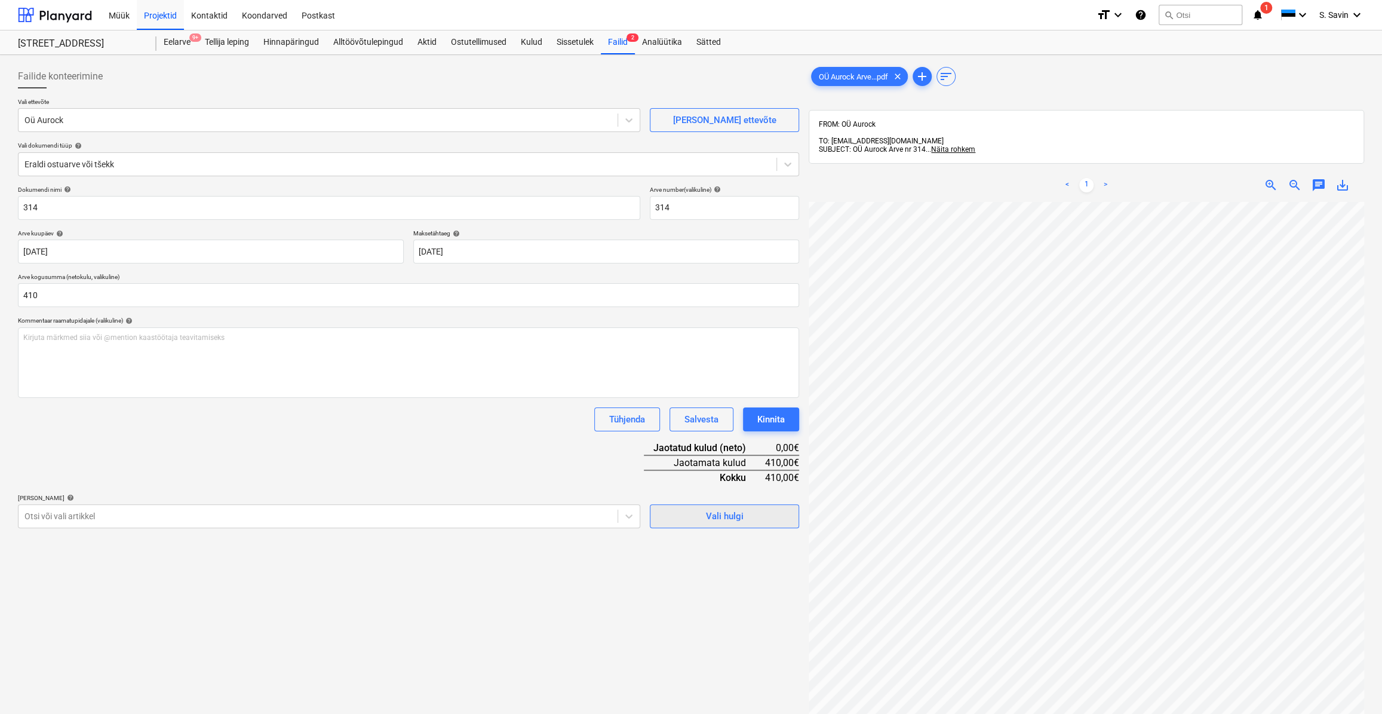
type input "410,00"
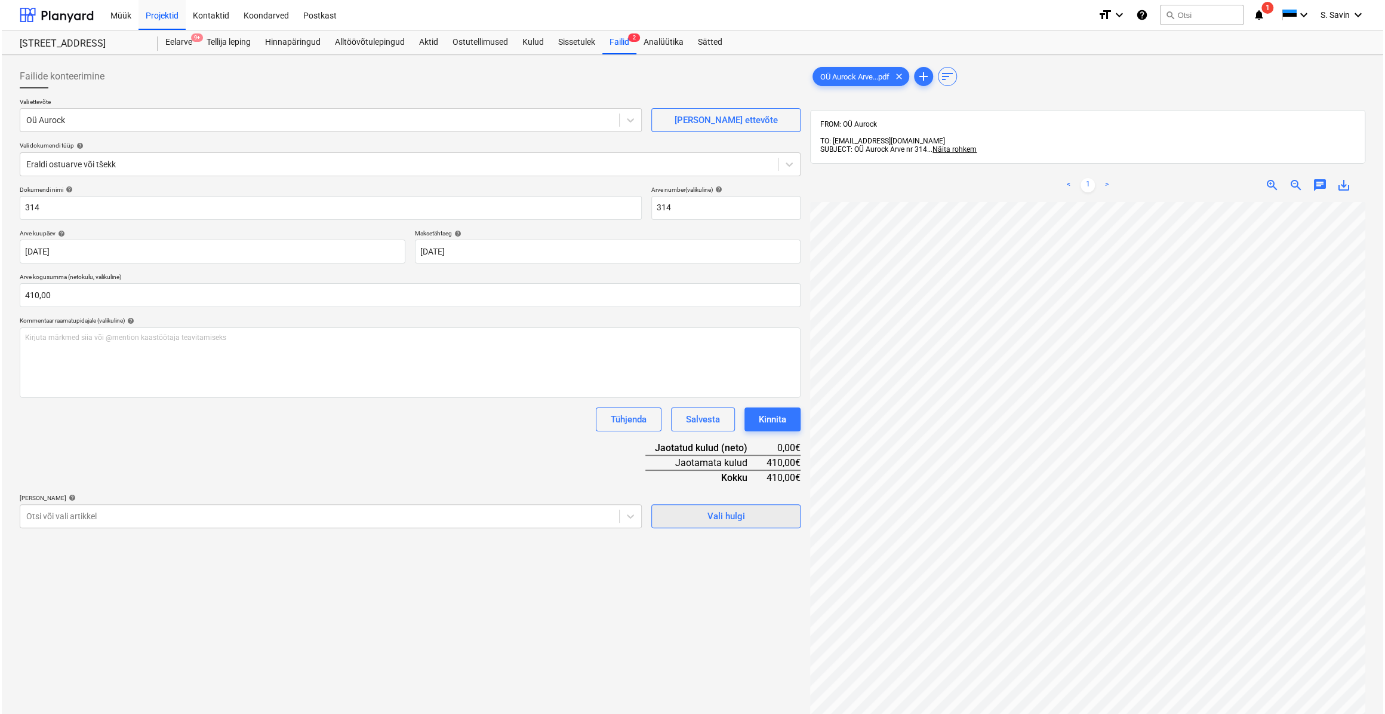
scroll to position [13, 72]
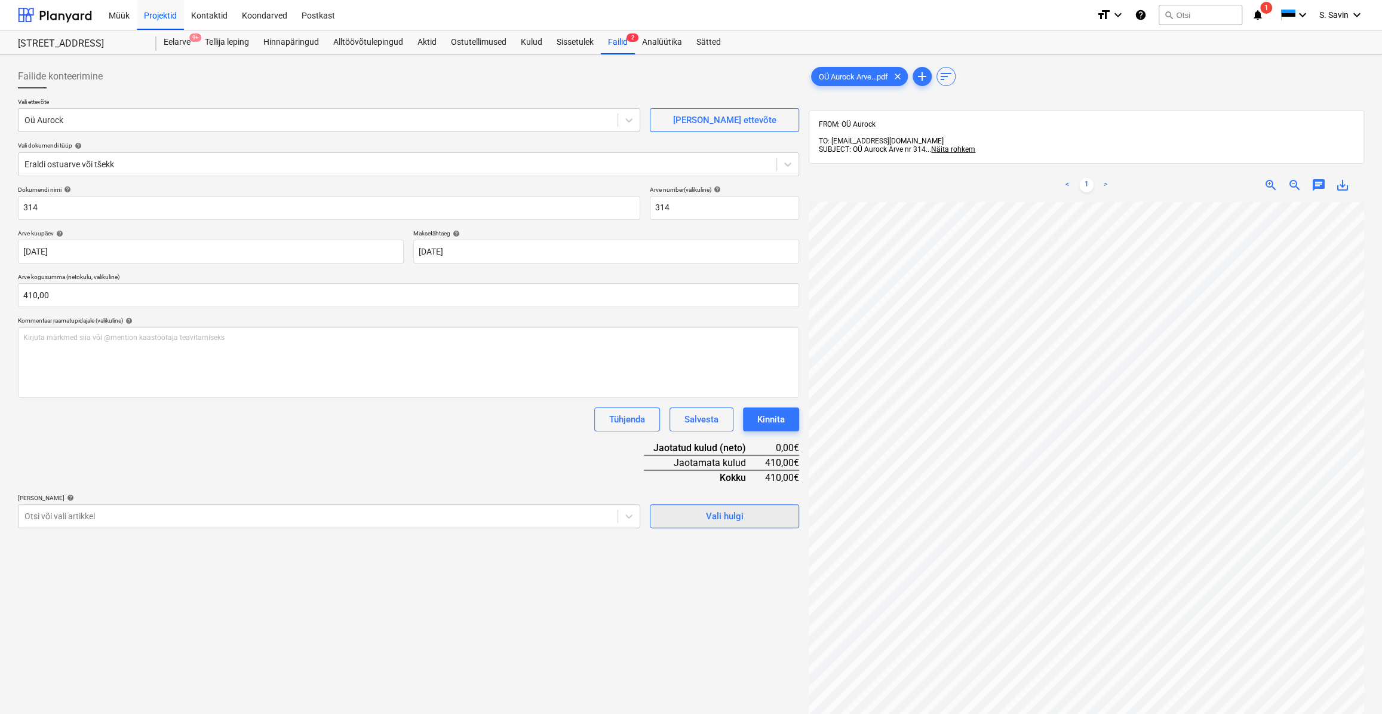
click at [691, 522] on span "Vali hulgi" at bounding box center [724, 516] width 119 height 16
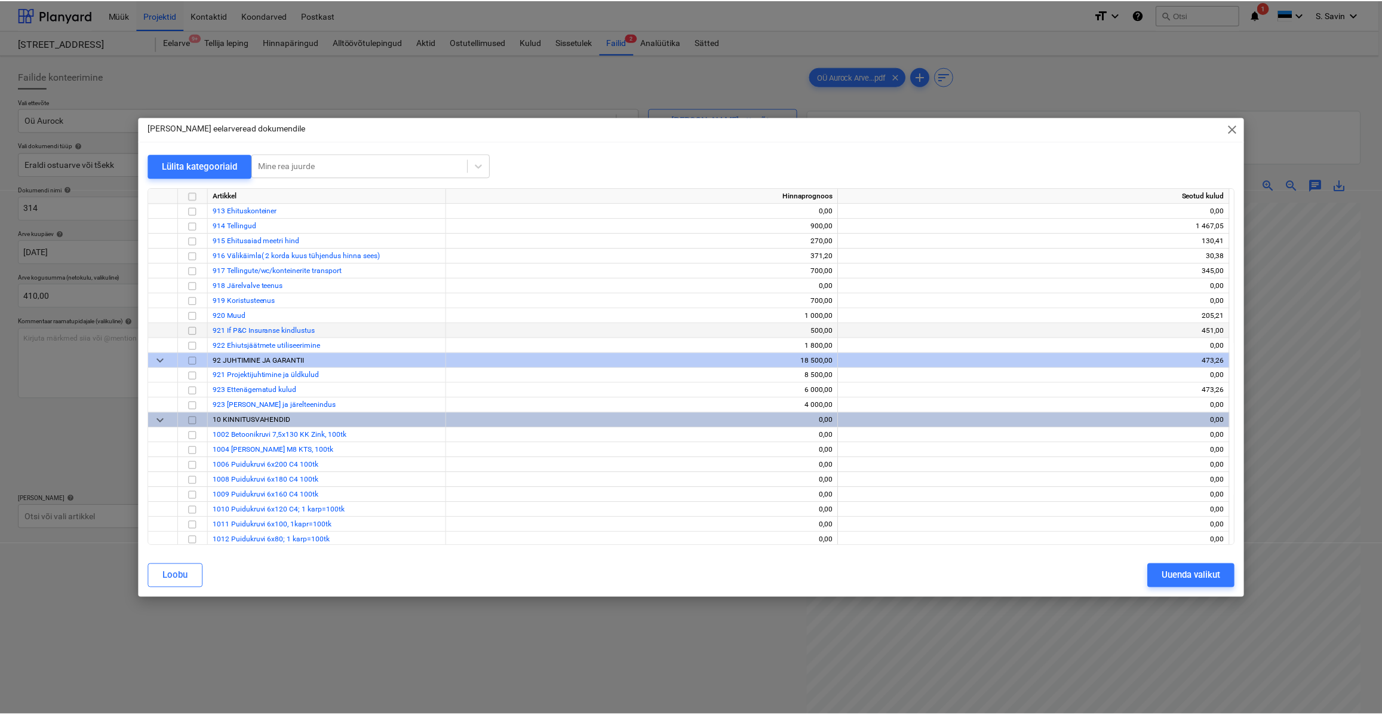
scroll to position [4996, 0]
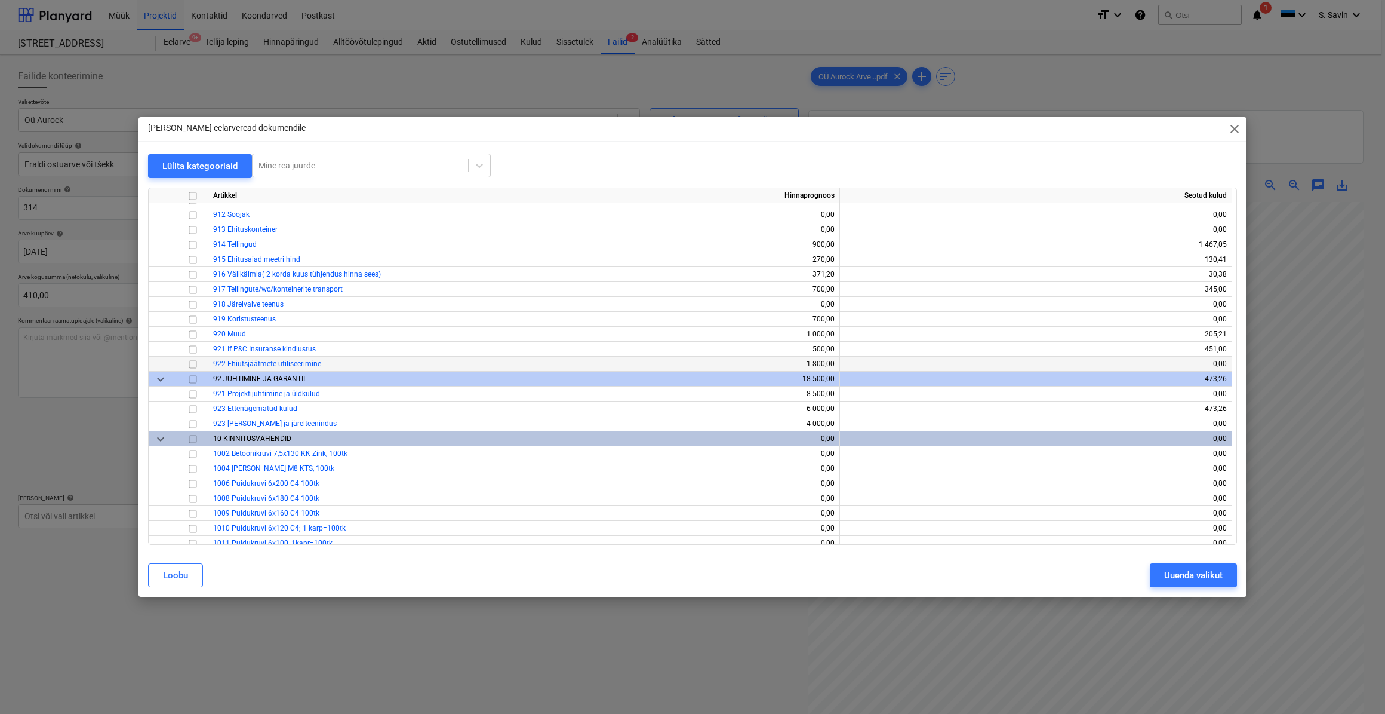
click at [192, 361] on input "checkbox" at bounding box center [193, 363] width 14 height 14
click at [1216, 573] on div "Uuenda valikut" at bounding box center [1193, 575] width 59 height 16
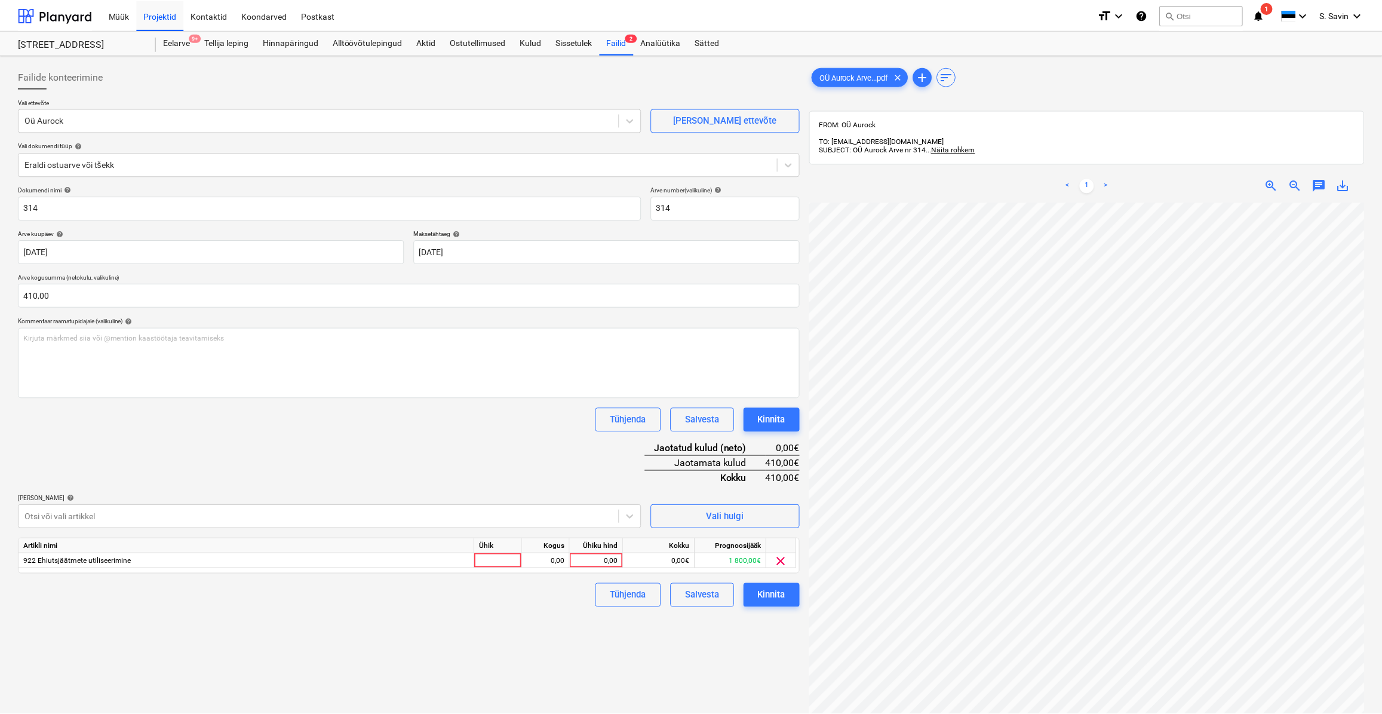
scroll to position [13, 71]
click at [516, 562] on div at bounding box center [499, 560] width 48 height 15
type input "kmpl."
click at [565, 562] on div "0,00" at bounding box center [547, 560] width 38 height 15
click at [621, 564] on div "0,00" at bounding box center [598, 560] width 54 height 15
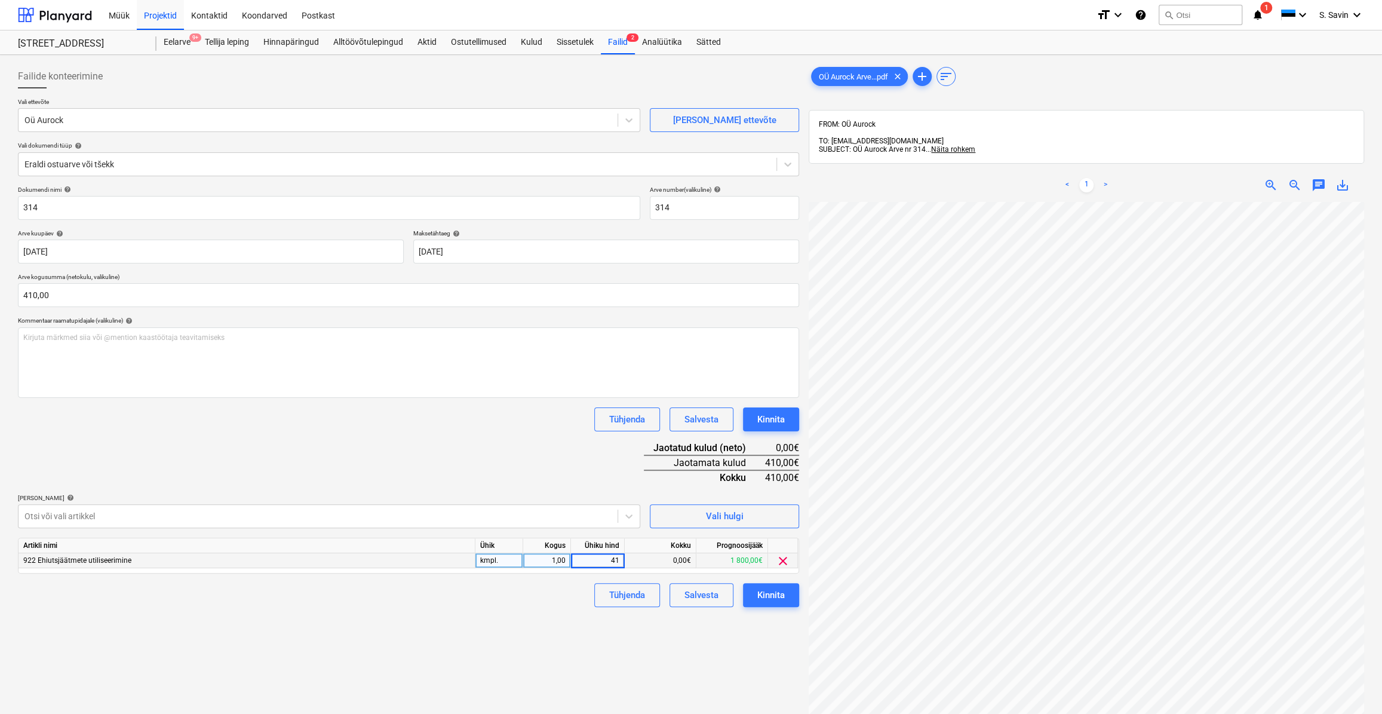
type input "410"
click at [758, 591] on div "Kinnita" at bounding box center [770, 595] width 27 height 16
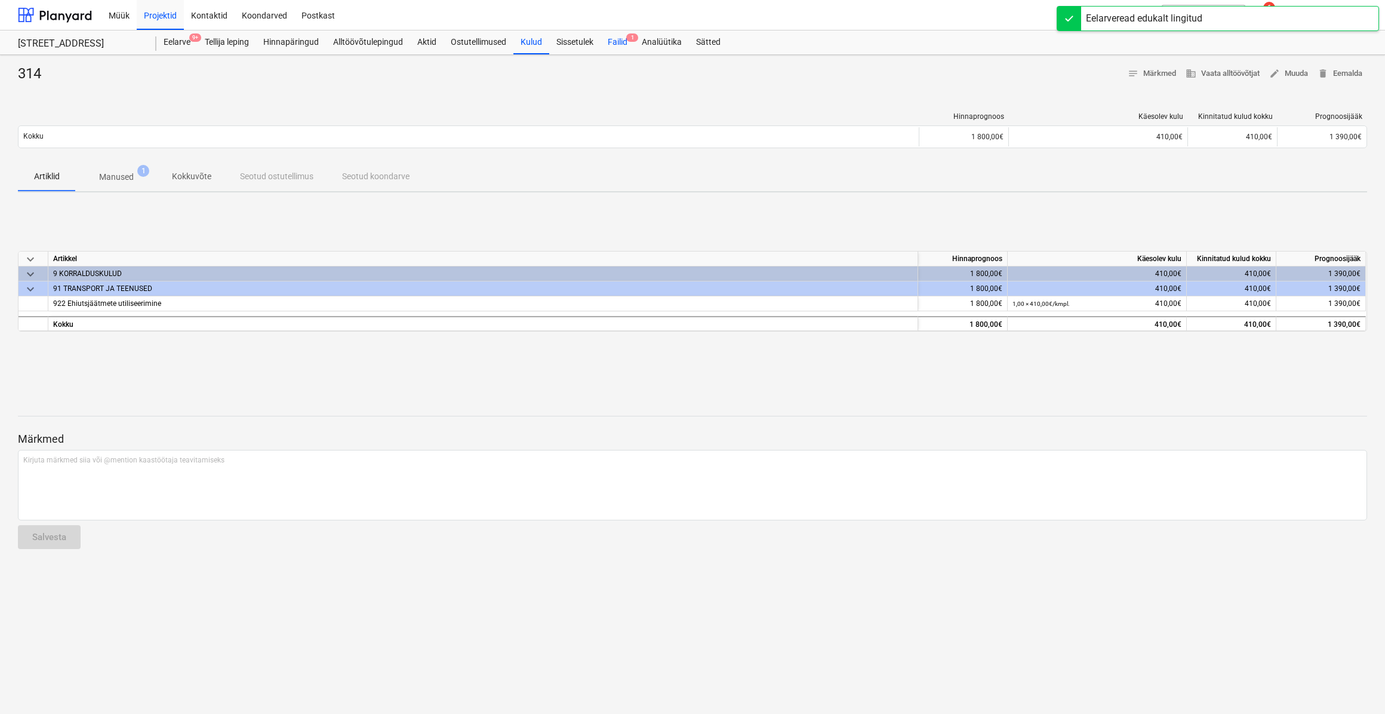
click at [622, 40] on div "Failid 1" at bounding box center [618, 42] width 34 height 24
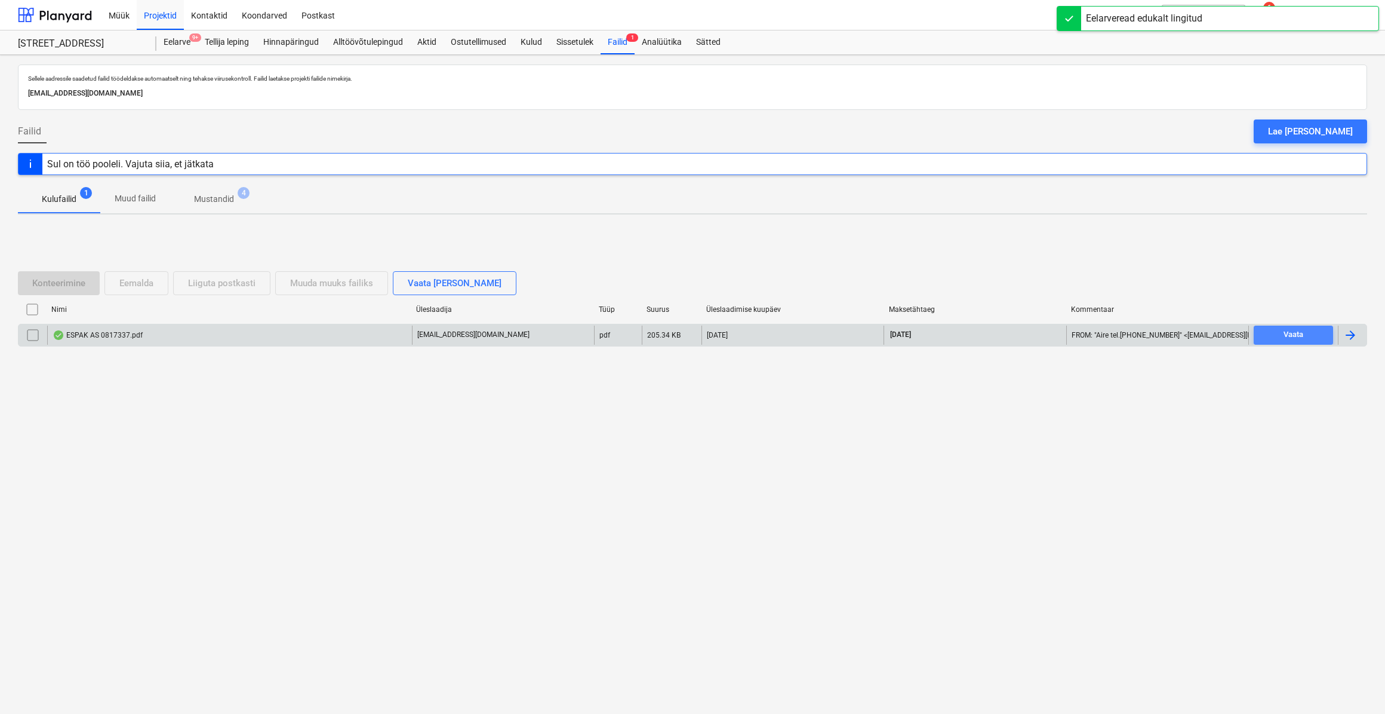
click at [1290, 329] on div "Vaata" at bounding box center [1294, 335] width 20 height 14
click at [1361, 333] on div at bounding box center [1352, 334] width 29 height 19
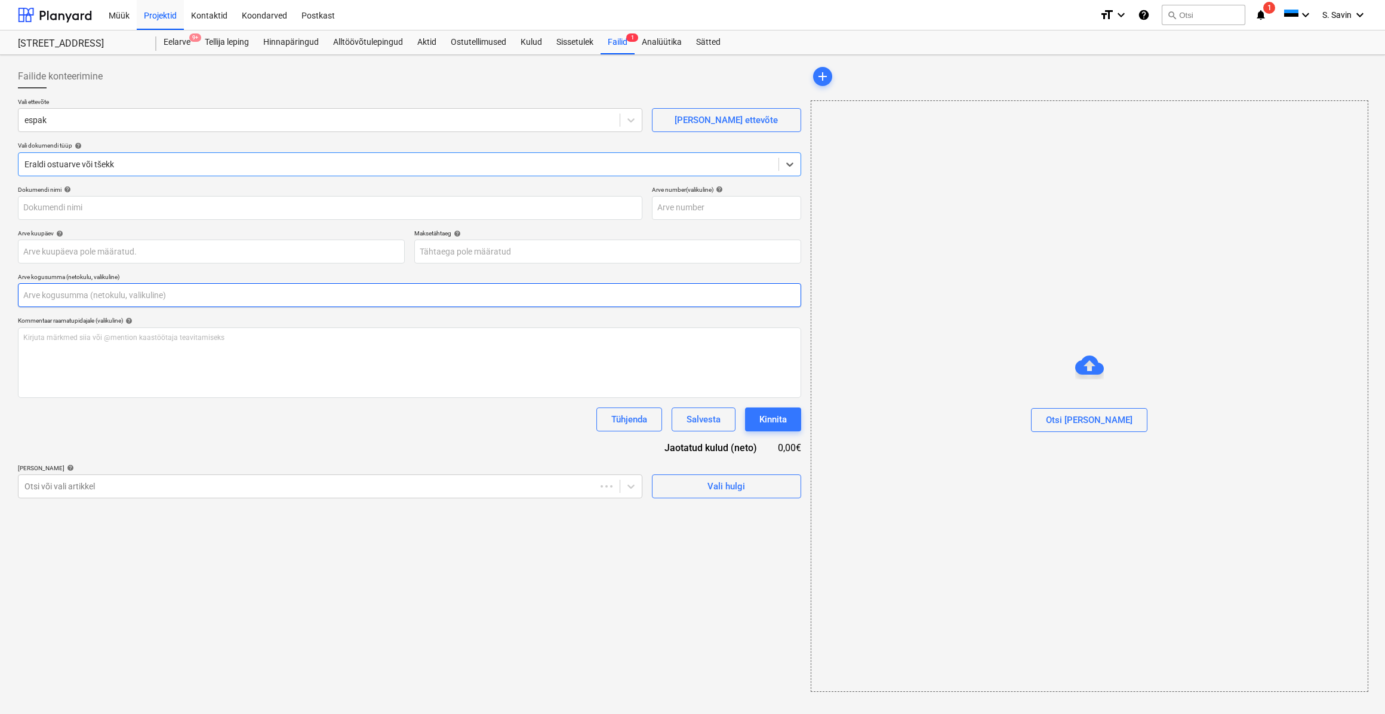
click at [59, 298] on input "text" at bounding box center [409, 295] width 783 height 24
type input "0817337"
type input "[DATE]"
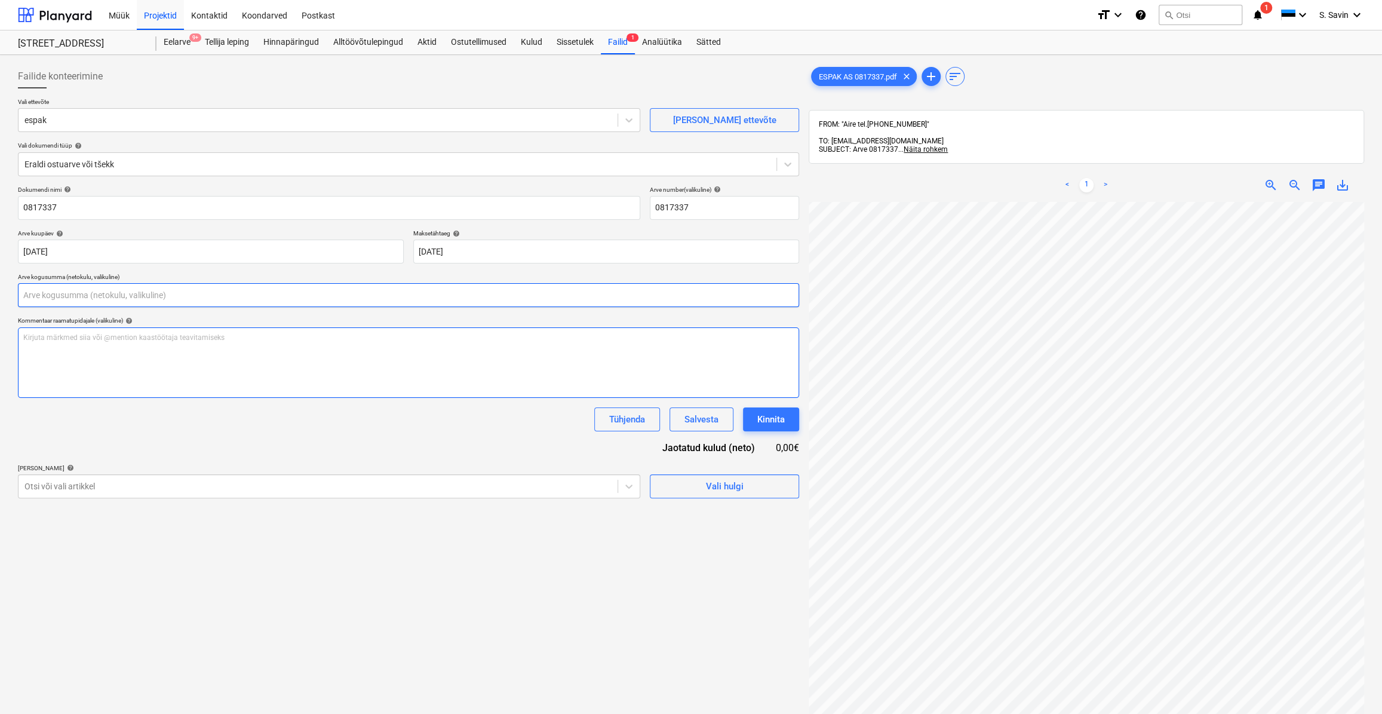
scroll to position [162, 0]
type input "0,00"
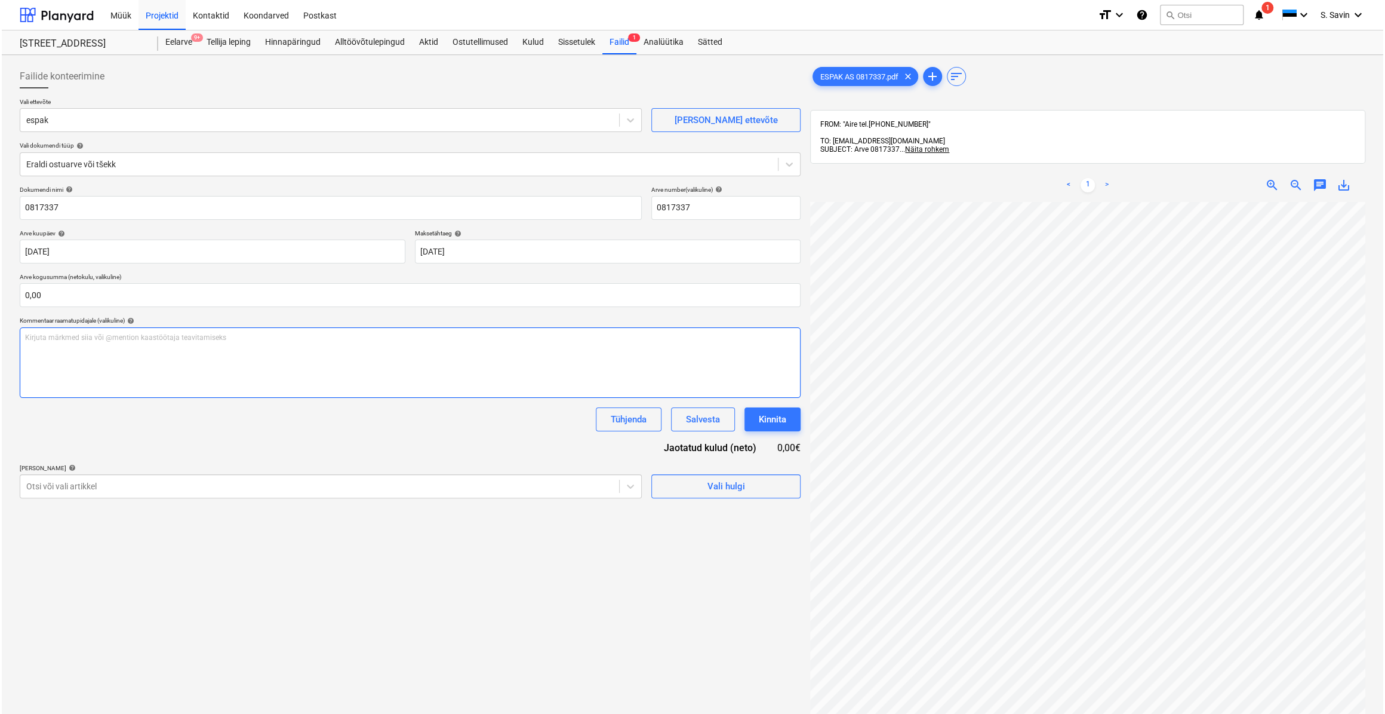
scroll to position [165, 73]
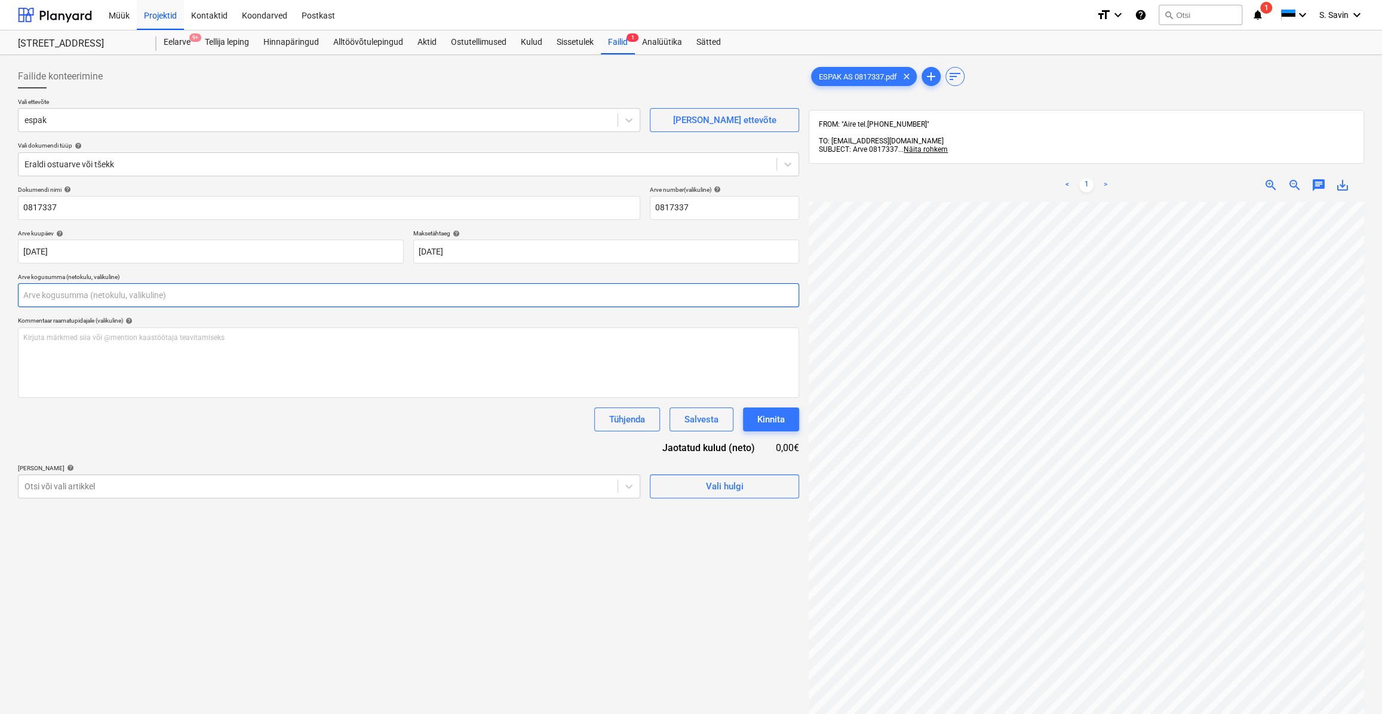
click at [64, 297] on input "text" at bounding box center [408, 295] width 781 height 24
type input "216,68"
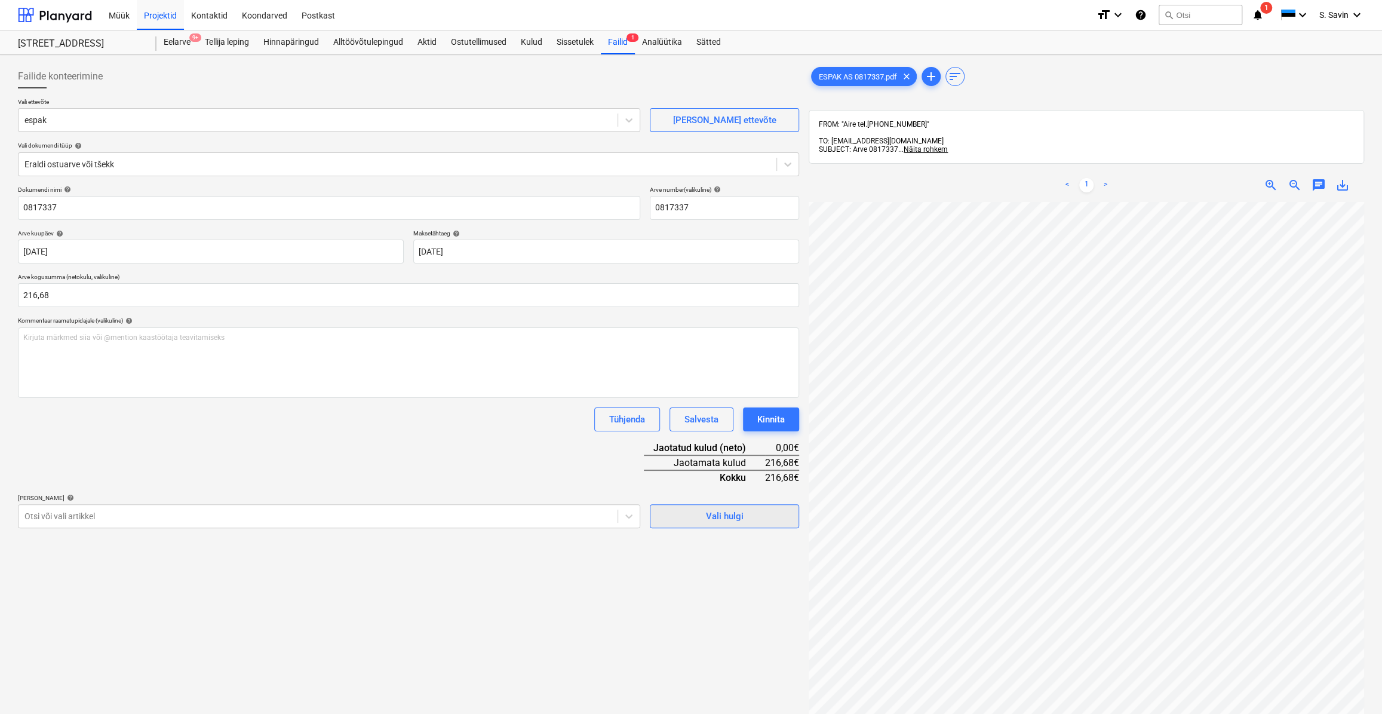
click at [728, 521] on div "Vali hulgi" at bounding box center [725, 516] width 38 height 16
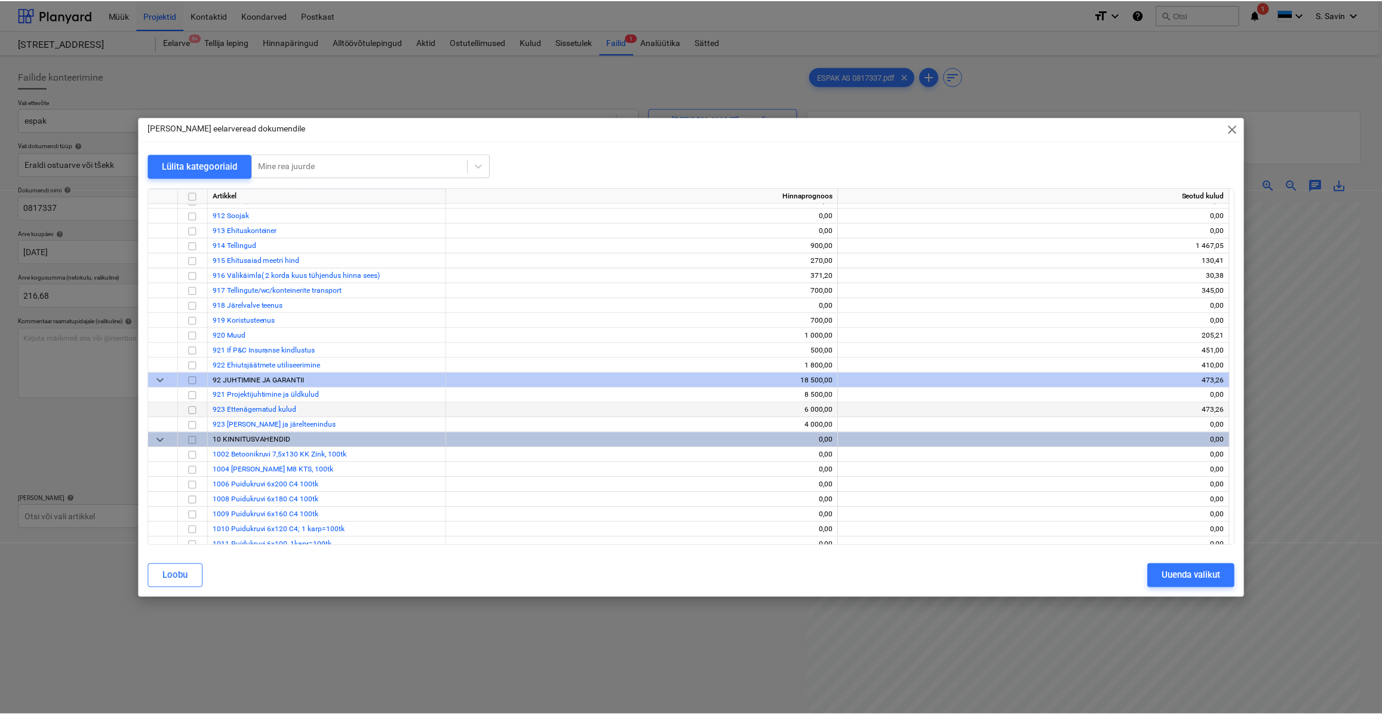
scroll to position [4996, 0]
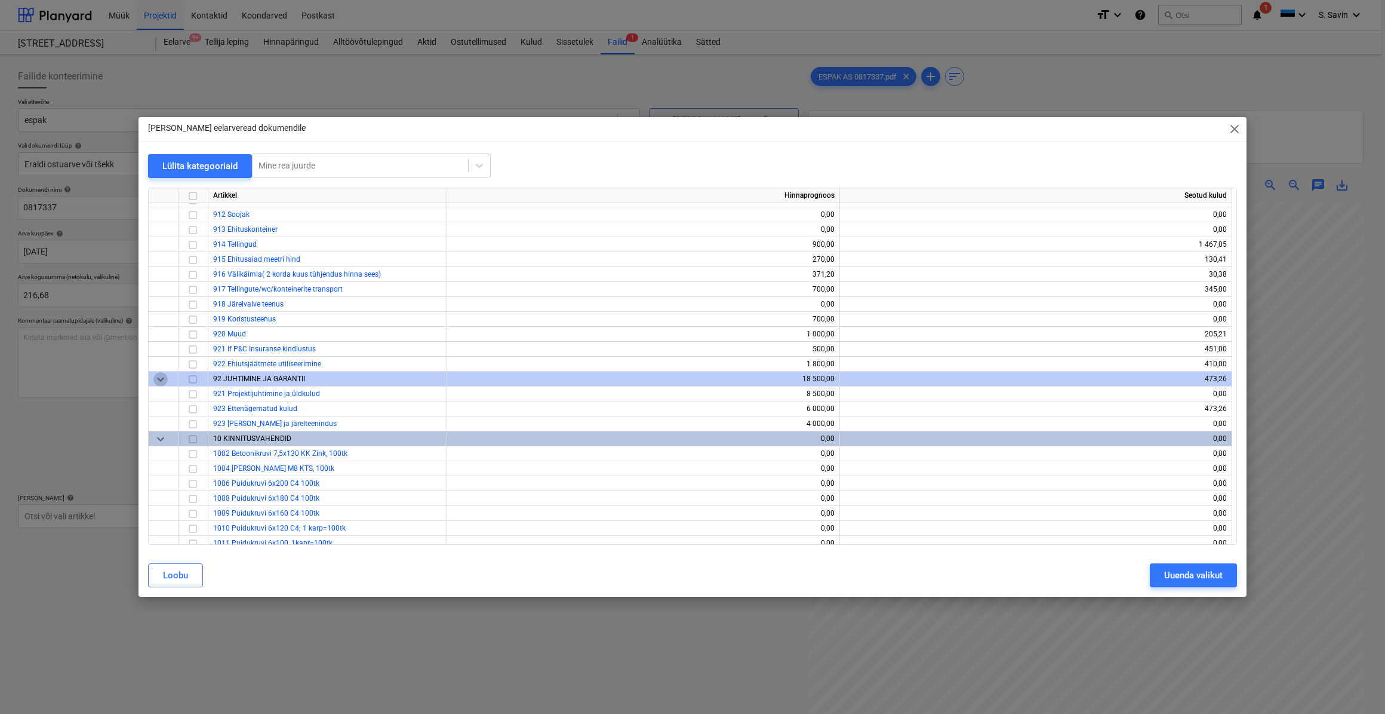
click at [159, 382] on span "keyboard_arrow_down" at bounding box center [160, 378] width 14 height 14
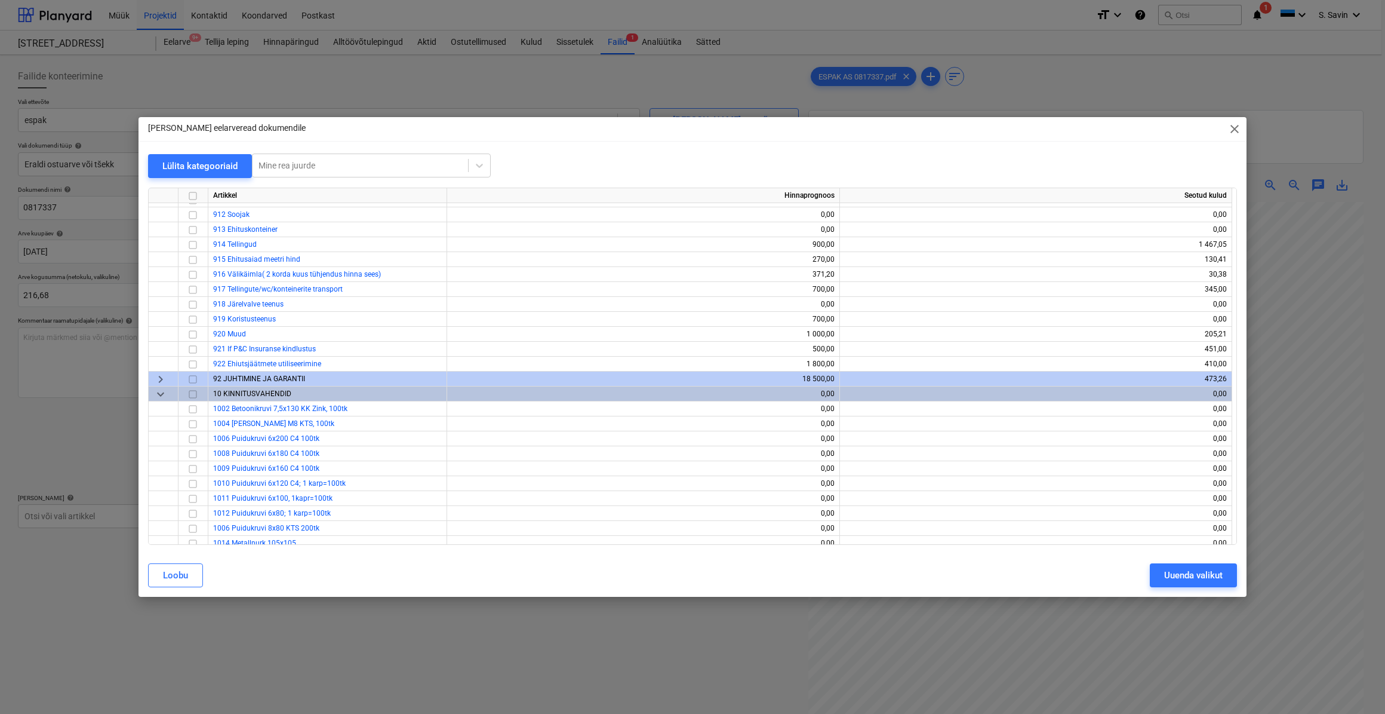
click at [161, 376] on span "keyboard_arrow_right" at bounding box center [160, 378] width 14 height 14
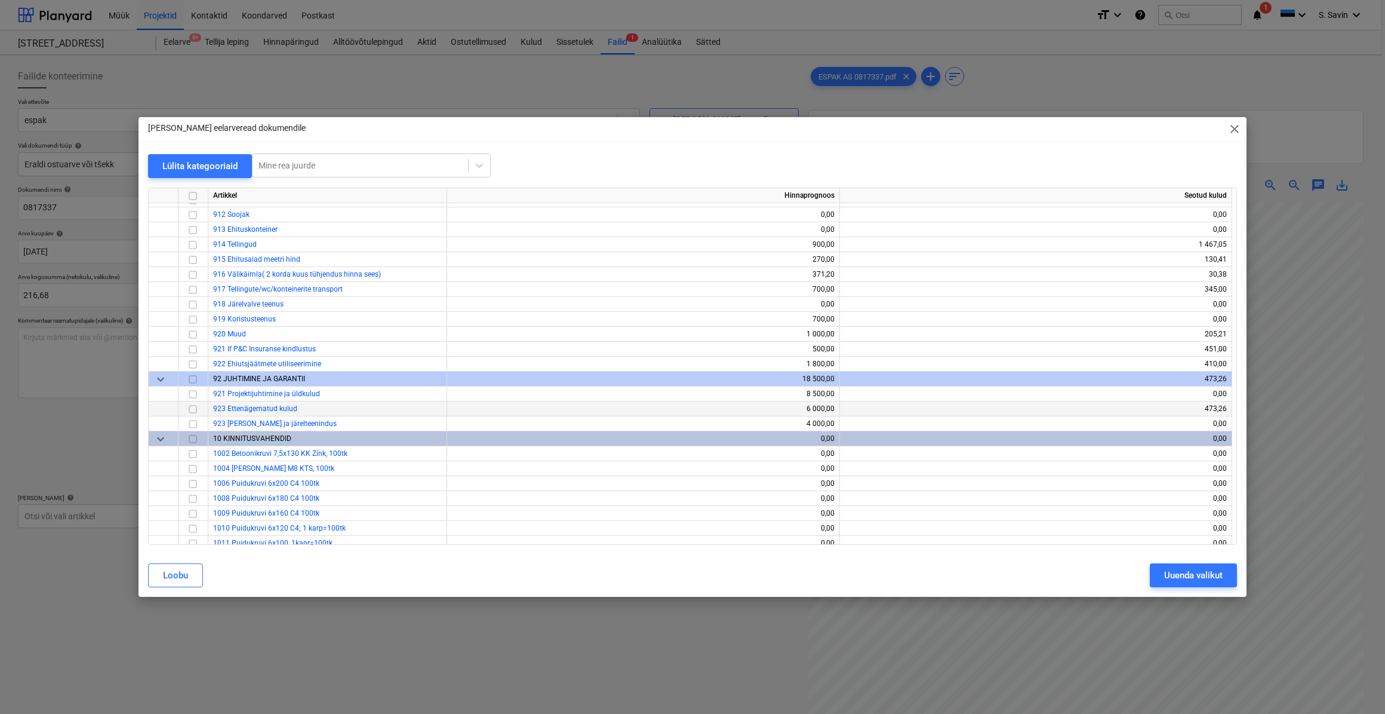
click at [195, 408] on input "checkbox" at bounding box center [193, 408] width 14 height 14
click at [1171, 582] on div "Uuenda valikut" at bounding box center [1193, 575] width 59 height 16
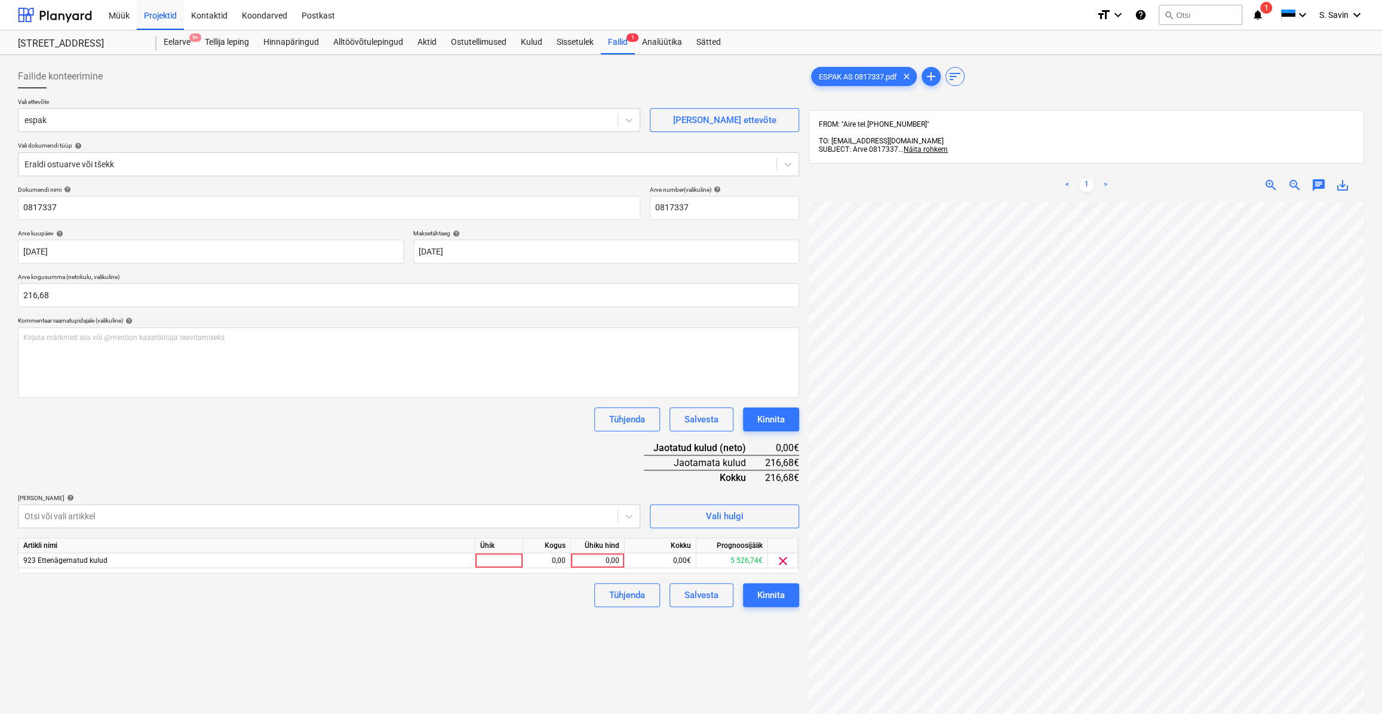
scroll to position [165, 72]
click at [491, 561] on div at bounding box center [499, 560] width 48 height 15
type input "kmpl."
click at [539, 563] on div "0,00" at bounding box center [547, 560] width 38 height 15
click at [607, 555] on div "0,00" at bounding box center [598, 560] width 44 height 15
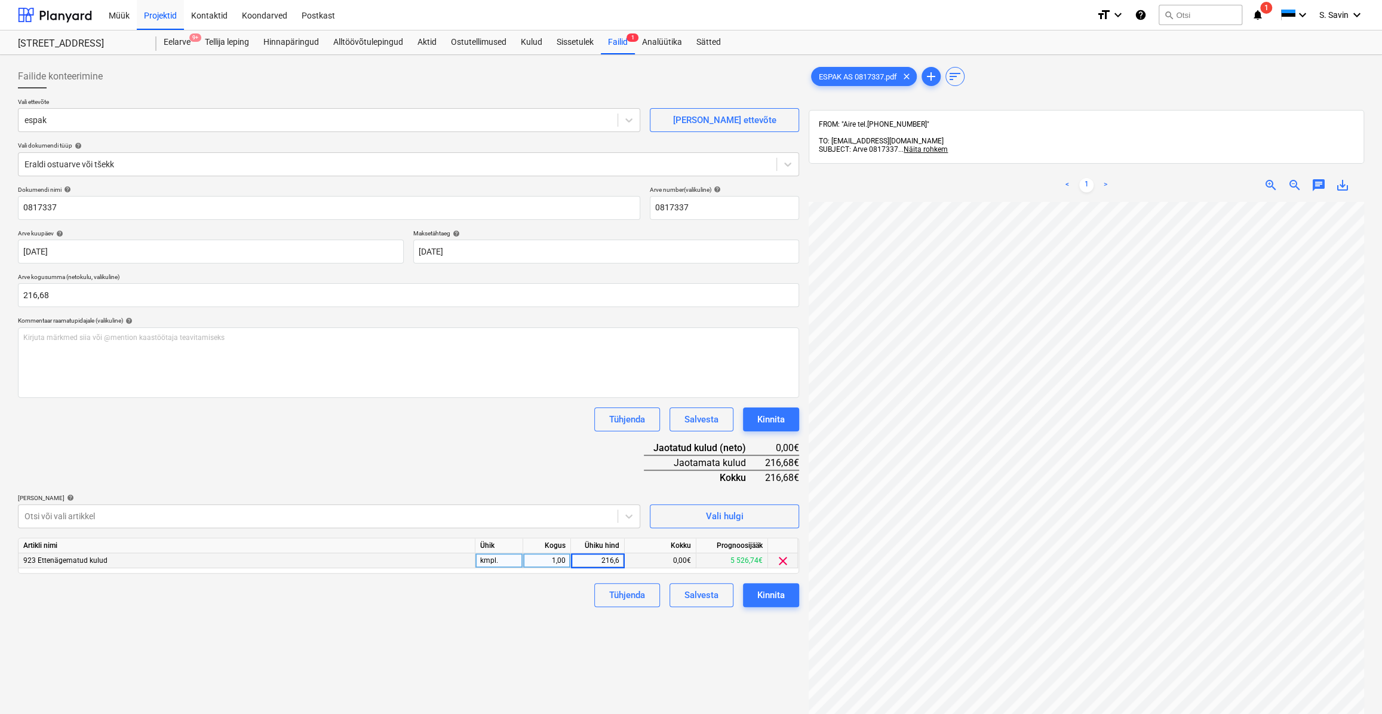
type input "216,68"
click at [764, 581] on div "Dokumendi nimi help 0817337 Arve number (valikuline) help 0817337 Arve kuupäev …" at bounding box center [408, 396] width 781 height 421
click at [769, 589] on div "Kinnita" at bounding box center [770, 595] width 27 height 16
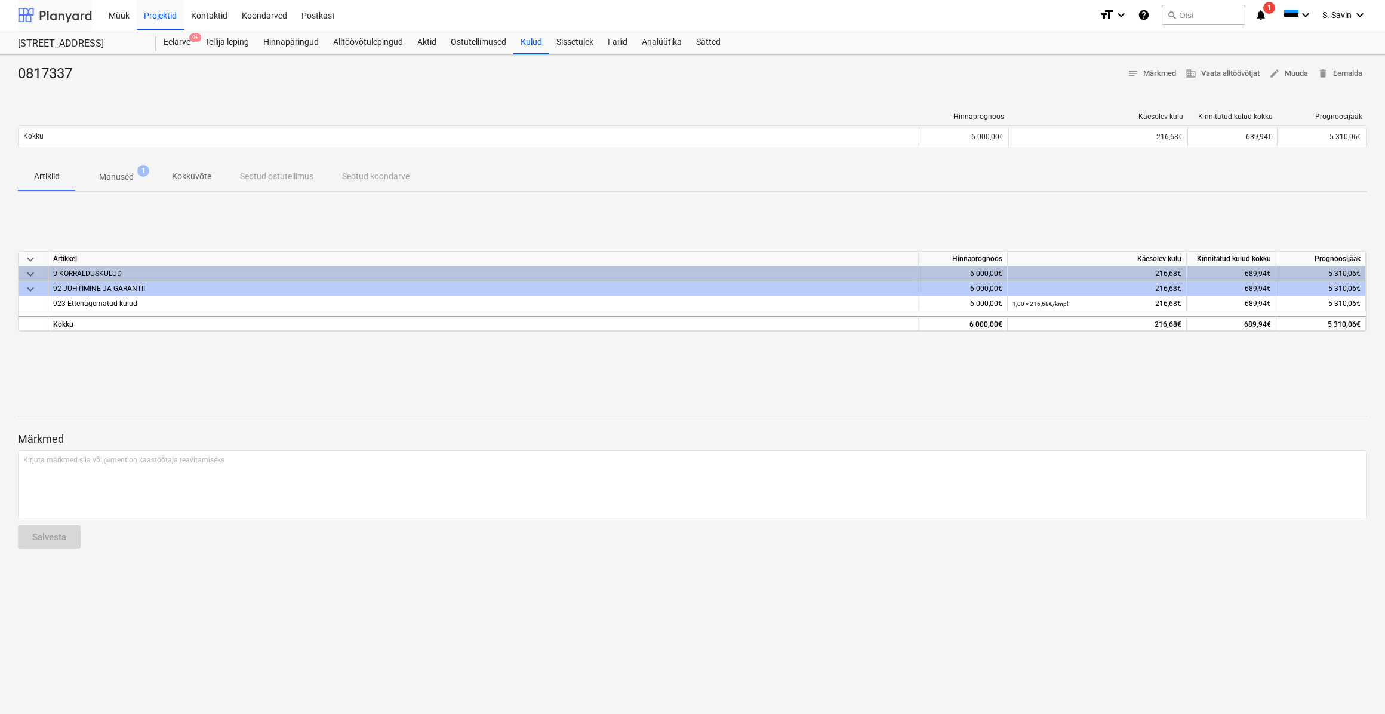
click at [66, 13] on div at bounding box center [55, 15] width 74 height 30
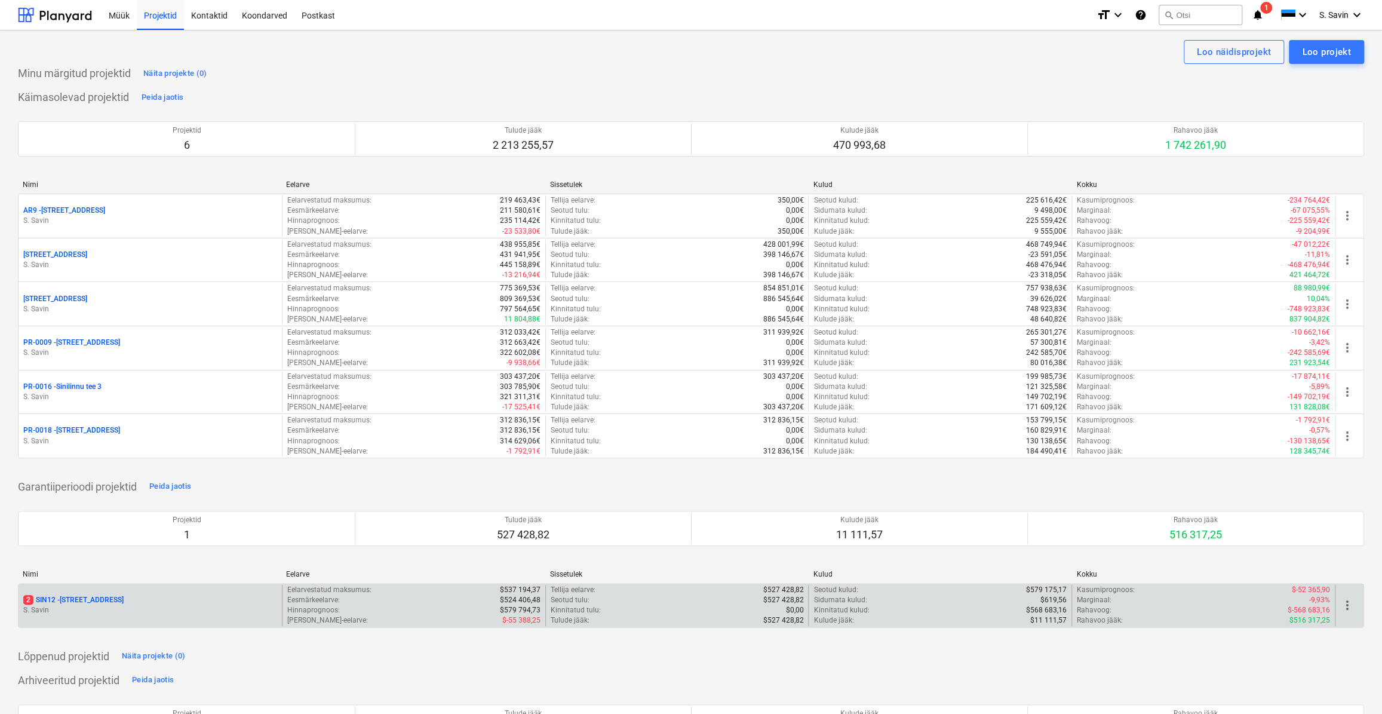
click at [133, 595] on div "2 SIN12 - Sinilille tee 12" at bounding box center [150, 600] width 254 height 10
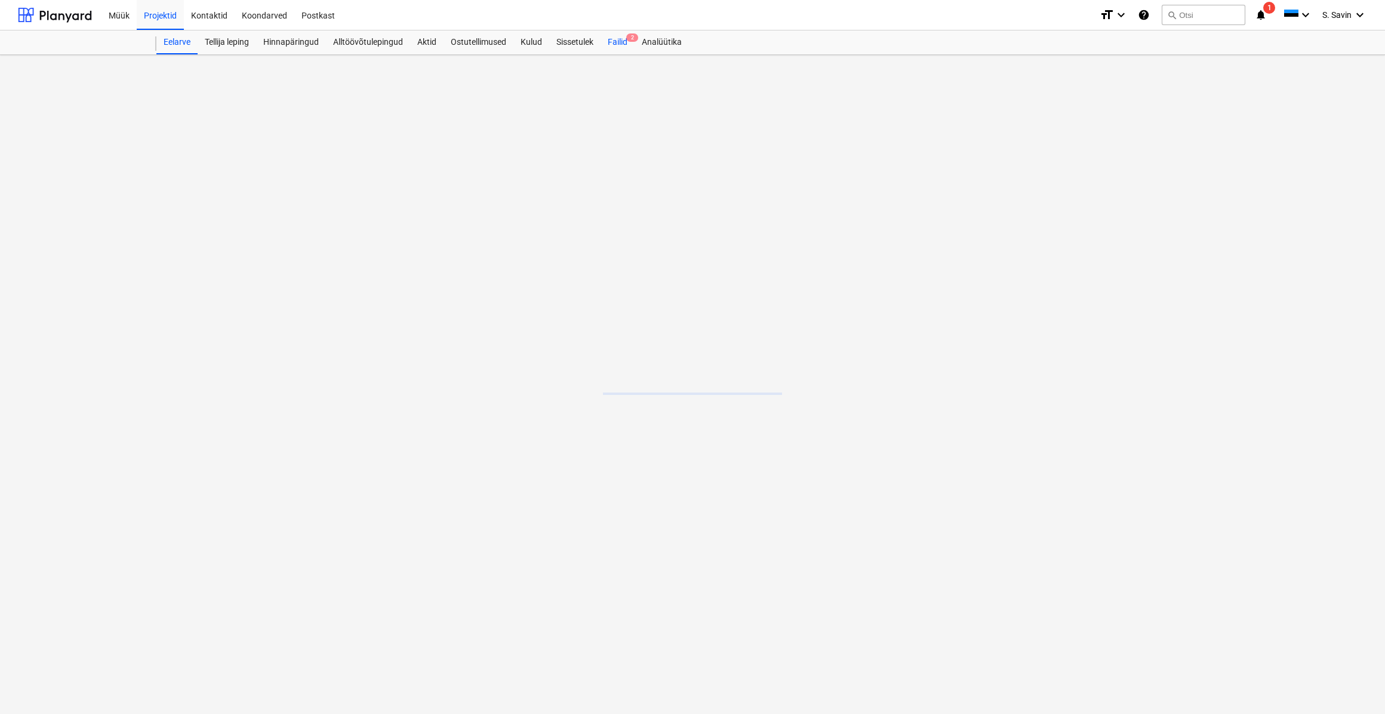
click at [610, 43] on div "Failid 2" at bounding box center [618, 42] width 34 height 24
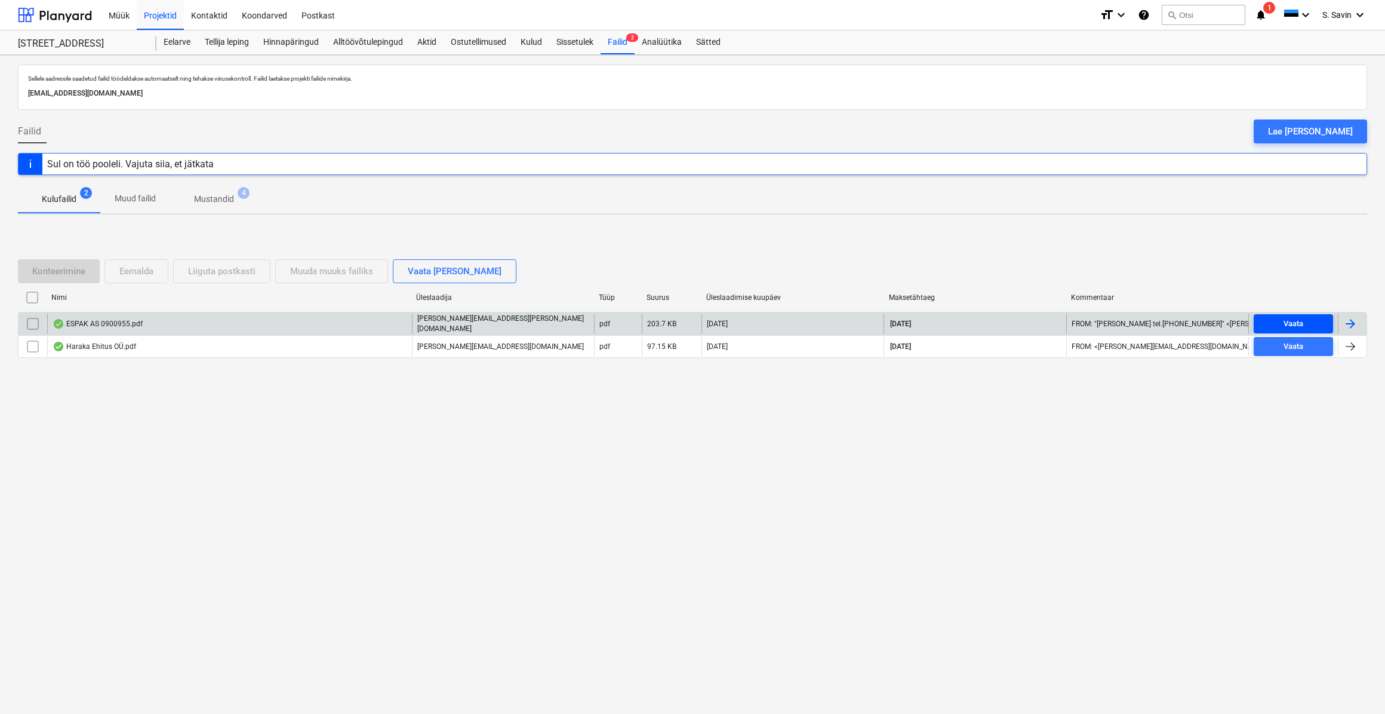
click at [1272, 322] on span "Vaata" at bounding box center [1294, 324] width 70 height 14
click at [1355, 327] on div at bounding box center [1350, 323] width 14 height 14
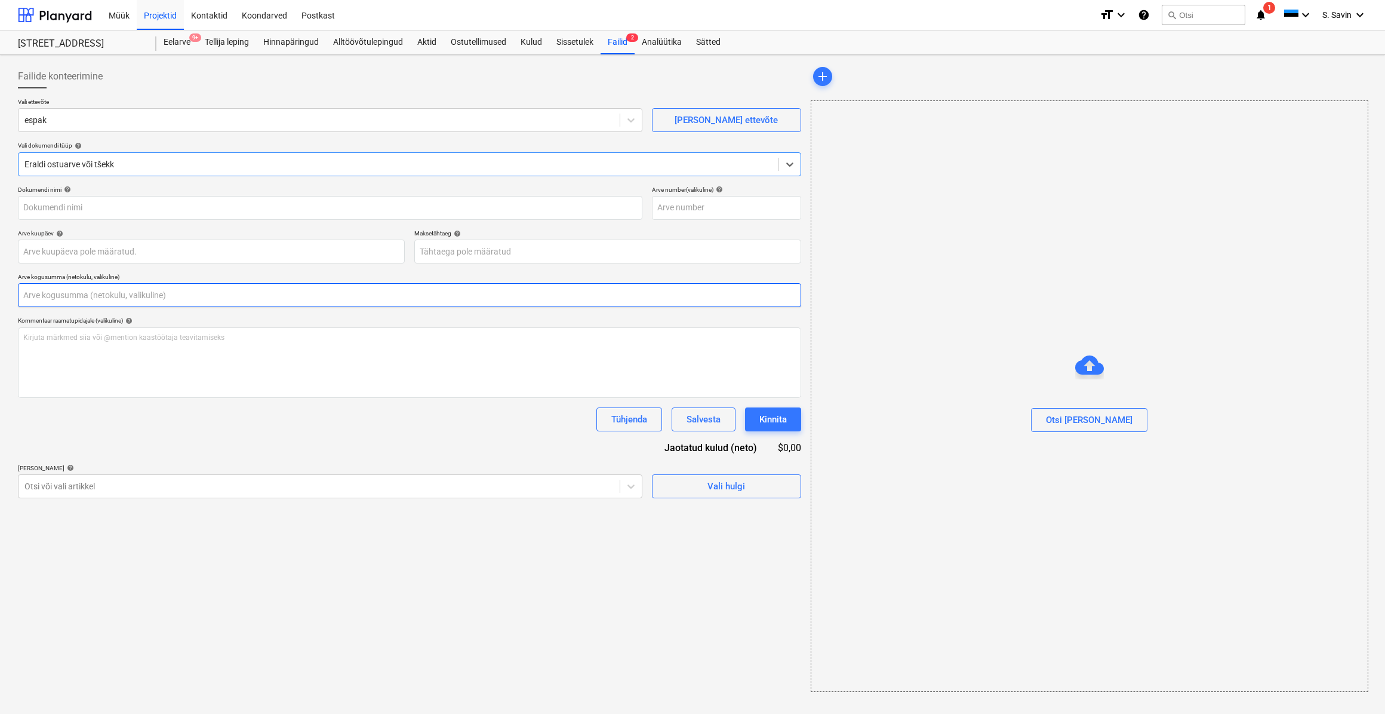
click at [143, 296] on input "text" at bounding box center [409, 295] width 783 height 24
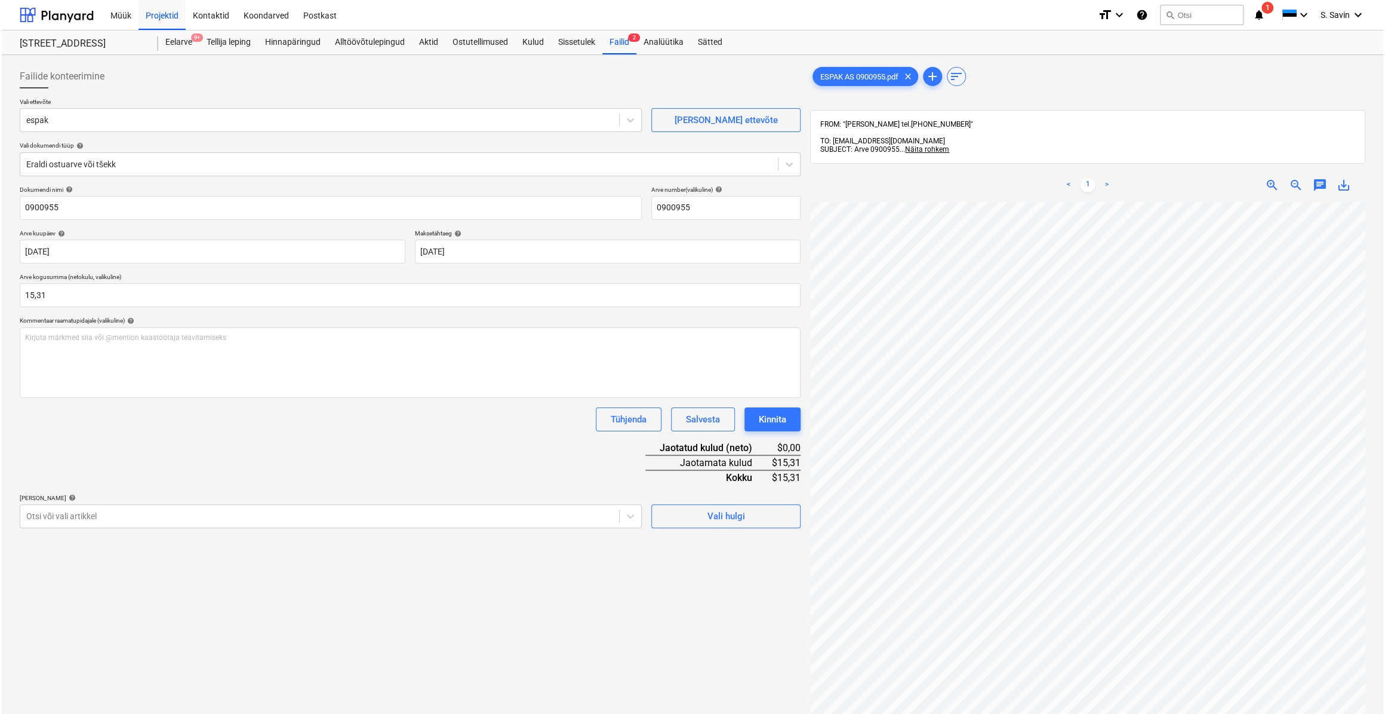
scroll to position [0, 73]
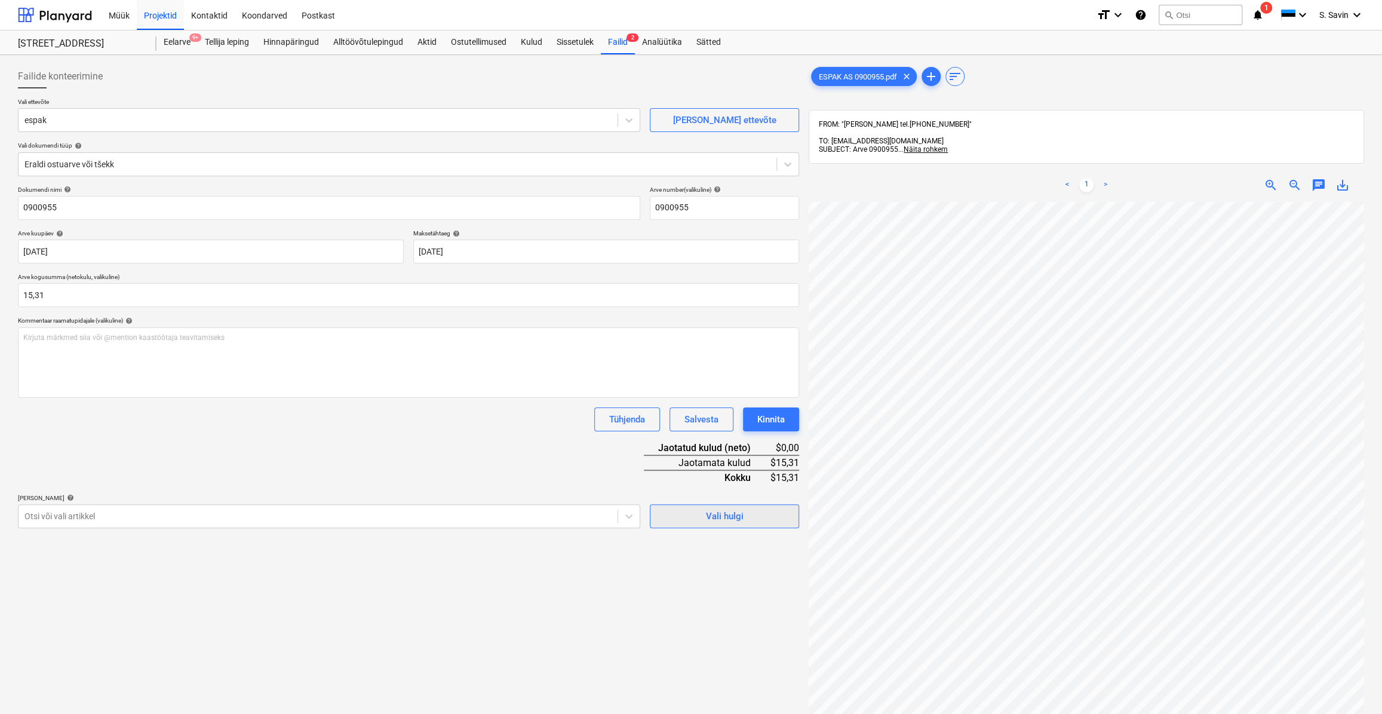
click at [698, 520] on span "Vali hulgi" at bounding box center [724, 516] width 119 height 16
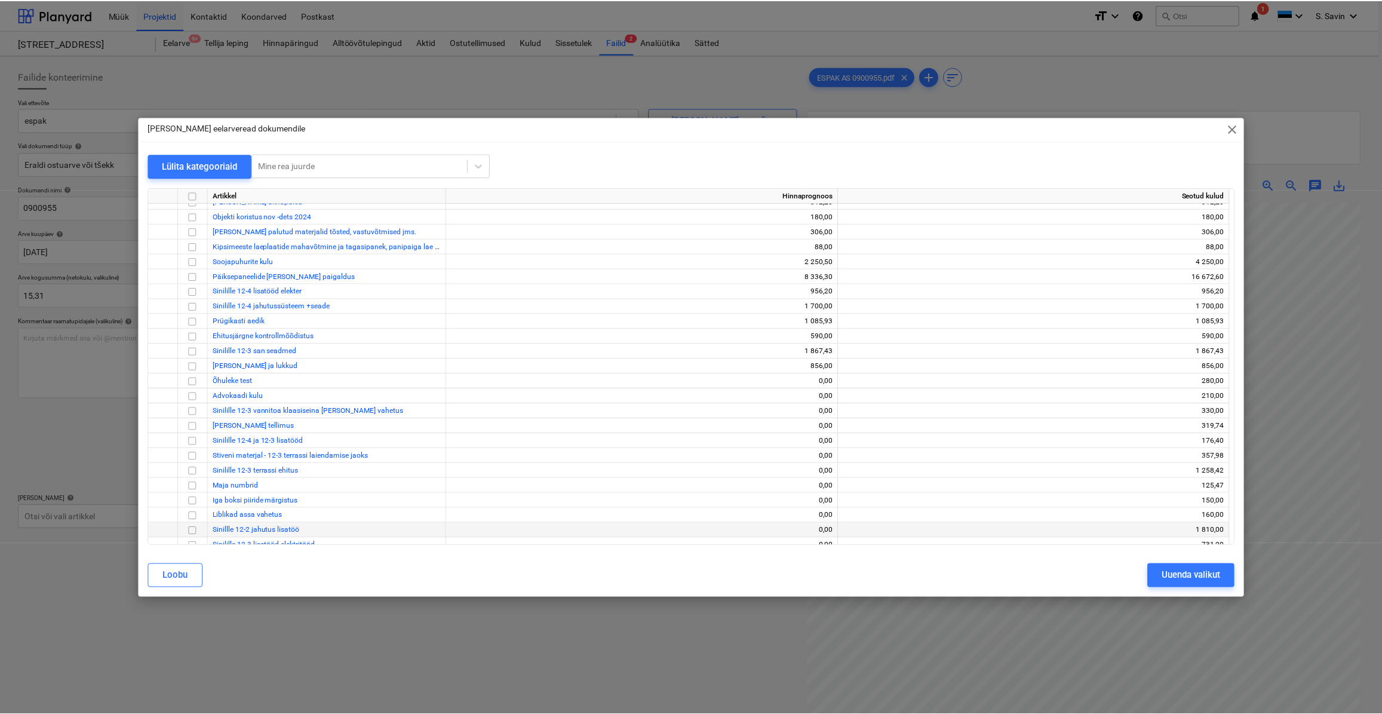
scroll to position [734, 0]
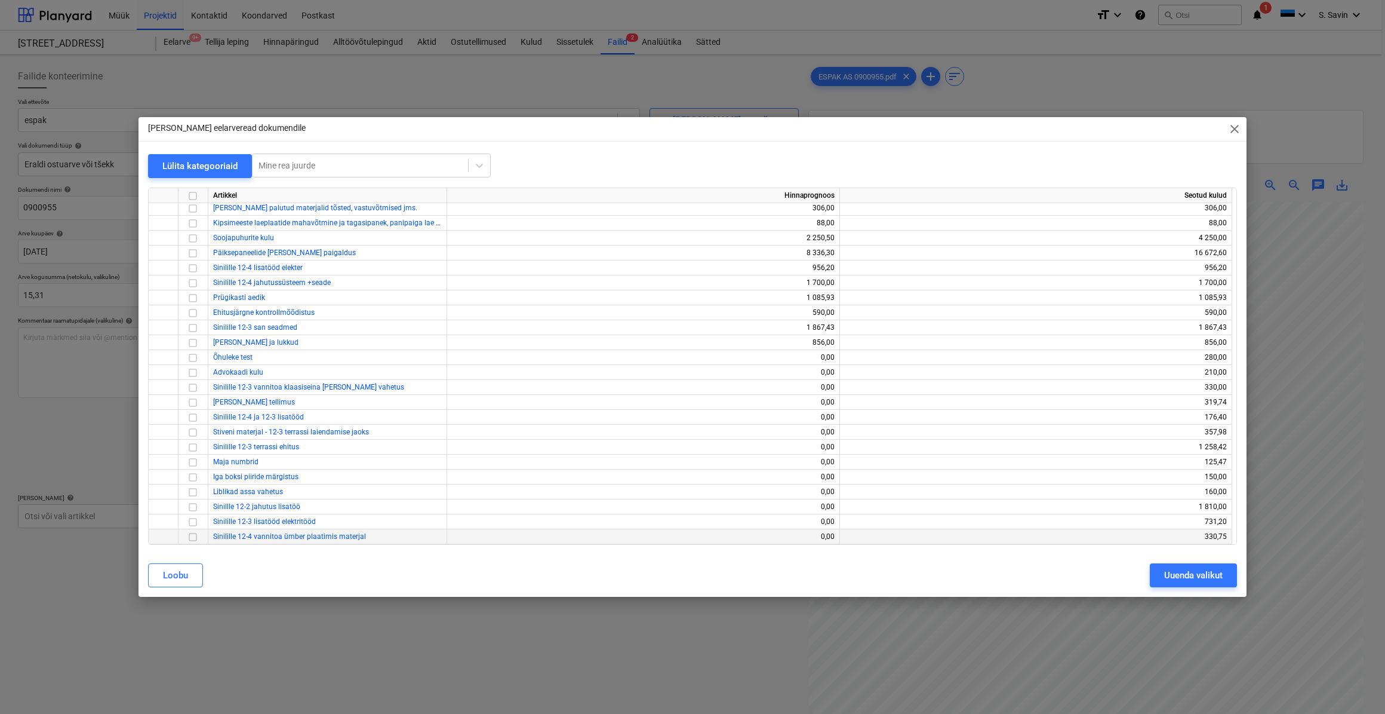
click at [191, 540] on input "checkbox" at bounding box center [193, 536] width 14 height 14
click at [1222, 576] on div "Uuenda valikut" at bounding box center [1193, 575] width 59 height 16
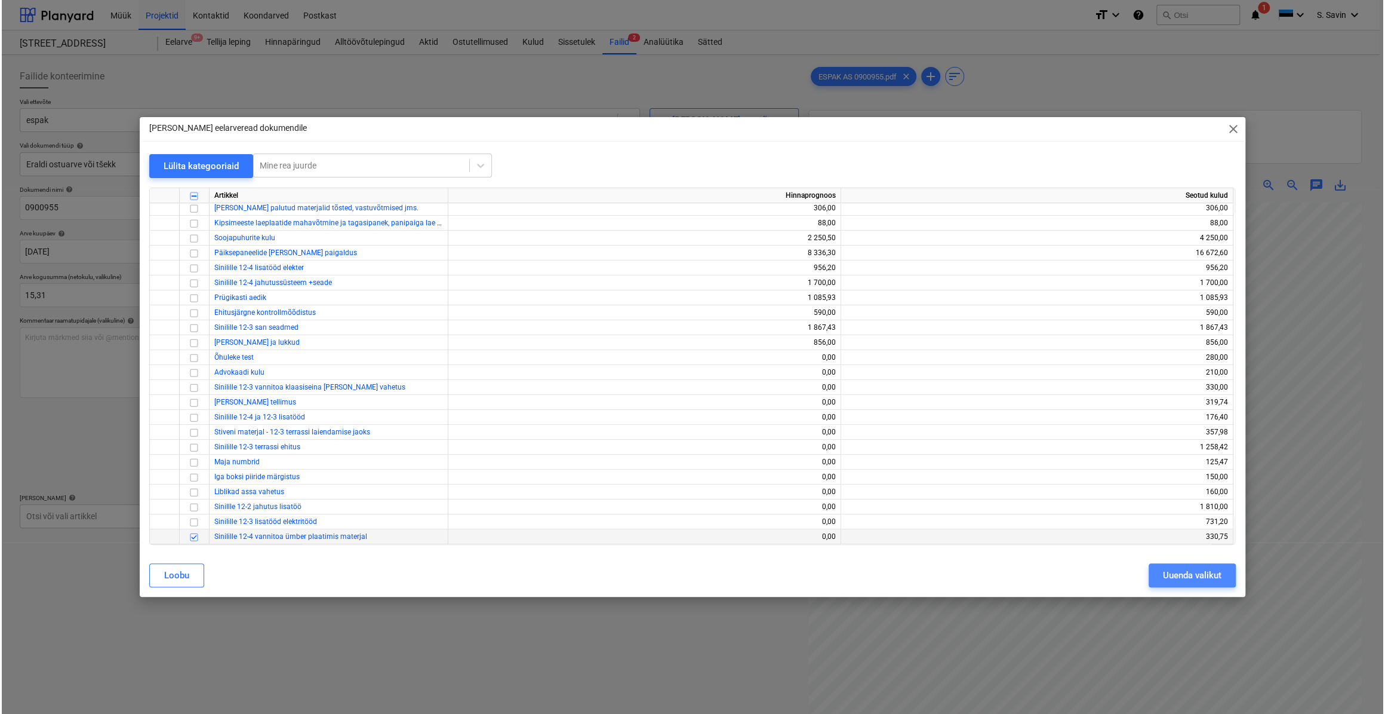
scroll to position [0, 72]
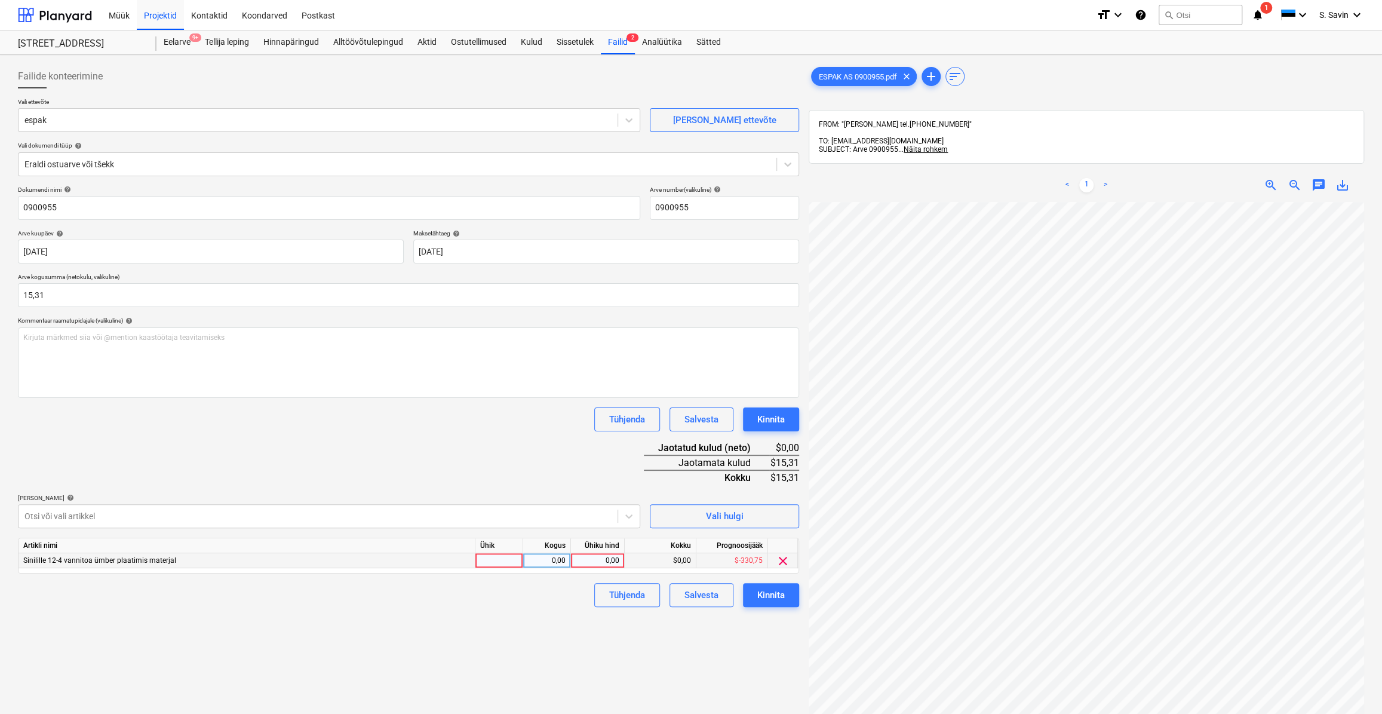
click at [490, 561] on div at bounding box center [499, 560] width 48 height 15
click at [561, 560] on div "0,00" at bounding box center [547, 560] width 38 height 15
click at [591, 564] on div "0,00" at bounding box center [598, 560] width 44 height 15
click at [749, 592] on button "Kinnita" at bounding box center [771, 595] width 56 height 24
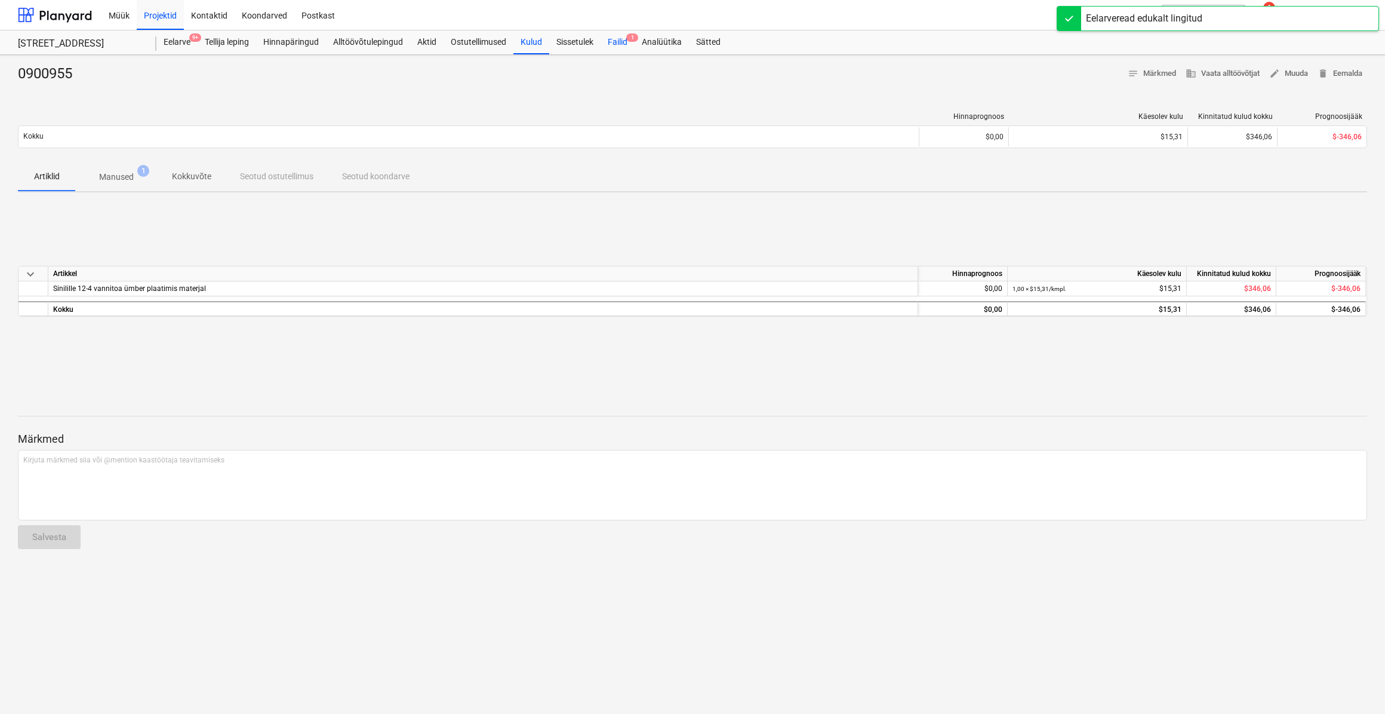
drag, startPoint x: 624, startPoint y: 35, endPoint x: 627, endPoint y: 47, distance: 12.3
click at [624, 35] on div "Failid 1" at bounding box center [618, 42] width 34 height 24
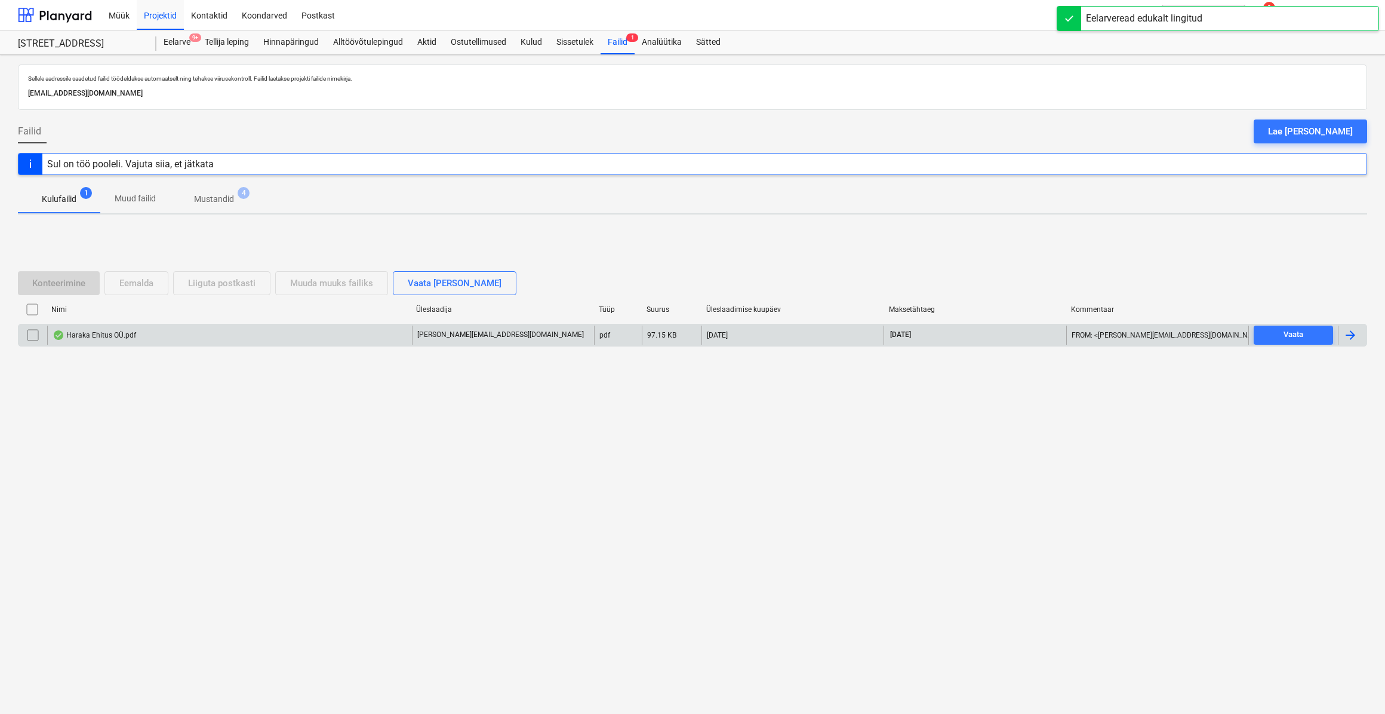
click at [1357, 334] on div at bounding box center [1350, 335] width 14 height 14
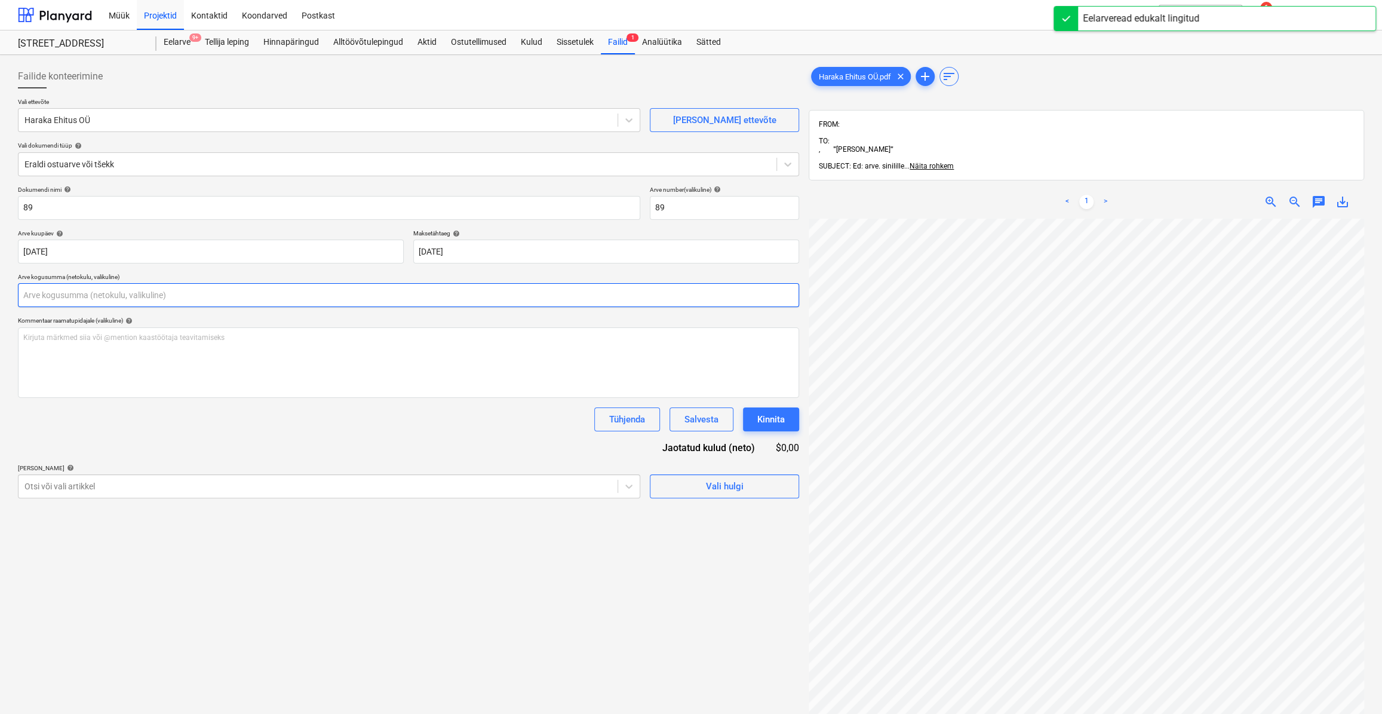
click at [41, 296] on input "text" at bounding box center [408, 295] width 781 height 24
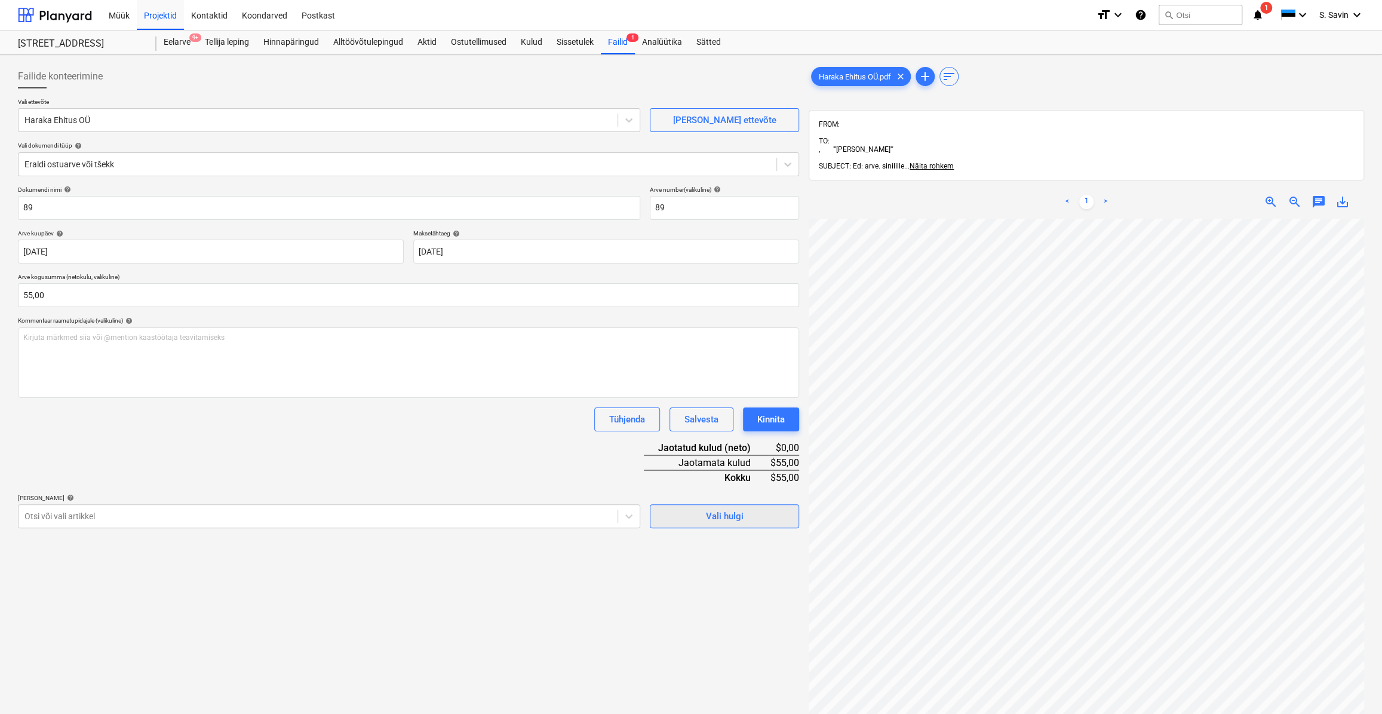
click at [712, 513] on div "Vali hulgi" at bounding box center [725, 516] width 38 height 16
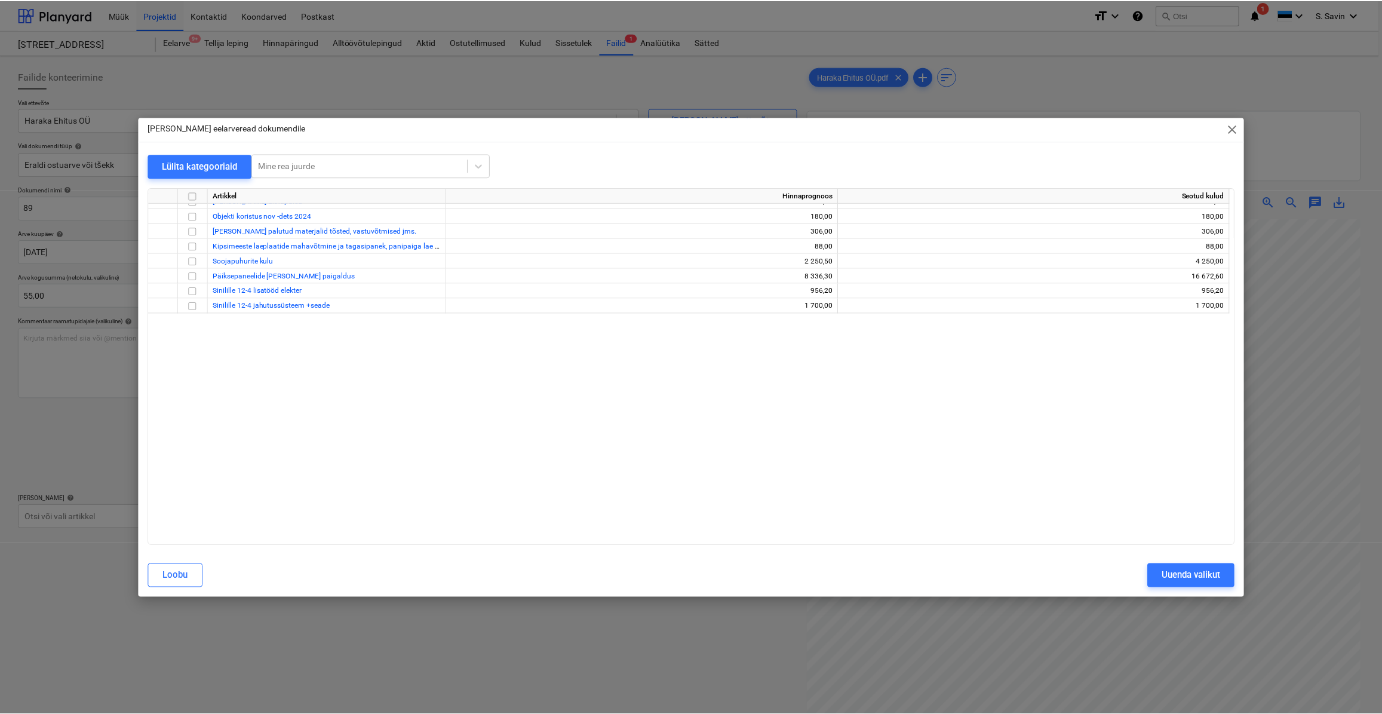
scroll to position [734, 0]
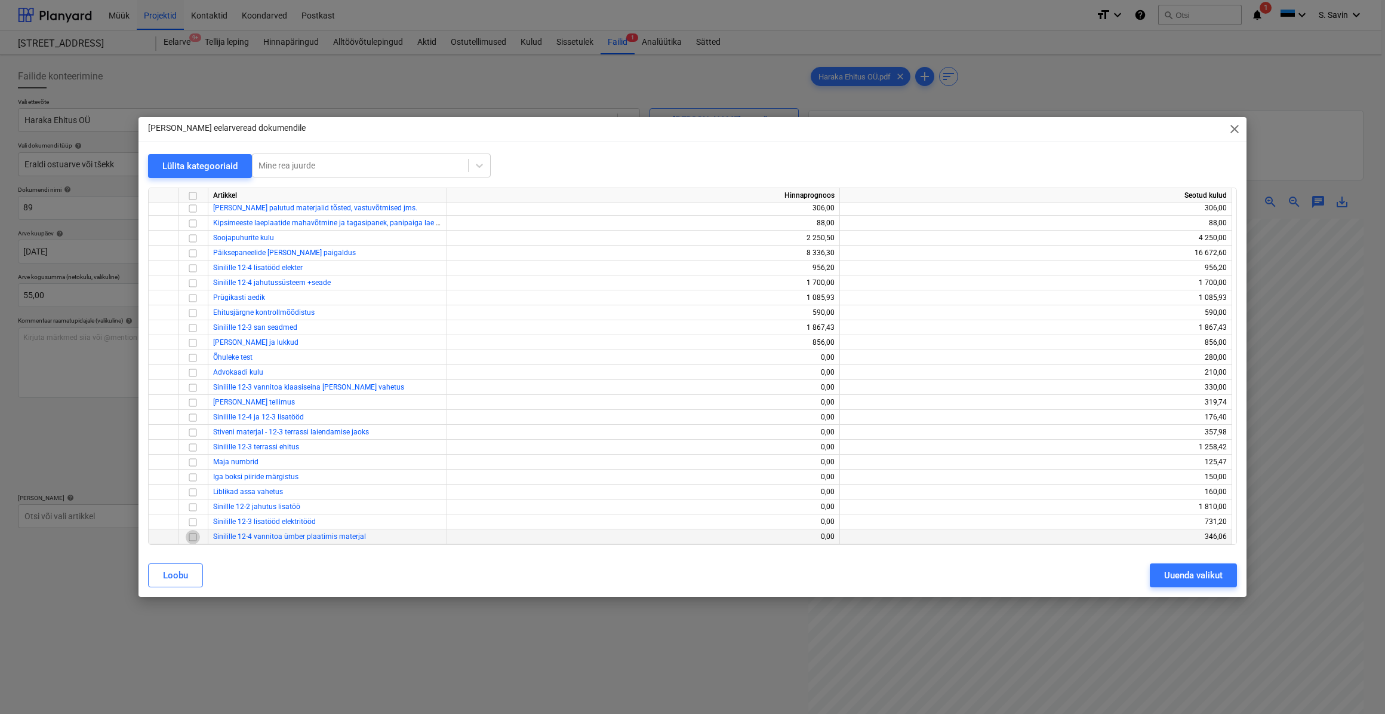
click at [192, 542] on input "checkbox" at bounding box center [193, 536] width 14 height 14
click at [1170, 568] on div "Uuenda valikut" at bounding box center [1193, 575] width 59 height 16
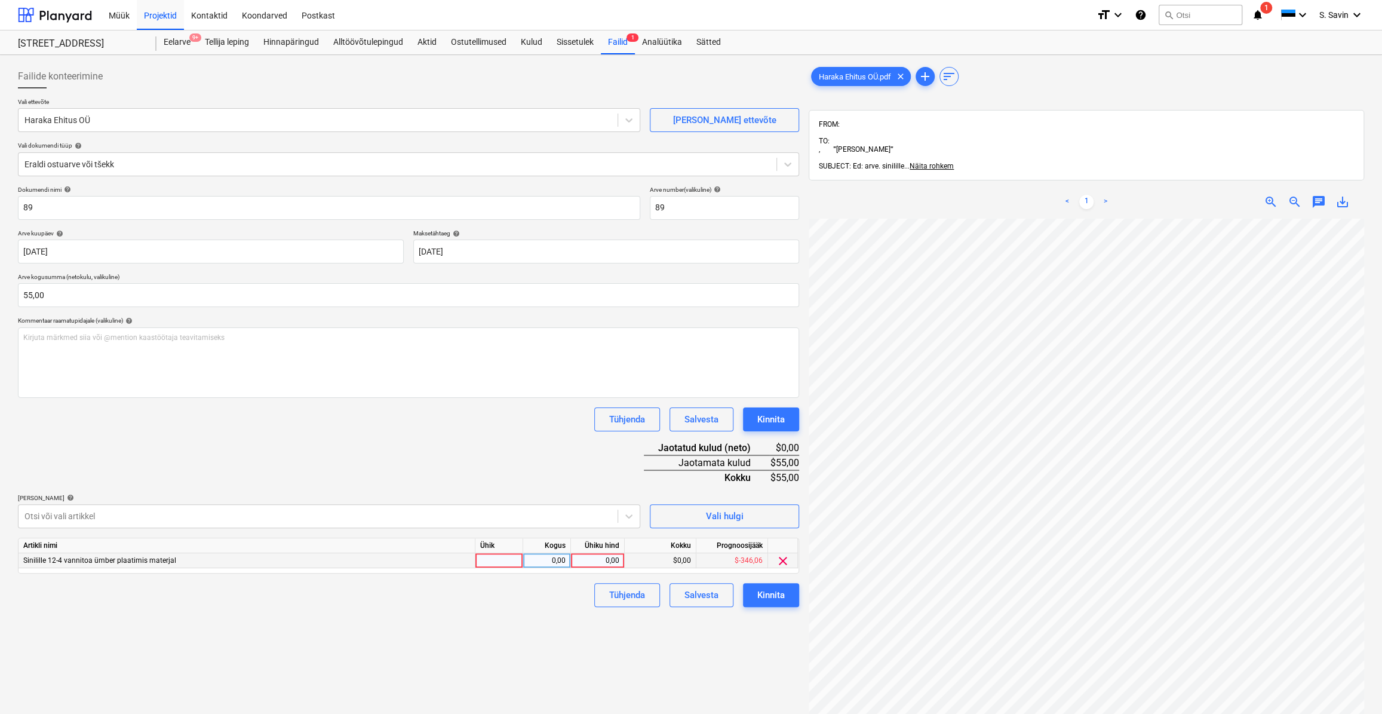
click at [476, 555] on div at bounding box center [499, 560] width 48 height 15
drag, startPoint x: 476, startPoint y: 555, endPoint x: 479, endPoint y: 562, distance: 7.6
click at [479, 562] on input at bounding box center [498, 560] width 47 height 14
click at [552, 562] on div "0,00" at bounding box center [547, 560] width 38 height 15
click at [589, 562] on div "0,00" at bounding box center [598, 560] width 44 height 15
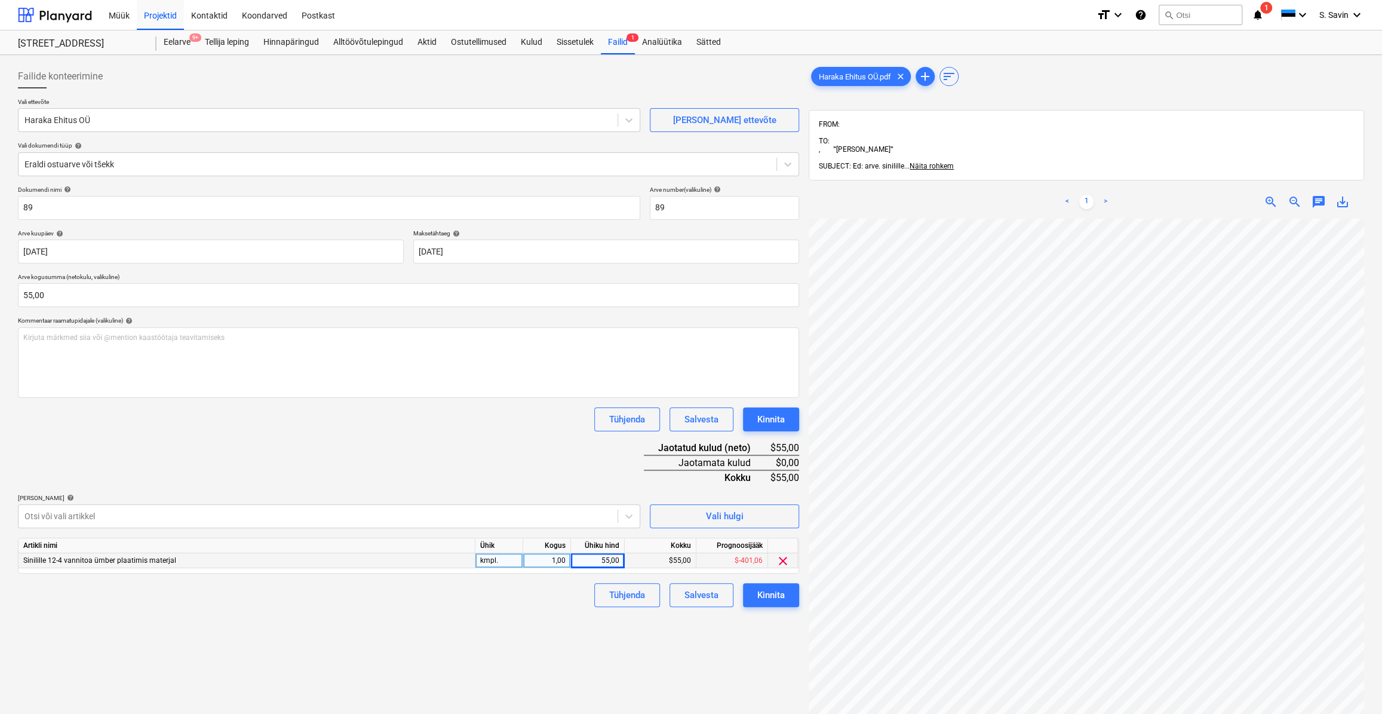
click at [710, 638] on div "Failide konteerimine Vali ettevõte Haraka Ehitus OÜ [PERSON_NAME] uus ettevõte …" at bounding box center [408, 482] width 791 height 844
click at [766, 591] on div "Kinnita" at bounding box center [770, 595] width 27 height 16
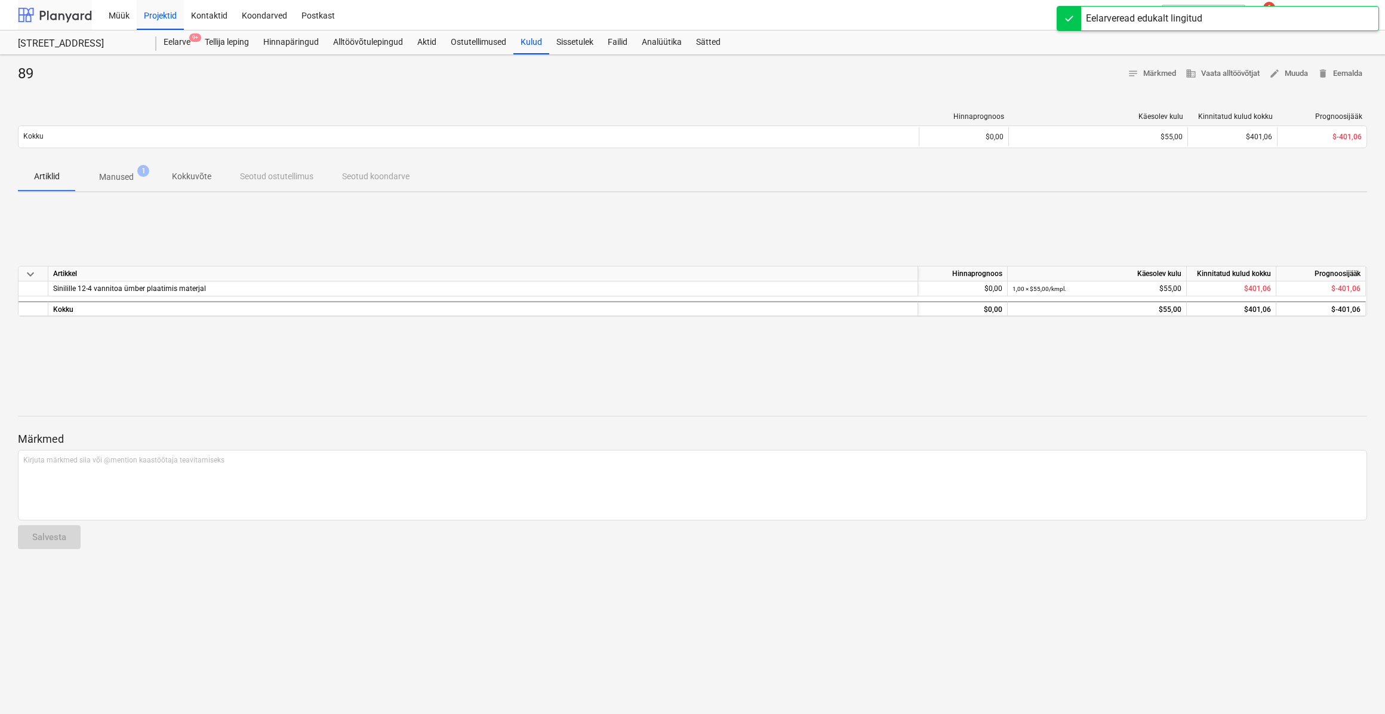
click at [61, 12] on div at bounding box center [55, 15] width 74 height 30
